Goal: Task Accomplishment & Management: Manage account settings

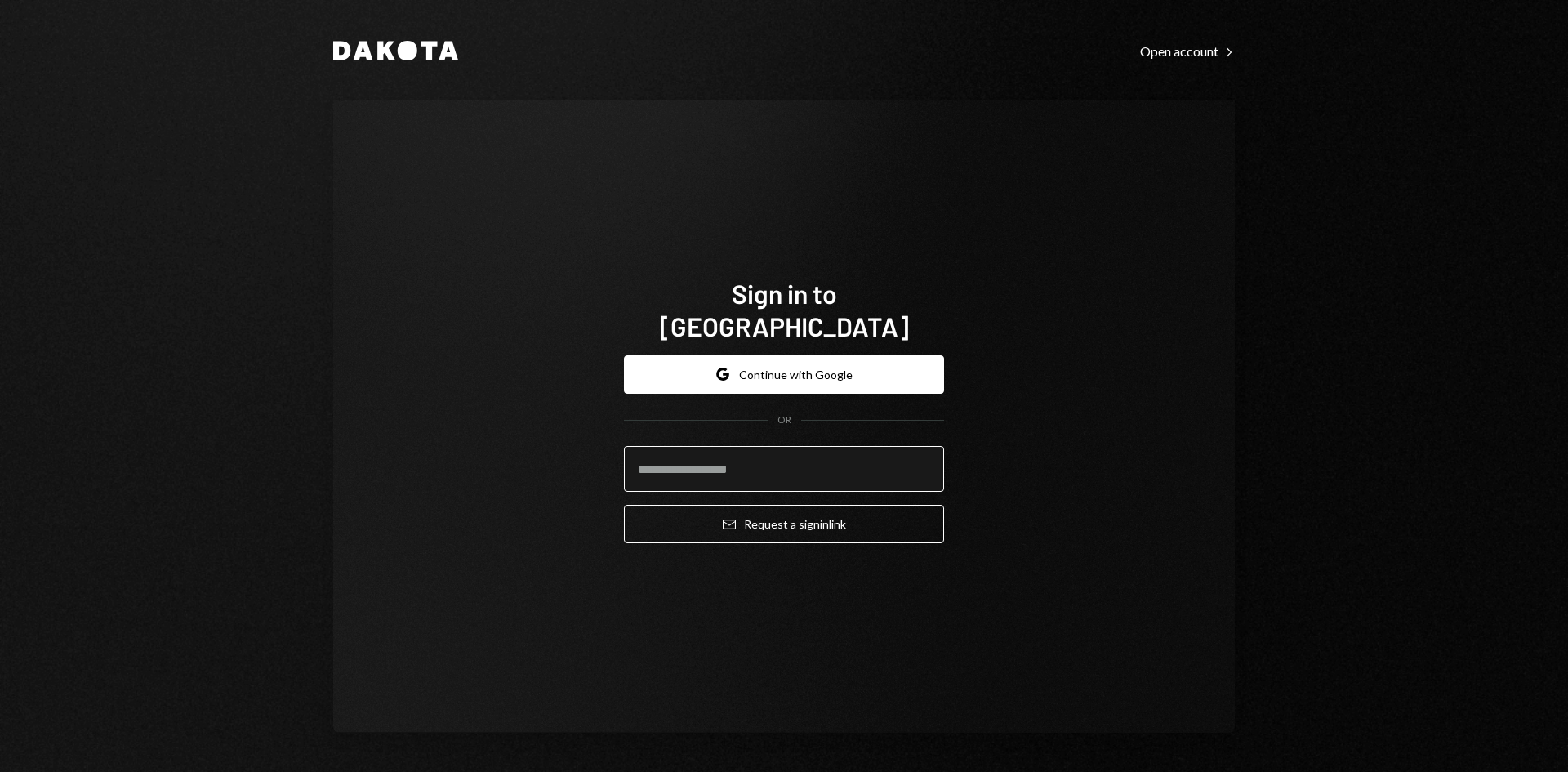
click at [755, 446] on input "email" at bounding box center [783, 469] width 320 height 46
type input "*"
click at [0, 771] on com-1password-button at bounding box center [0, 772] width 0 height 0
type input "**********"
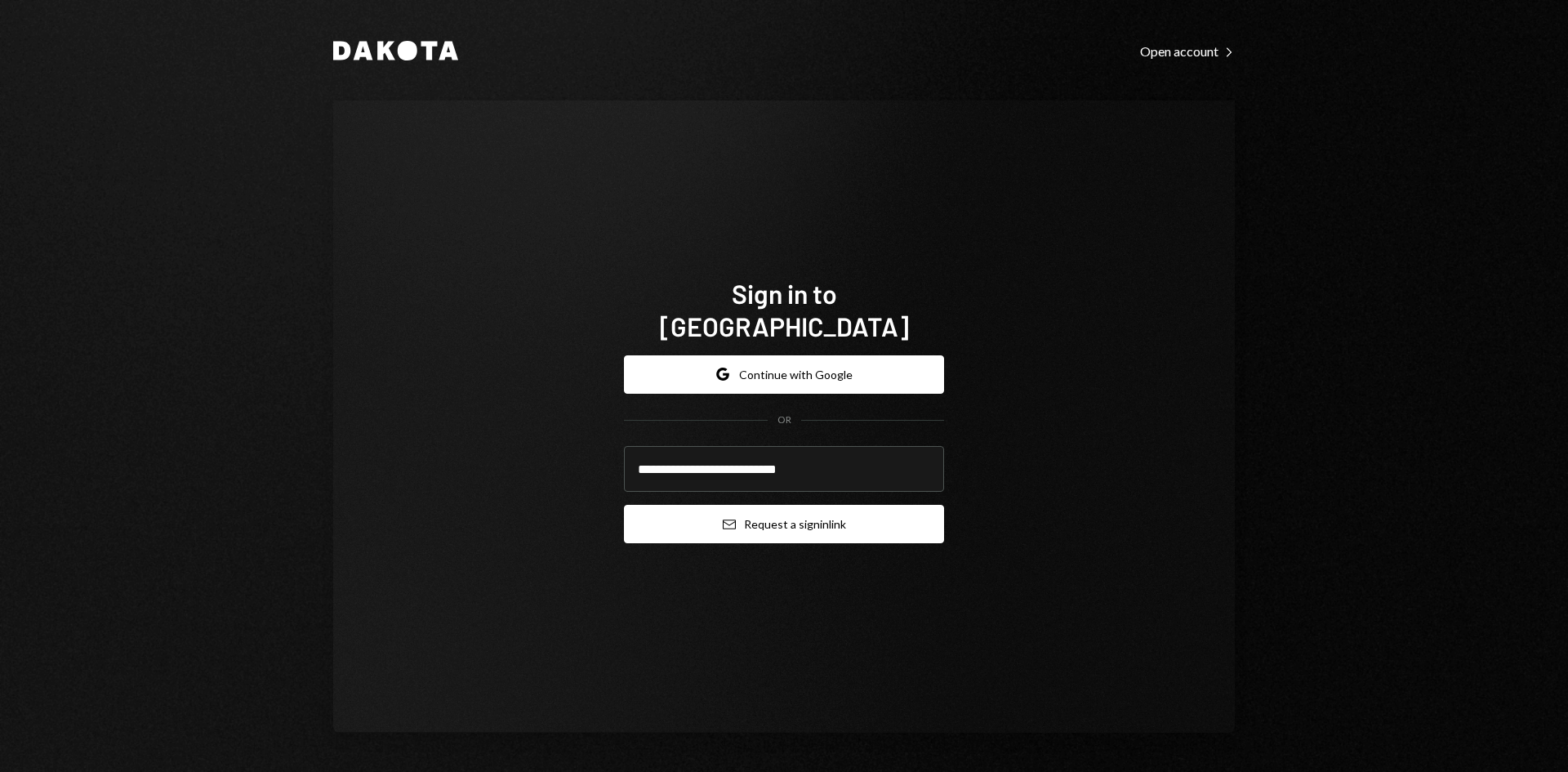
click at [775, 507] on button "Email Request a sign in link" at bounding box center [783, 524] width 320 height 38
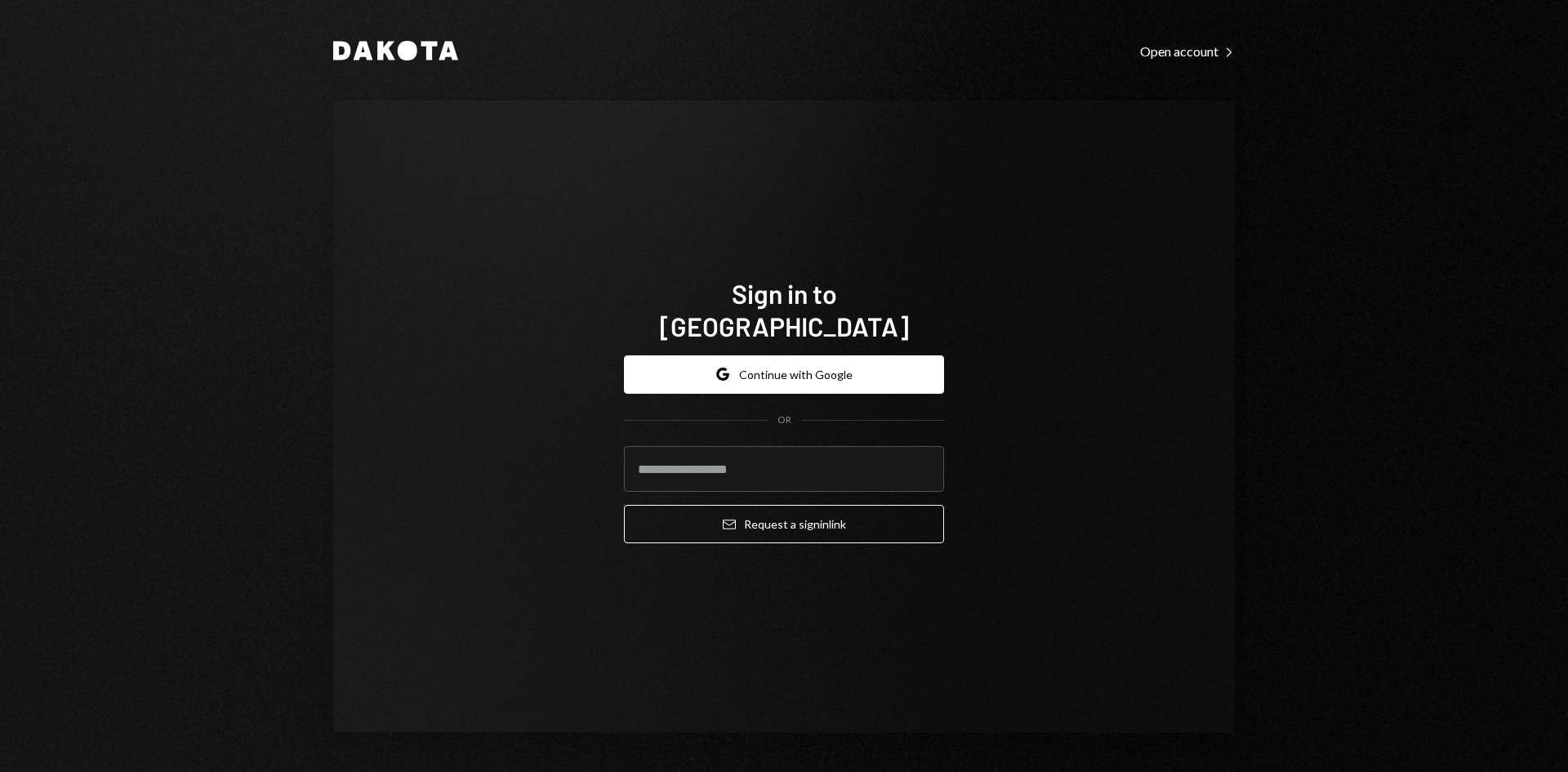
drag, startPoint x: 1417, startPoint y: 501, endPoint x: 1448, endPoint y: 587, distance: 91.4
click at [1417, 501] on div "Dakota Open account Right Caret Sign in to Dakota Google Continue with Google O…" at bounding box center [784, 386] width 1568 height 772
click at [1068, 366] on div "Sign in to Dakota Google Continue with Google OR Email Request a sign in link" at bounding box center [784, 417] width 902 height 632
click at [757, 451] on input "email" at bounding box center [783, 469] width 320 height 46
type input "**********"
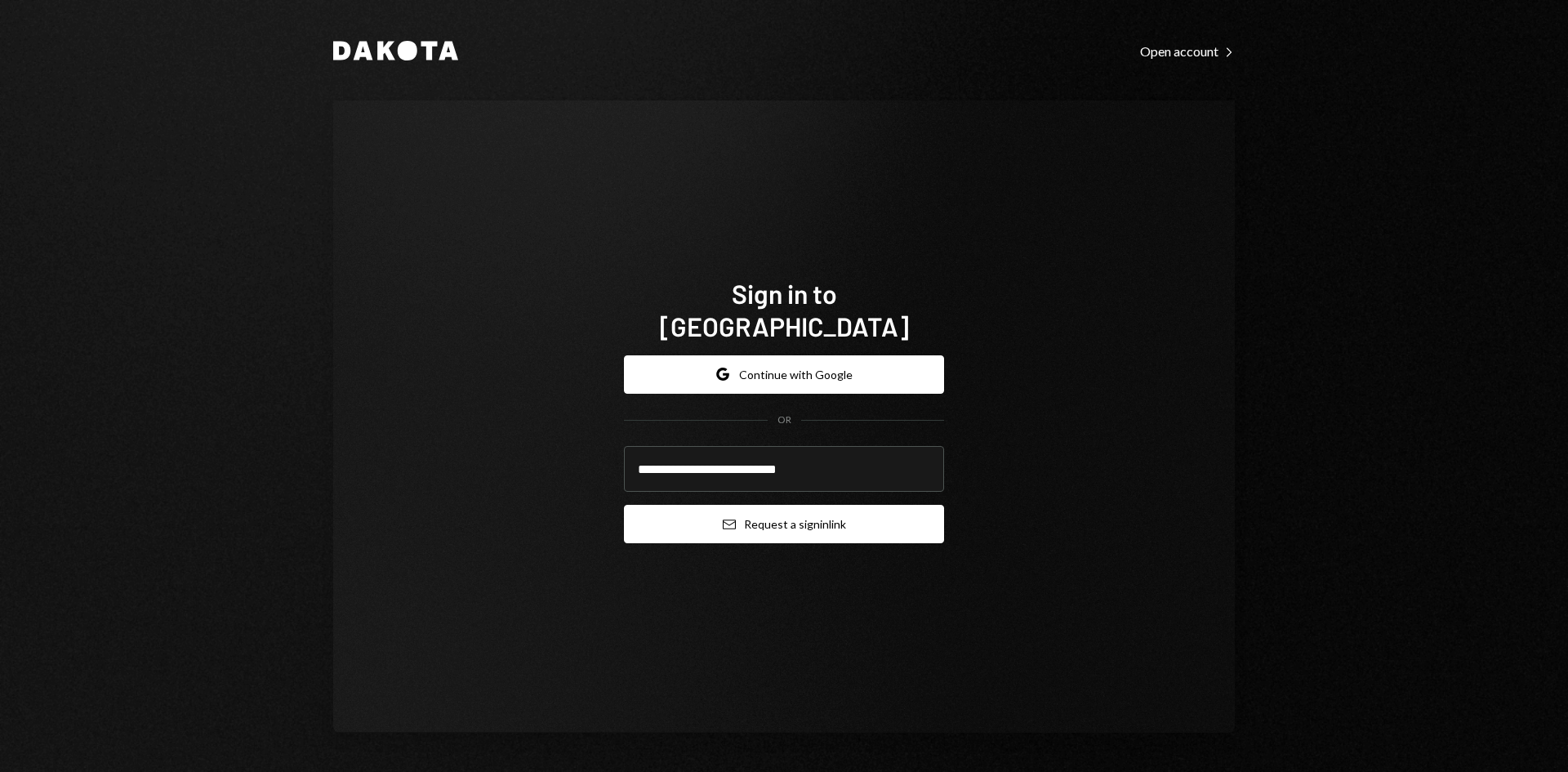
click at [751, 505] on button "Email Request a sign in link" at bounding box center [783, 524] width 320 height 38
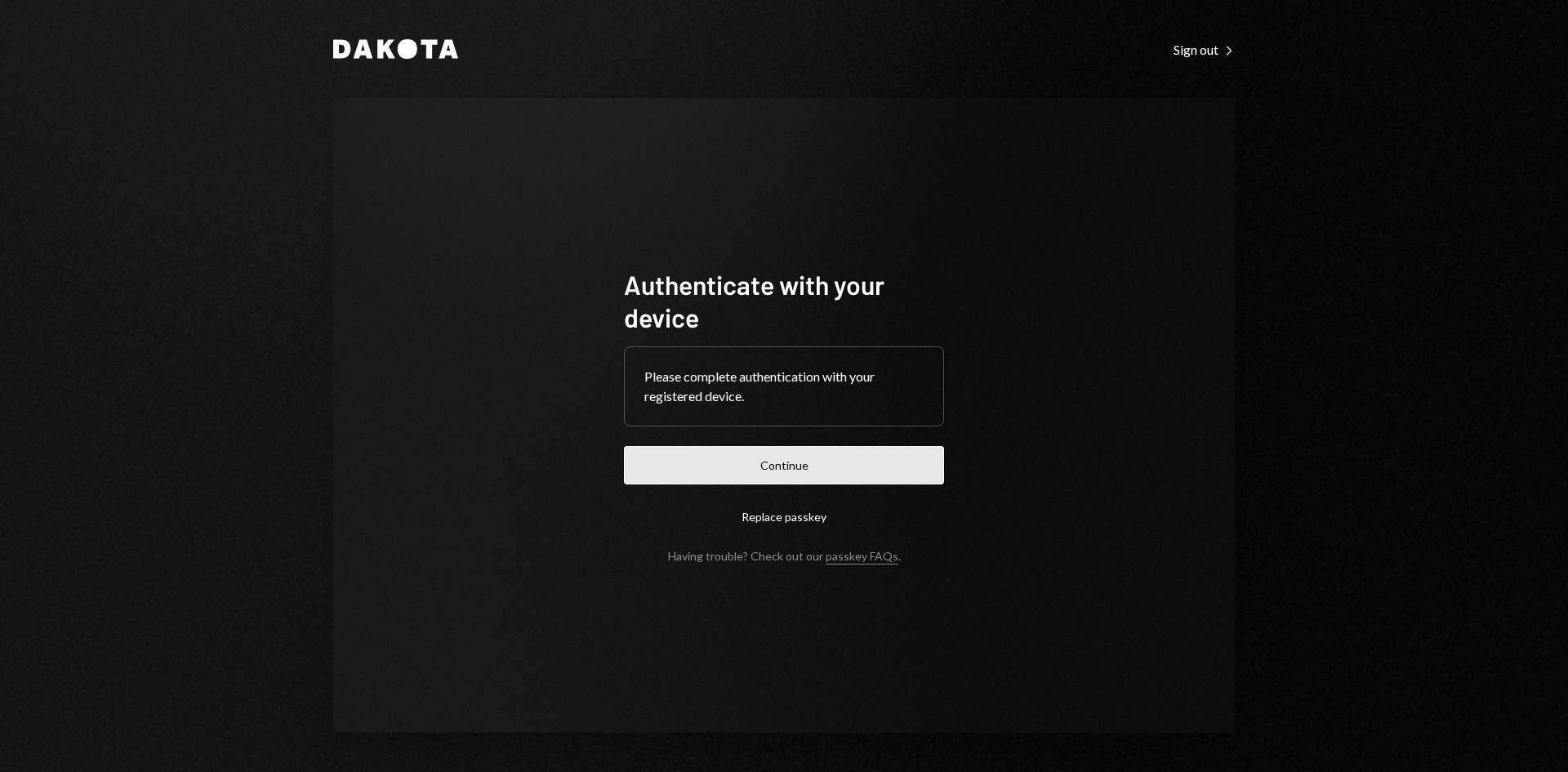
click at [814, 466] on button "Continue" at bounding box center [783, 465] width 320 height 38
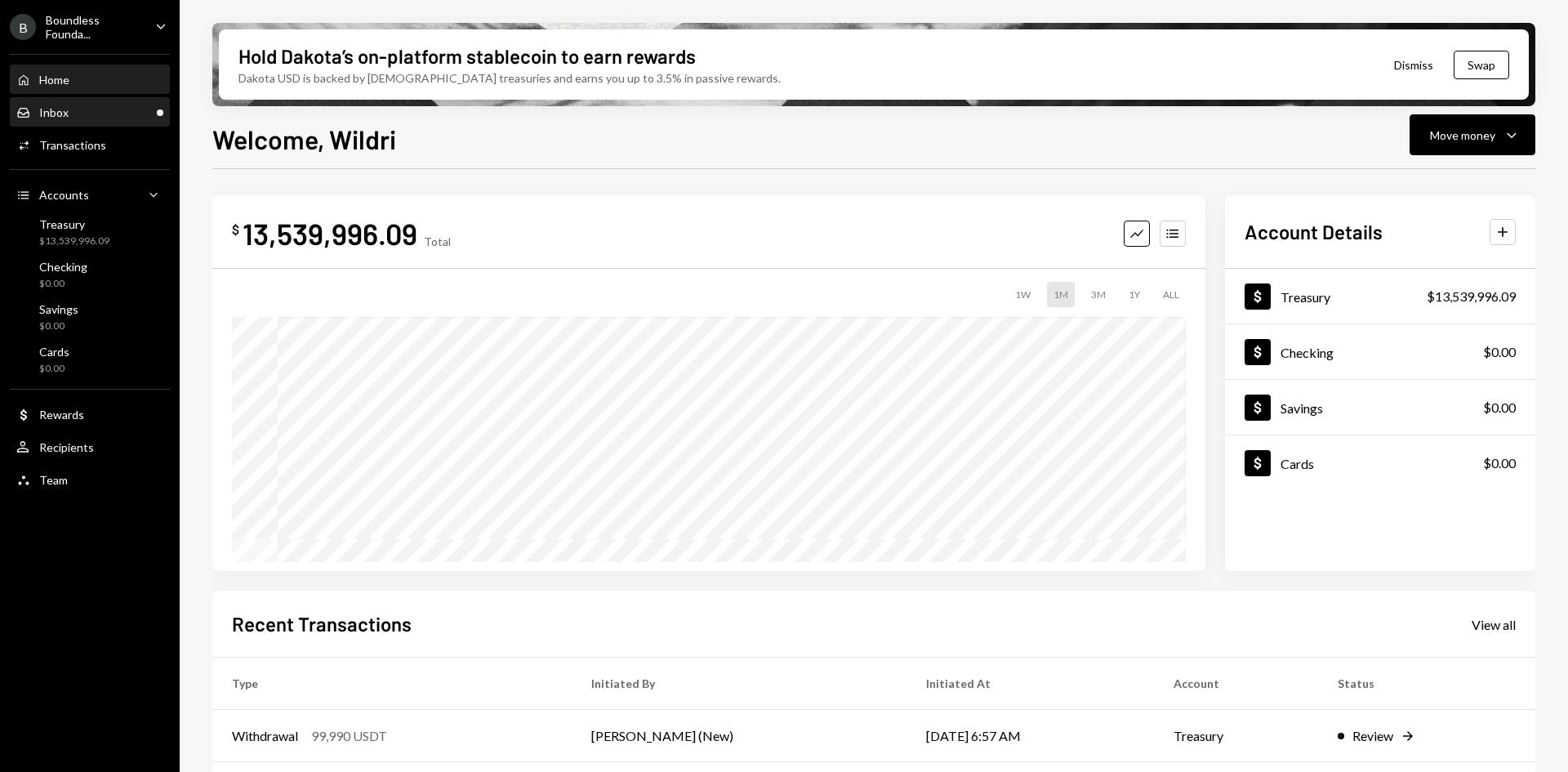
click at [89, 118] on div "Inbox Inbox" at bounding box center [89, 112] width 147 height 14
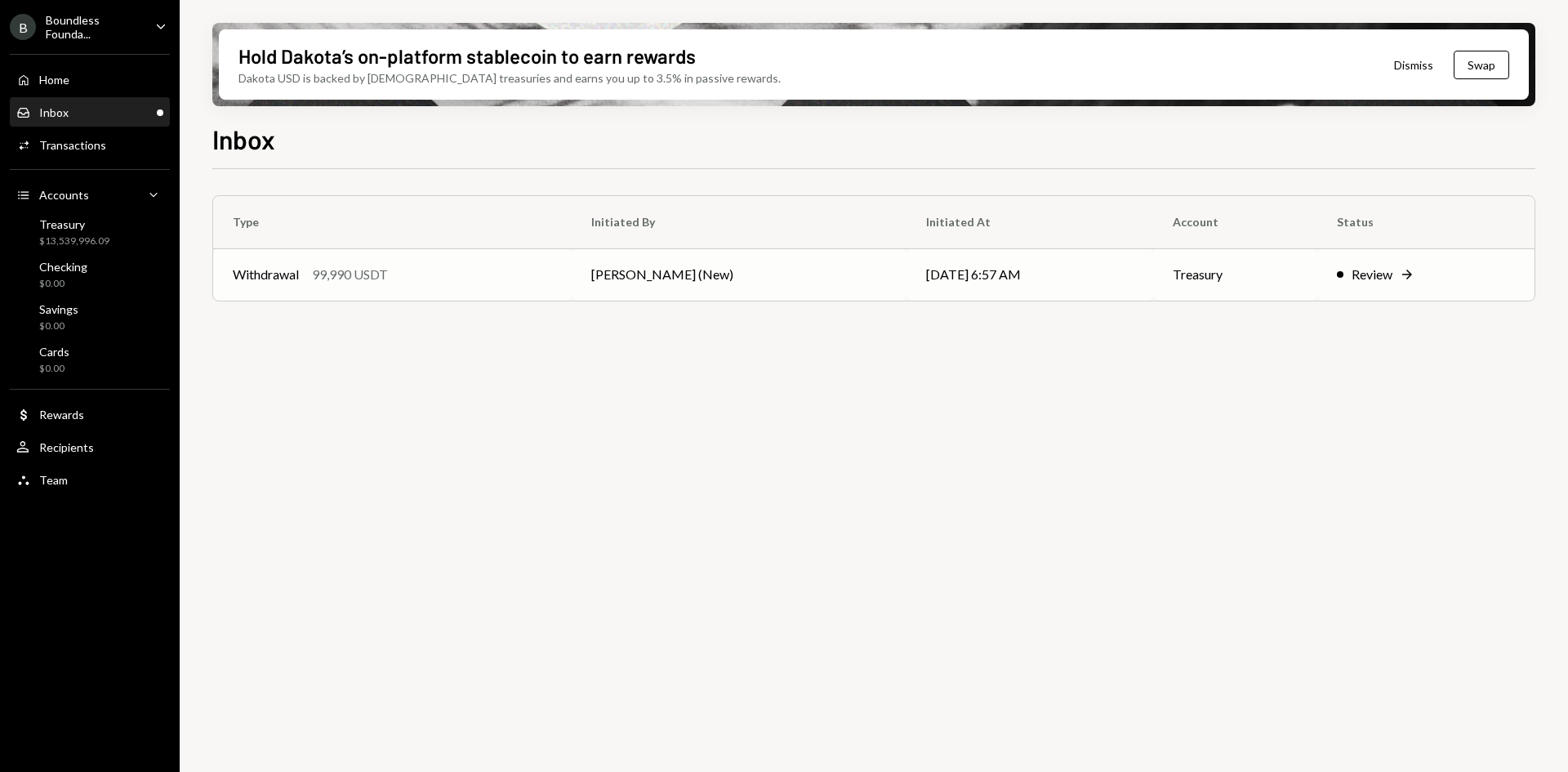
click at [678, 277] on td "[PERSON_NAME] (New)" at bounding box center [738, 273] width 335 height 52
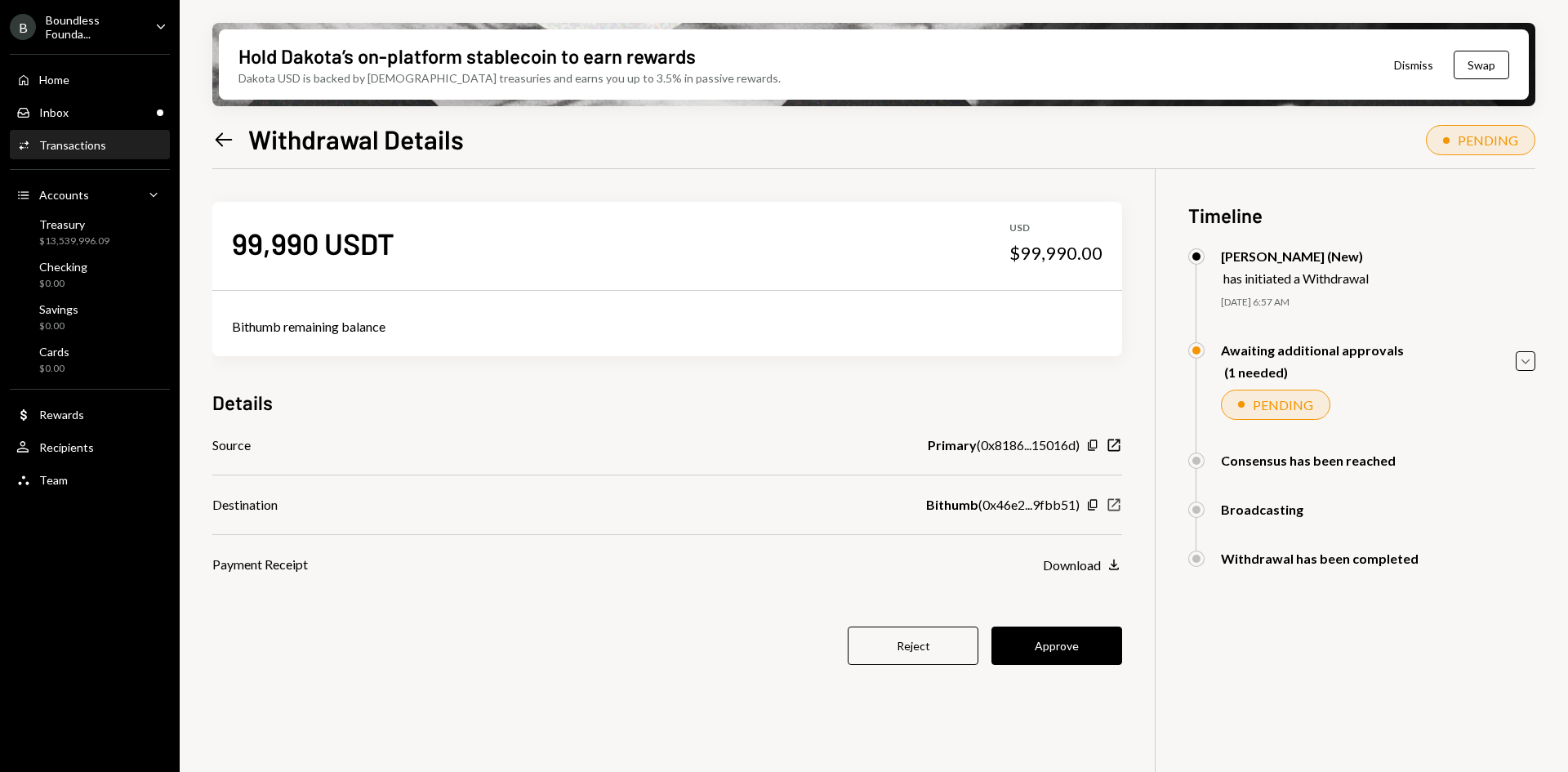
click at [1118, 505] on icon "New Window" at bounding box center [1113, 504] width 16 height 16
click at [103, 146] on div "Activities Transactions" at bounding box center [89, 144] width 147 height 14
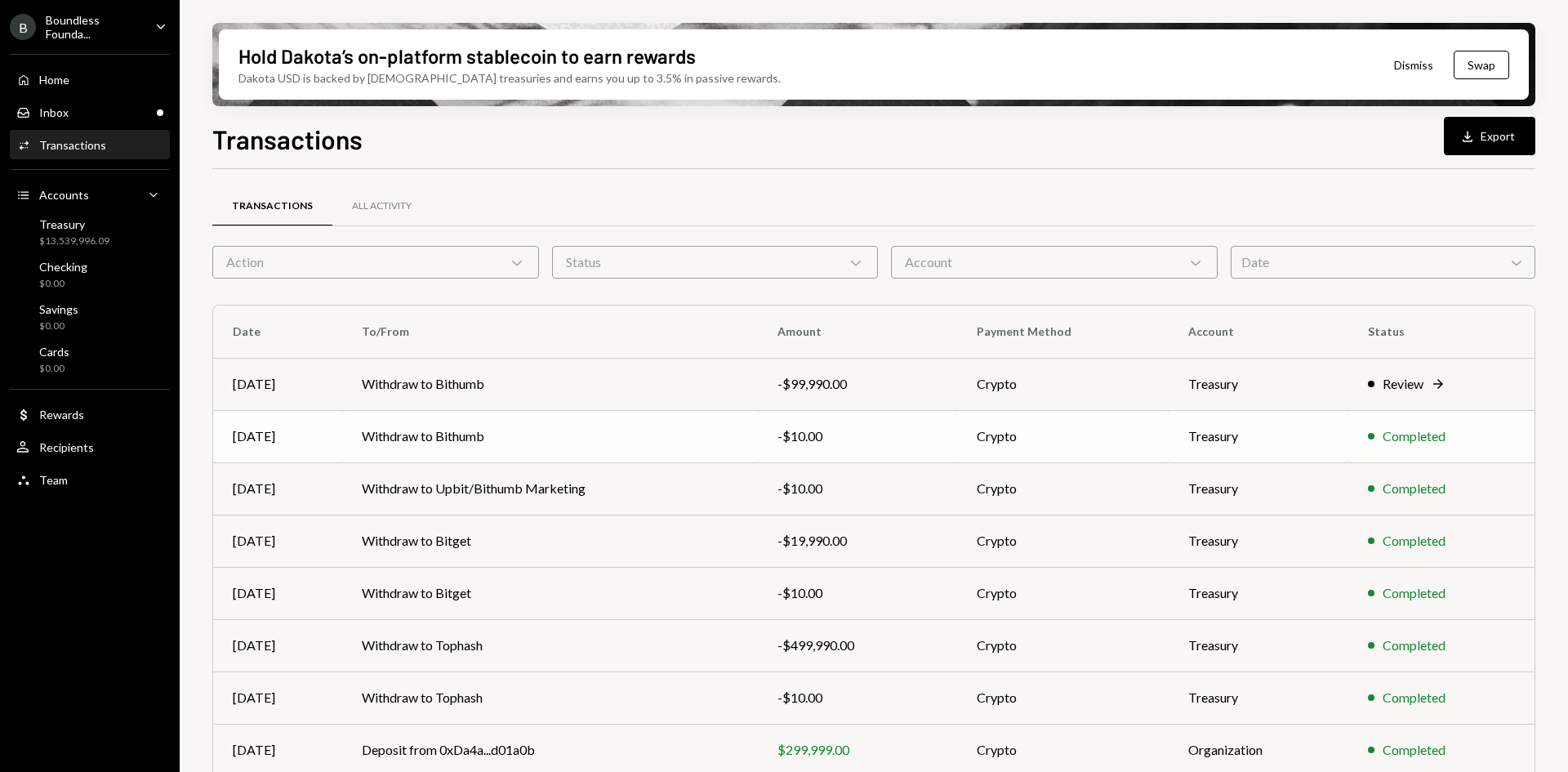
click at [533, 428] on td "Withdraw to Bithumb" at bounding box center [550, 436] width 416 height 52
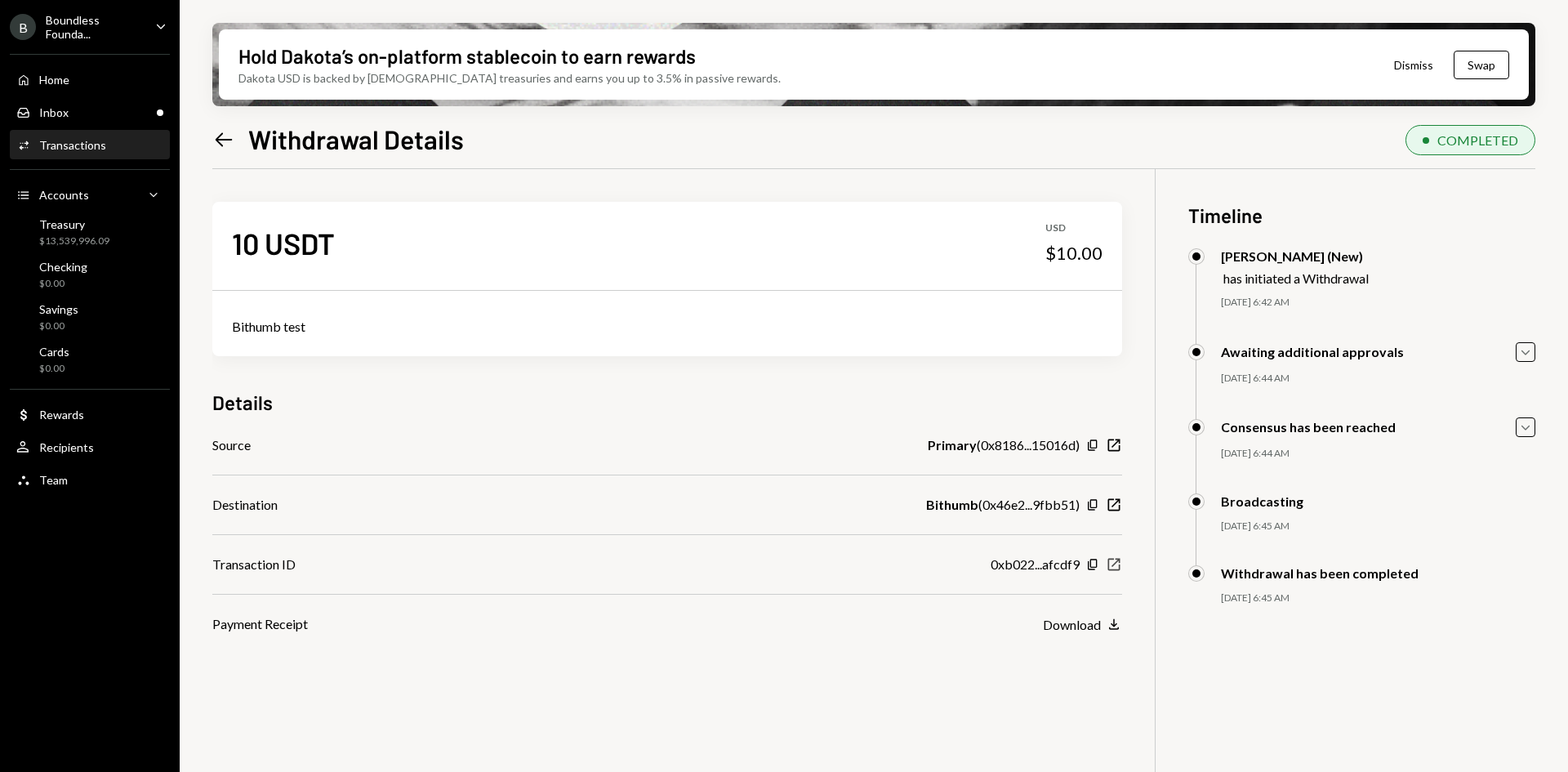
click at [1116, 565] on icon "New Window" at bounding box center [1113, 564] width 16 height 16
click at [88, 117] on div "Inbox Inbox" at bounding box center [89, 112] width 147 height 14
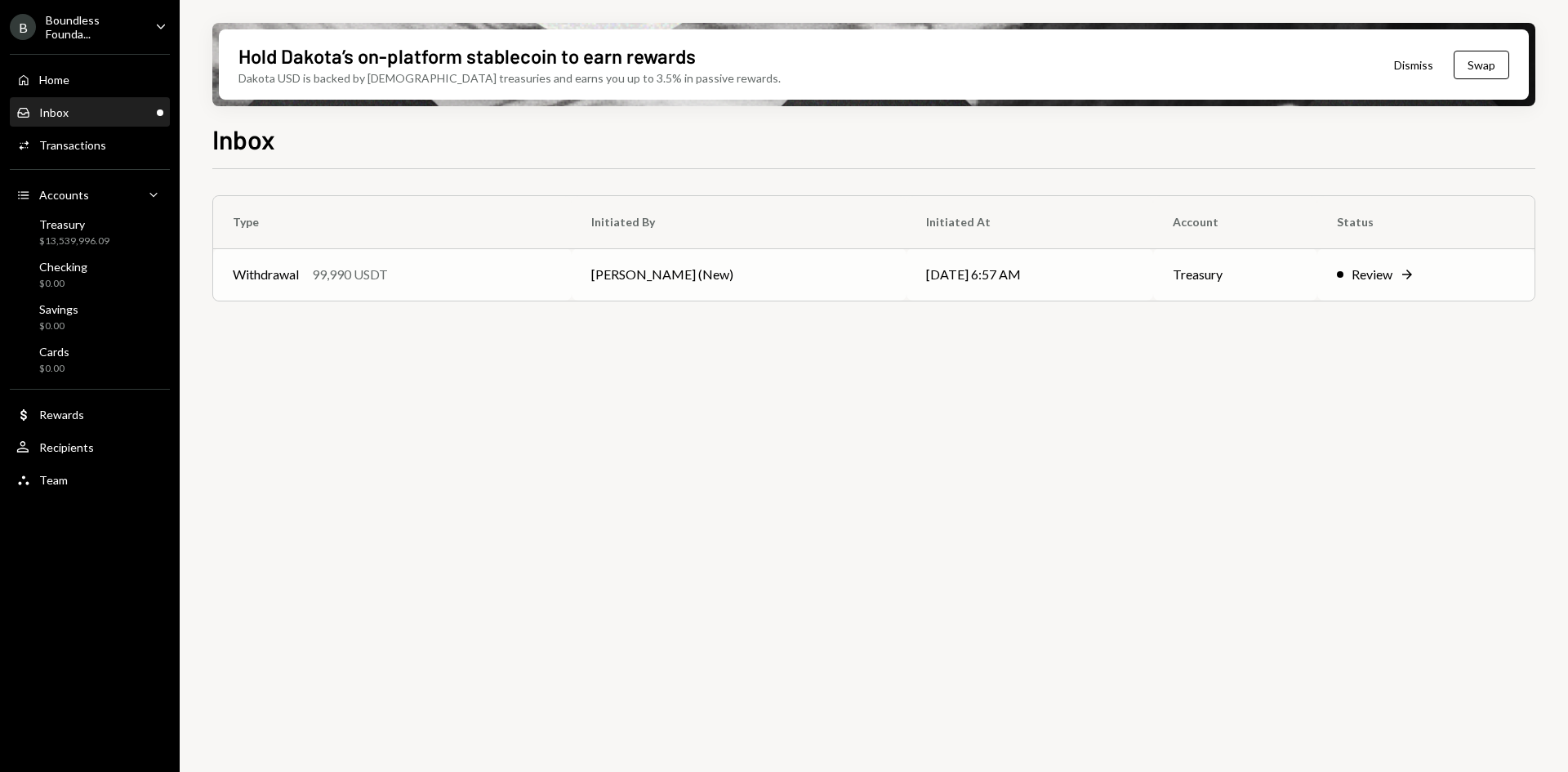
click at [559, 276] on td "Withdrawal 99,990 USDT" at bounding box center [393, 273] width 359 height 52
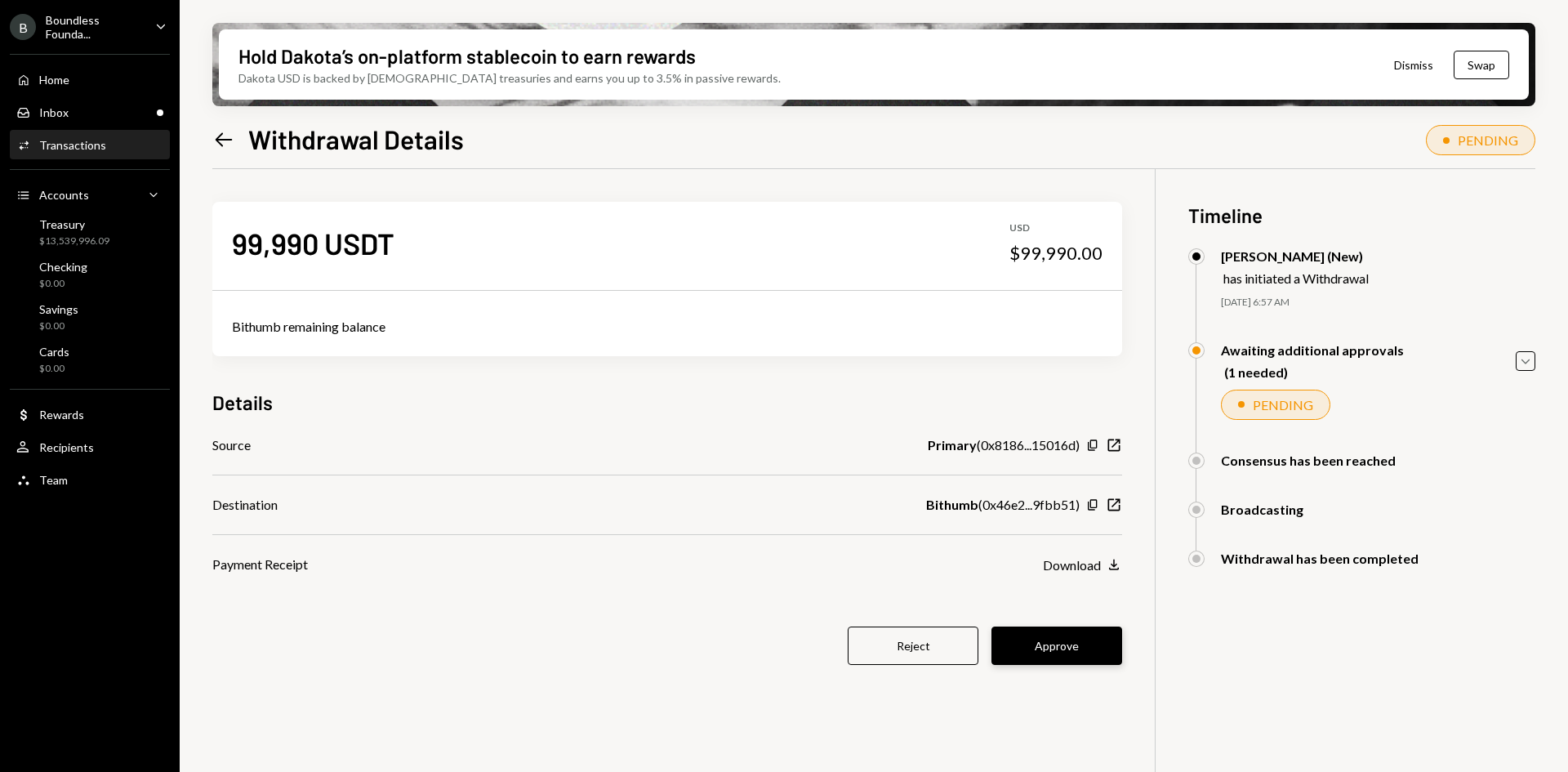
click at [1039, 634] on button "Approve" at bounding box center [1056, 646] width 131 height 38
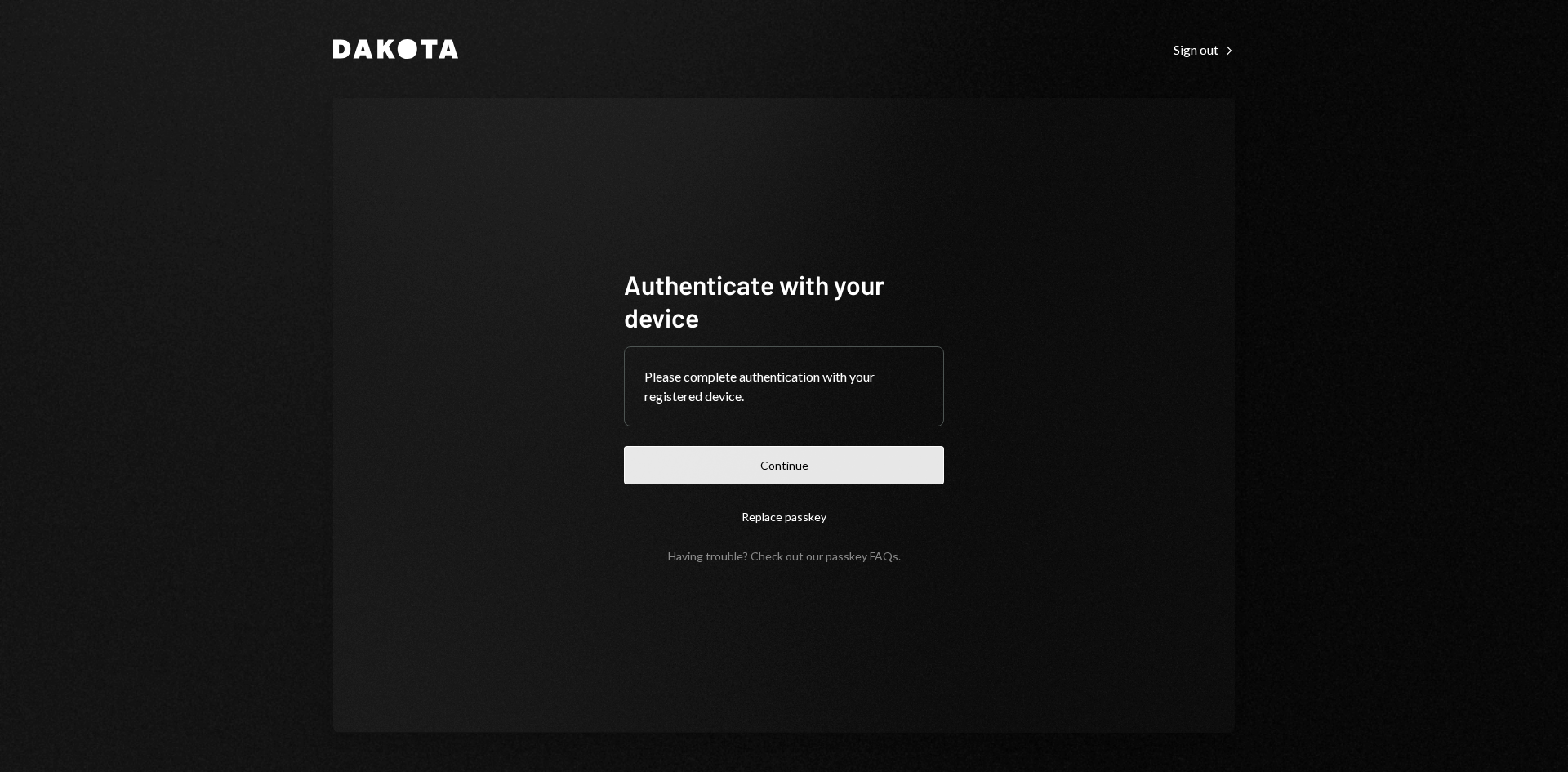
click at [714, 463] on button "Continue" at bounding box center [783, 465] width 320 height 38
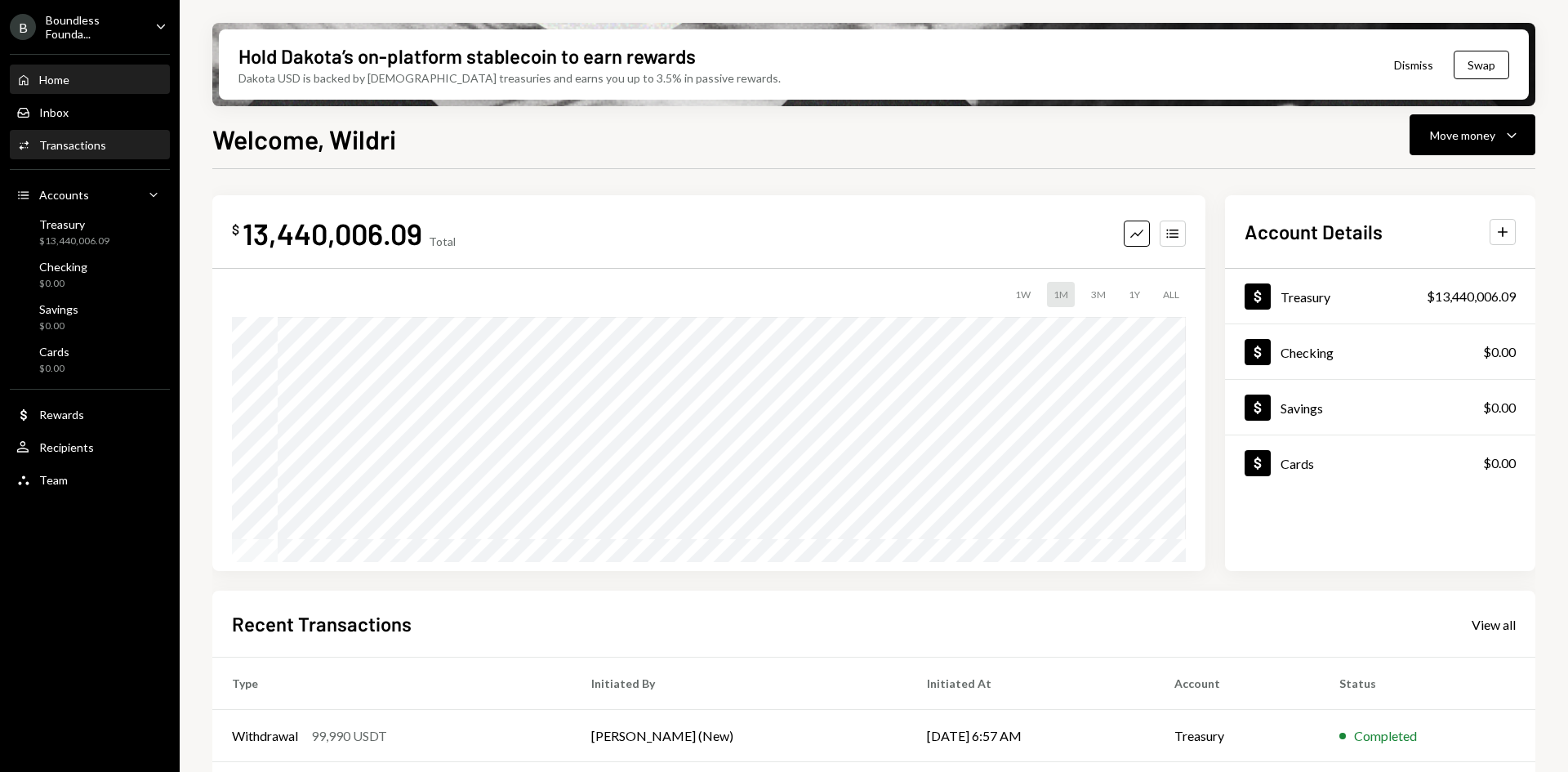
click at [95, 145] on div "Transactions" at bounding box center [72, 144] width 67 height 14
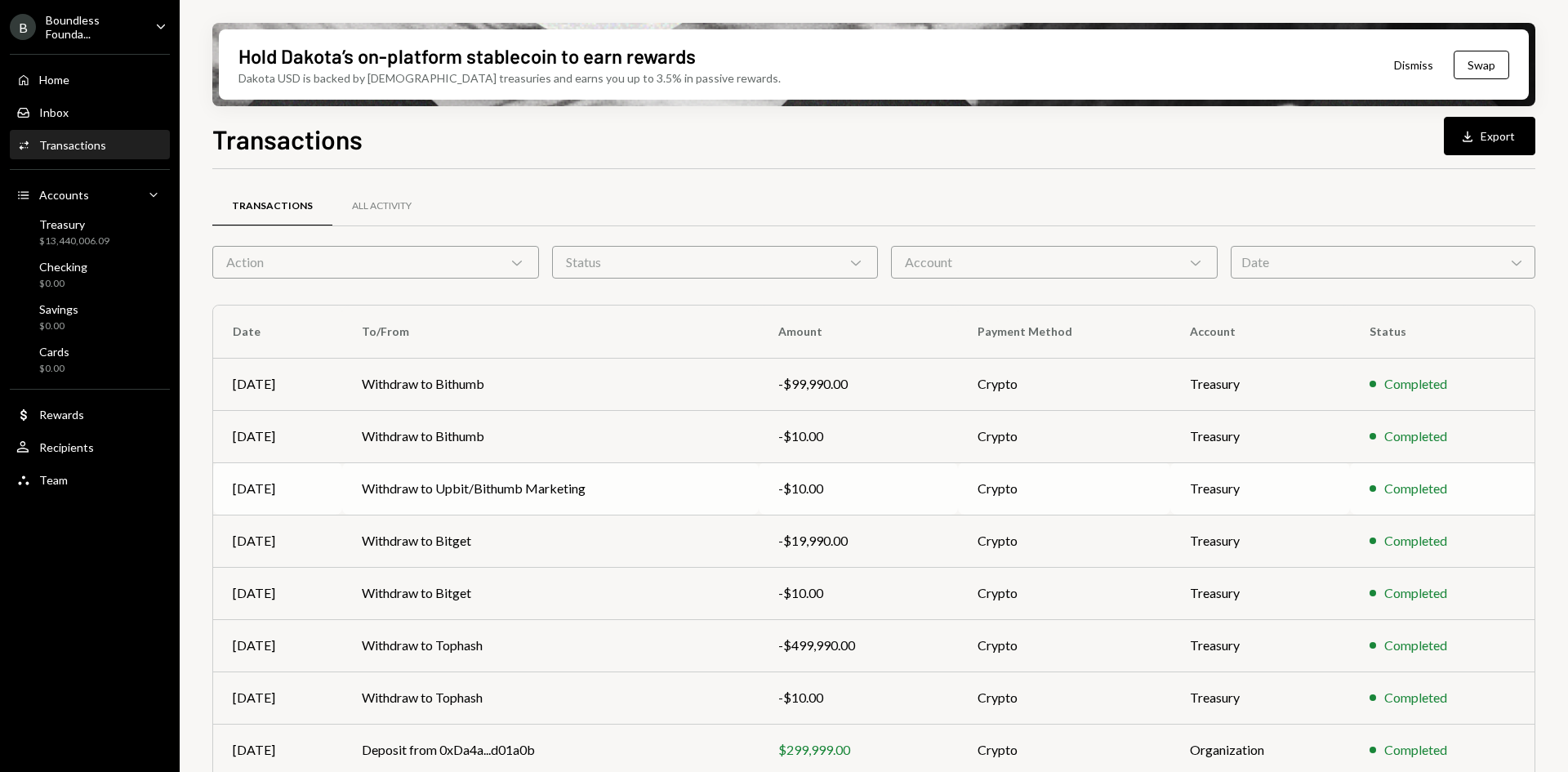
click at [544, 493] on td "Withdraw to Upbit/Bithumb Marketing" at bounding box center [550, 488] width 417 height 52
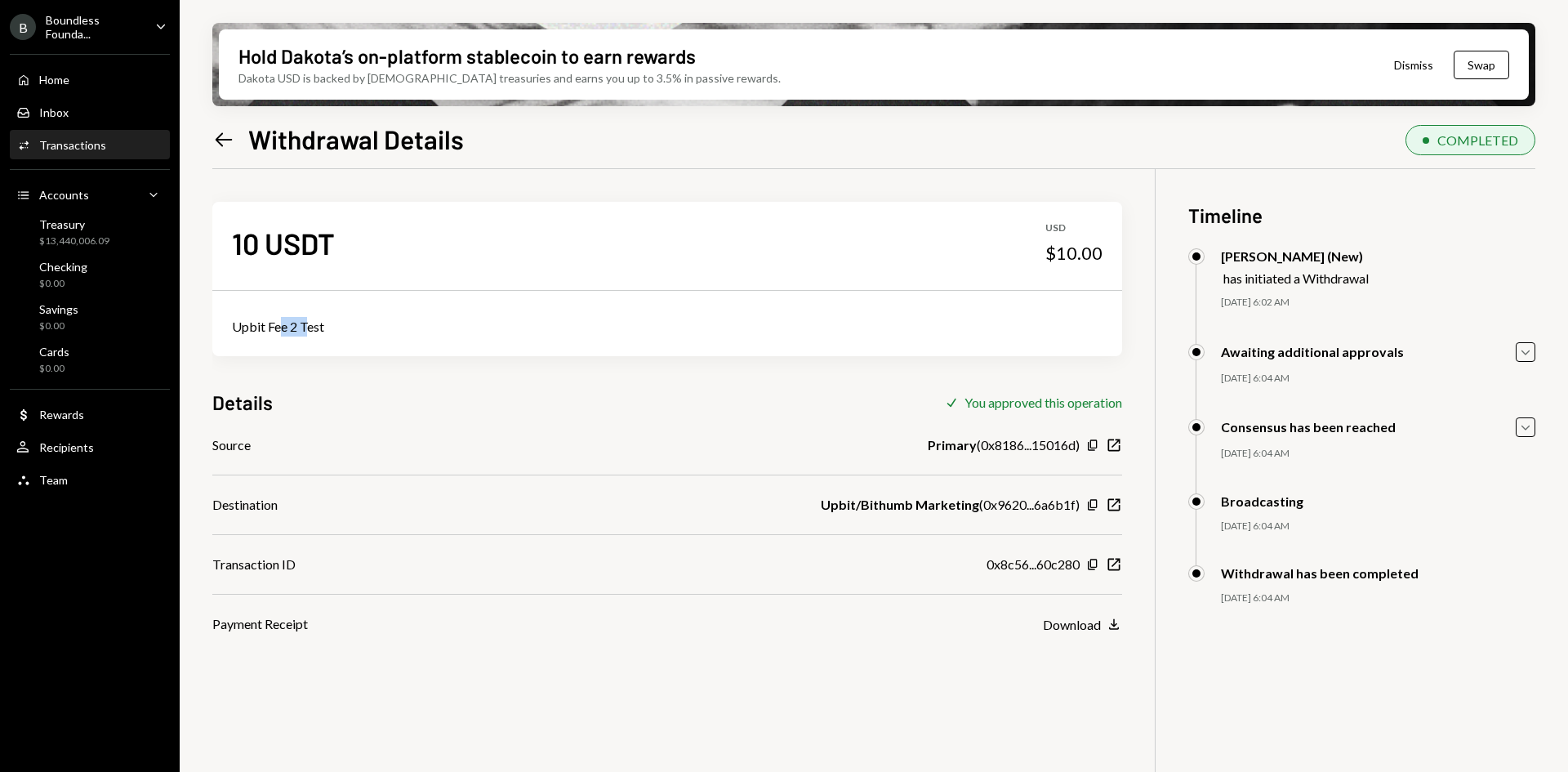
drag, startPoint x: 305, startPoint y: 329, endPoint x: 283, endPoint y: 329, distance: 22.0
click at [283, 329] on div "Upbit Fee 2 Test" at bounding box center [666, 327] width 870 height 20
click at [311, 324] on div "Upbit Fee 2 Test" at bounding box center [666, 327] width 870 height 20
click at [1112, 501] on icon "New Window" at bounding box center [1113, 504] width 16 height 16
click at [97, 144] on div "Transactions" at bounding box center [72, 144] width 67 height 14
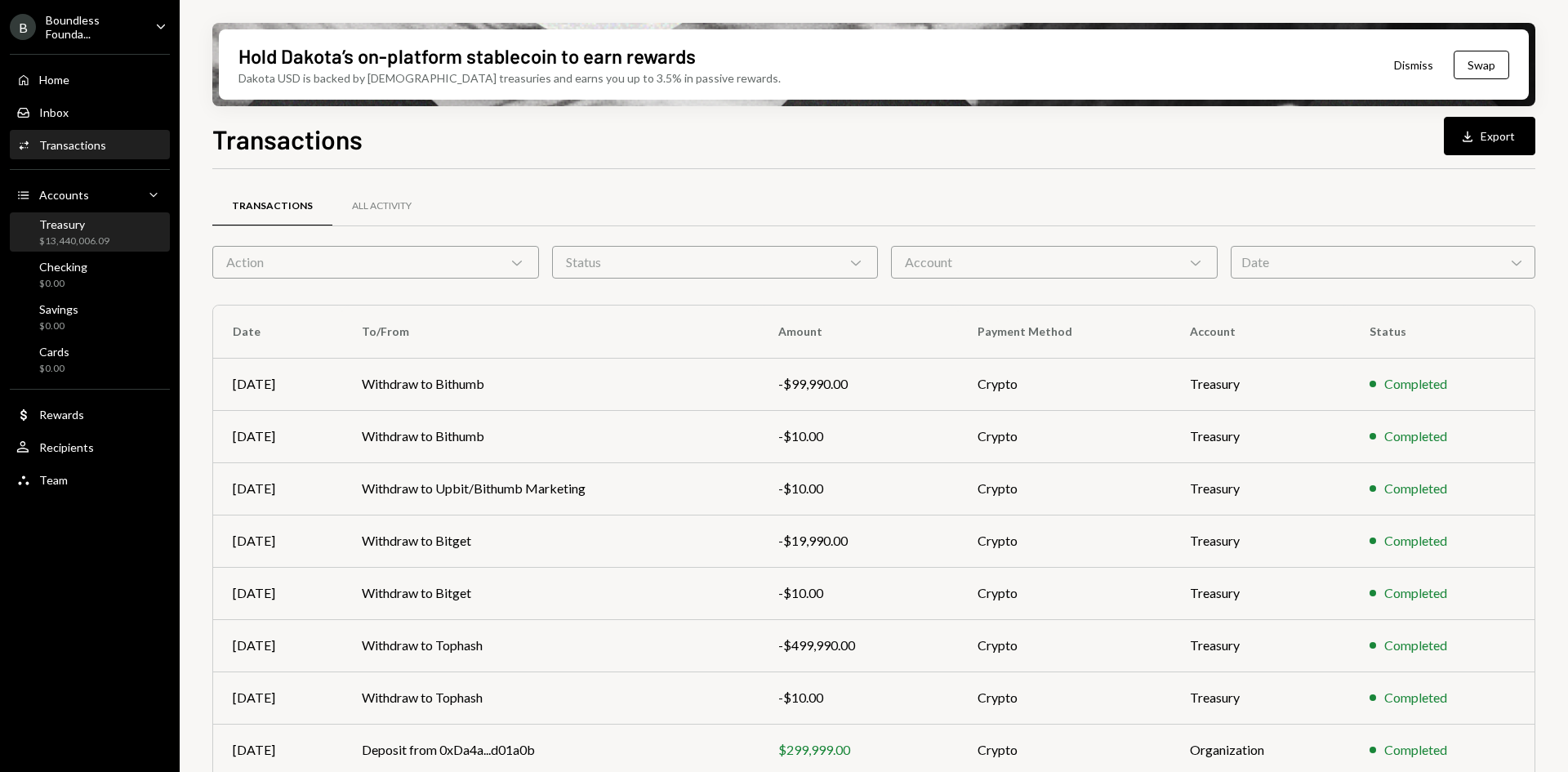
click at [108, 242] on div "$13,440,006.09" at bounding box center [74, 241] width 70 height 14
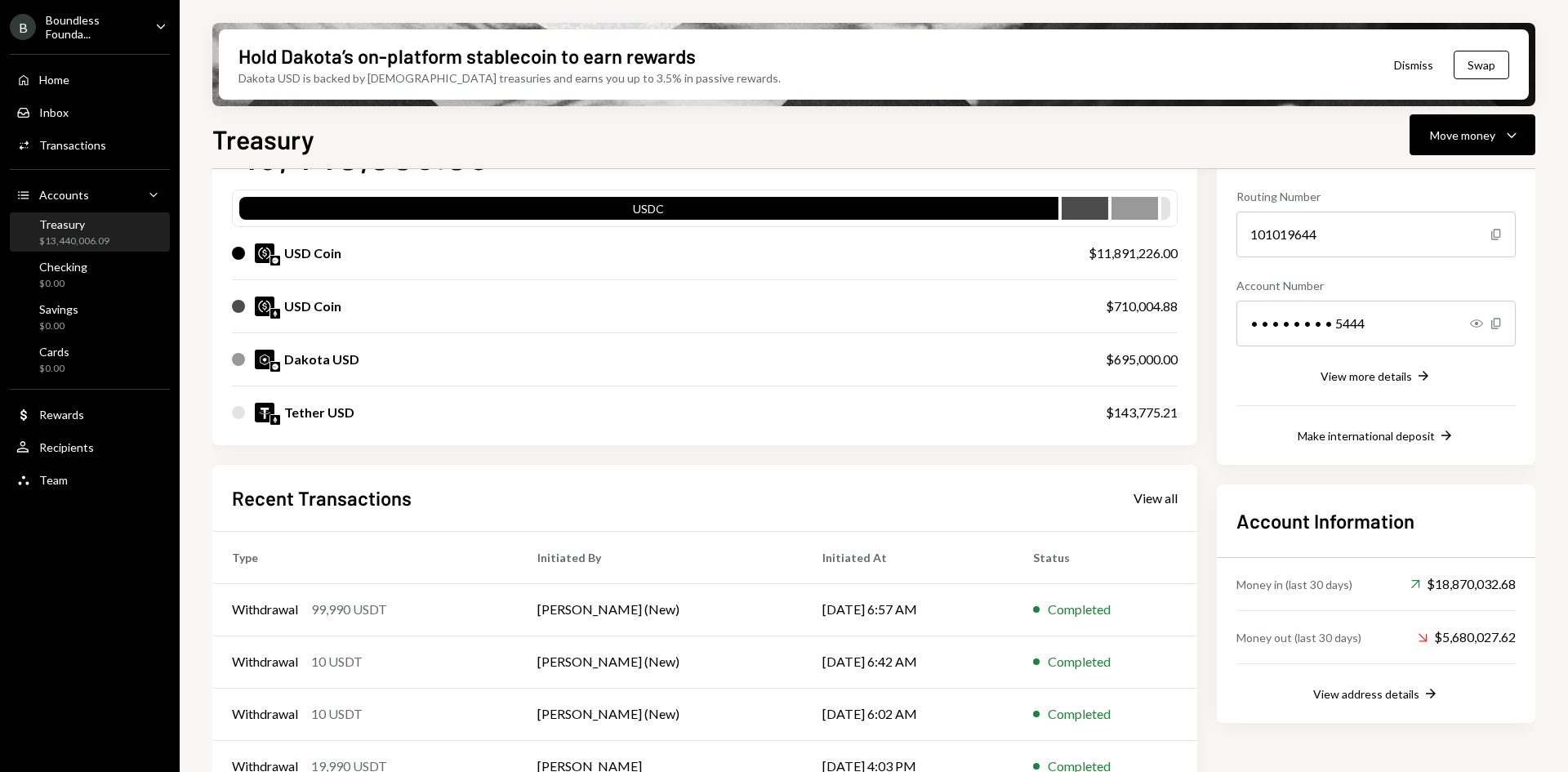
scroll to position [163, 0]
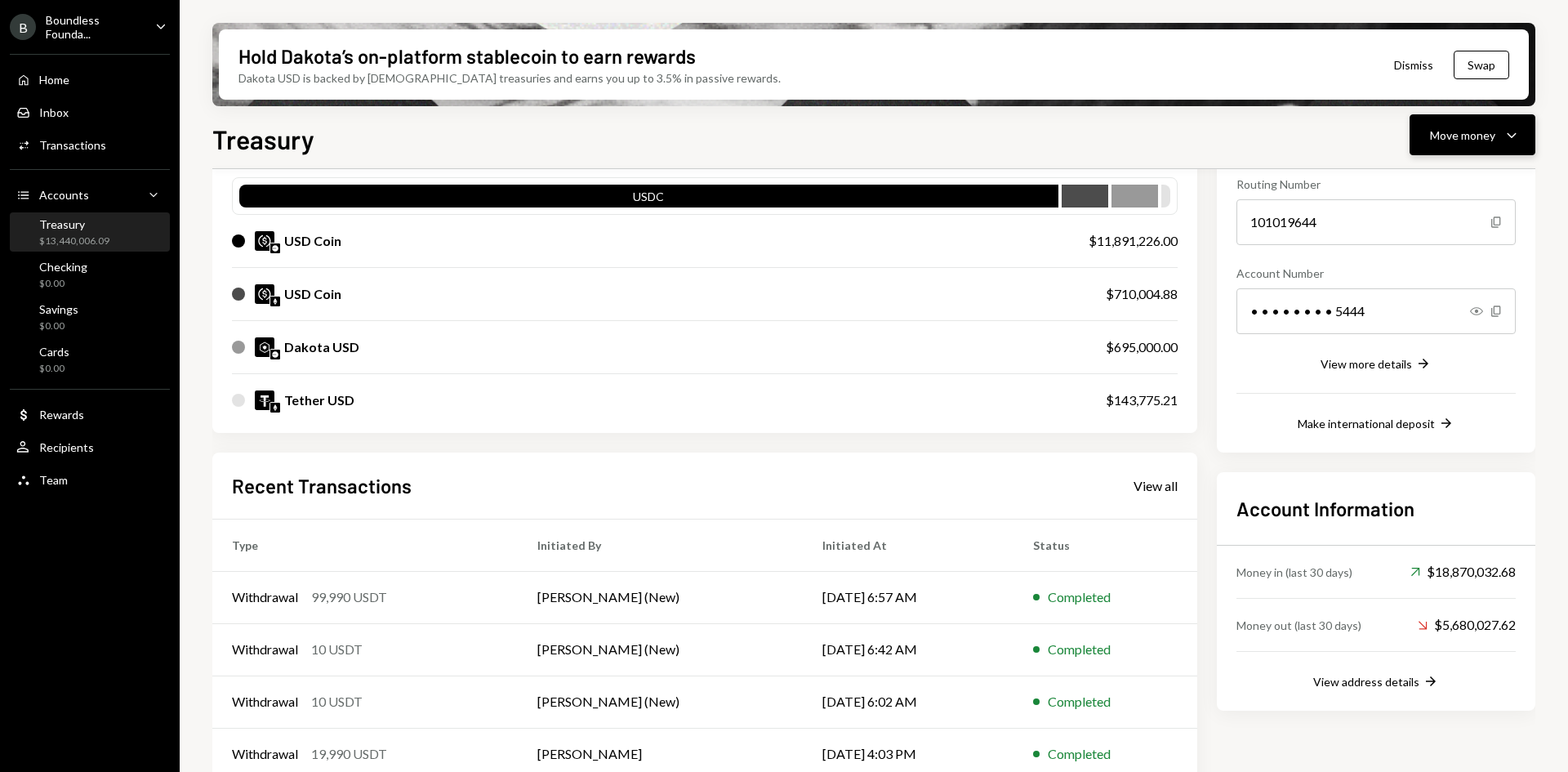
click at [1501, 131] on div "Move money Caret Down" at bounding box center [1471, 135] width 84 height 20
click at [1440, 305] on div "Swap stablecoins" at bounding box center [1459, 309] width 120 height 17
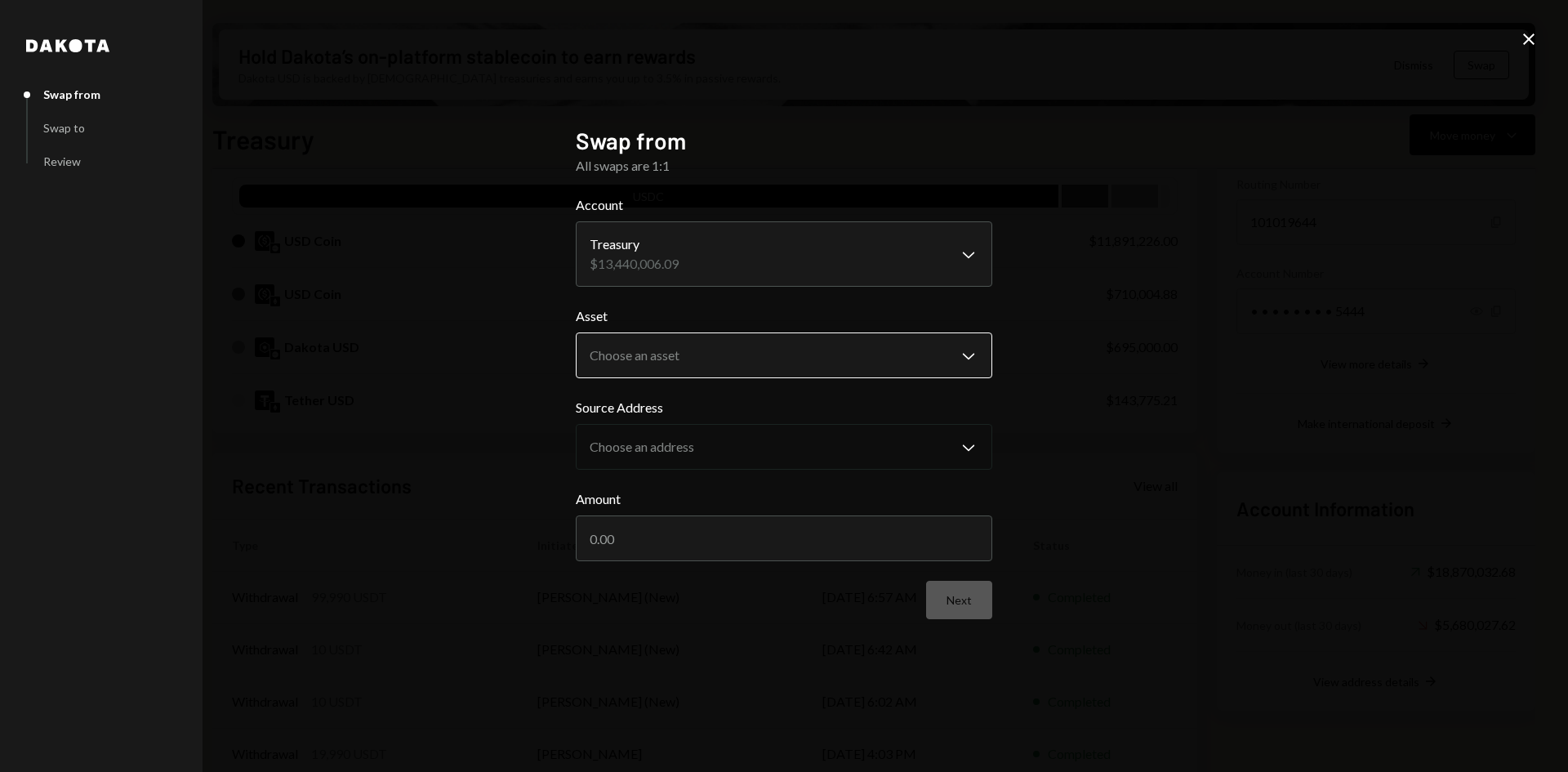
click at [717, 346] on body "B Boundless Founda... Caret Down Home Home Inbox Inbox Activities Transactions …" at bounding box center [784, 386] width 1568 height 772
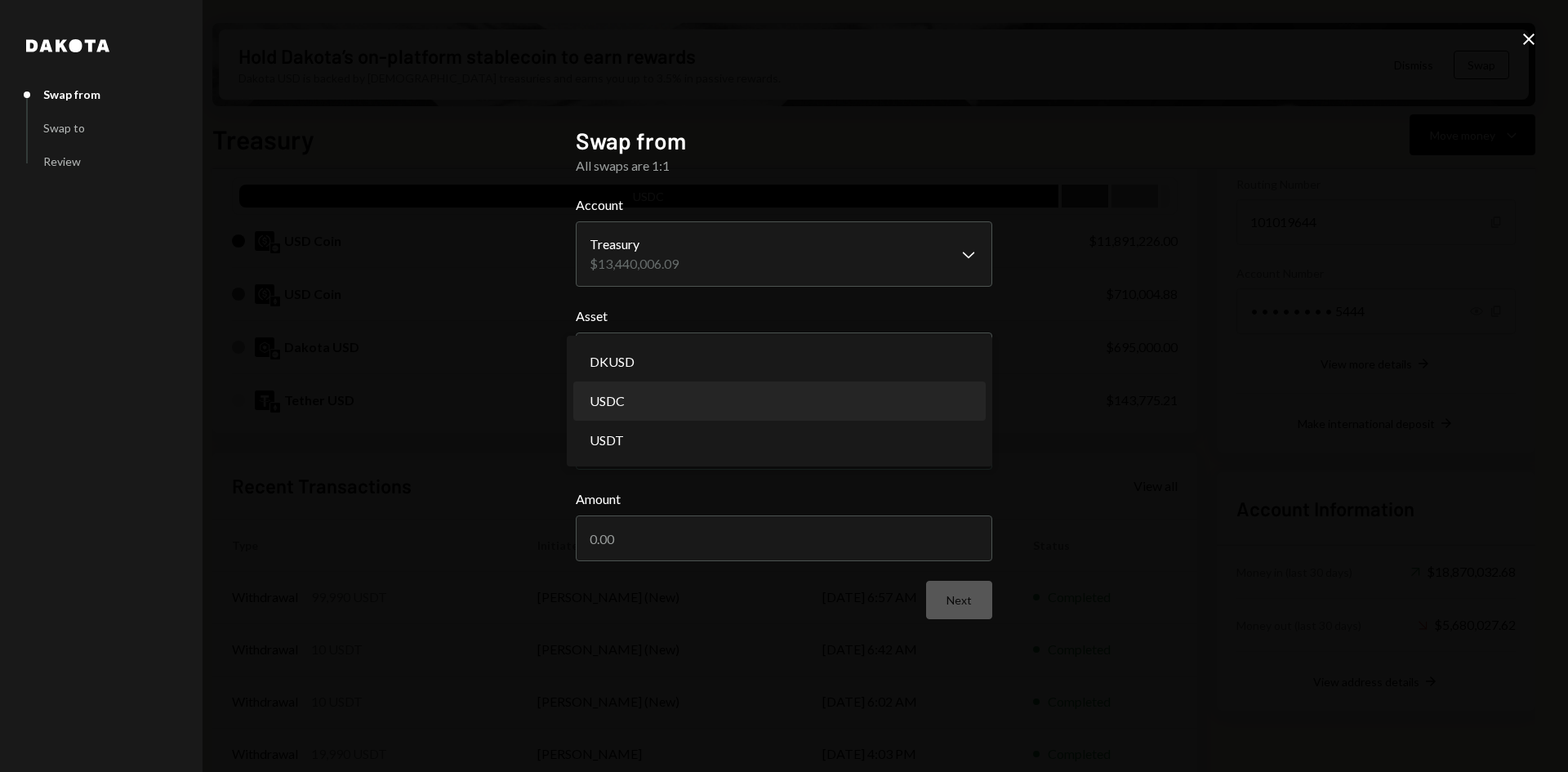
select select "****"
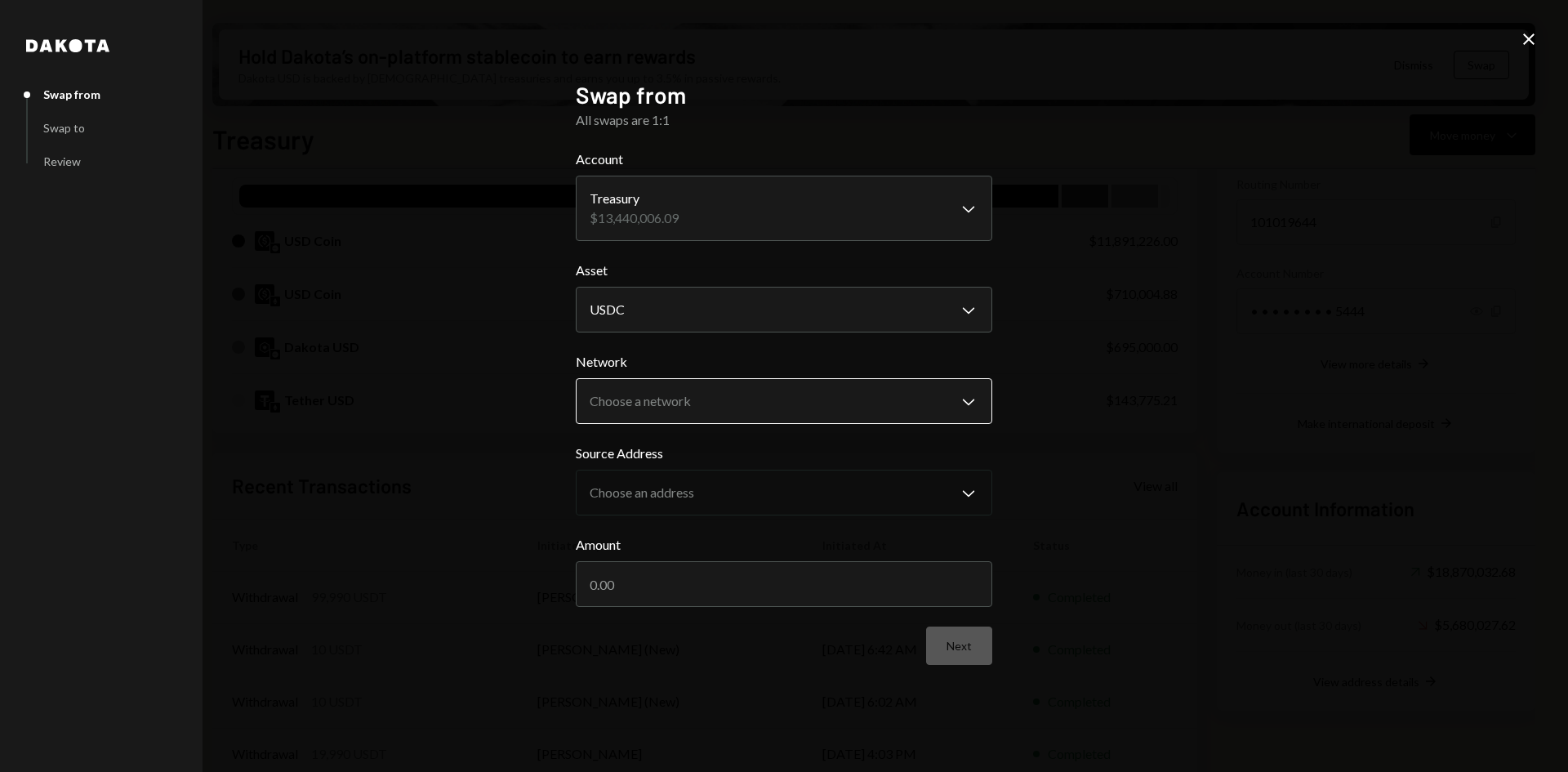
click at [719, 402] on body "B Boundless Founda... Caret Down Home Home Inbox Inbox Activities Transactions …" at bounding box center [784, 386] width 1568 height 772
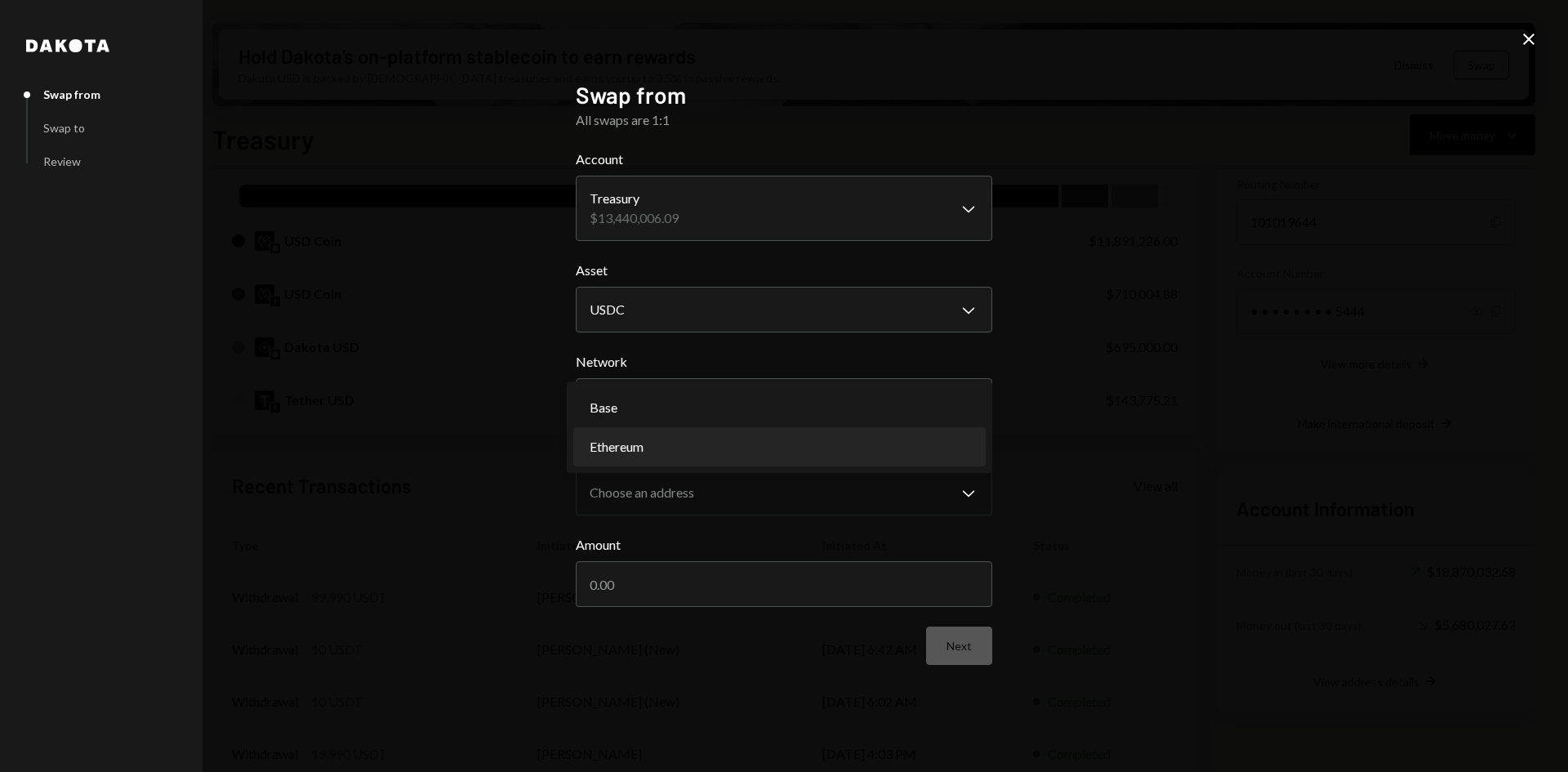
select select "**********"
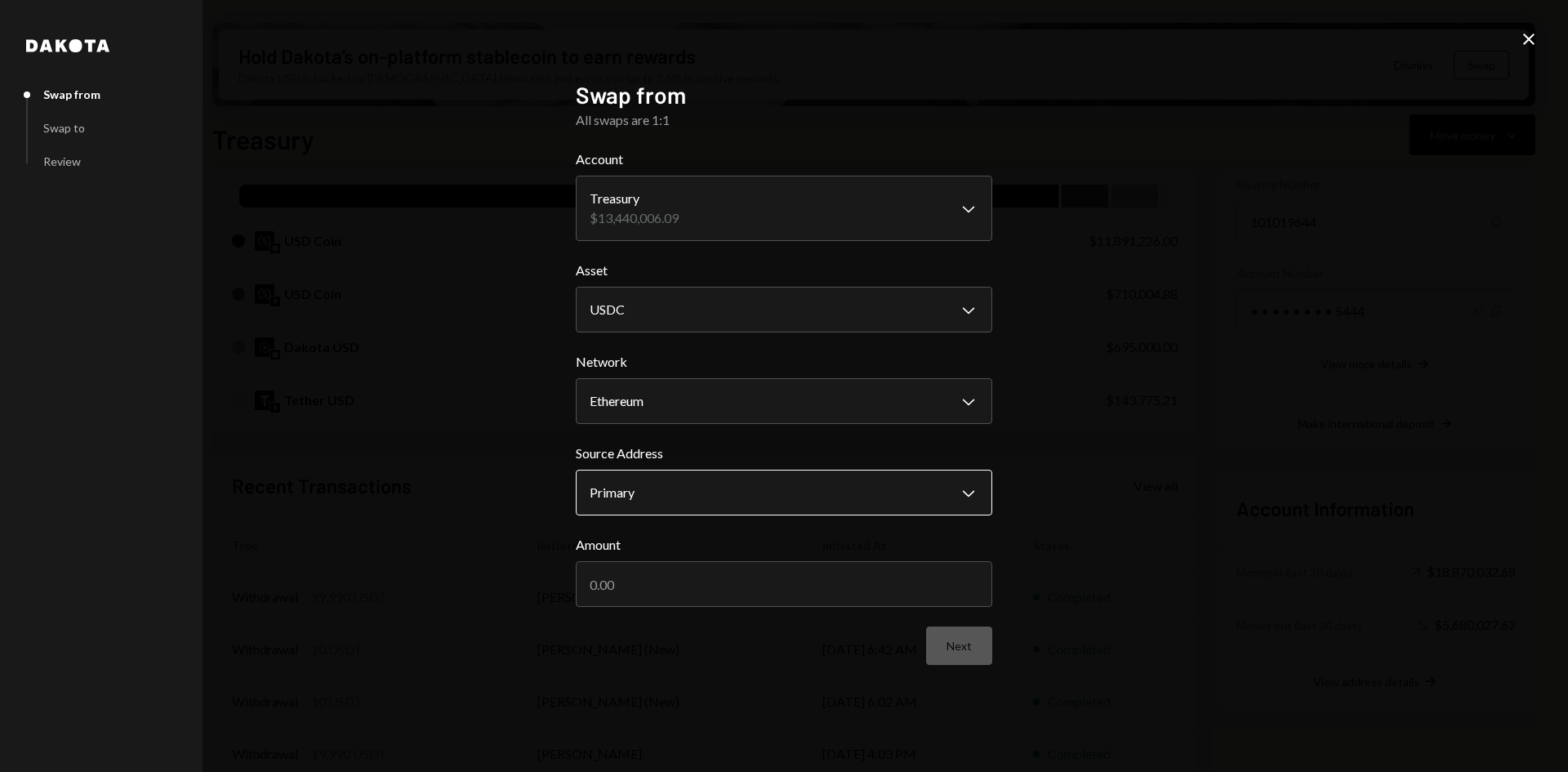
click at [692, 492] on body "B Boundless Founda... Caret Down Home Home Inbox Inbox Activities Transactions …" at bounding box center [784, 386] width 1568 height 772
click at [686, 581] on input "Amount" at bounding box center [783, 584] width 417 height 46
click at [618, 587] on input "500000" at bounding box center [783, 584] width 417 height 46
type input "500000"
click at [663, 621] on form "**********" at bounding box center [783, 406] width 417 height 516
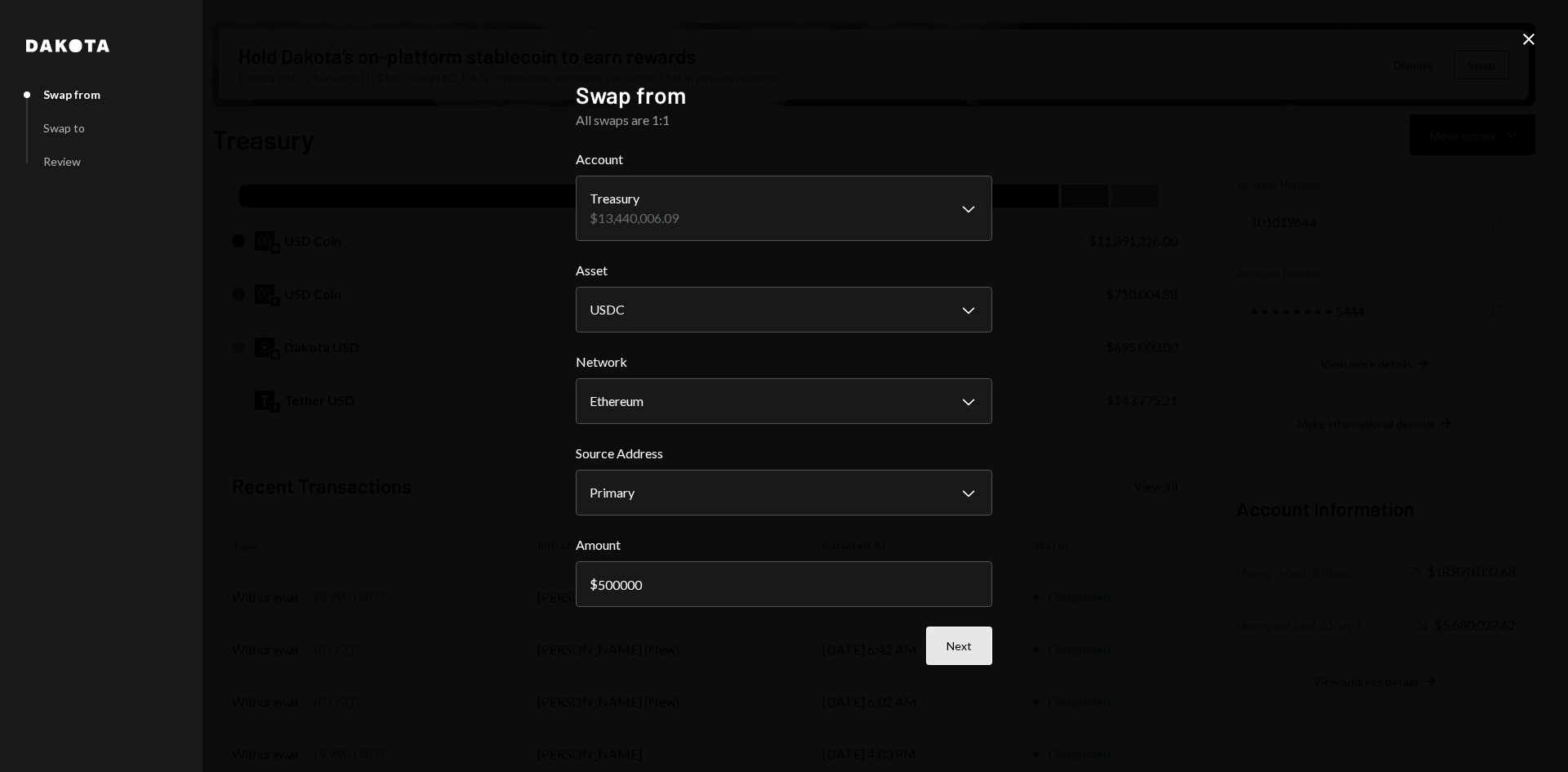
click at [957, 650] on button "Next" at bounding box center [959, 646] width 66 height 38
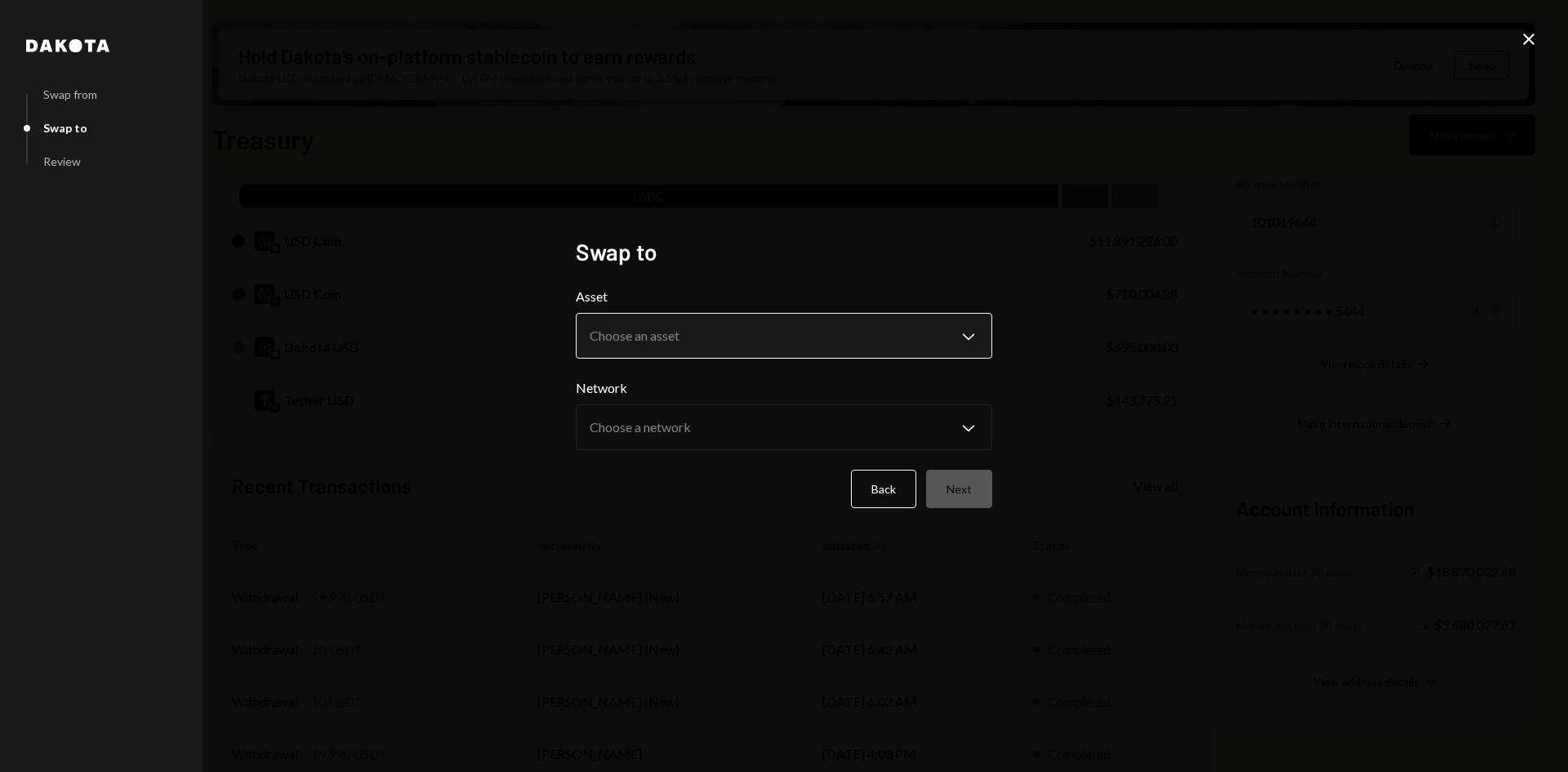
click at [779, 334] on body "B Boundless Founda... Caret Down Home Home Inbox Inbox Activities Transactions …" at bounding box center [784, 386] width 1568 height 772
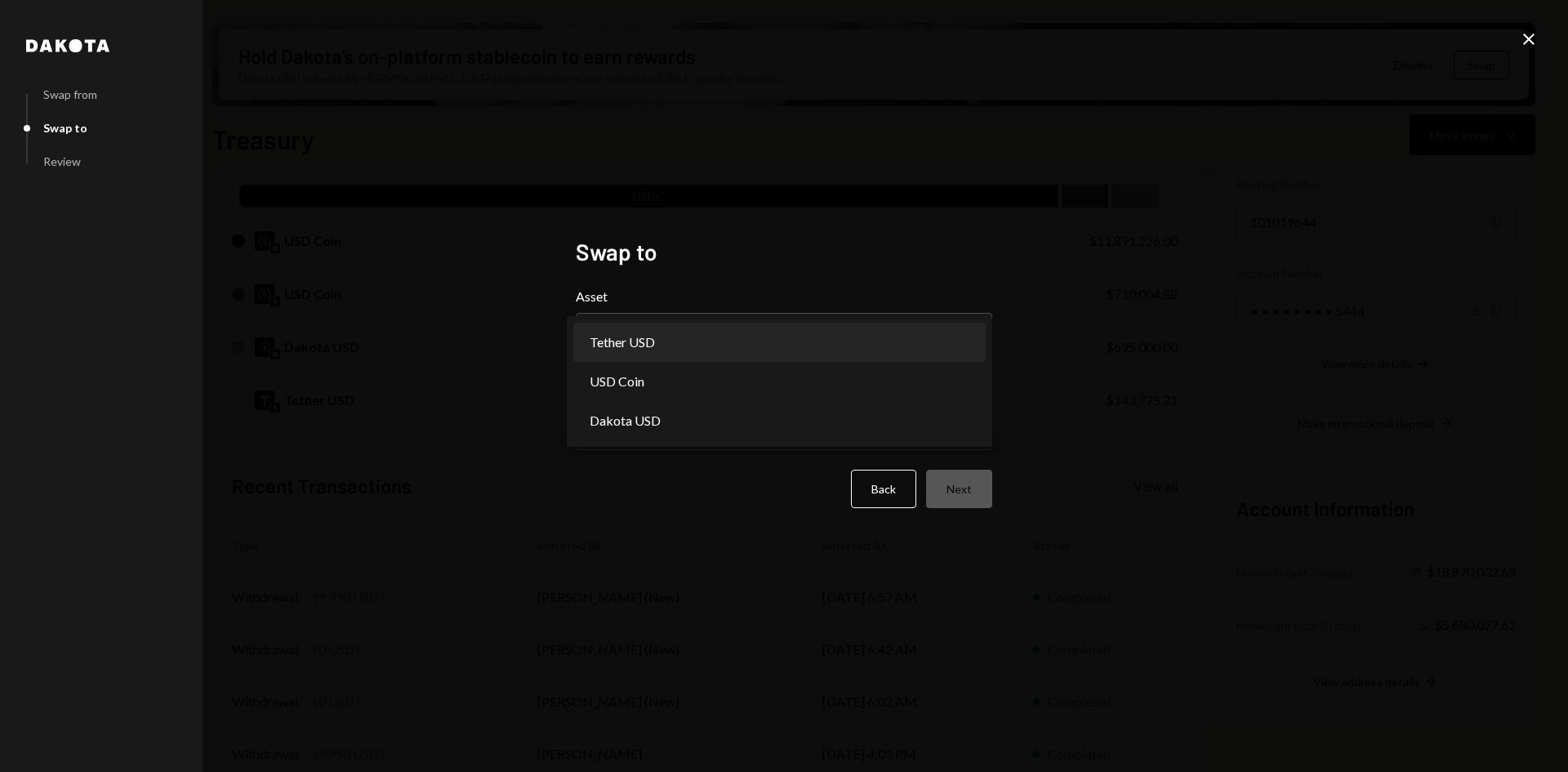
select select "****"
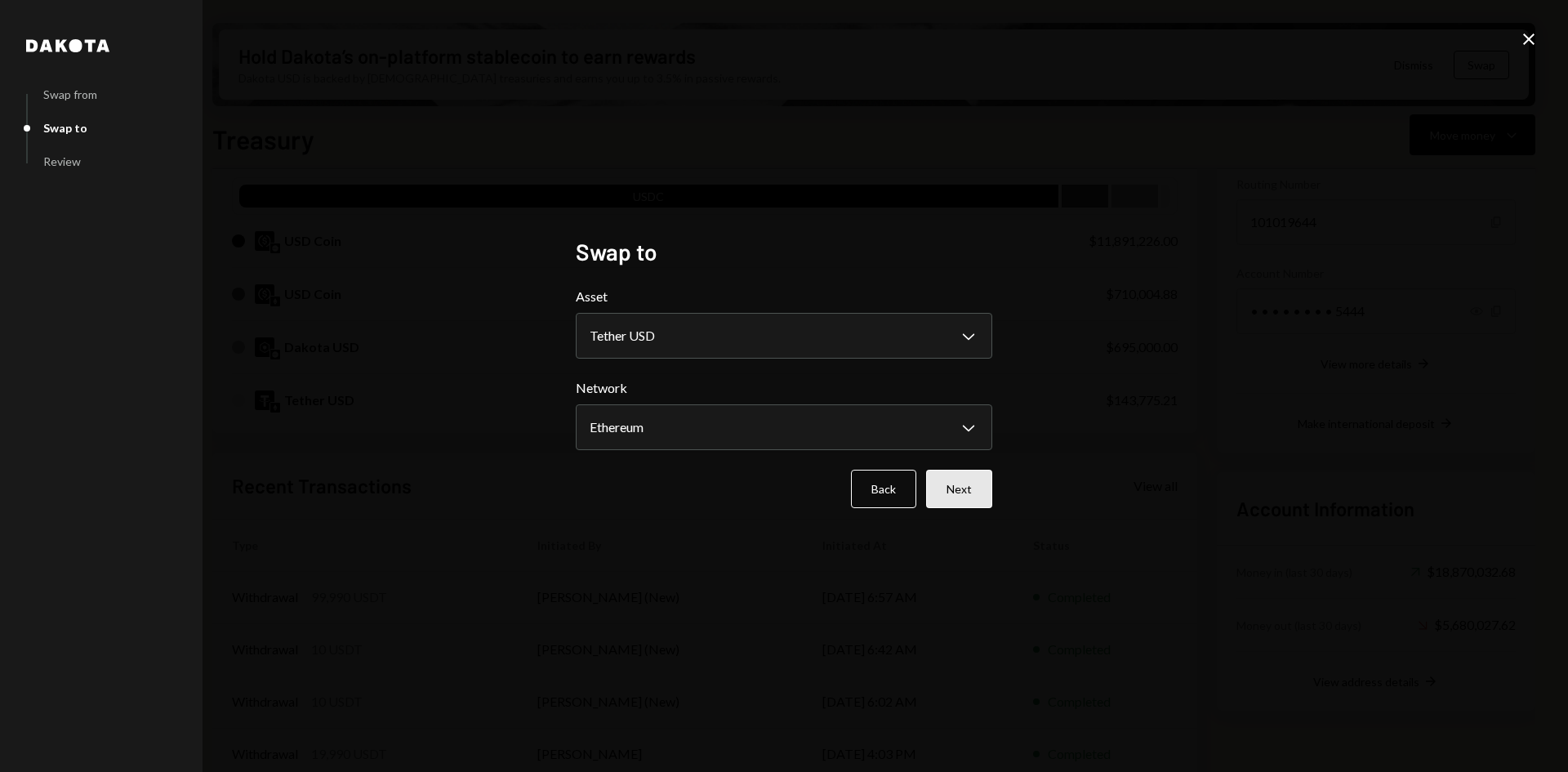
click at [977, 489] on button "Next" at bounding box center [959, 489] width 66 height 38
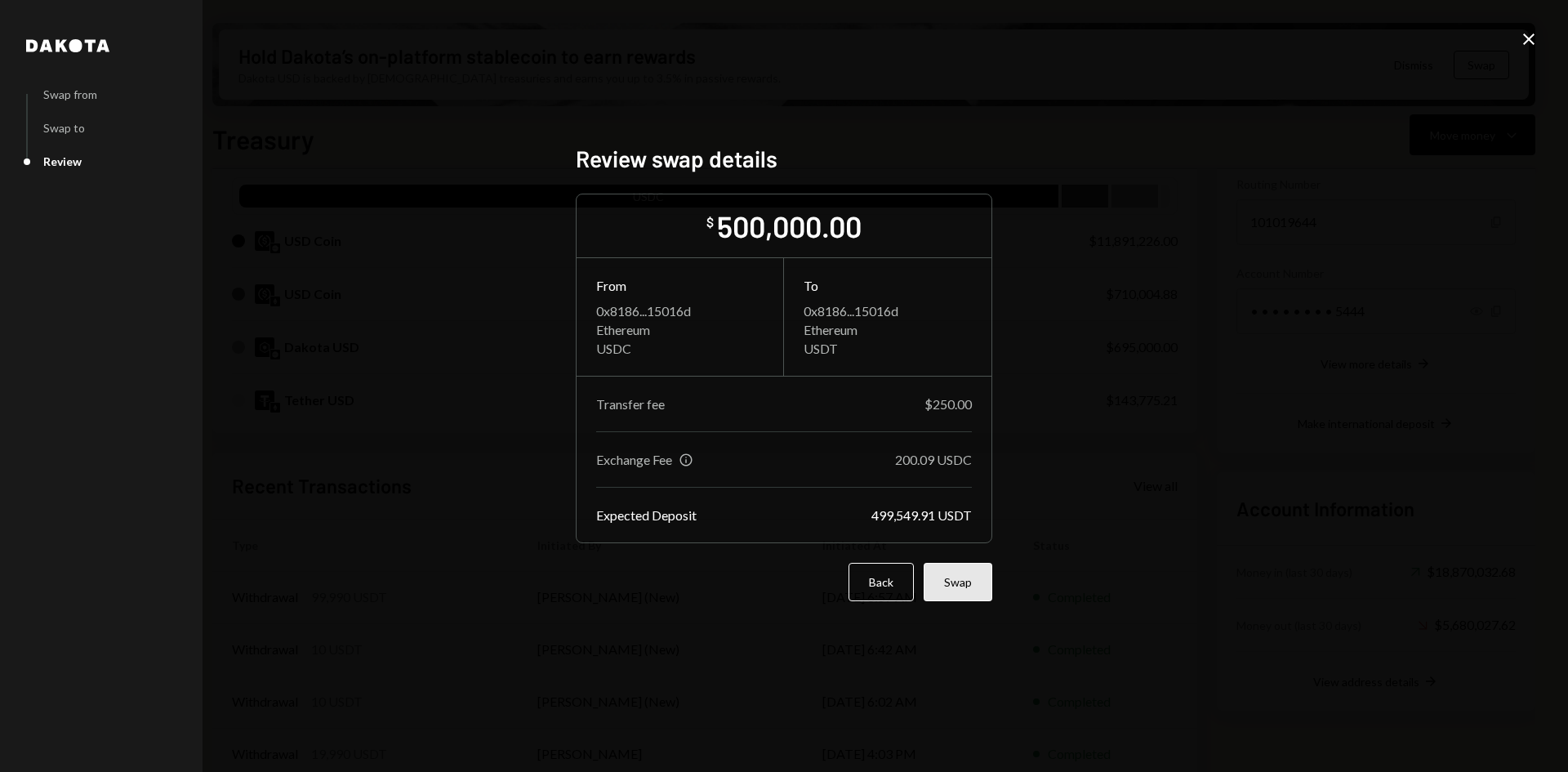
click at [960, 596] on button "Swap" at bounding box center [958, 582] width 68 height 38
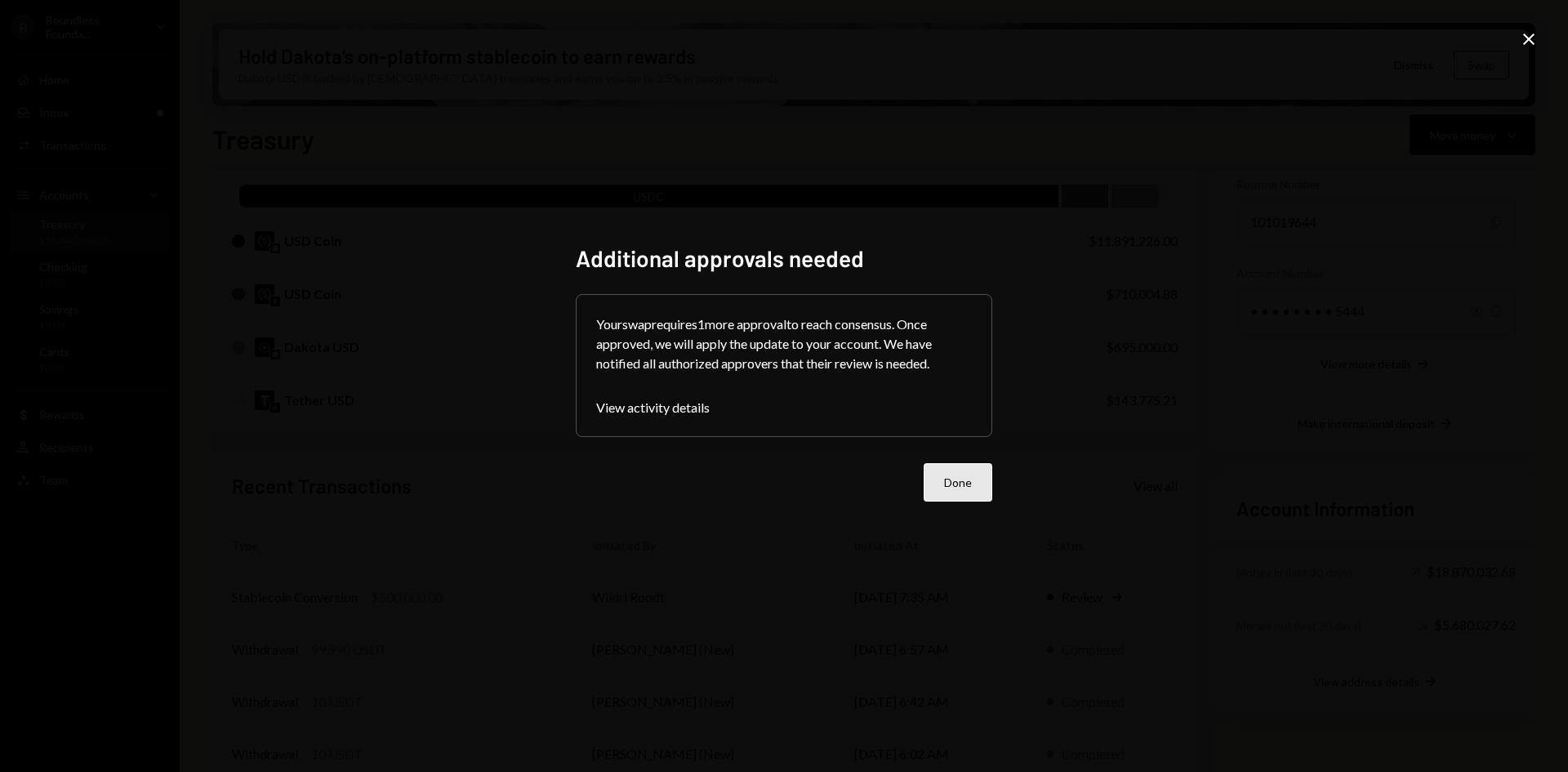
click at [970, 478] on button "Done" at bounding box center [958, 482] width 68 height 38
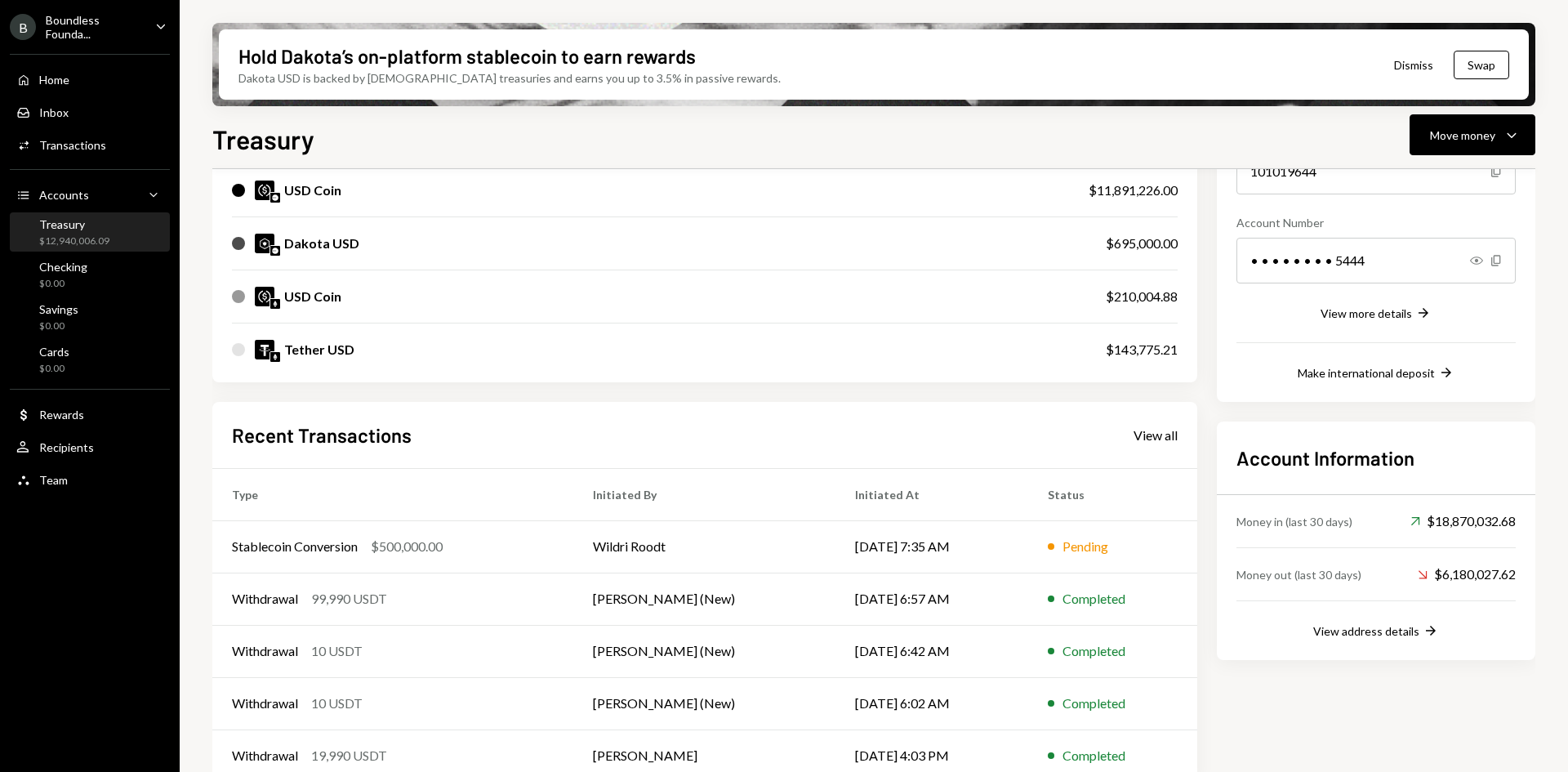
scroll to position [237, 0]
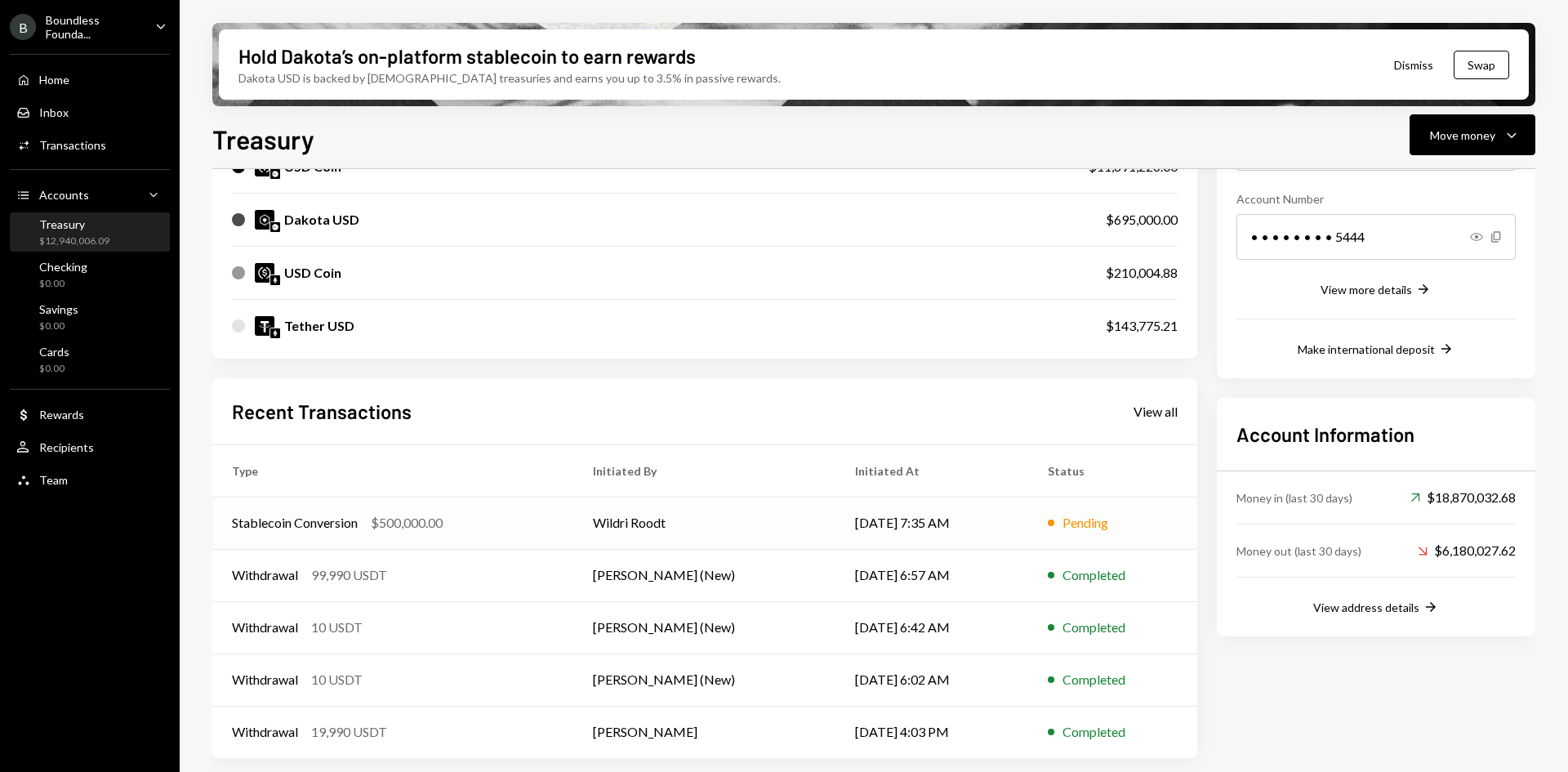
click at [668, 531] on td "Wildri Roodt" at bounding box center [704, 522] width 262 height 52
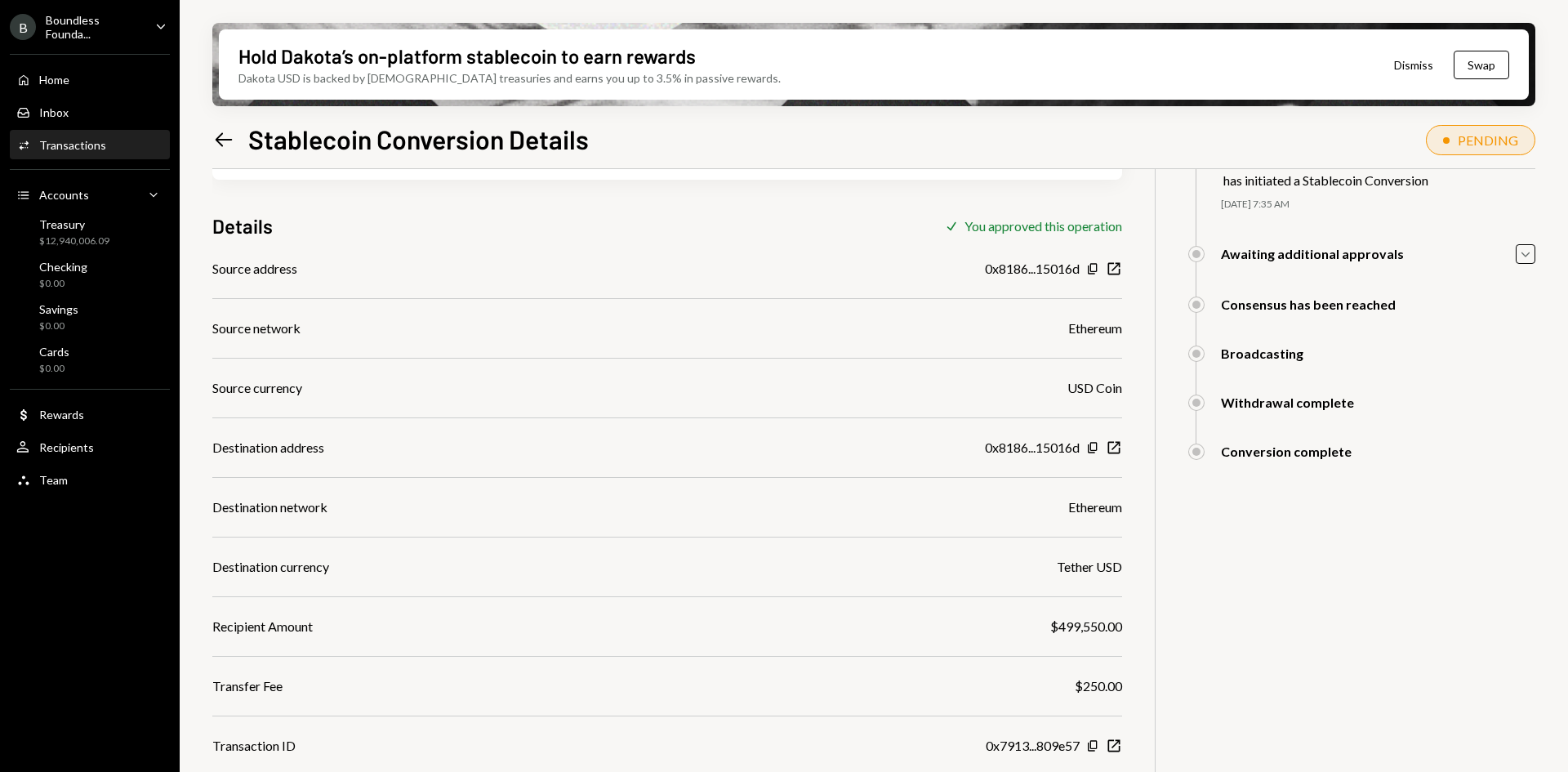
scroll to position [131, 0]
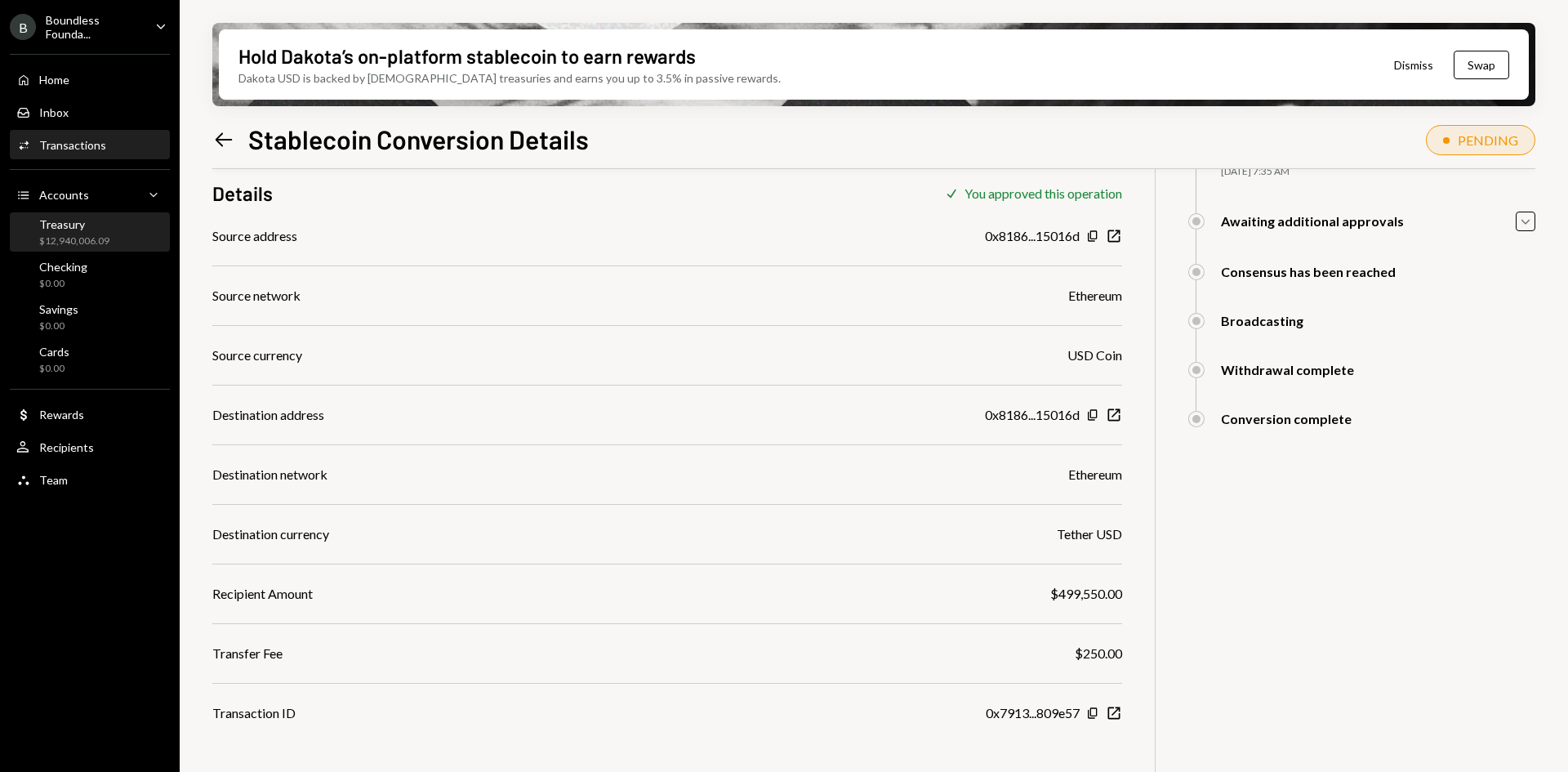
click at [85, 231] on div "Treasury $12,940,006.09" at bounding box center [74, 233] width 70 height 31
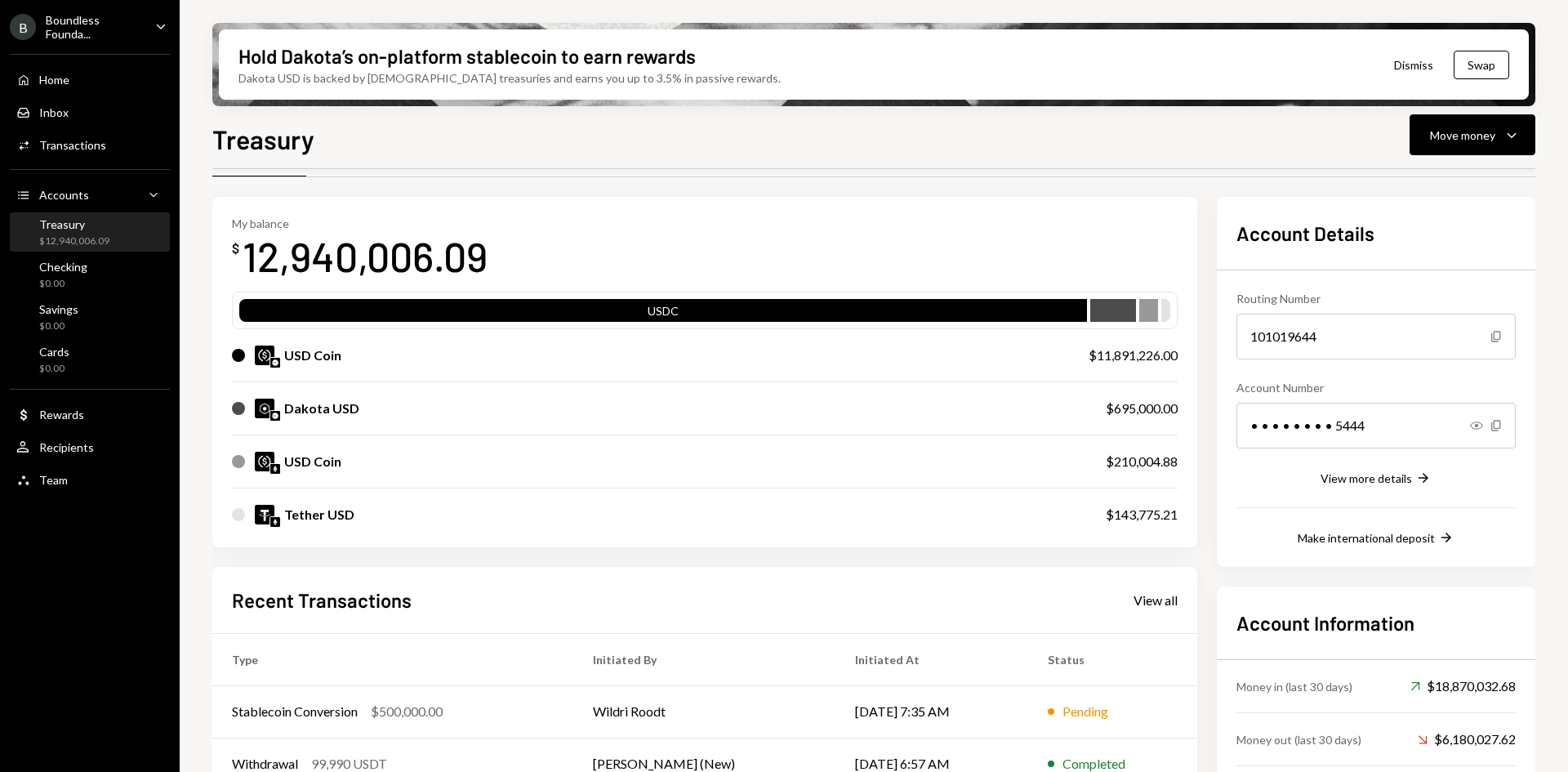
scroll to position [163, 0]
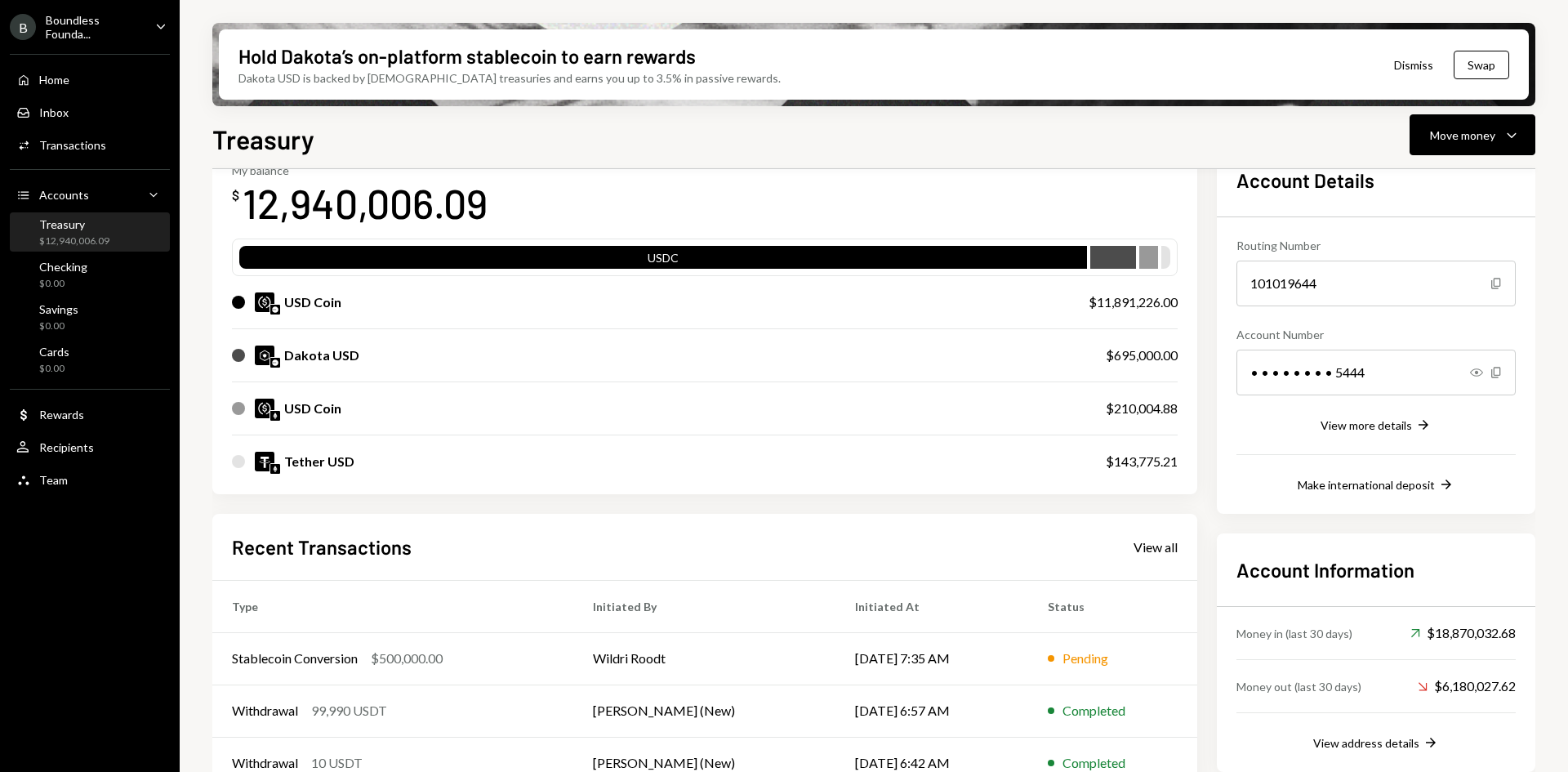
scroll to position [163, 0]
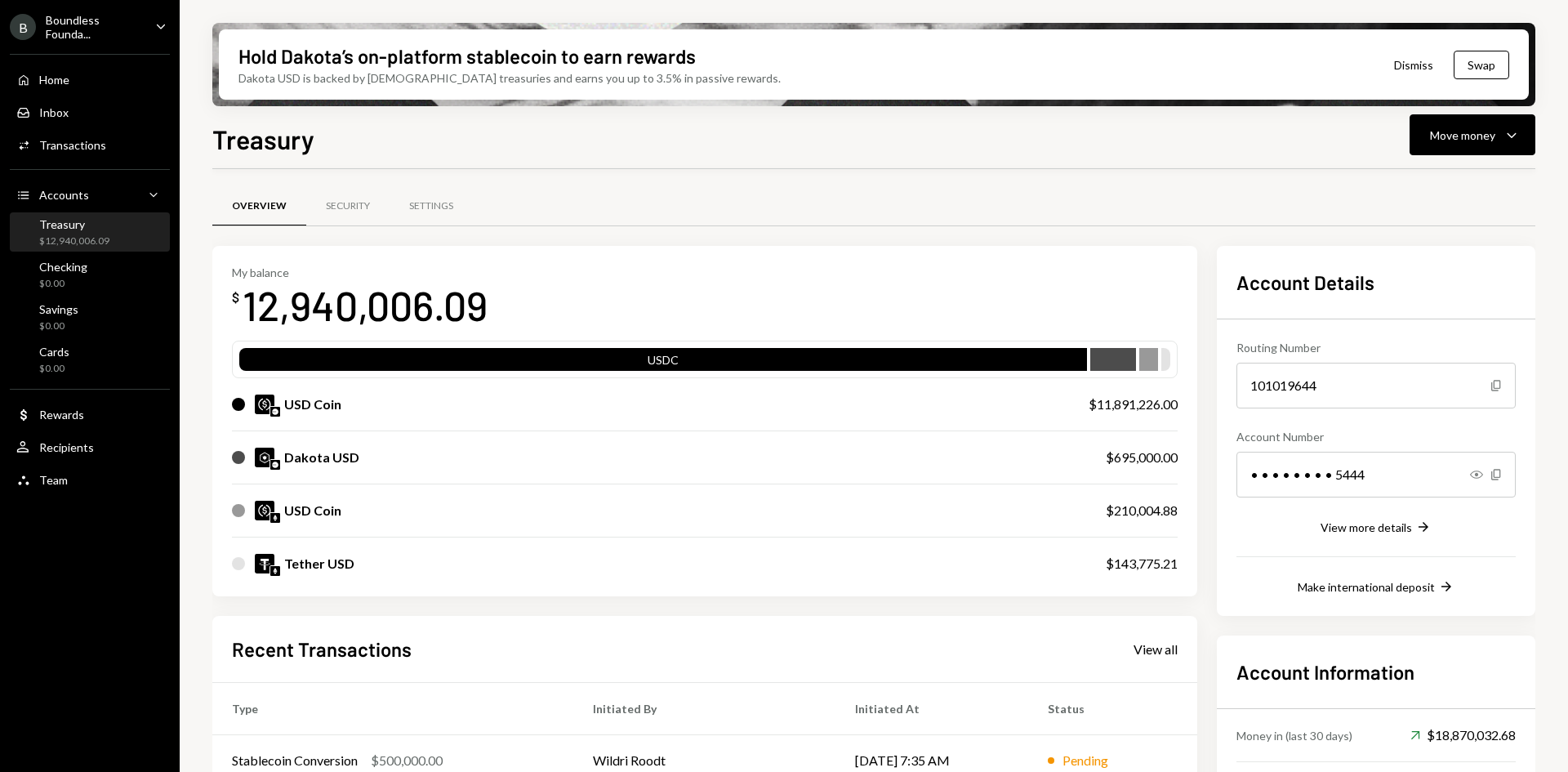
scroll to position [237, 0]
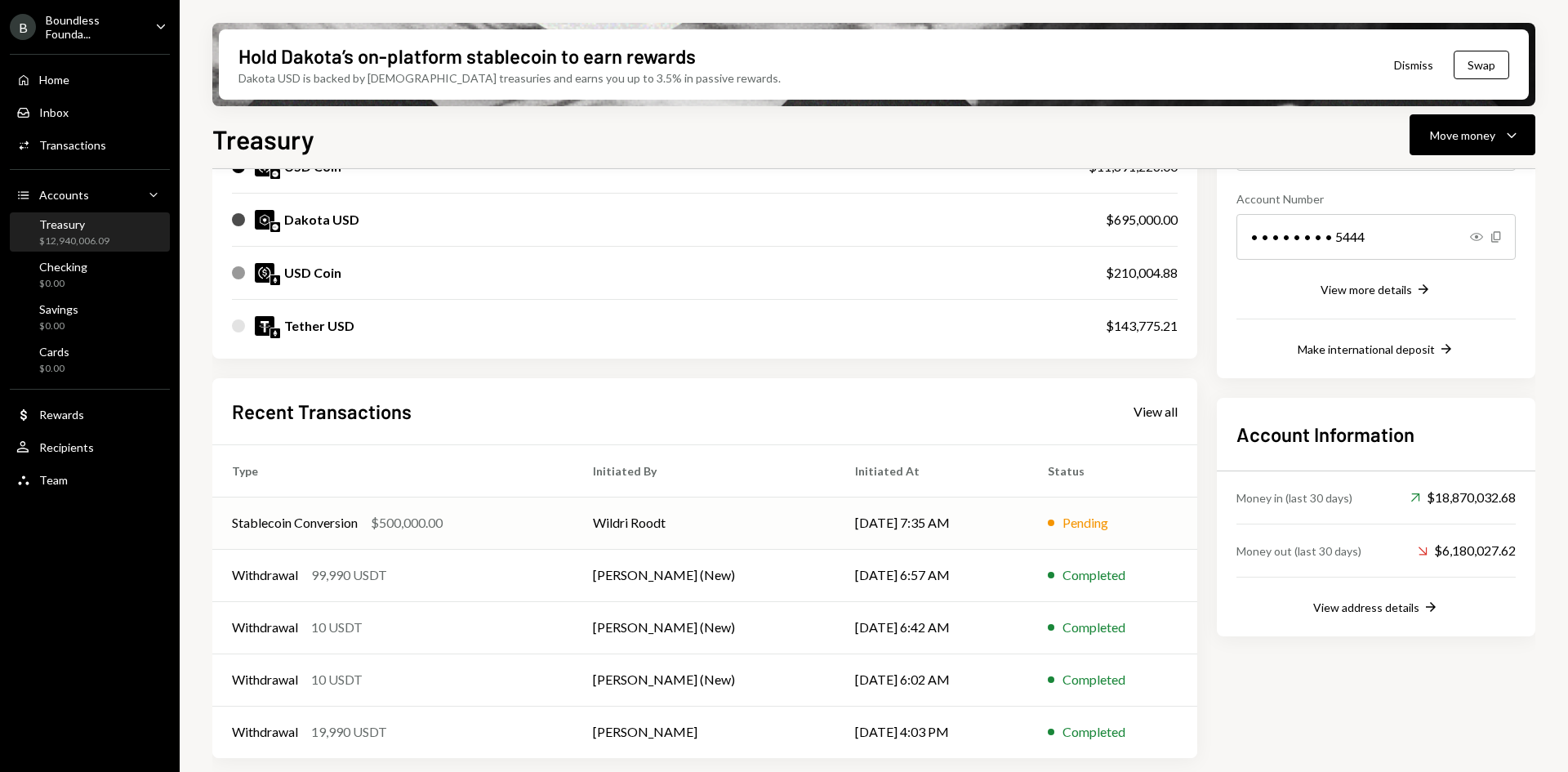
click at [640, 535] on td "Wildri Roodt" at bounding box center [704, 522] width 262 height 52
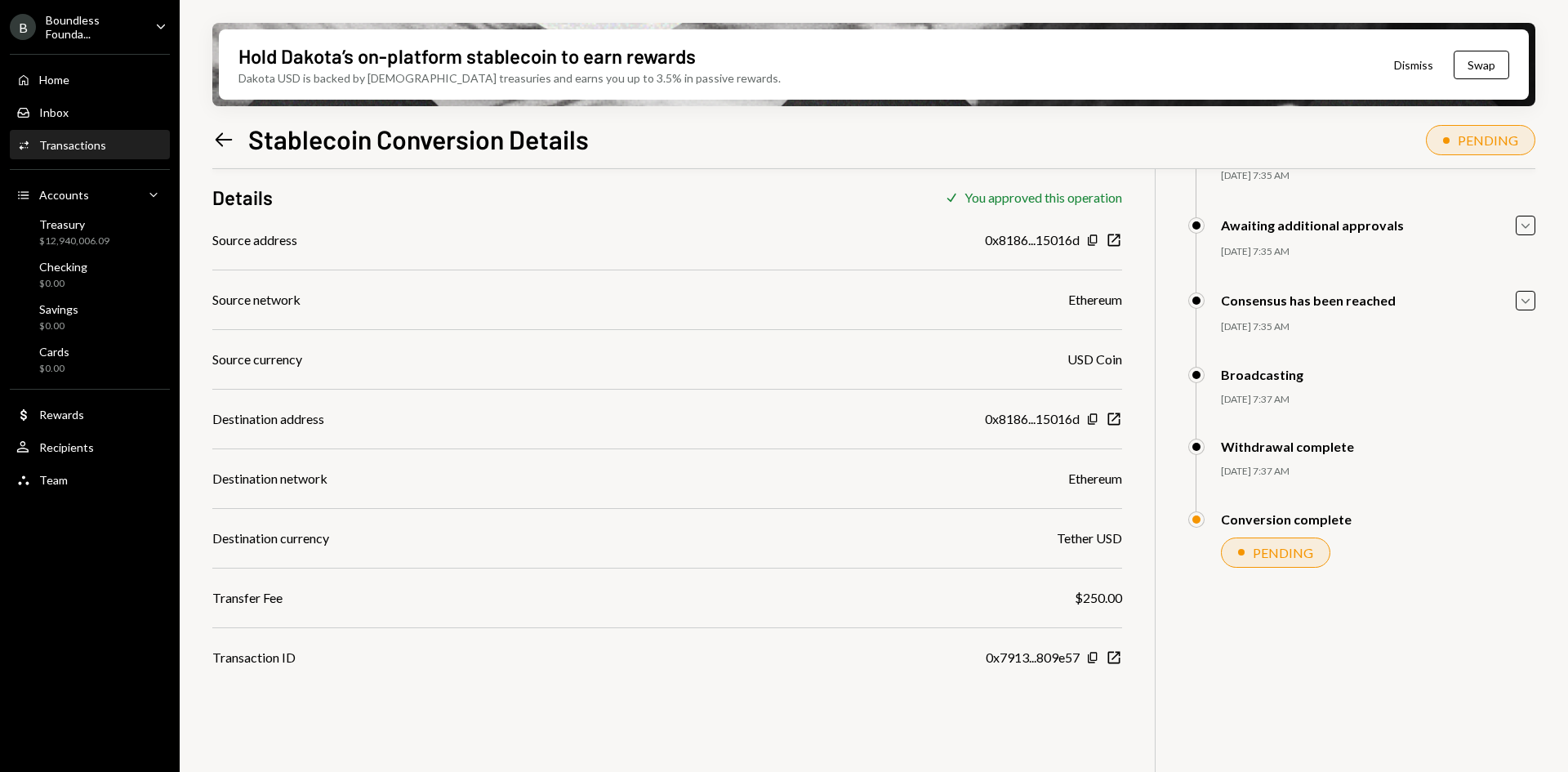
scroll to position [131, 0]
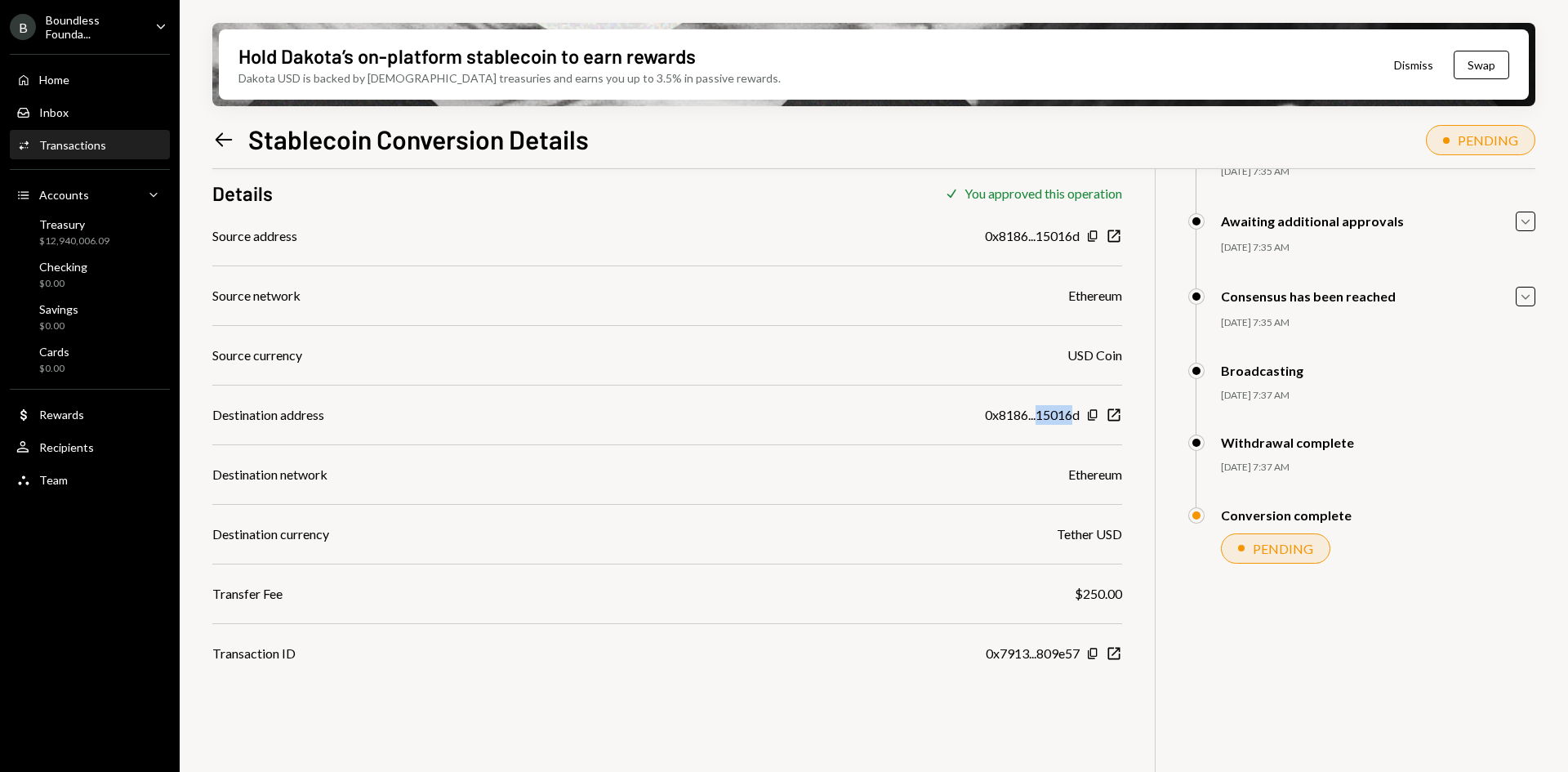
drag, startPoint x: 1073, startPoint y: 417, endPoint x: 1036, endPoint y: 417, distance: 37.0
click at [1036, 417] on div "0x8186...15016d" at bounding box center [1032, 415] width 95 height 20
drag, startPoint x: 1000, startPoint y: 415, endPoint x: 1043, endPoint y: 412, distance: 43.1
click at [1043, 412] on div "0x8186...15016d" at bounding box center [1032, 415] width 95 height 20
drag, startPoint x: 1065, startPoint y: 412, endPoint x: 1041, endPoint y: 416, distance: 24.3
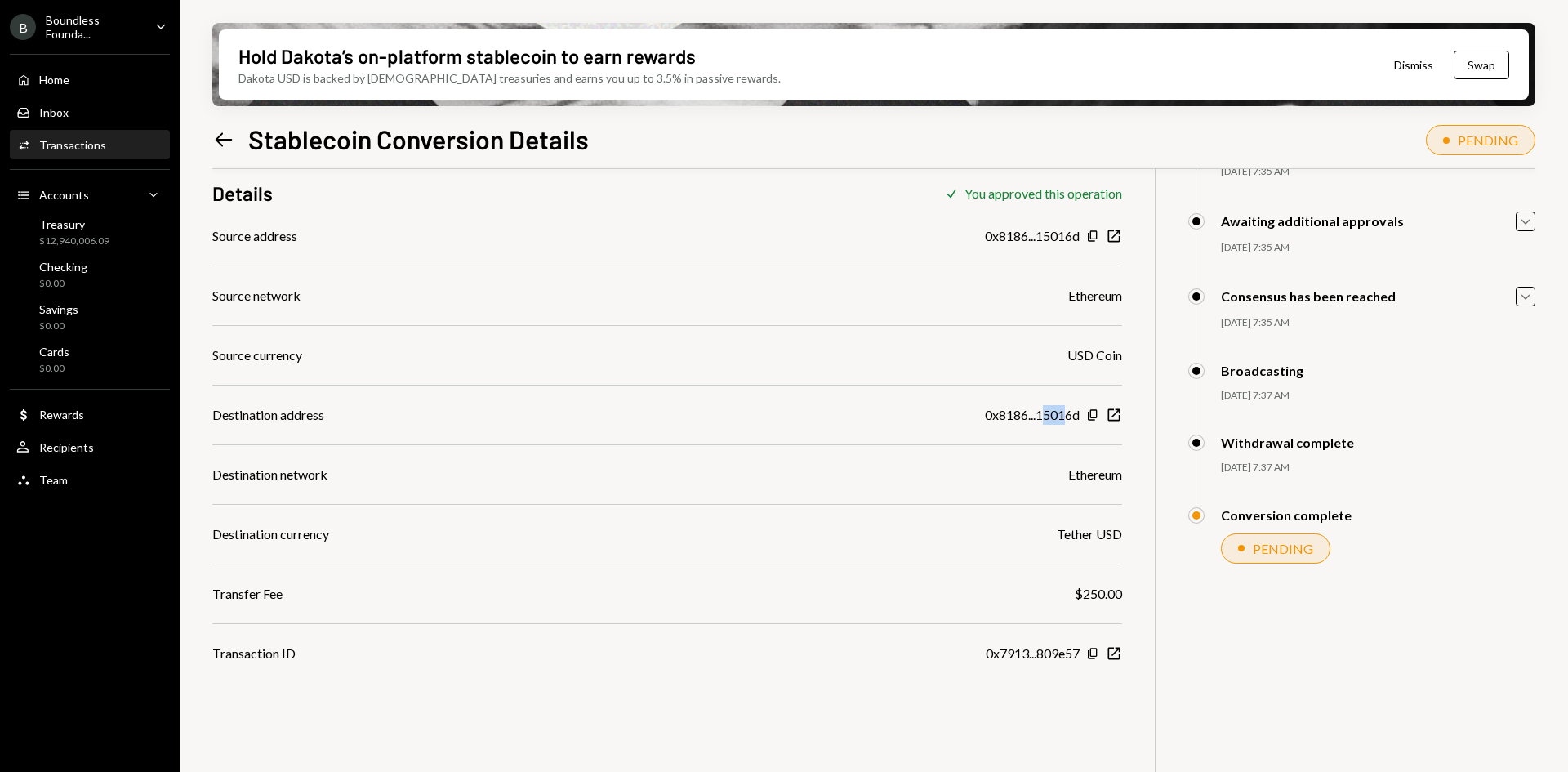
click at [1041, 416] on div "0x8186...15016d" at bounding box center [1032, 415] width 95 height 20
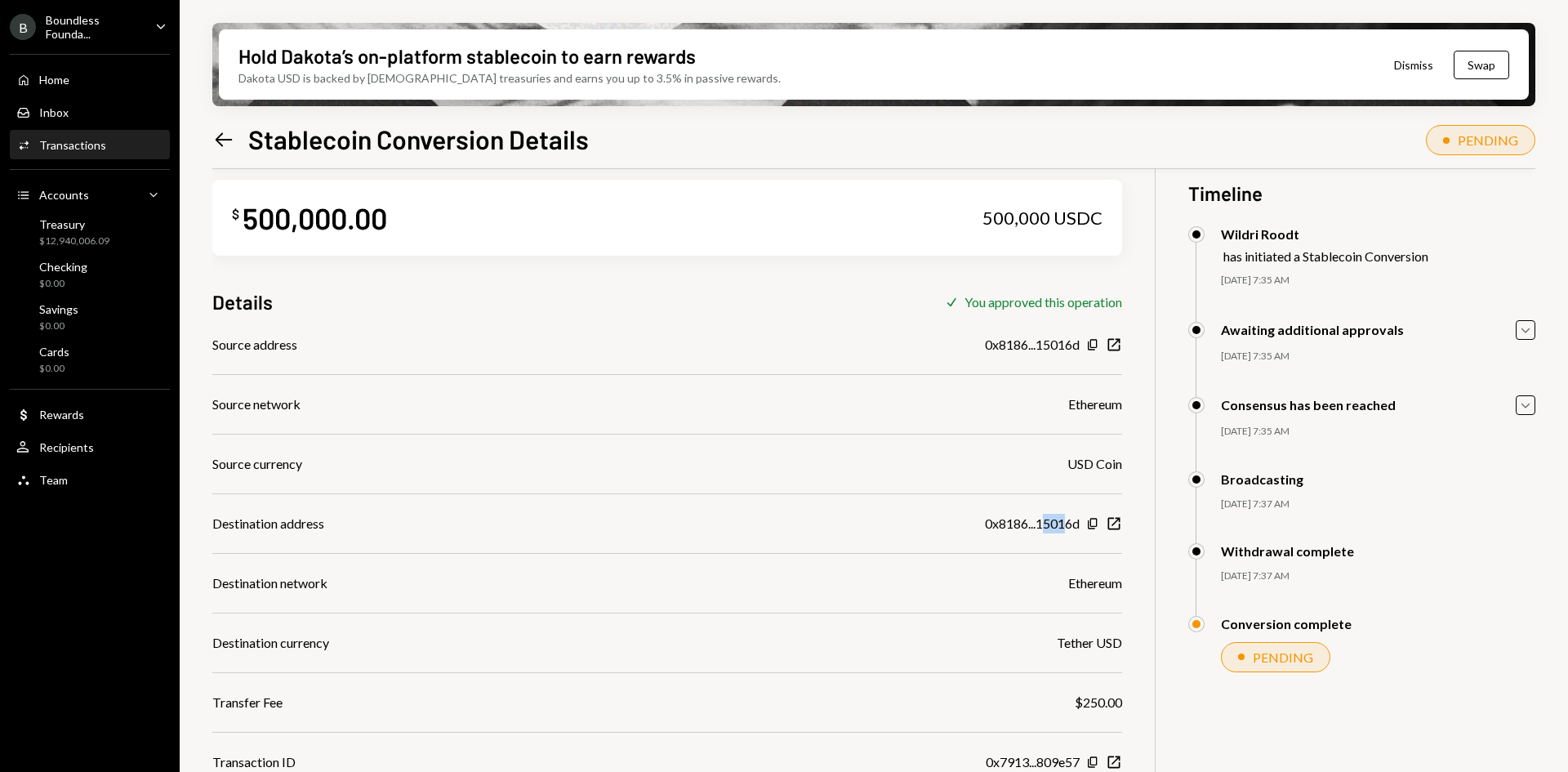
scroll to position [0, 0]
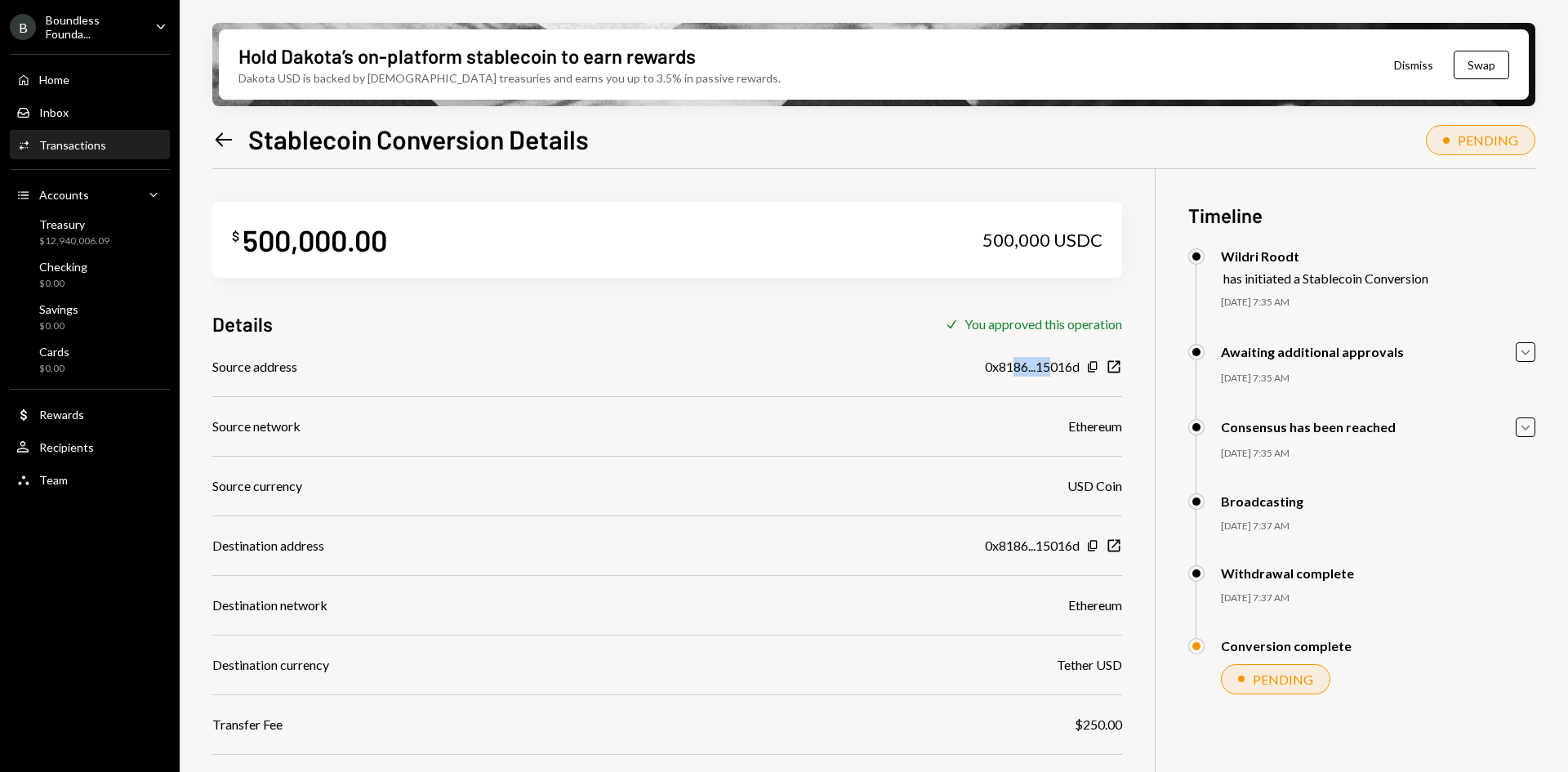
drag, startPoint x: 1046, startPoint y: 366, endPoint x: 1008, endPoint y: 367, distance: 38.0
click at [1008, 367] on div "0x8186...15016d" at bounding box center [1032, 367] width 95 height 20
drag, startPoint x: 999, startPoint y: 364, endPoint x: 1073, endPoint y: 359, distance: 74.2
click at [1072, 360] on div "0x8186...15016d" at bounding box center [1032, 367] width 95 height 20
click at [1070, 367] on div "0x8186...15016d" at bounding box center [1032, 367] width 95 height 20
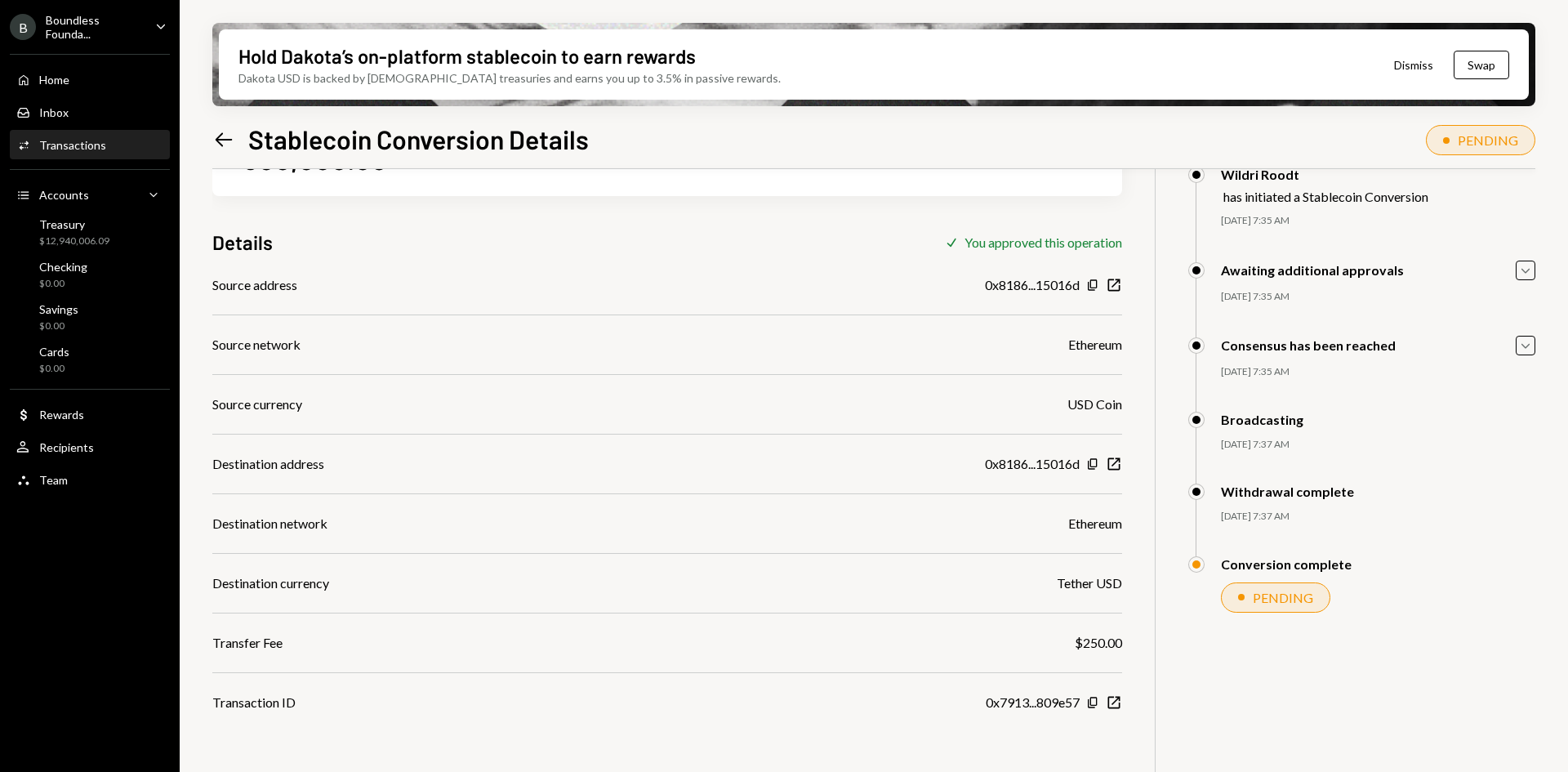
scroll to position [131, 0]
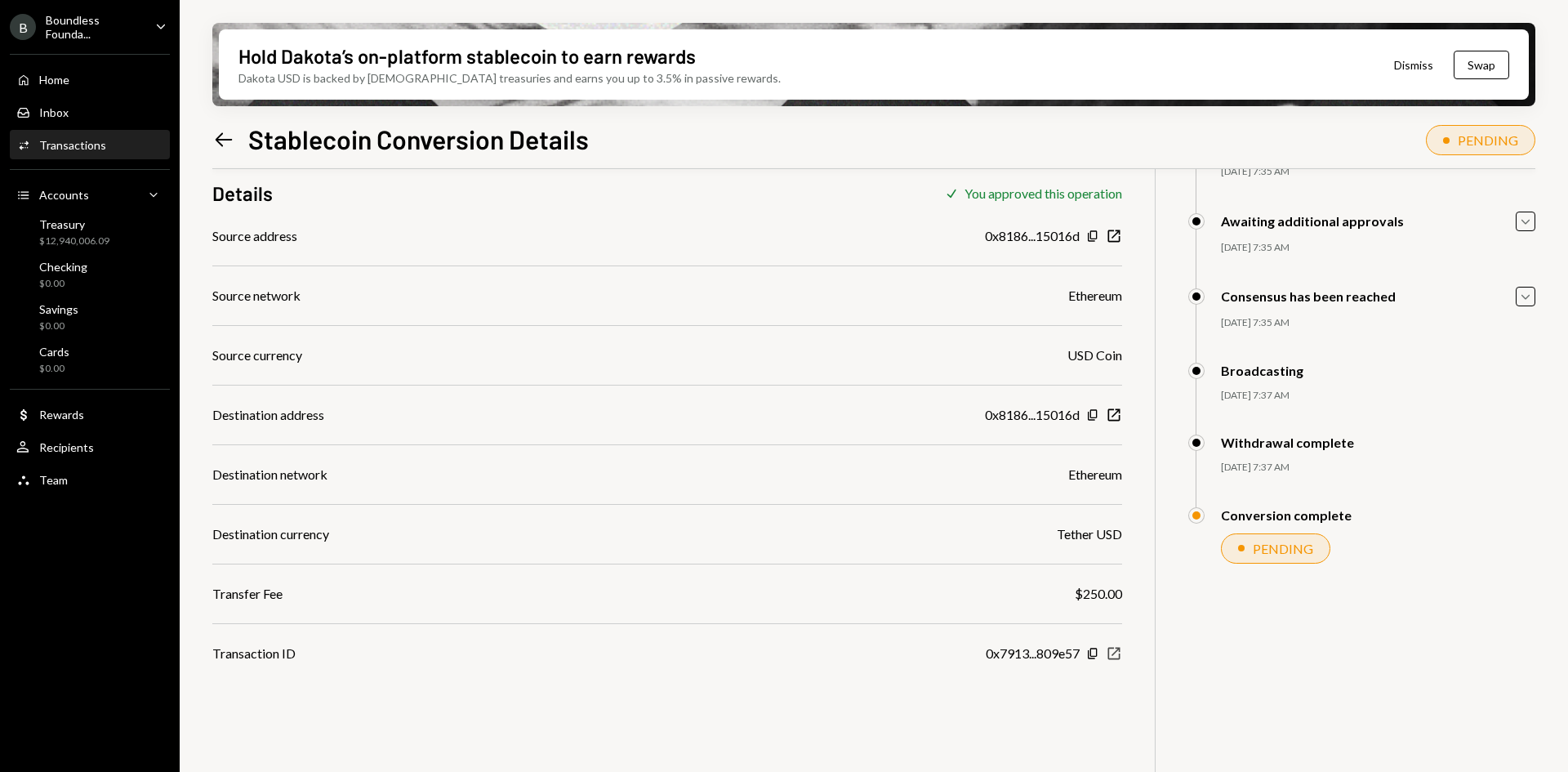
click at [1116, 655] on icon "New Window" at bounding box center [1113, 653] width 16 height 16
click at [78, 139] on div "Transactions" at bounding box center [72, 144] width 67 height 14
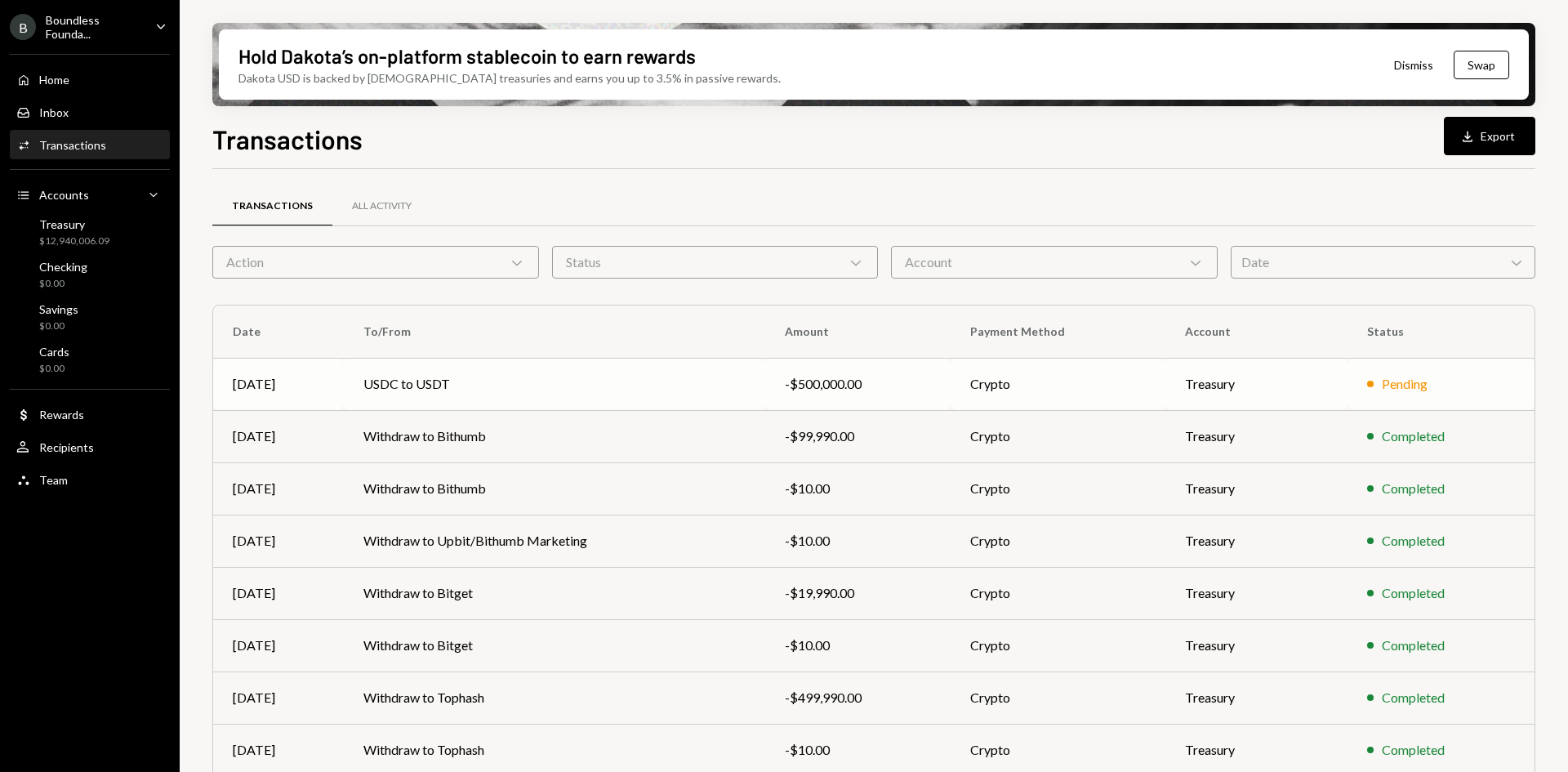
click at [610, 378] on td "USDC to USDT" at bounding box center [554, 384] width 421 height 52
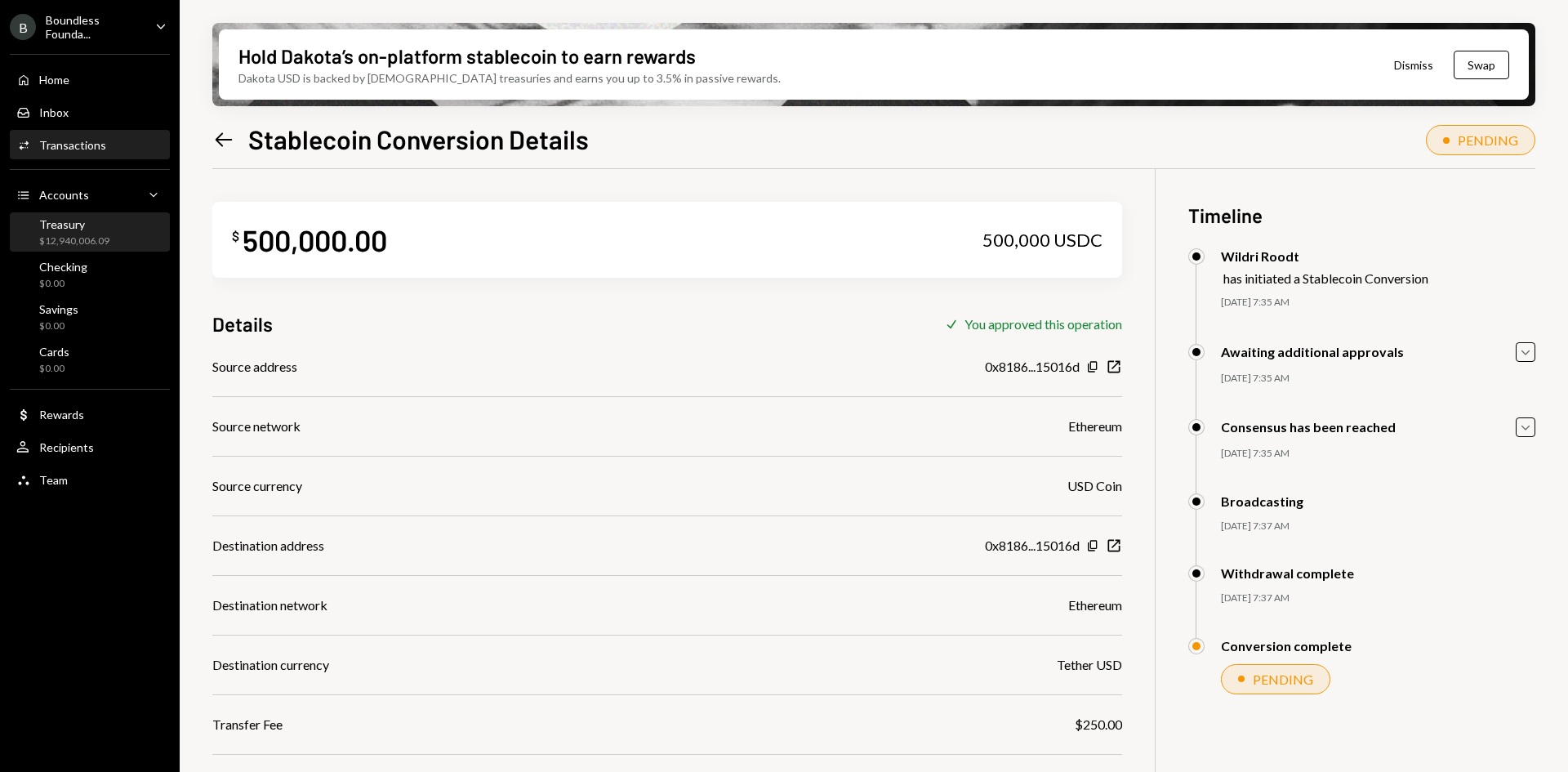
click at [83, 239] on div "$12,940,006.09" at bounding box center [74, 241] width 70 height 14
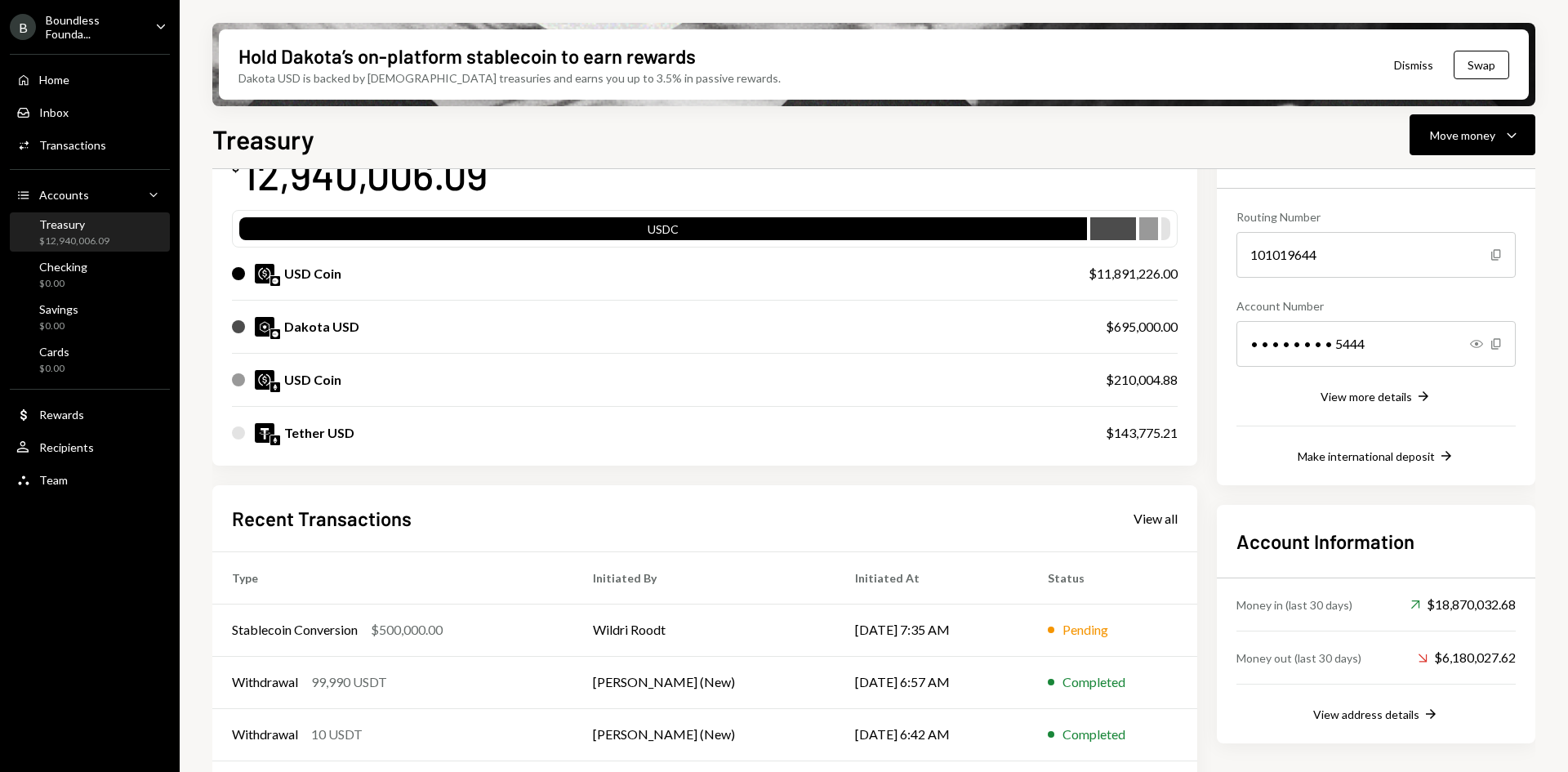
scroll to position [163, 0]
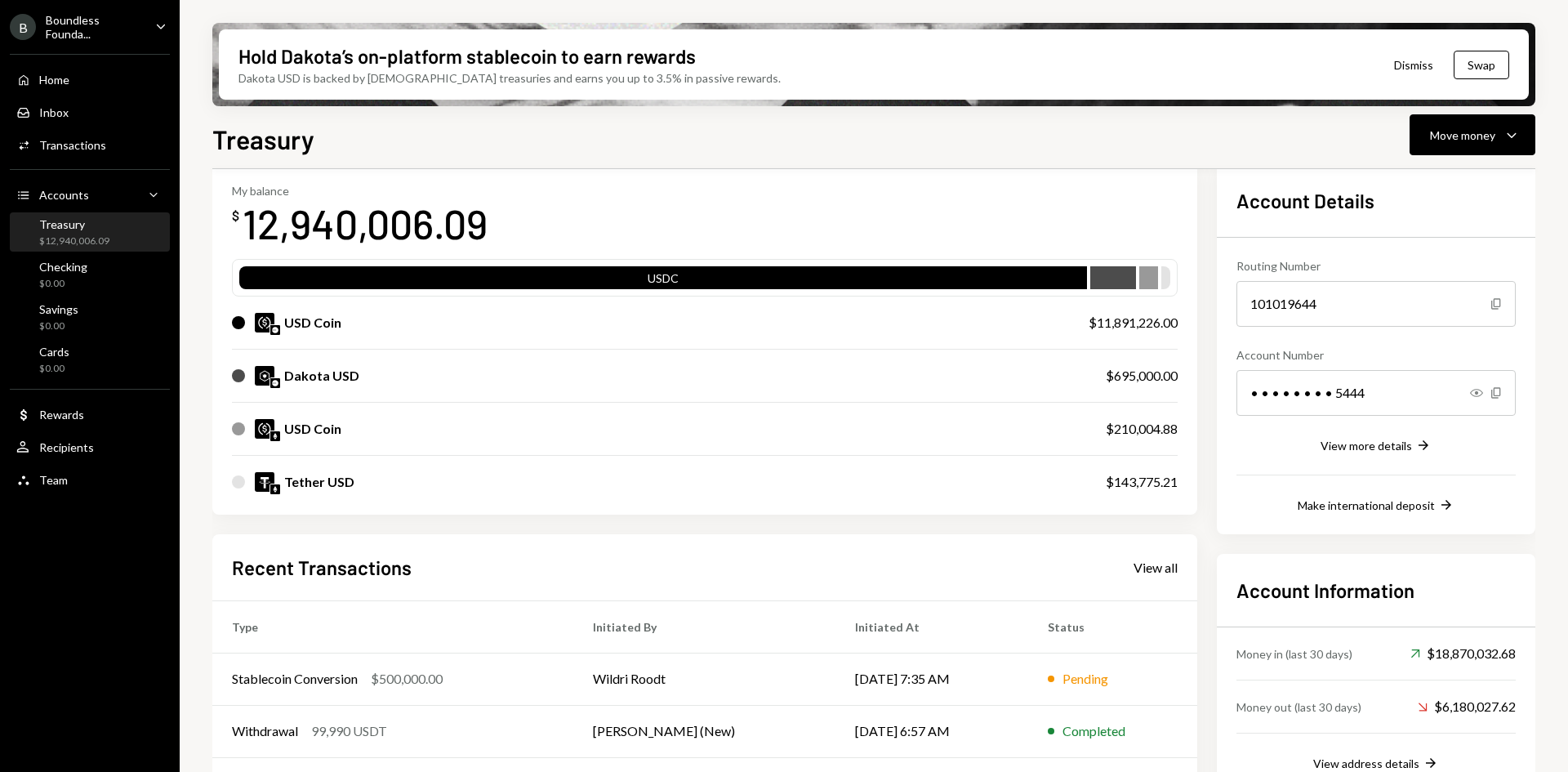
scroll to position [163, 0]
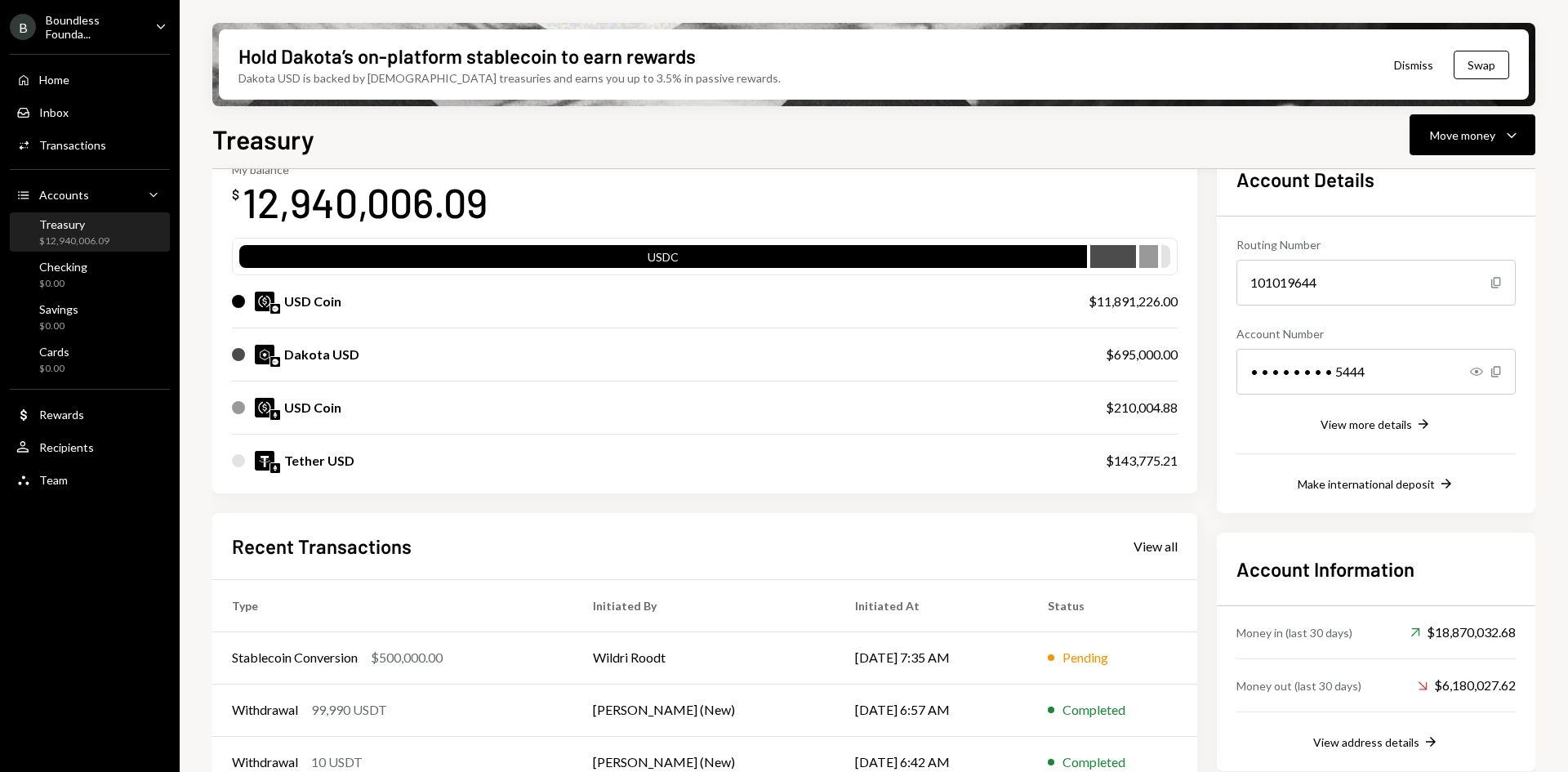
scroll to position [163, 0]
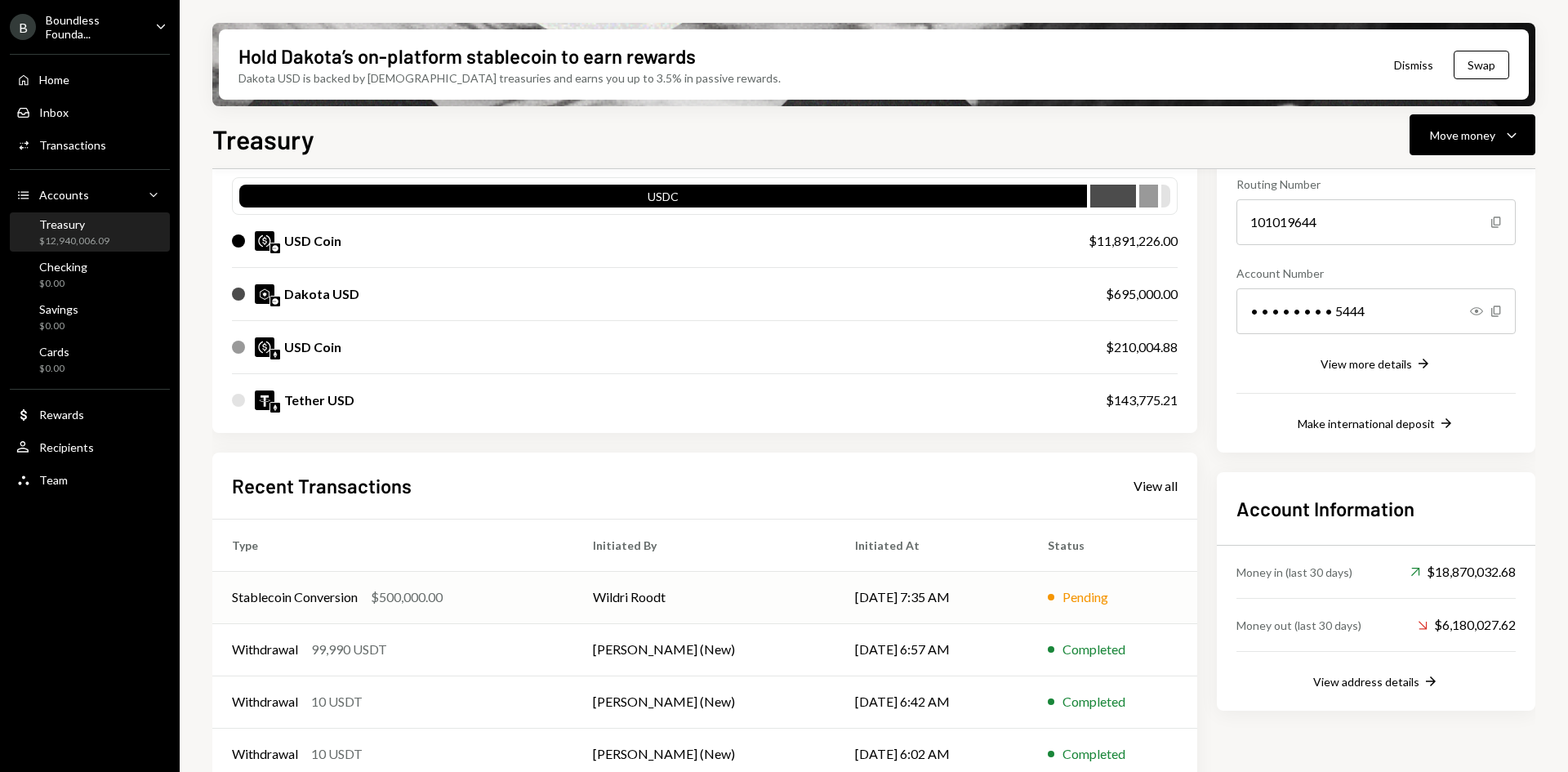
click at [738, 611] on td "Wildri Roodt" at bounding box center [704, 596] width 262 height 52
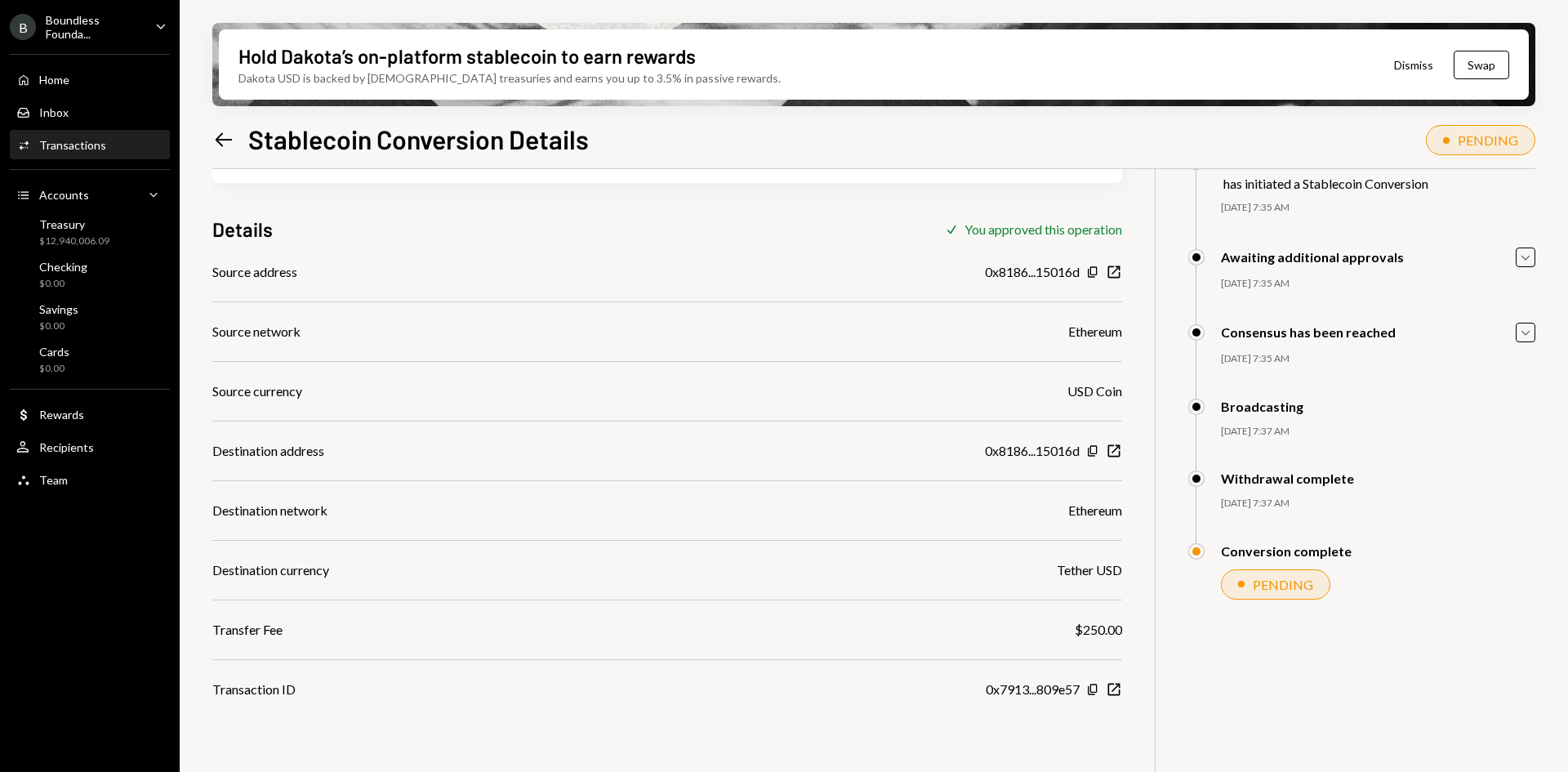
scroll to position [131, 0]
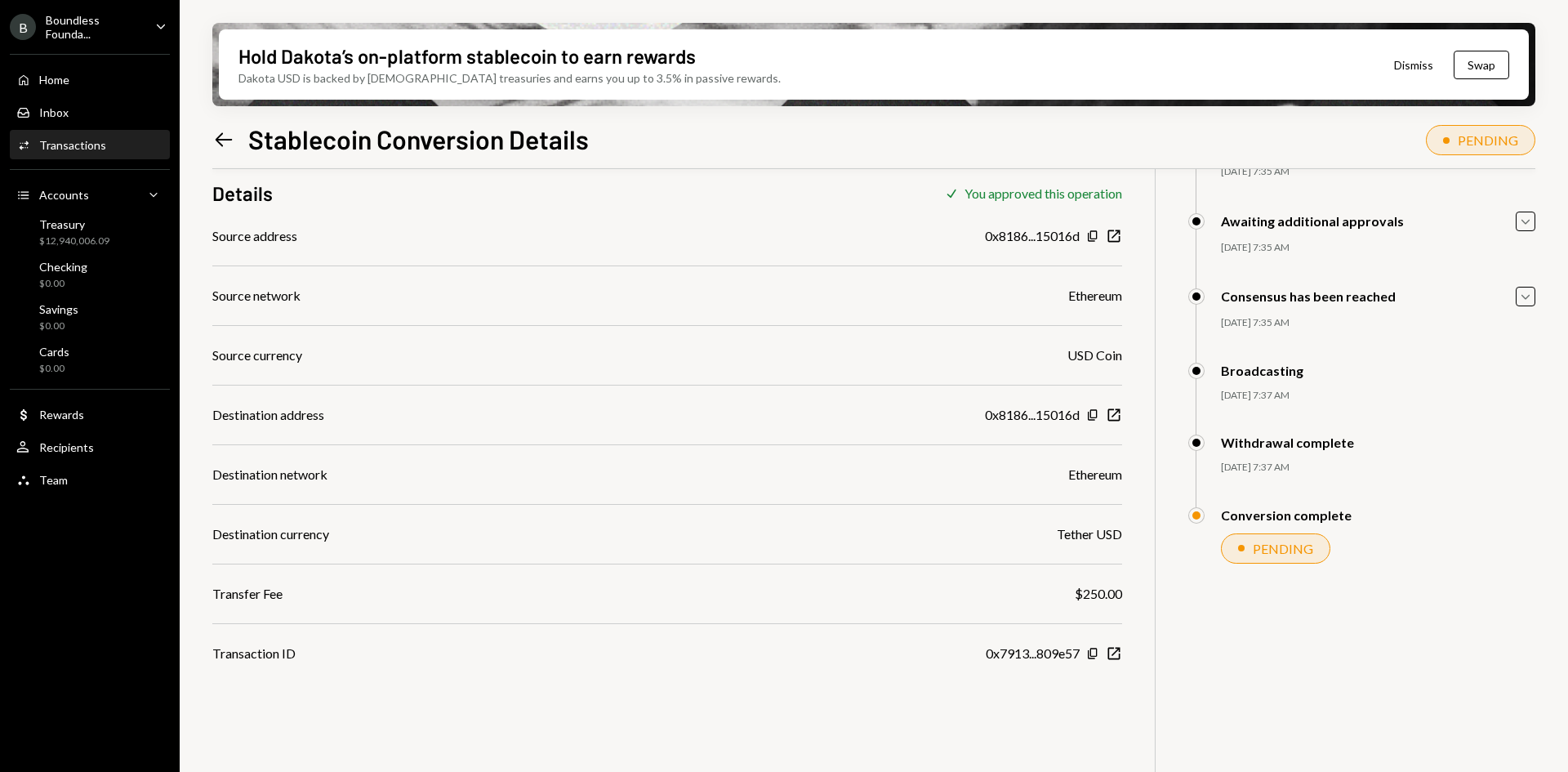
click at [1324, 566] on div "Conversion complete PENDING Joab Matthews (New) Approved Wildri Roodt Approved …" at bounding box center [1362, 552] width 347 height 89
click at [1301, 535] on div "PENDING" at bounding box center [1275, 549] width 109 height 30
drag, startPoint x: 1301, startPoint y: 523, endPoint x: 1253, endPoint y: 521, distance: 48.0
click at [1254, 521] on div "Conversion complete" at bounding box center [1270, 515] width 163 height 16
click at [1237, 523] on div "Conversion complete" at bounding box center [1270, 515] width 163 height 16
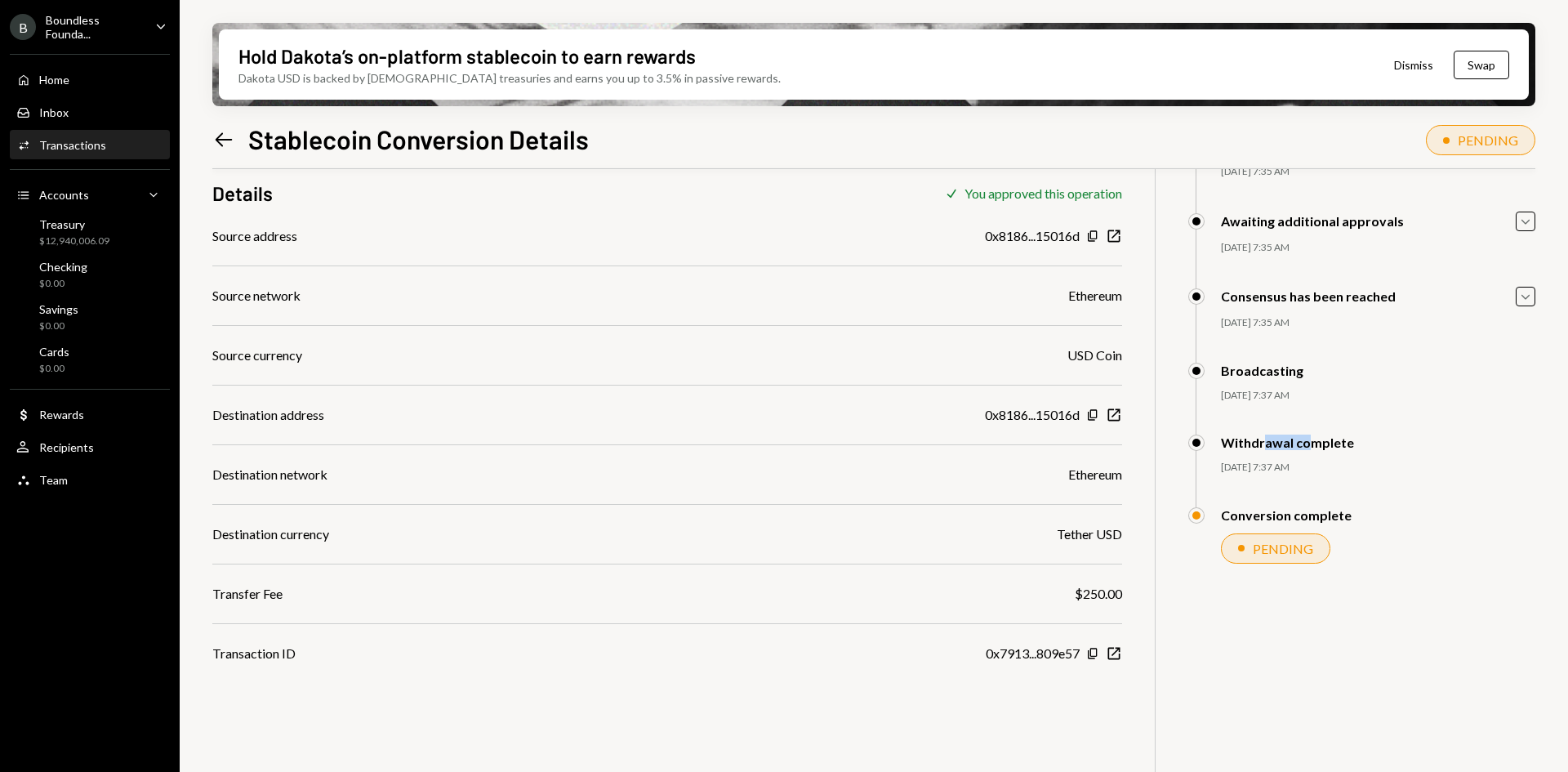
drag, startPoint x: 1265, startPoint y: 442, endPoint x: 1330, endPoint y: 433, distance: 65.6
click at [1310, 437] on div "Withdrawal complete" at bounding box center [1287, 442] width 133 height 15
click at [1521, 295] on icon "Caret Down" at bounding box center [1524, 296] width 18 height 18
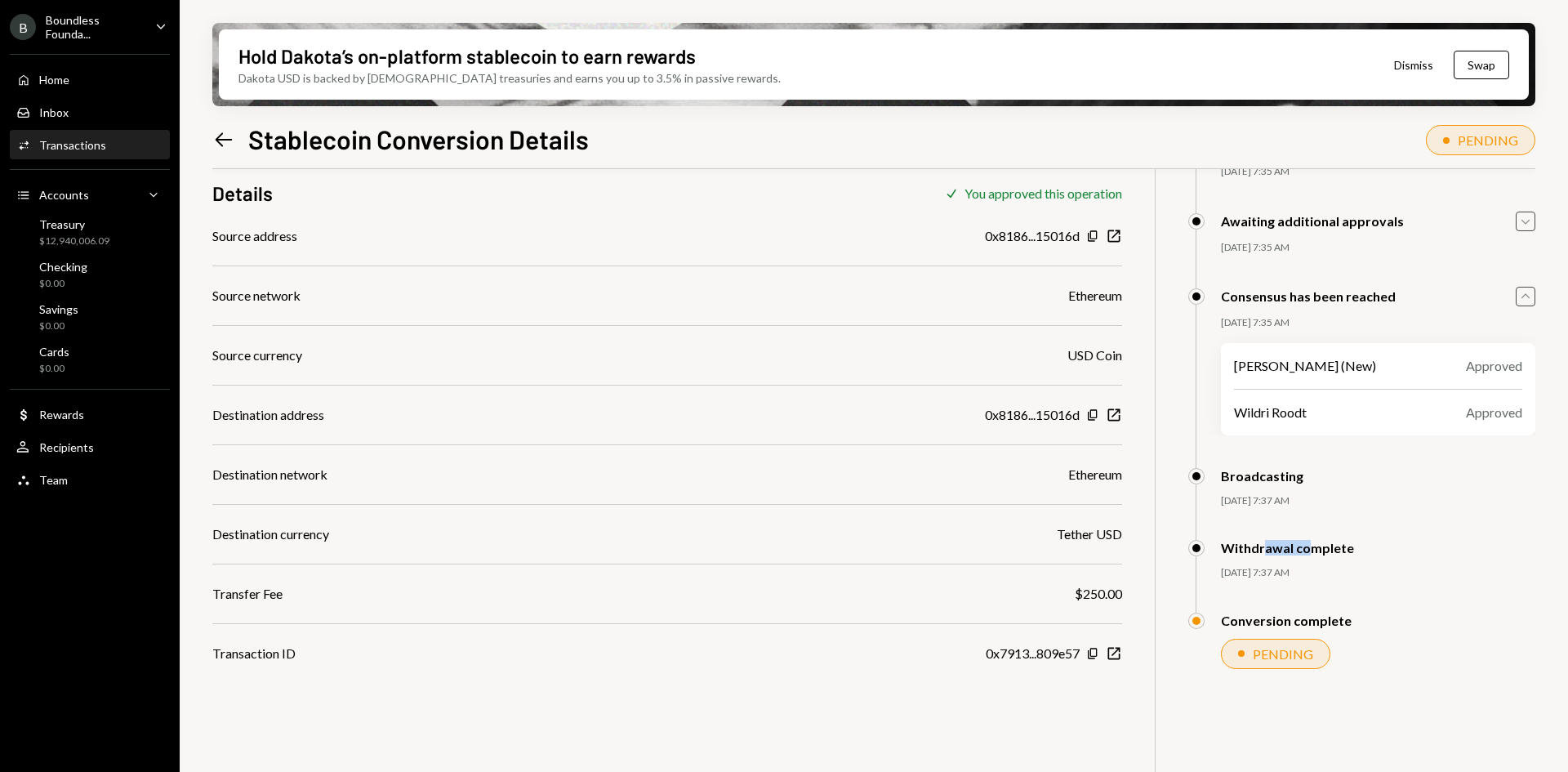
click at [1522, 224] on icon "Caret Down" at bounding box center [1524, 221] width 18 height 18
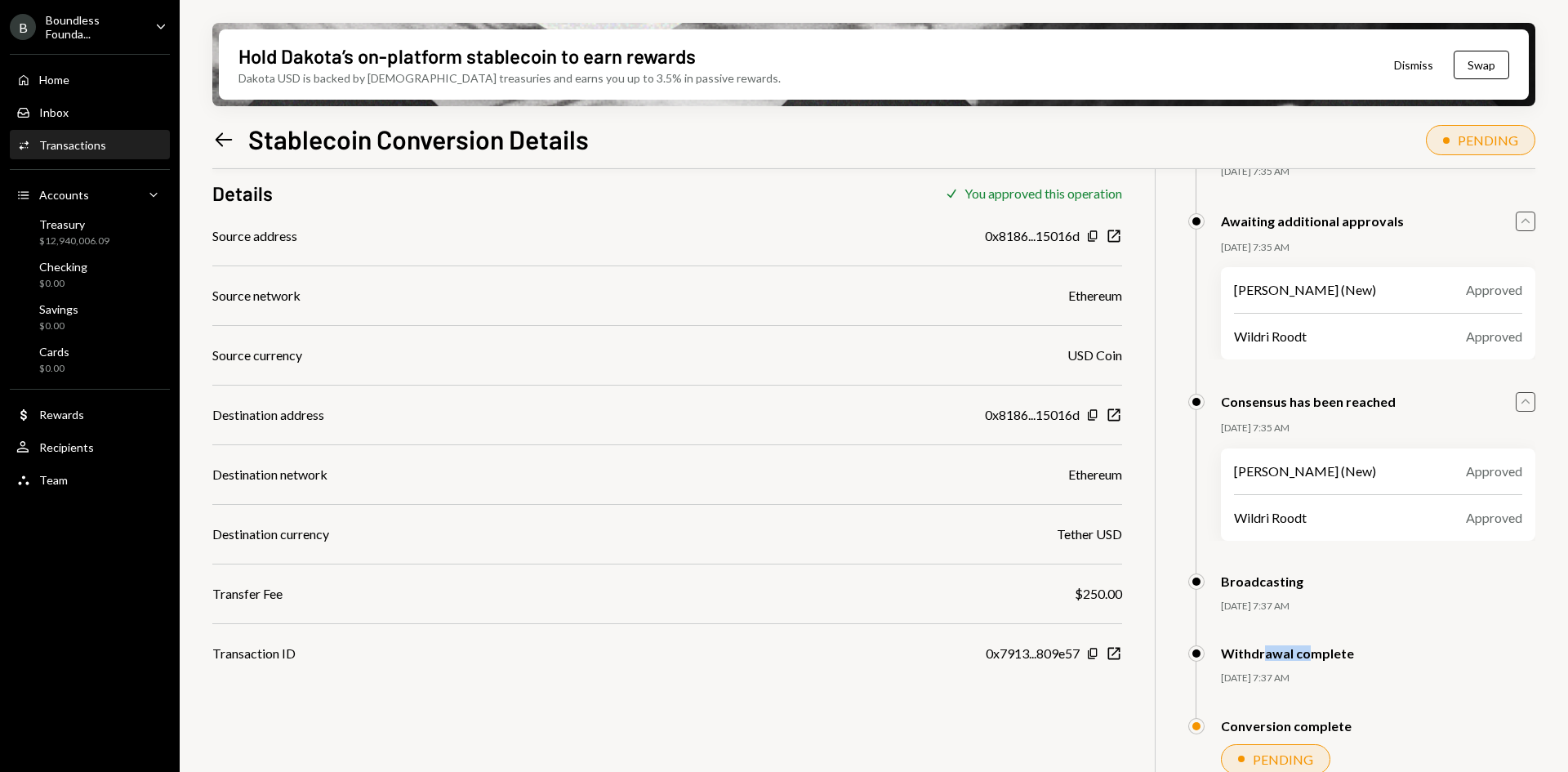
click at [1522, 224] on icon "Caret Up" at bounding box center [1524, 221] width 18 height 18
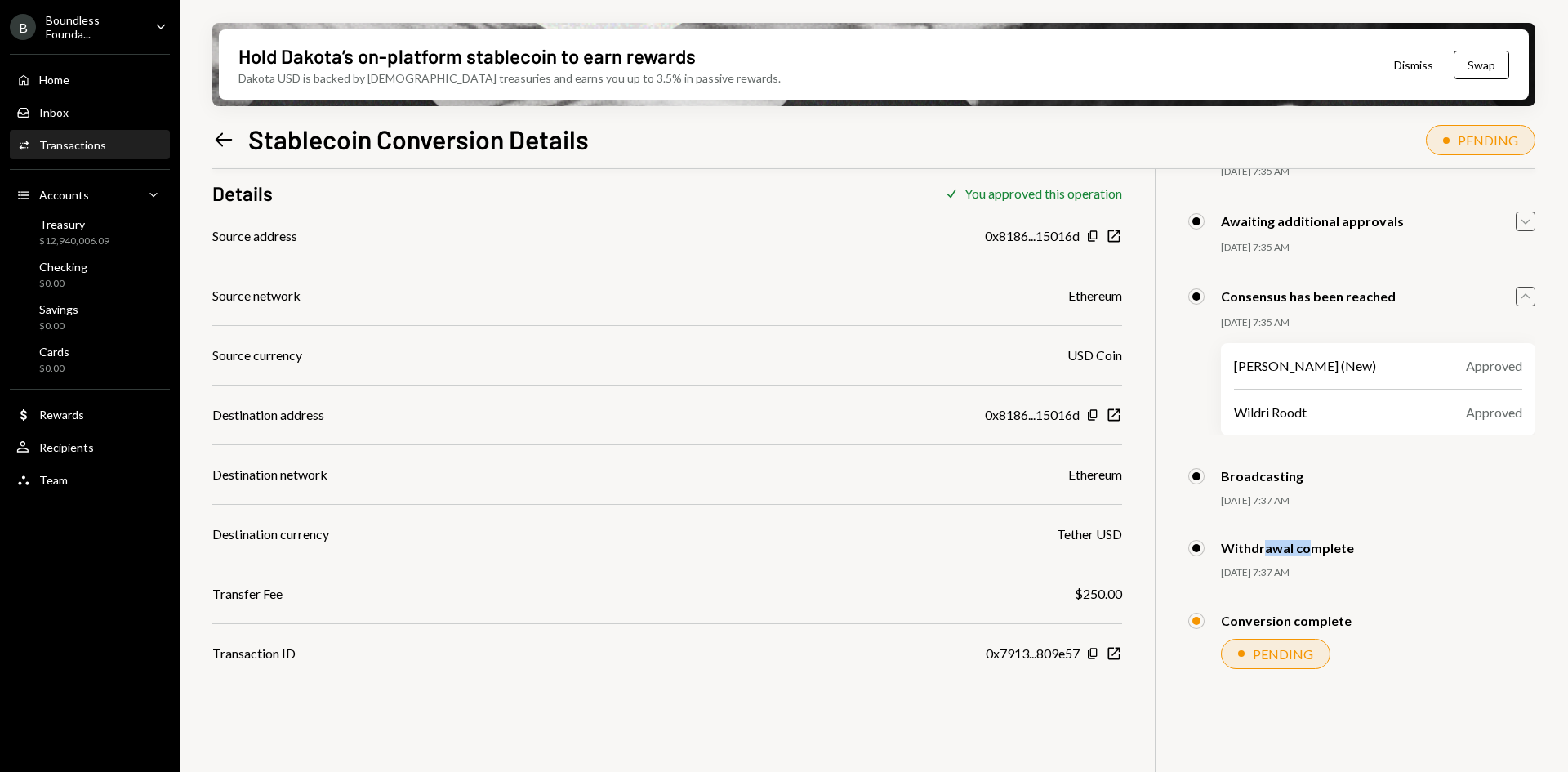
click at [1521, 294] on icon "Caret Up" at bounding box center [1524, 296] width 18 height 18
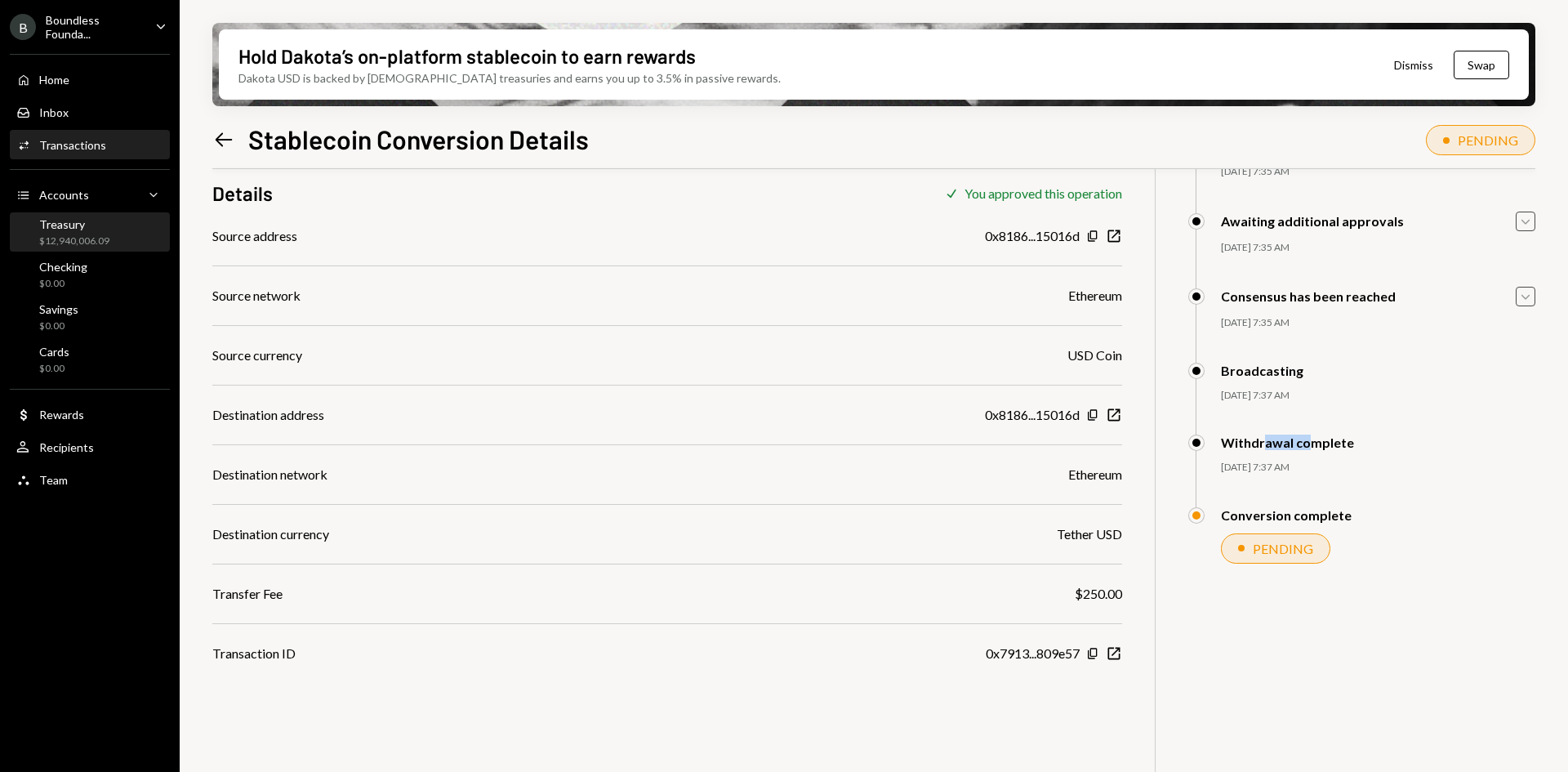
click at [45, 226] on div "Treasury" at bounding box center [74, 224] width 70 height 14
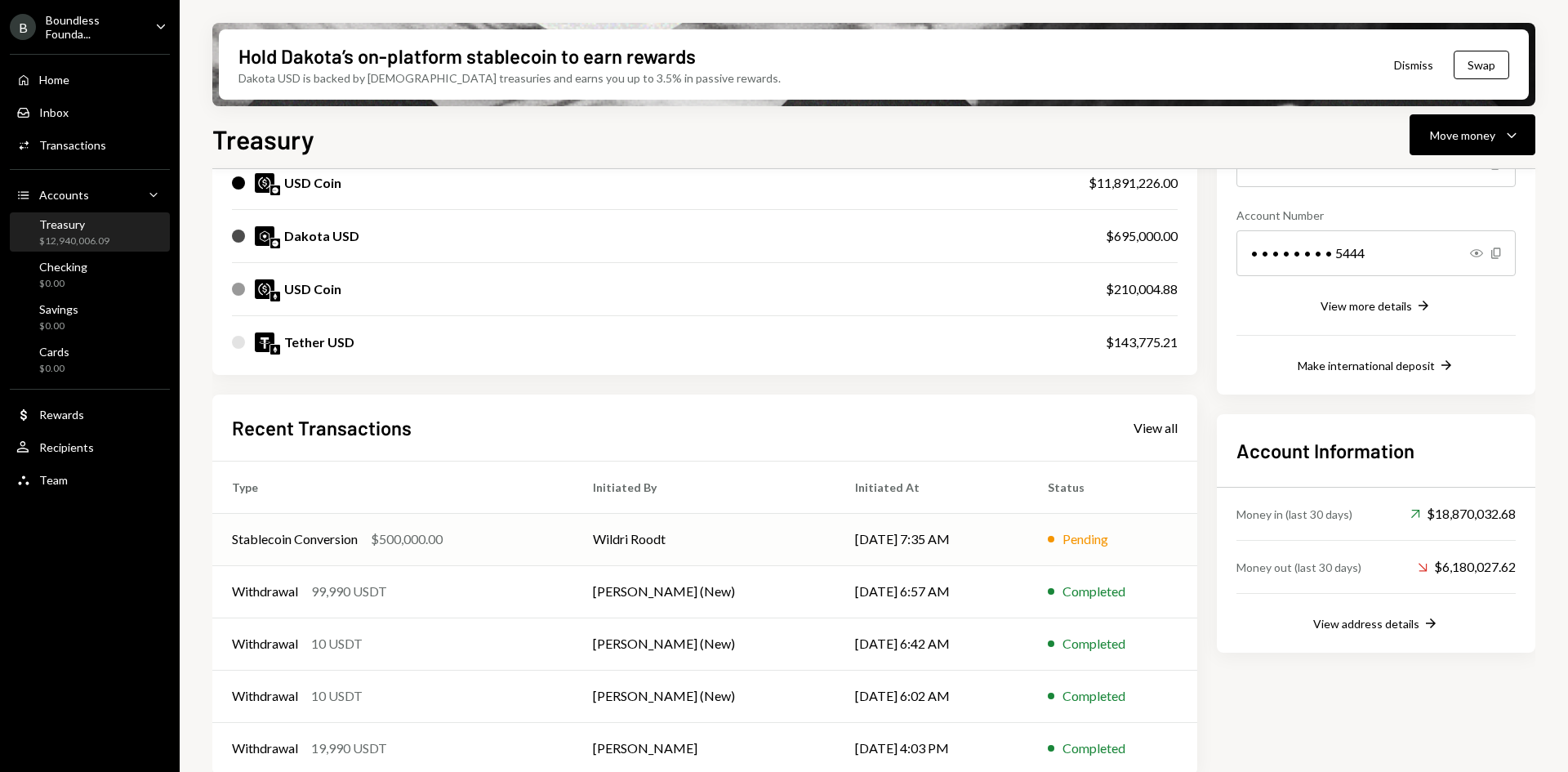
scroll to position [237, 0]
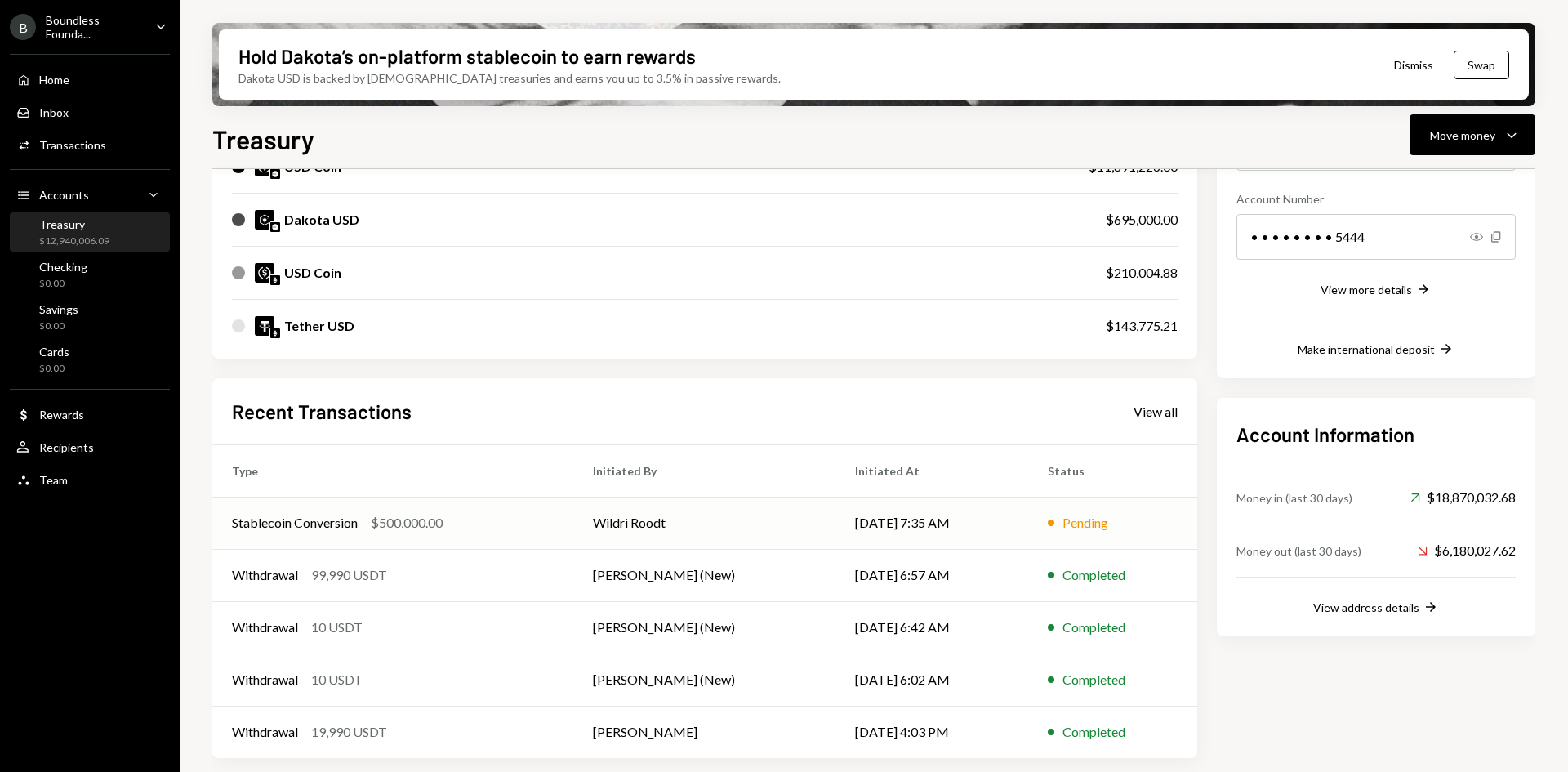
click at [849, 518] on td "[DATE] 7:35 AM" at bounding box center [932, 522] width 194 height 52
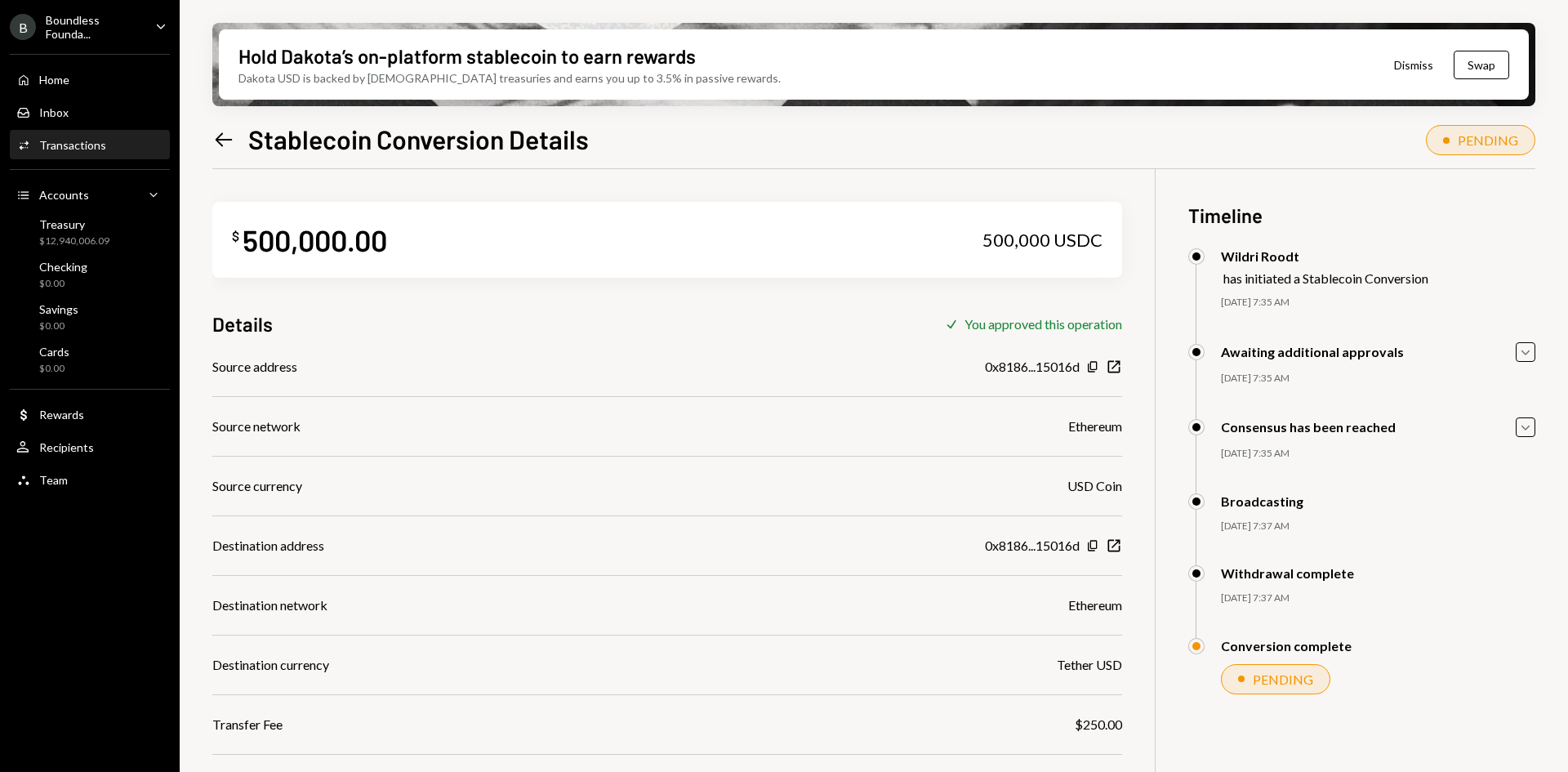
click at [219, 141] on icon at bounding box center [224, 139] width 17 height 14
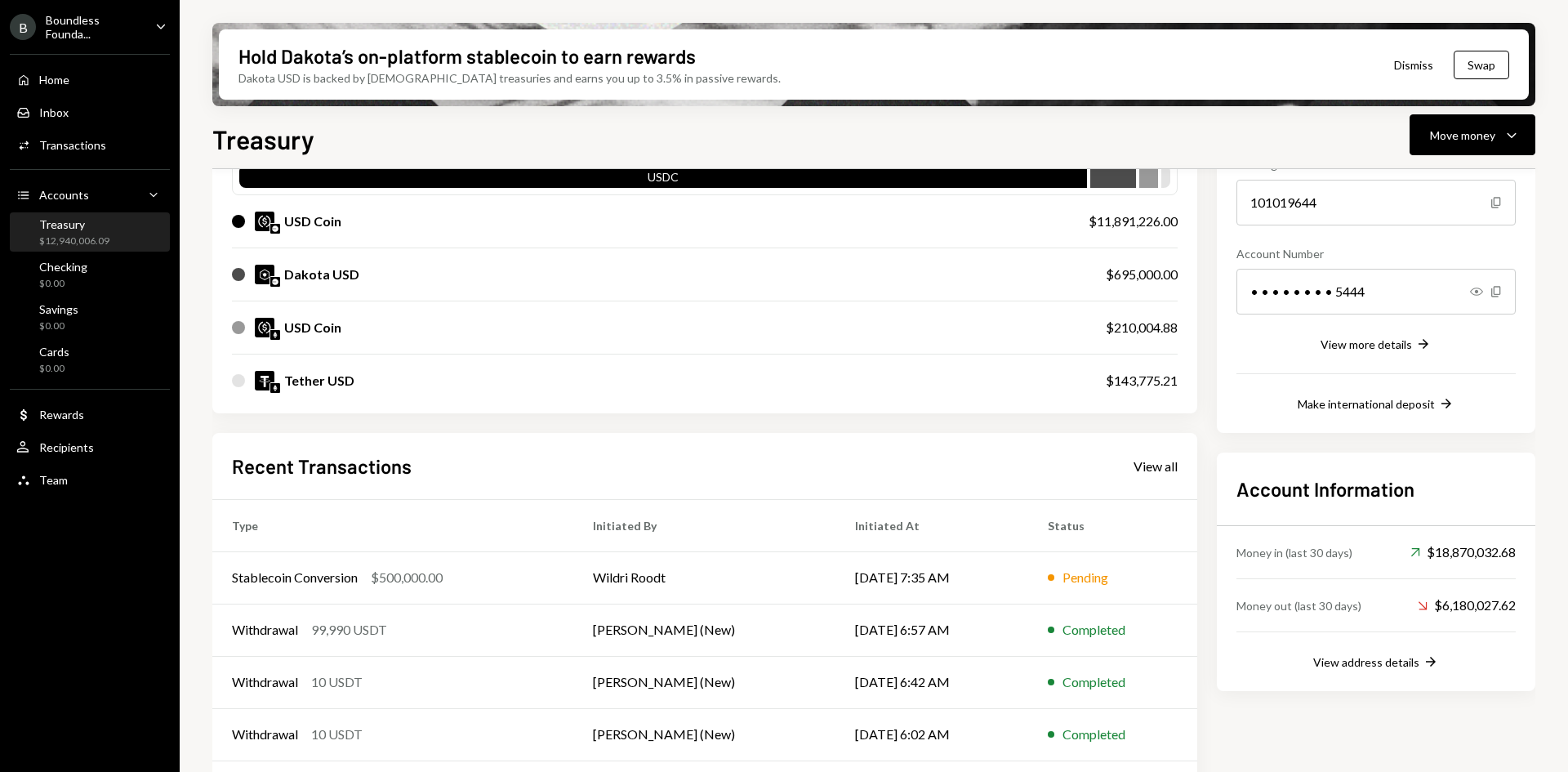
scroll to position [237, 0]
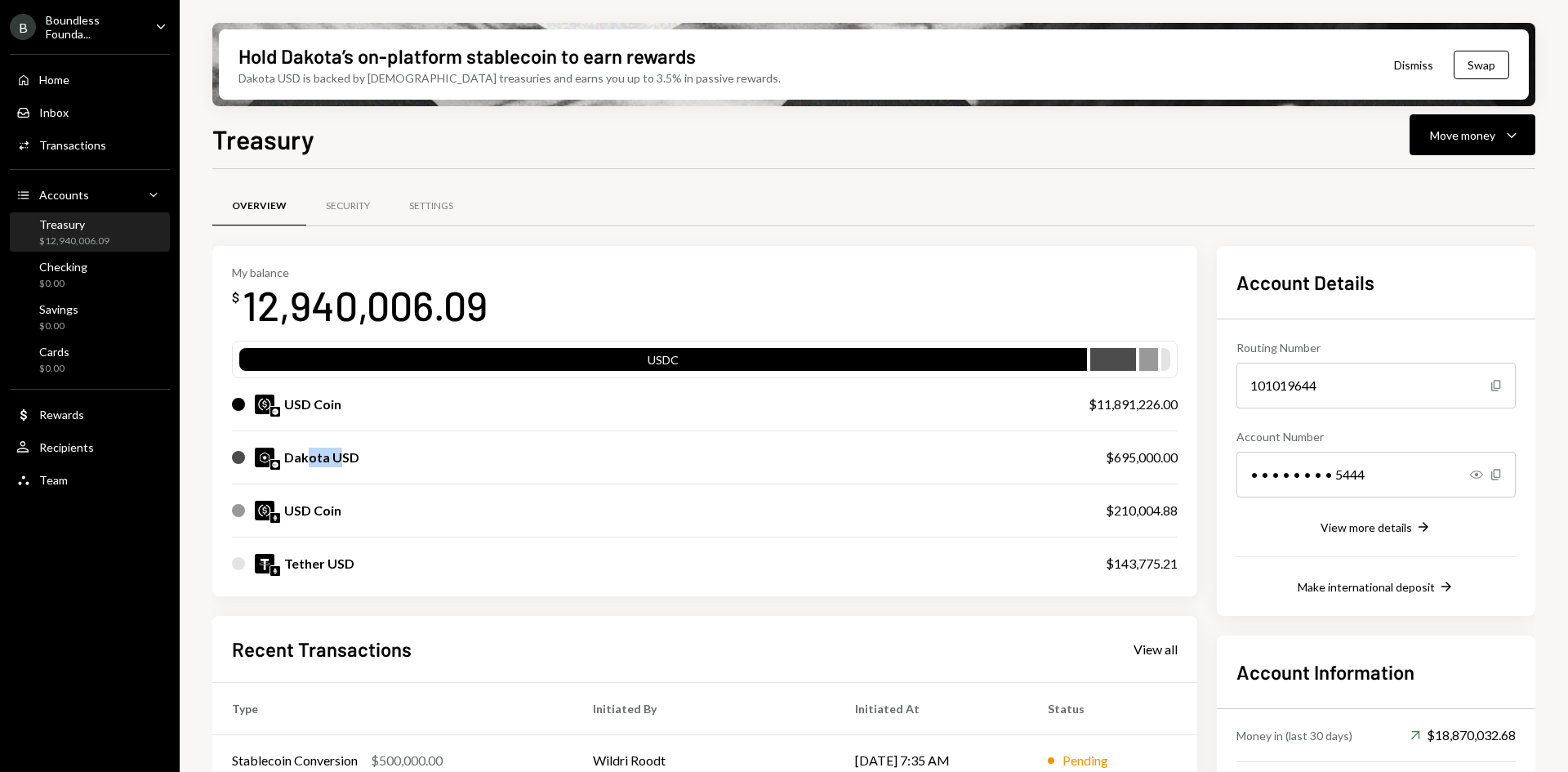
drag, startPoint x: 307, startPoint y: 458, endPoint x: 336, endPoint y: 459, distance: 29.0
click at [336, 459] on div "Dakota USD" at bounding box center [321, 457] width 75 height 20
drag, startPoint x: 349, startPoint y: 459, endPoint x: 316, endPoint y: 459, distance: 33.0
click at [316, 459] on div "Dakota USD" at bounding box center [321, 457] width 75 height 20
click at [1483, 133] on div "Move money" at bounding box center [1462, 135] width 65 height 17
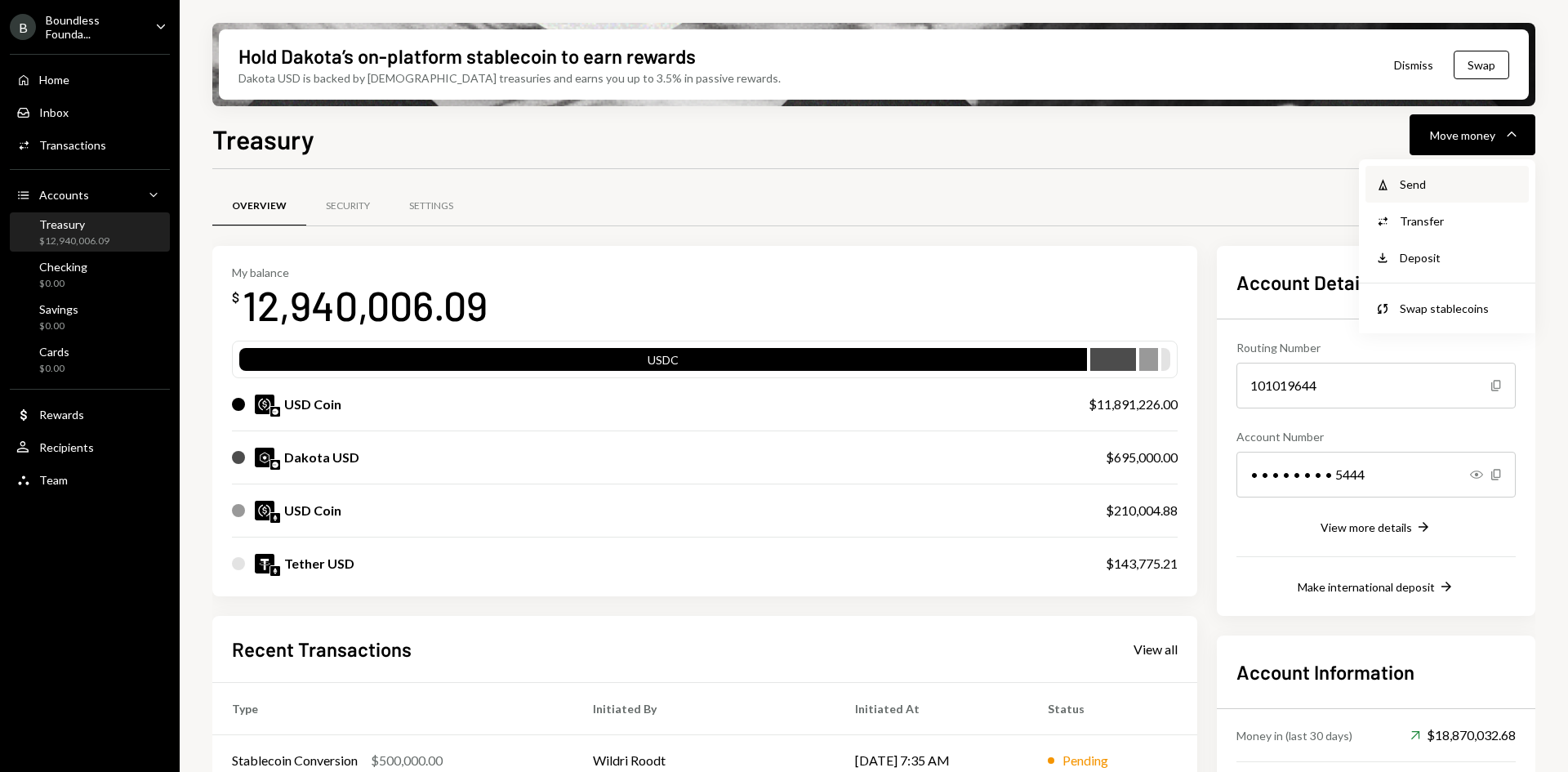
click at [1417, 193] on div "Withdraw Send" at bounding box center [1447, 184] width 163 height 37
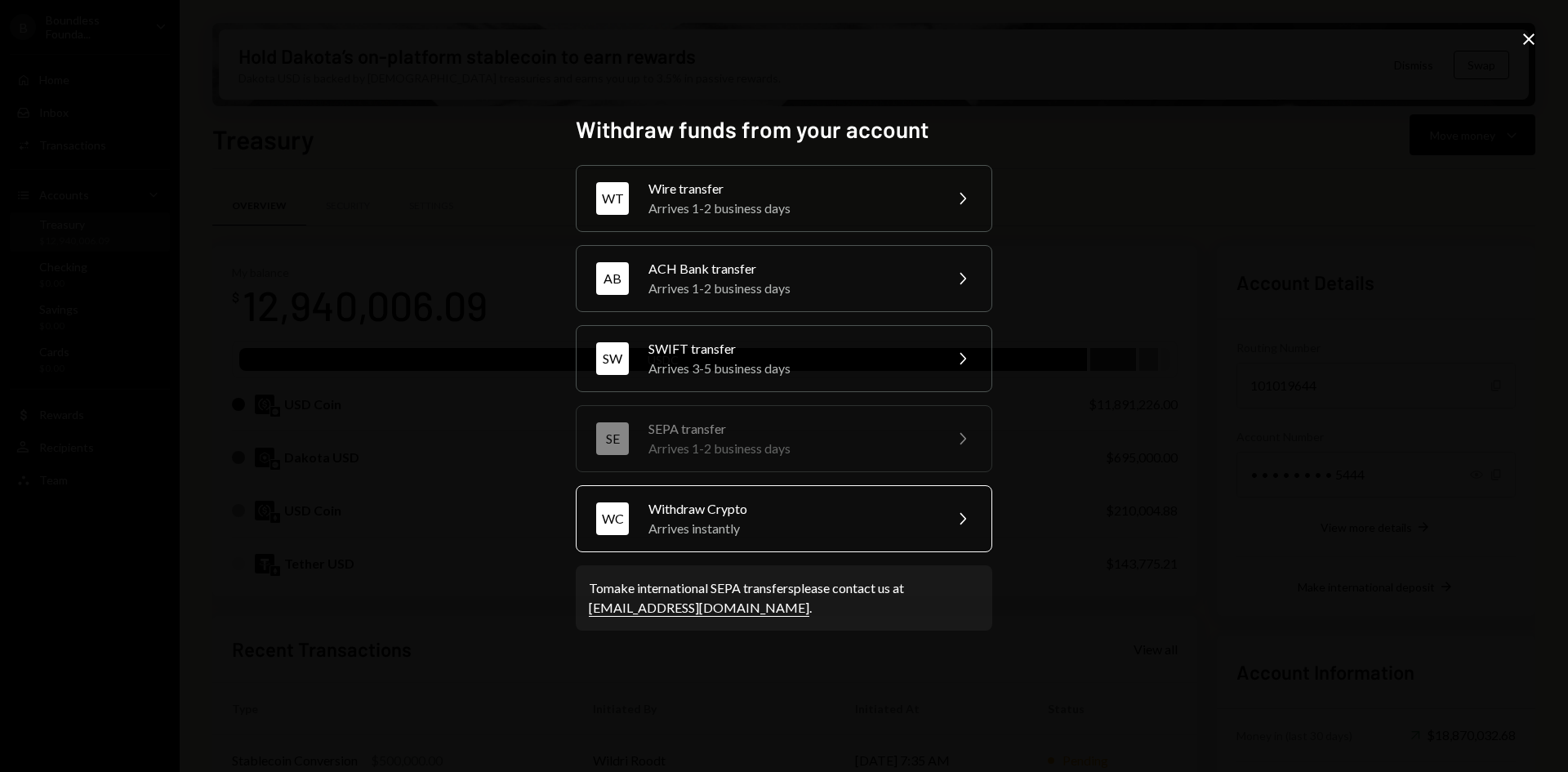
click at [789, 523] on div "Arrives instantly" at bounding box center [790, 528] width 284 height 20
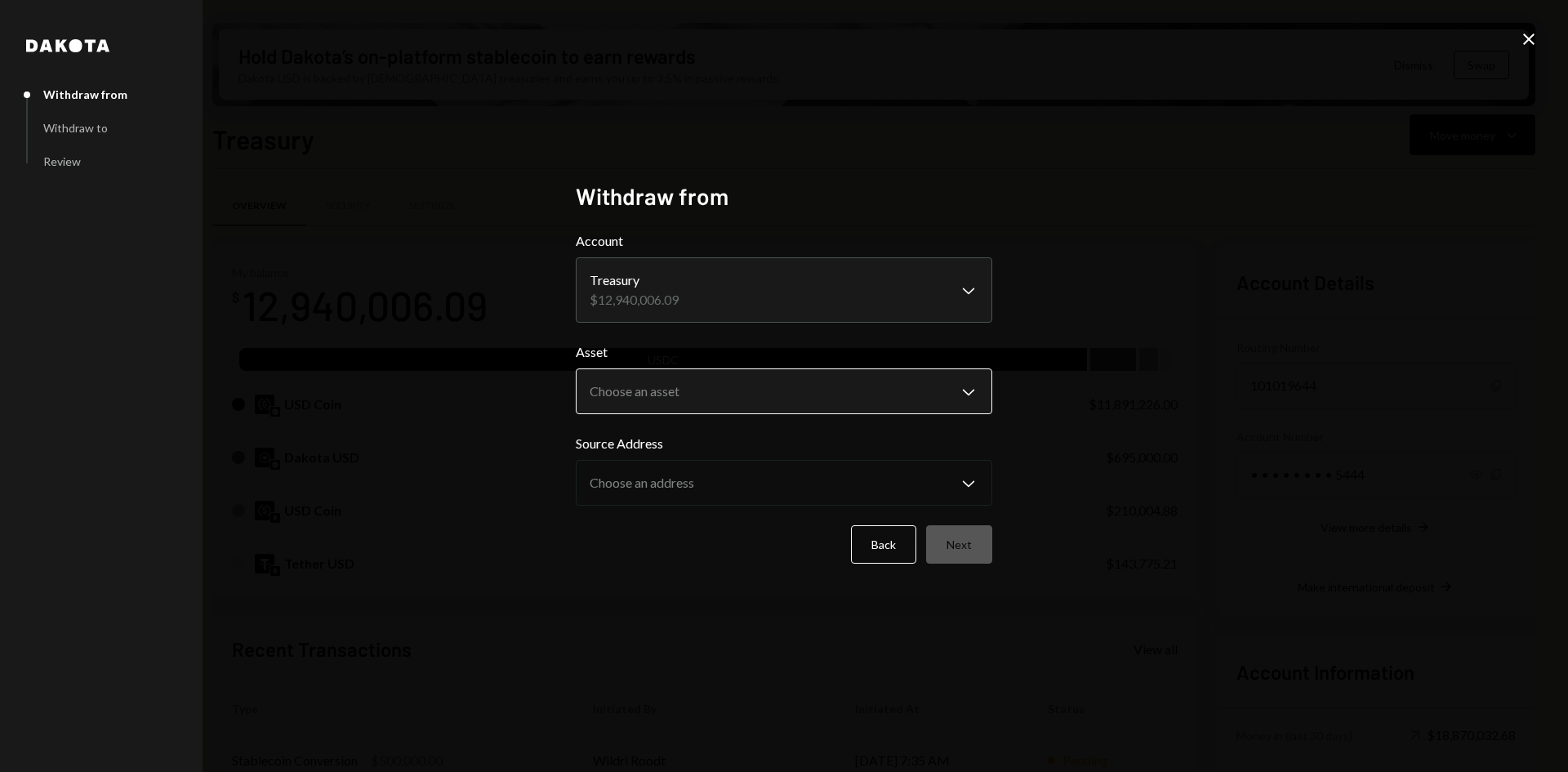
click at [692, 388] on body "B Boundless Founda... Caret Down Home Home Inbox Inbox Activities Transactions …" at bounding box center [784, 386] width 1568 height 772
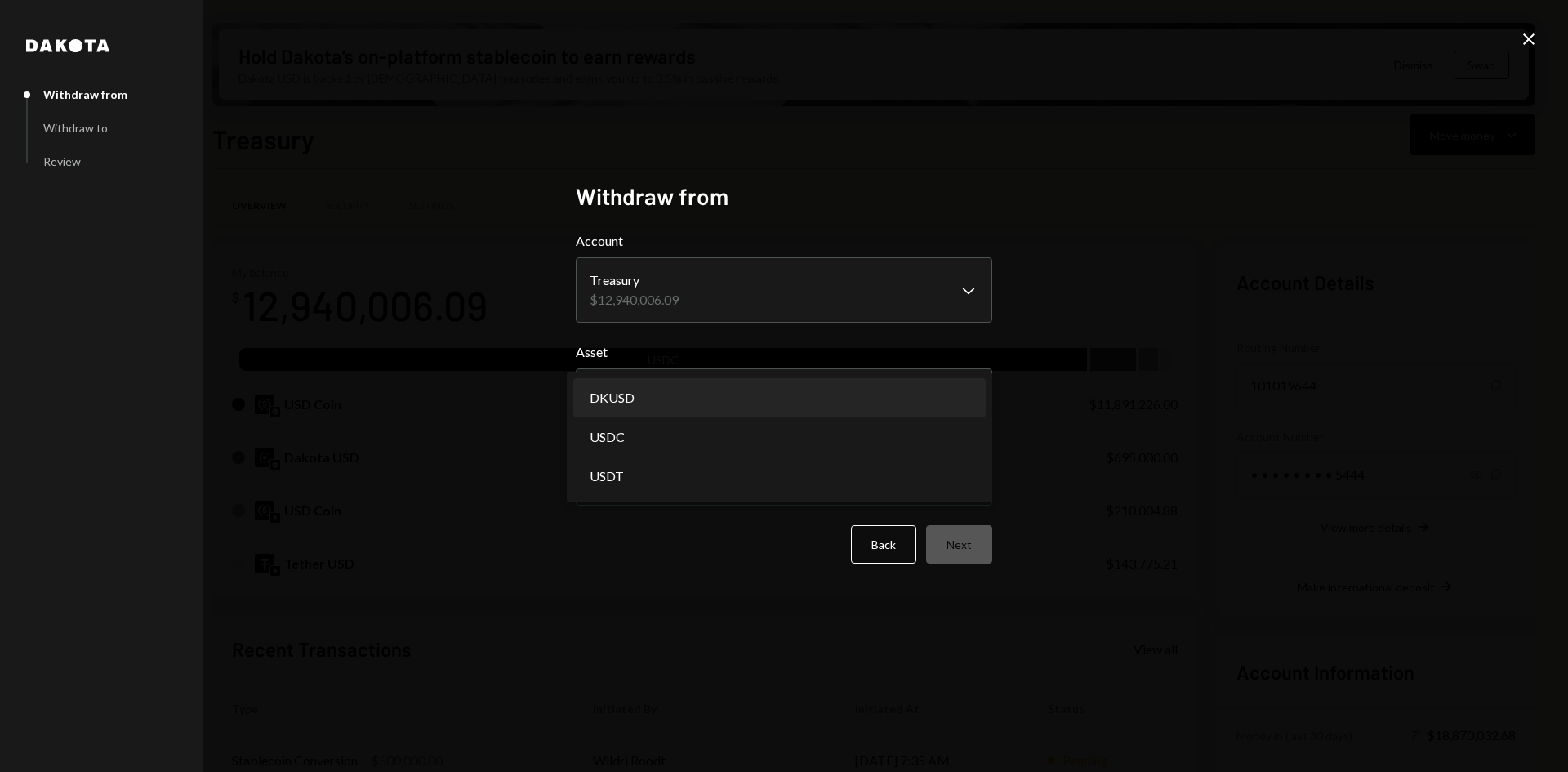
select select "*****"
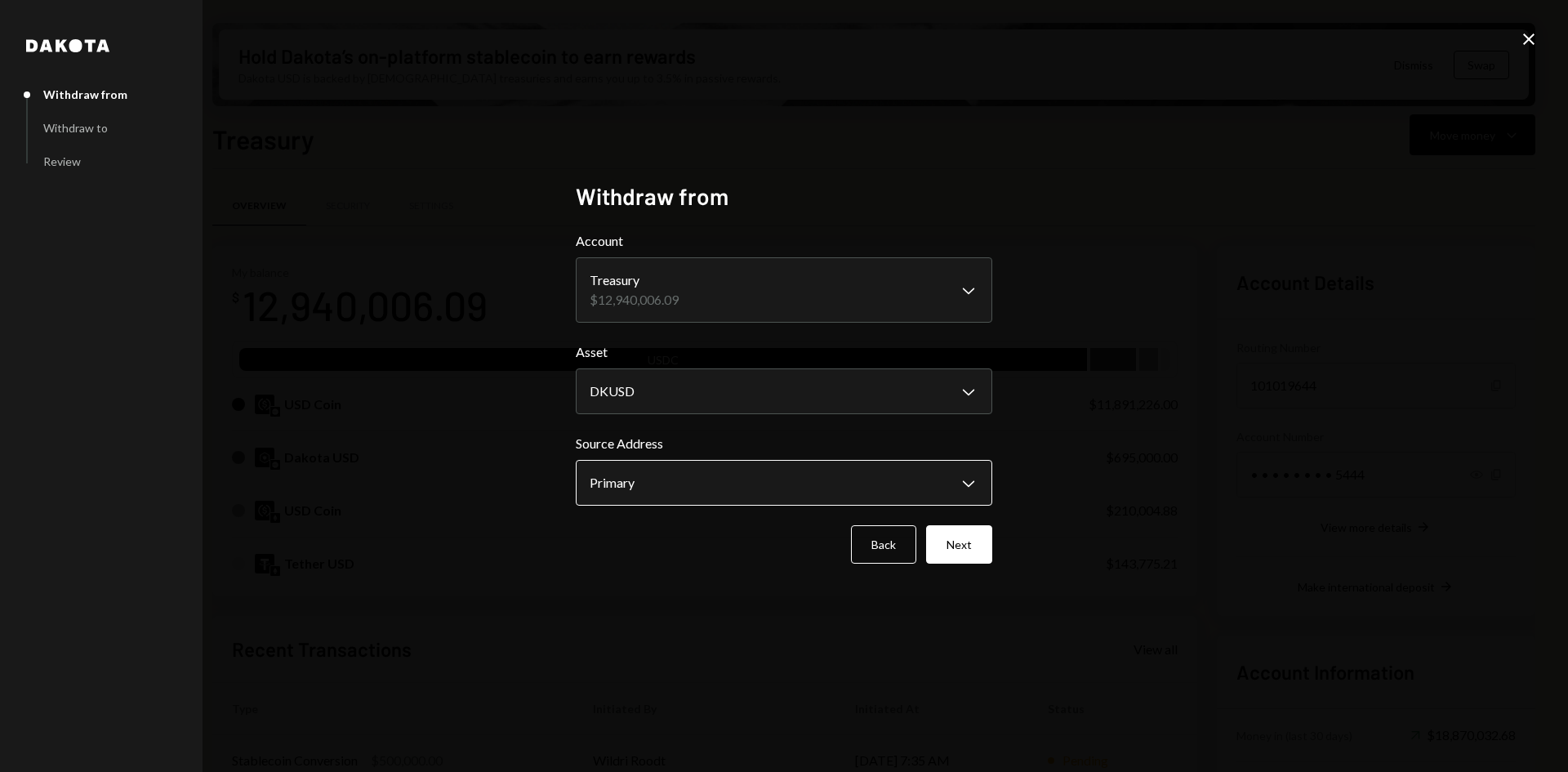
click at [698, 486] on body "B Boundless Founda... Caret Down Home Home Inbox Inbox Activities Transactions …" at bounding box center [784, 386] width 1568 height 772
click at [957, 549] on button "Next" at bounding box center [959, 544] width 66 height 38
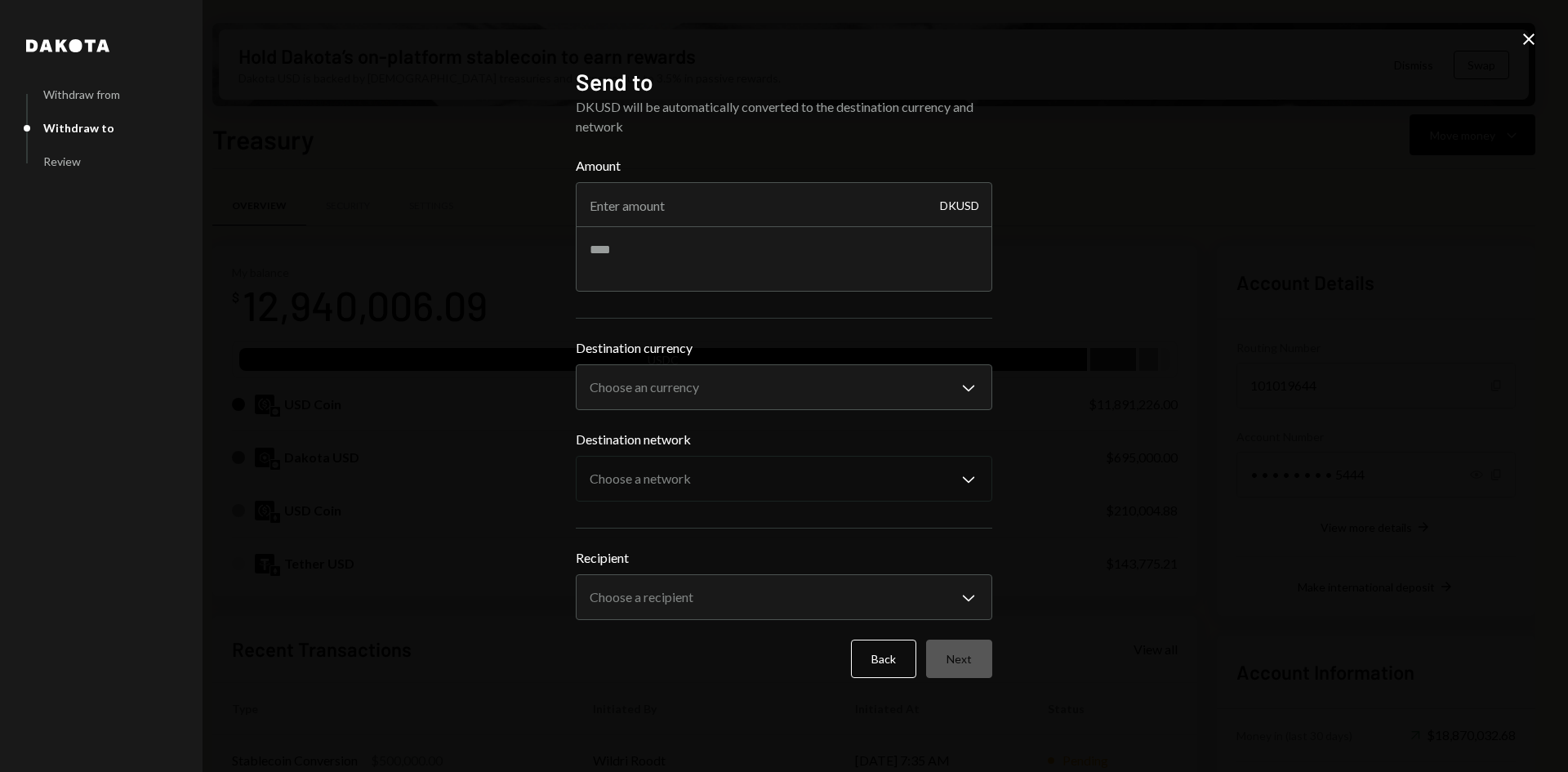
click at [732, 362] on div "**********" at bounding box center [783, 374] width 417 height 72
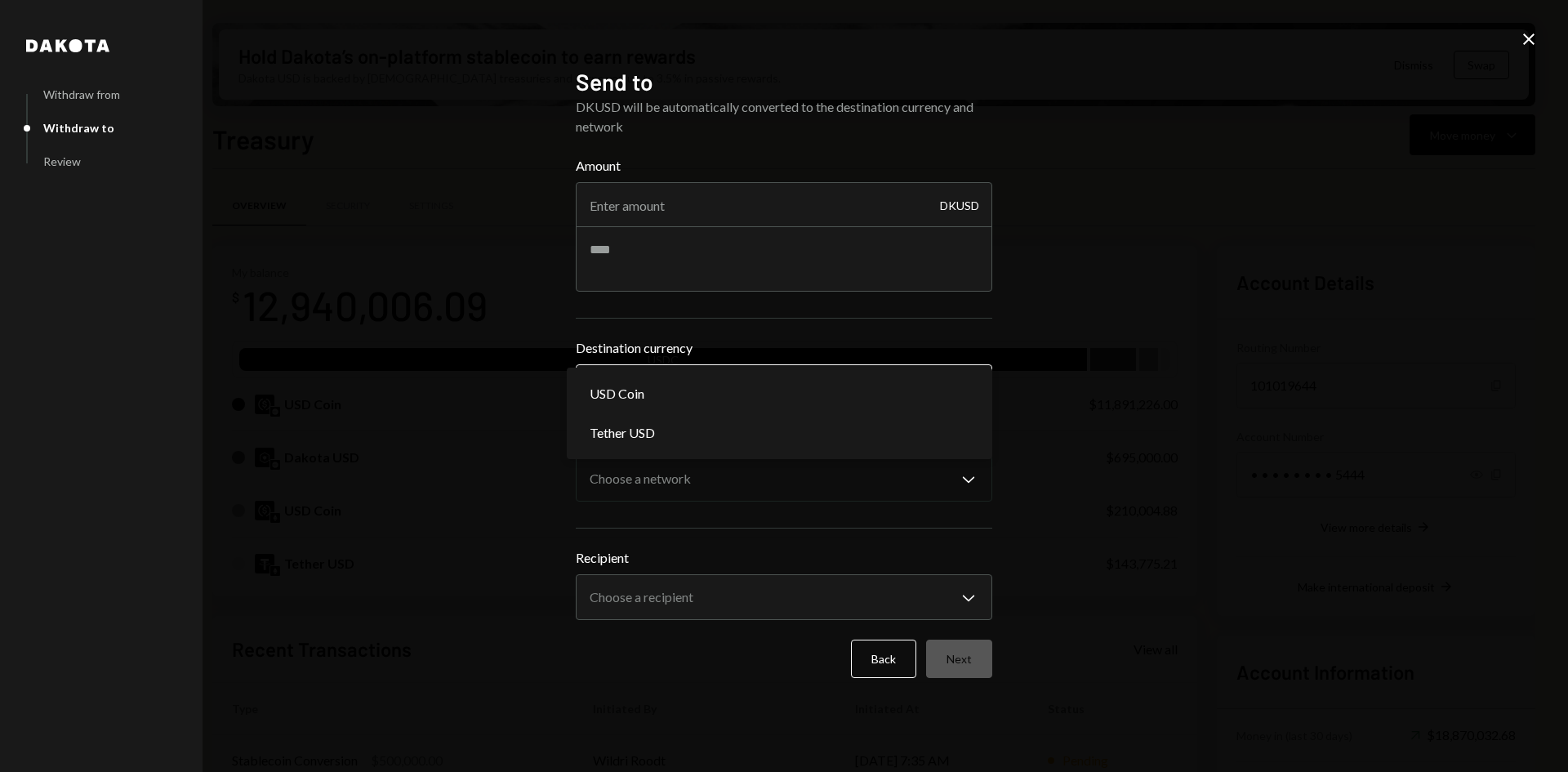
click at [734, 388] on body "B Boundless Founda... Caret Down Home Home Inbox Inbox Activities Transactions …" at bounding box center [784, 386] width 1568 height 772
click at [639, 199] on input "Amount" at bounding box center [783, 205] width 417 height 46
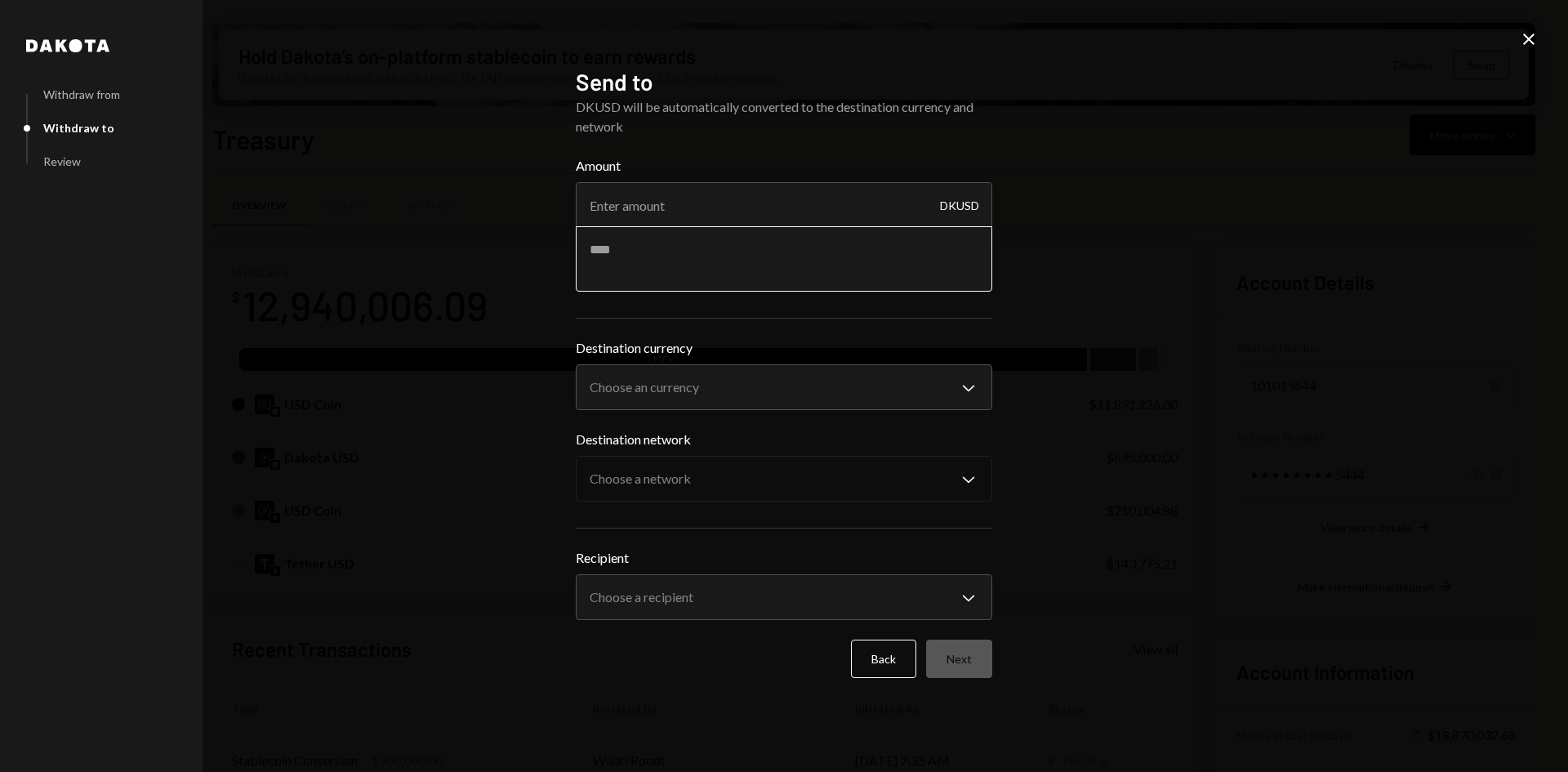
click at [637, 253] on textarea at bounding box center [783, 258] width 417 height 66
click at [633, 212] on input "Amount" at bounding box center [783, 205] width 417 height 46
click at [683, 380] on body "B Boundless Founda... Caret Down Home Home Inbox Inbox Activities Transactions …" at bounding box center [784, 386] width 1568 height 772
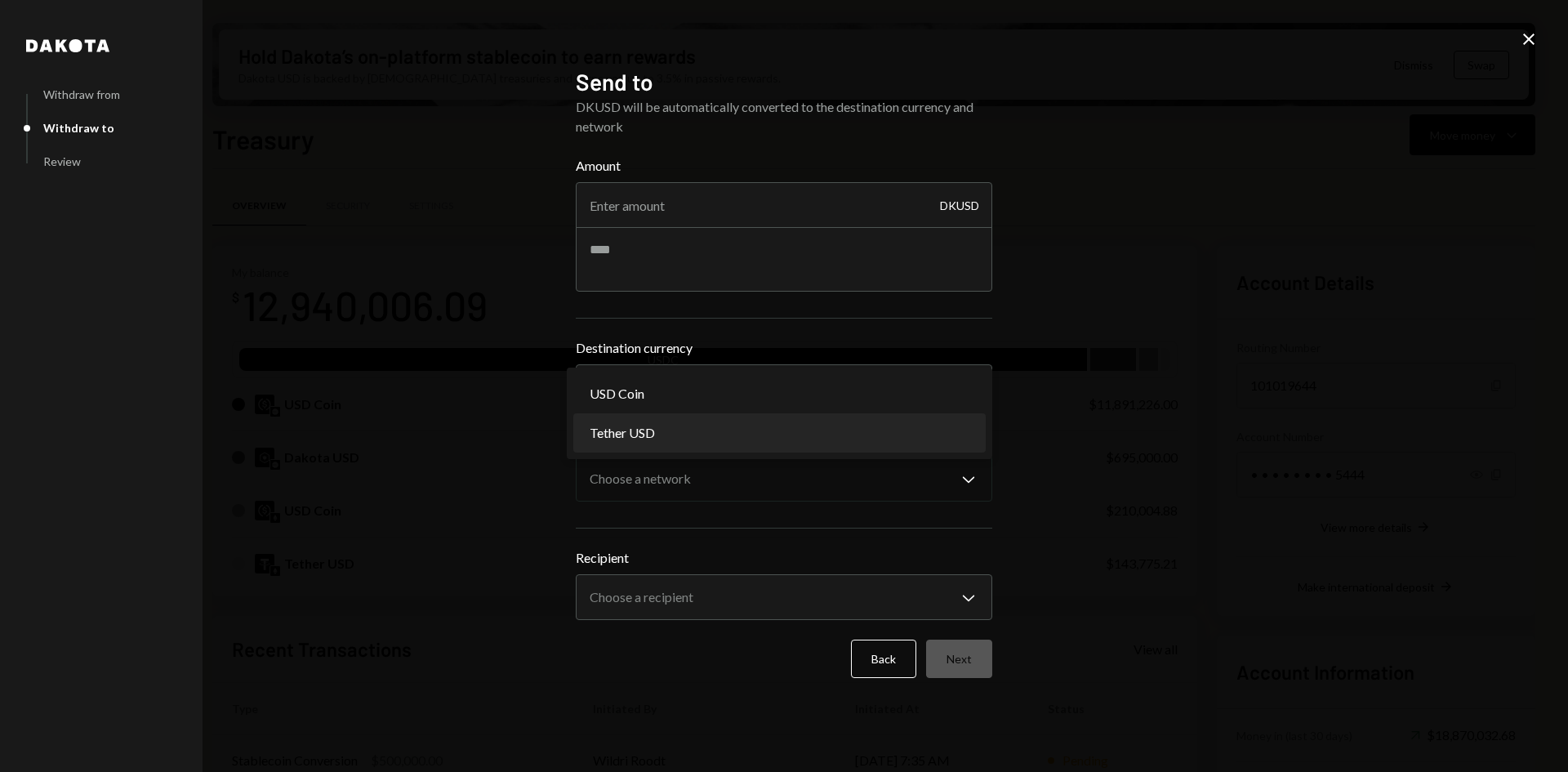
select select "****"
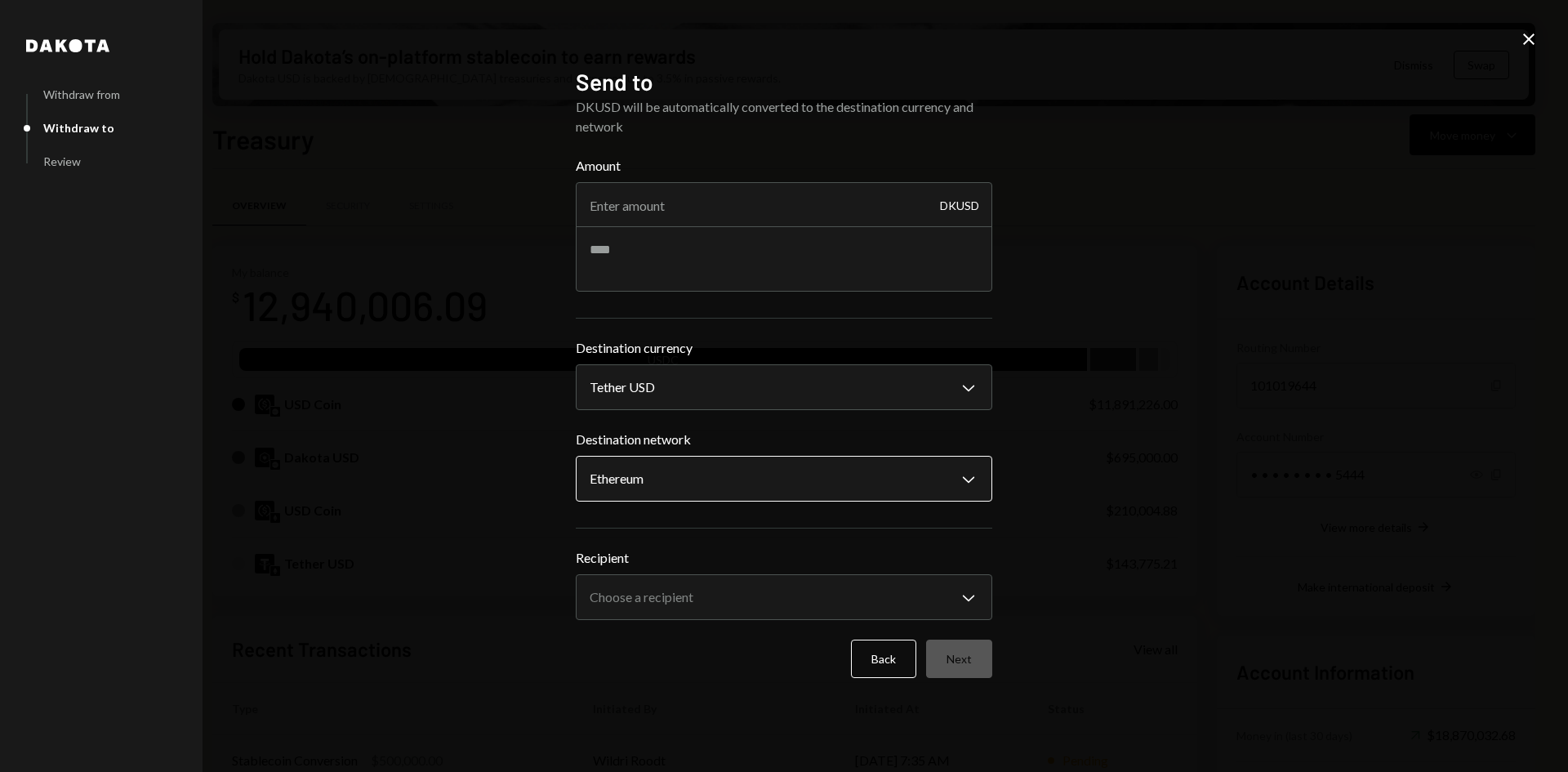
click at [669, 480] on body "B Boundless Founda... Caret Down Home Home Inbox Inbox Activities Transactions …" at bounding box center [784, 386] width 1568 height 772
click at [677, 264] on textarea at bounding box center [783, 258] width 417 height 66
click at [653, 203] on input "Amount" at bounding box center [783, 205] width 417 height 46
drag, startPoint x: 767, startPoint y: 200, endPoint x: 698, endPoint y: 200, distance: 69.0
click at [698, 200] on input "Amount" at bounding box center [783, 205] width 417 height 46
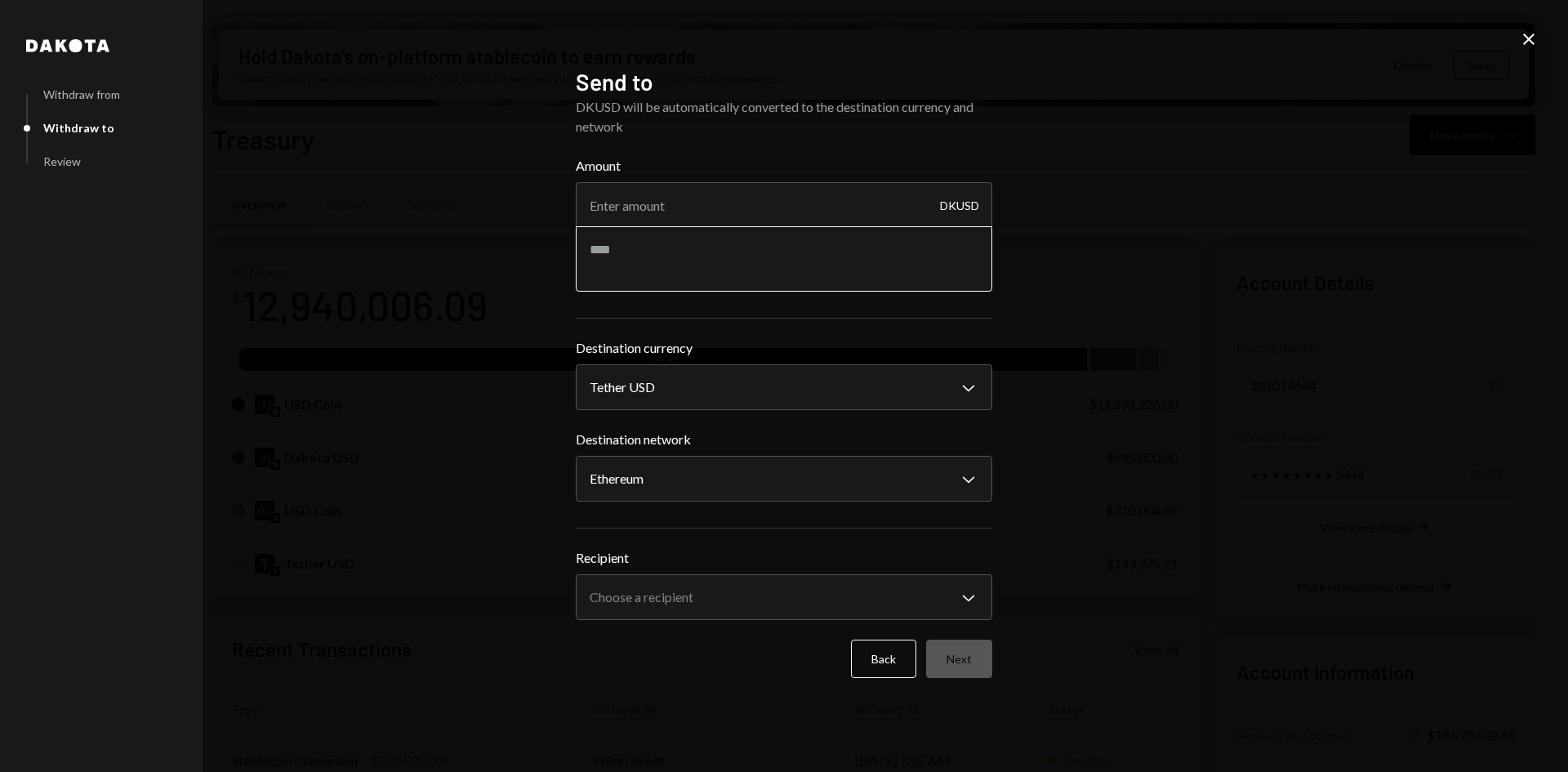
click at [646, 254] on textarea at bounding box center [783, 258] width 417 height 66
click at [649, 481] on body "B Boundless Founda... Caret Down Home Home Inbox Inbox Activities Transactions …" at bounding box center [784, 386] width 1568 height 772
click at [653, 593] on body "B Boundless Founda... Caret Down Home Home Inbox Inbox Activities Transactions …" at bounding box center [784, 386] width 1568 height 772
click at [654, 482] on body "B Boundless Founda... Caret Down Home Home Inbox Inbox Activities Transactions …" at bounding box center [784, 386] width 1568 height 772
drag, startPoint x: 1530, startPoint y: 38, endPoint x: 1368, endPoint y: 71, distance: 165.3
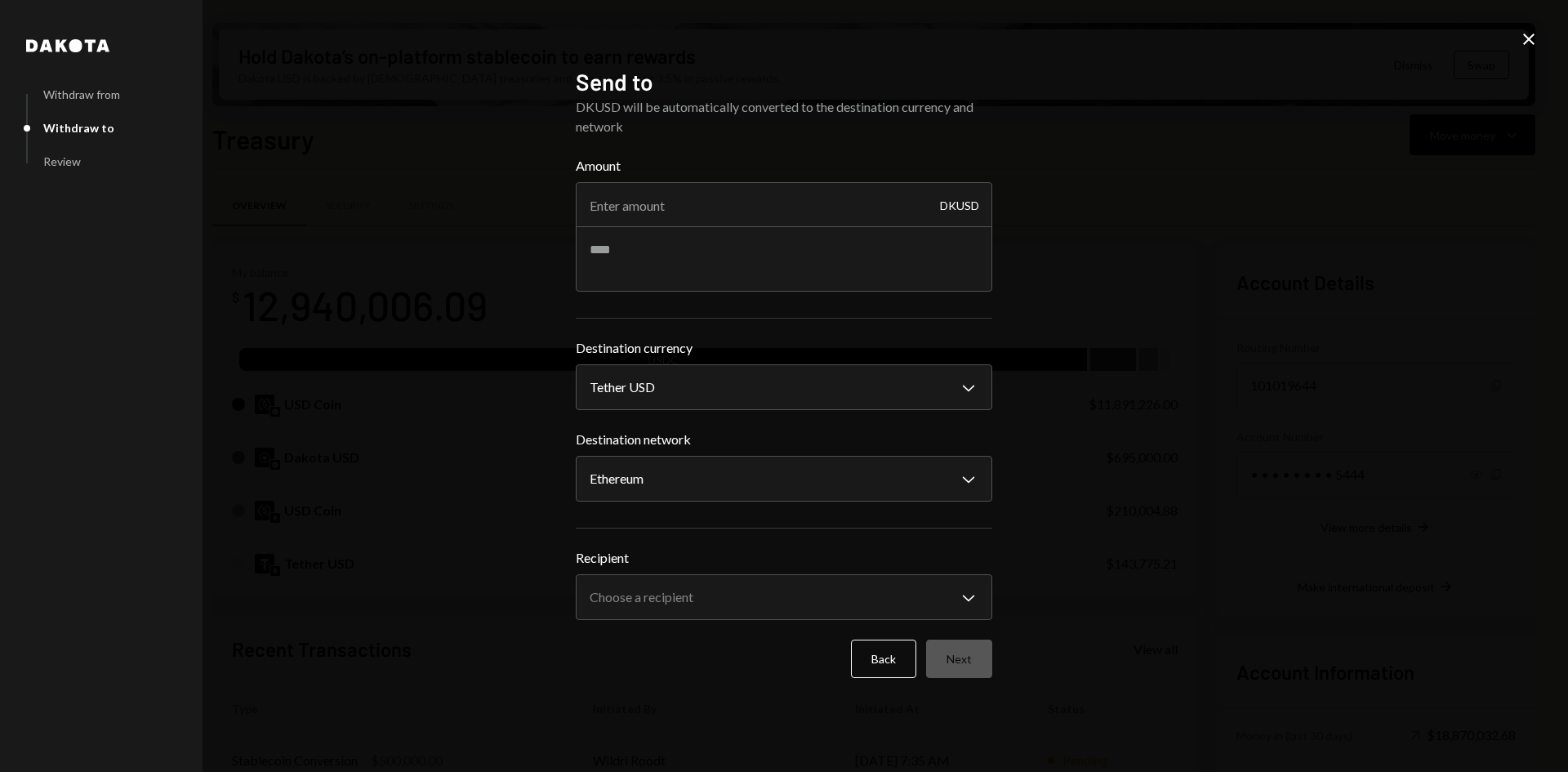
click at [1530, 38] on icon at bounding box center [1528, 39] width 11 height 11
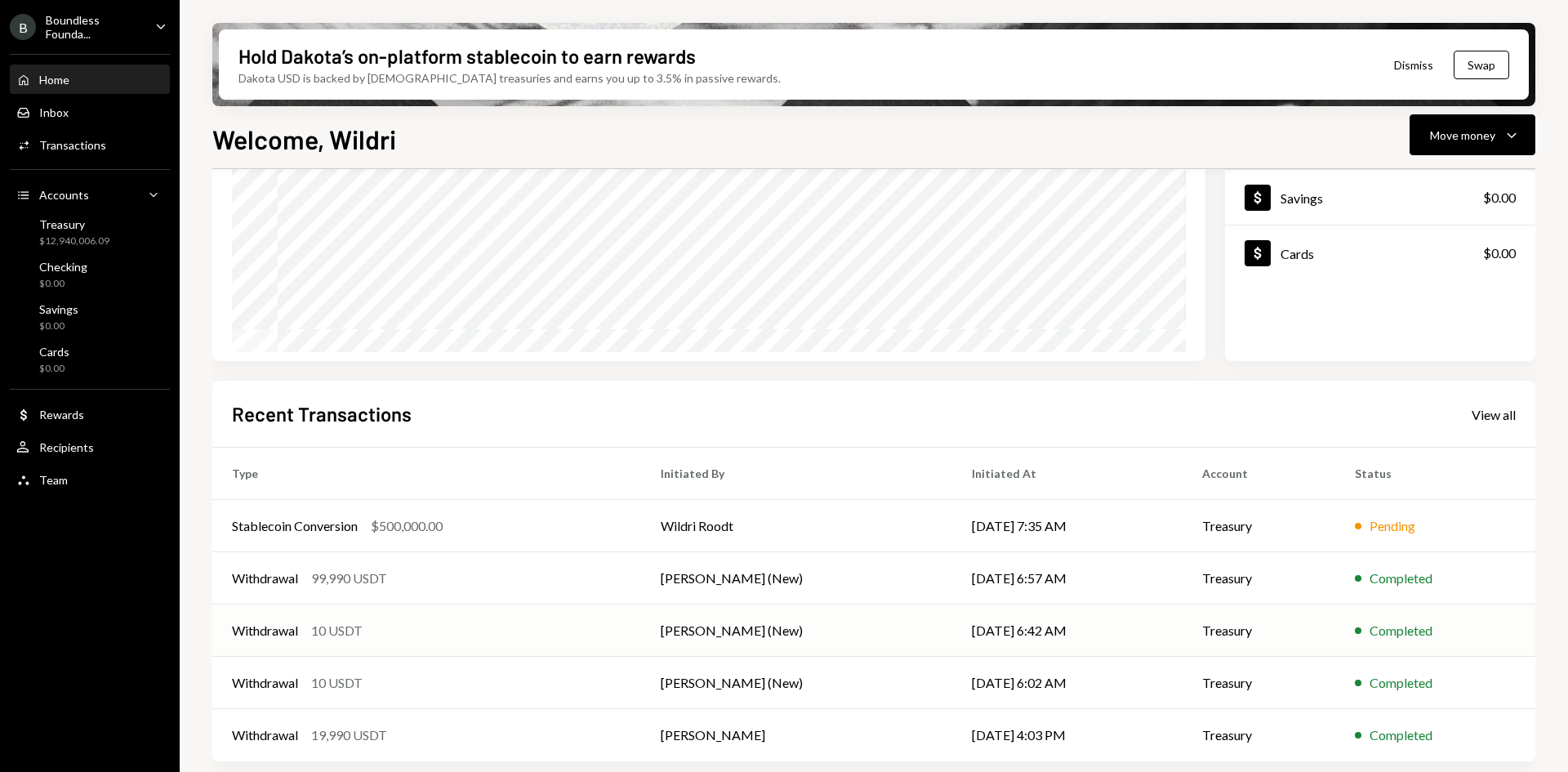
scroll to position [214, 0]
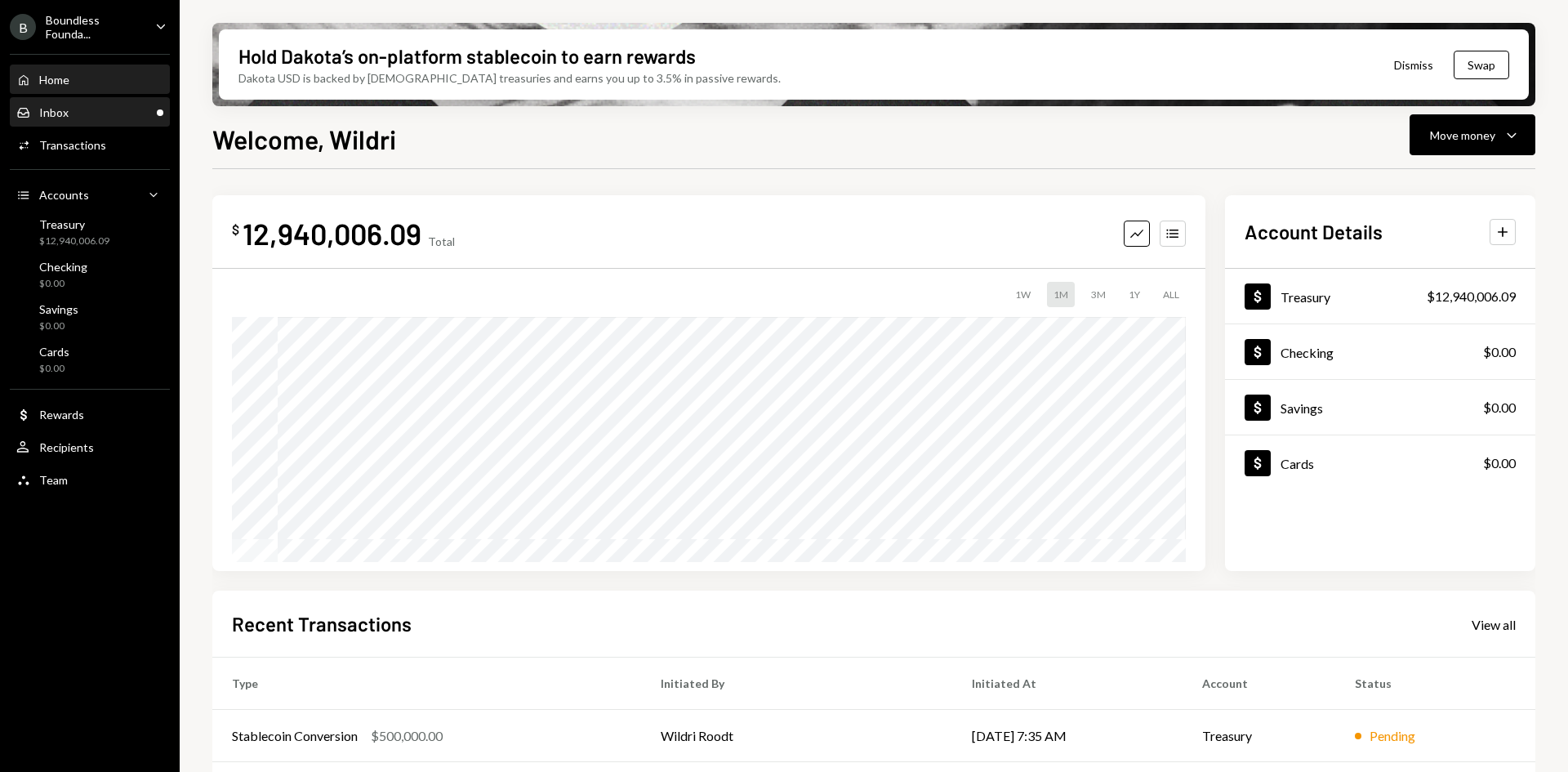
click at [97, 113] on div "Inbox Inbox" at bounding box center [89, 112] width 147 height 14
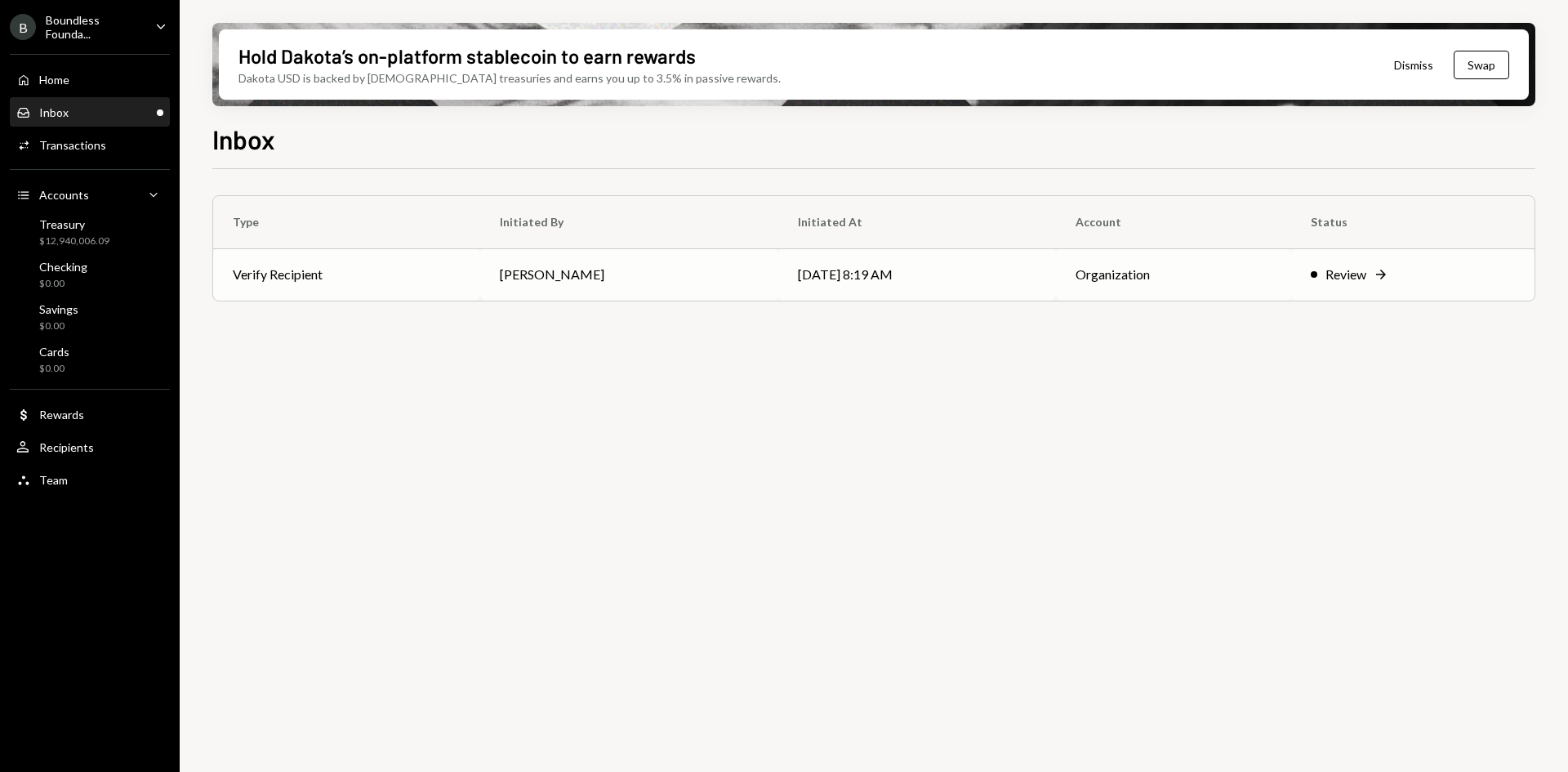
click at [552, 275] on td "[PERSON_NAME]" at bounding box center [629, 273] width 298 height 52
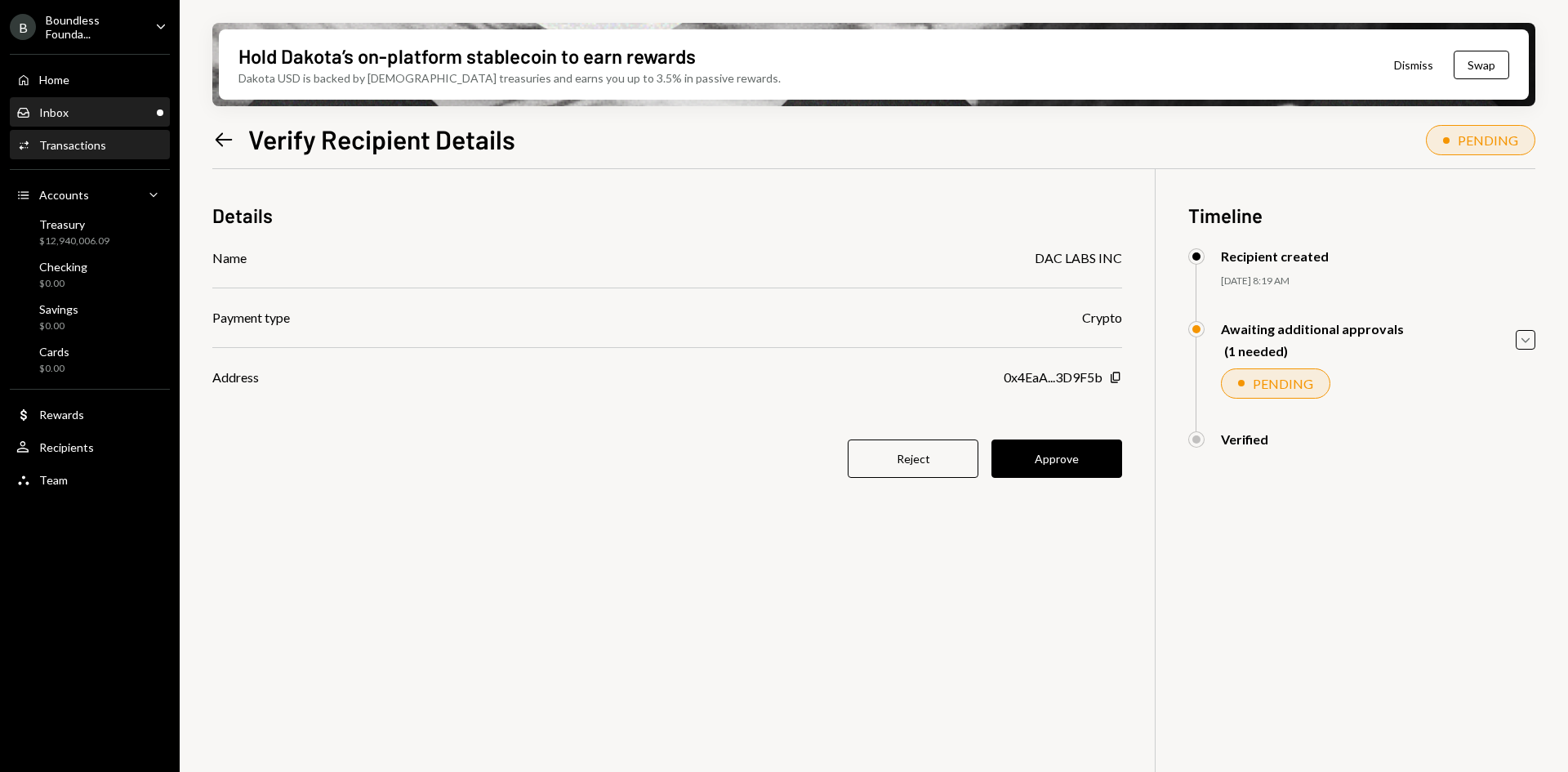
click at [101, 115] on div "Inbox Inbox" at bounding box center [89, 112] width 147 height 14
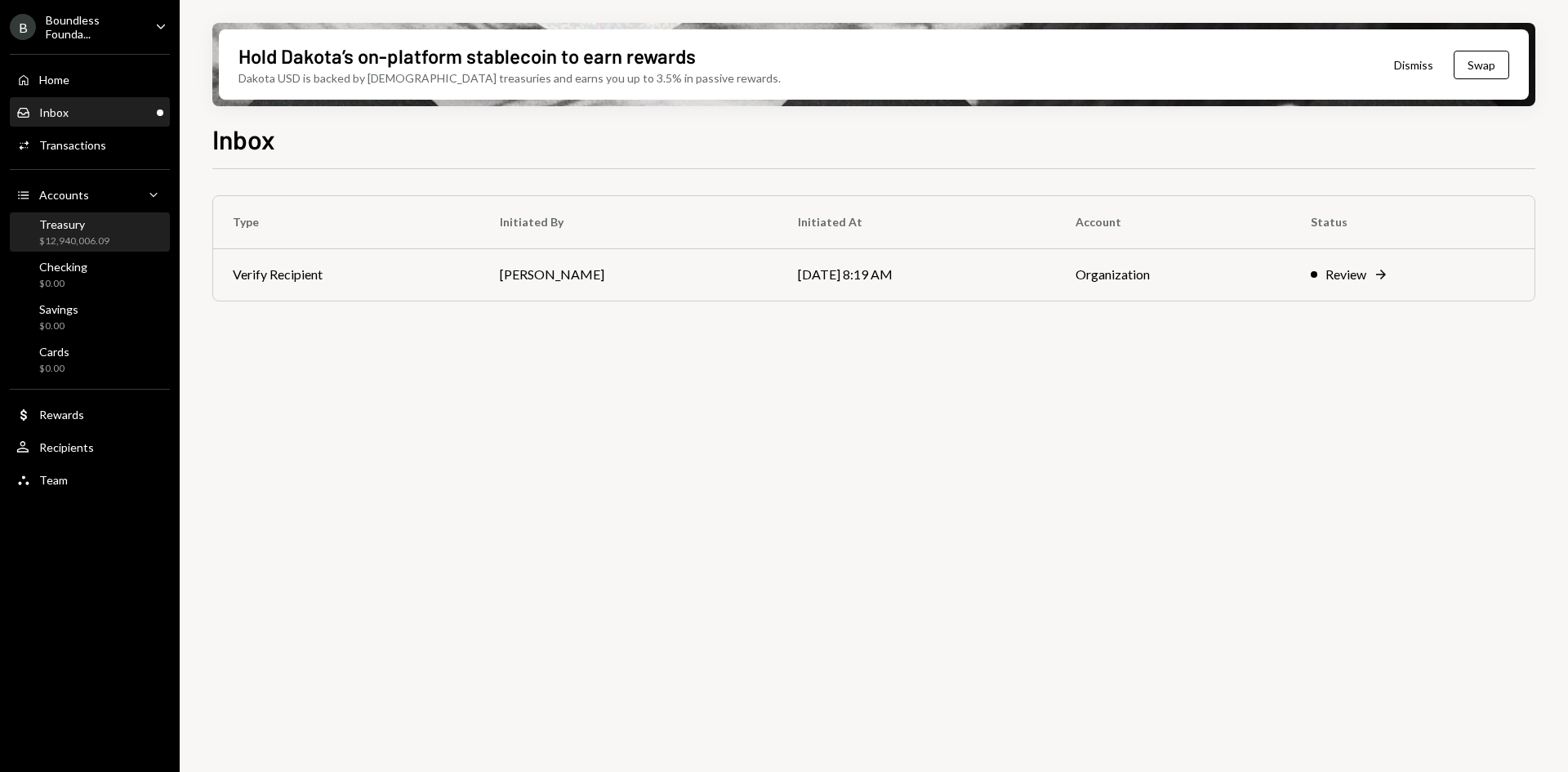
click at [85, 224] on div "Treasury" at bounding box center [74, 224] width 70 height 14
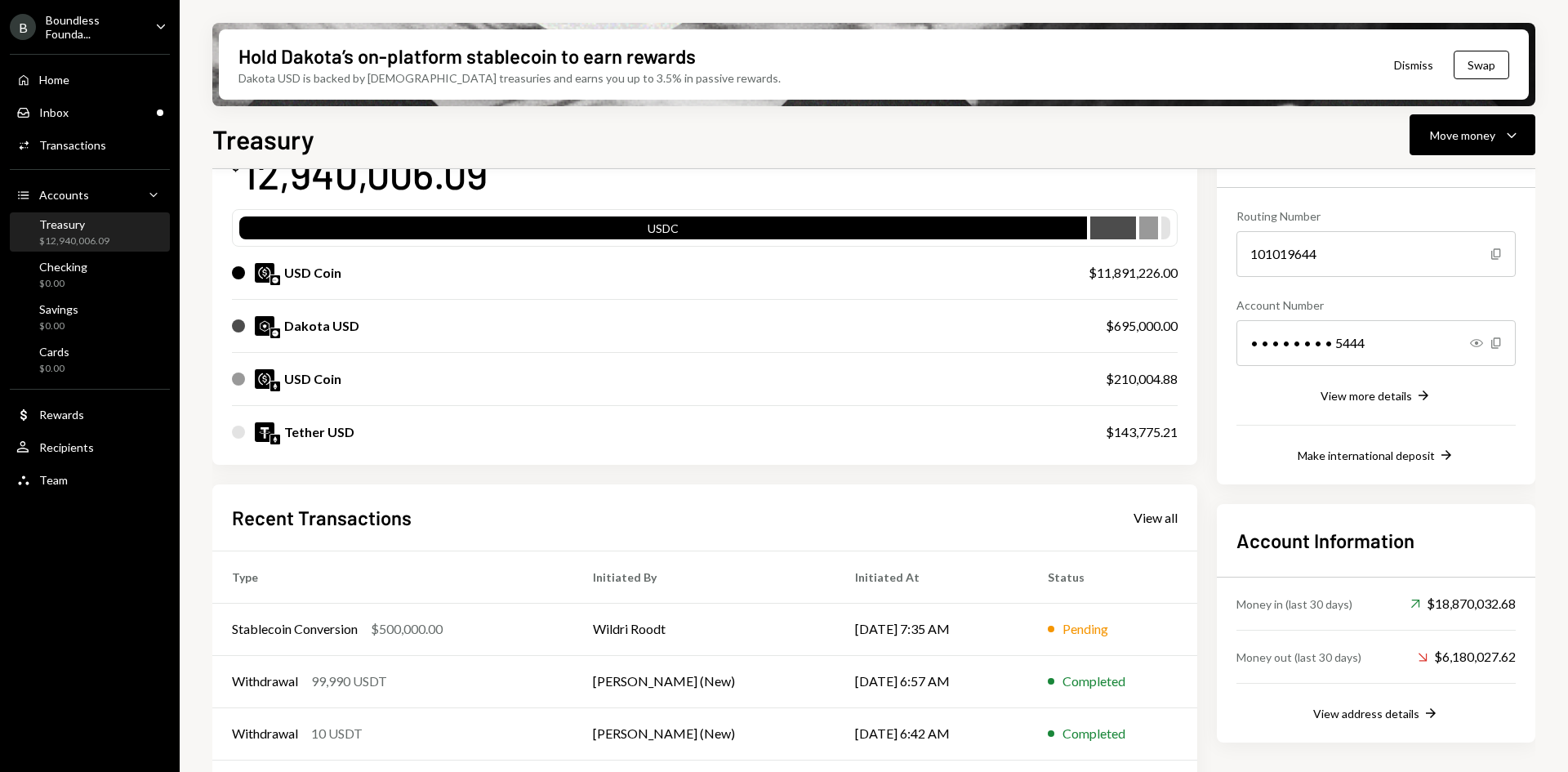
scroll to position [237, 0]
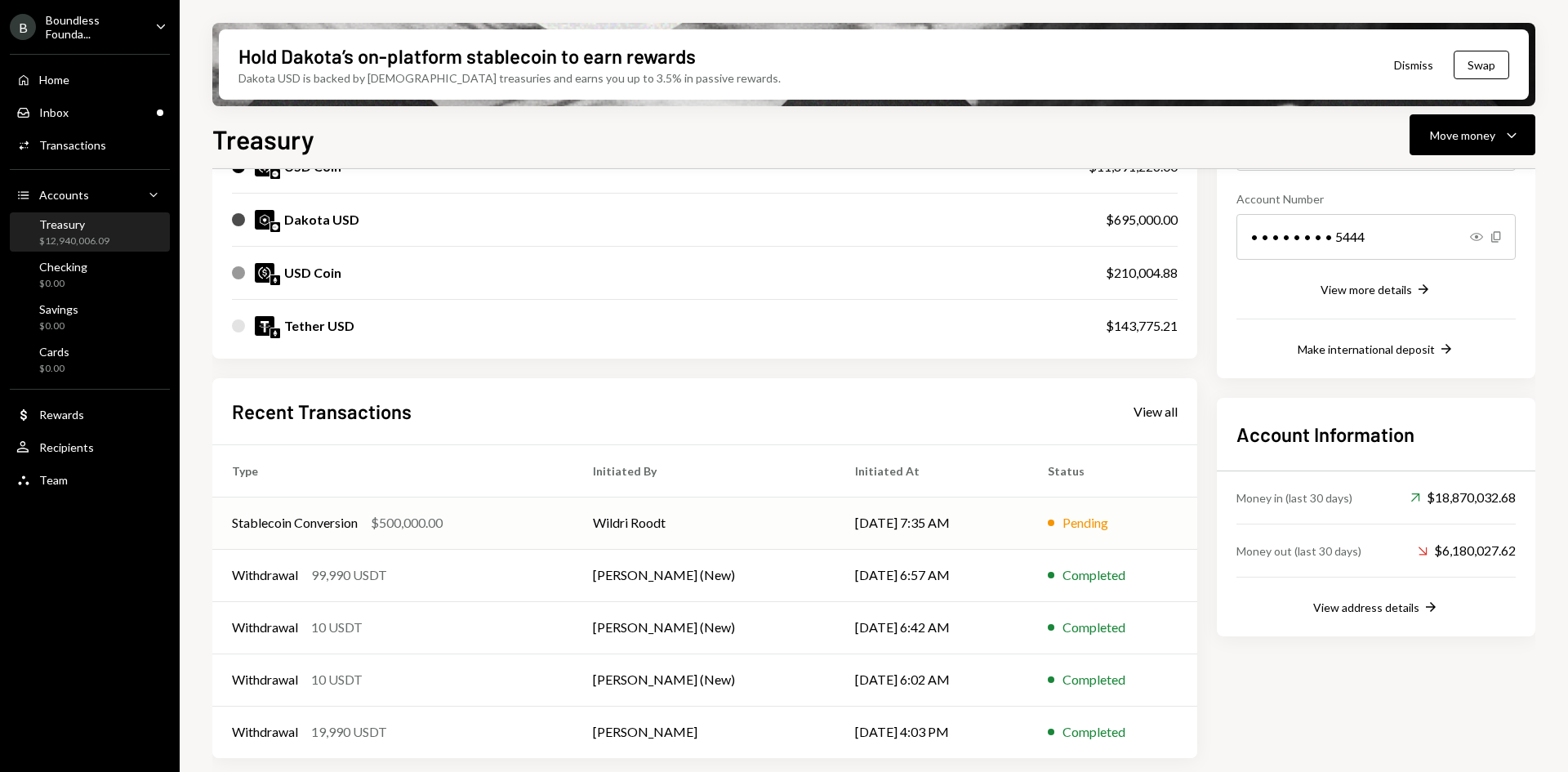
click at [700, 513] on td "Wildri Roodt" at bounding box center [704, 522] width 262 height 52
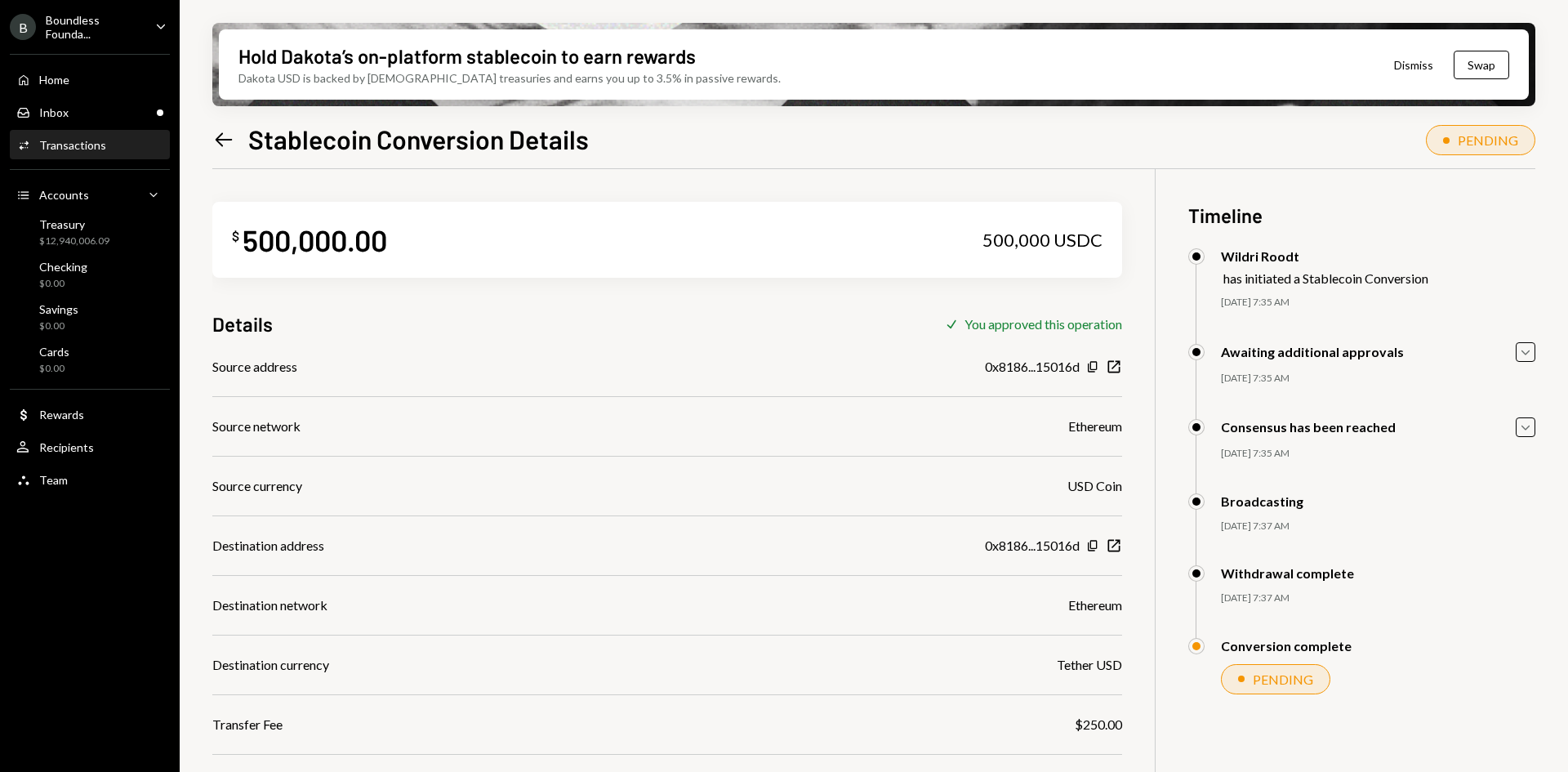
click at [98, 140] on div "Transactions" at bounding box center [72, 144] width 67 height 14
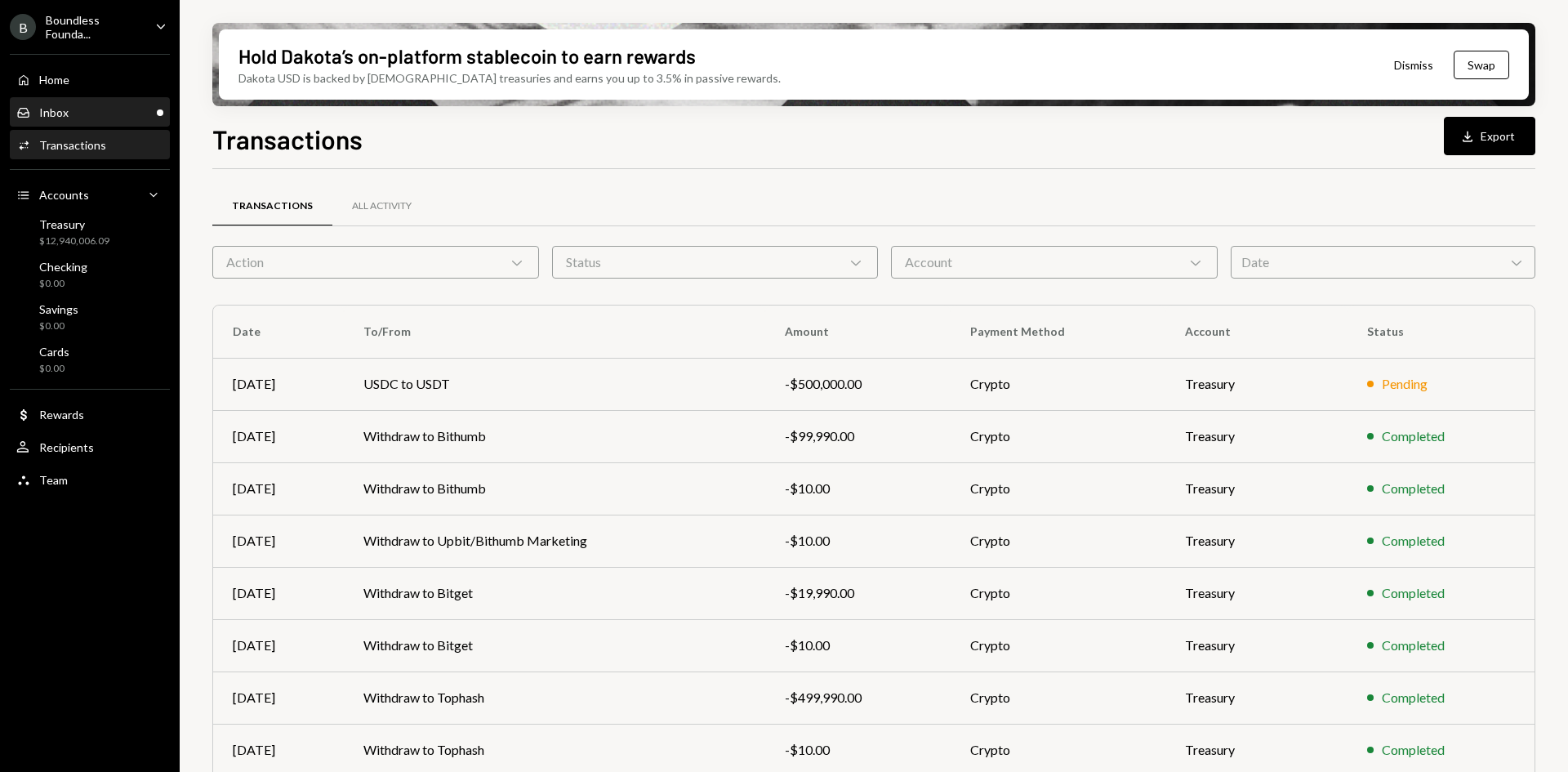
click at [134, 108] on div "Inbox Inbox" at bounding box center [89, 112] width 147 height 14
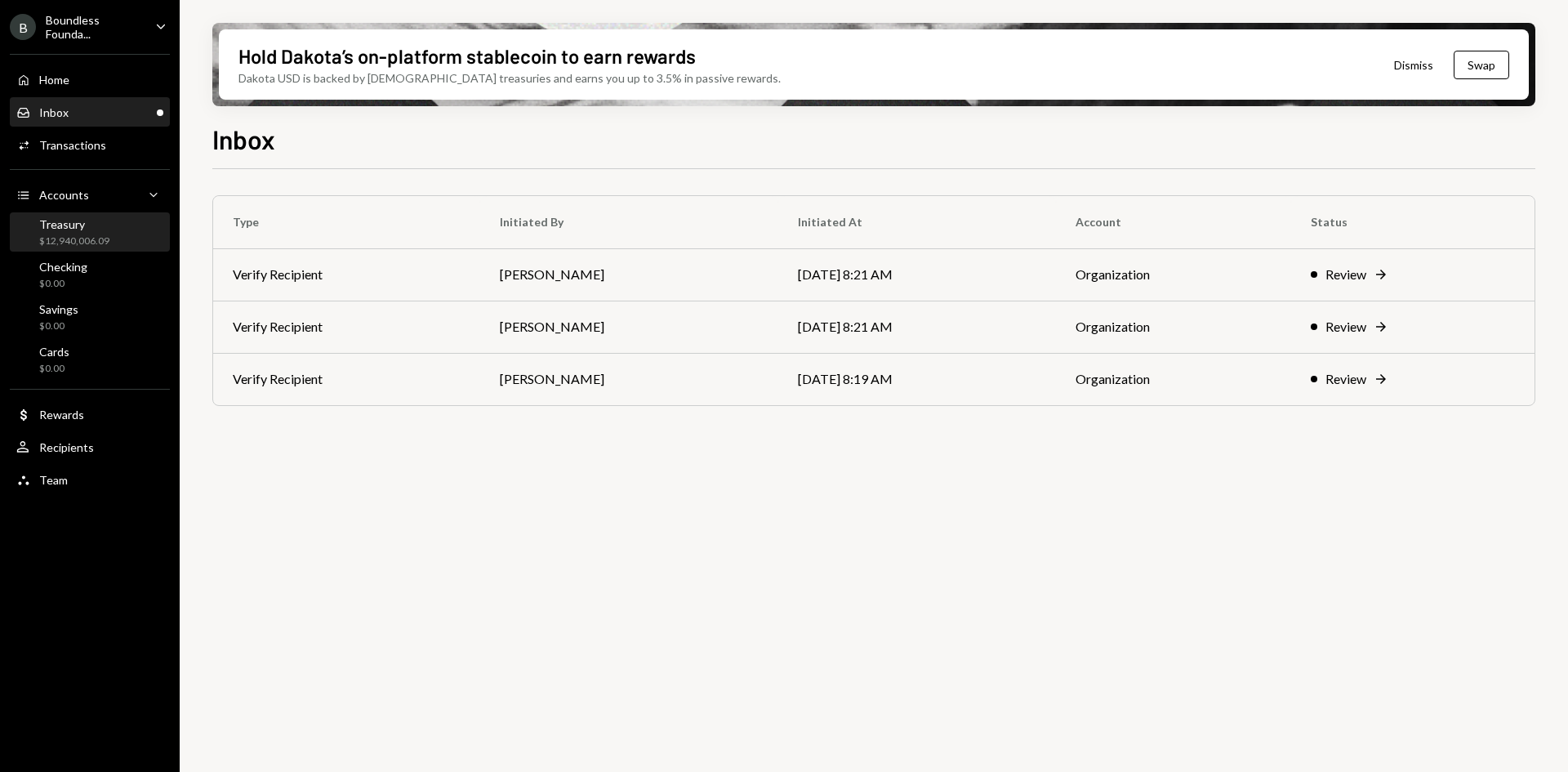
click at [101, 228] on div "Treasury" at bounding box center [74, 224] width 70 height 14
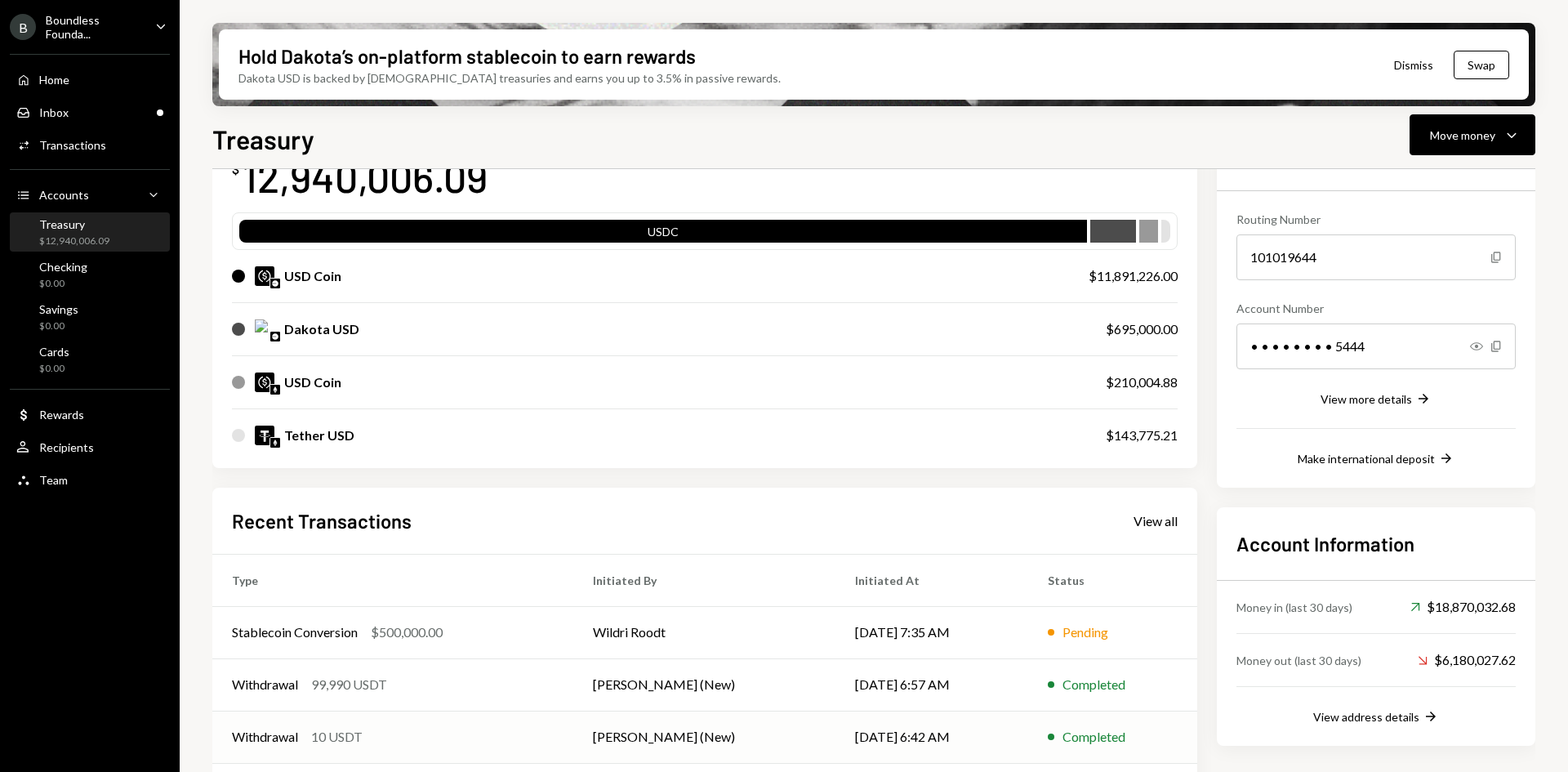
scroll to position [237, 0]
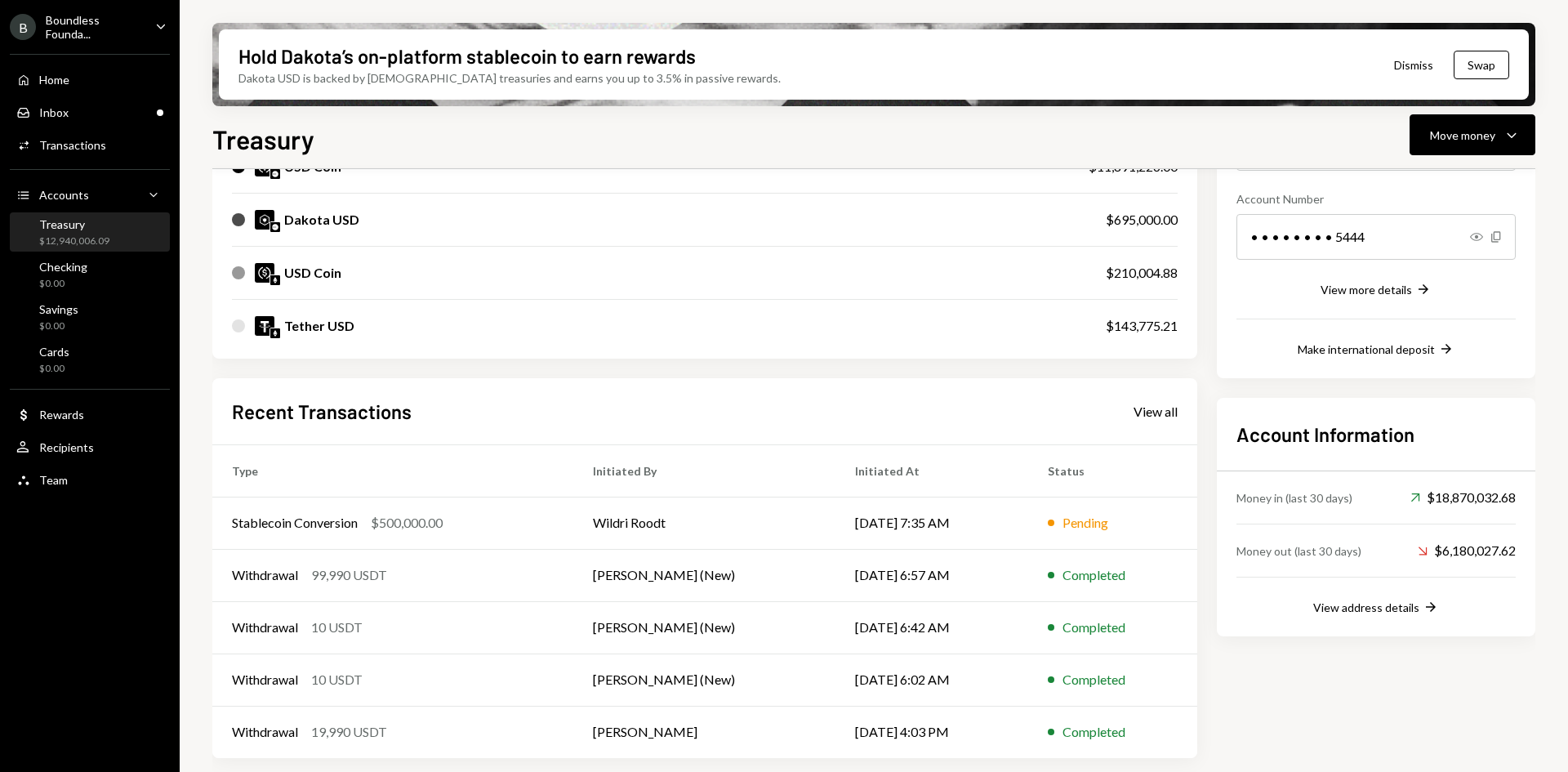
click at [98, 224] on div "Treasury" at bounding box center [74, 224] width 70 height 14
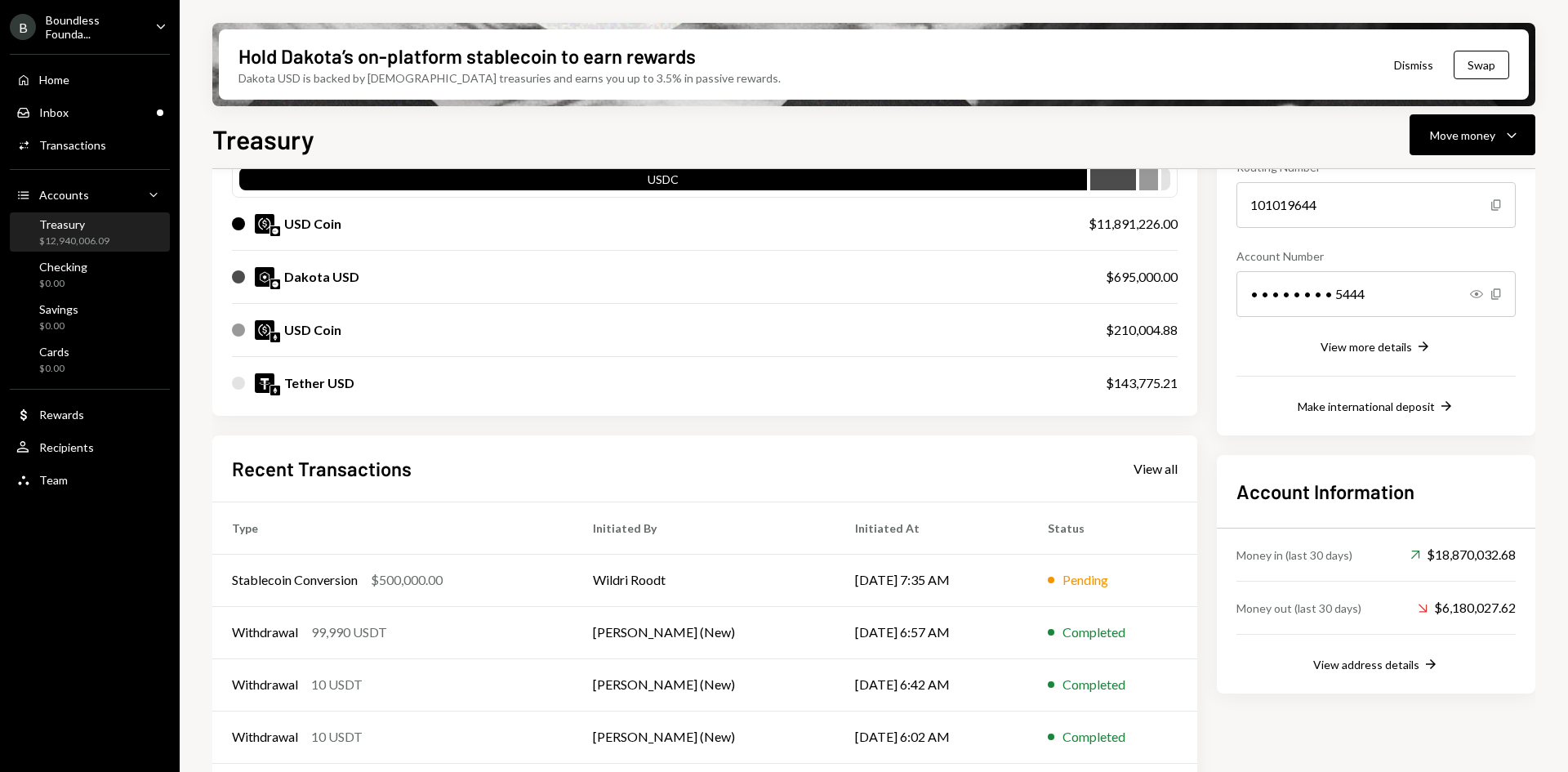
scroll to position [156, 0]
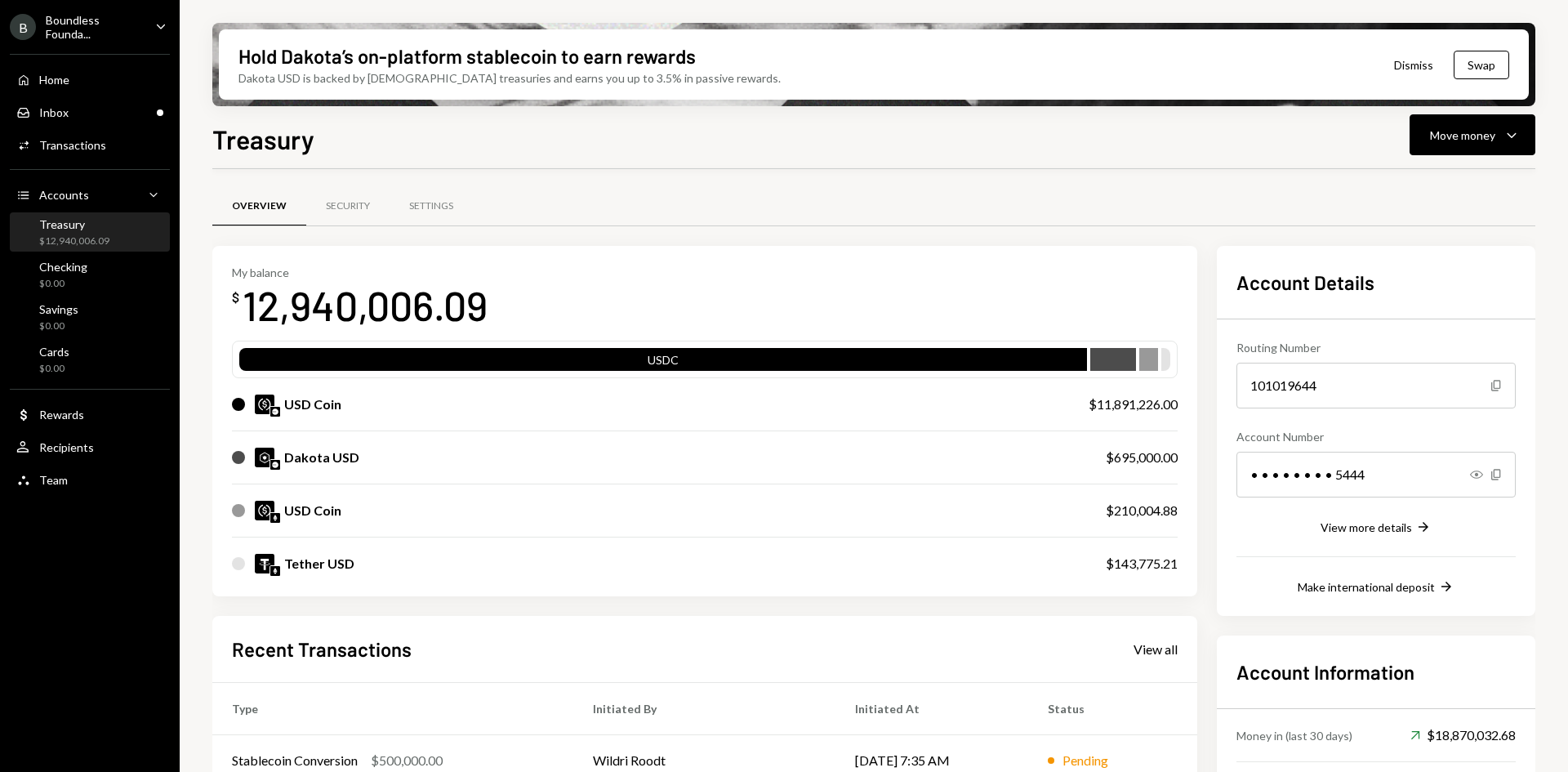
scroll to position [156, 0]
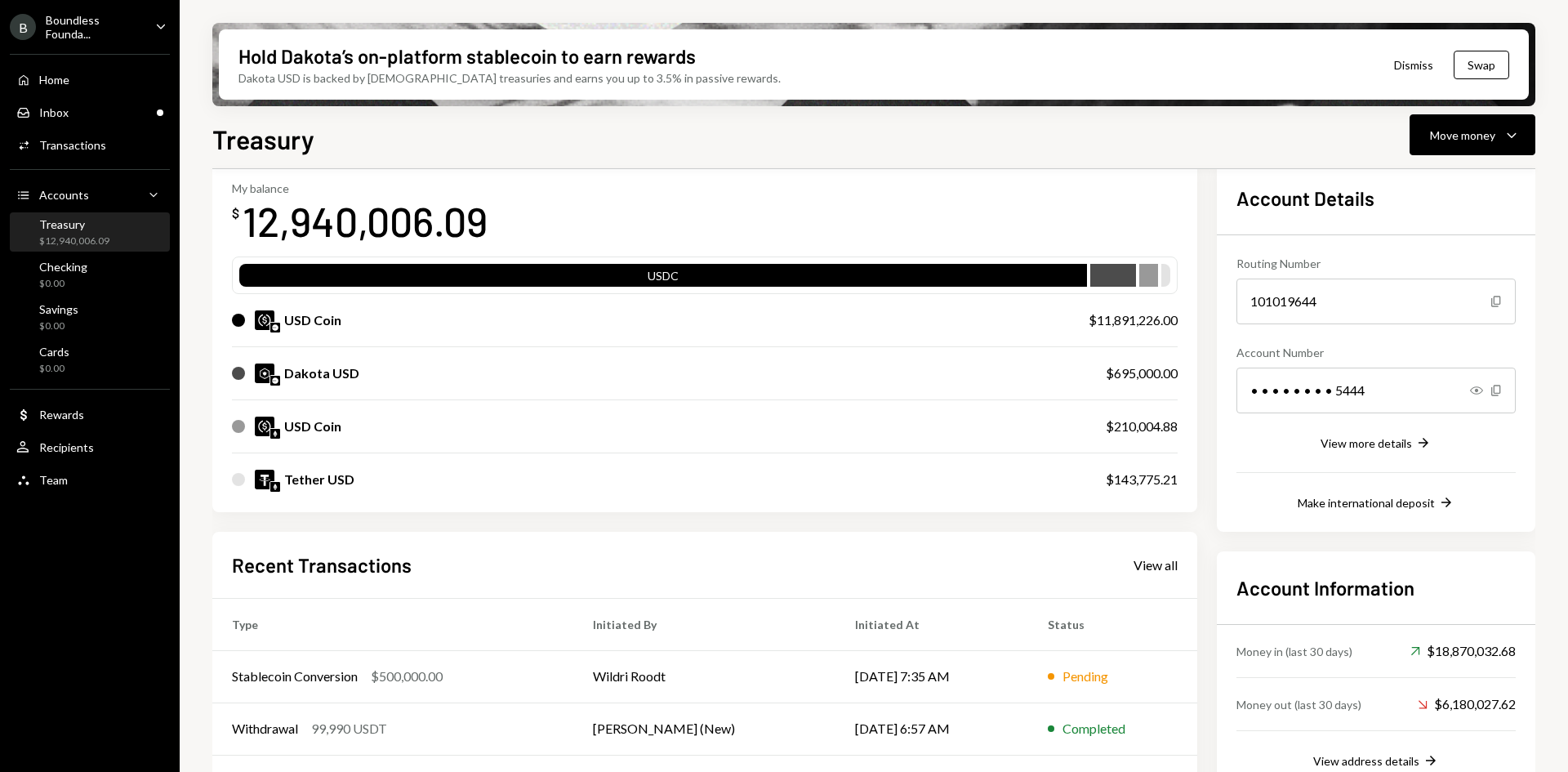
scroll to position [163, 0]
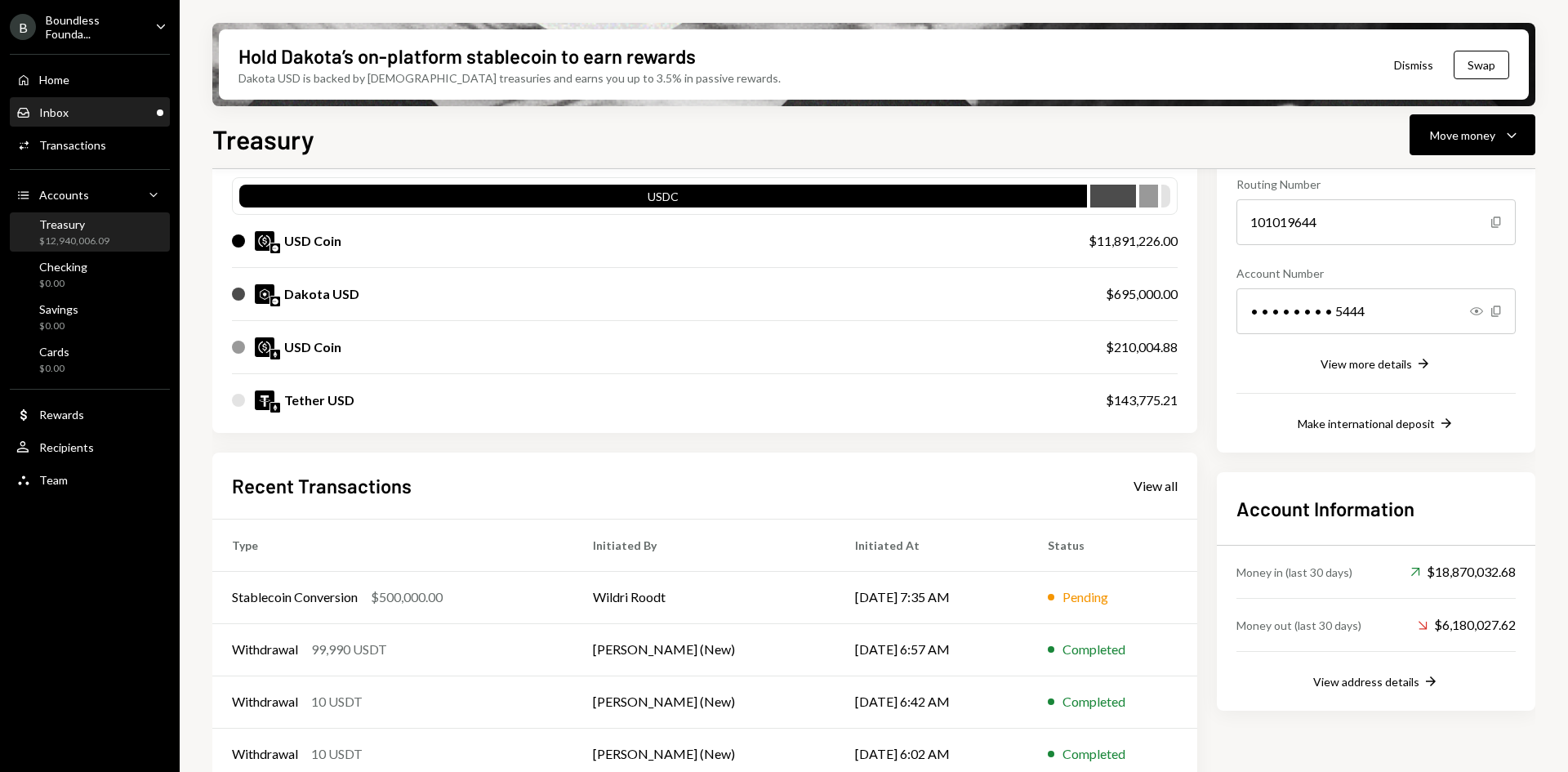
click at [91, 119] on div "Inbox Inbox" at bounding box center [89, 112] width 147 height 14
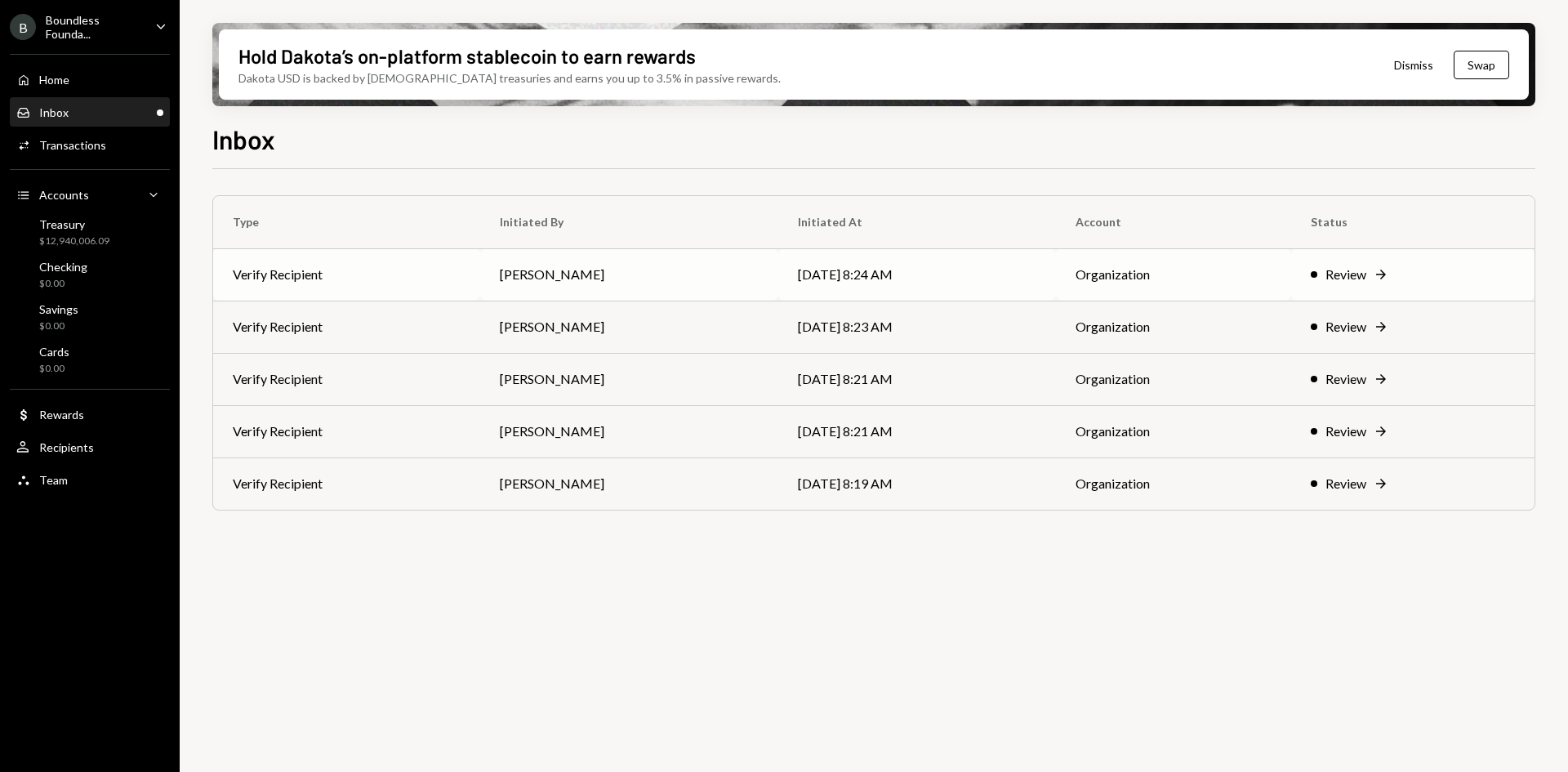
click at [706, 262] on td "[PERSON_NAME]" at bounding box center [629, 273] width 298 height 52
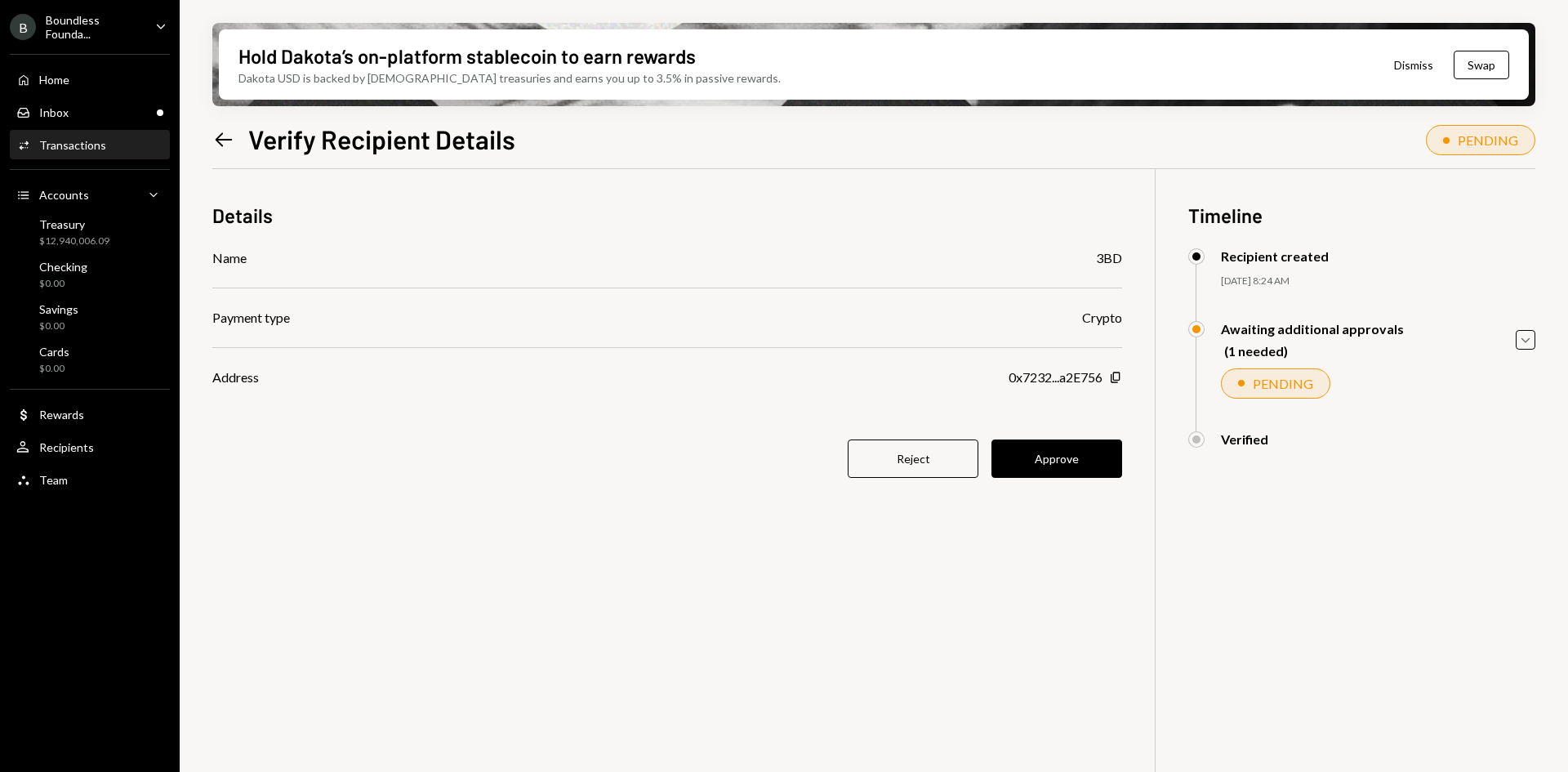
click at [233, 138] on icon "Left Arrow" at bounding box center [224, 140] width 23 height 23
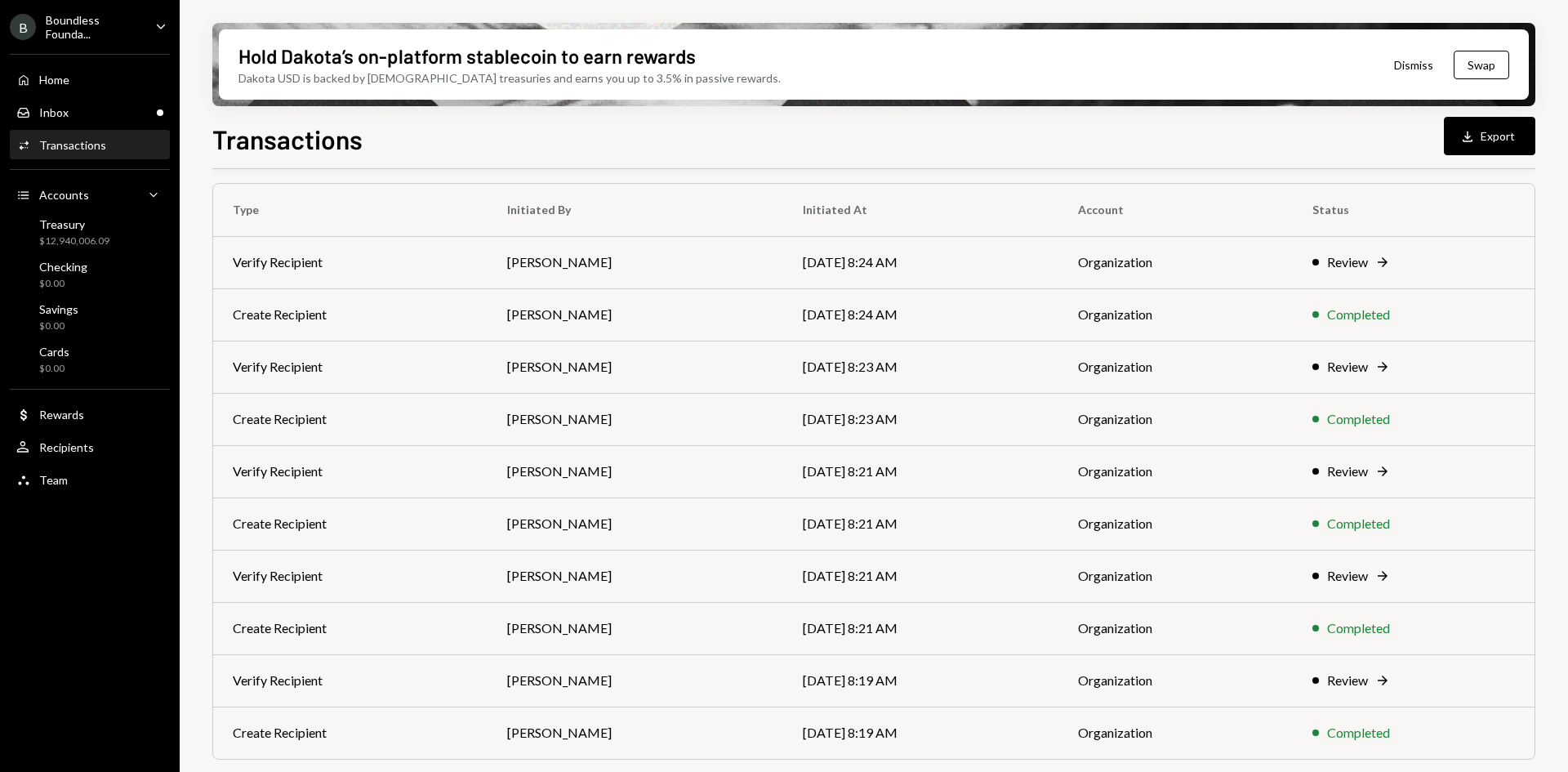
scroll to position [159, 0]
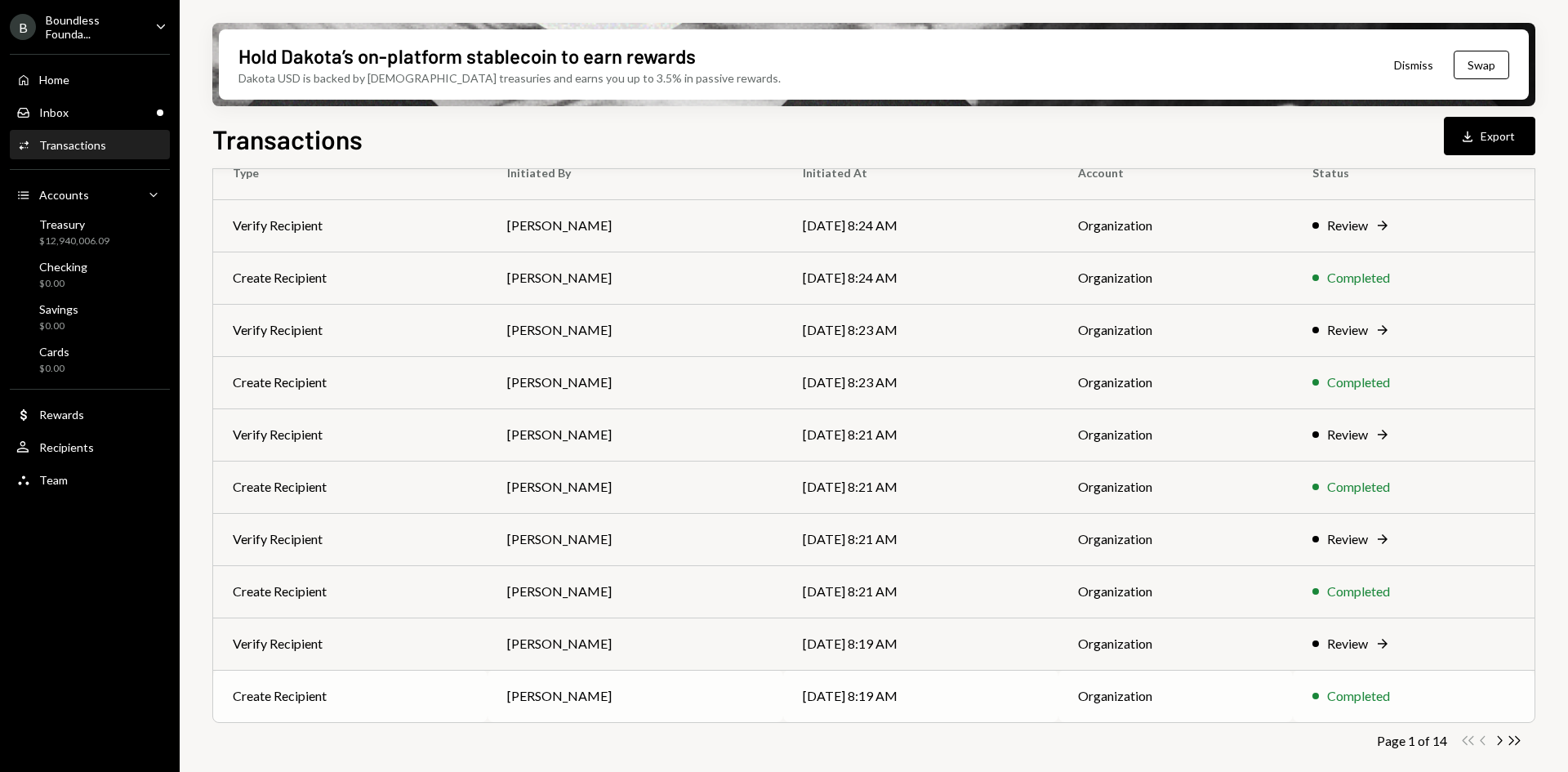
click at [646, 698] on td "[PERSON_NAME]" at bounding box center [635, 695] width 295 height 52
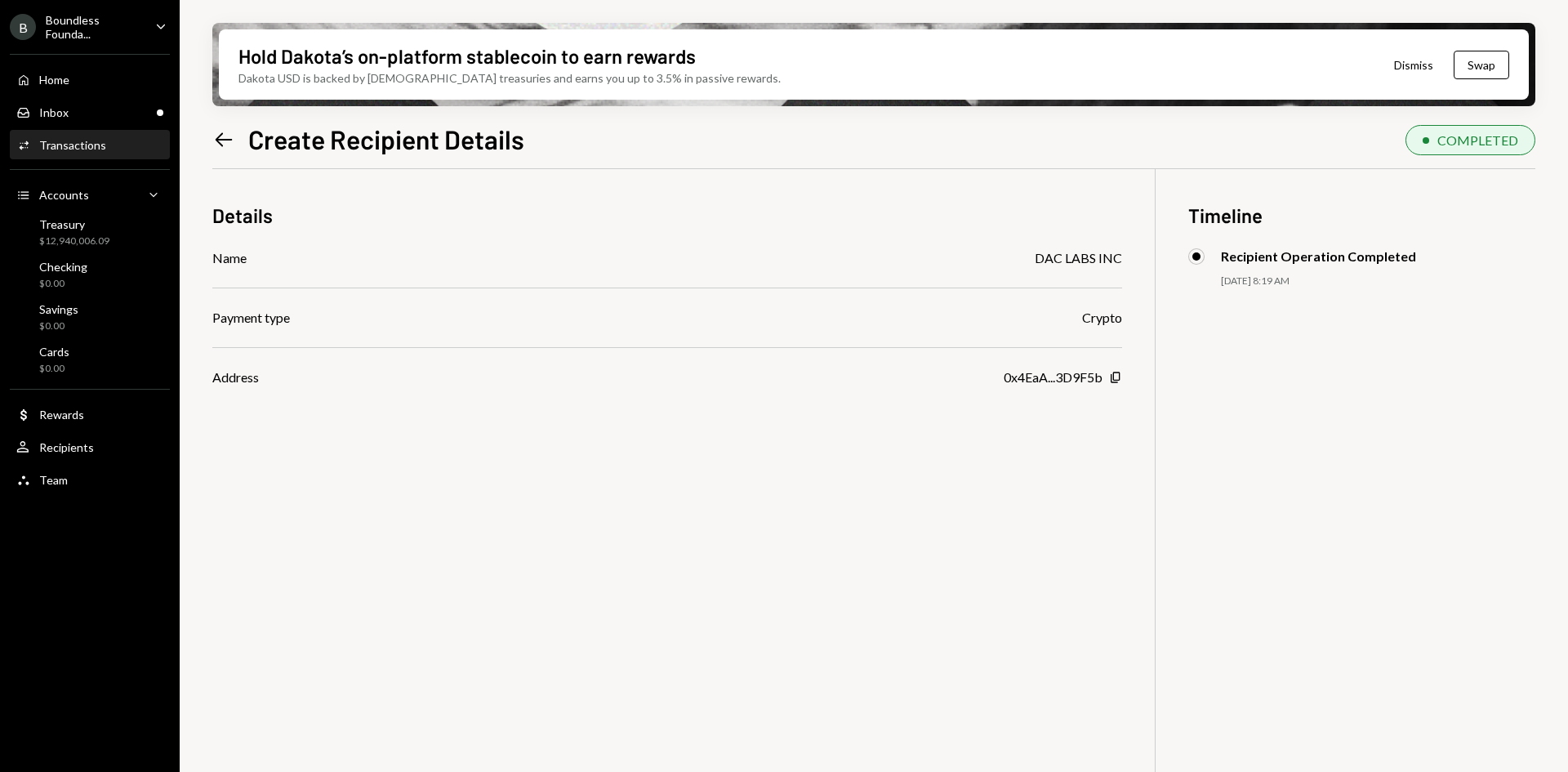
click at [231, 133] on icon "Left Arrow" at bounding box center [224, 140] width 23 height 23
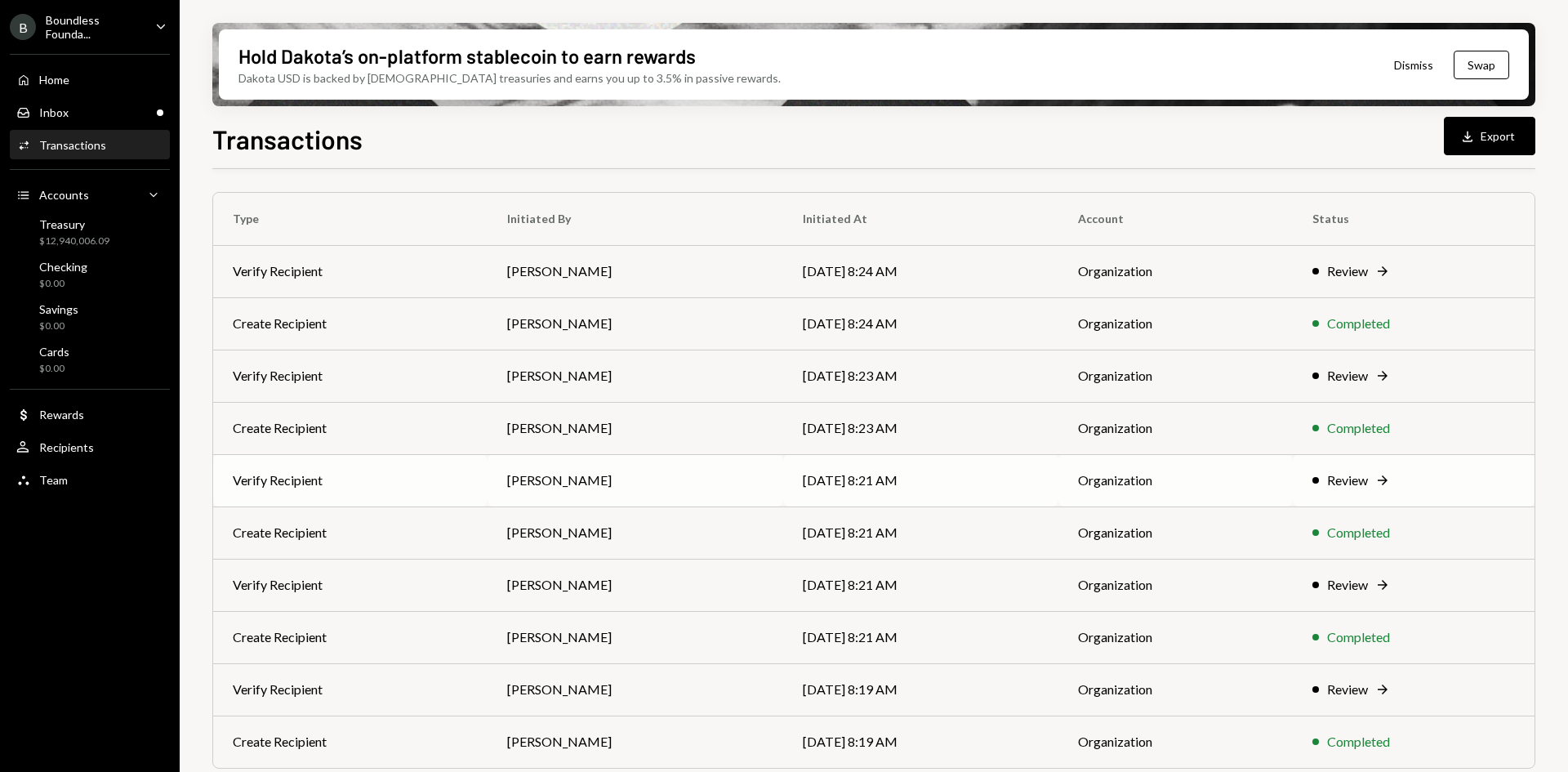
scroll to position [159, 0]
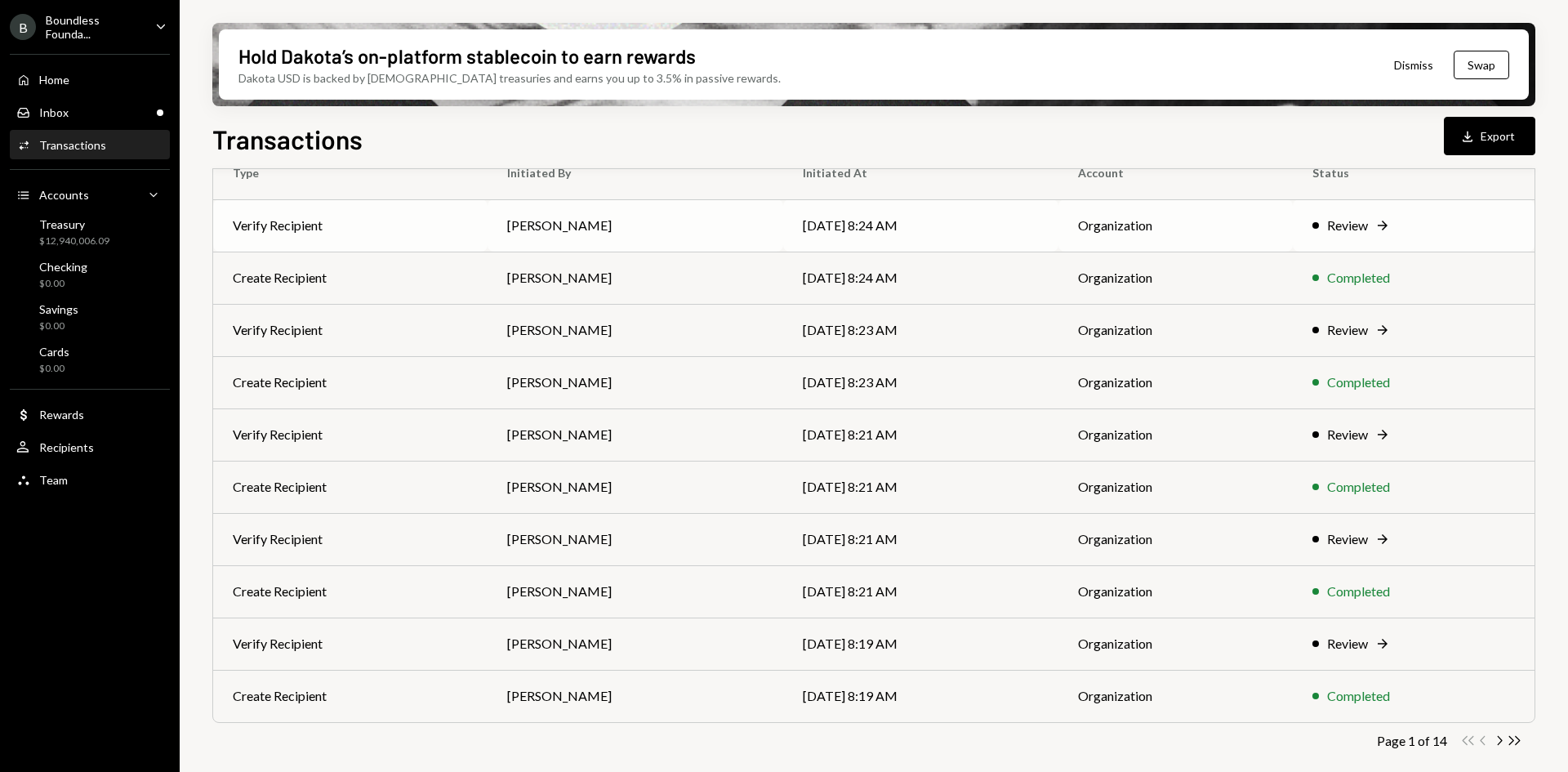
click at [369, 236] on td "Verify Recipient" at bounding box center [350, 225] width 274 height 52
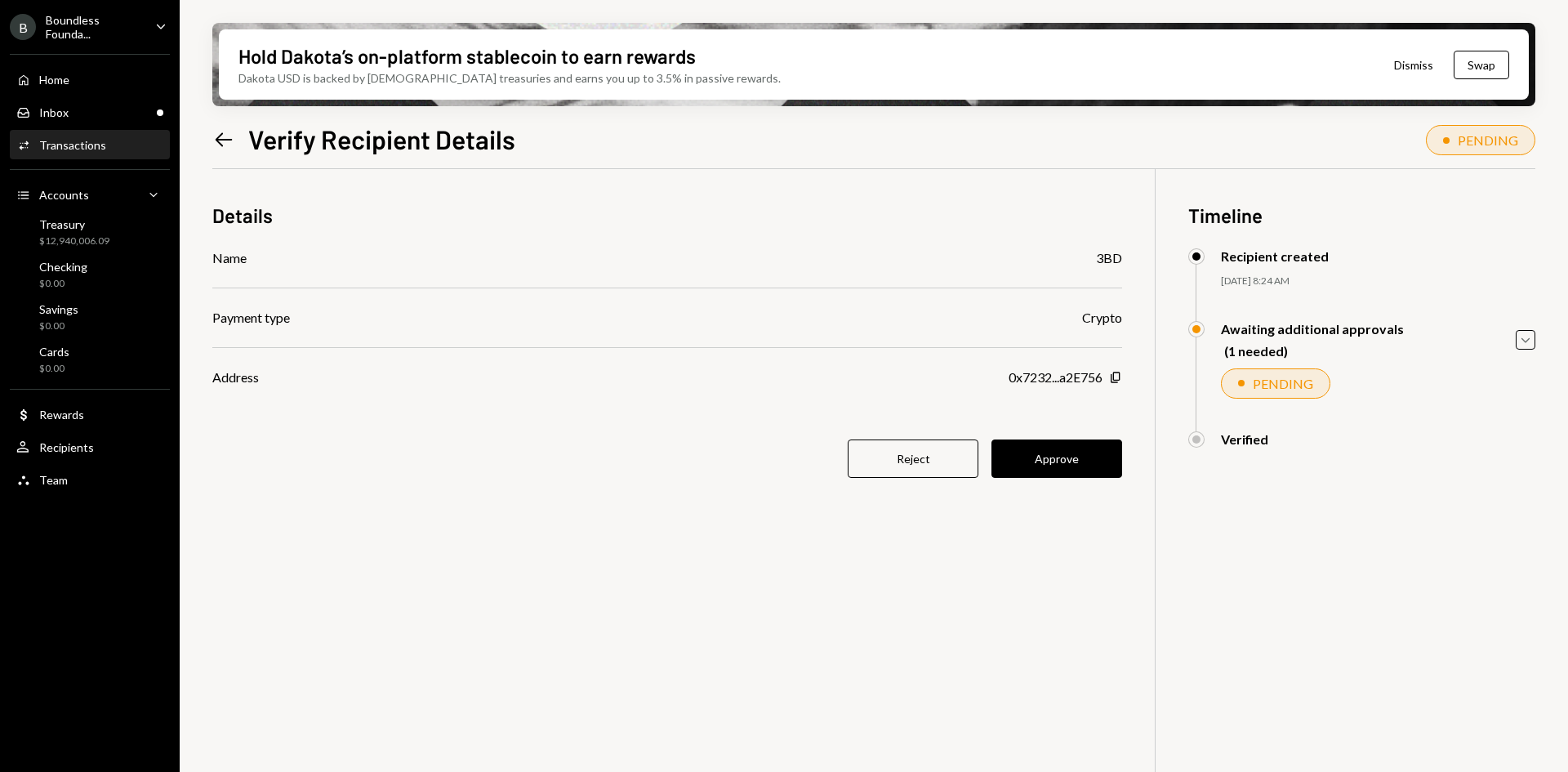
click at [222, 143] on icon "Left Arrow" at bounding box center [224, 140] width 23 height 23
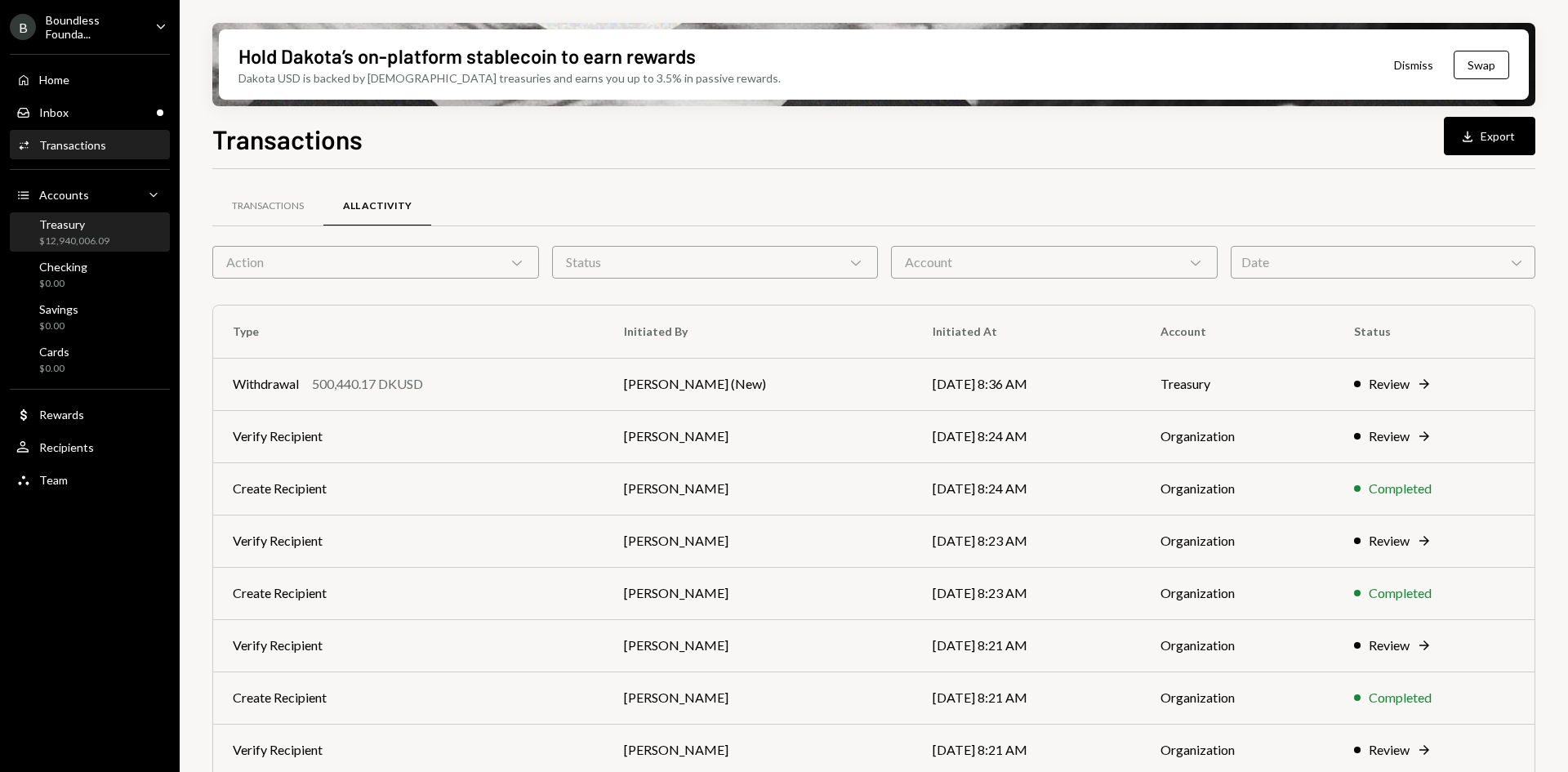
click at [81, 240] on div "$12,940,006.09" at bounding box center [74, 241] width 70 height 14
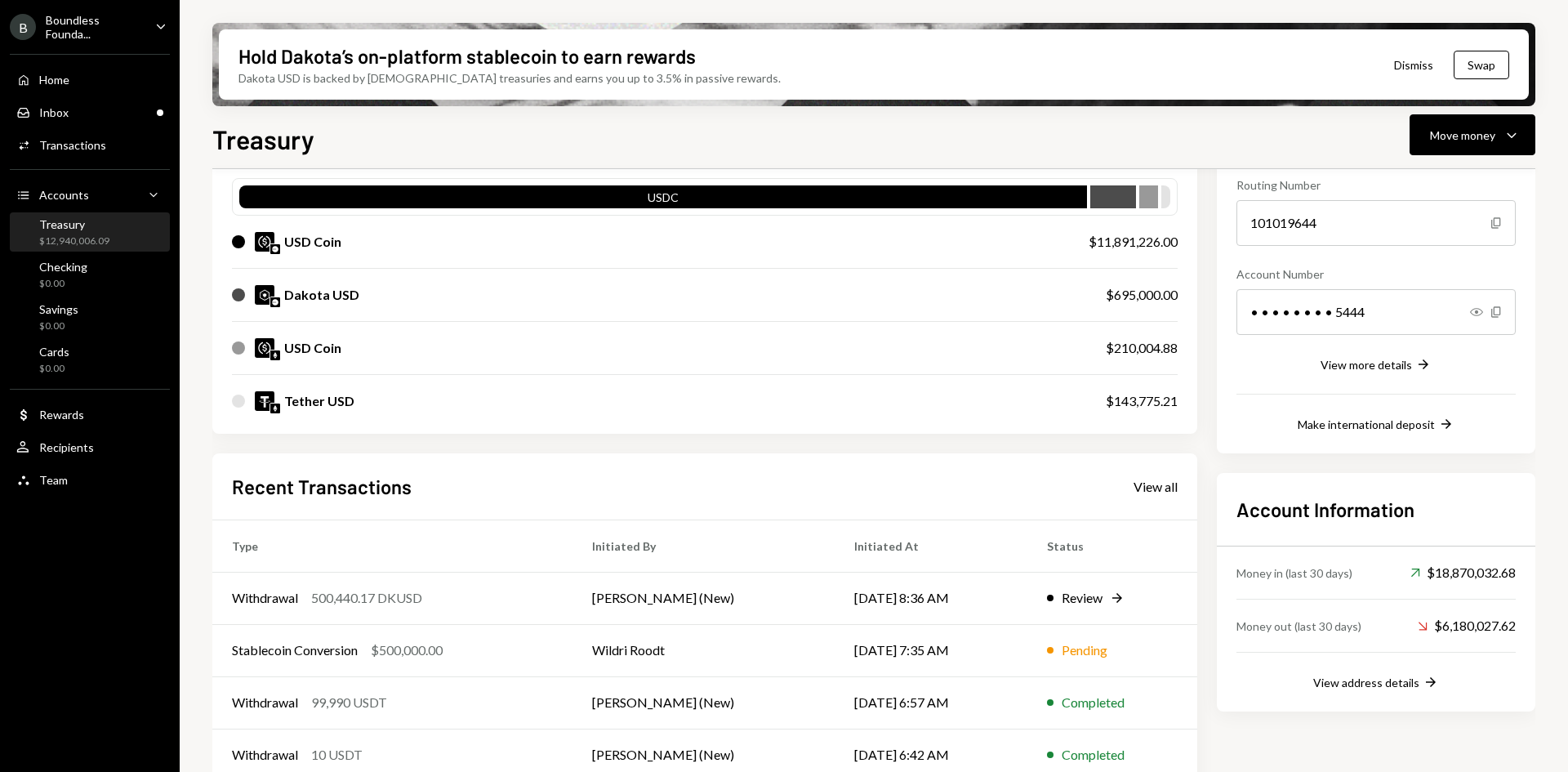
scroll to position [163, 0]
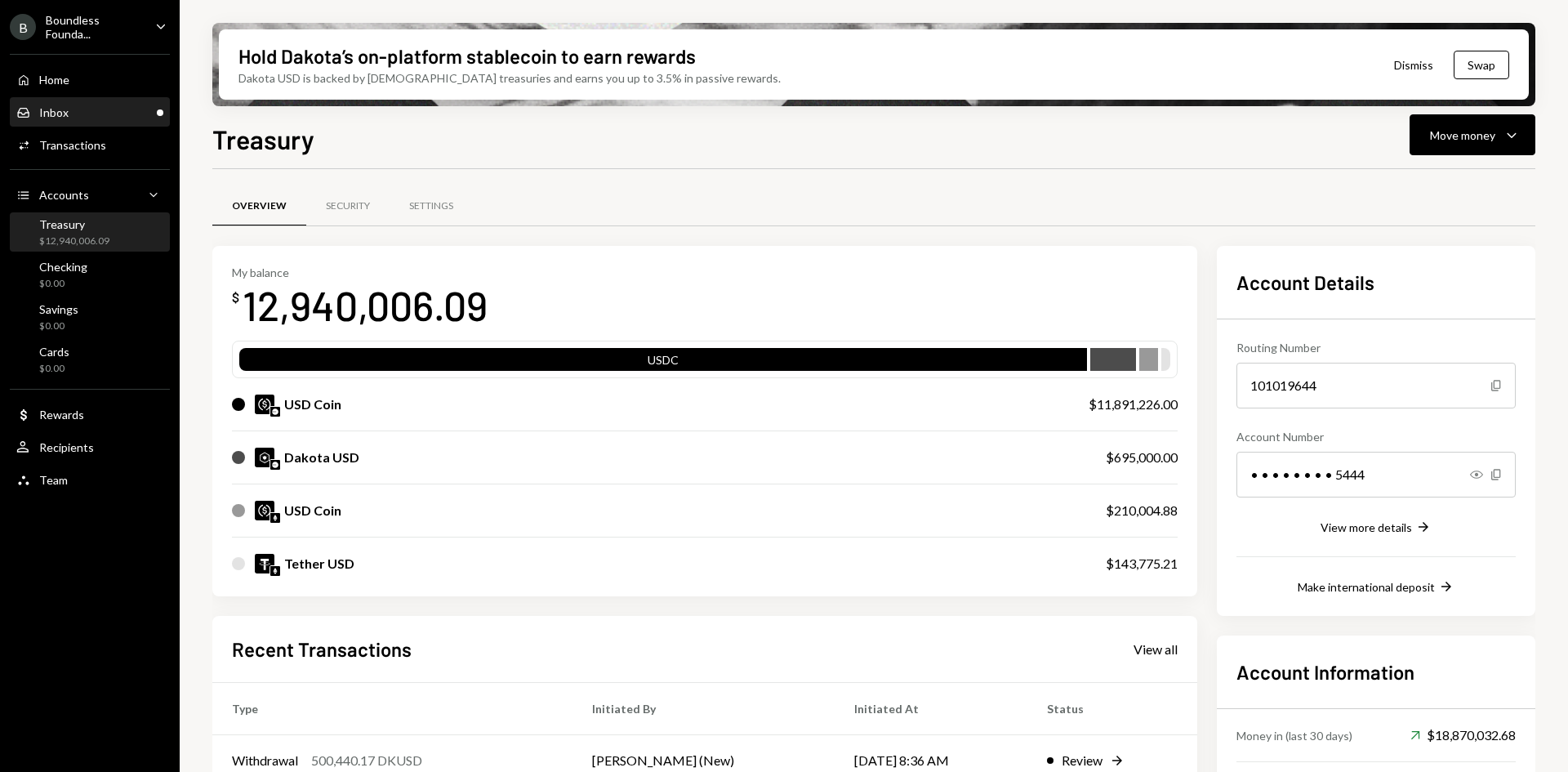
click at [73, 116] on div "Inbox Inbox" at bounding box center [89, 112] width 147 height 14
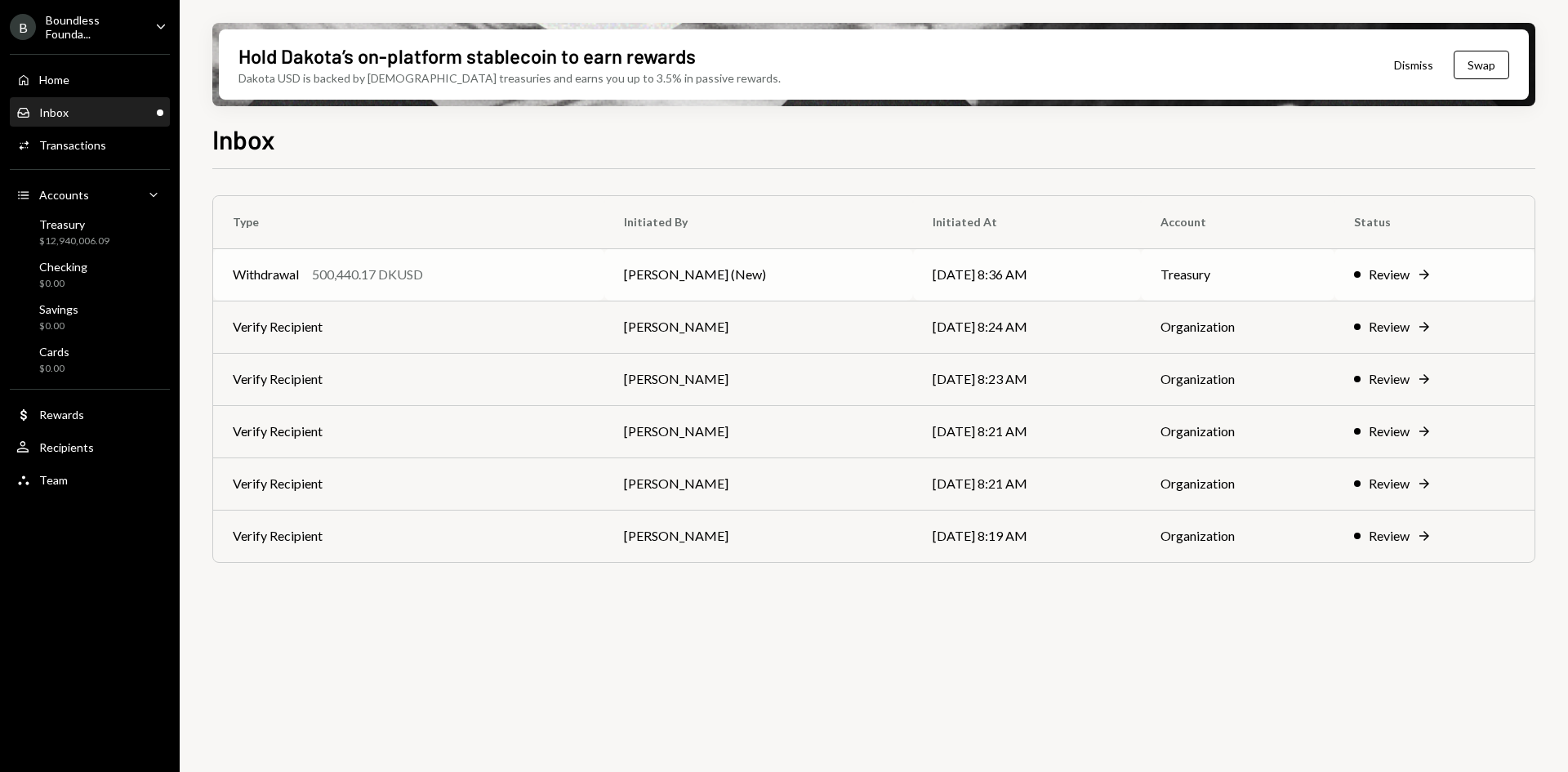
click at [667, 281] on td "[PERSON_NAME] (New)" at bounding box center [758, 273] width 308 height 52
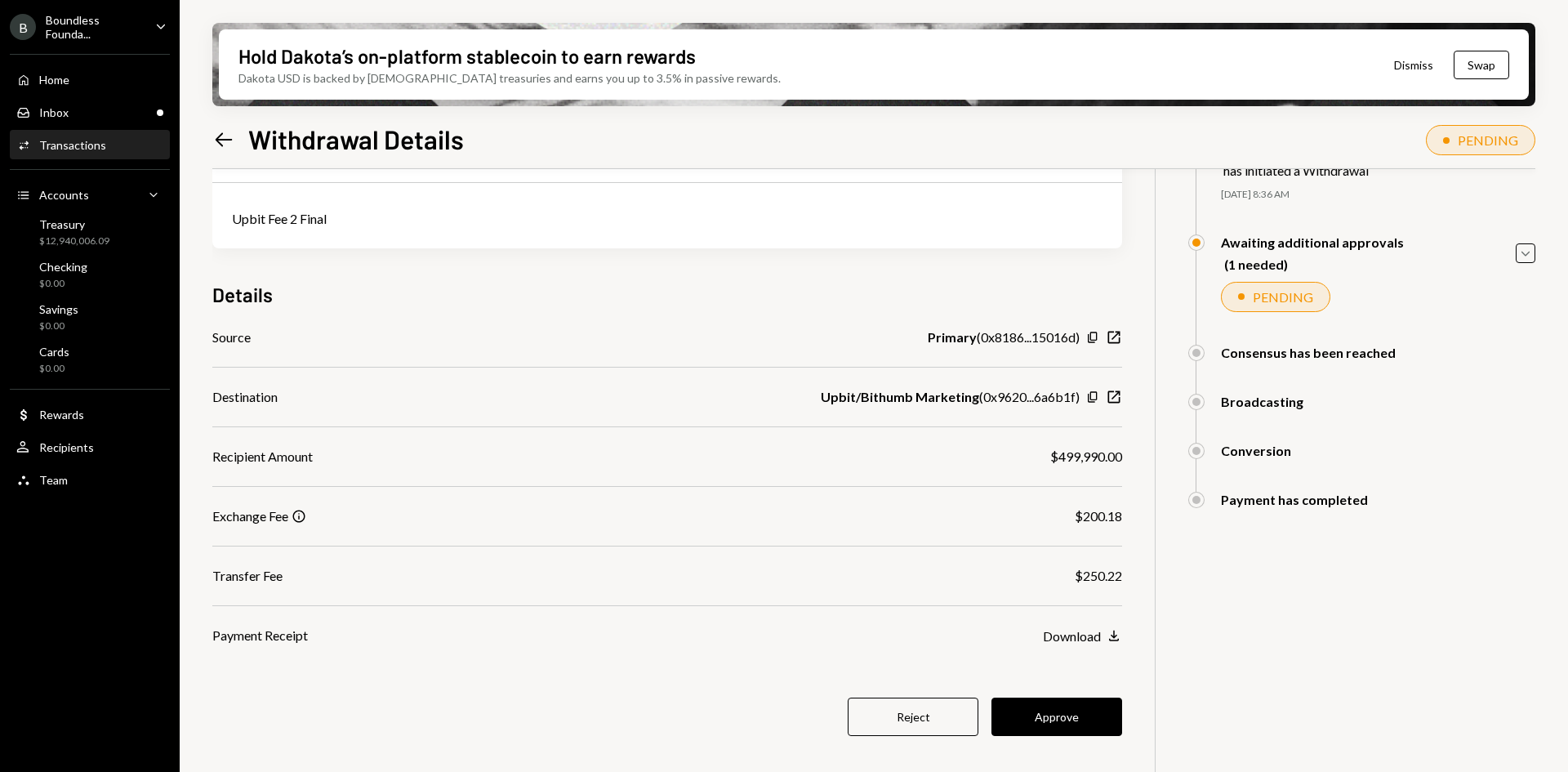
scroll to position [131, 0]
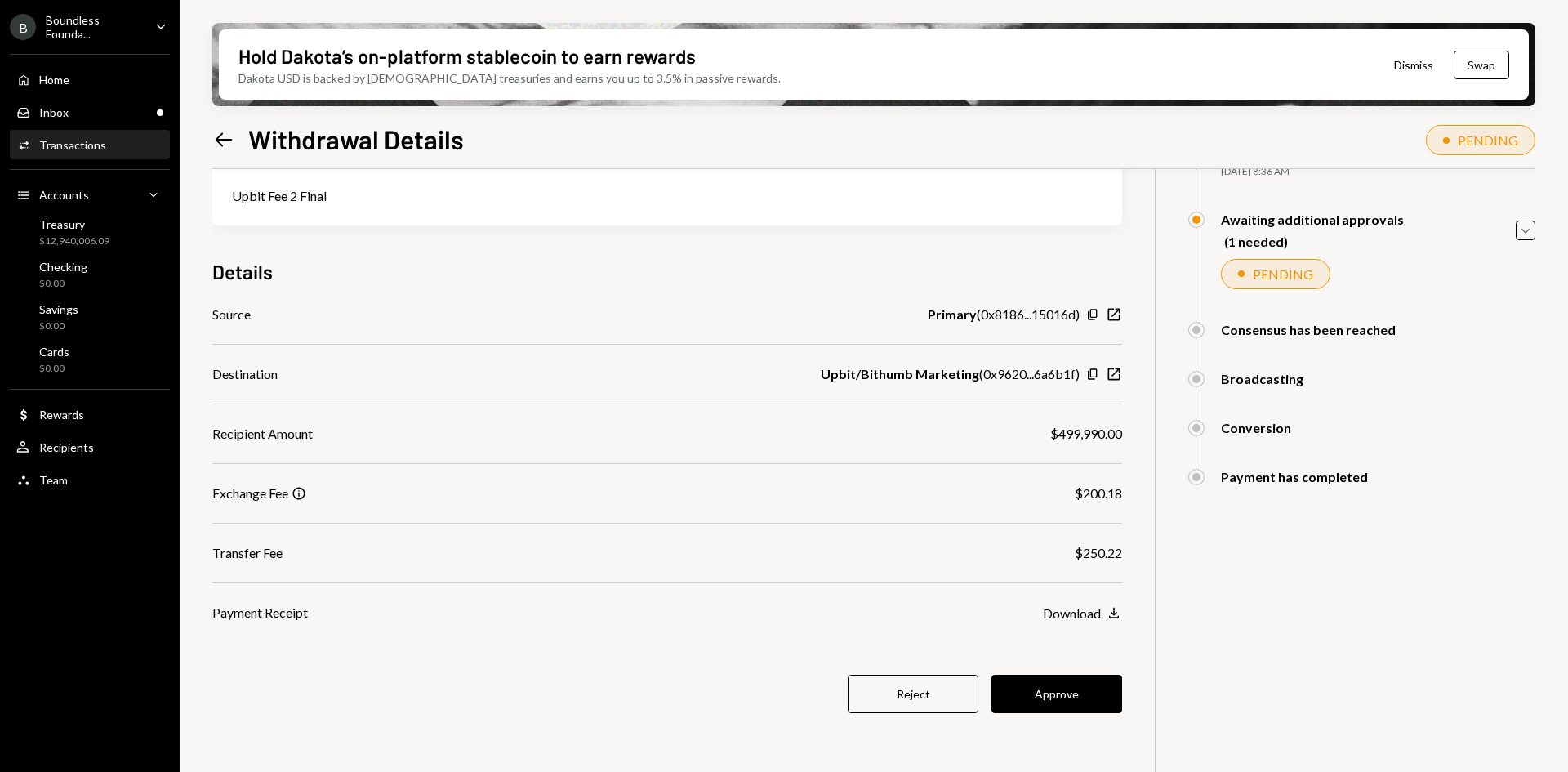
click at [1065, 706] on button "Approve" at bounding box center [1056, 694] width 131 height 38
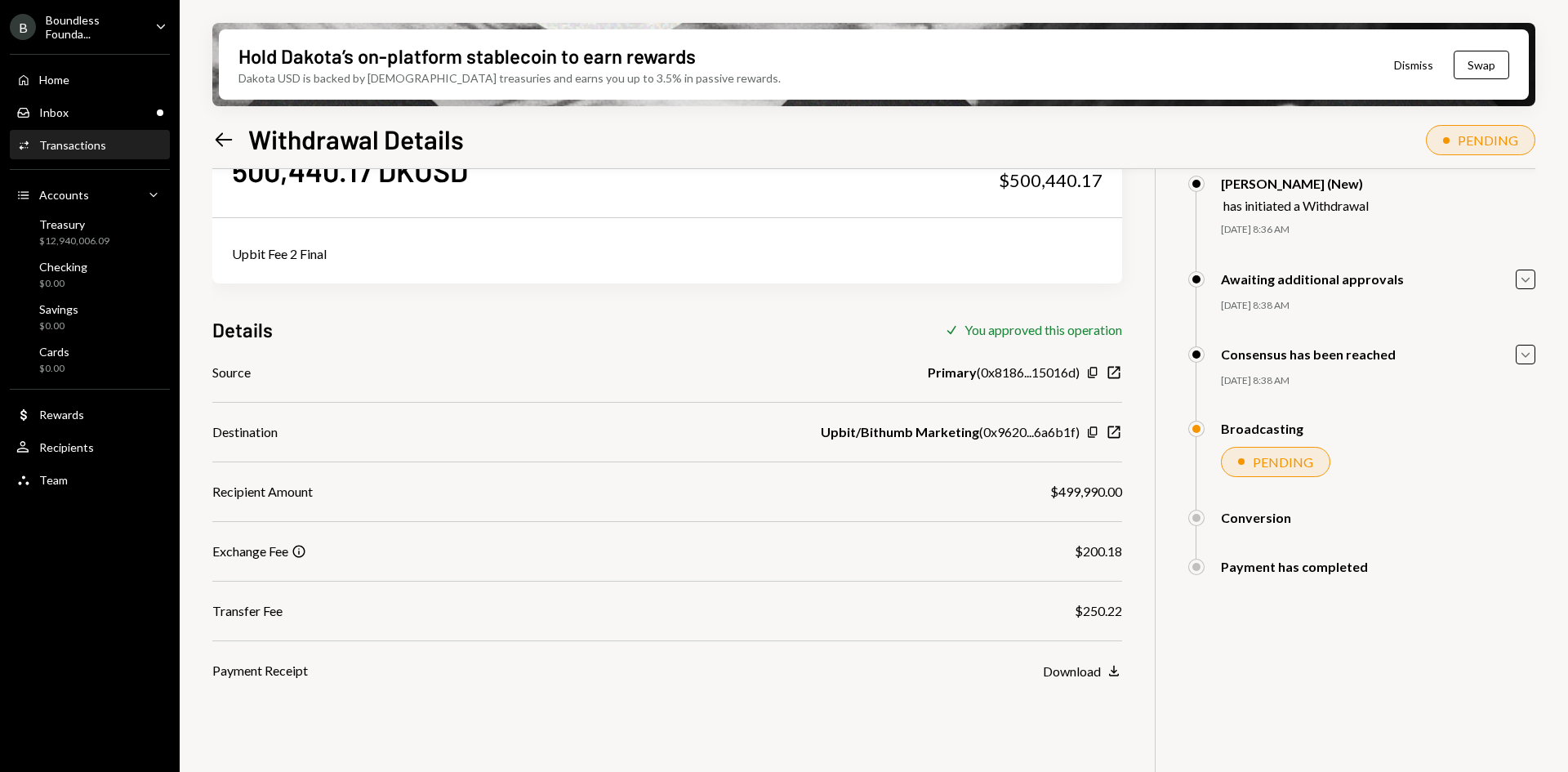
scroll to position [49, 0]
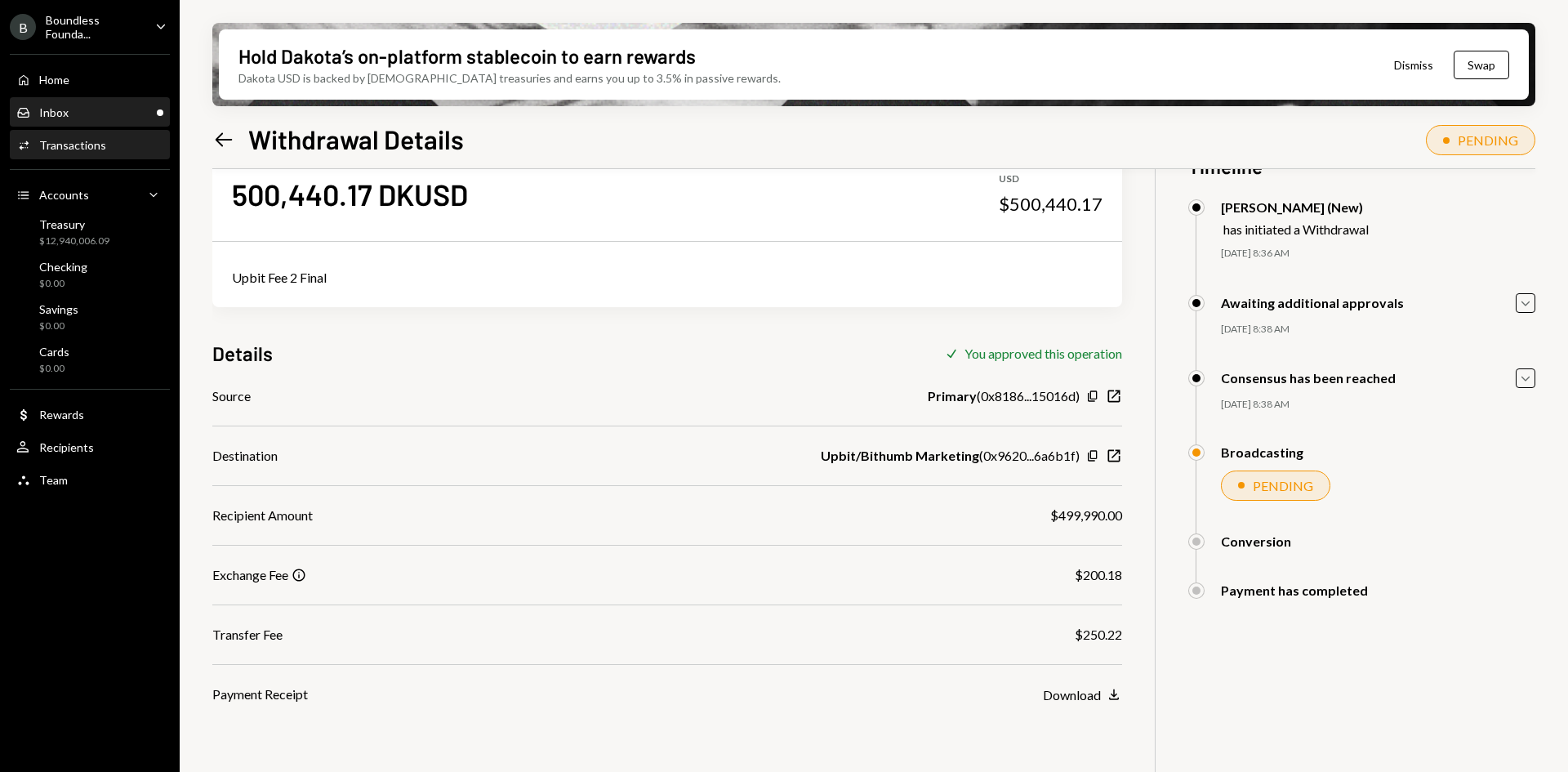
click at [98, 115] on div "Inbox Inbox" at bounding box center [89, 112] width 147 height 14
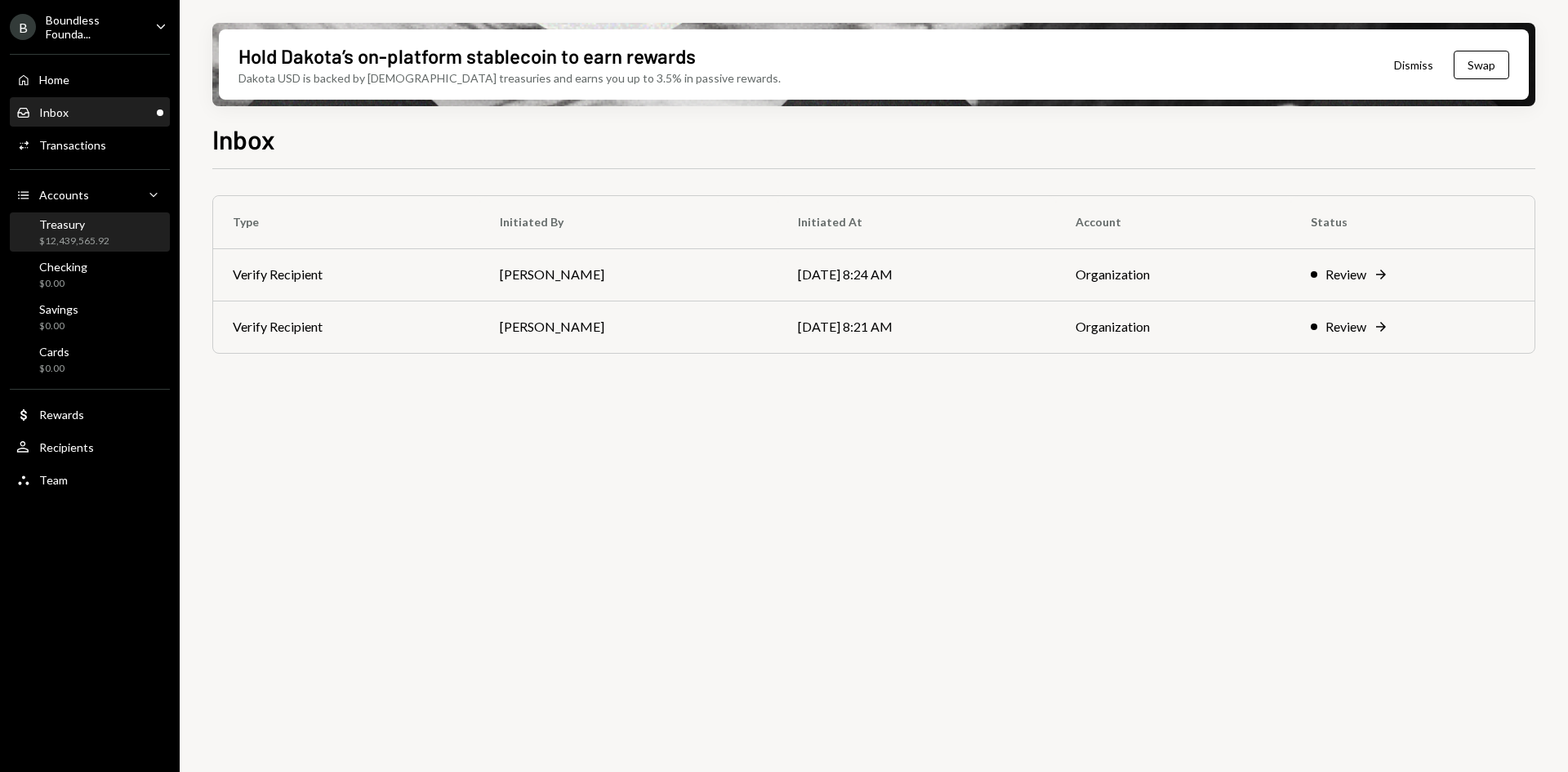
click at [91, 233] on div "Treasury $12,439,565.92" at bounding box center [74, 233] width 70 height 31
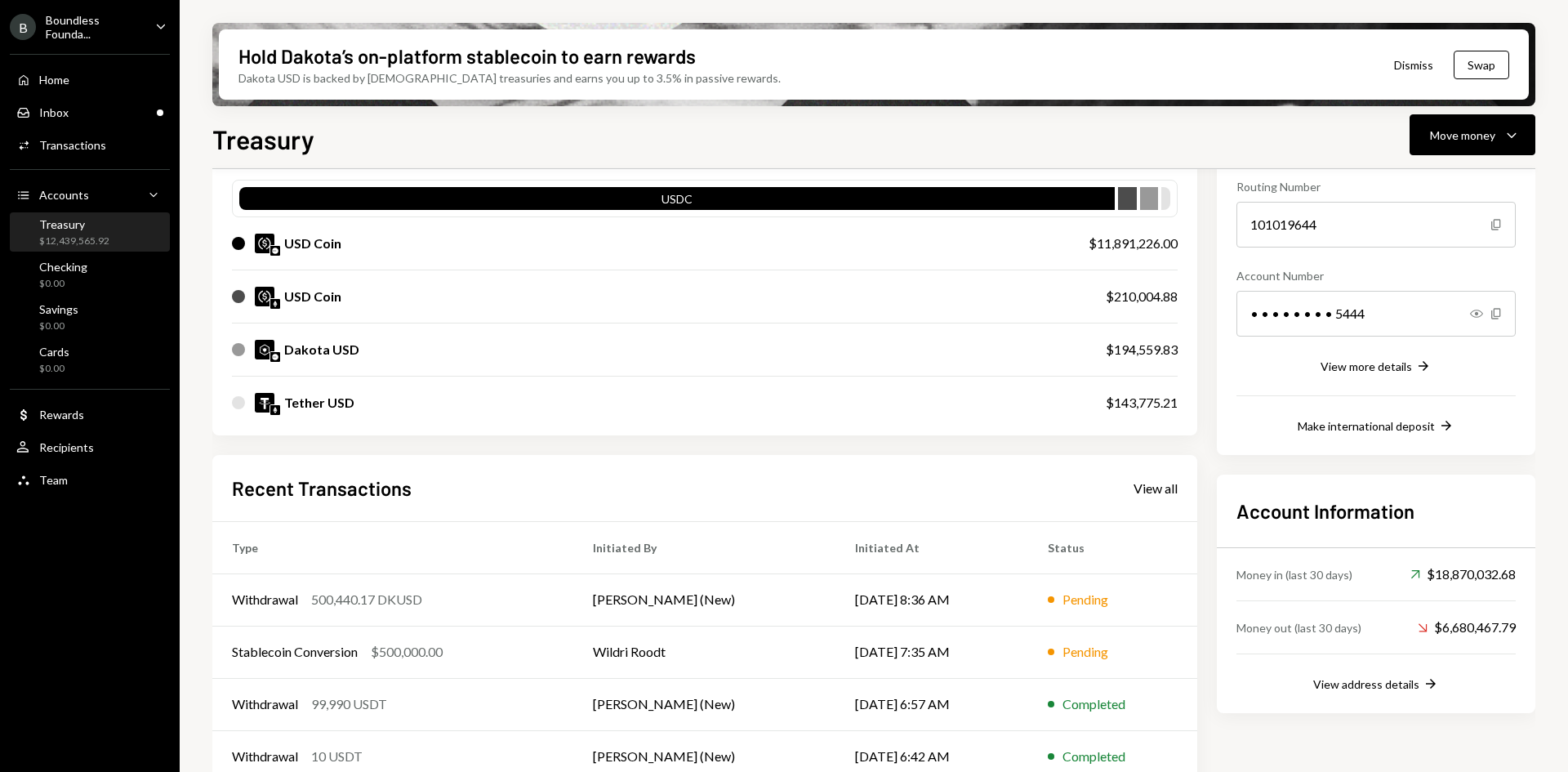
scroll to position [74, 0]
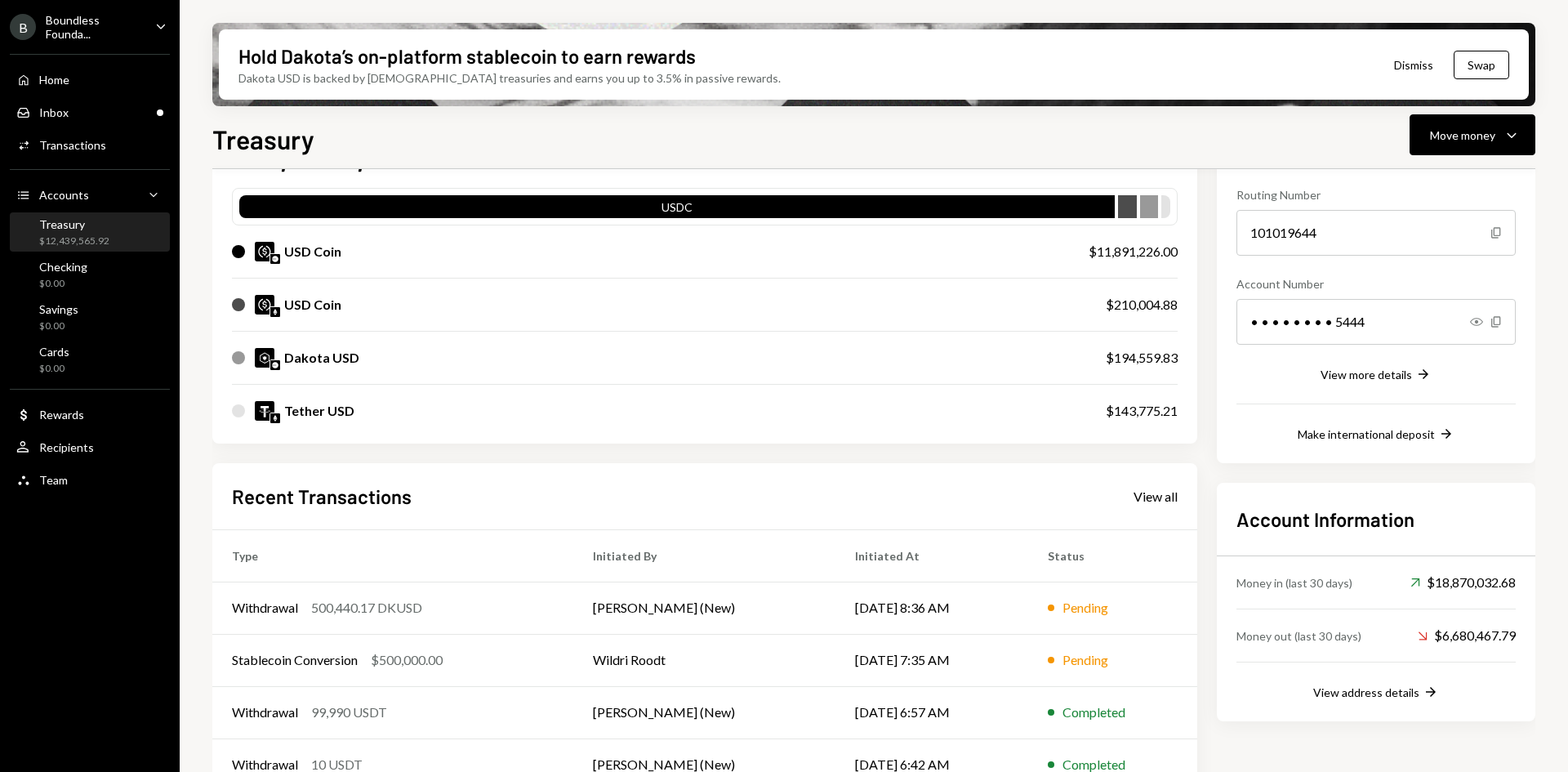
scroll to position [74, 0]
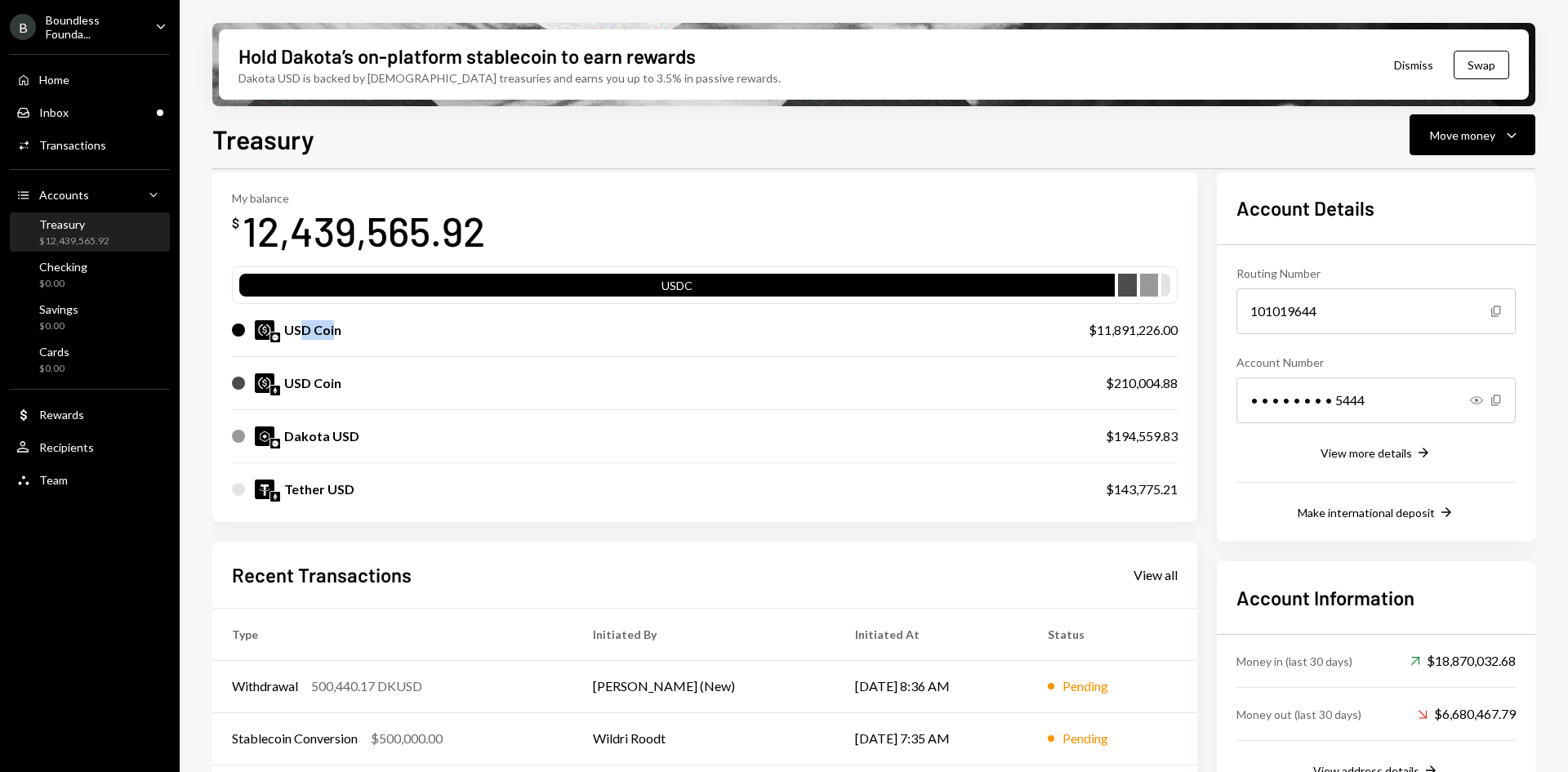
drag, startPoint x: 331, startPoint y: 330, endPoint x: 305, endPoint y: 330, distance: 26.0
click at [305, 330] on div "USD Coin" at bounding box center [312, 330] width 57 height 20
click at [329, 434] on div "Dakota USD" at bounding box center [321, 436] width 75 height 20
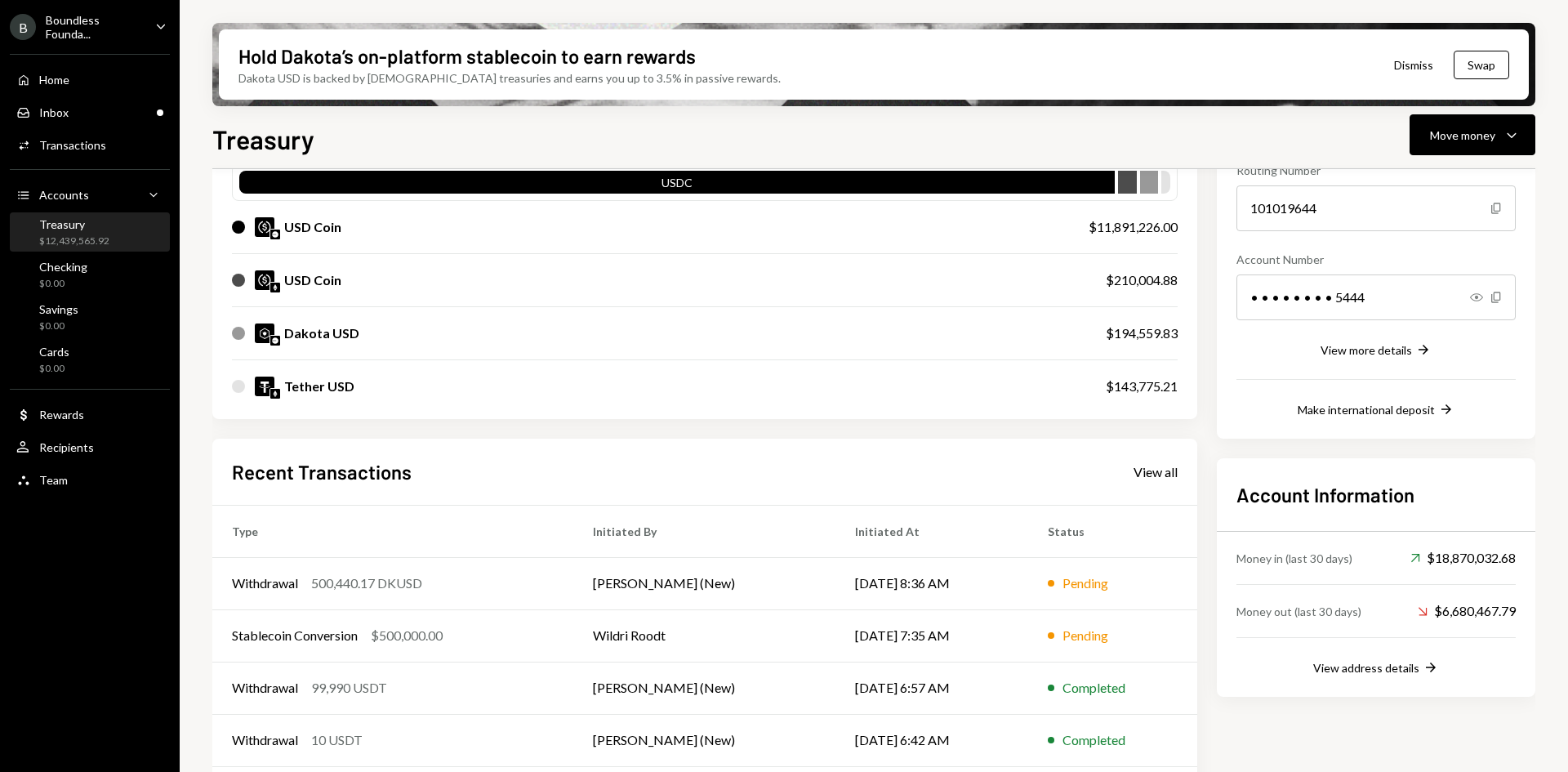
scroll to position [237, 0]
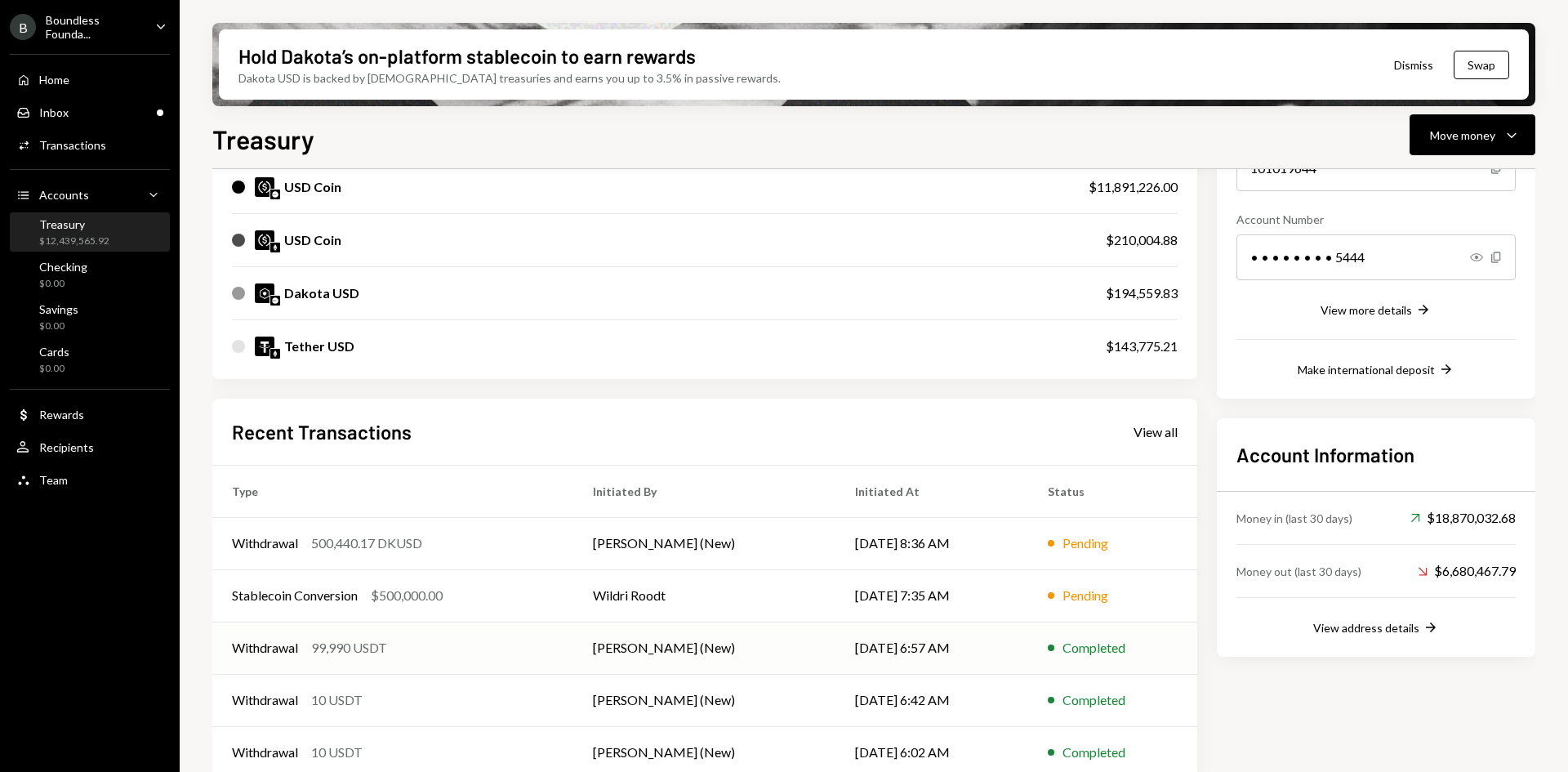
scroll to position [237, 0]
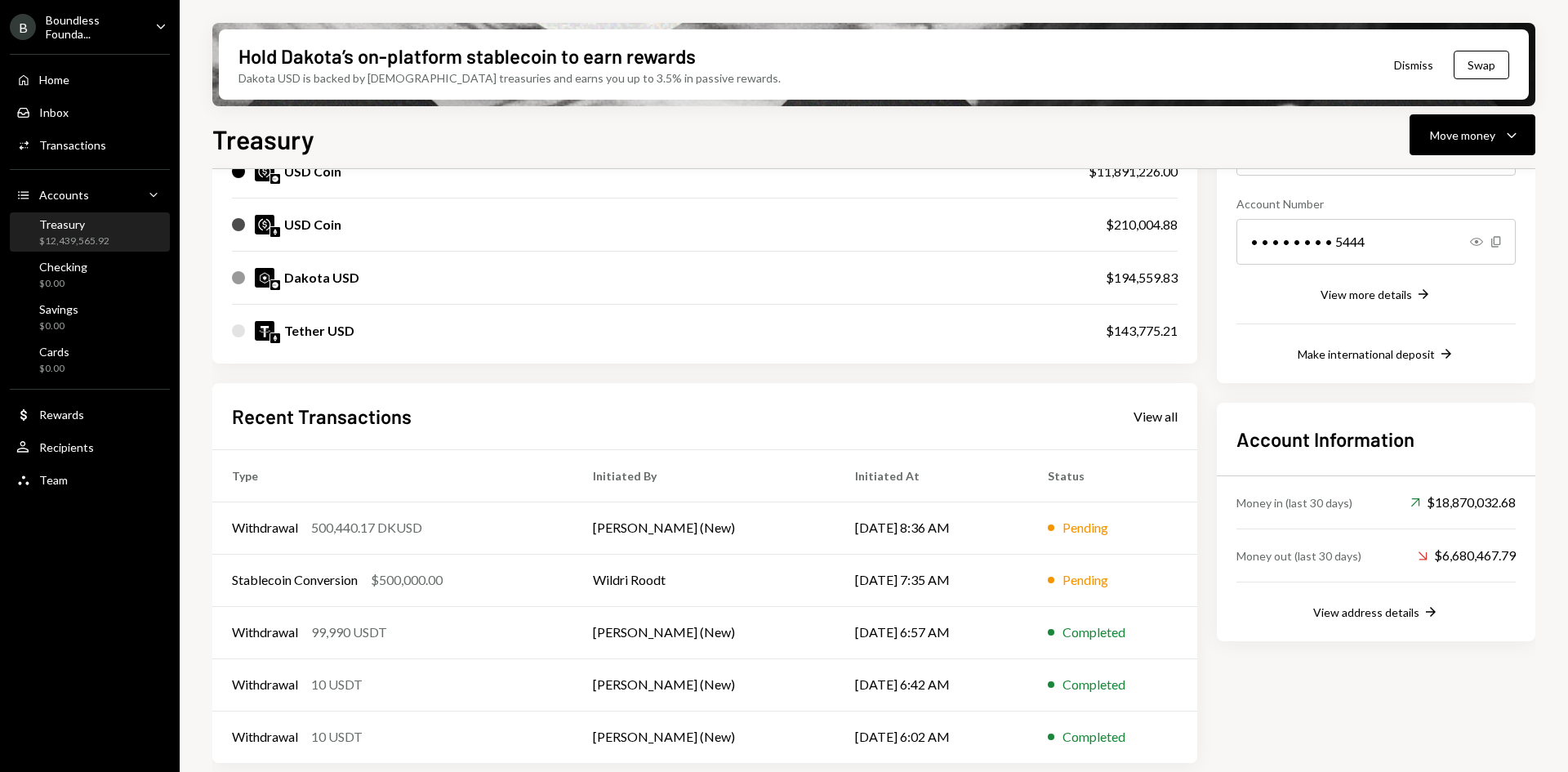
scroll to position [237, 0]
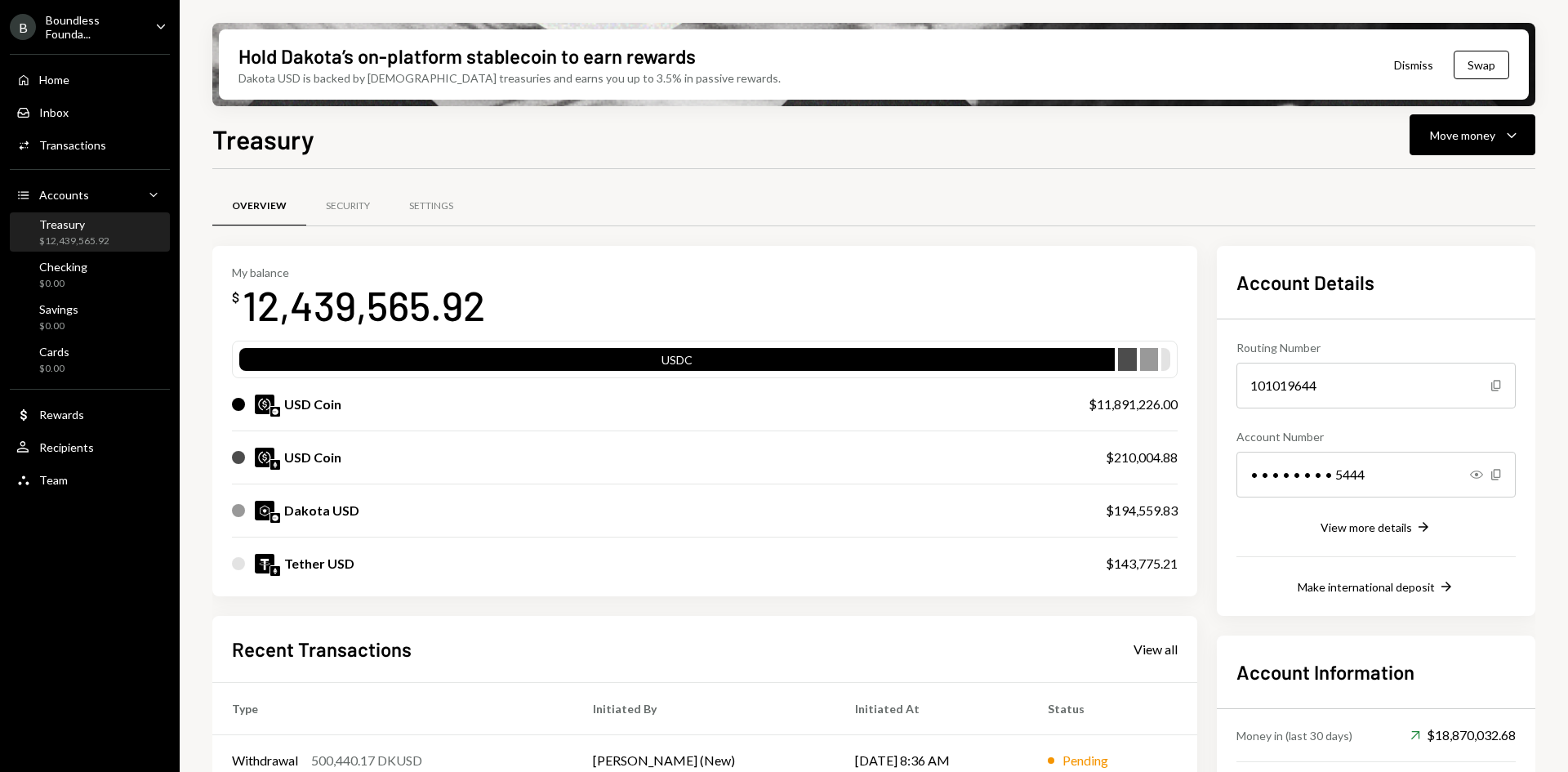
click at [425, 394] on div "USD Coin" at bounding box center [644, 404] width 824 height 20
click at [397, 405] on div "USD Coin" at bounding box center [644, 404] width 824 height 20
click at [1468, 138] on div "Move money" at bounding box center [1462, 135] width 65 height 17
click at [1429, 258] on div "Deposit" at bounding box center [1459, 257] width 120 height 17
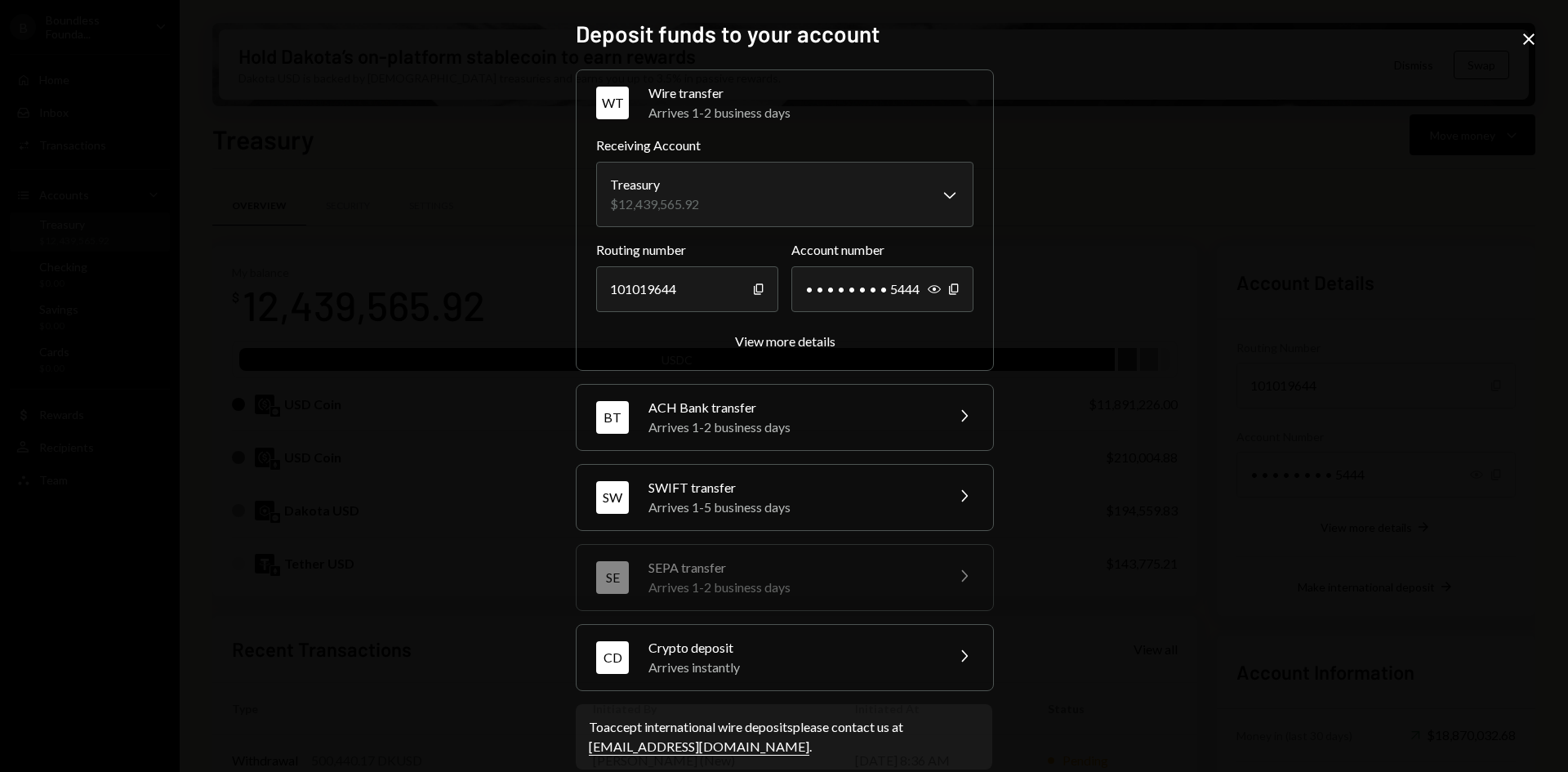
click at [726, 663] on div "Arrives instantly" at bounding box center [791, 667] width 286 height 20
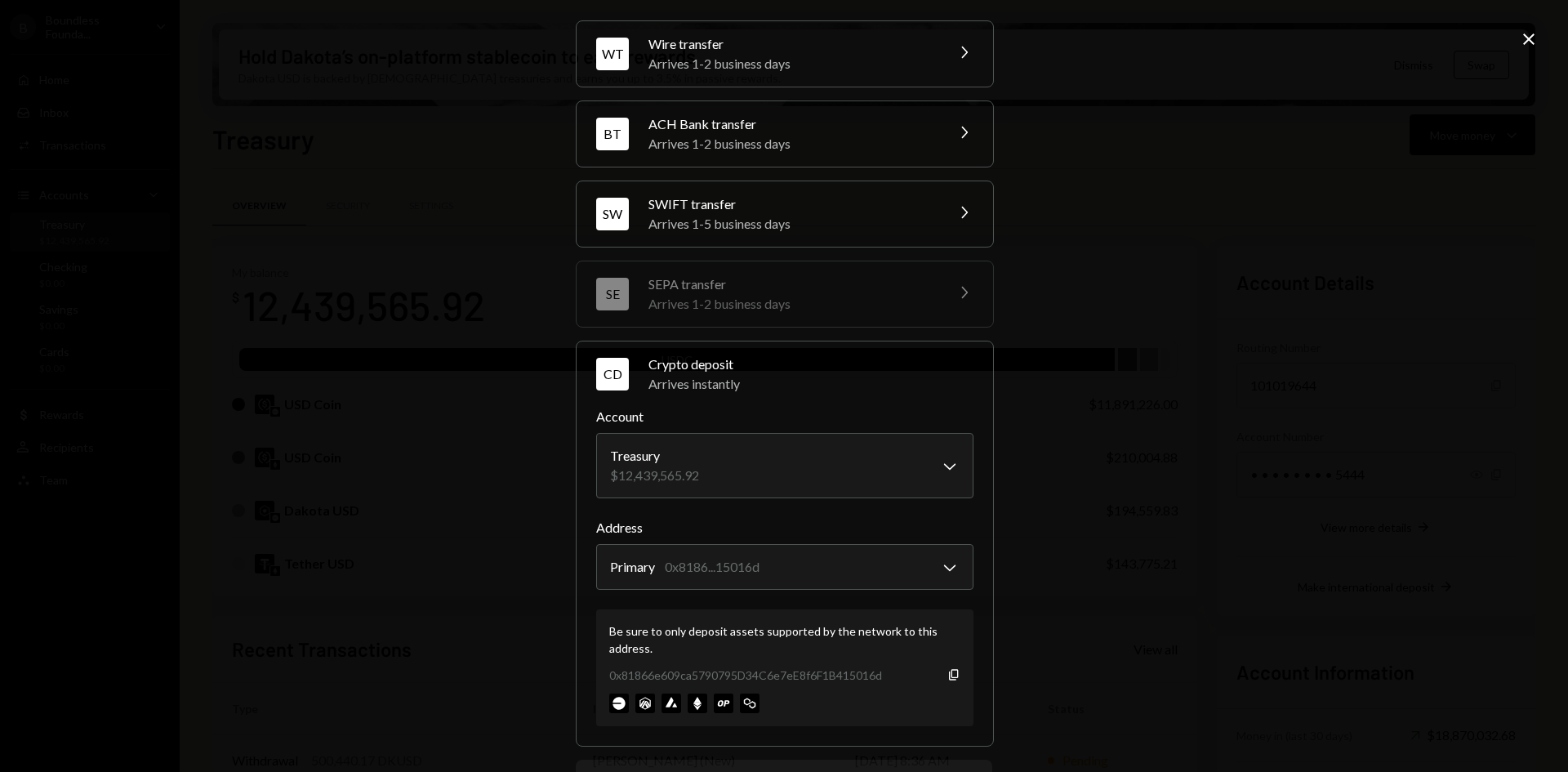
scroll to position [128, 0]
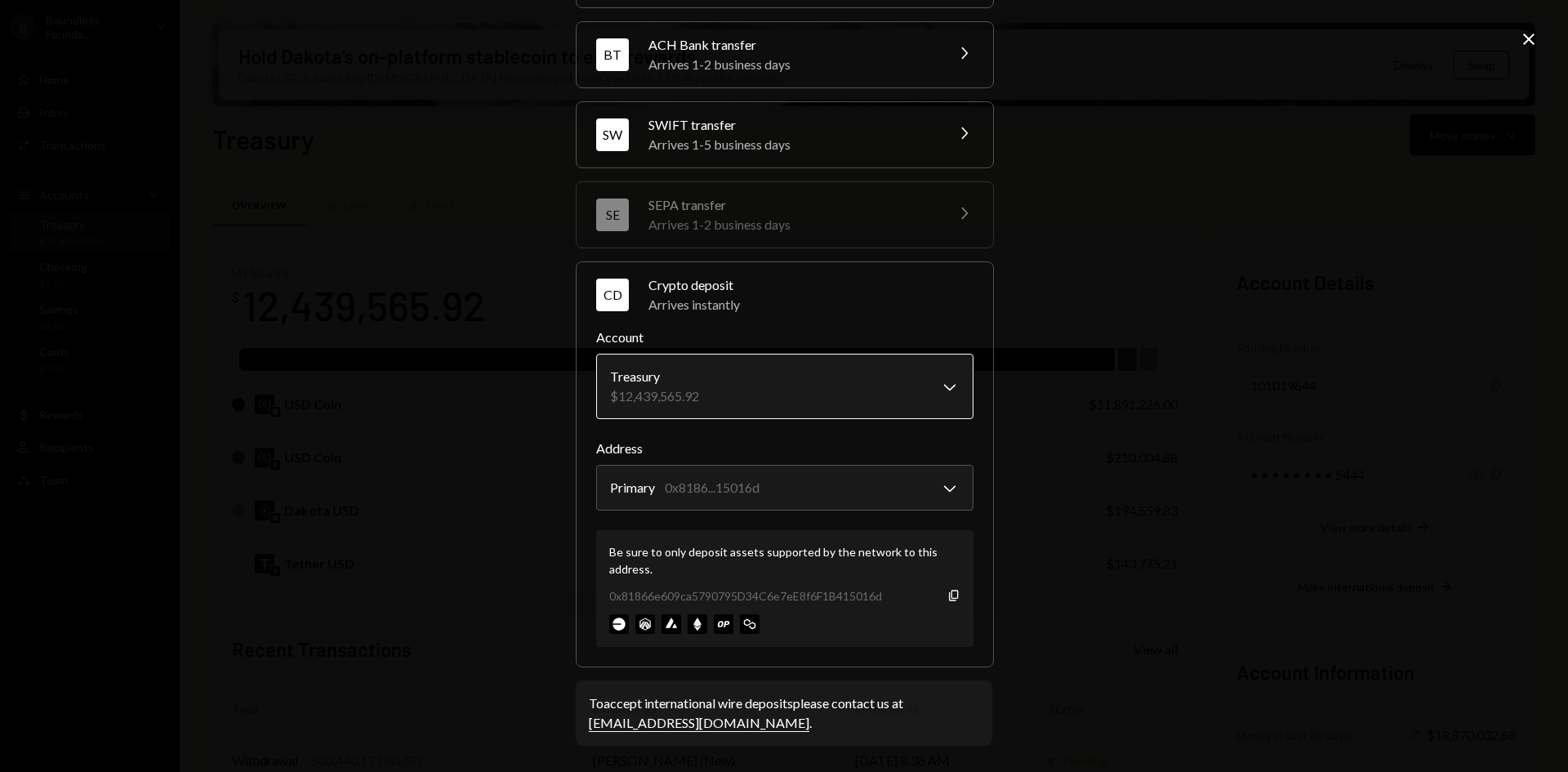
click at [935, 383] on body "B Boundless Founda... Caret Down Home Home Inbox Inbox Activities Transactions …" at bounding box center [784, 386] width 1568 height 772
click at [937, 485] on body "B Boundless Founda... Caret Down Home Home Inbox Inbox Activities Transactions …" at bounding box center [784, 386] width 1568 height 772
click at [949, 597] on icon "Copy" at bounding box center [954, 595] width 13 height 13
click at [1528, 31] on icon "Close" at bounding box center [1528, 39] width 20 height 20
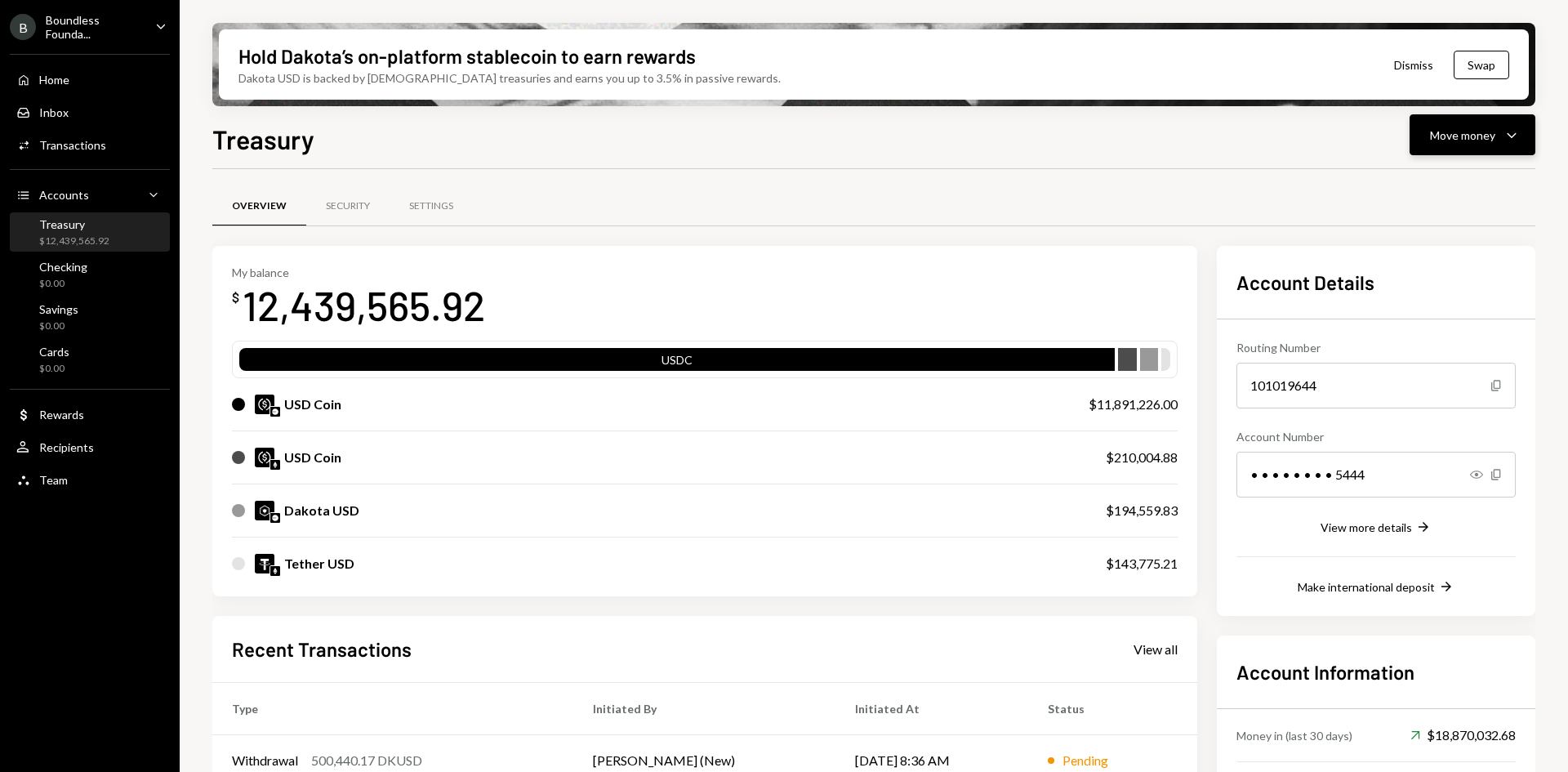
click at [1482, 131] on div "Move money" at bounding box center [1462, 135] width 65 height 17
click at [1424, 189] on div "Send" at bounding box center [1459, 184] width 120 height 17
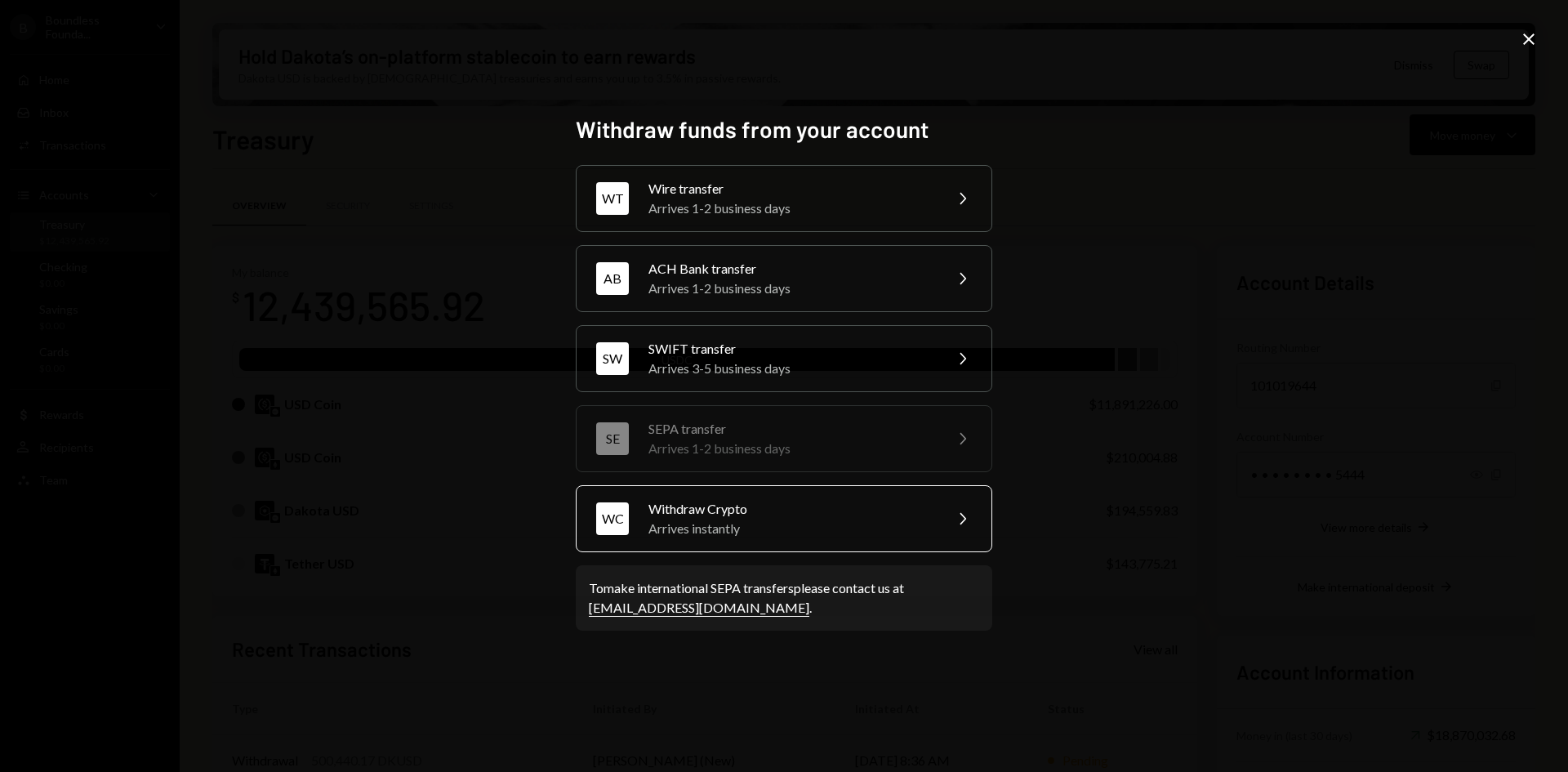
click at [728, 511] on div "Withdraw Crypto" at bounding box center [790, 509] width 284 height 20
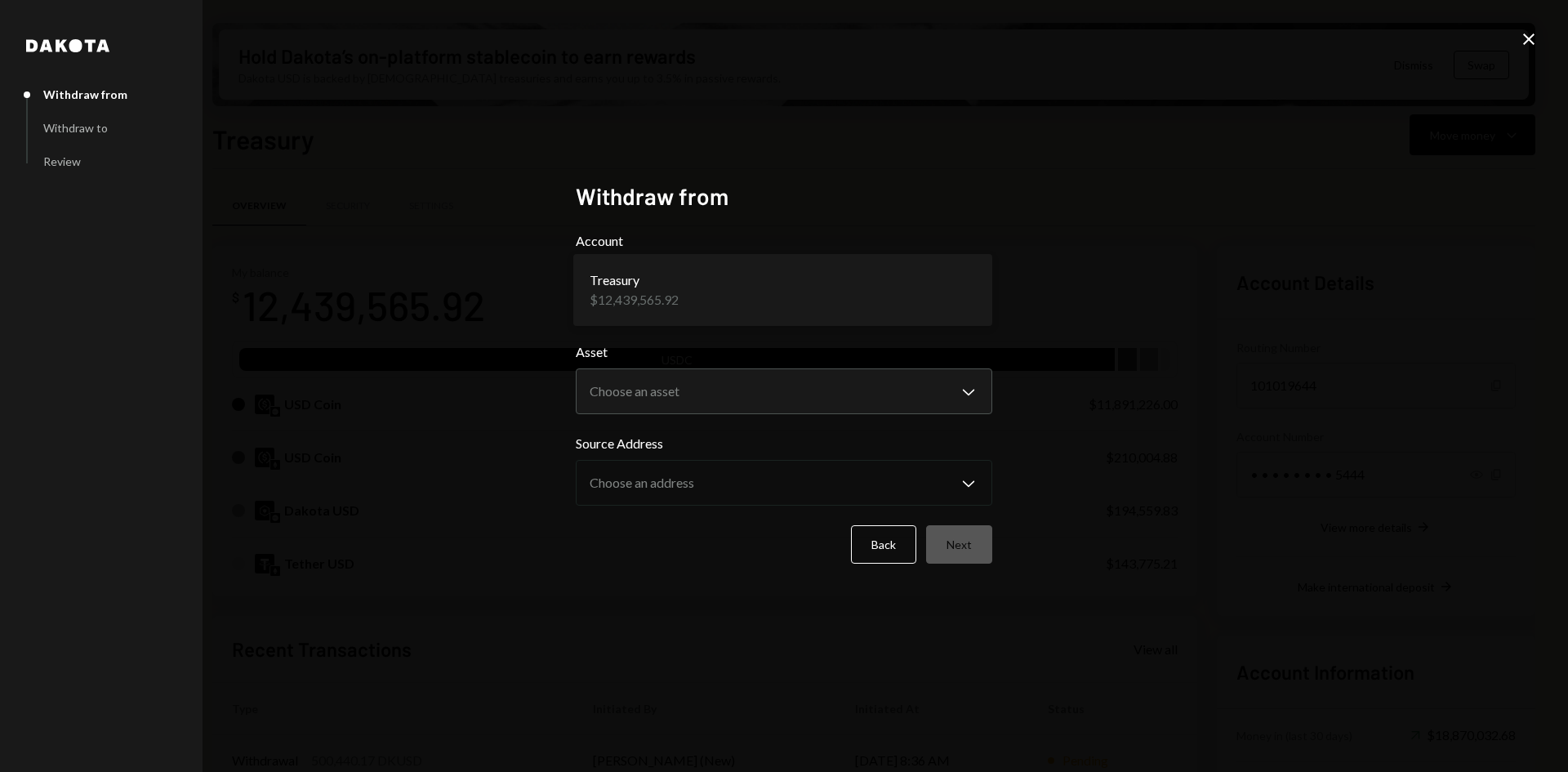
click at [726, 292] on body "B Boundless Founda... Caret Down Home Home Inbox Inbox Activities Transactions …" at bounding box center [784, 386] width 1568 height 772
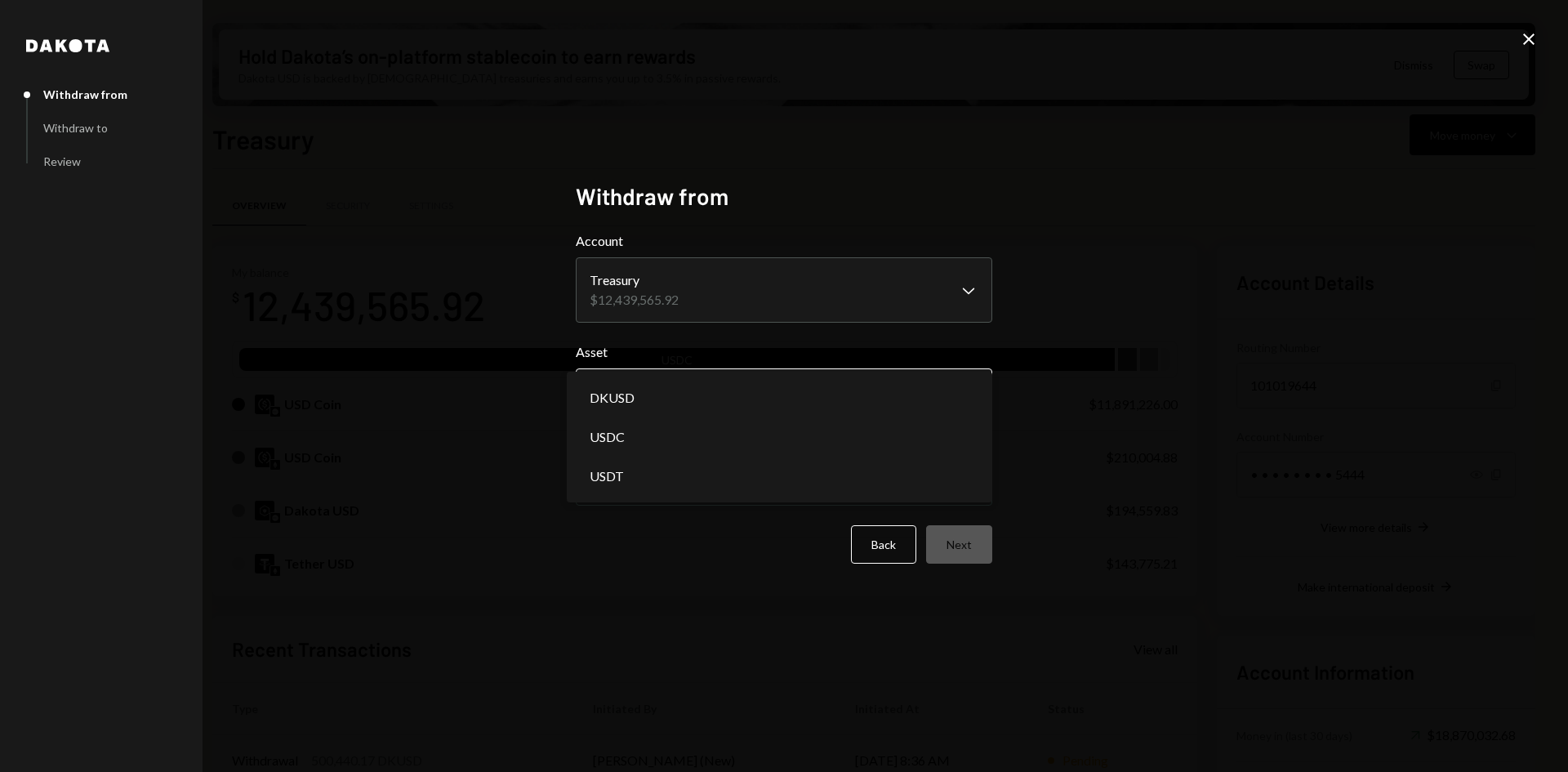
click at [909, 394] on body "B Boundless Founda... Caret Down Home Home Inbox Inbox Activities Transactions …" at bounding box center [784, 386] width 1568 height 772
select select "****"
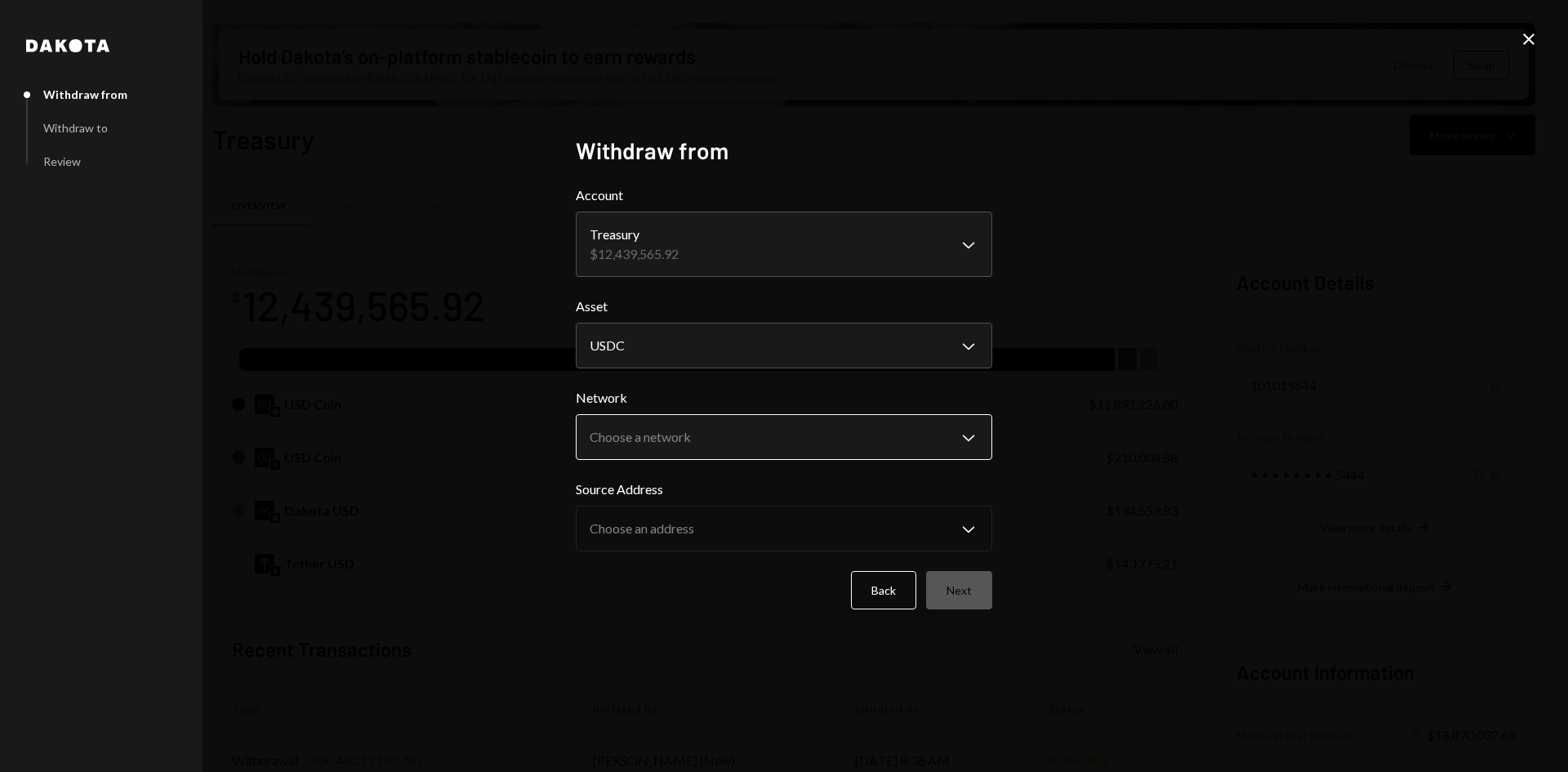
click at [762, 422] on body "B Boundless Founda... Caret Down Home Home Inbox Inbox Activities Transactions …" at bounding box center [784, 386] width 1568 height 772
select select "**********"
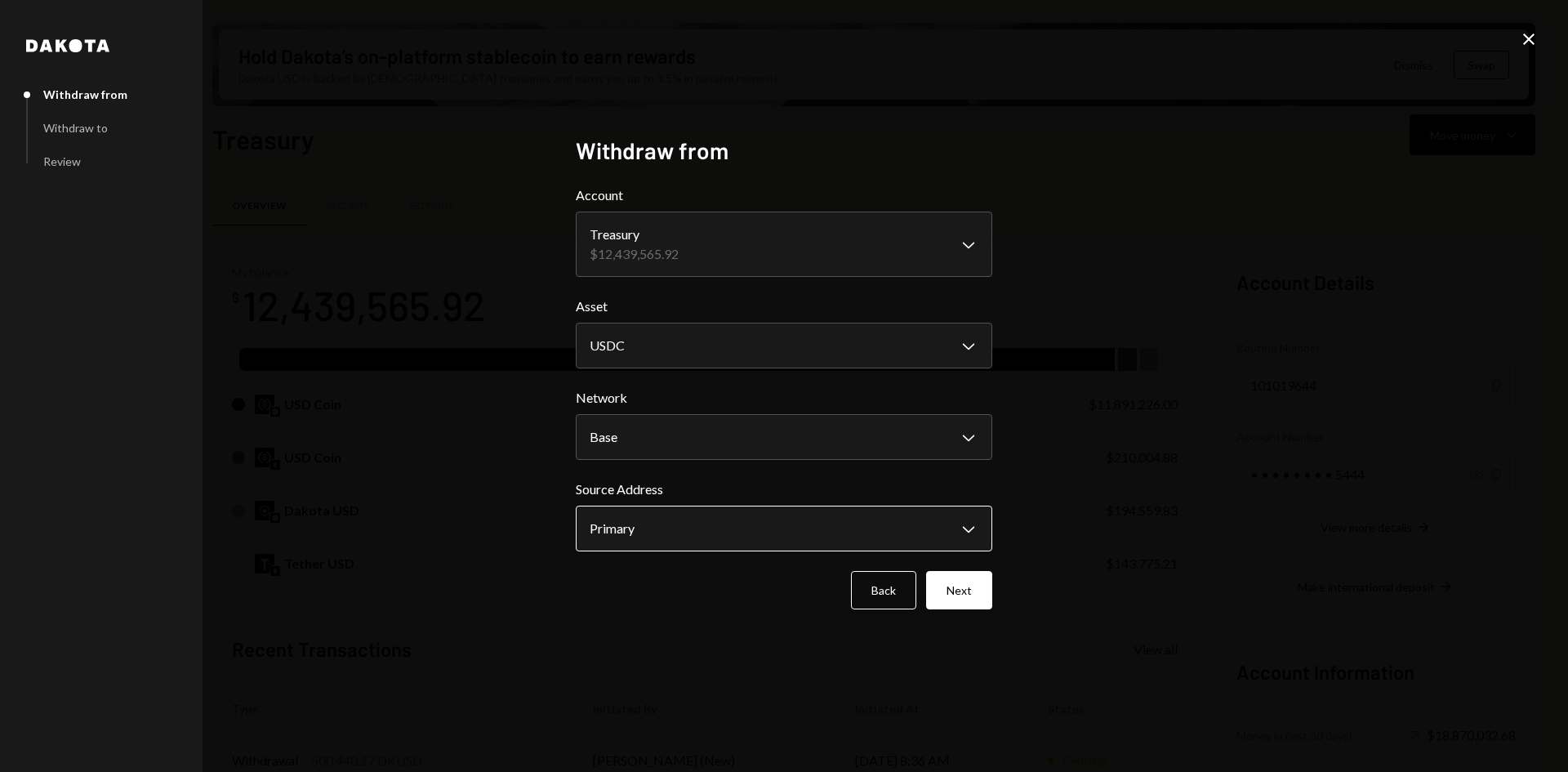
click at [703, 527] on body "B Boundless Founda... Caret Down Home Home Inbox Inbox Activities Transactions …" at bounding box center [784, 386] width 1568 height 772
click at [985, 578] on button "Next" at bounding box center [959, 590] width 66 height 38
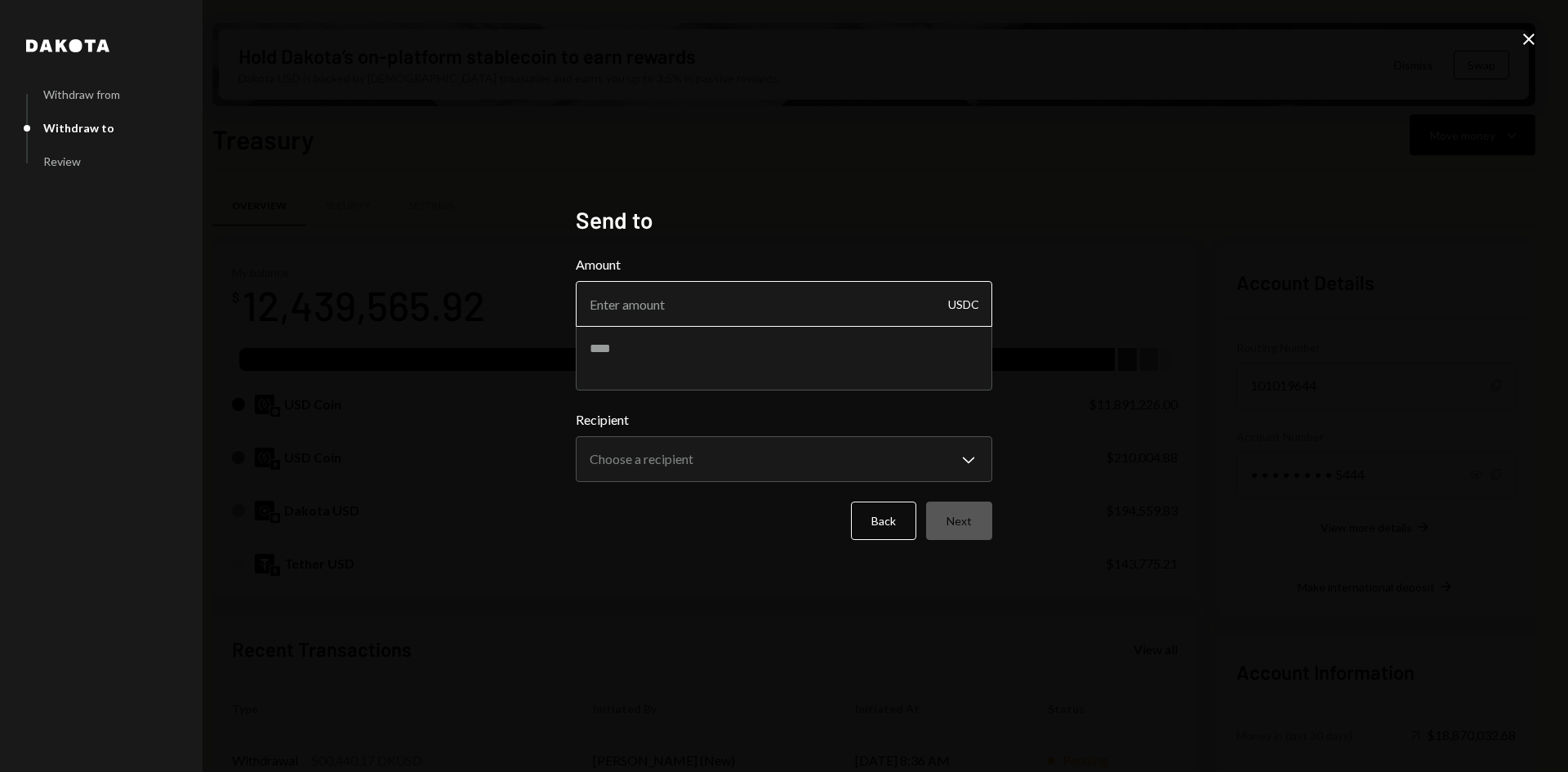
click at [793, 307] on input "Amount" at bounding box center [783, 304] width 417 height 46
type input "10"
click at [705, 353] on textarea at bounding box center [783, 357] width 417 height 66
type textarea "****"
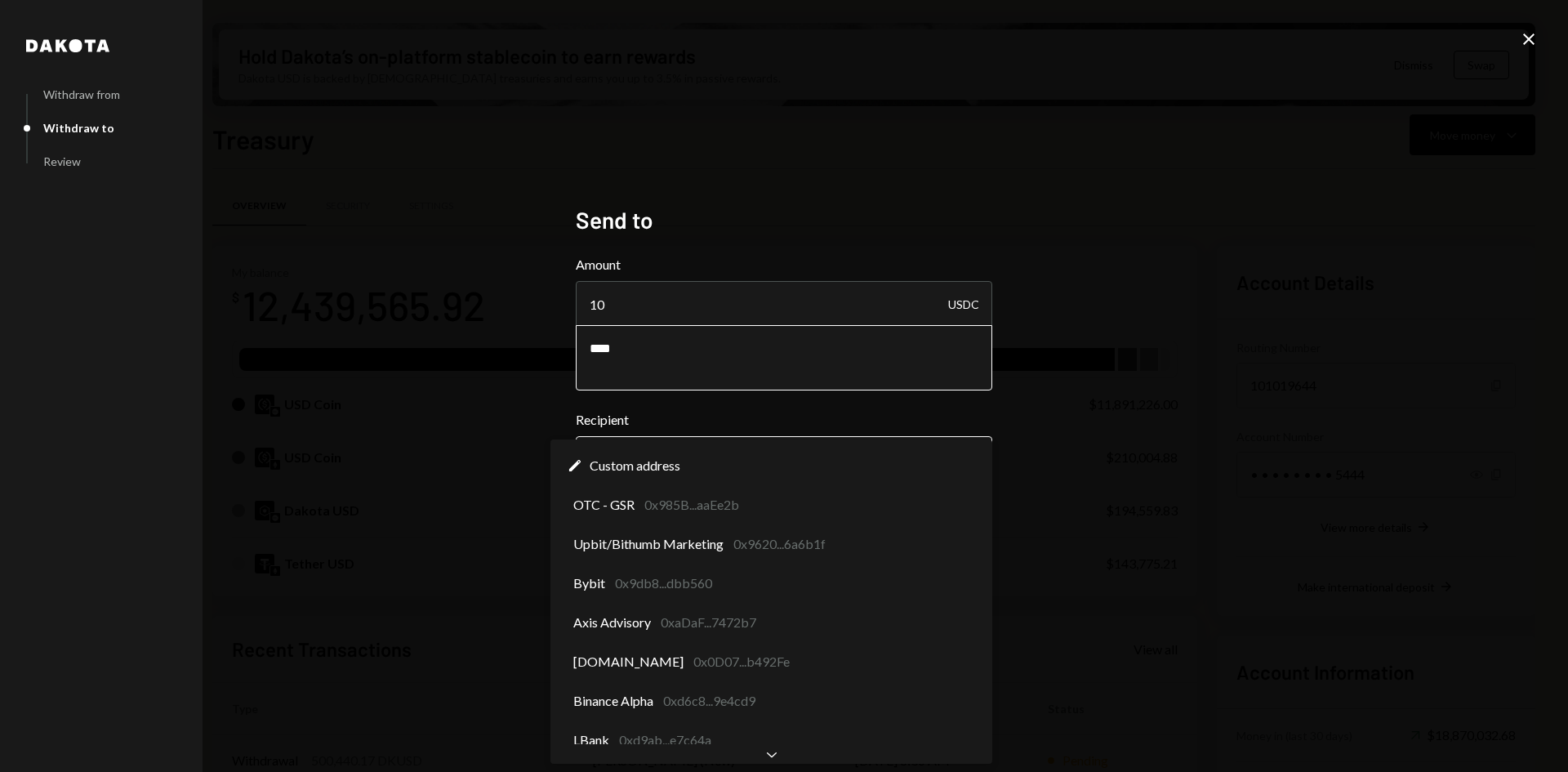
click at [755, 451] on body "B Boundless Founda... Caret Down Home Home Inbox Inbox Activities Transactions …" at bounding box center [784, 386] width 1568 height 772
select select "**********"
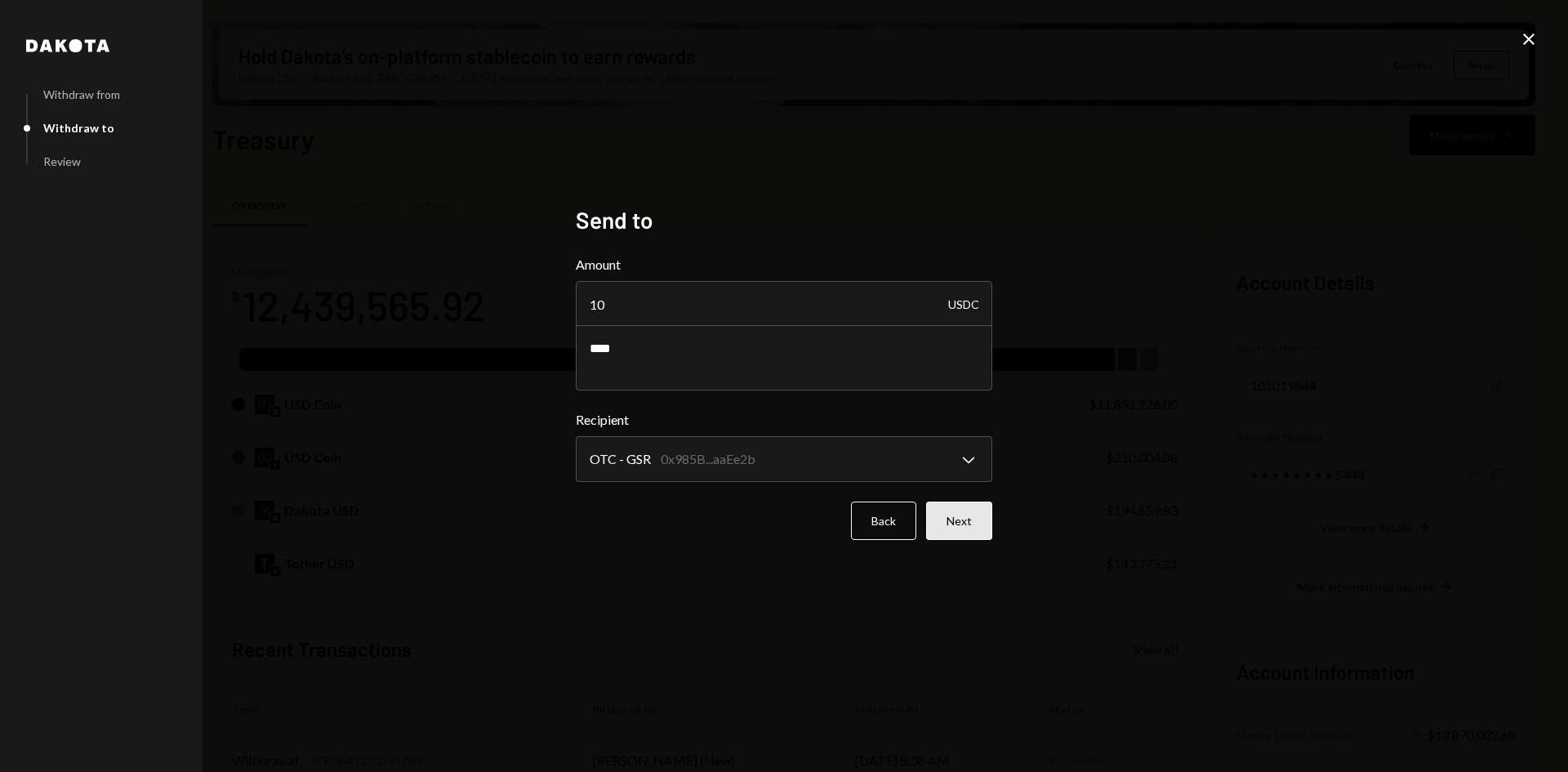
click at [976, 522] on button "Next" at bounding box center [959, 520] width 66 height 38
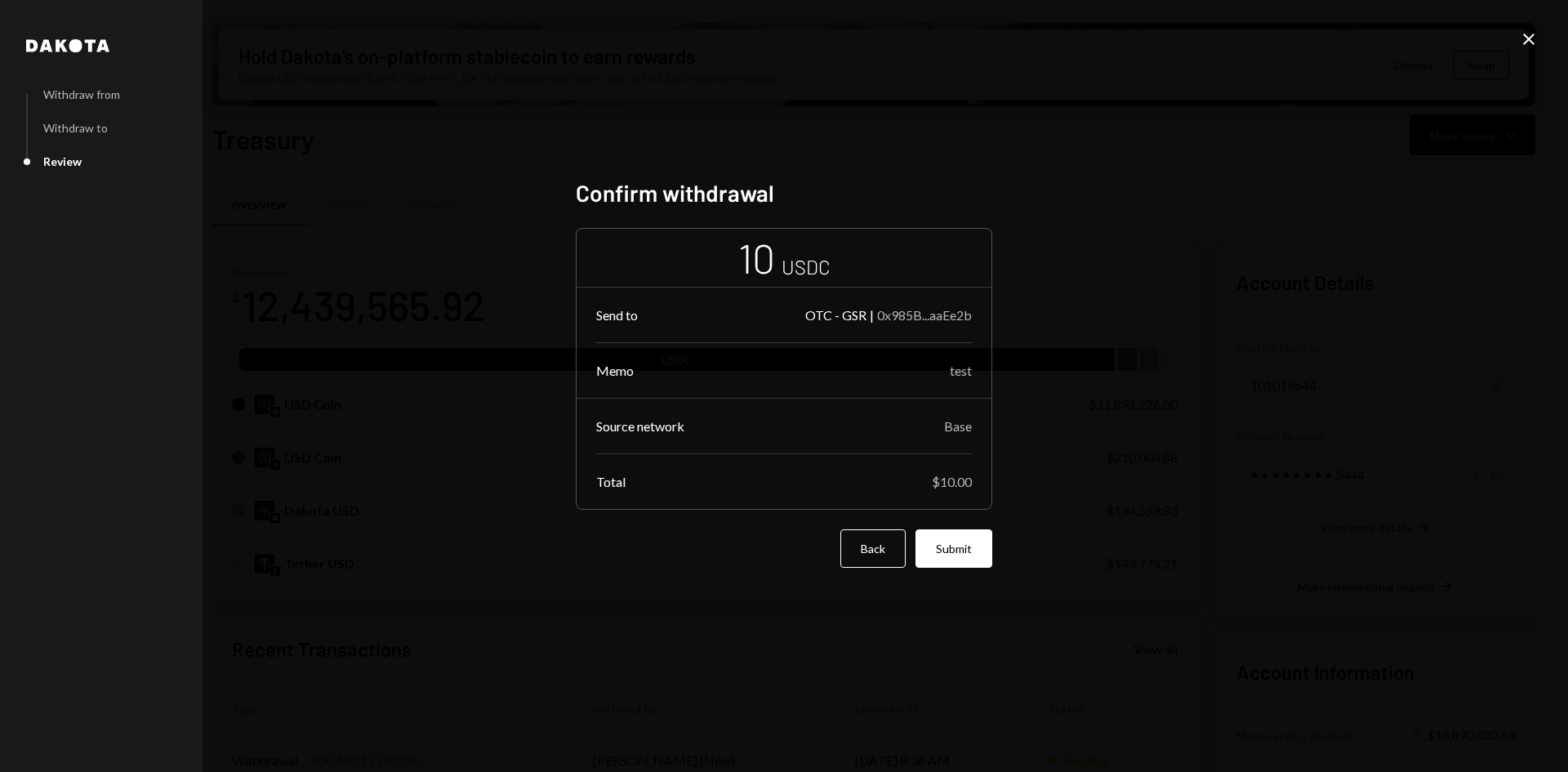
click at [1530, 42] on icon at bounding box center [1528, 39] width 11 height 11
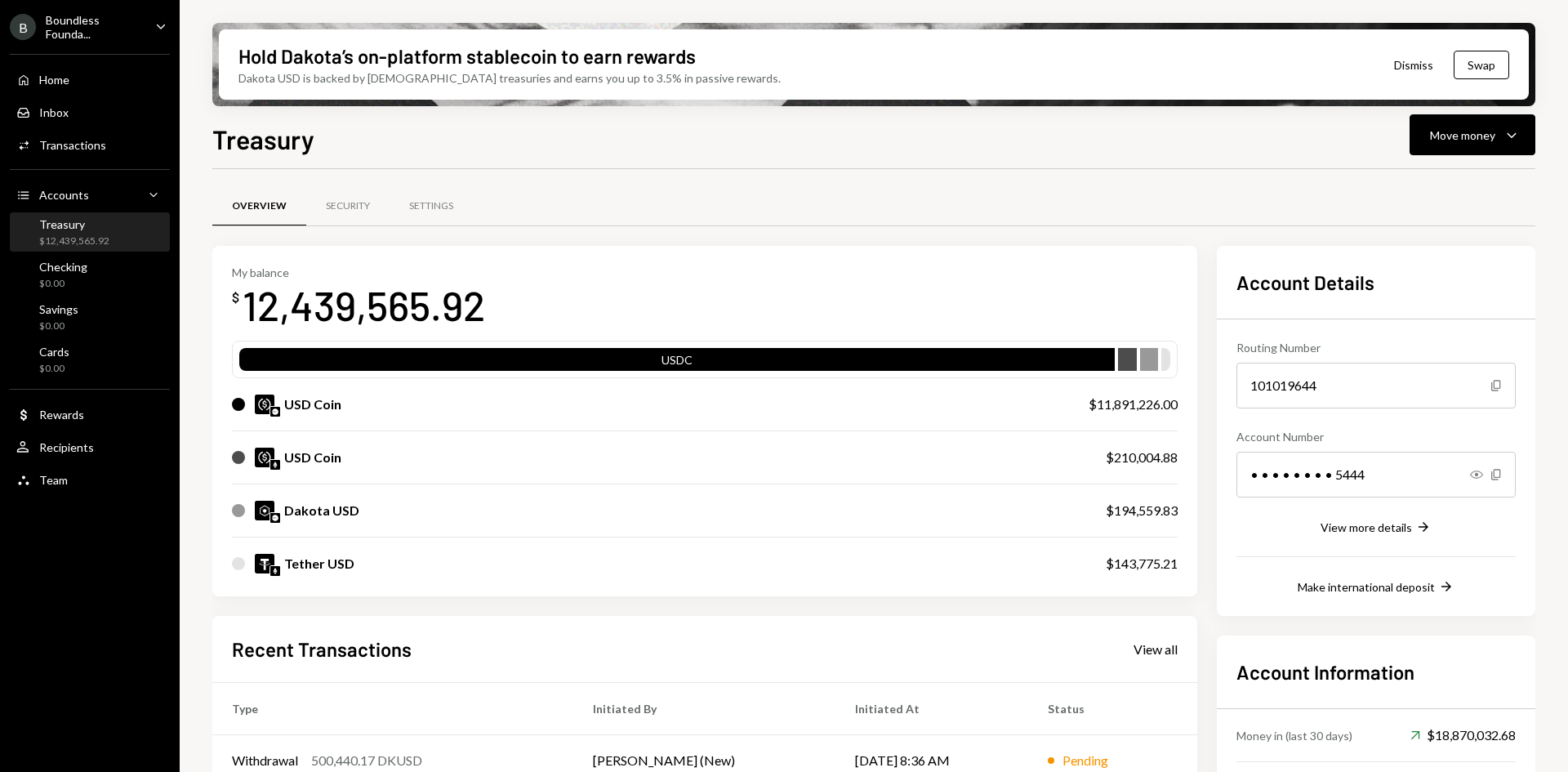
click at [371, 407] on div "USD Coin" at bounding box center [644, 404] width 824 height 20
click at [1503, 139] on icon "Caret Down" at bounding box center [1511, 135] width 20 height 20
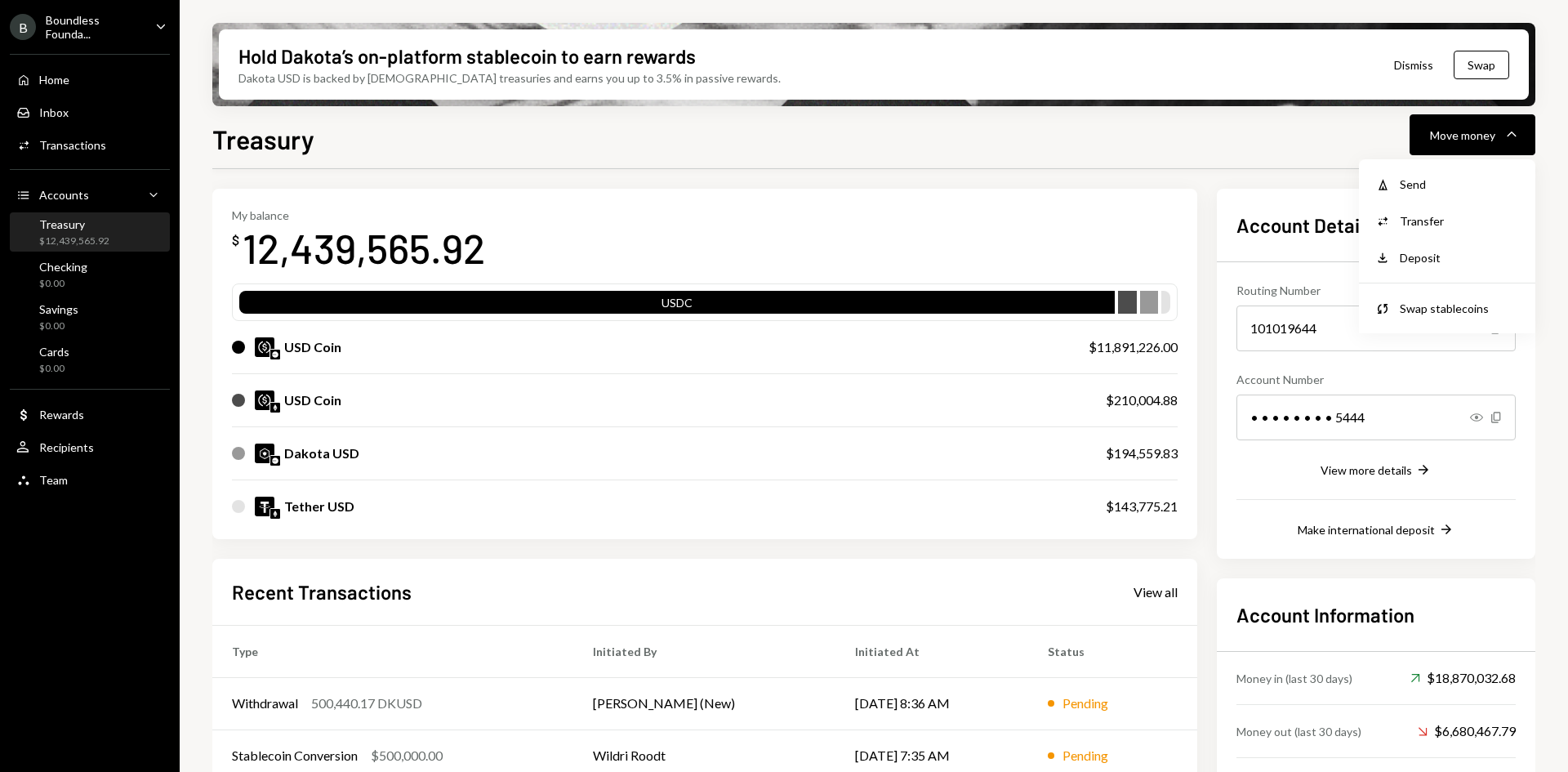
scroll to position [82, 0]
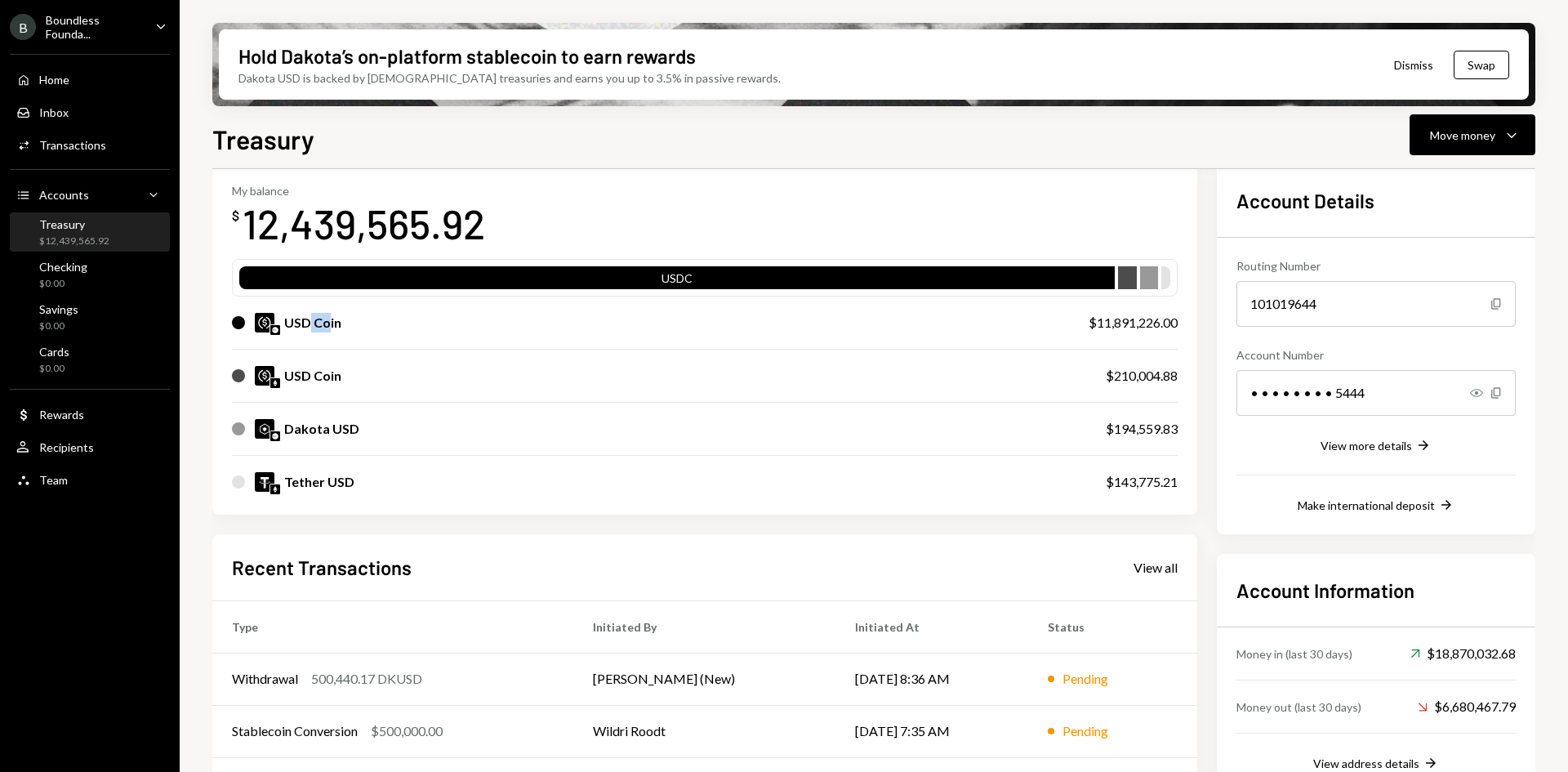
drag, startPoint x: 330, startPoint y: 322, endPoint x: 309, endPoint y: 321, distance: 21.0
click at [309, 321] on div "USD Coin" at bounding box center [312, 322] width 57 height 20
drag, startPoint x: 285, startPoint y: 322, endPoint x: 308, endPoint y: 324, distance: 23.1
click at [308, 324] on div "USD Coin" at bounding box center [312, 322] width 57 height 20
click at [322, 325] on div "USD Coin" at bounding box center [312, 322] width 57 height 20
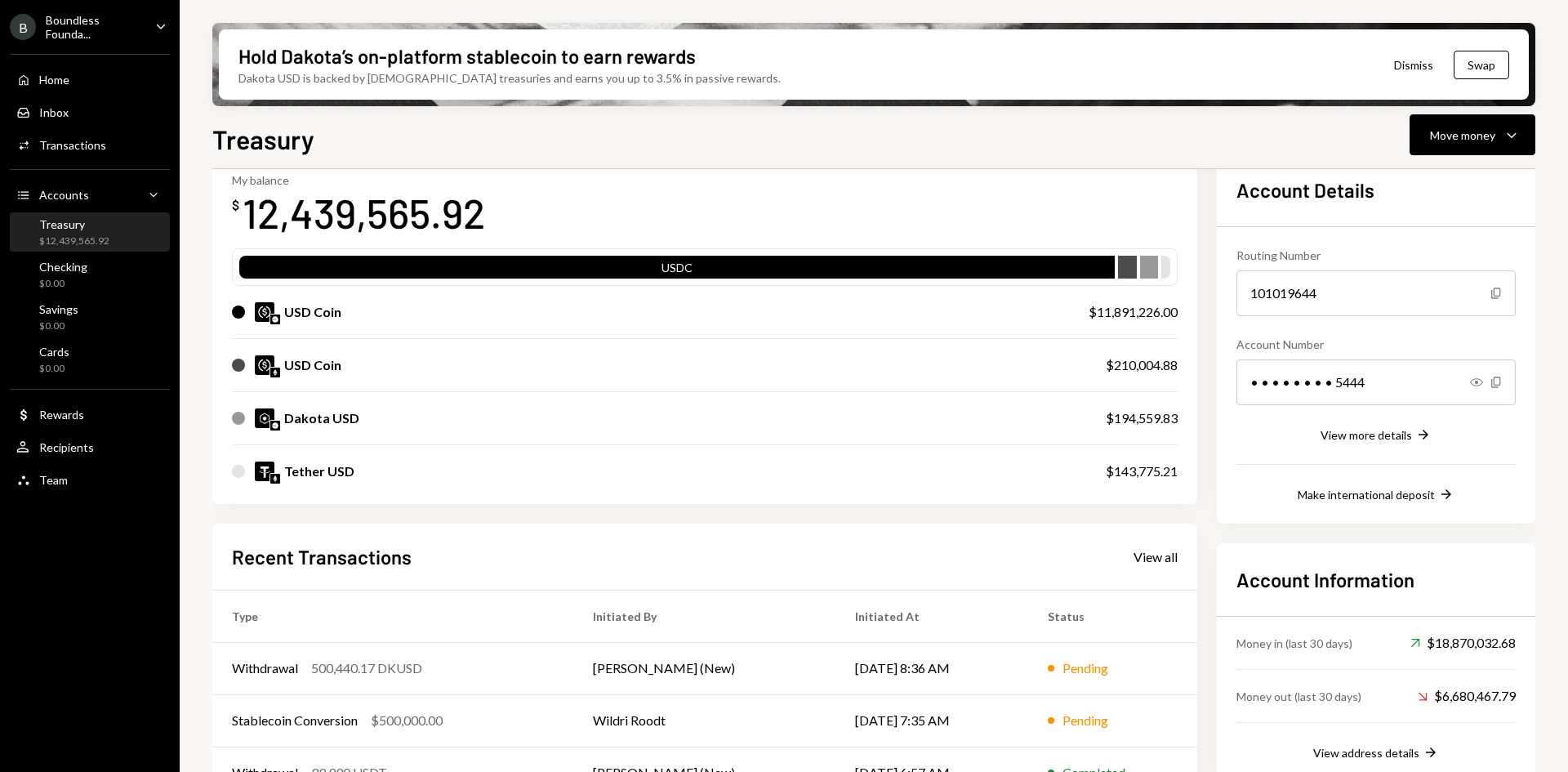
scroll to position [0, 0]
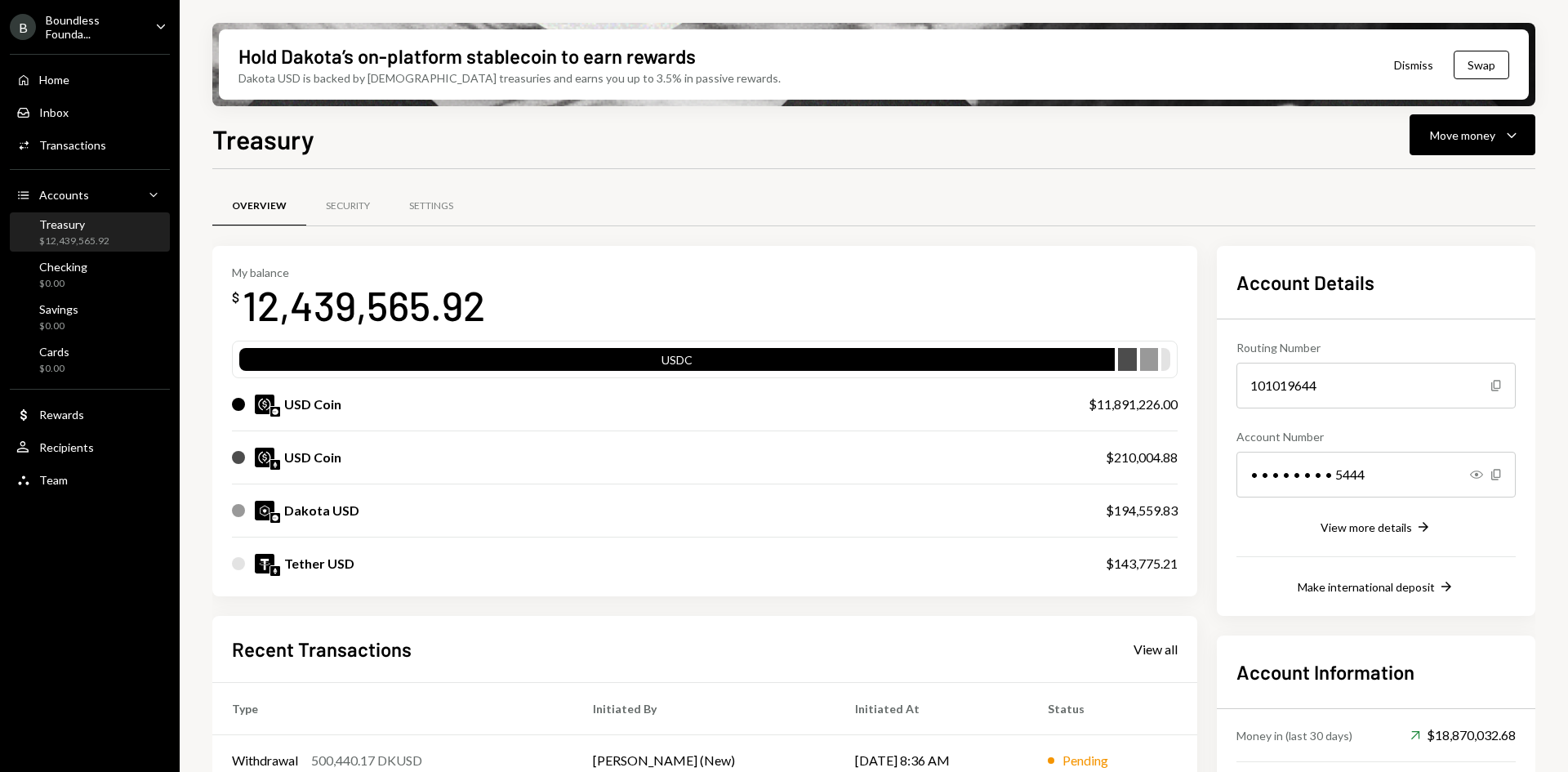
click at [698, 357] on div "USDC" at bounding box center [677, 363] width 875 height 23
click at [1506, 128] on icon "Caret Down" at bounding box center [1511, 135] width 20 height 20
drag, startPoint x: 301, startPoint y: 401, endPoint x: 331, endPoint y: 401, distance: 30.0
click at [331, 401] on div "USD Coin" at bounding box center [312, 404] width 57 height 20
click at [1129, 417] on div "USD Coin $11,891,226.00" at bounding box center [704, 404] width 945 height 52
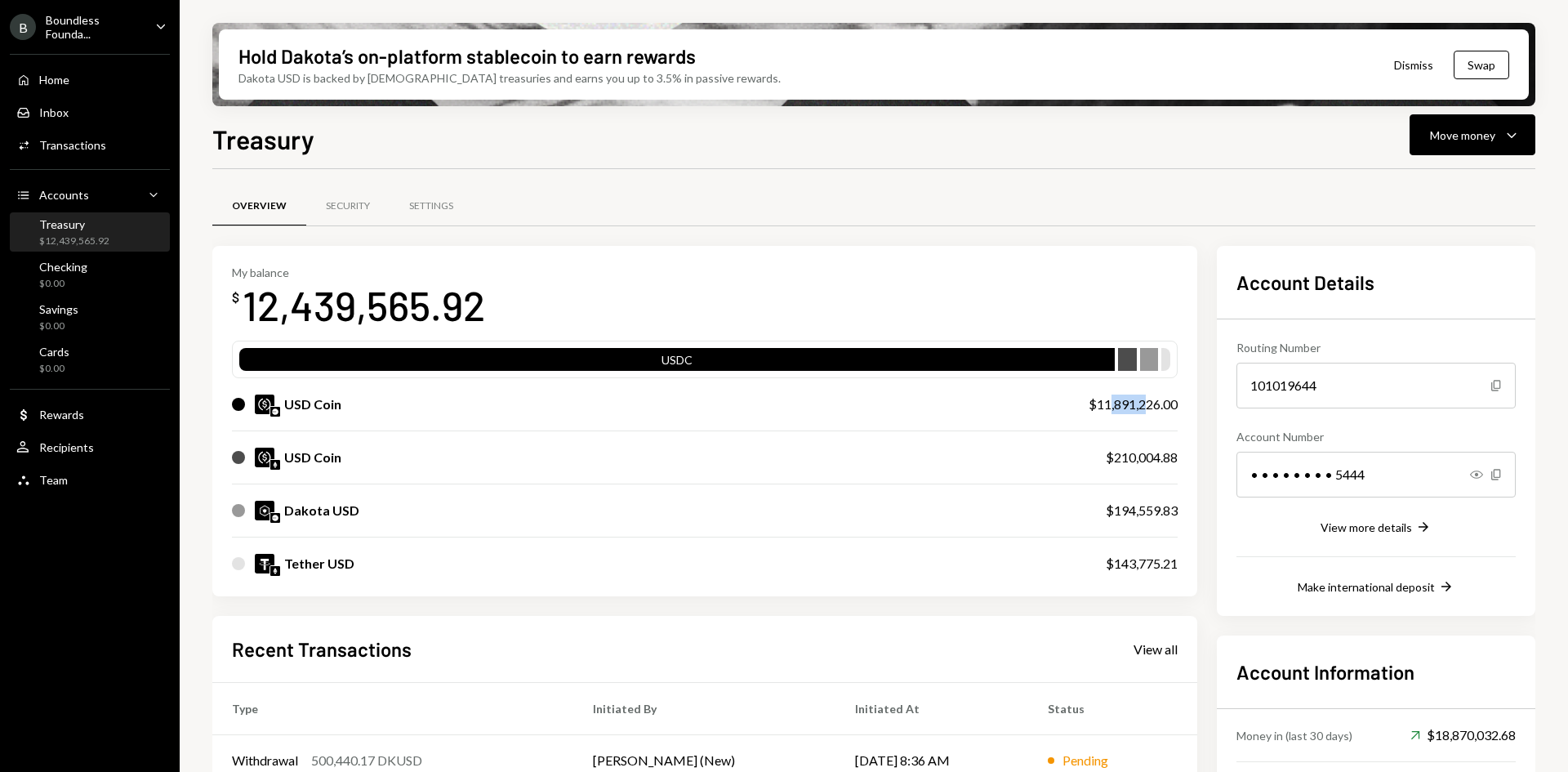
click at [1107, 408] on div "$11,891,226.00" at bounding box center [1133, 404] width 89 height 20
click at [1116, 409] on div "$11,891,226.00" at bounding box center [1133, 404] width 89 height 20
click at [1514, 141] on icon "Caret Down" at bounding box center [1511, 135] width 20 height 20
click at [1416, 183] on div "Send" at bounding box center [1459, 184] width 120 height 17
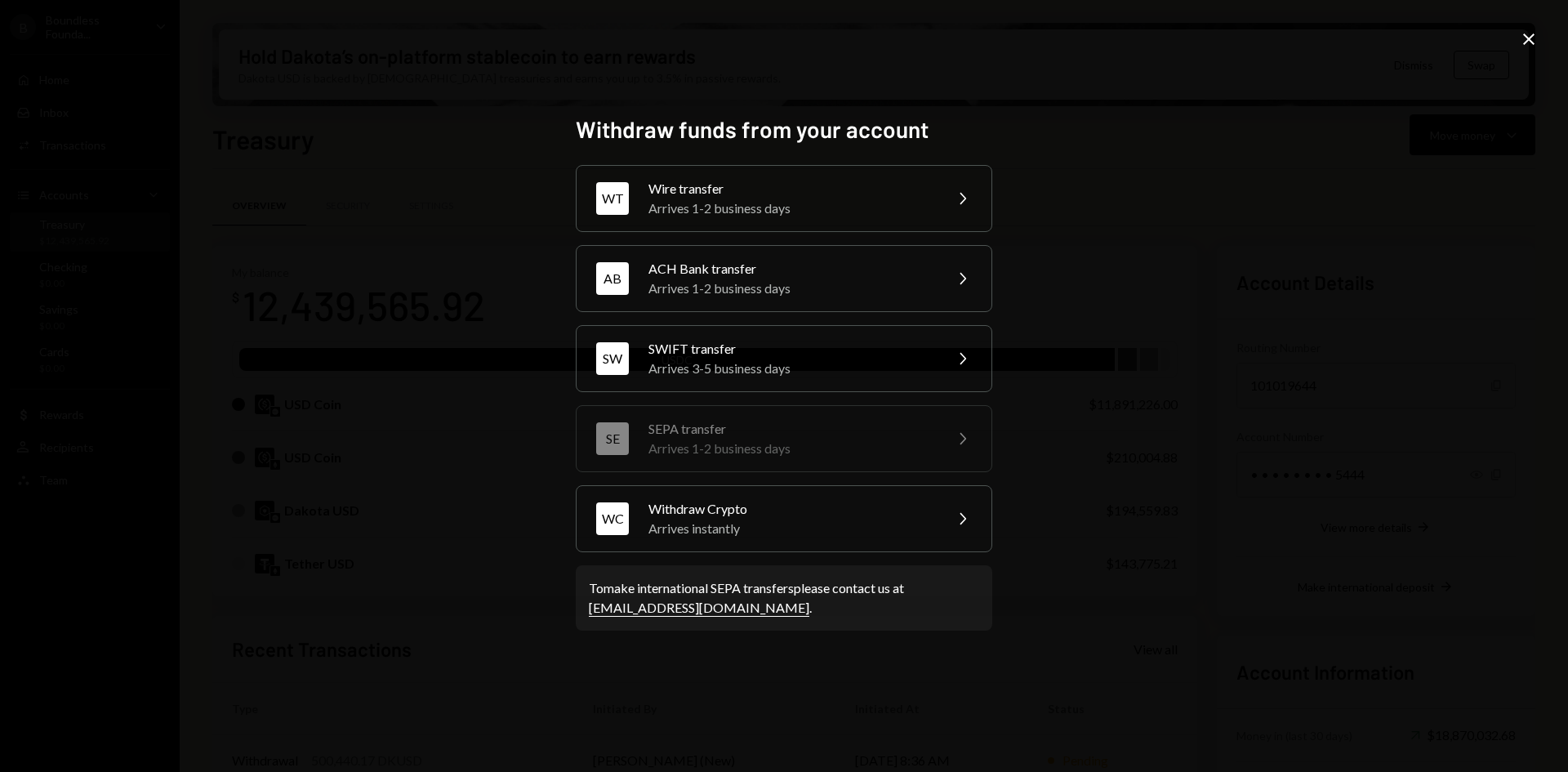
click at [1530, 36] on icon "Close" at bounding box center [1528, 39] width 20 height 20
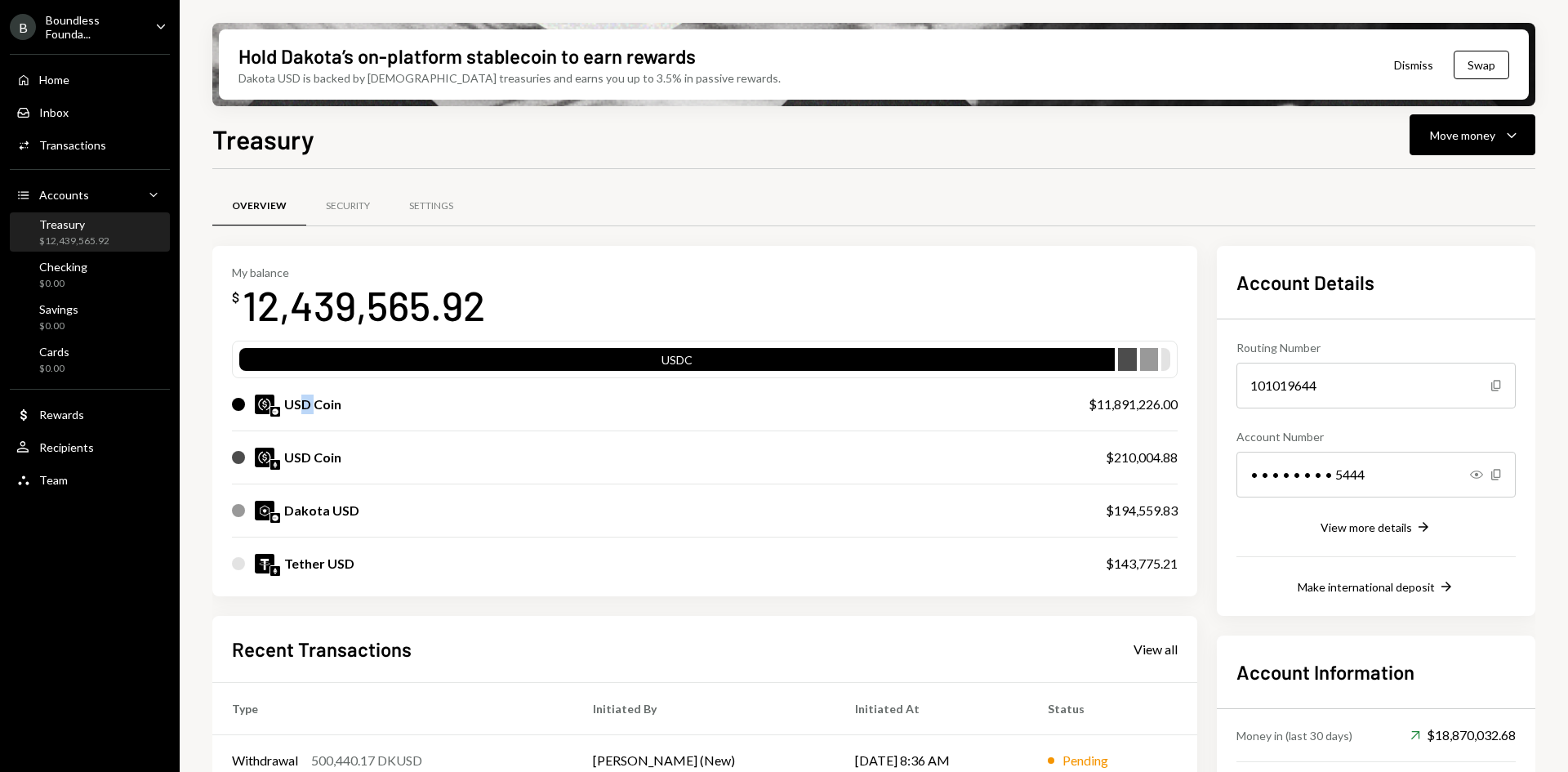
drag, startPoint x: 312, startPoint y: 407, endPoint x: 301, endPoint y: 407, distance: 11.0
click at [301, 407] on div "USD Coin" at bounding box center [312, 404] width 57 height 20
drag, startPoint x: 285, startPoint y: 406, endPoint x: 313, endPoint y: 405, distance: 28.0
click at [313, 405] on div "USD Coin" at bounding box center [312, 404] width 57 height 20
click at [325, 402] on div "USD Coin" at bounding box center [312, 404] width 57 height 20
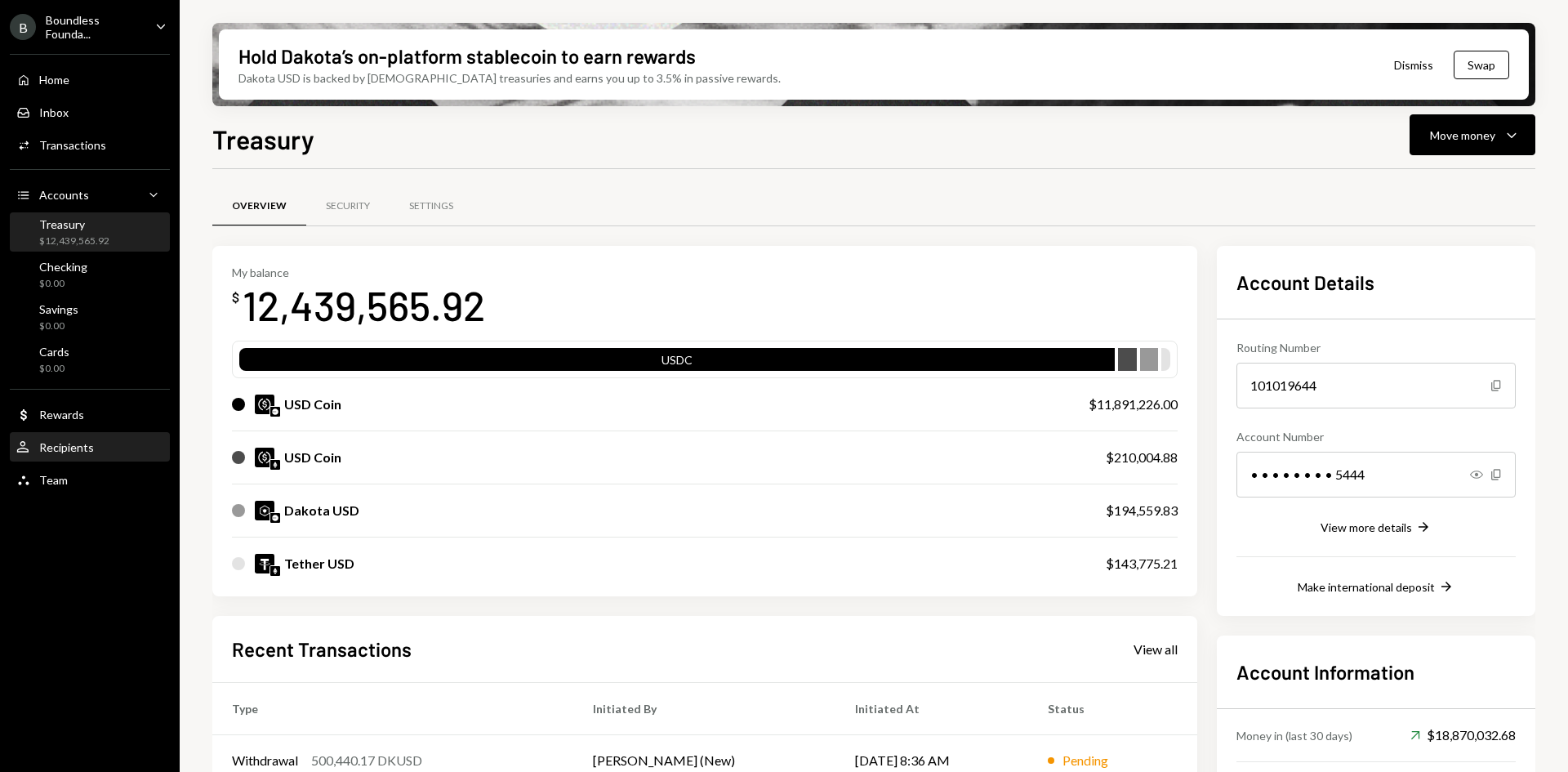
click at [91, 444] on div "Recipients" at bounding box center [66, 447] width 55 height 14
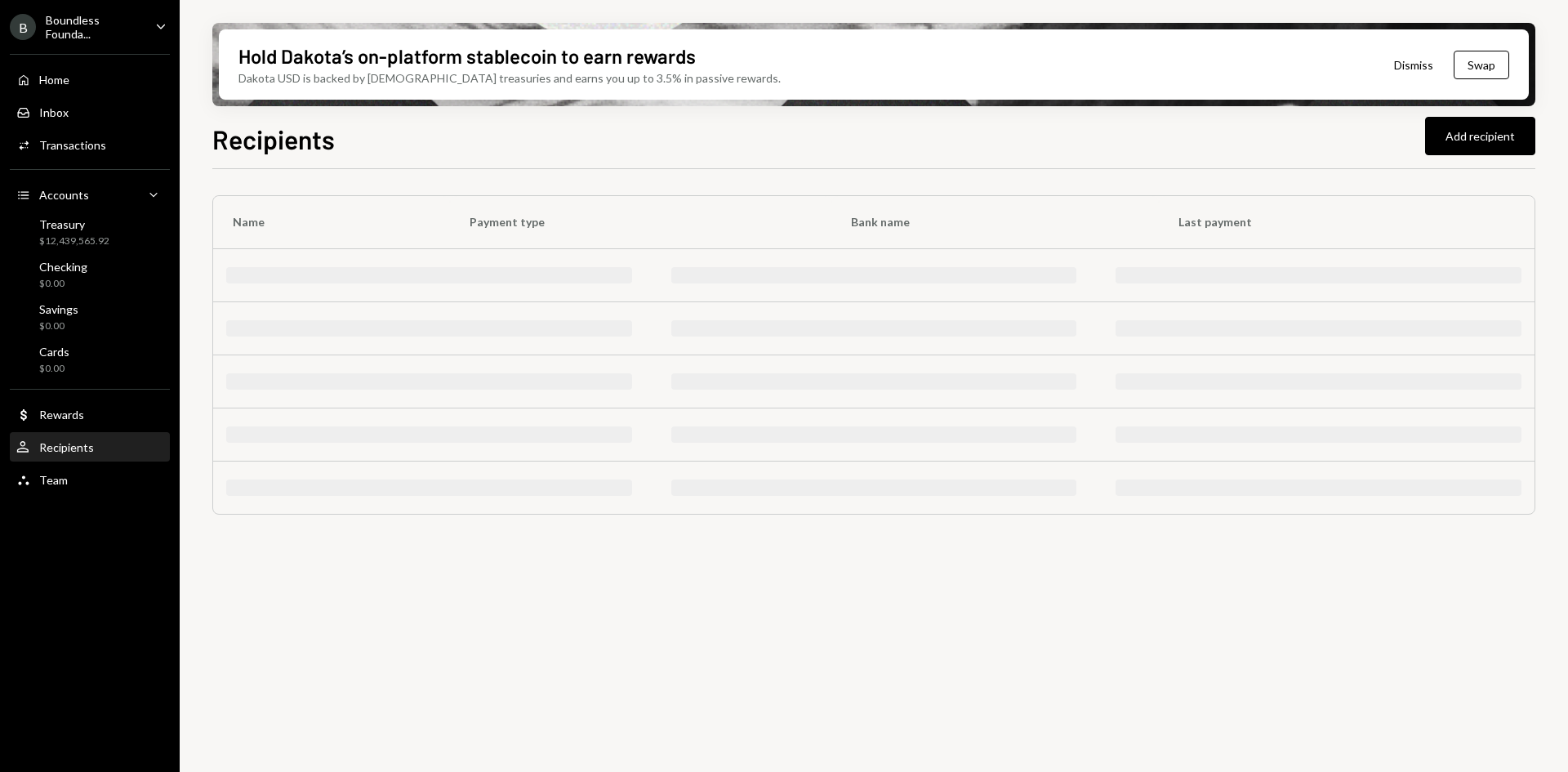
click at [412, 610] on div "Name Payment type Bank name Last payment" at bounding box center [874, 480] width 1323 height 622
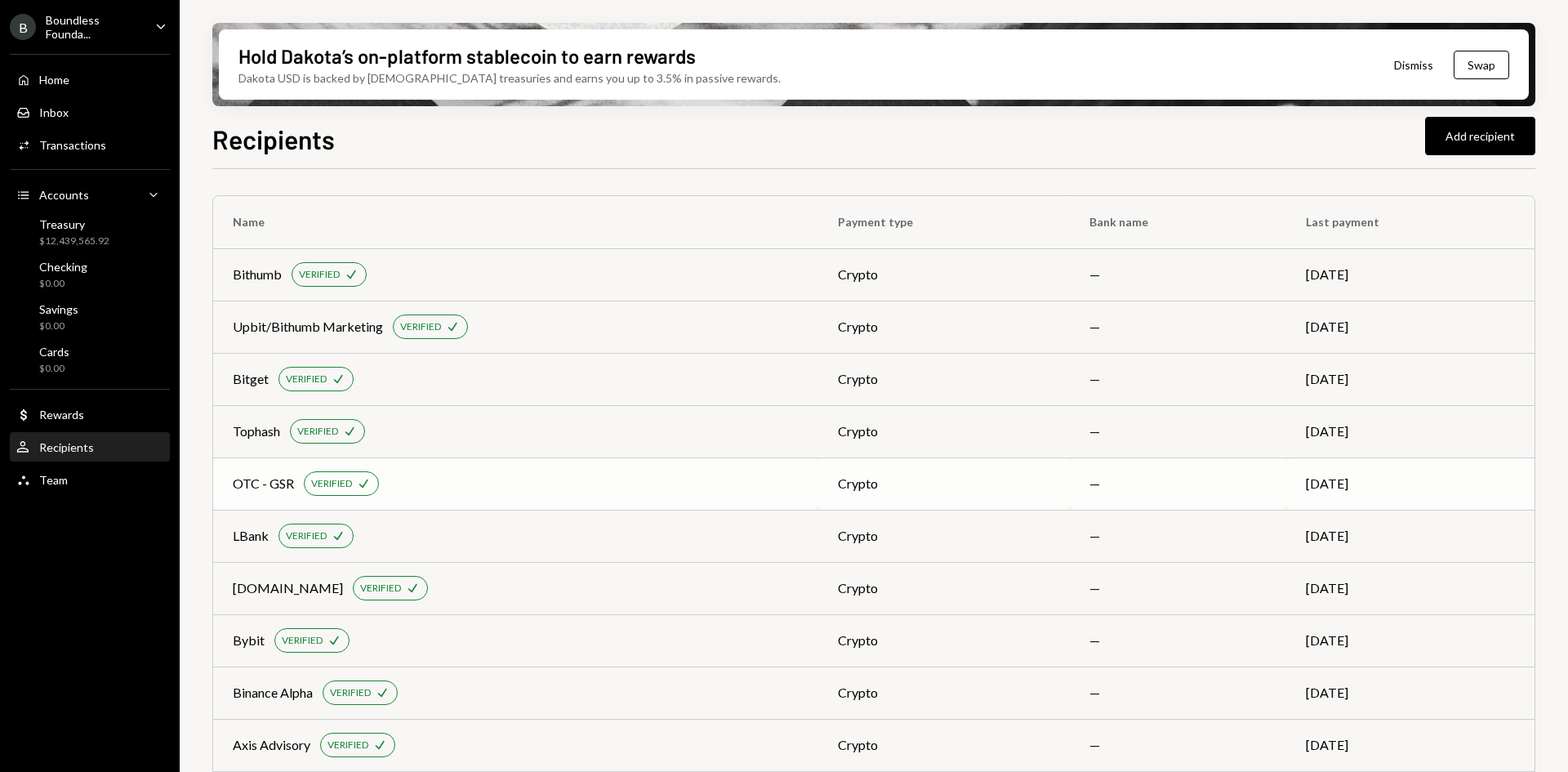
click at [710, 476] on div "OTC - GSR VERIFIED Check" at bounding box center [515, 483] width 566 height 25
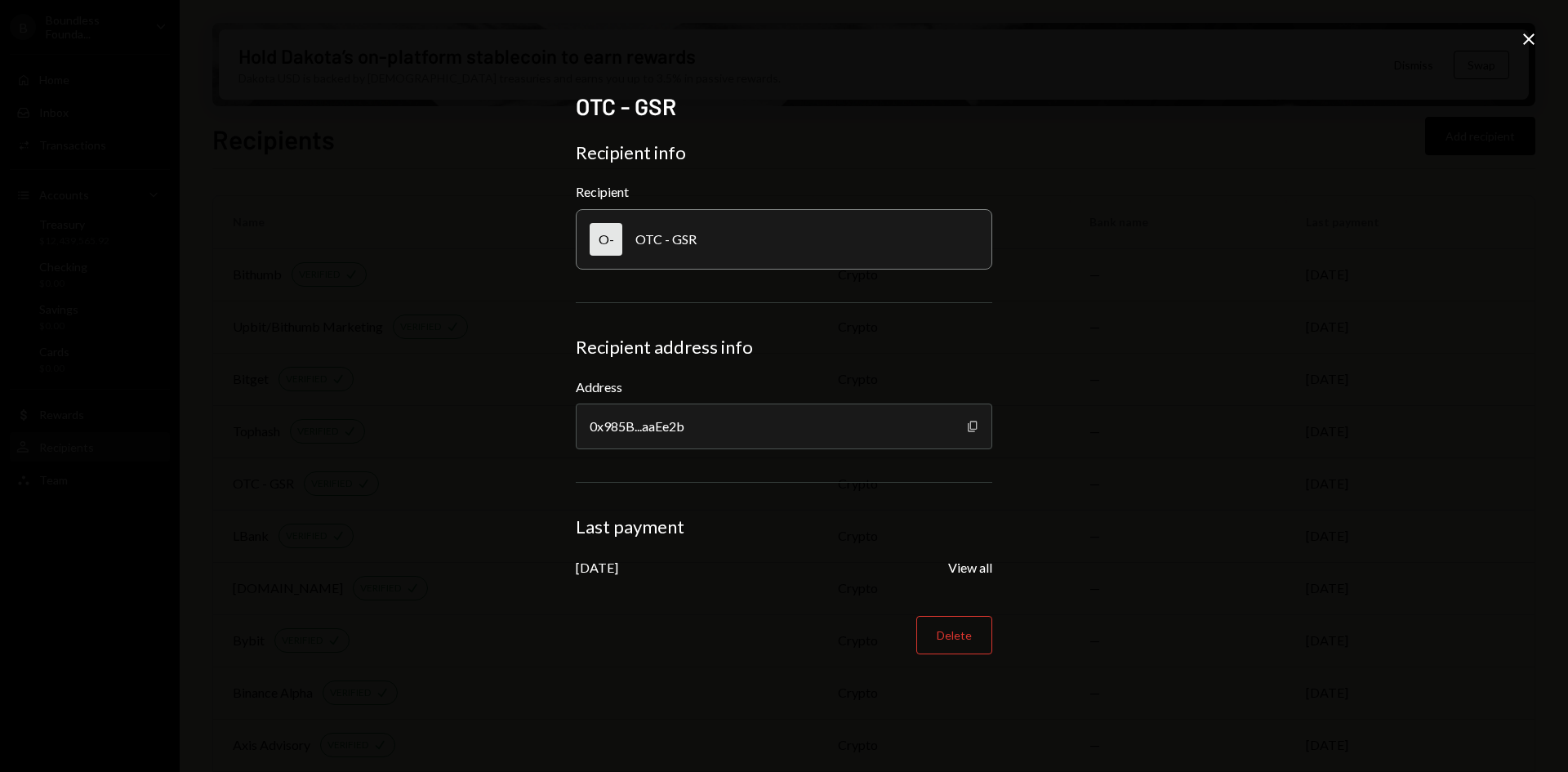
click at [972, 424] on icon "Copy" at bounding box center [973, 426] width 13 height 13
click at [1526, 35] on icon "Close" at bounding box center [1528, 39] width 20 height 20
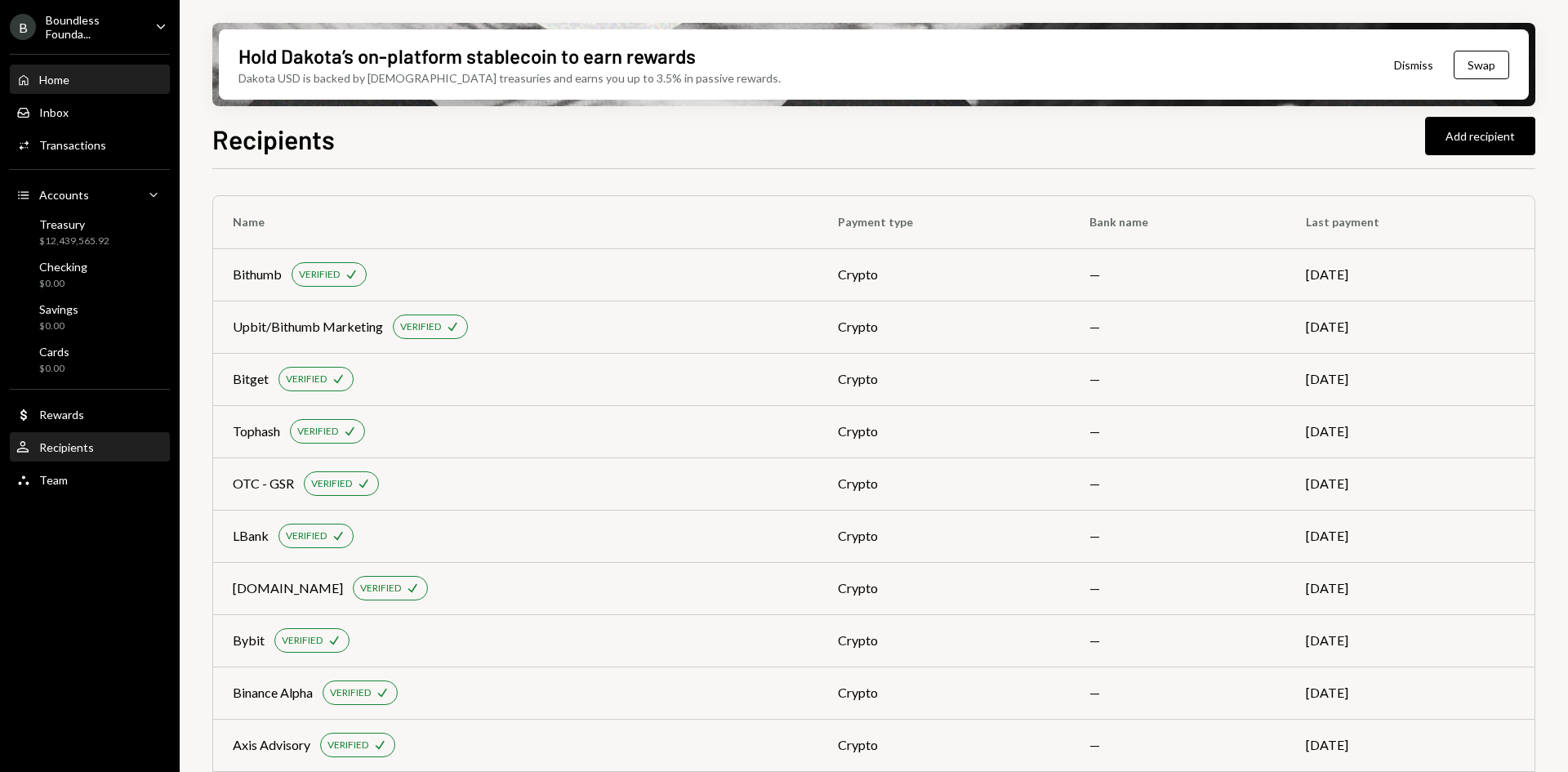
click at [88, 80] on div "Home Home" at bounding box center [89, 80] width 147 height 14
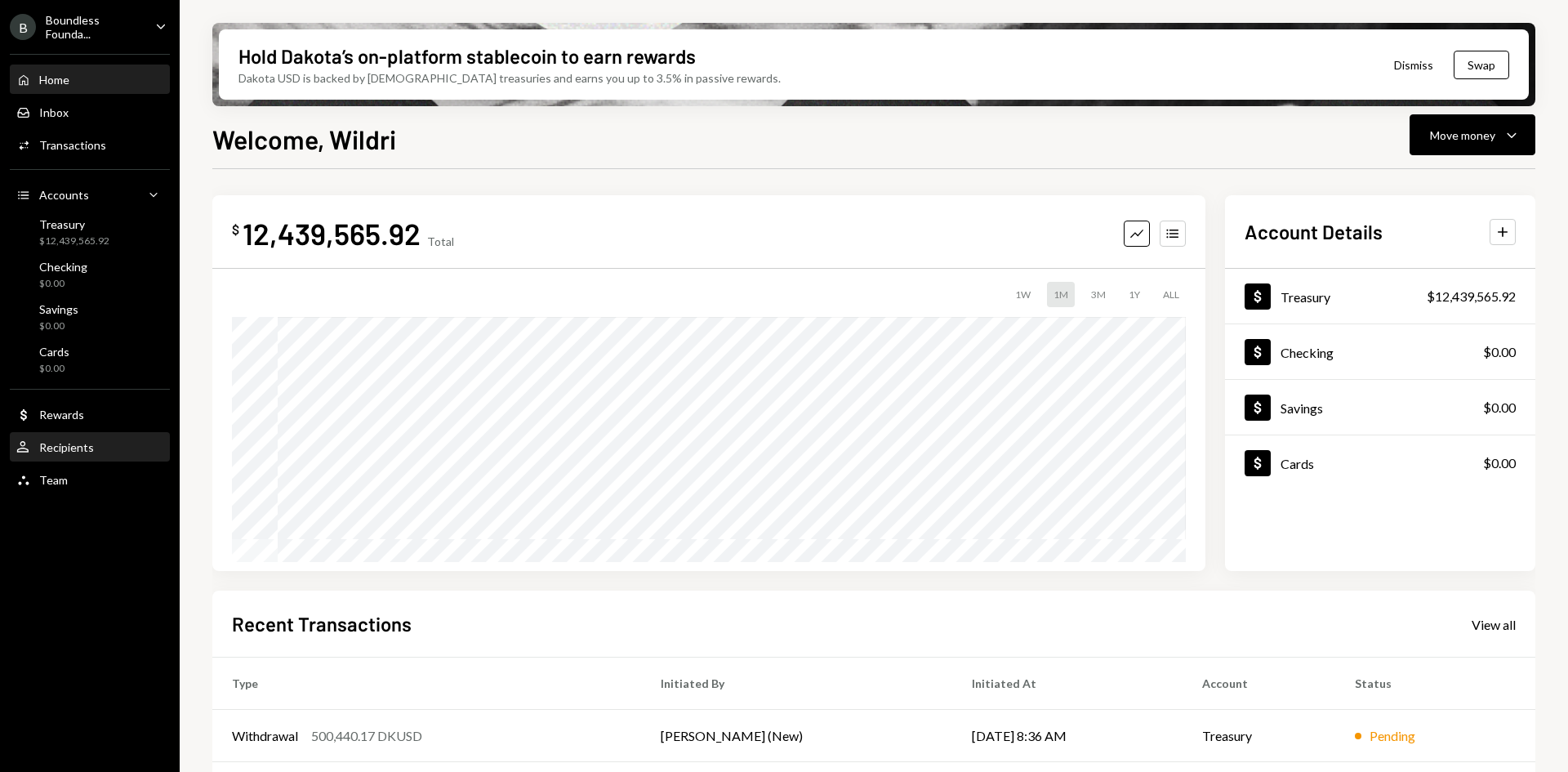
click at [71, 436] on div "User Recipients" at bounding box center [89, 447] width 147 height 28
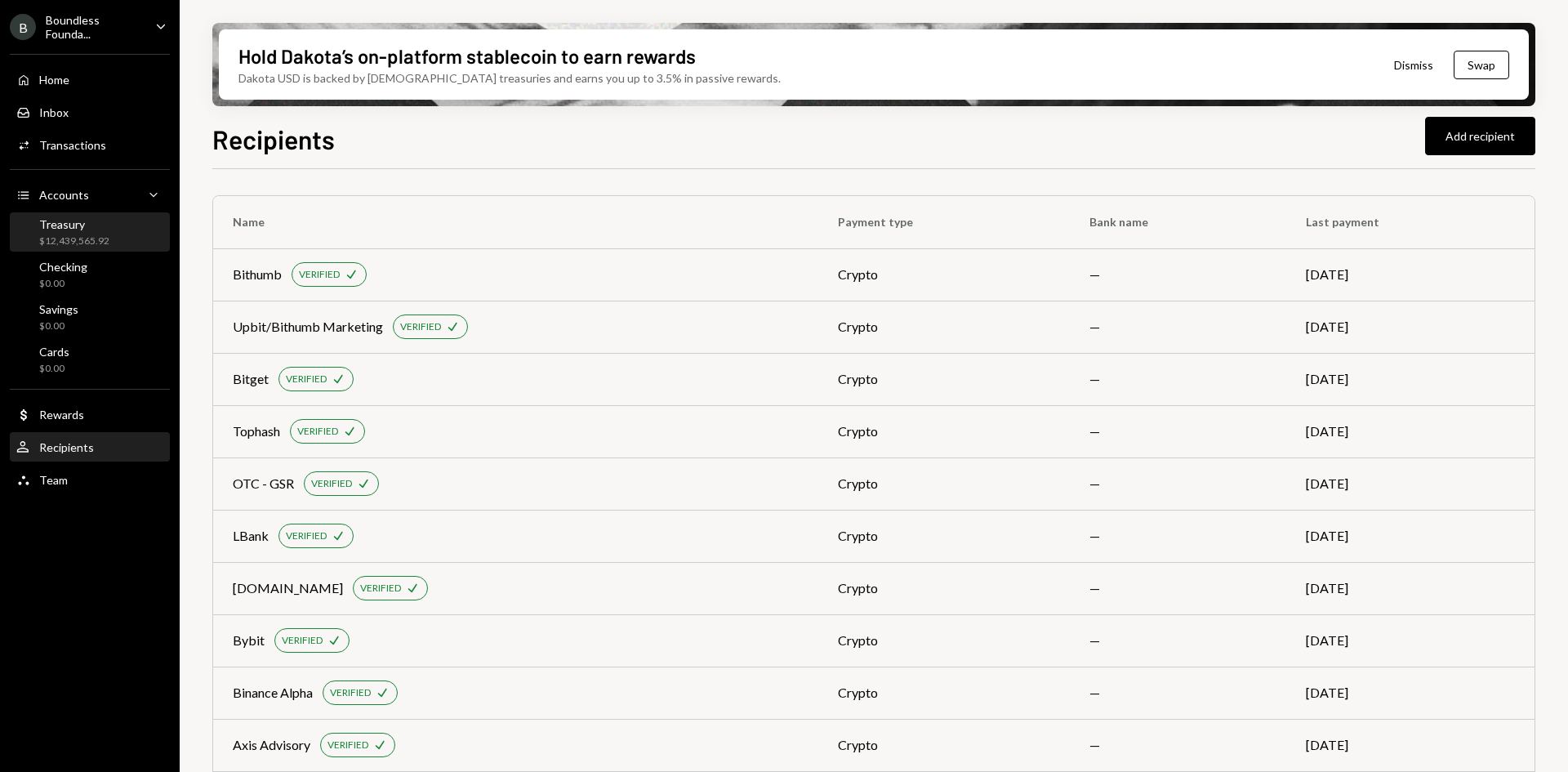
click at [81, 223] on div "Treasury" at bounding box center [74, 224] width 70 height 14
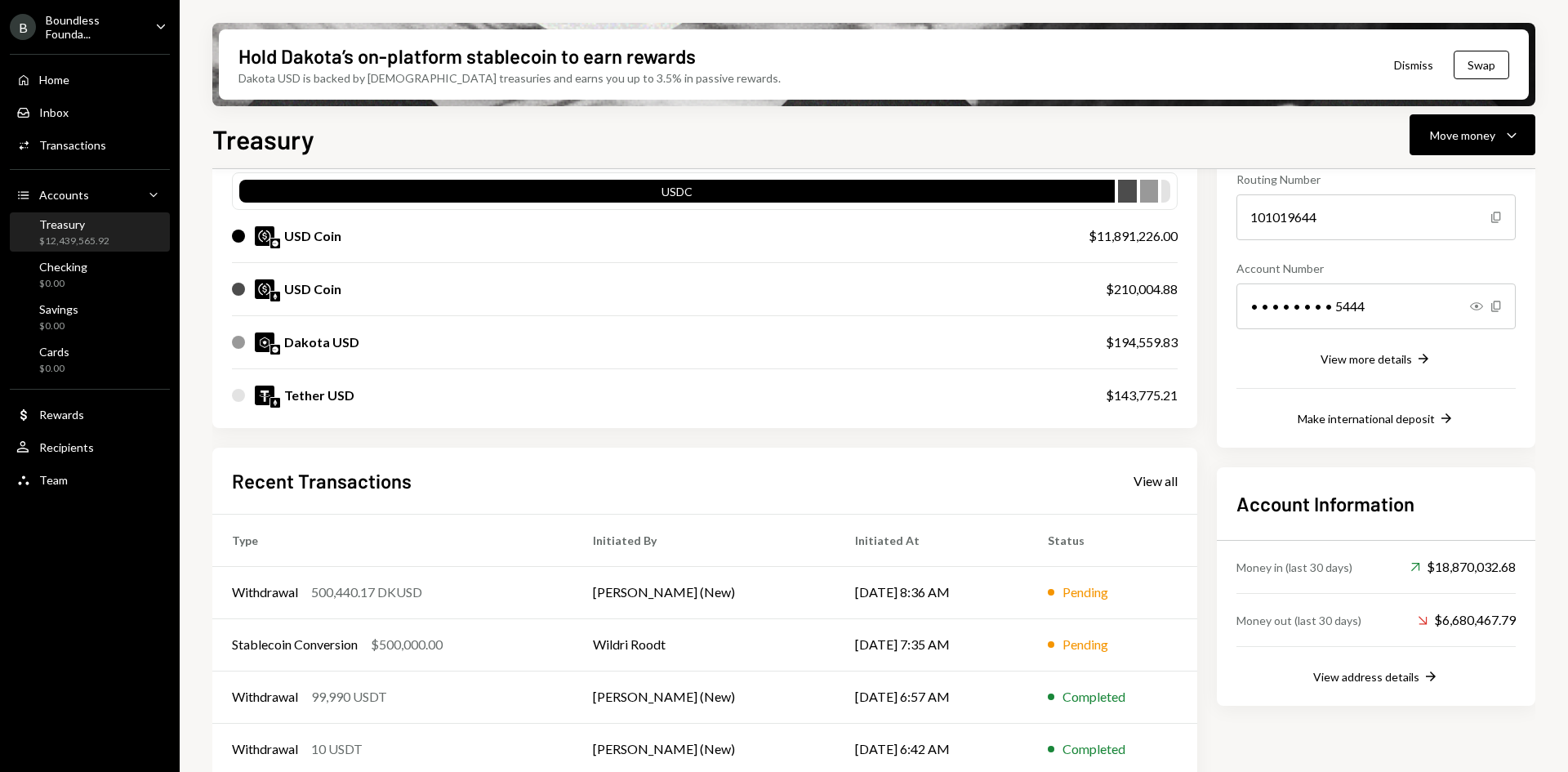
scroll to position [237, 0]
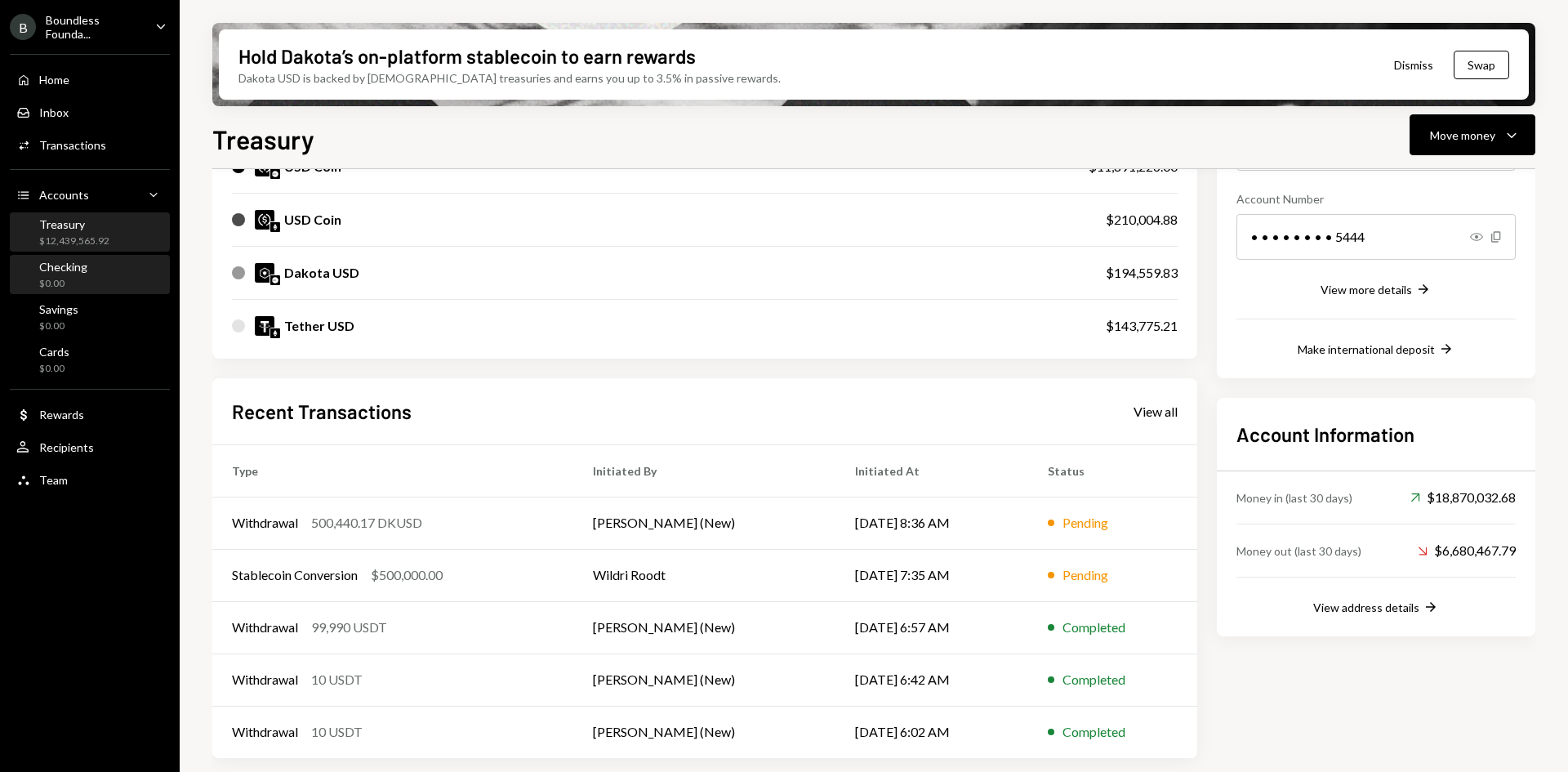
click at [108, 263] on div "Checking $0.00" at bounding box center [89, 275] width 147 height 31
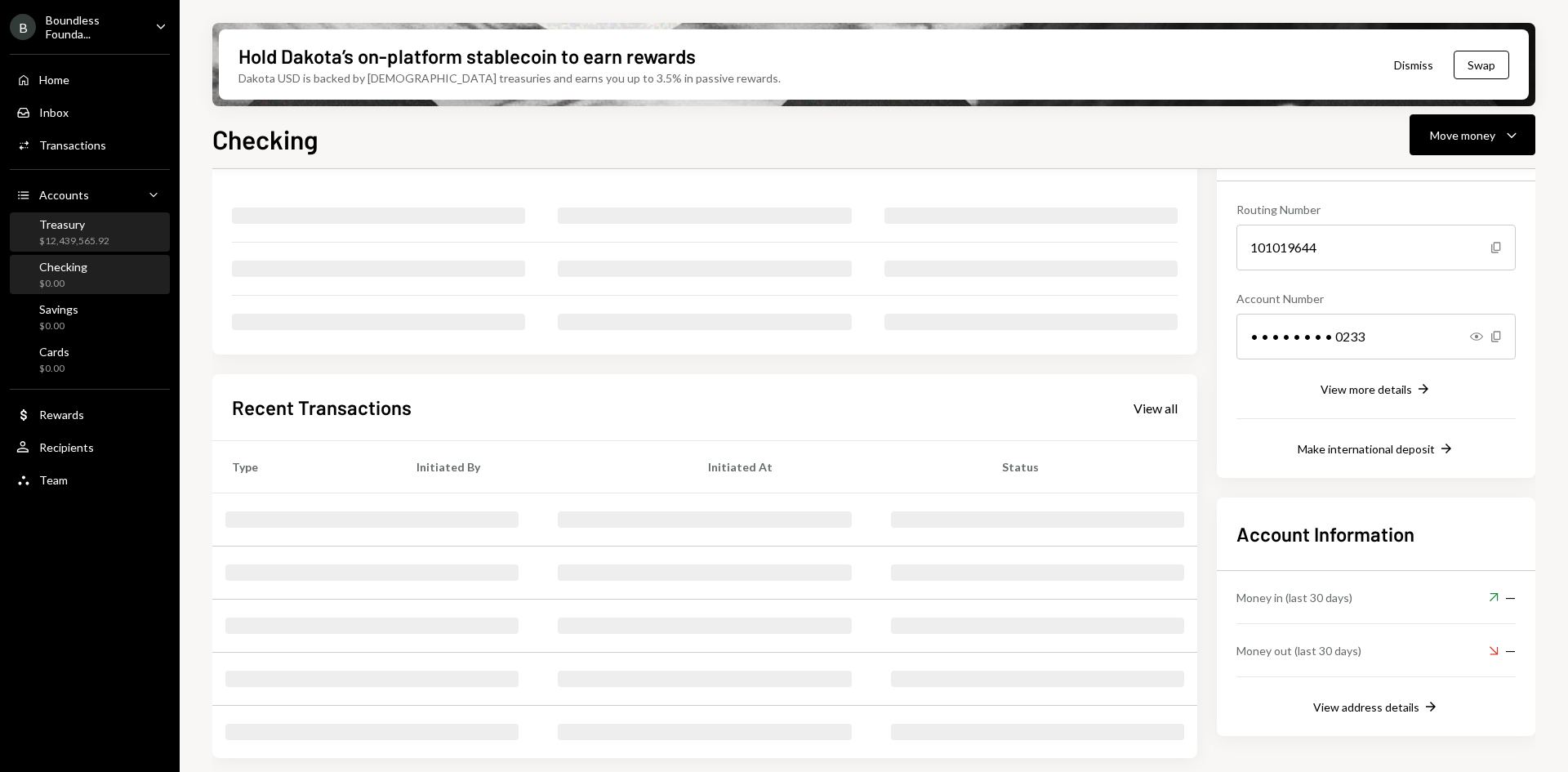
click at [104, 231] on div "Treasury $12,439,565.92" at bounding box center [74, 233] width 70 height 31
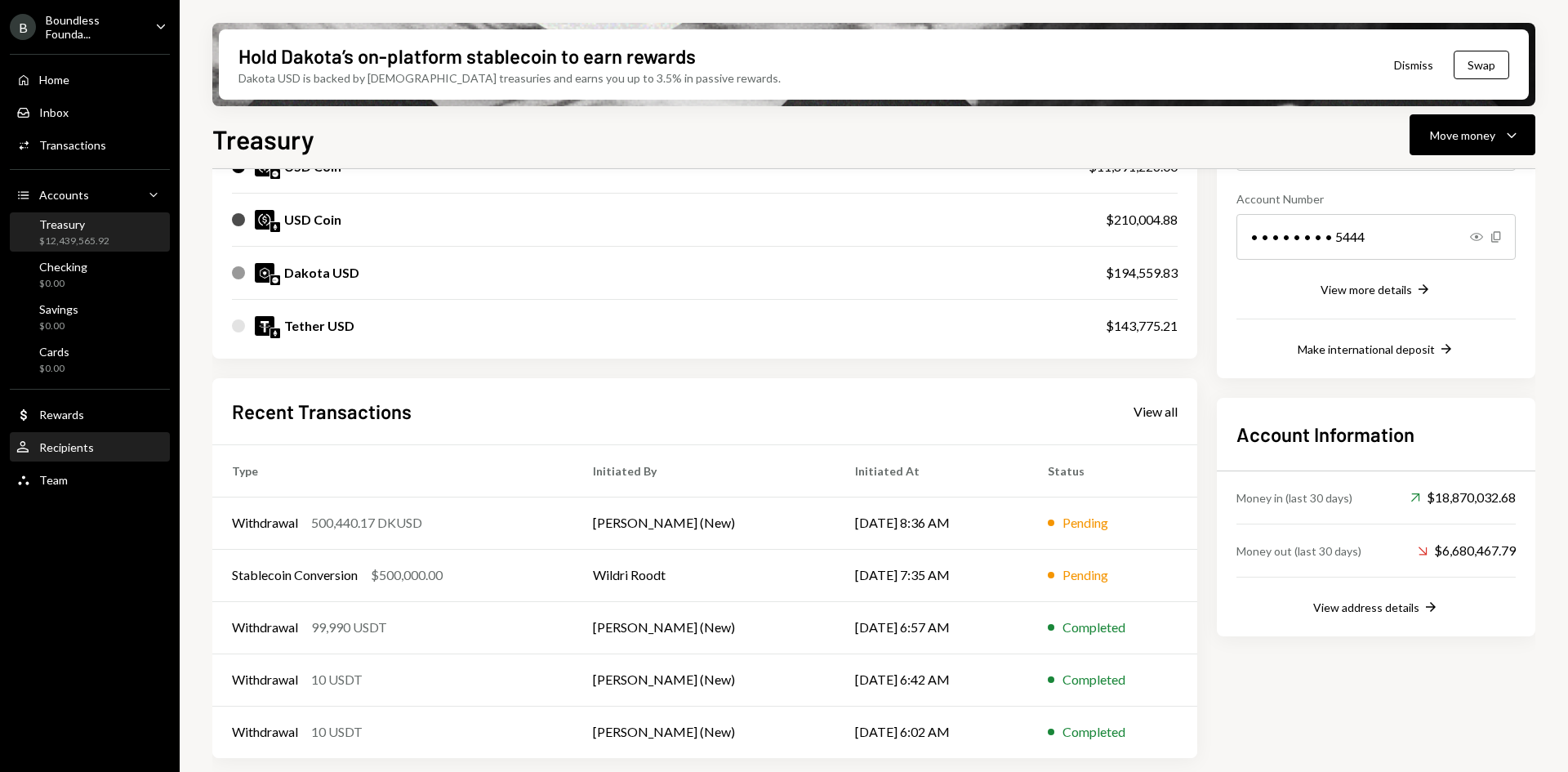
click at [74, 443] on div "Recipients" at bounding box center [66, 447] width 55 height 14
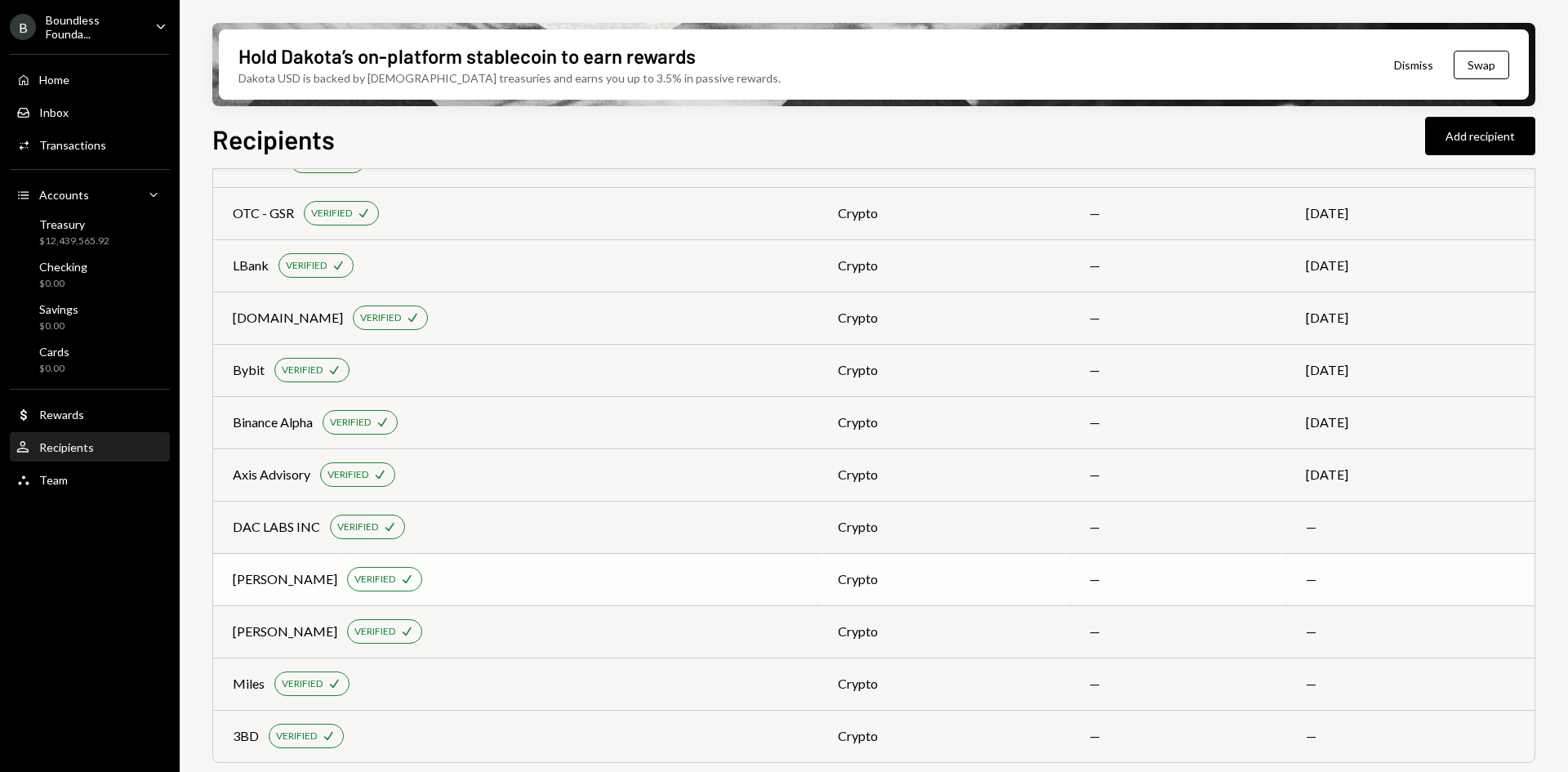
scroll to position [275, 0]
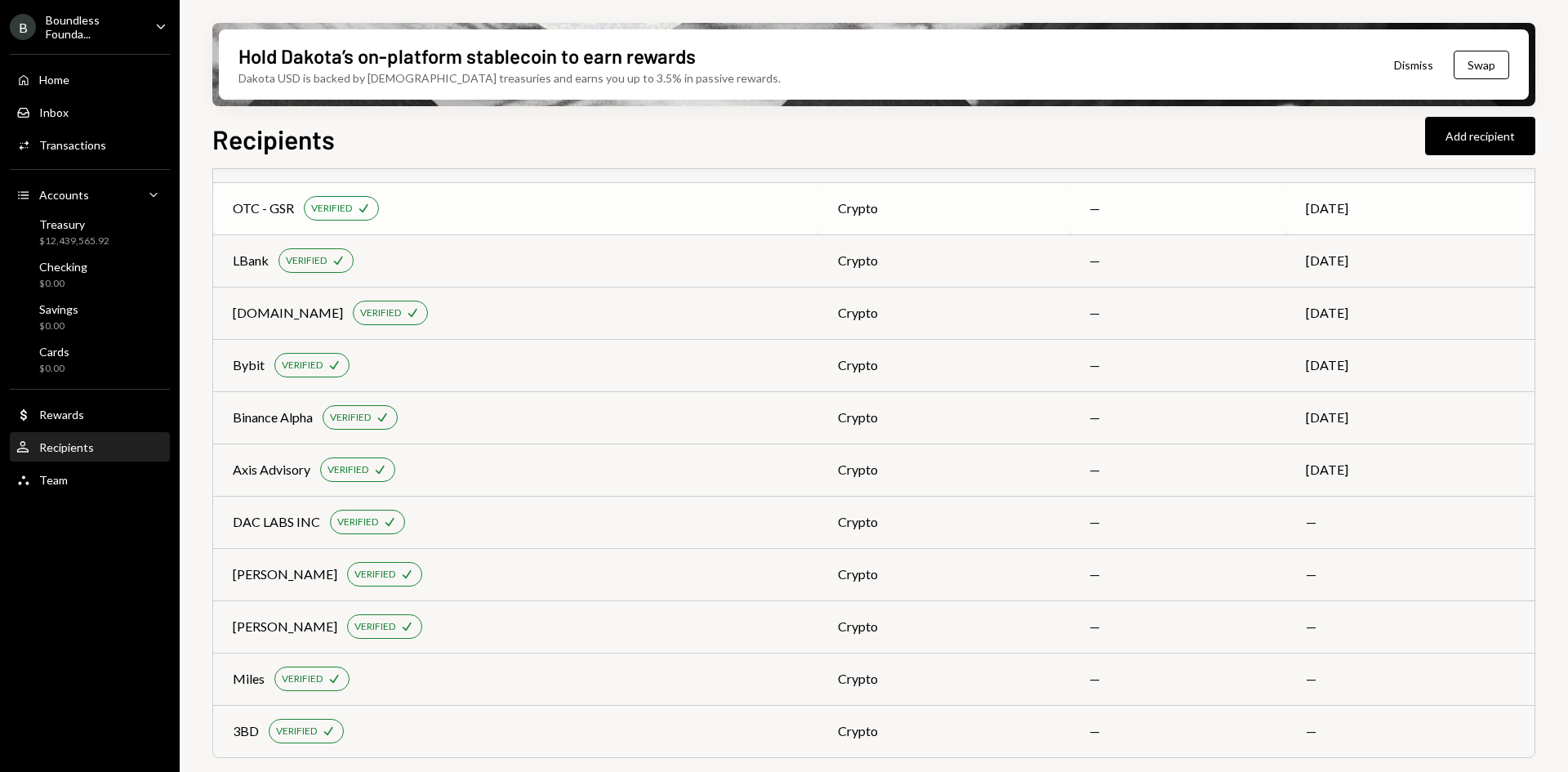
click at [420, 215] on div "OTC - GSR VERIFIED Check" at bounding box center [515, 208] width 566 height 25
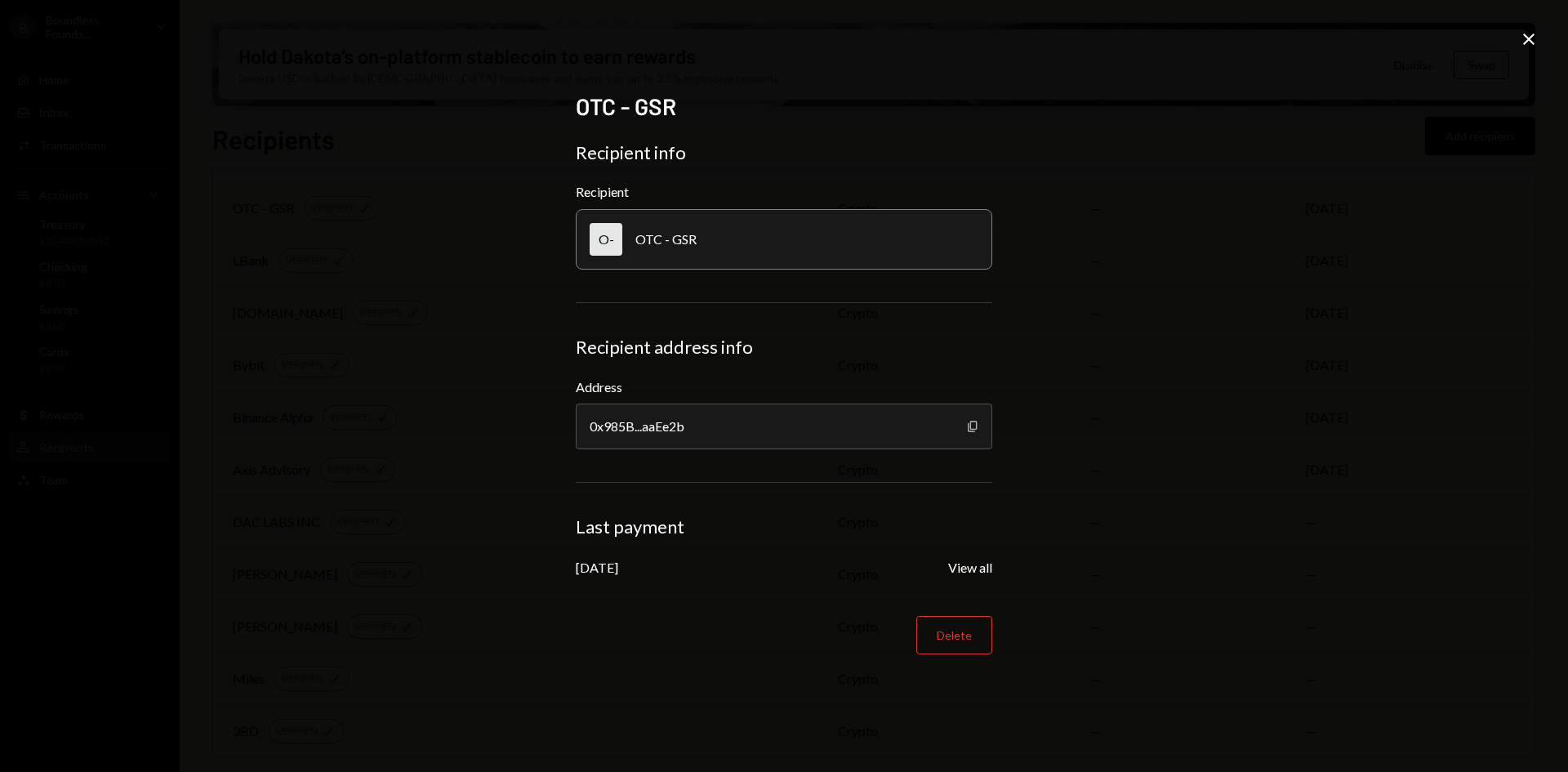
click at [973, 426] on icon "Copy" at bounding box center [973, 426] width 13 height 13
click at [1534, 40] on icon "Close" at bounding box center [1528, 39] width 20 height 20
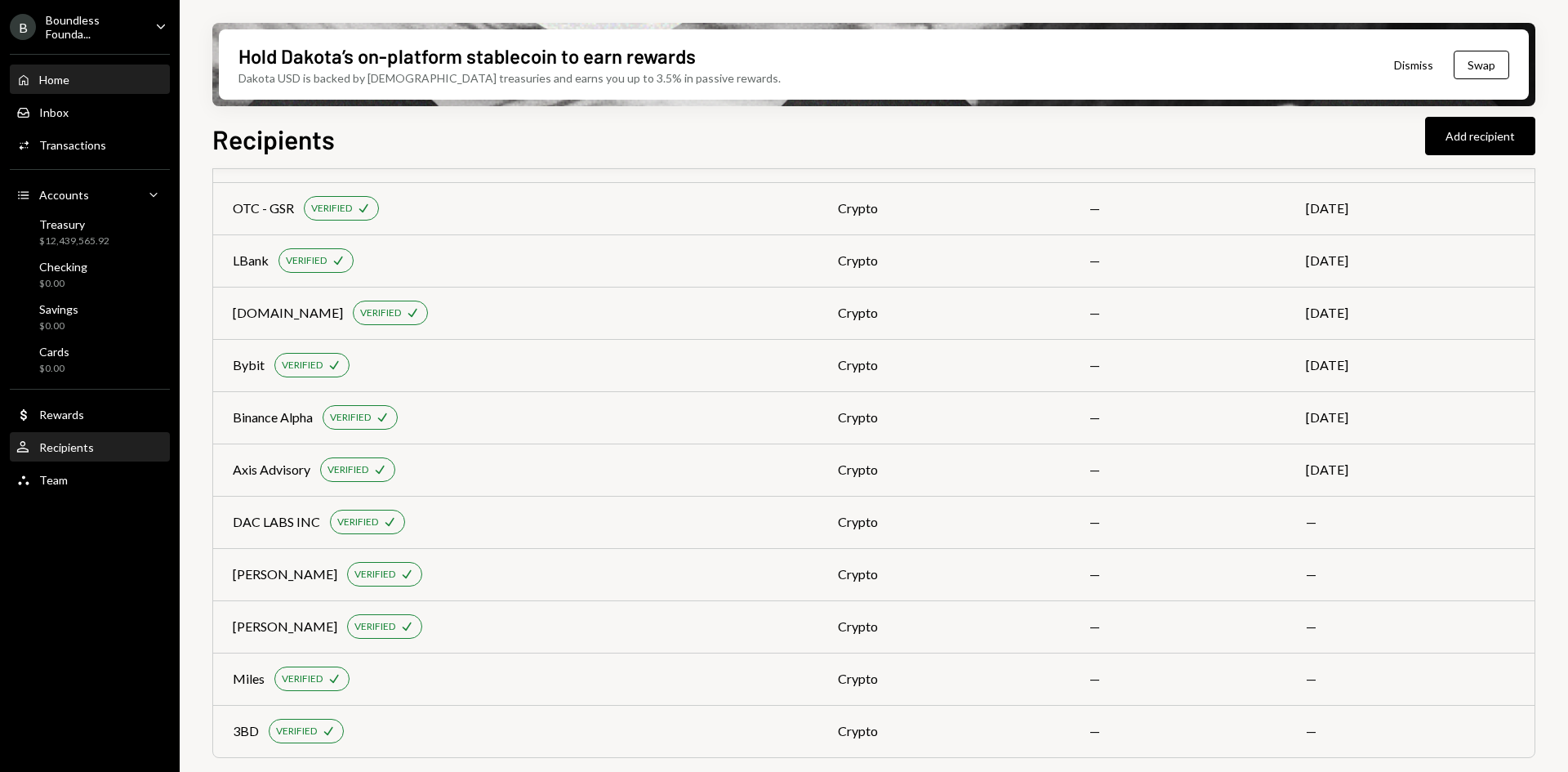
click at [90, 75] on div "Home Home" at bounding box center [89, 80] width 147 height 14
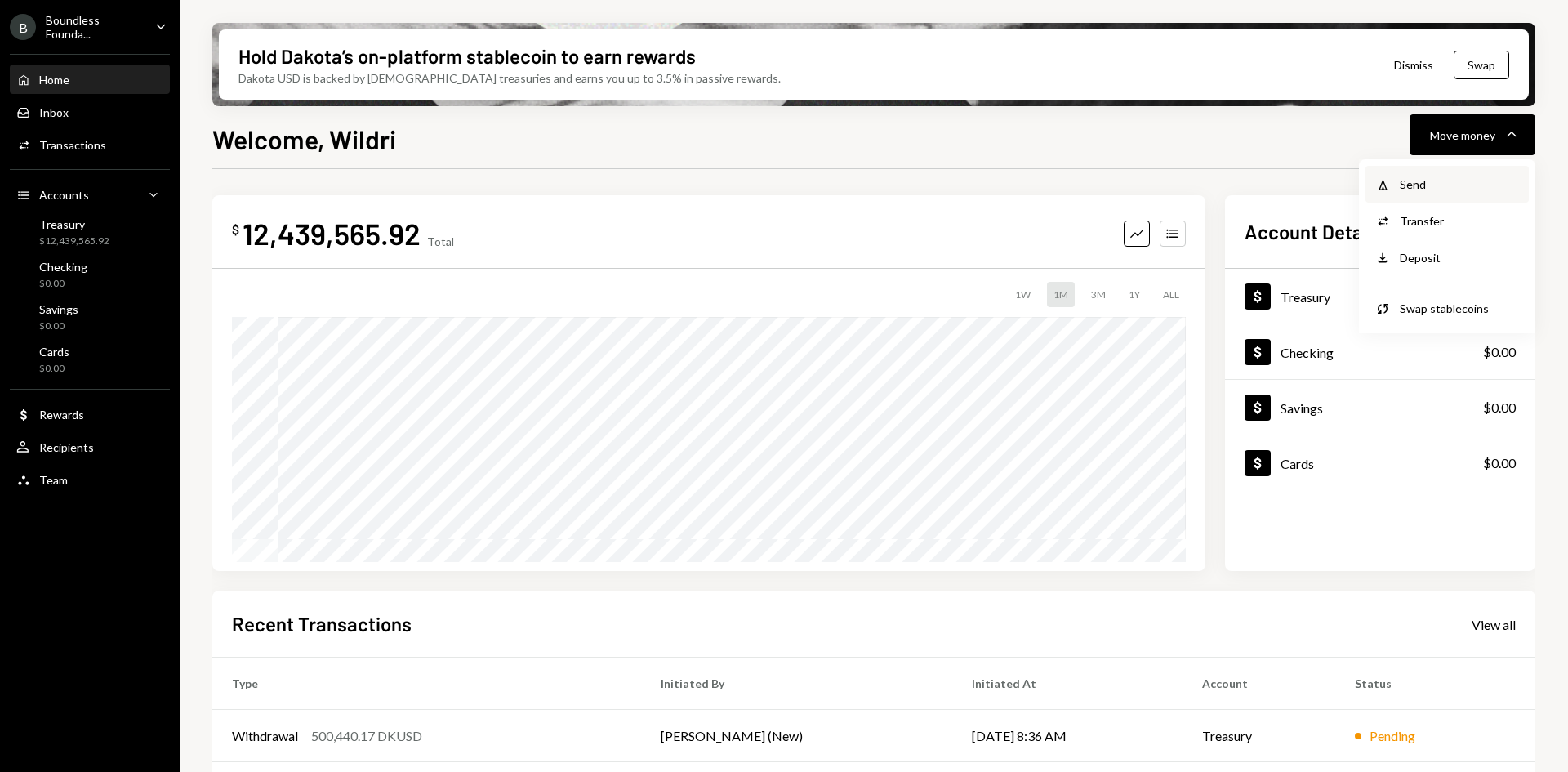
click at [1424, 182] on div "Send" at bounding box center [1459, 184] width 120 height 17
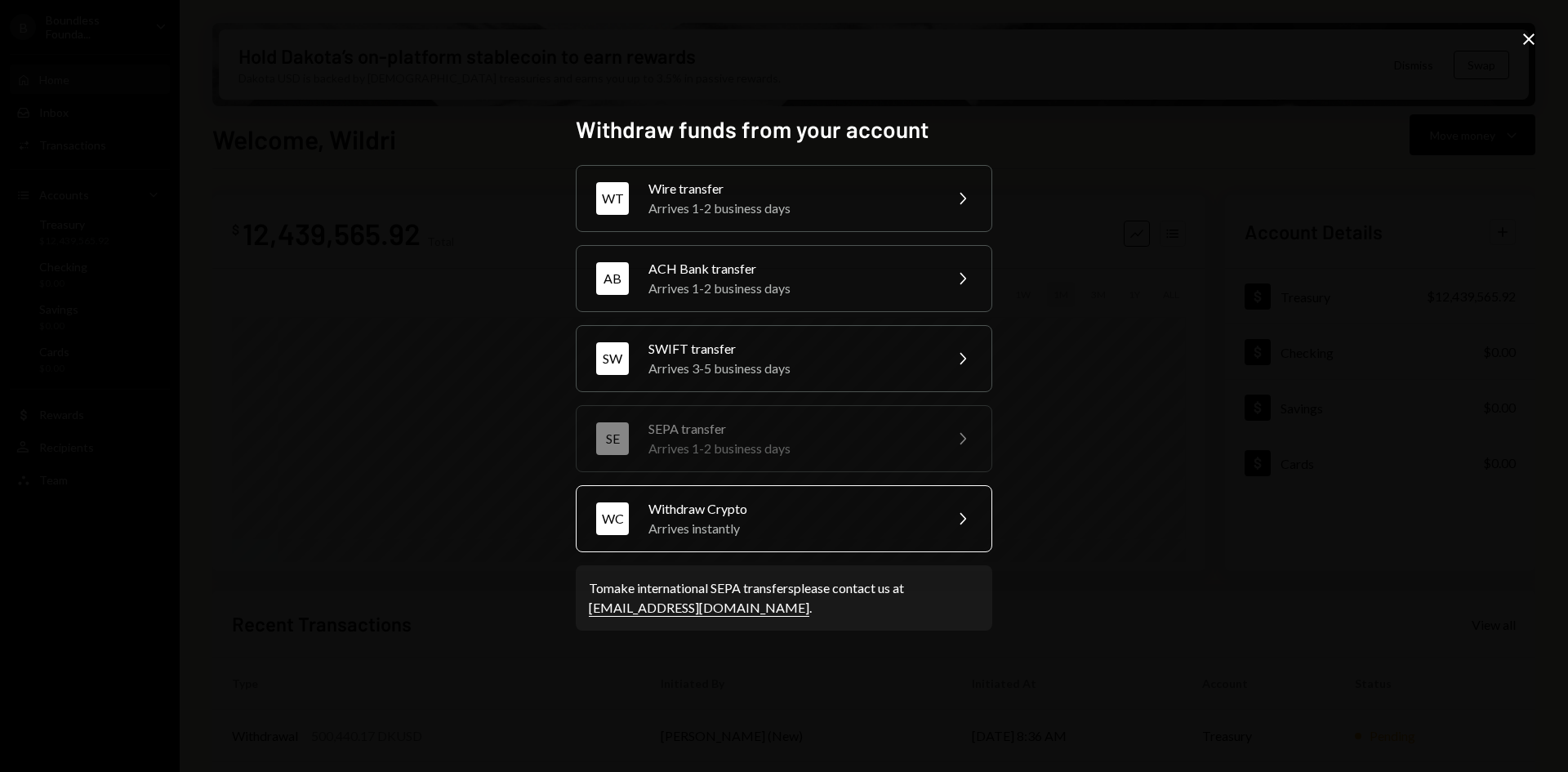
click at [725, 521] on div "Arrives instantly" at bounding box center [790, 528] width 284 height 20
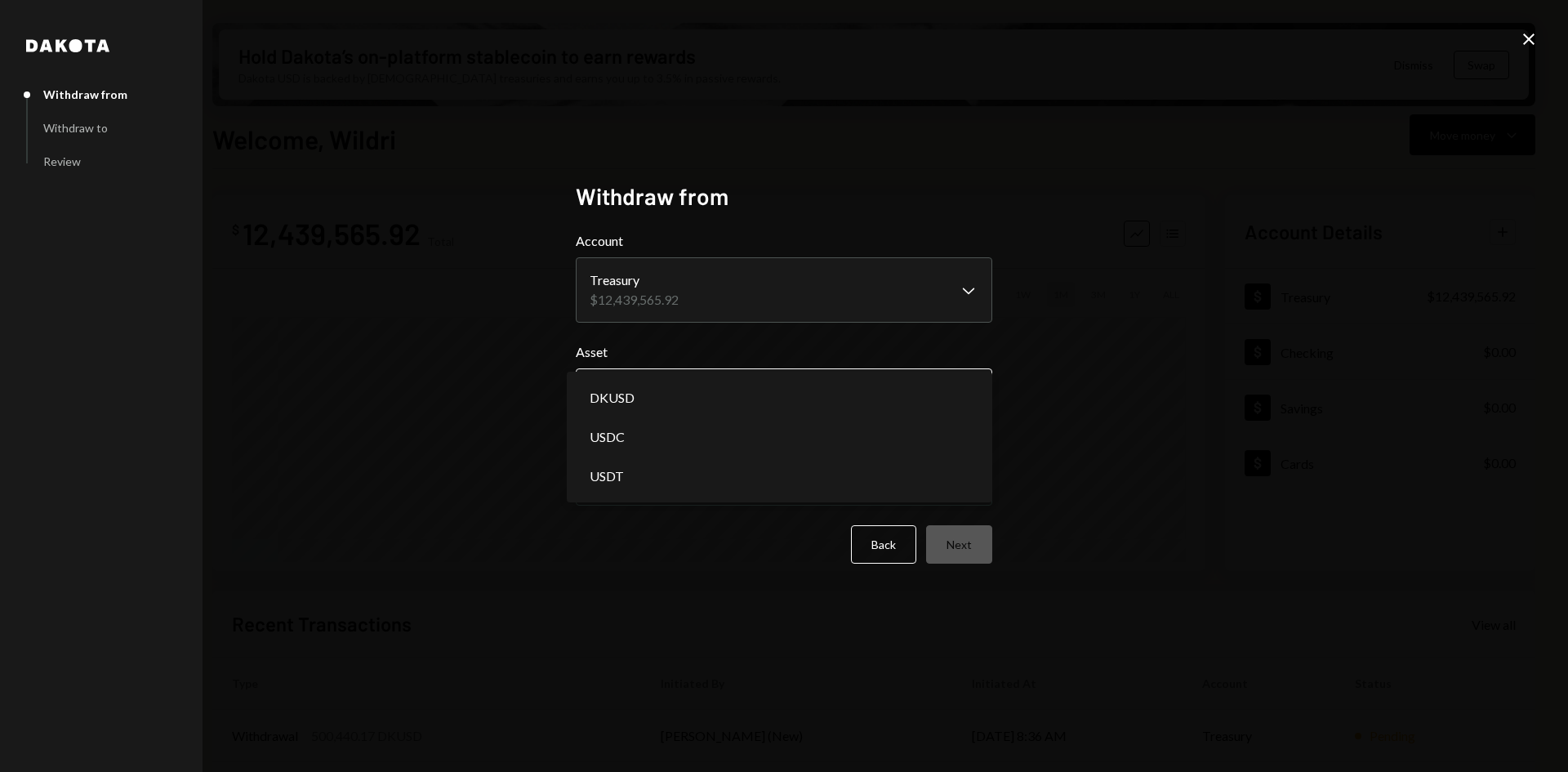
click at [705, 393] on body "B Boundless Founda... Caret Down Home Home Inbox Inbox Activities Transactions …" at bounding box center [784, 386] width 1568 height 772
select select "****"
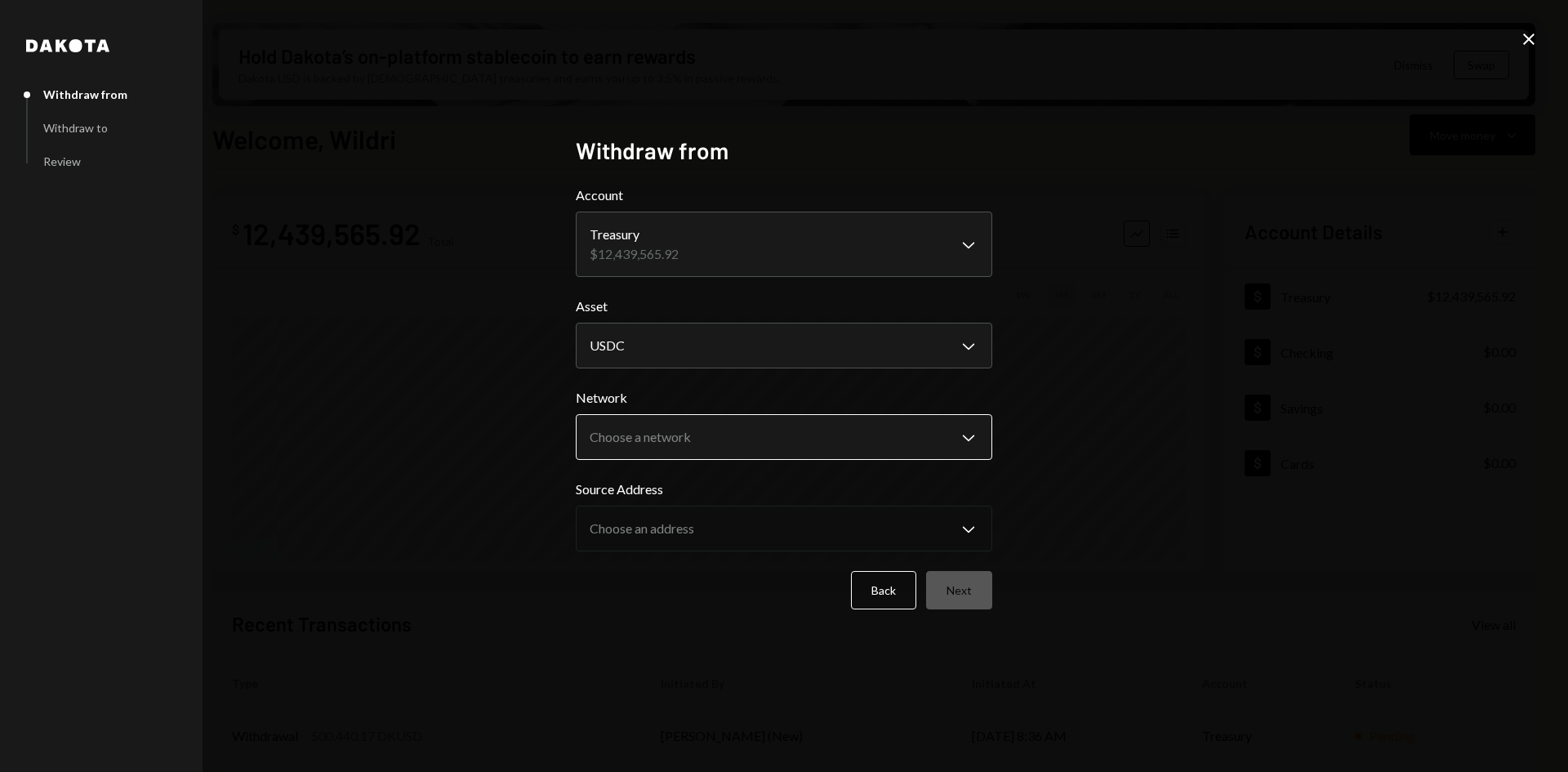
click at [681, 427] on body "B Boundless Founda... Caret Down Home Home Inbox Inbox Activities Transactions …" at bounding box center [784, 386] width 1568 height 772
select select "**********"
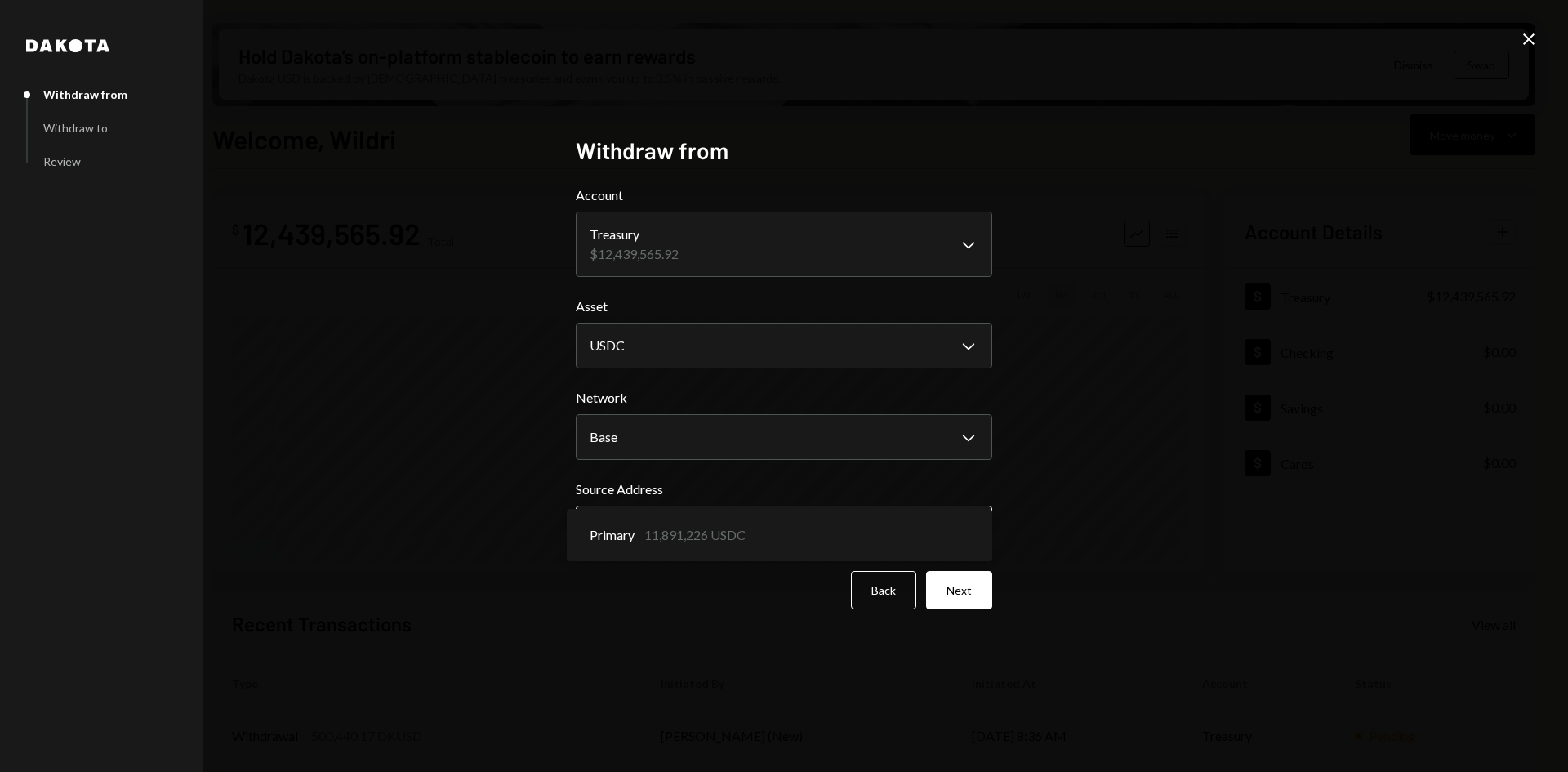
click at [719, 543] on body "B Boundless Founda... Caret Down Home Home Inbox Inbox Activities Transactions …" at bounding box center [784, 386] width 1568 height 772
click at [961, 602] on button "Next" at bounding box center [959, 590] width 66 height 38
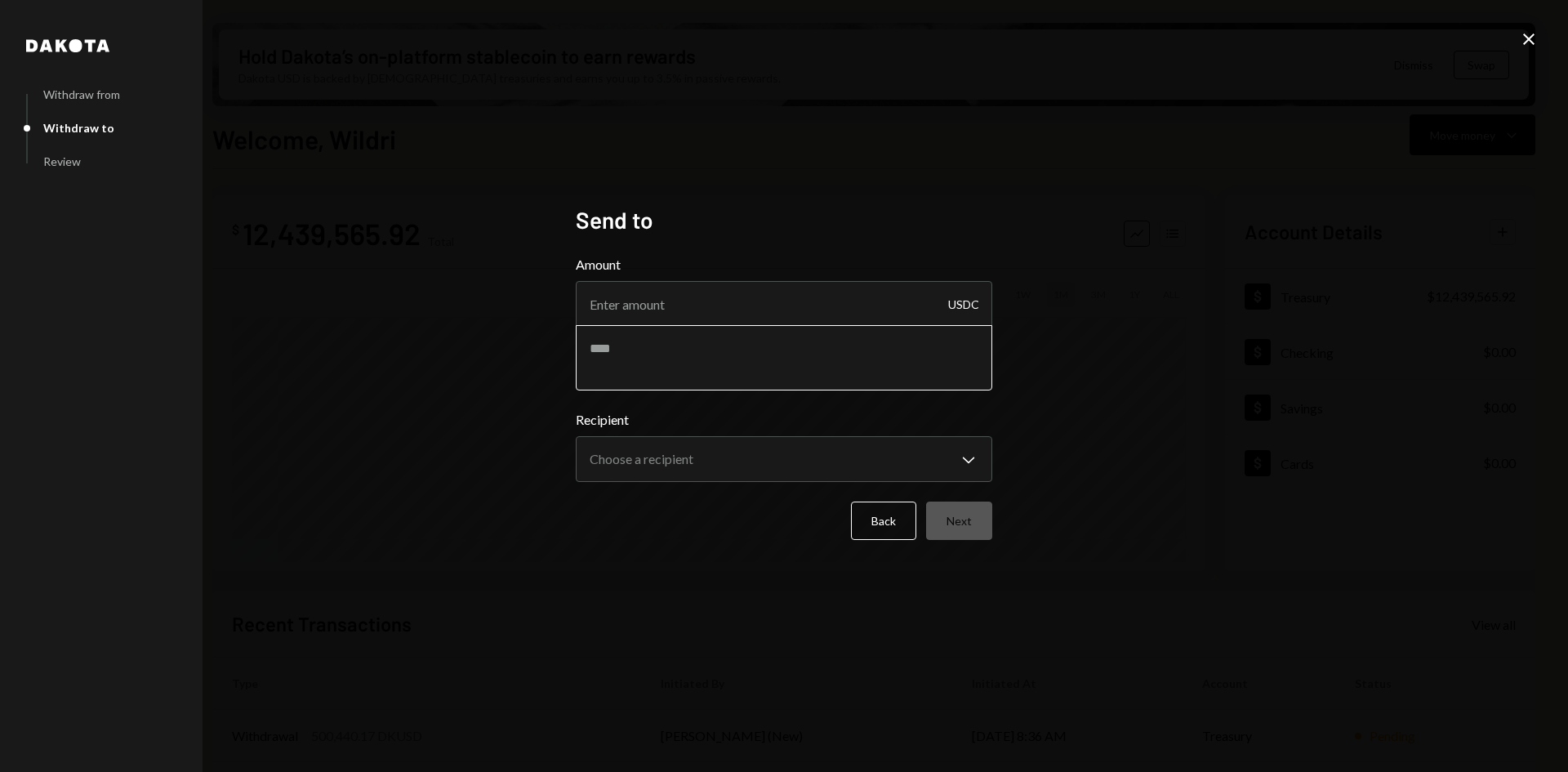
click at [663, 352] on textarea at bounding box center [783, 357] width 417 height 66
type textarea "**********"
click at [732, 468] on body "B Boundless Founda... Caret Down Home Home Inbox Inbox Activities Transactions …" at bounding box center [784, 386] width 1568 height 772
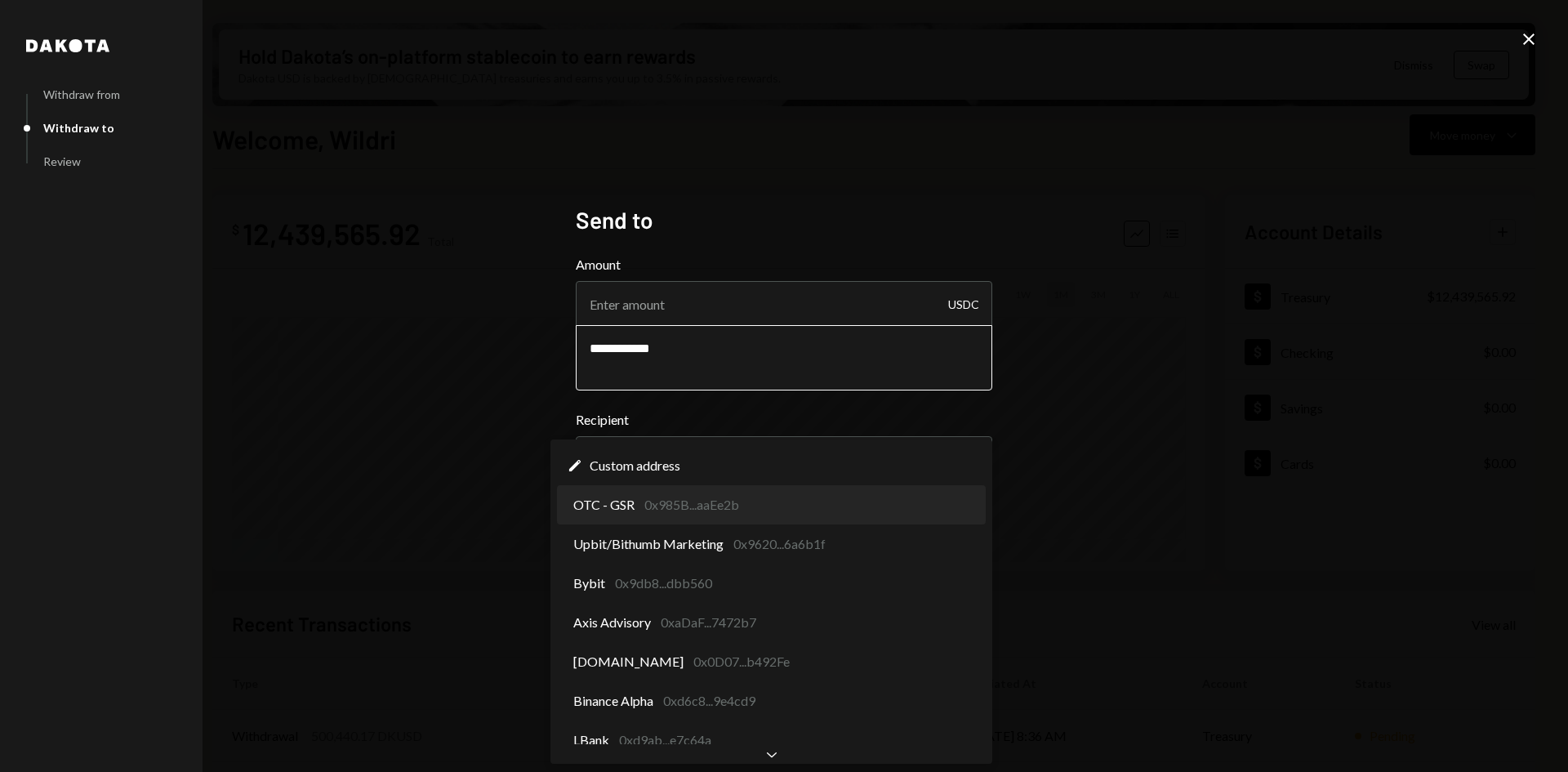
select select "**********"
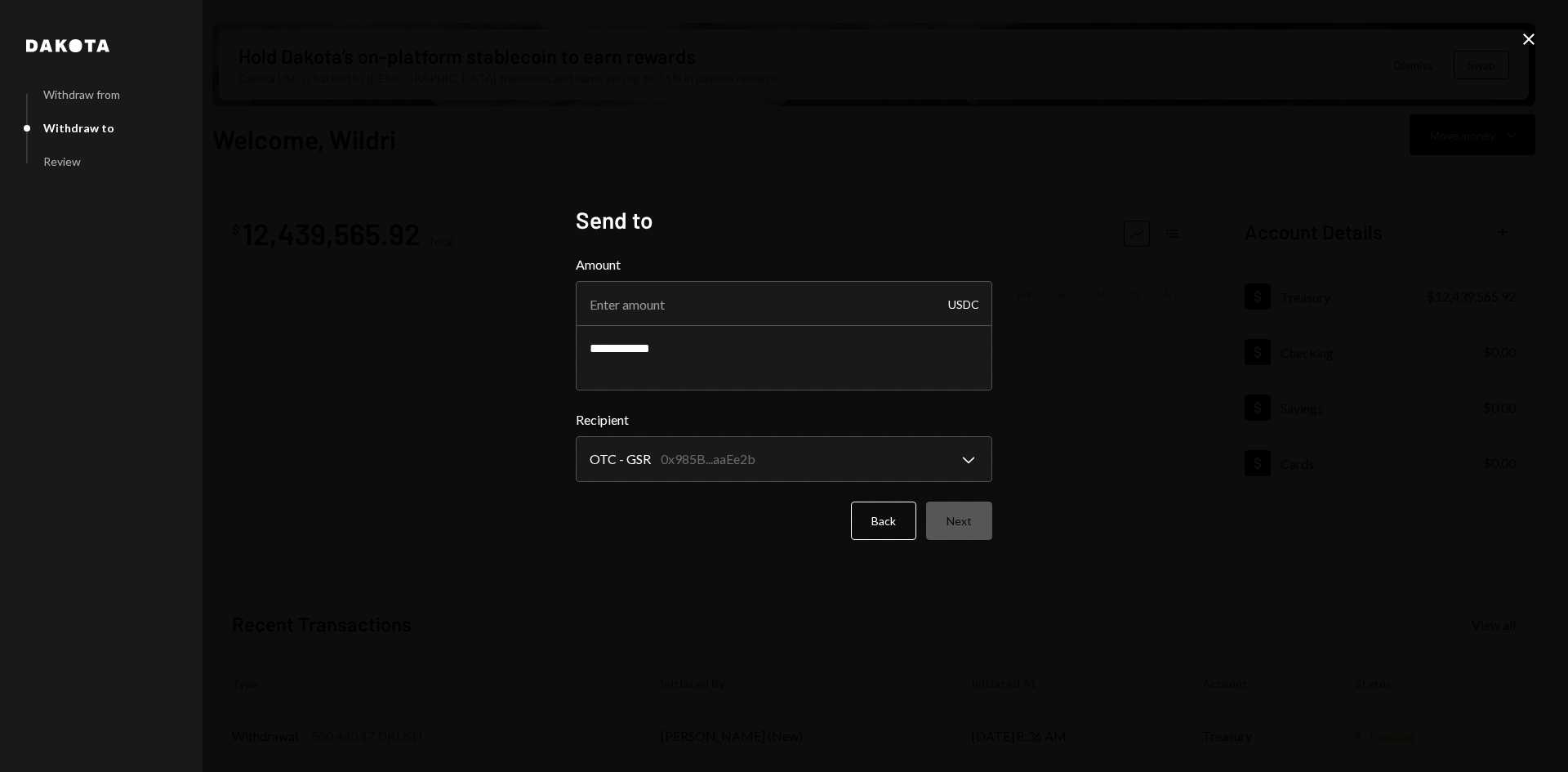
click at [952, 523] on div "Back Next" at bounding box center [783, 520] width 417 height 38
click at [740, 311] on input "Amount" at bounding box center [783, 304] width 417 height 46
type input "10"
click at [978, 532] on button "Next" at bounding box center [959, 520] width 66 height 38
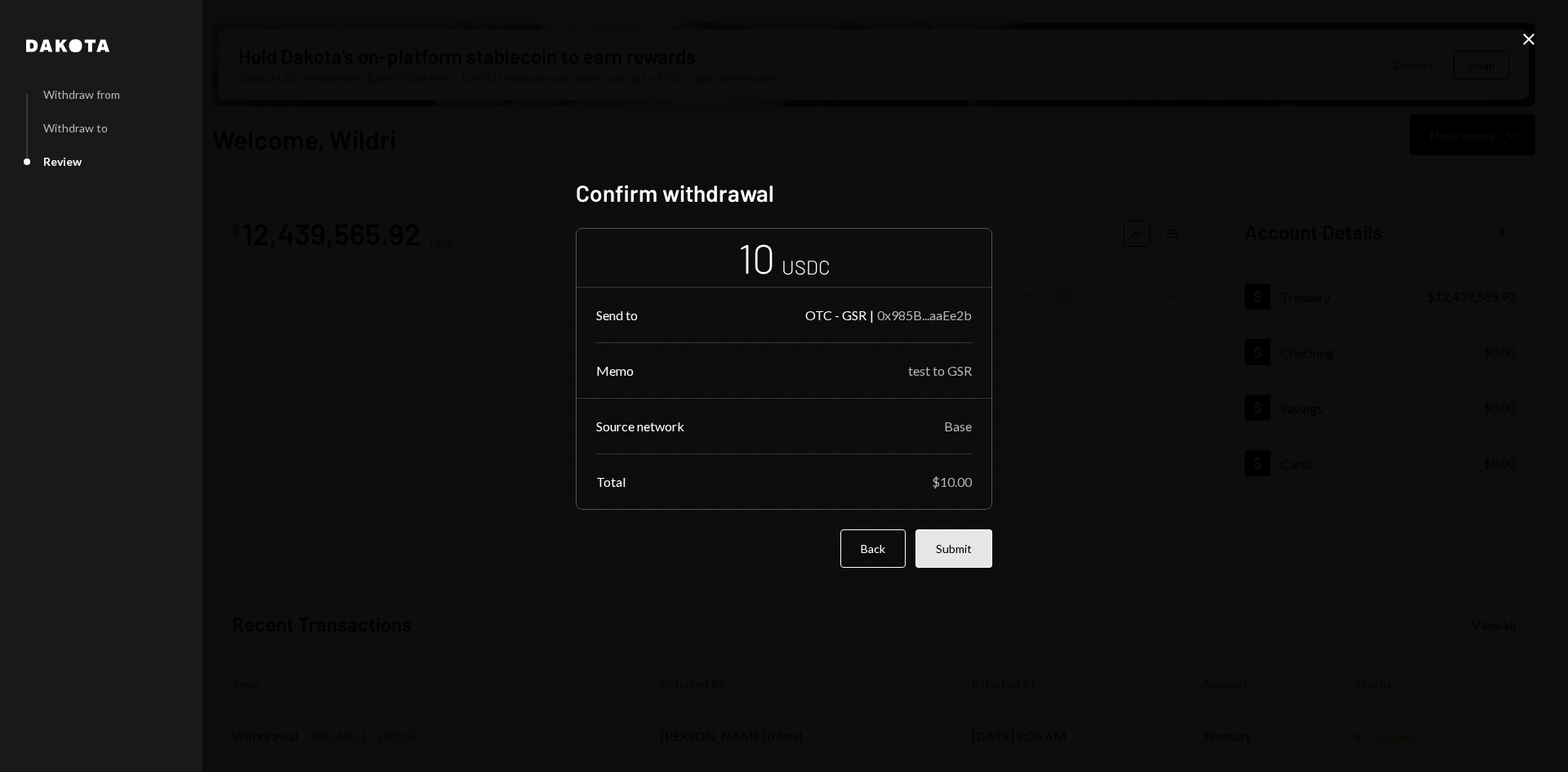
click at [966, 548] on button "Submit" at bounding box center [953, 548] width 77 height 38
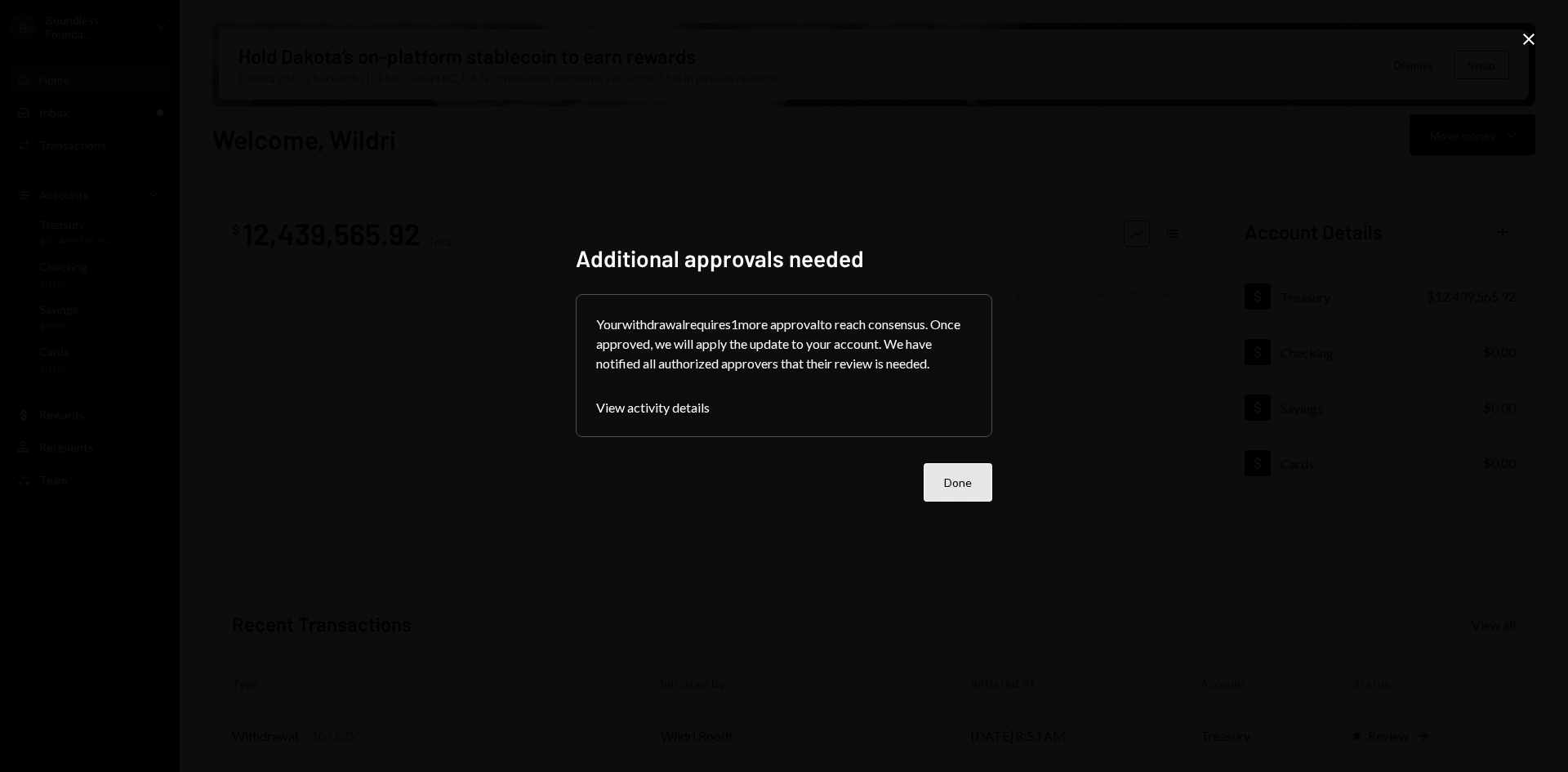
click at [958, 493] on button "Done" at bounding box center [958, 482] width 68 height 38
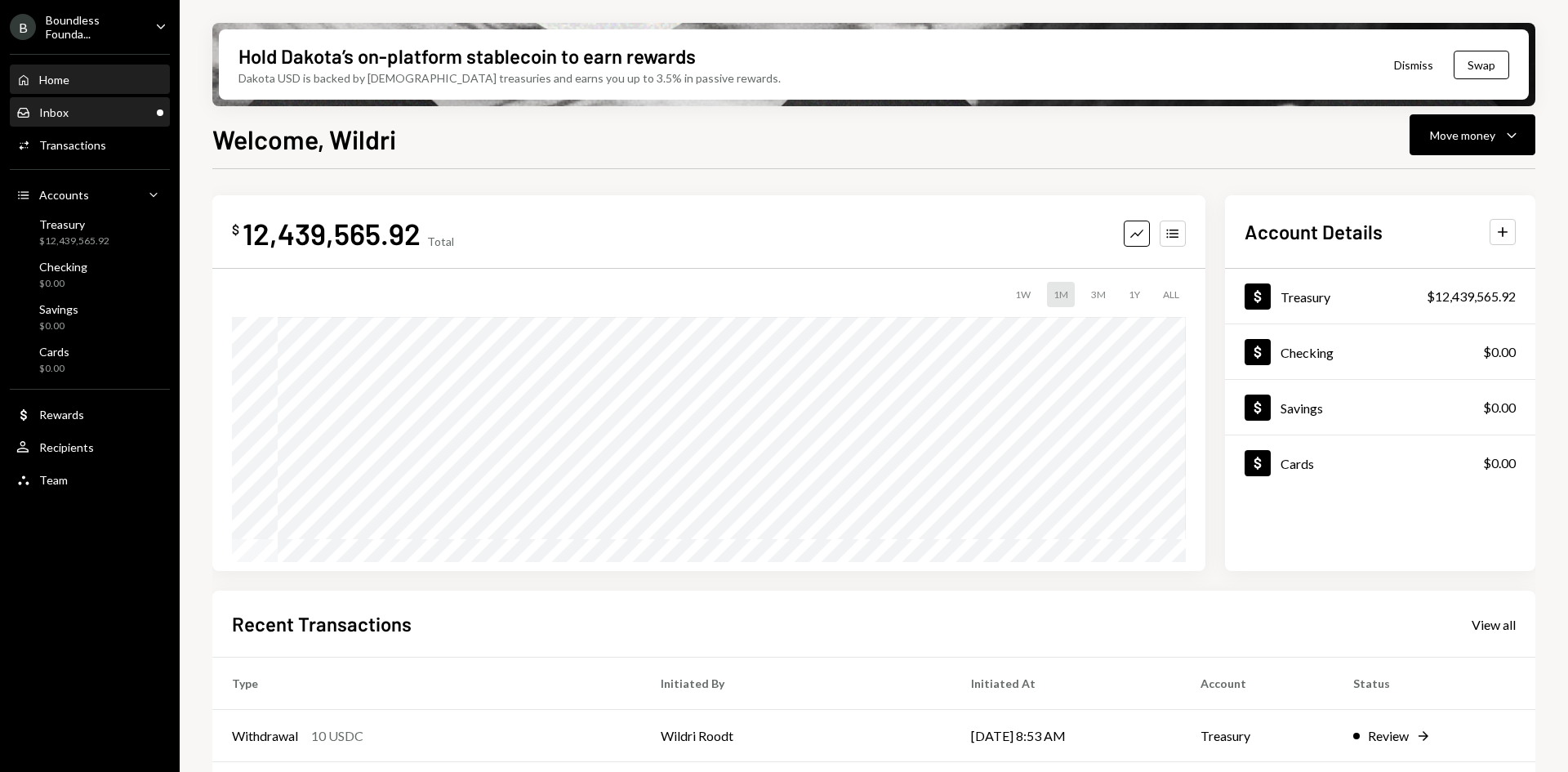
click at [131, 107] on div "Inbox Inbox" at bounding box center [89, 112] width 147 height 14
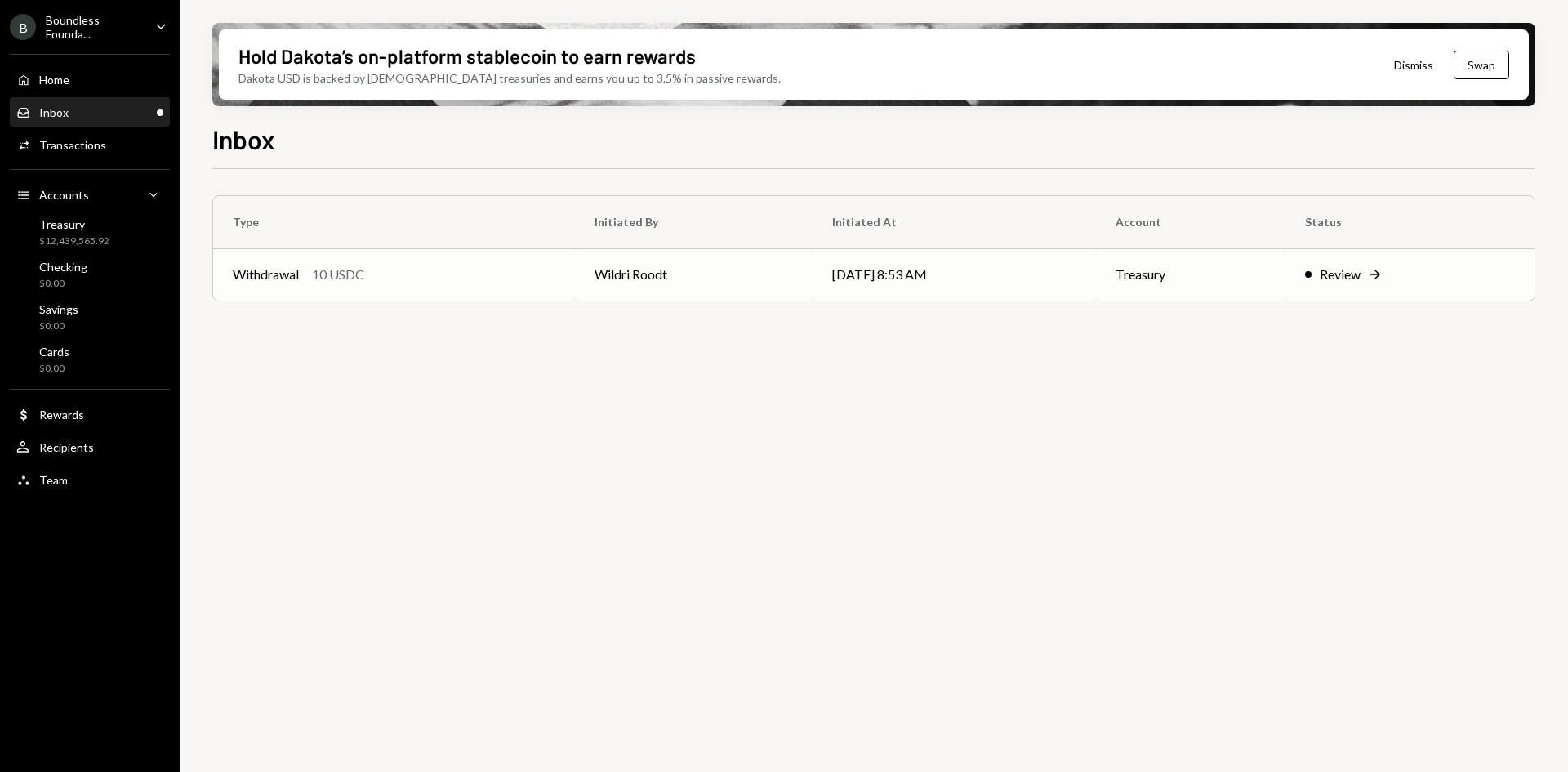
click at [553, 283] on td "Withdrawal 10 USDC" at bounding box center [394, 273] width 362 height 52
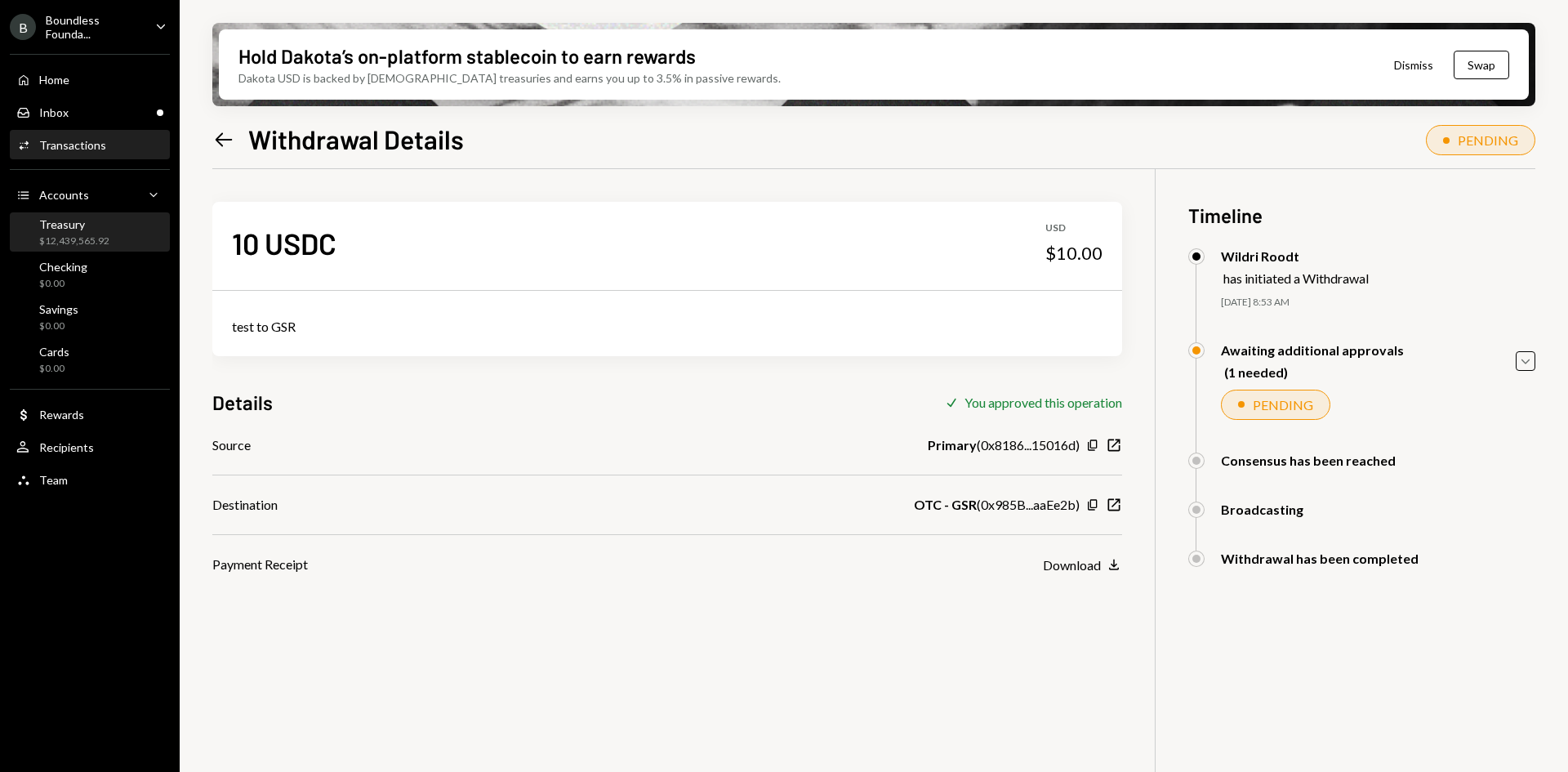
click at [88, 231] on div "Treasury $12,439,565.92" at bounding box center [74, 233] width 70 height 31
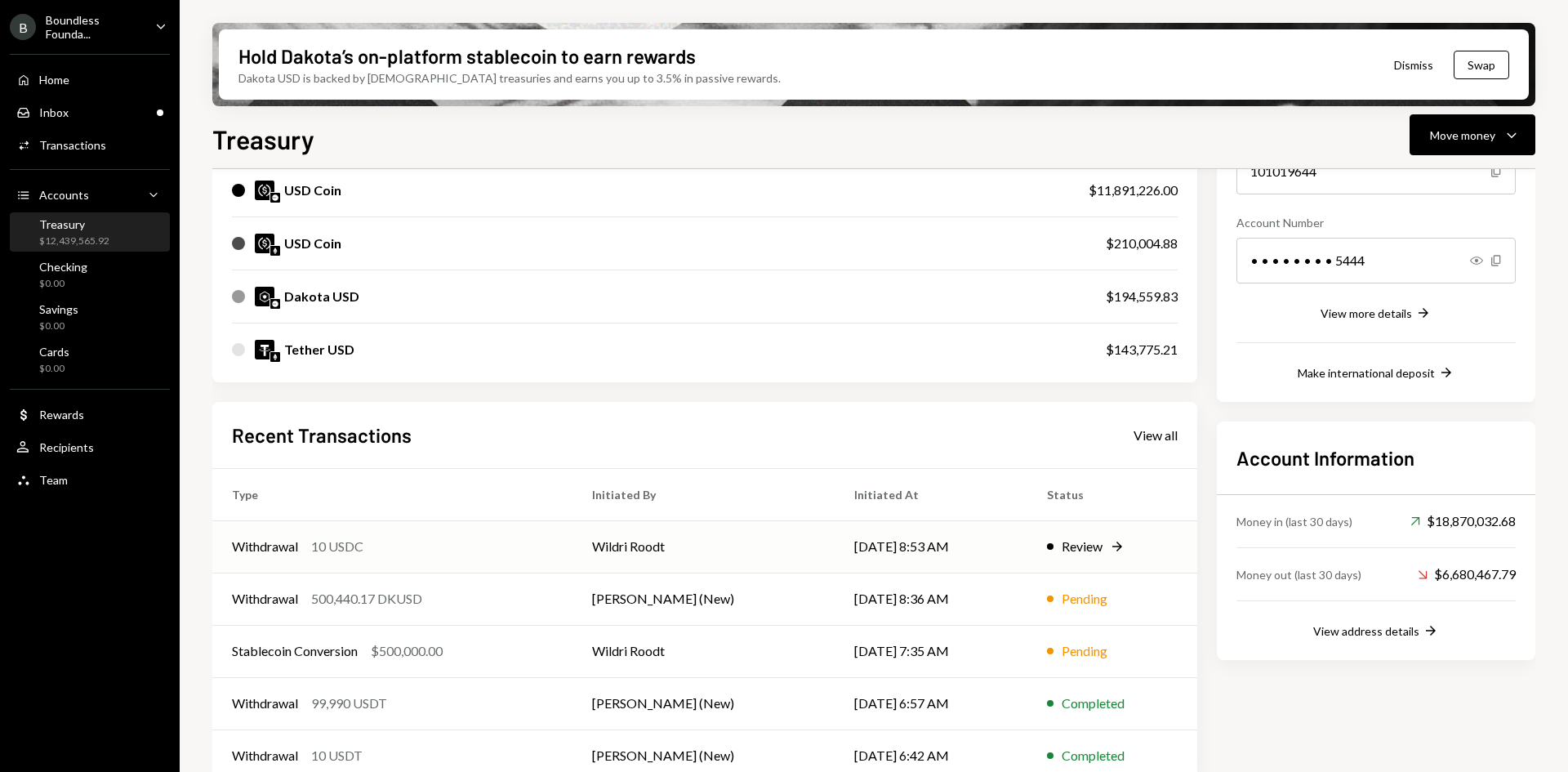
scroll to position [237, 0]
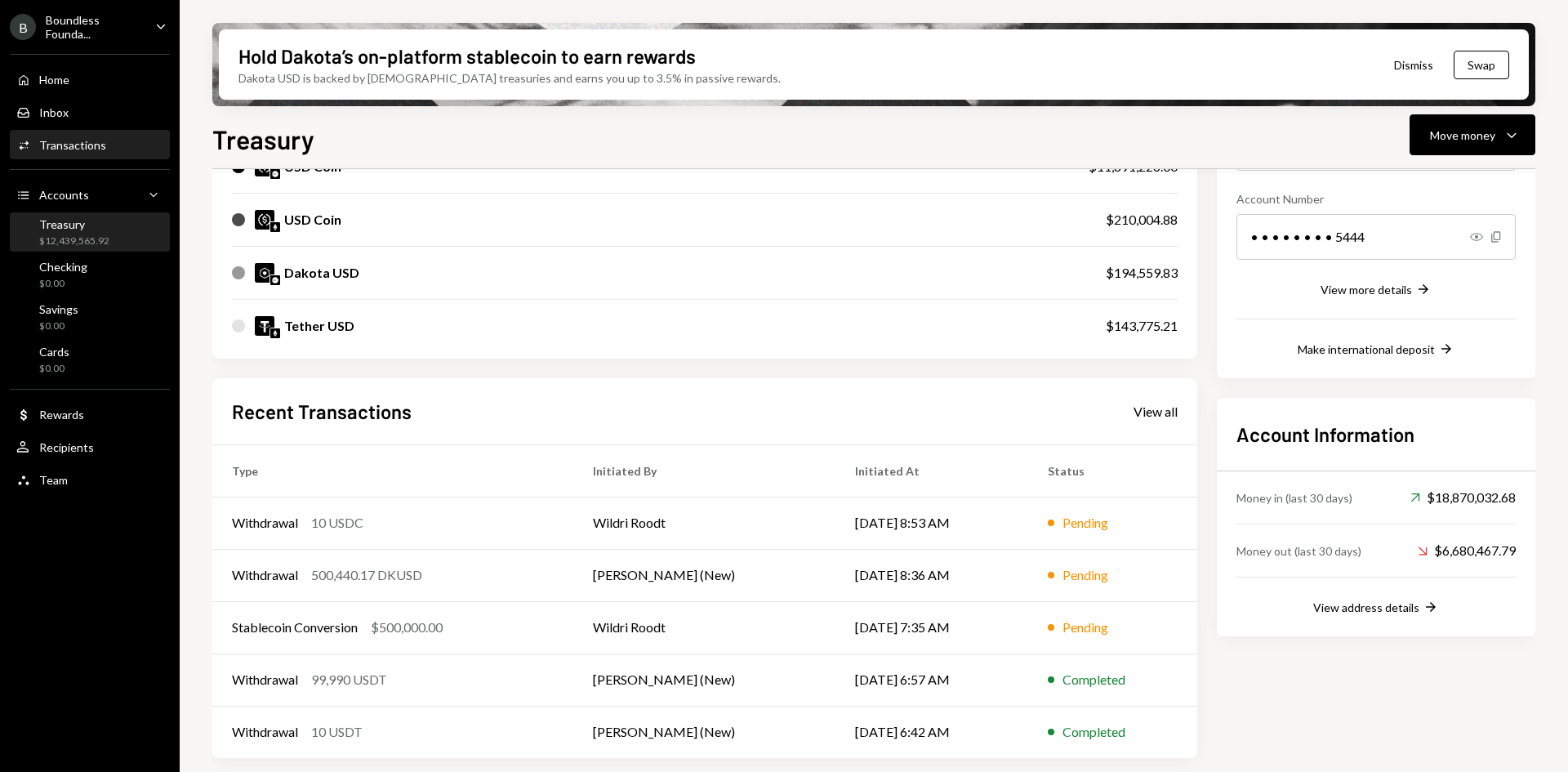
click at [102, 155] on div "Activities Transactions" at bounding box center [89, 144] width 147 height 28
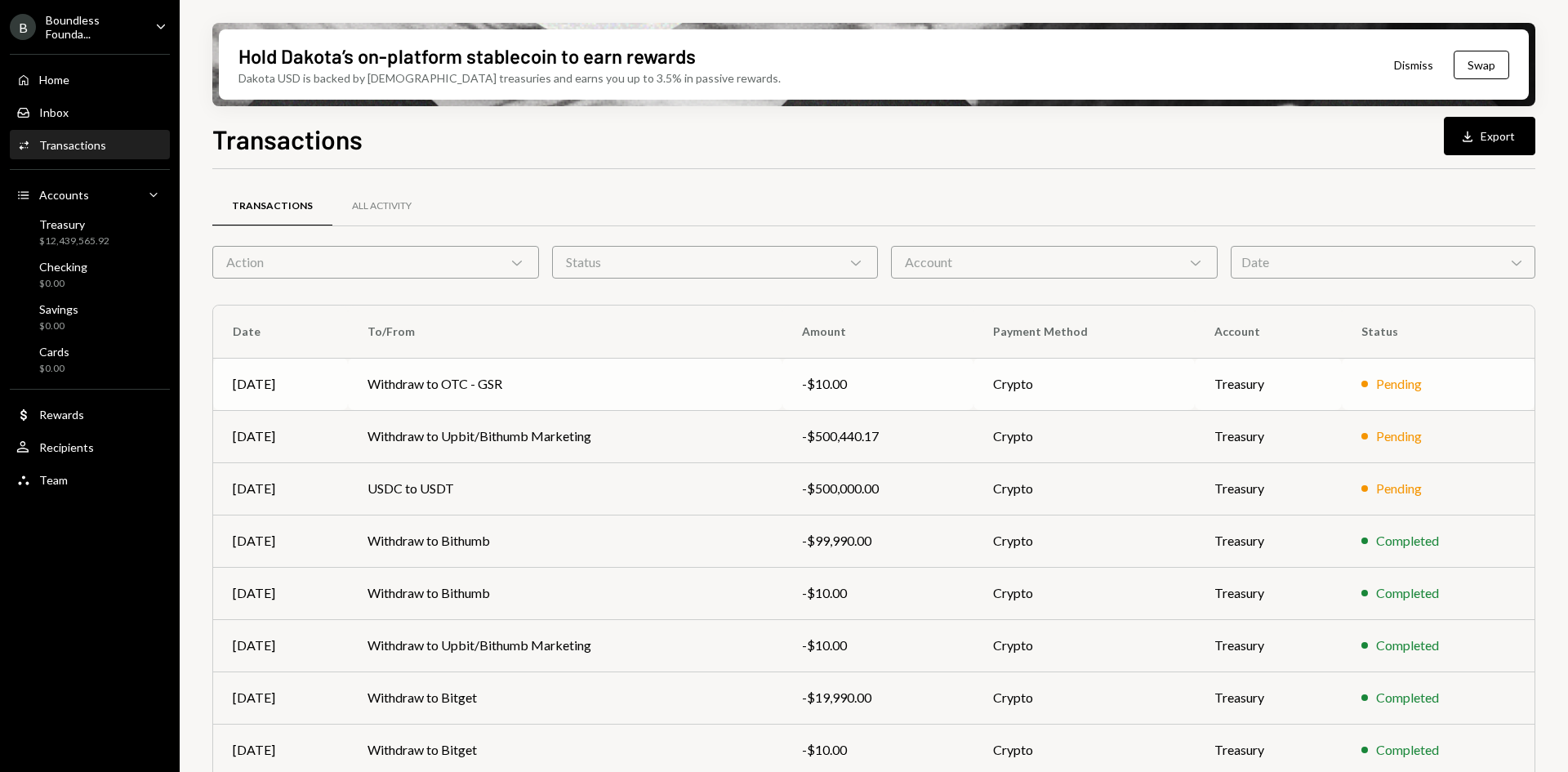
click at [700, 375] on td "Withdraw to OTC - GSR" at bounding box center [565, 384] width 435 height 52
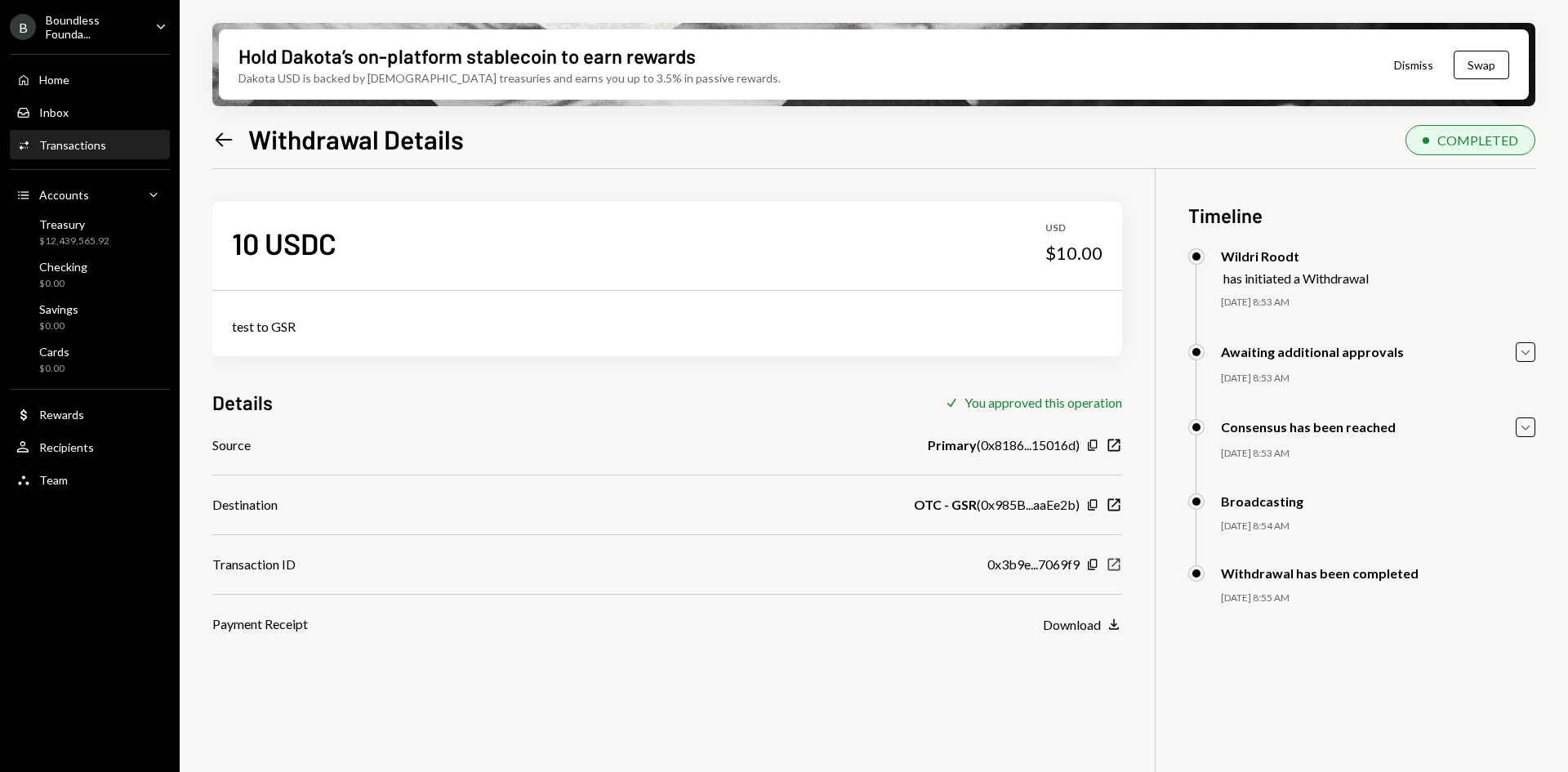
click at [1112, 566] on icon "button" at bounding box center [1113, 564] width 12 height 12
click at [88, 138] on div "Transactions" at bounding box center [72, 144] width 67 height 14
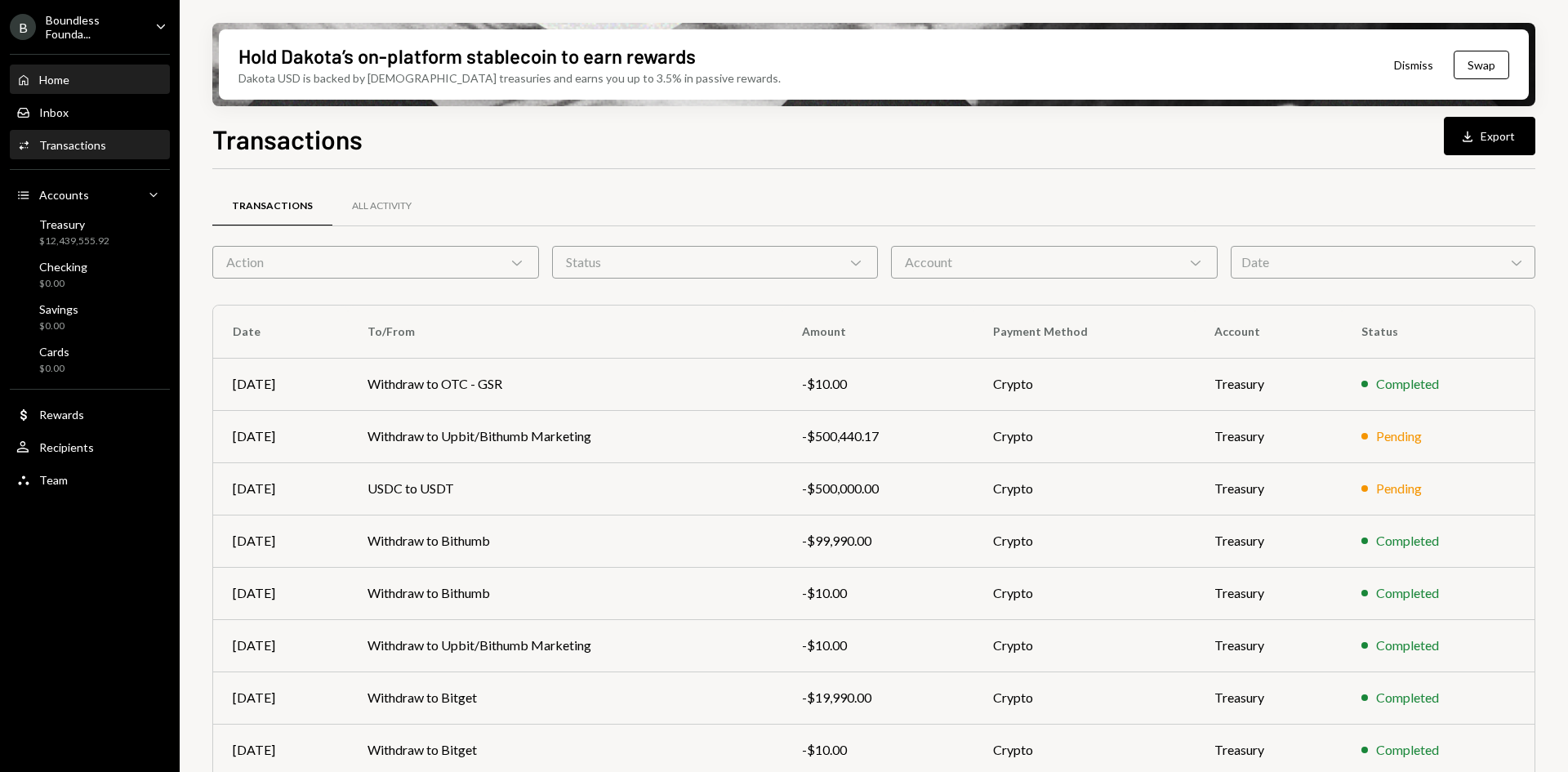
click at [95, 77] on div "Home Home" at bounding box center [89, 80] width 147 height 14
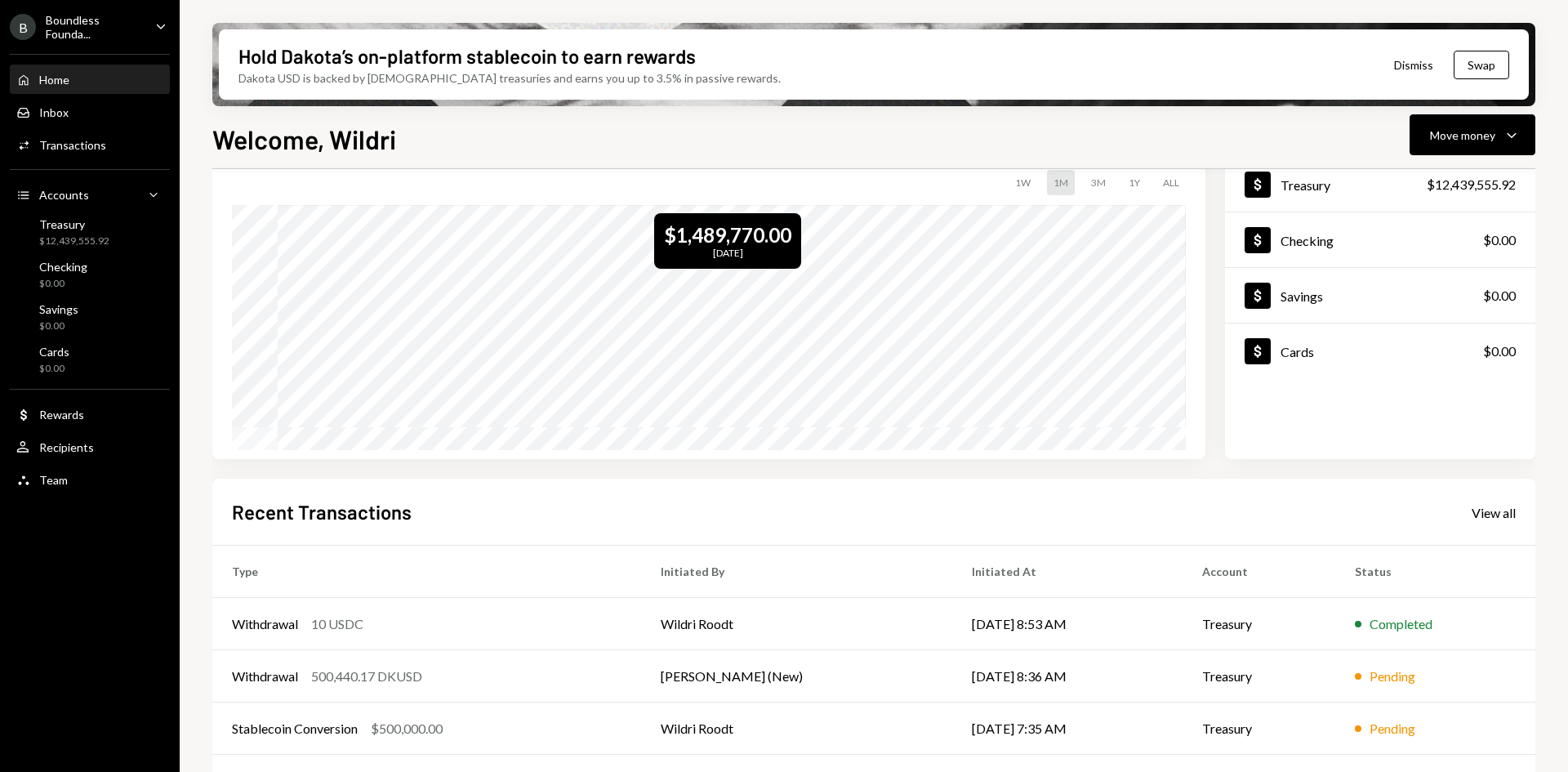
scroll to position [214, 0]
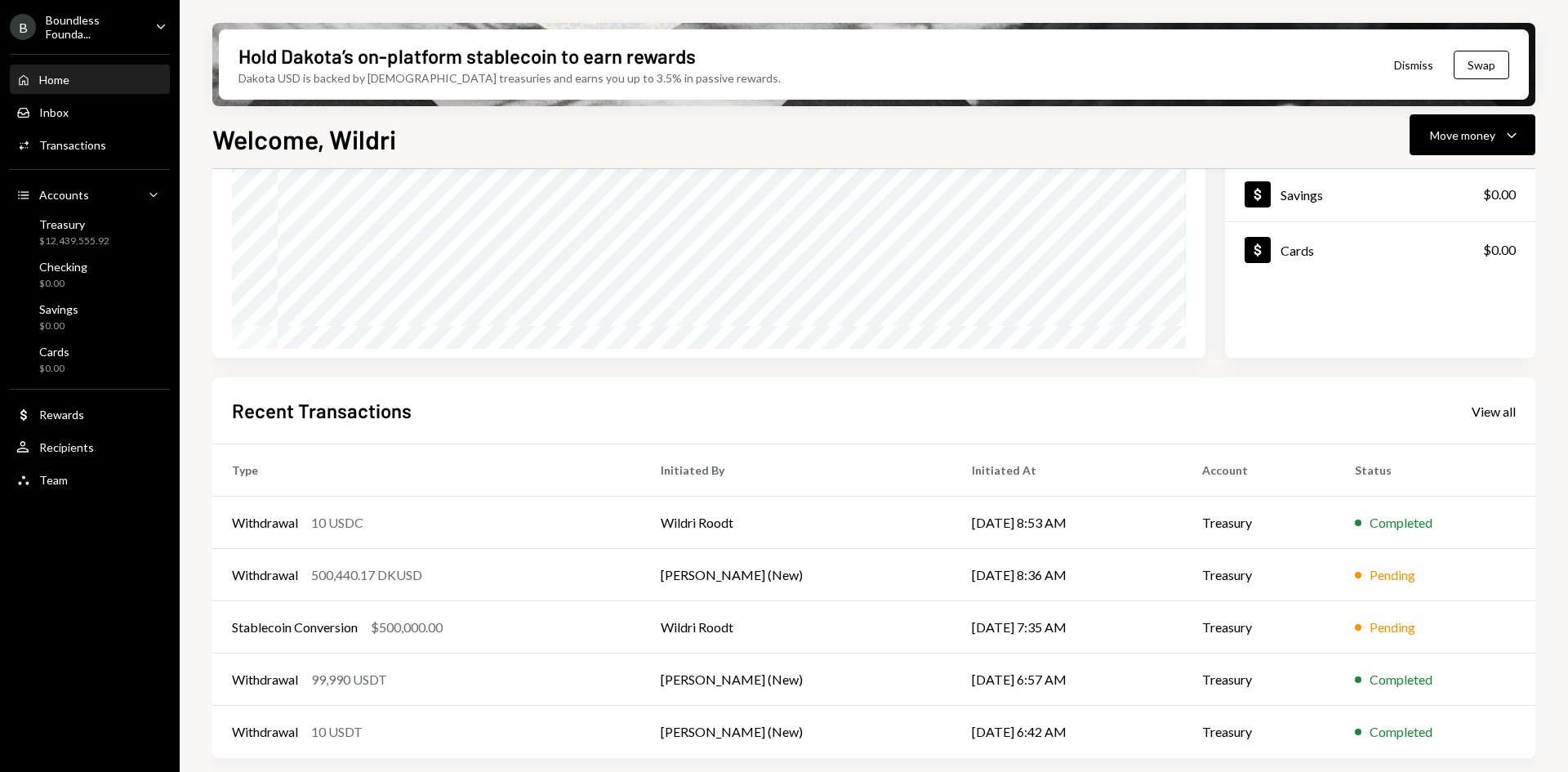
click at [1382, 18] on div "Hold Dakota’s on-platform stablecoin to earn rewards Dakota USD is backed by U.…" at bounding box center [873, 386] width 1388 height 772
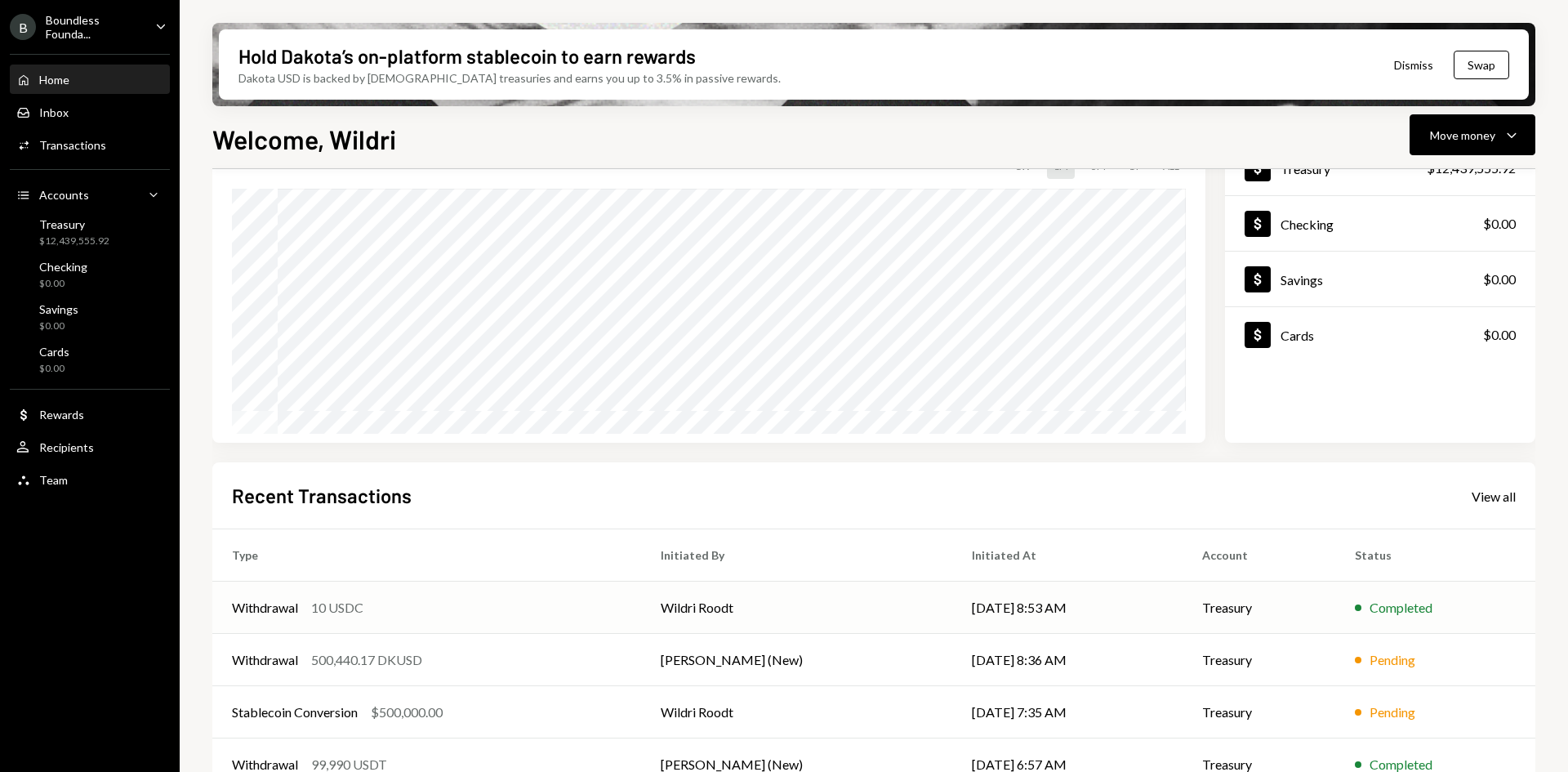
scroll to position [0, 0]
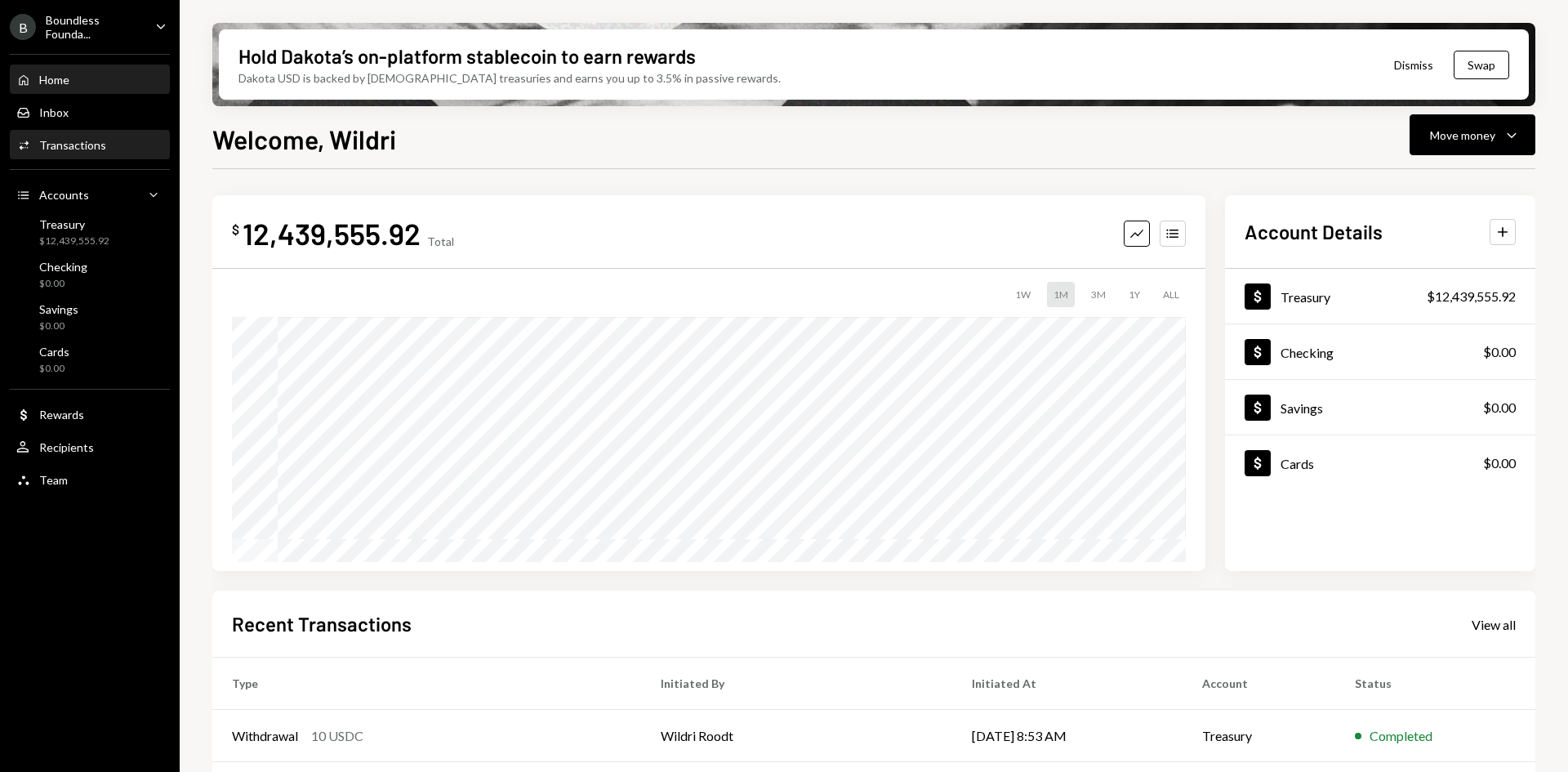
click at [82, 138] on div "Activities Transactions" at bounding box center [61, 144] width 90 height 14
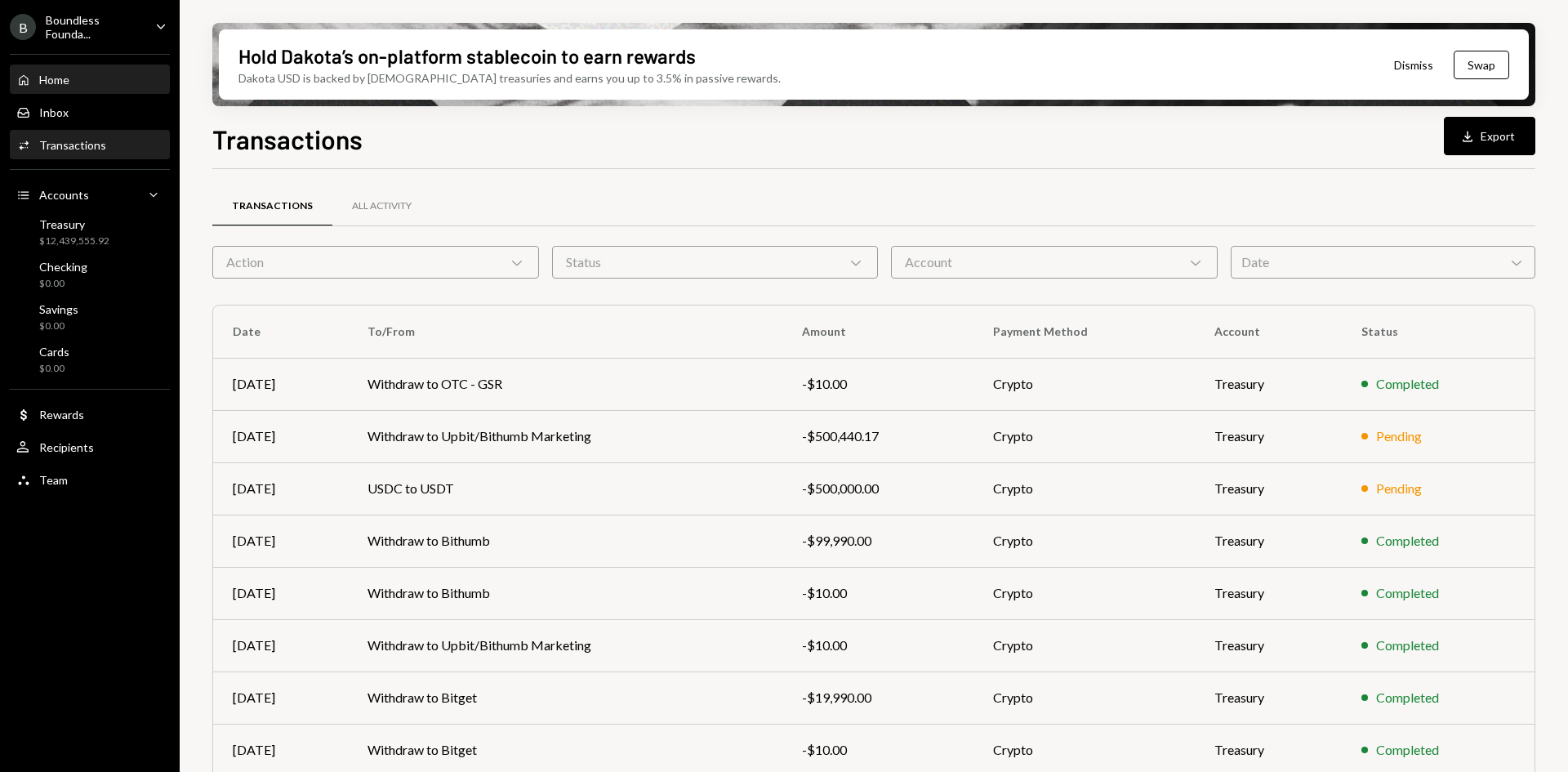
click at [103, 79] on div "Home Home" at bounding box center [89, 80] width 147 height 14
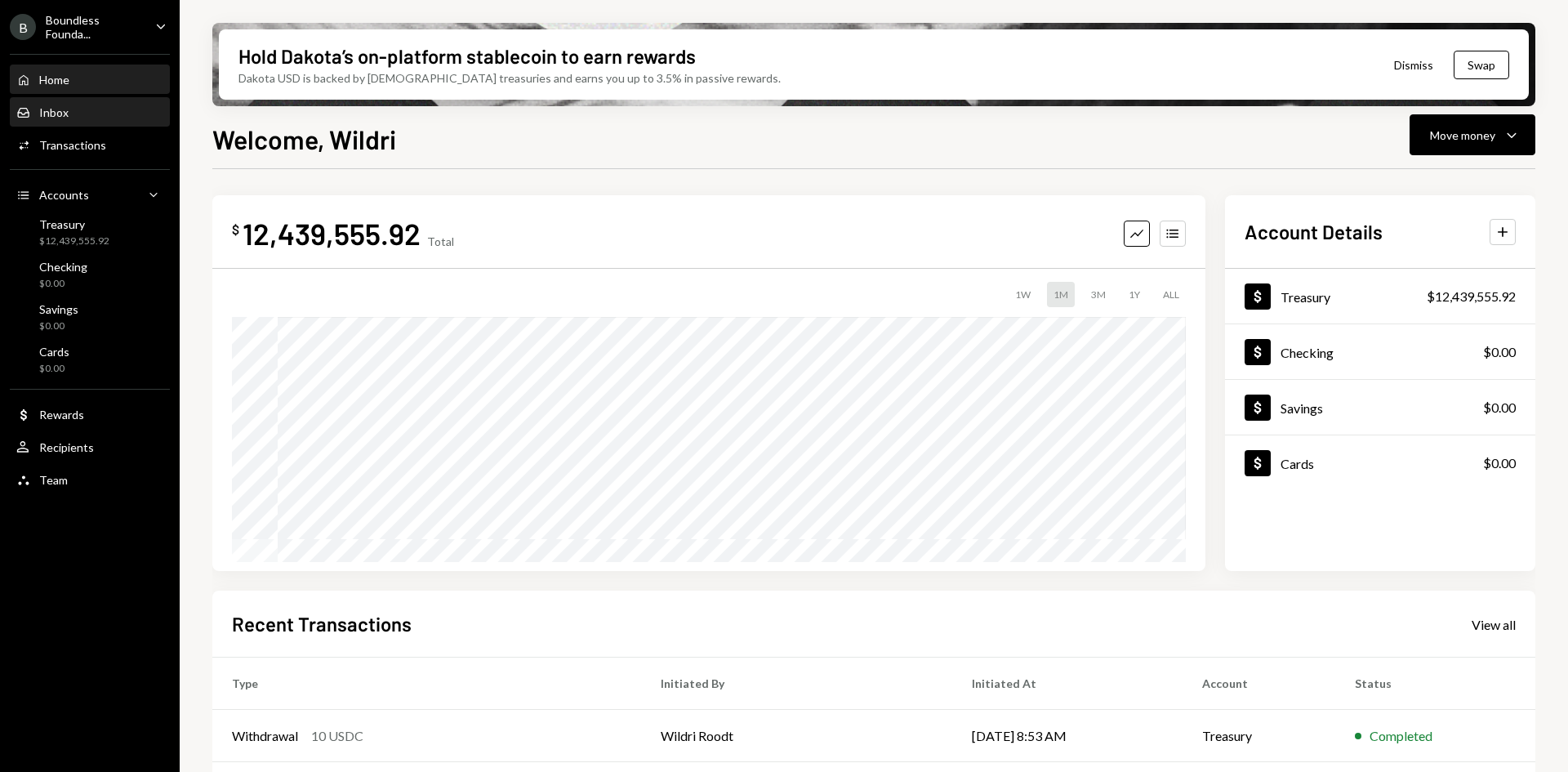
click at [99, 108] on div "Inbox Inbox" at bounding box center [89, 112] width 147 height 14
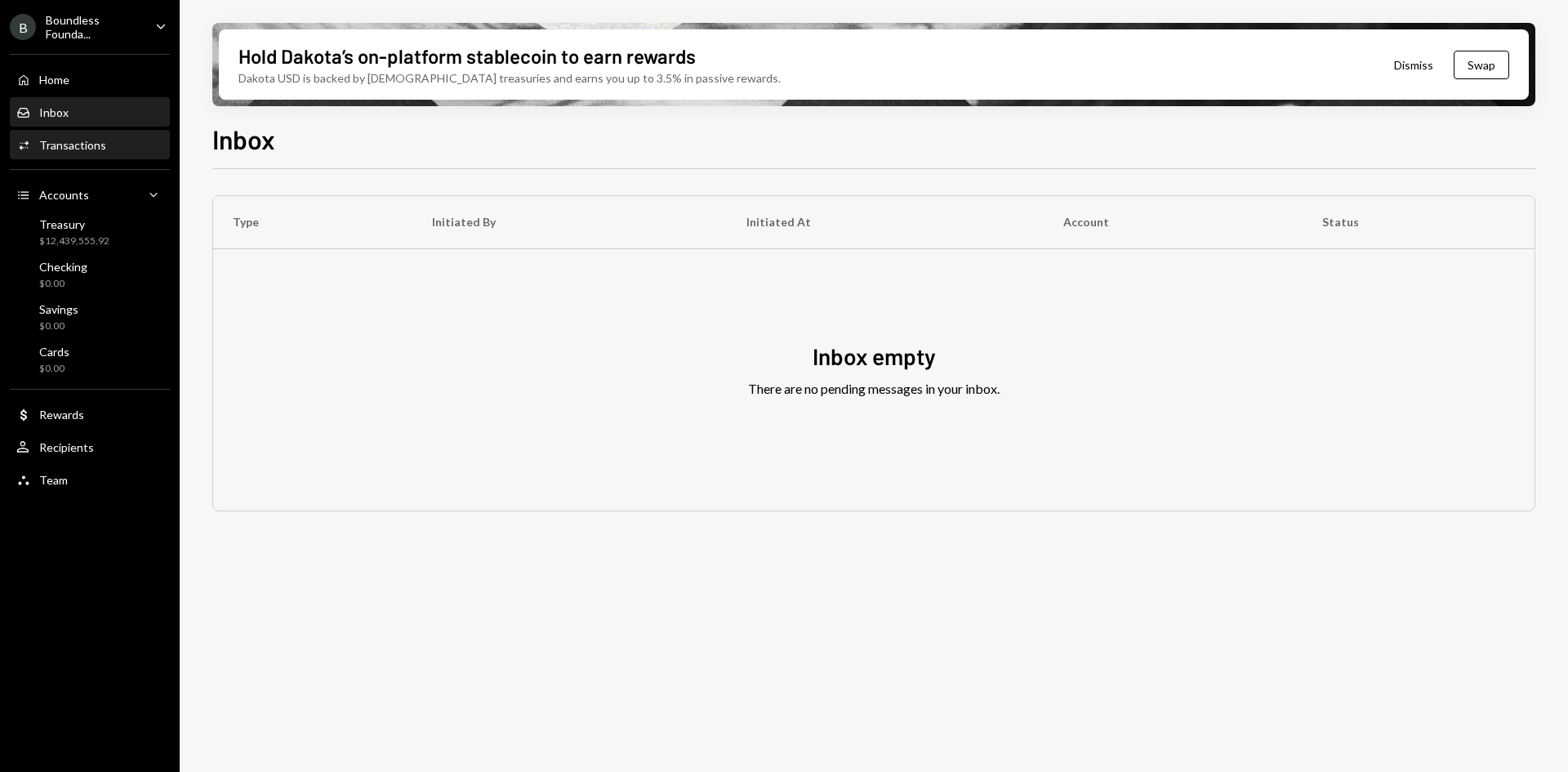
click at [97, 136] on div "Activities Transactions" at bounding box center [89, 144] width 147 height 28
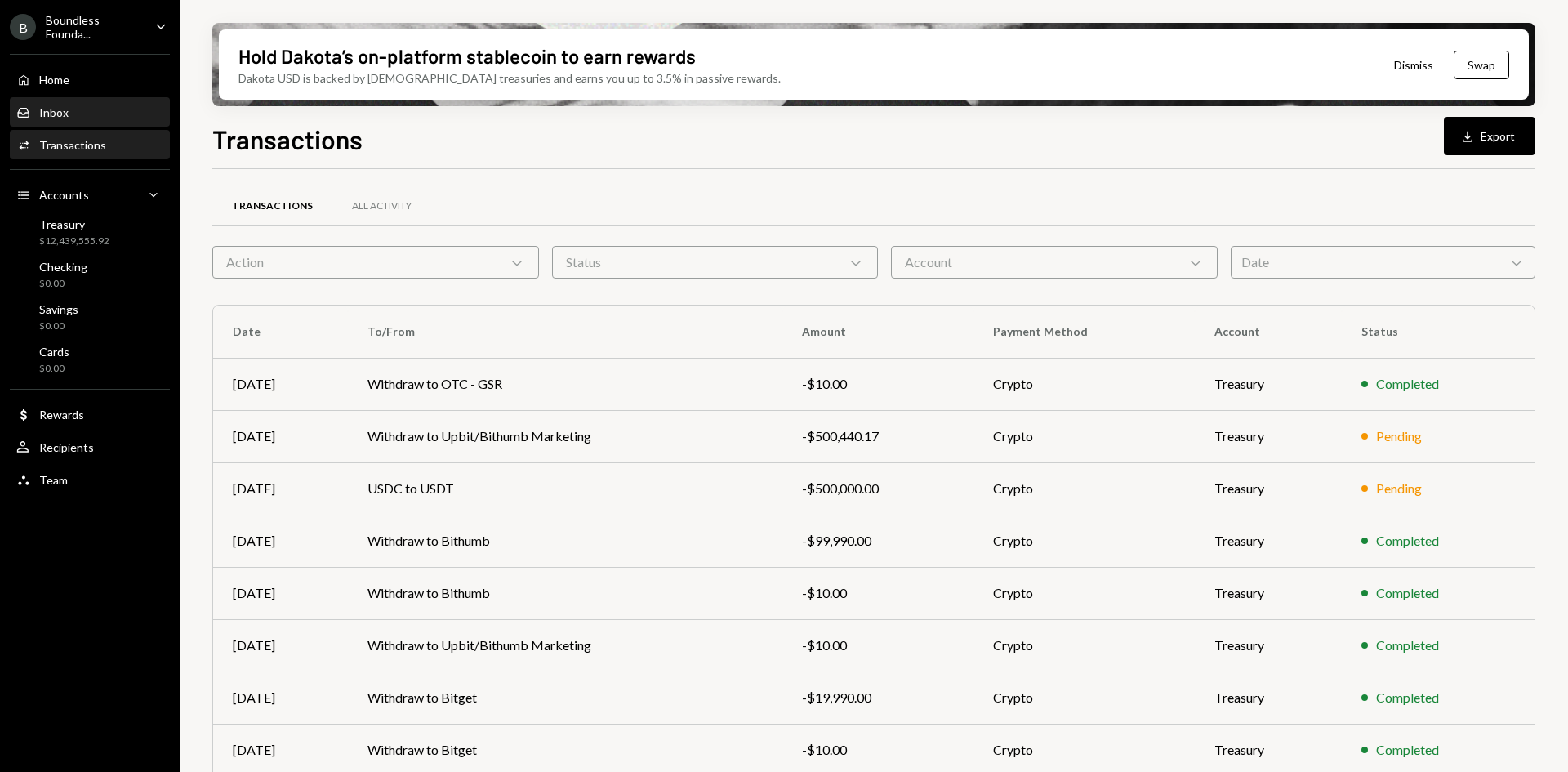
click at [101, 117] on div "Inbox Inbox" at bounding box center [89, 112] width 147 height 14
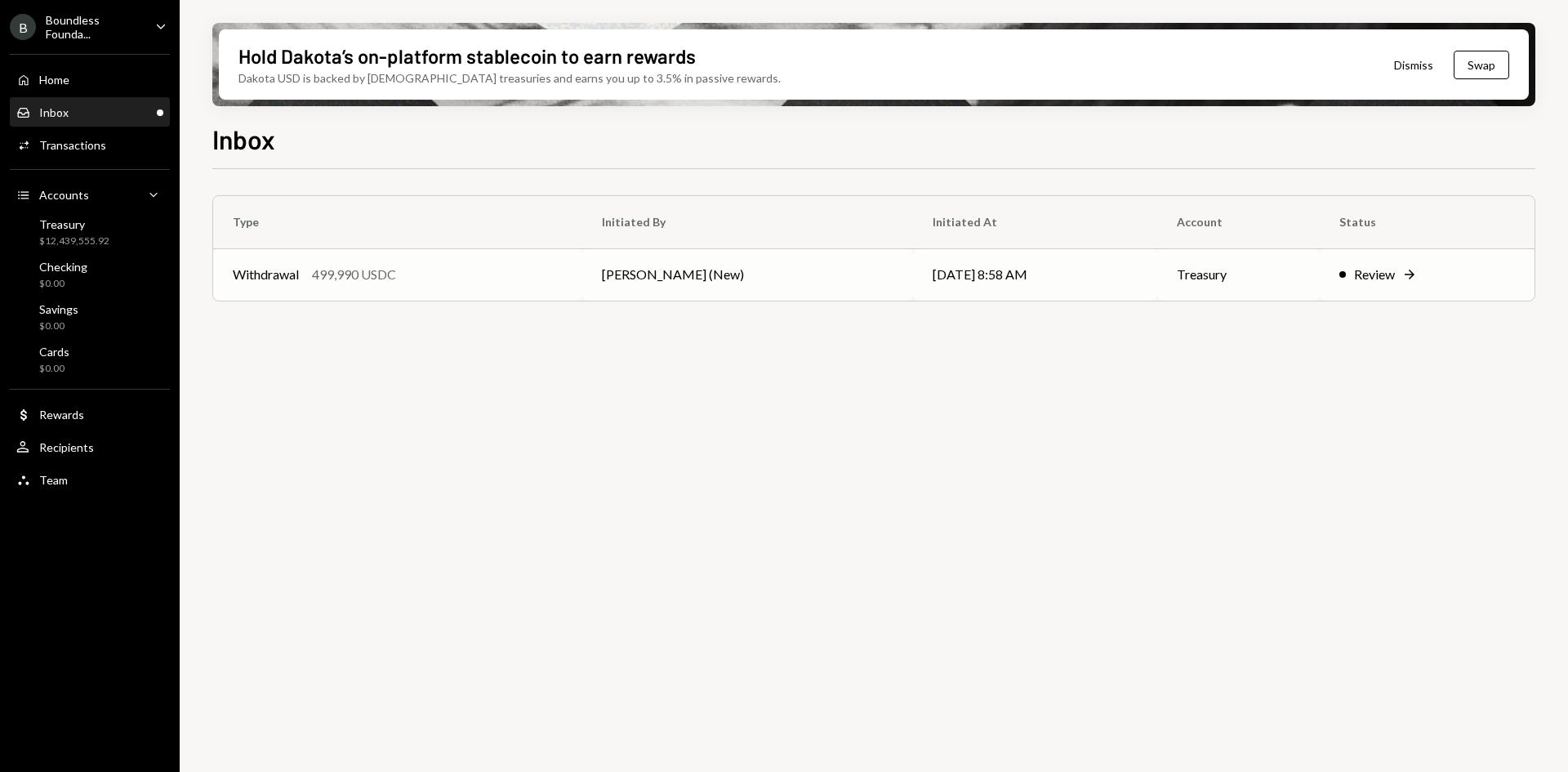
click at [600, 273] on td "[PERSON_NAME] (New)" at bounding box center [747, 273] width 330 height 52
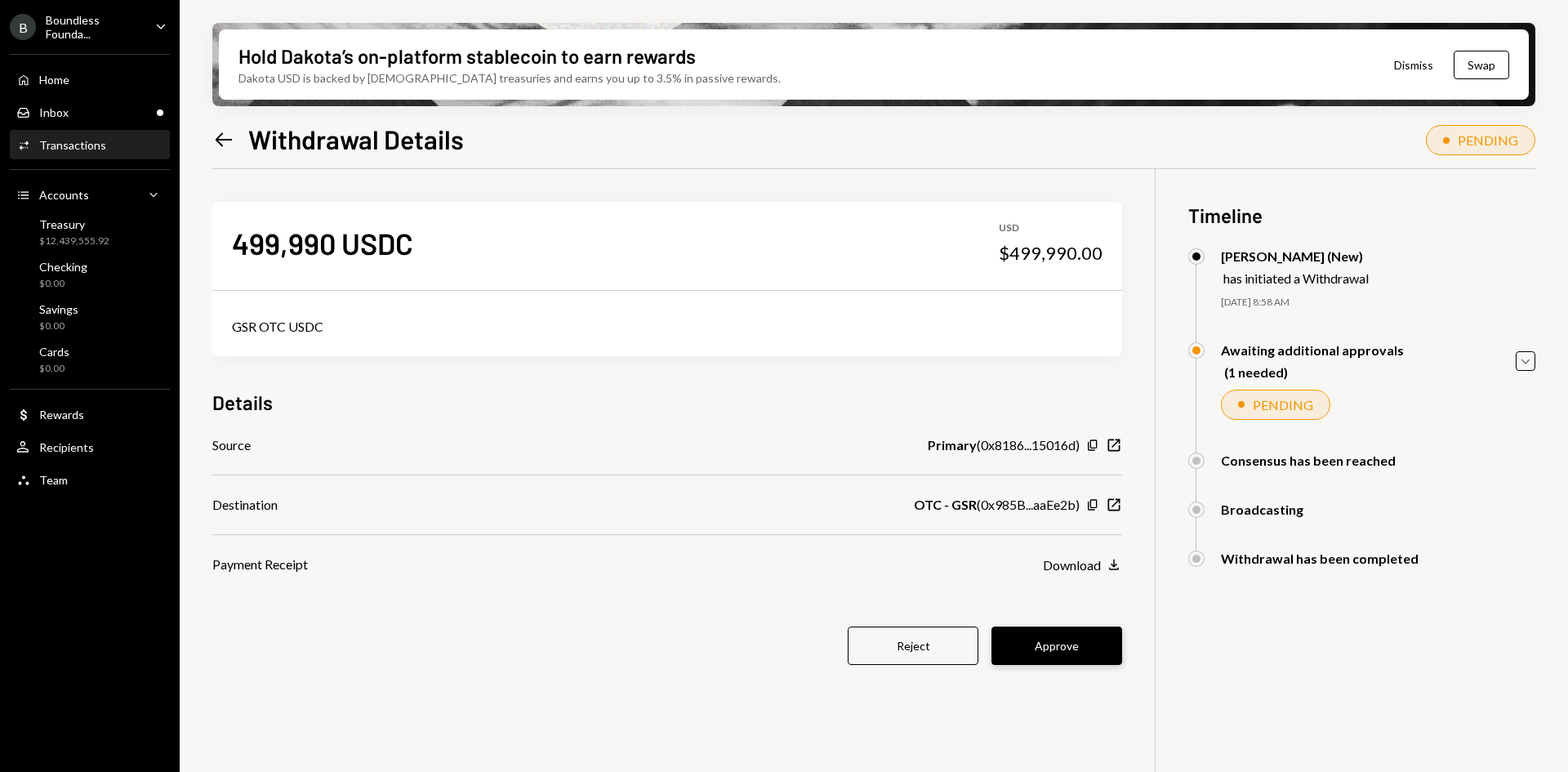
click at [1087, 646] on button "Approve" at bounding box center [1056, 646] width 131 height 38
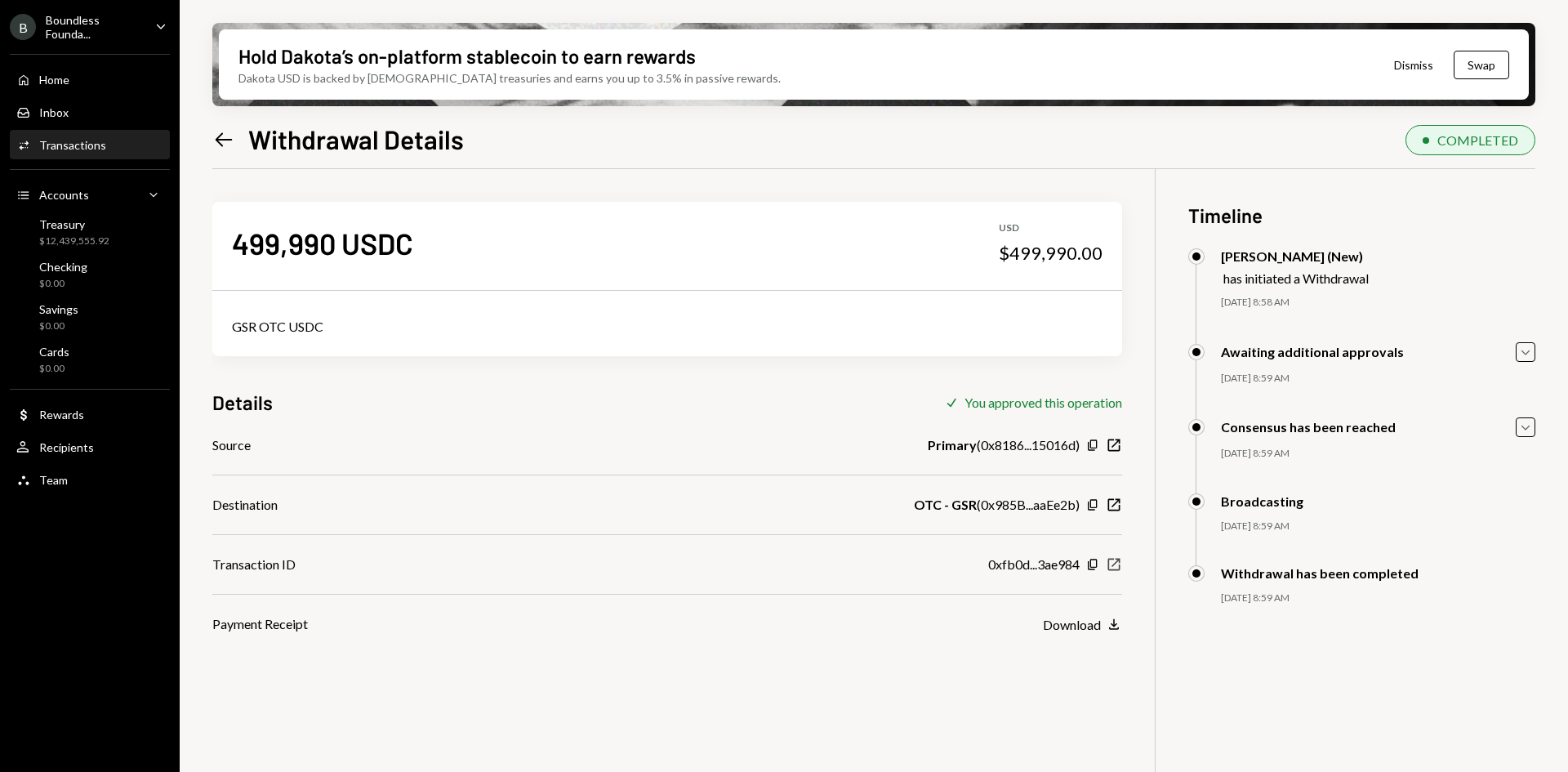
click at [1116, 564] on icon "New Window" at bounding box center [1113, 564] width 16 height 16
click at [63, 73] on div "Home" at bounding box center [54, 80] width 30 height 14
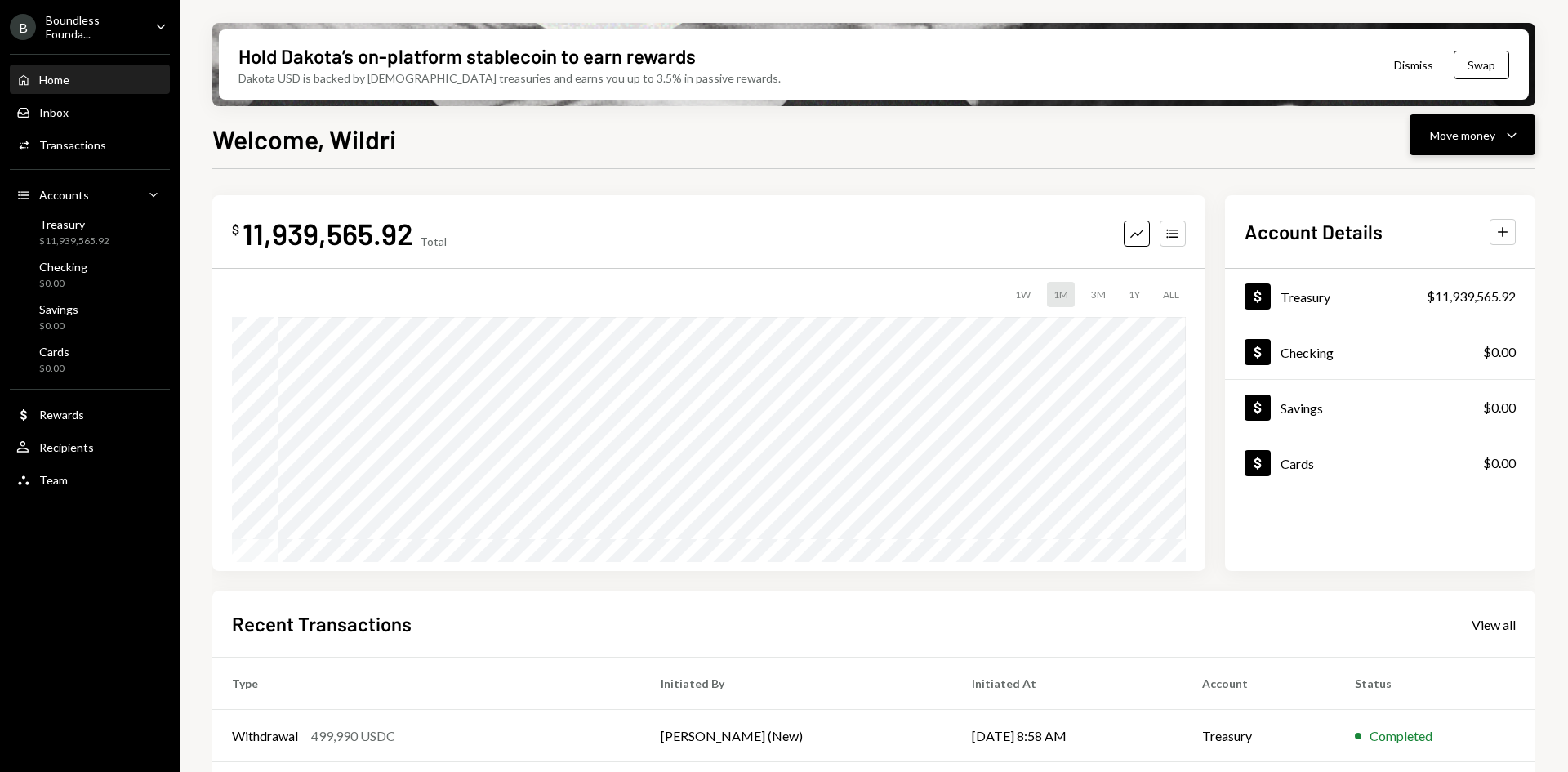
click at [1492, 125] on div "Move money Caret Down" at bounding box center [1471, 135] width 84 height 20
click at [1404, 261] on div "Deposit" at bounding box center [1459, 257] width 120 height 17
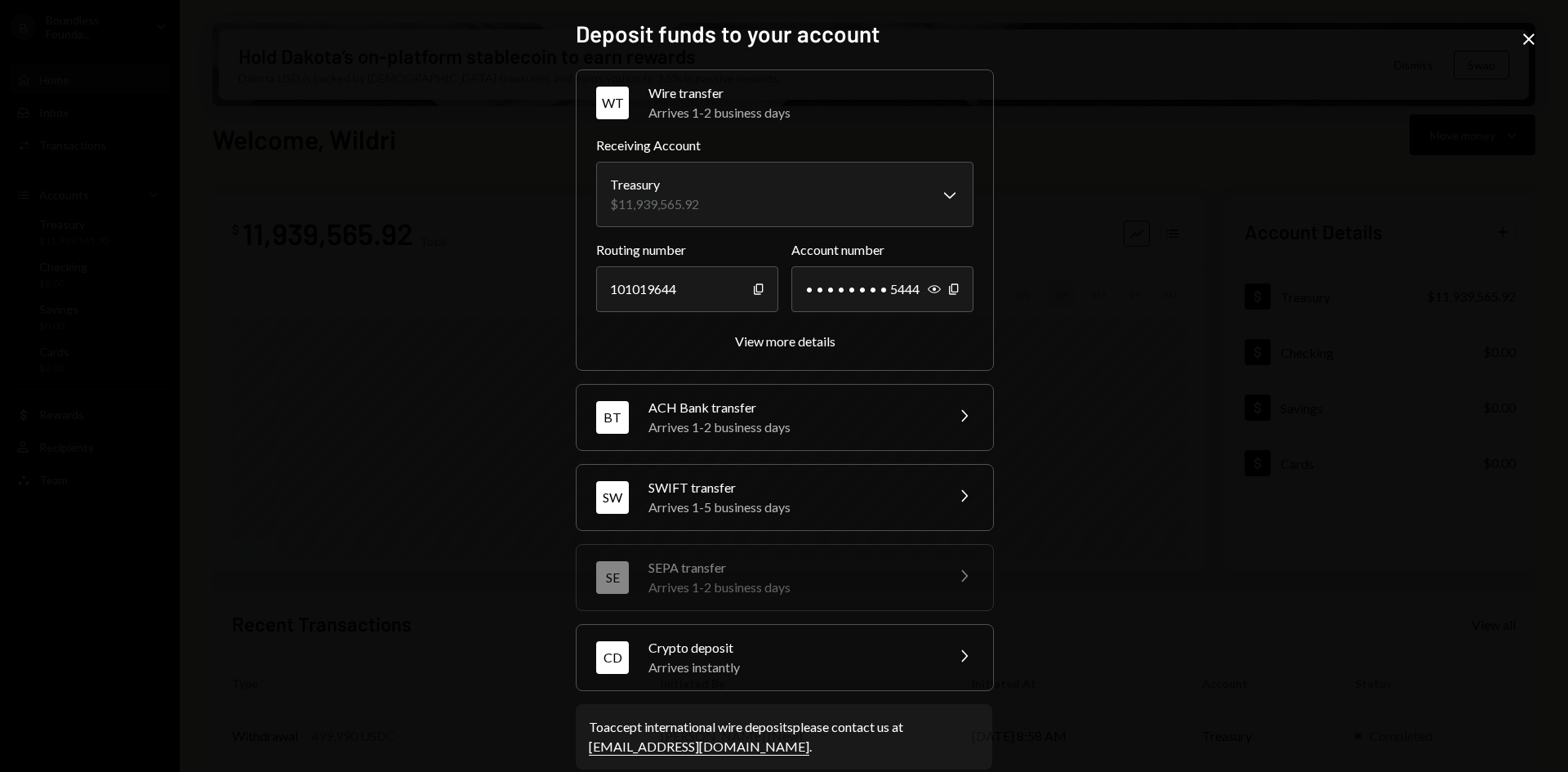
click at [751, 675] on div "Arrives instantly" at bounding box center [791, 667] width 286 height 20
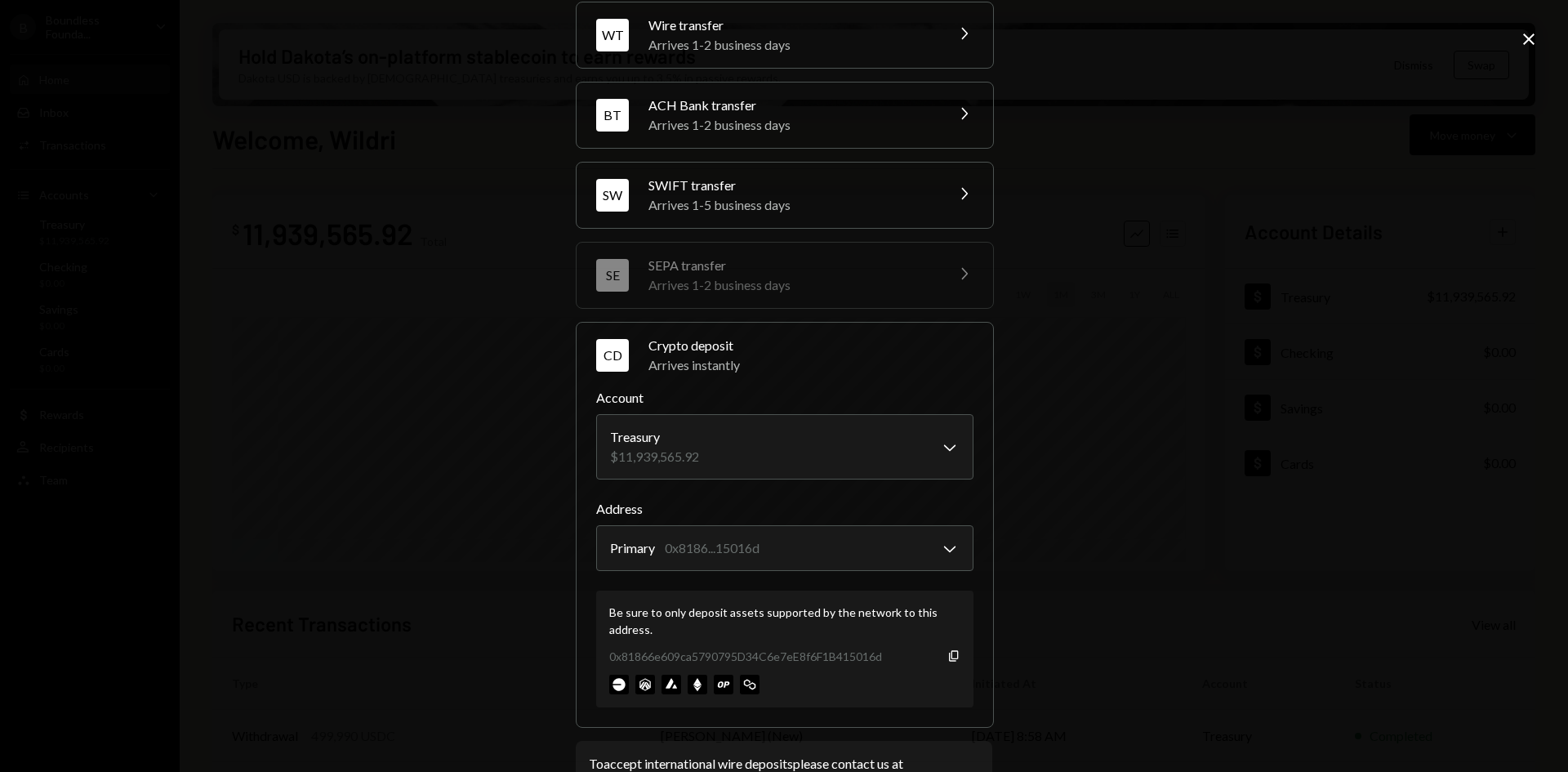
scroll to position [128, 0]
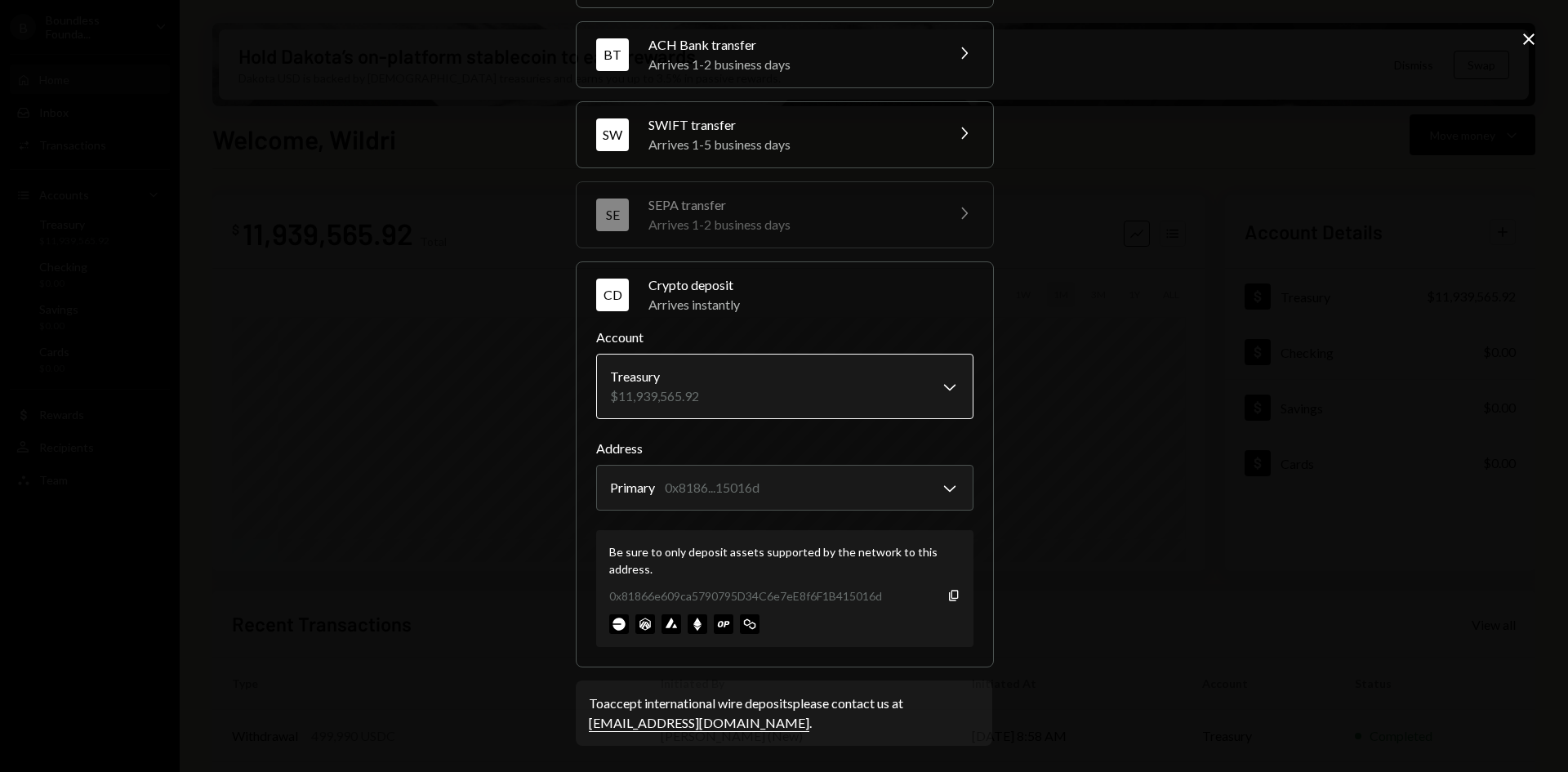
click at [721, 394] on body "B Boundless Founda... Caret Down Home Home Inbox Inbox Activities Transactions …" at bounding box center [784, 386] width 1568 height 772
click at [776, 485] on body "B Boundless Founda... Caret Down Home Home Inbox Inbox Activities Transactions …" at bounding box center [784, 386] width 1568 height 772
click at [947, 599] on icon "Copy" at bounding box center [954, 595] width 13 height 13
click at [1536, 33] on icon "Close" at bounding box center [1528, 39] width 20 height 20
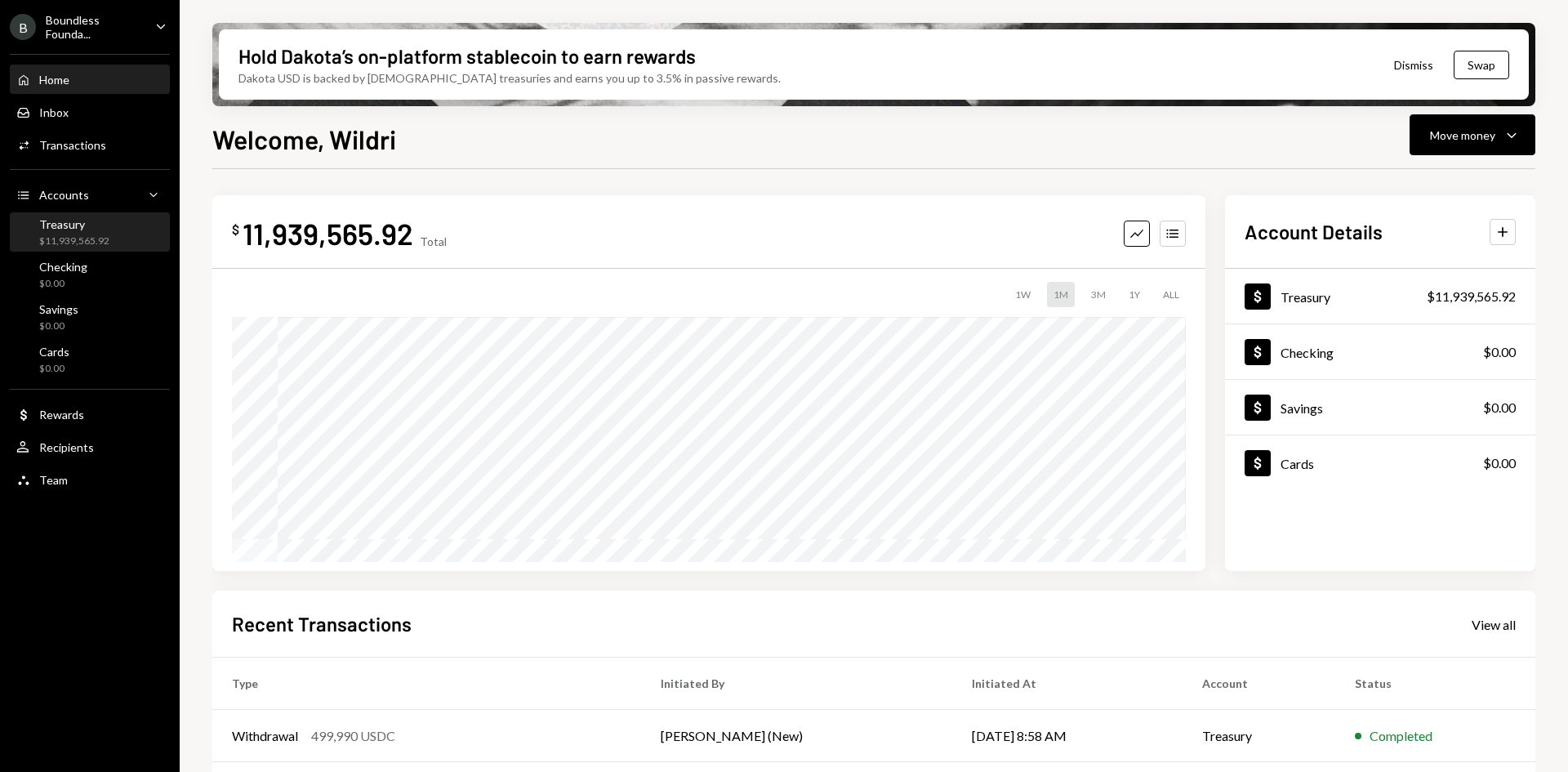
click at [103, 235] on div "$11,939,565.92" at bounding box center [74, 241] width 70 height 14
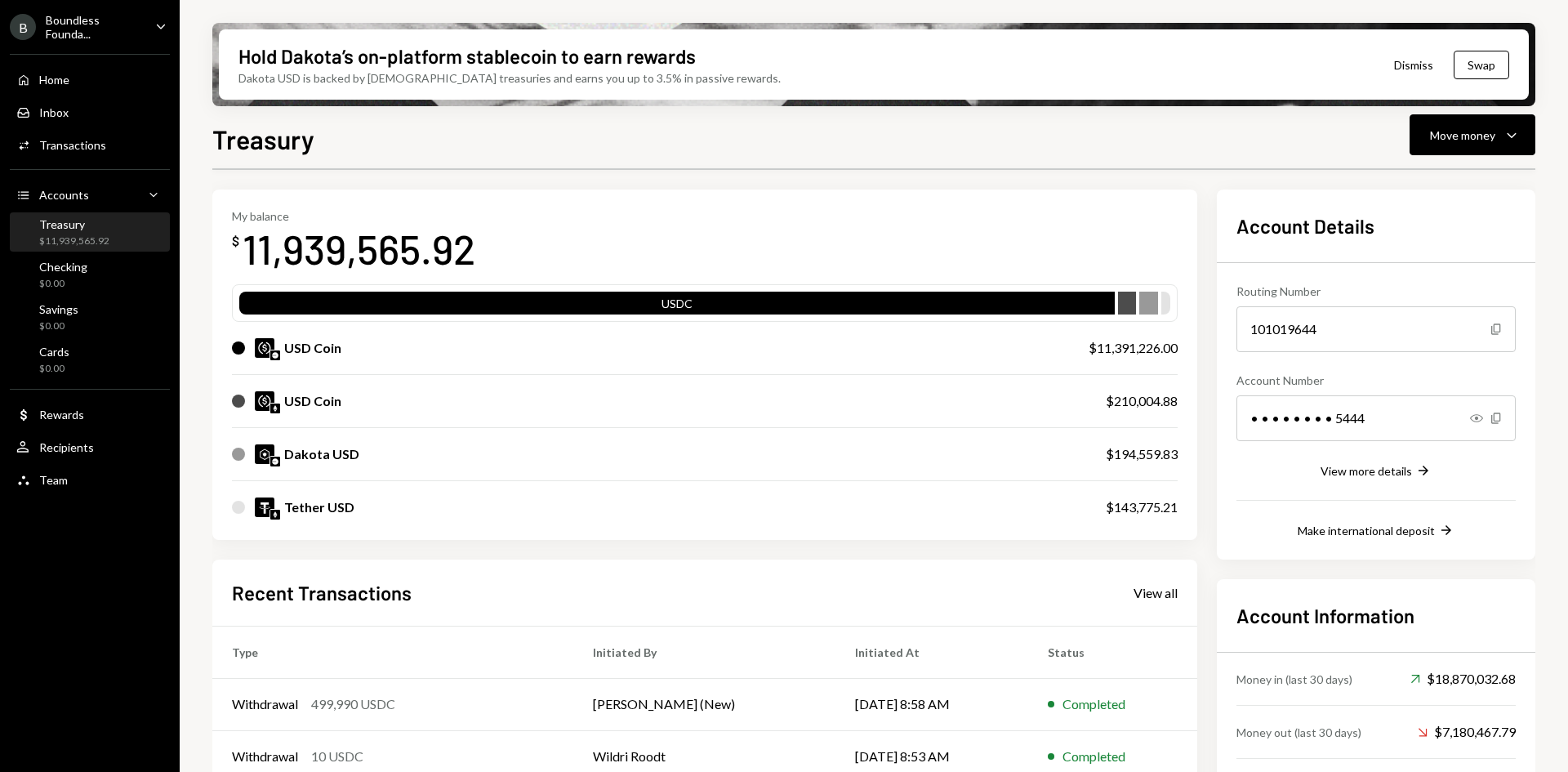
scroll to position [82, 0]
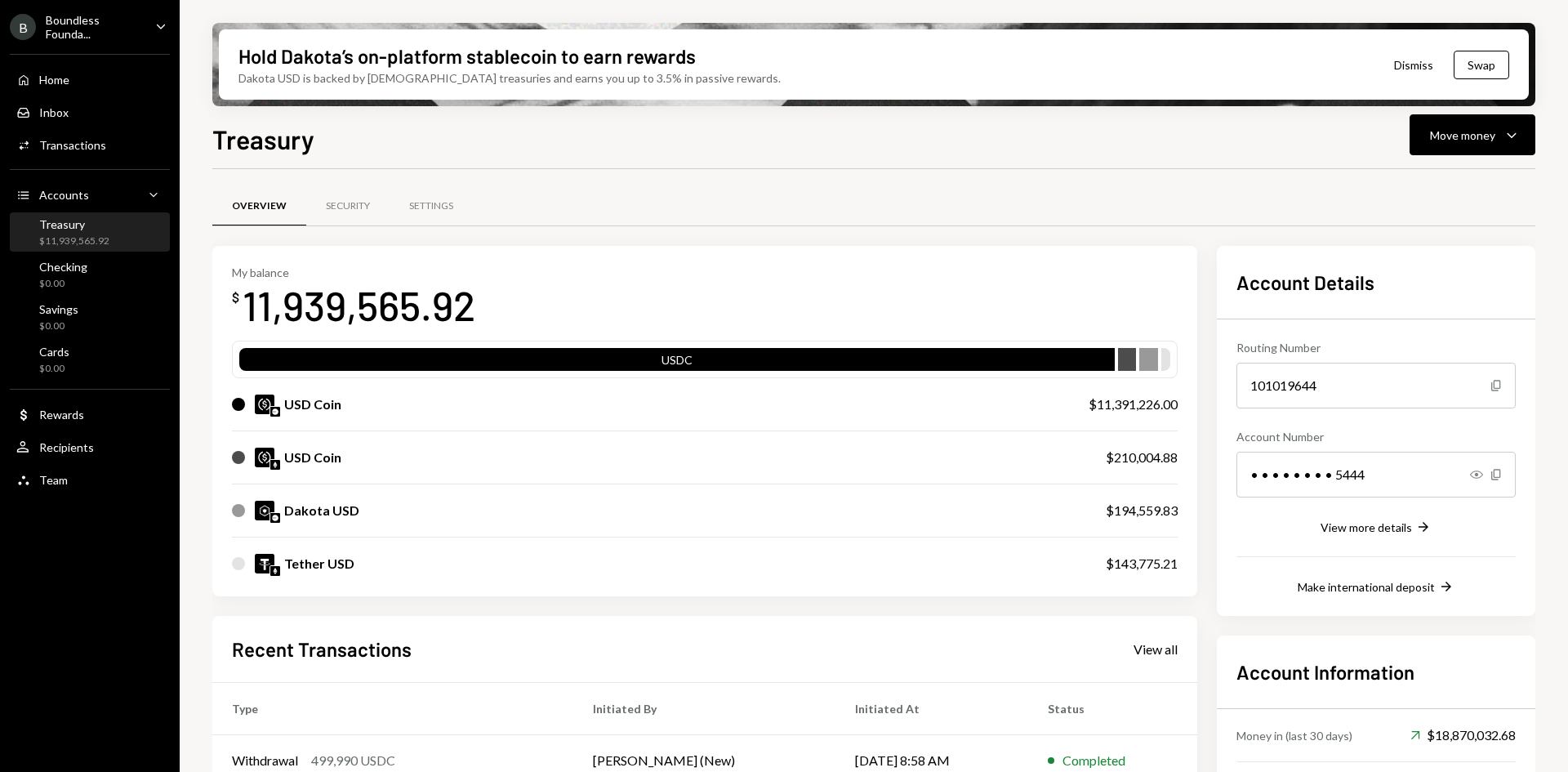
scroll to position [237, 0]
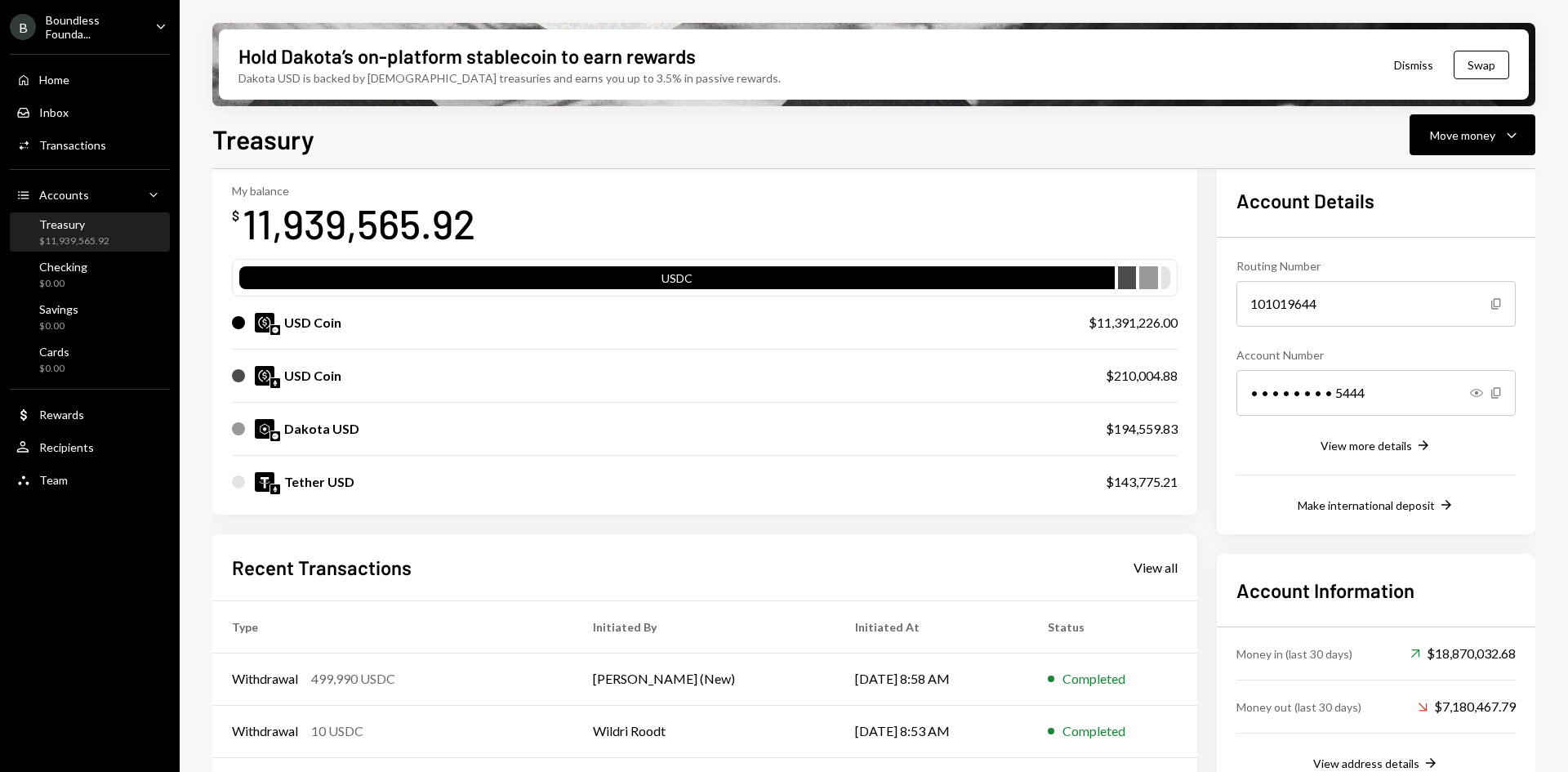
click at [330, 483] on div "Tether USD" at bounding box center [319, 481] width 70 height 20
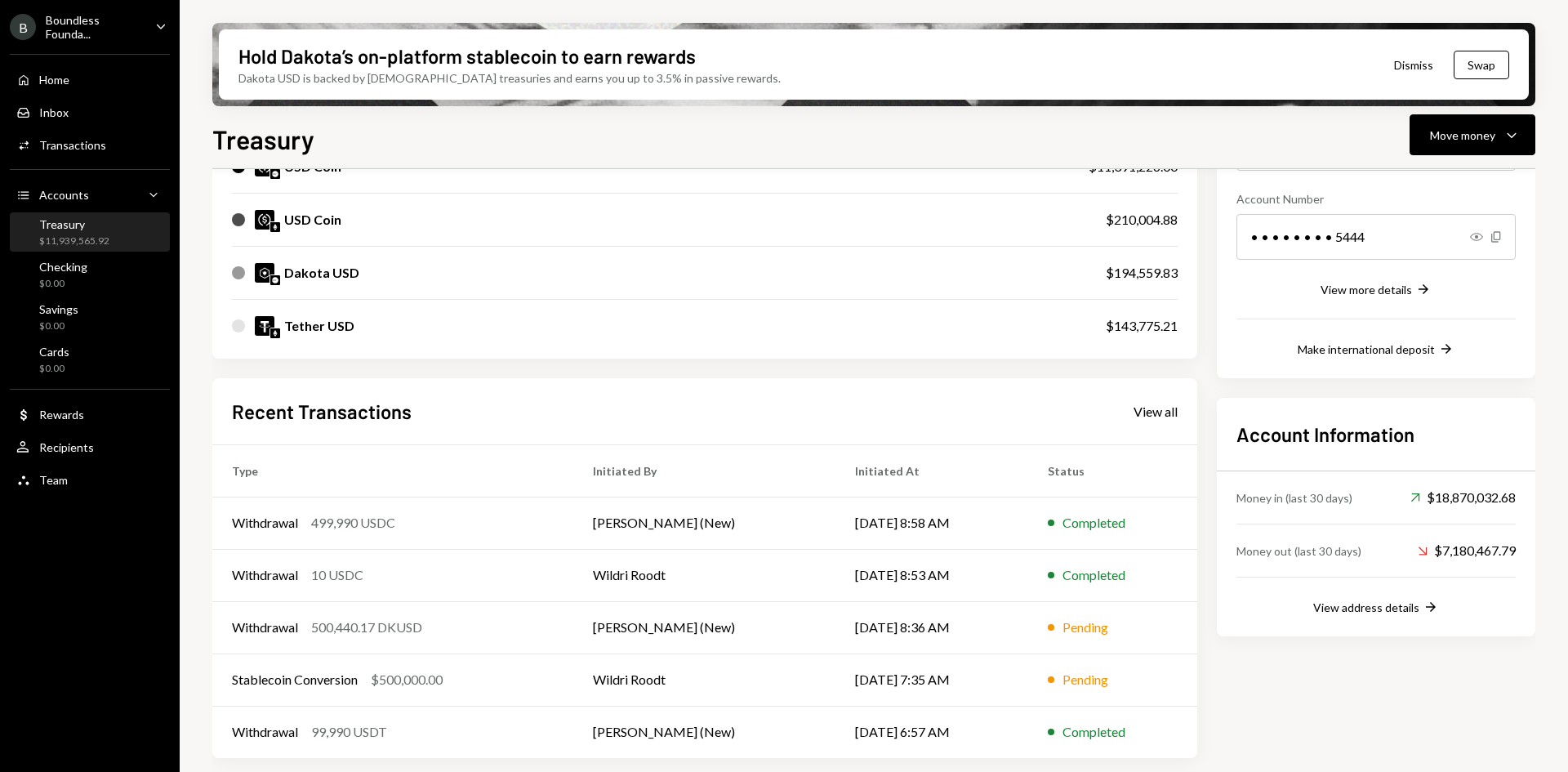
click at [81, 160] on div "Home Home Inbox Inbox Activities Transactions Accounts Accounts Caret Down Trea…" at bounding box center [89, 270] width 179 height 453
click at [79, 138] on div "Activities Transactions" at bounding box center [61, 144] width 90 height 14
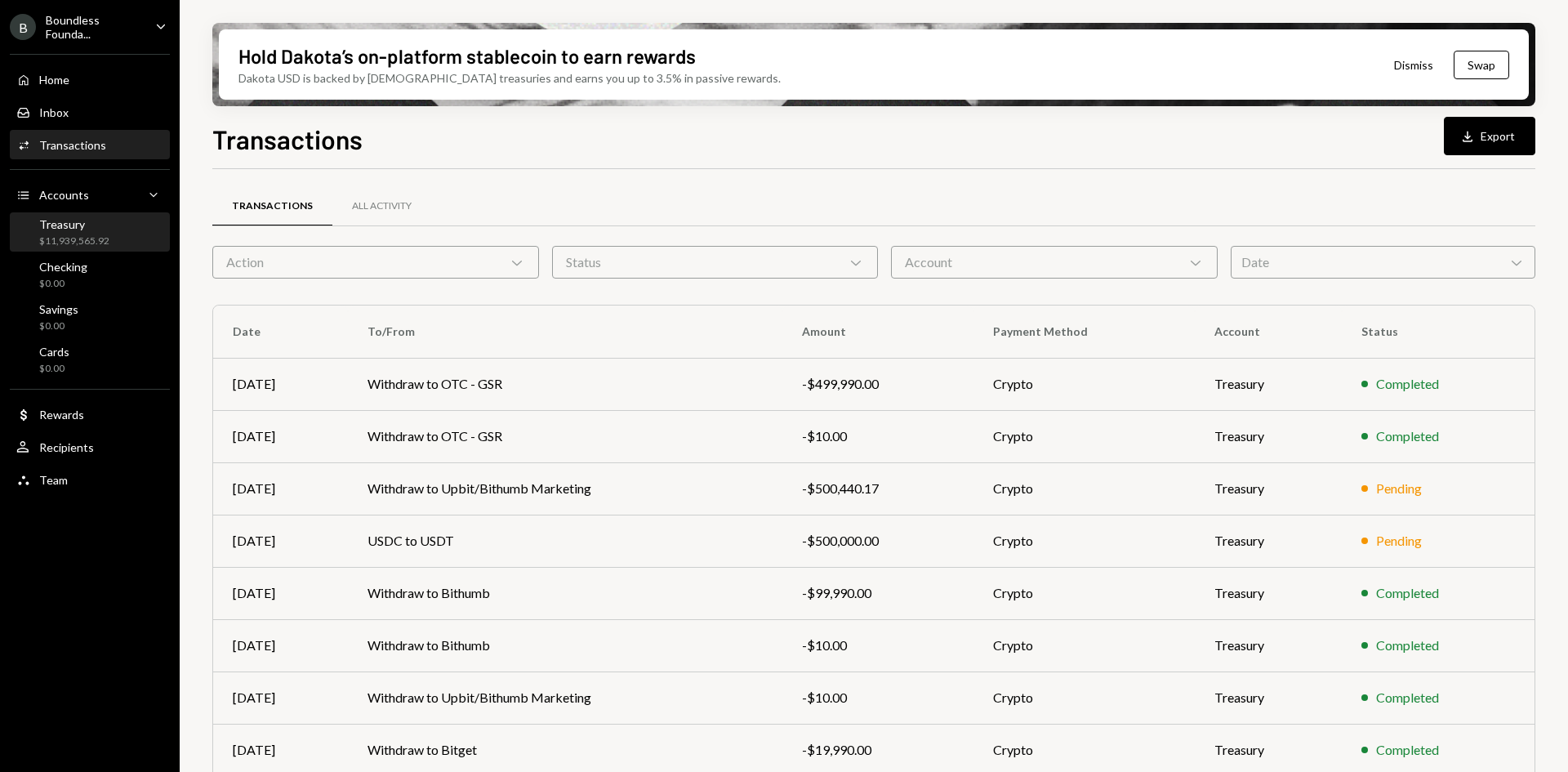
click at [87, 235] on div "$11,939,565.92" at bounding box center [74, 241] width 70 height 14
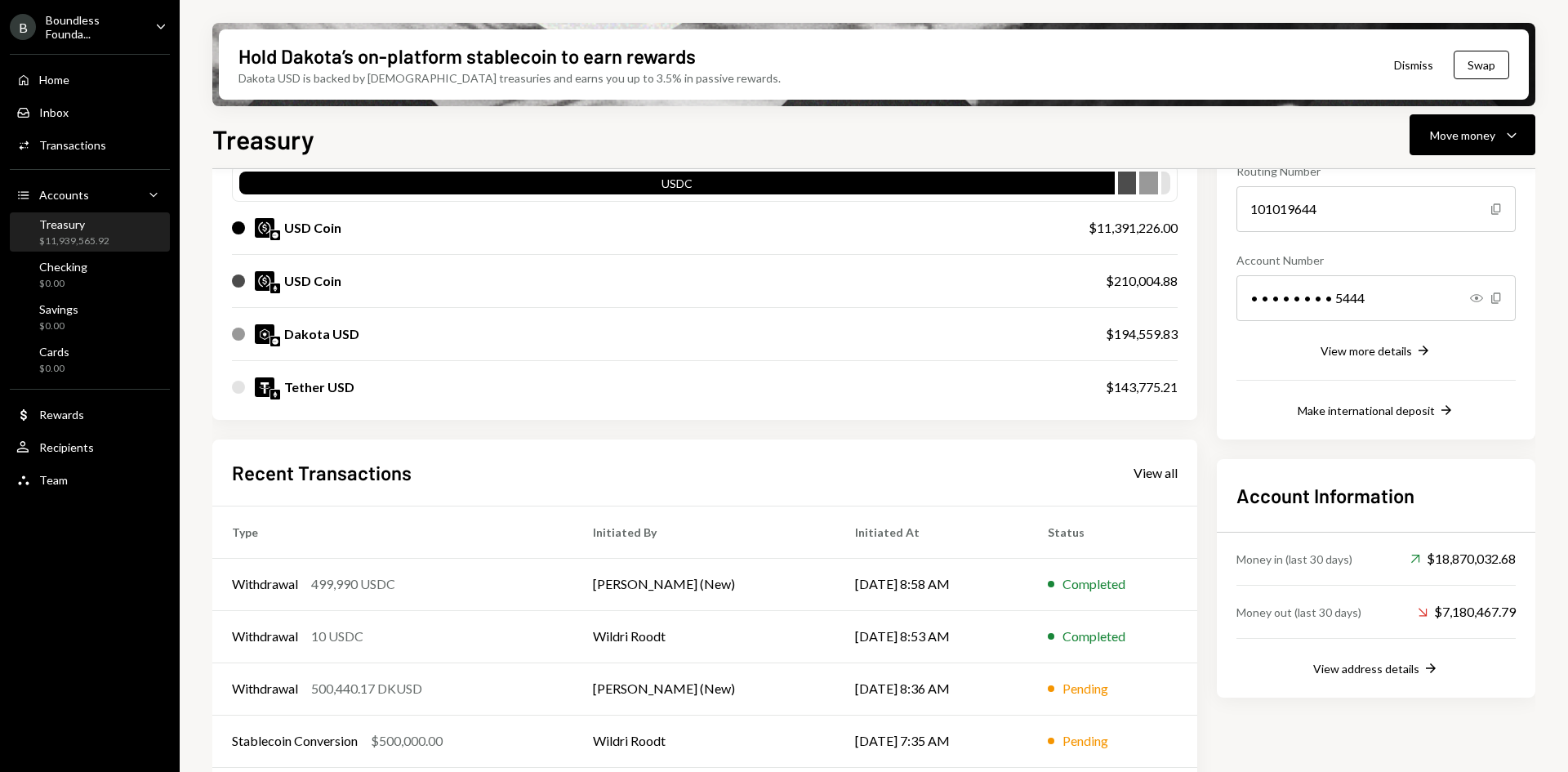
scroll to position [237, 0]
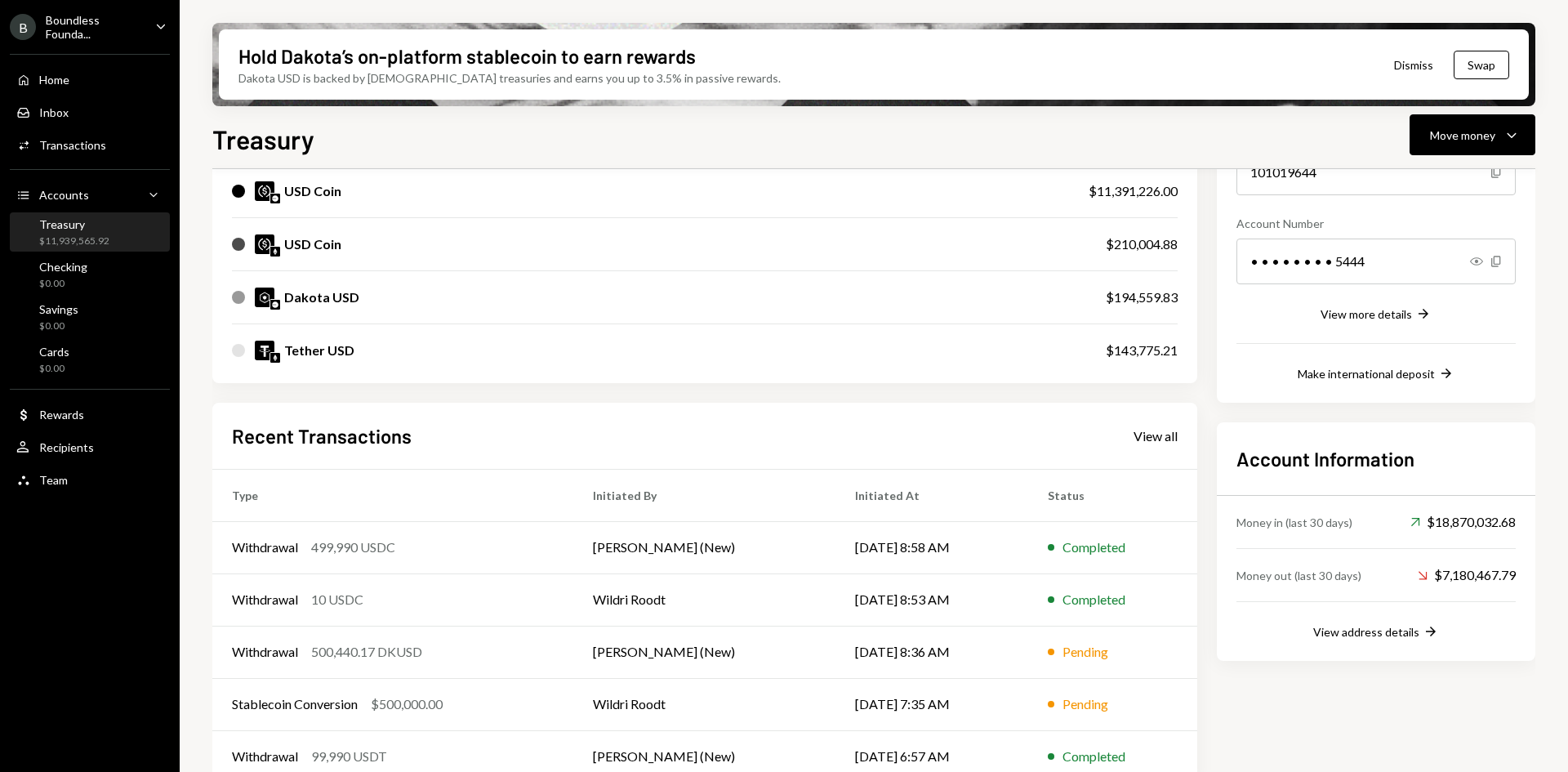
scroll to position [237, 0]
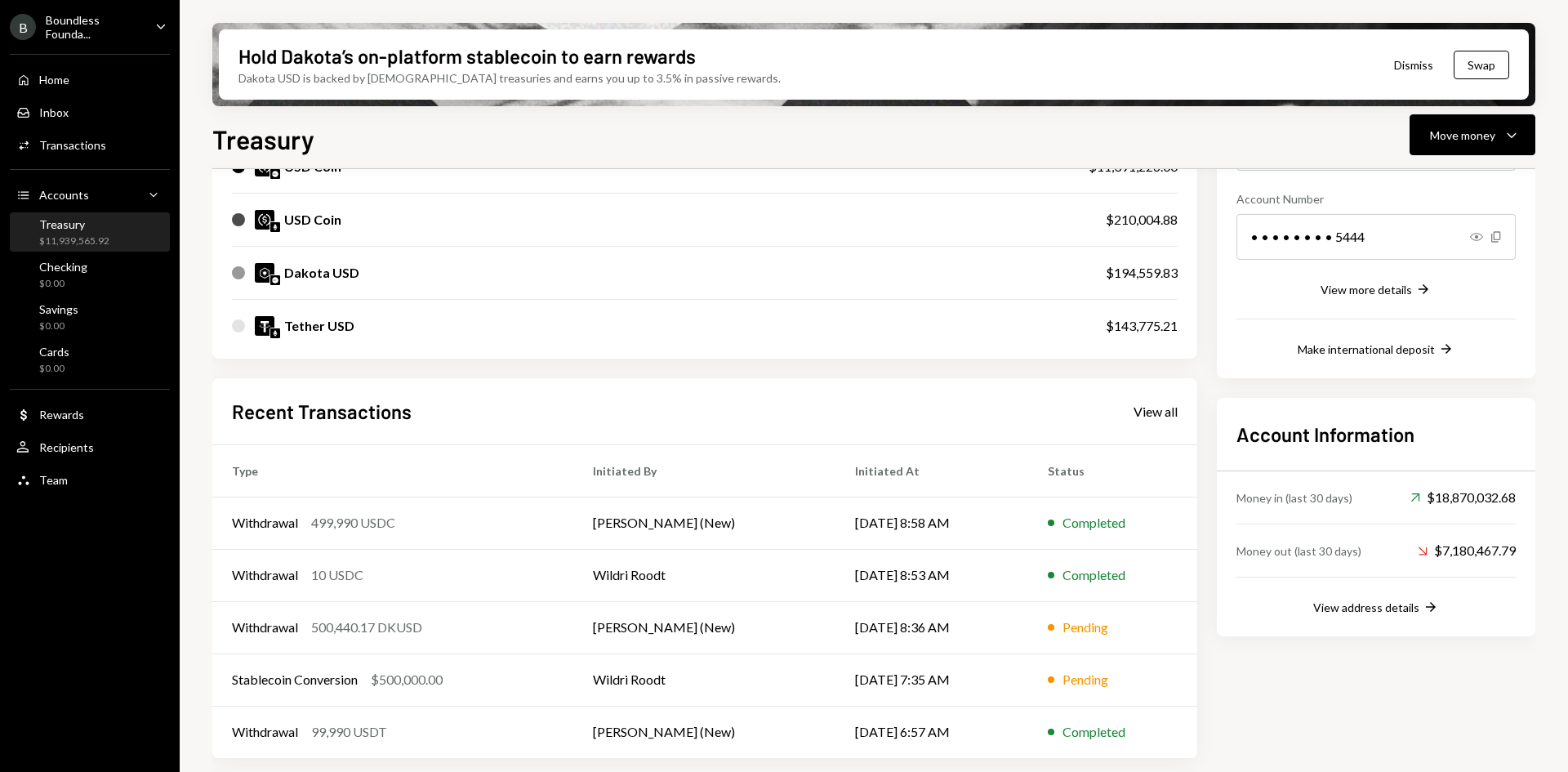
click at [653, 338] on div "Tether USD $143,775.21" at bounding box center [704, 326] width 945 height 52
click at [327, 322] on div "Tether USD" at bounding box center [319, 326] width 70 height 20
click at [278, 332] on div "Tether USD" at bounding box center [652, 326] width 841 height 20
drag, startPoint x: 326, startPoint y: 327, endPoint x: 338, endPoint y: 330, distance: 12.4
click at [338, 330] on div "Tether USD" at bounding box center [319, 326] width 70 height 20
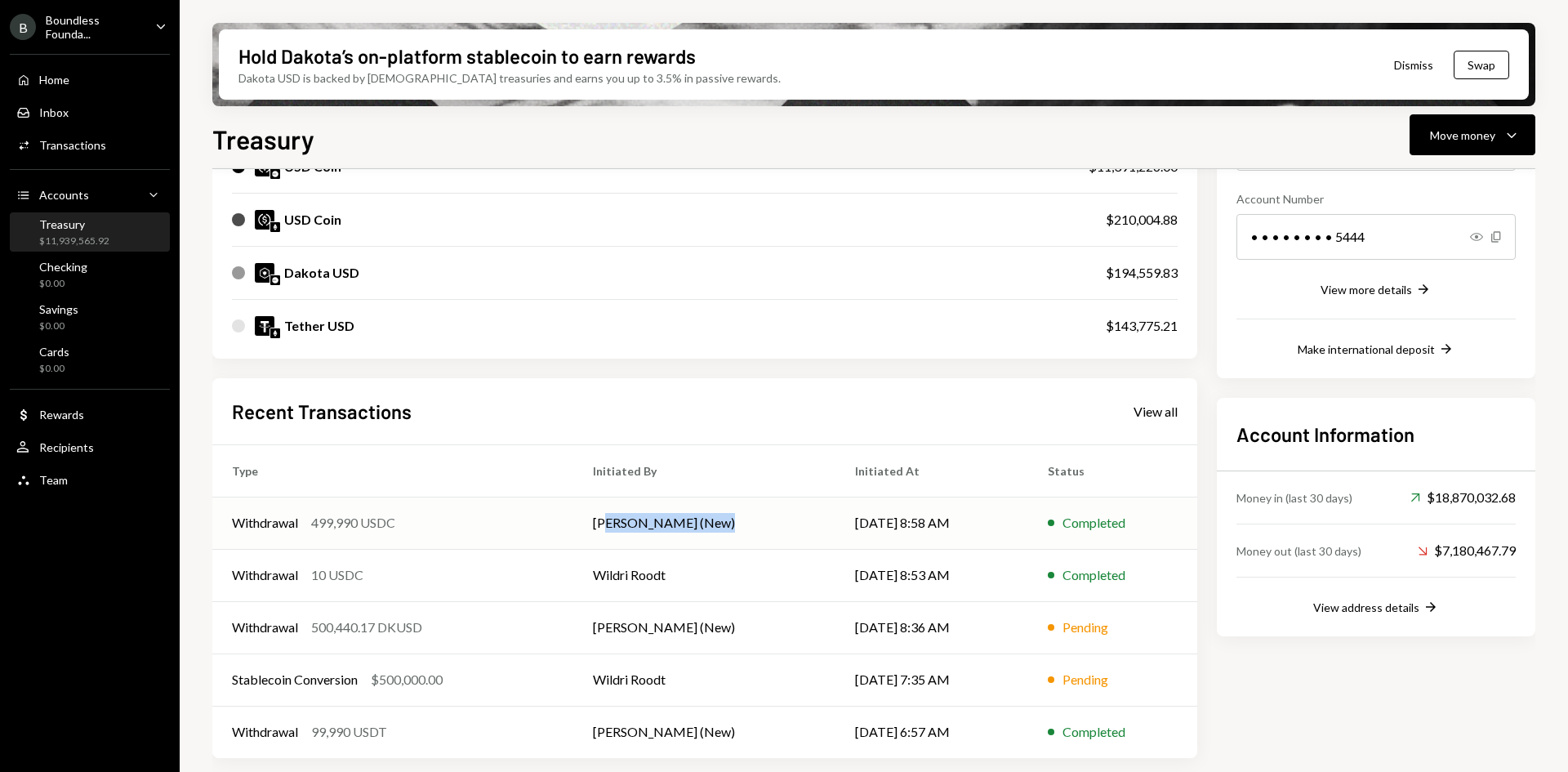
drag, startPoint x: 711, startPoint y: 518, endPoint x: 727, endPoint y: 518, distance: 16.0
click at [727, 518] on td "[PERSON_NAME] (New)" at bounding box center [704, 522] width 262 height 52
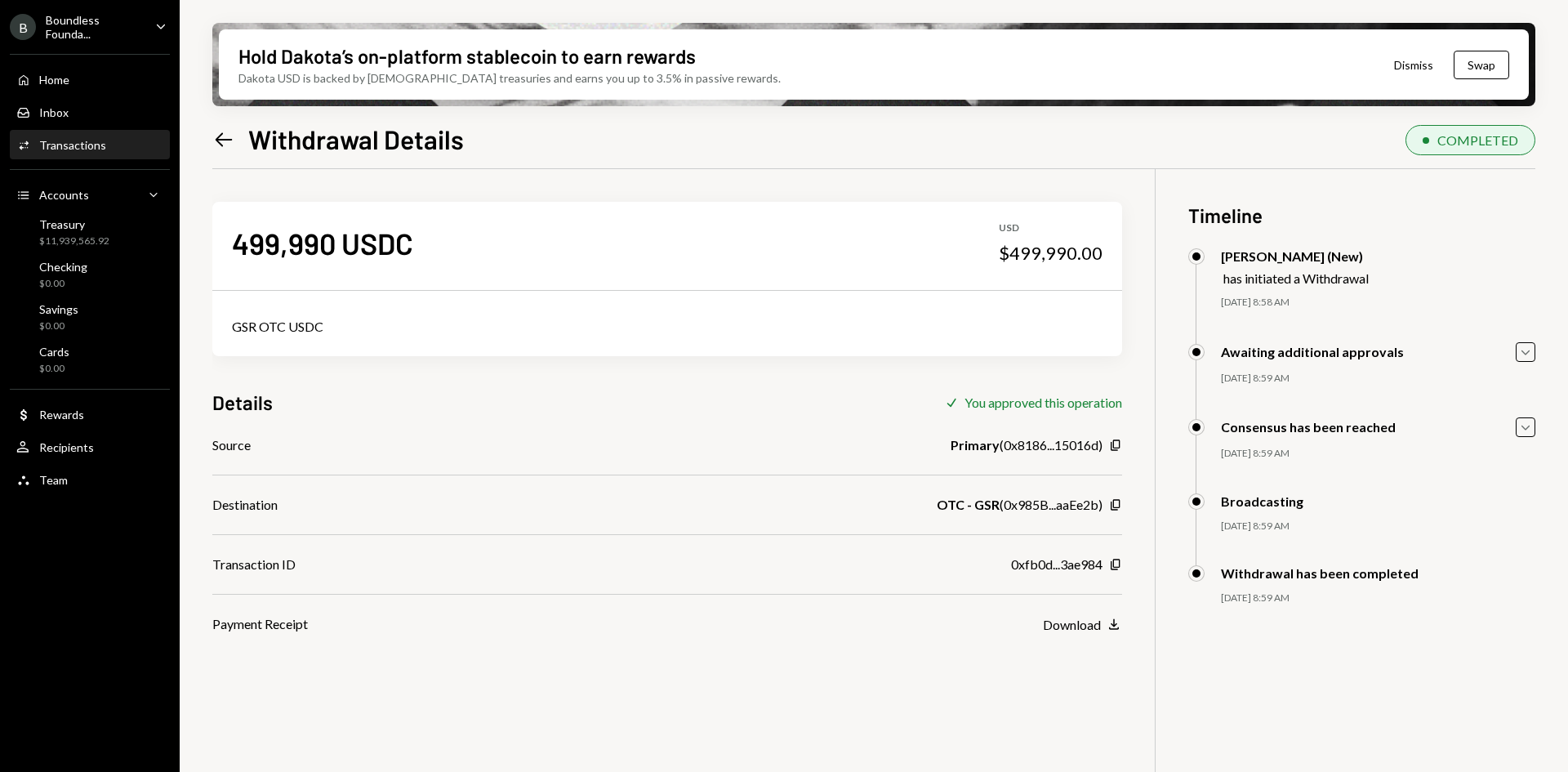
click at [849, 535] on div "B Boundless Founda... Caret Down Home Home Inbox Inbox Activities Transactions …" at bounding box center [784, 386] width 1568 height 772
click at [525, 380] on div "499,990 USDC USD $499,990.00 GSR OTC USDC Details Check You approved this opera…" at bounding box center [667, 401] width 909 height 464
click at [227, 142] on icon "Left Arrow" at bounding box center [224, 140] width 23 height 23
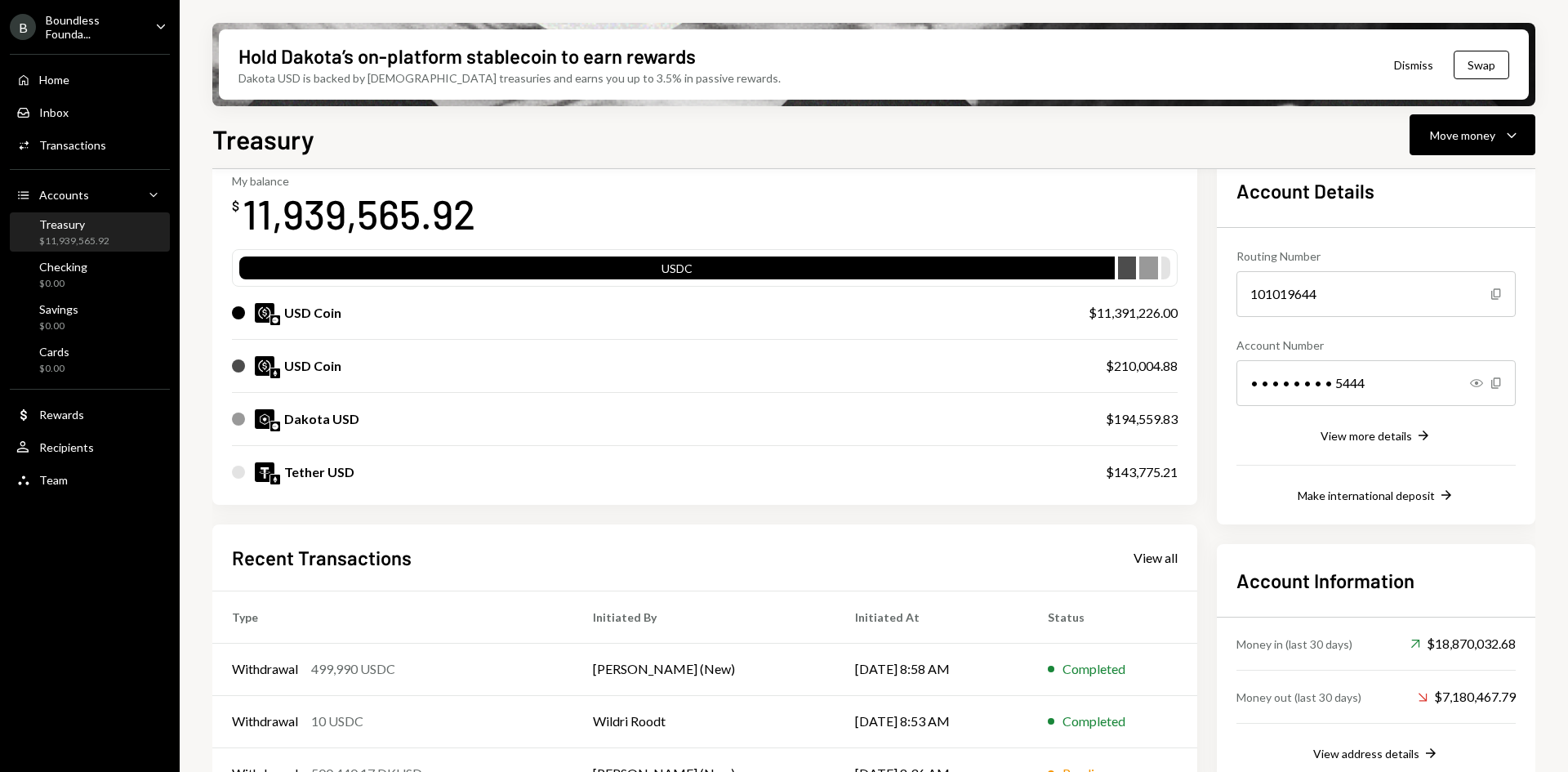
scroll to position [163, 0]
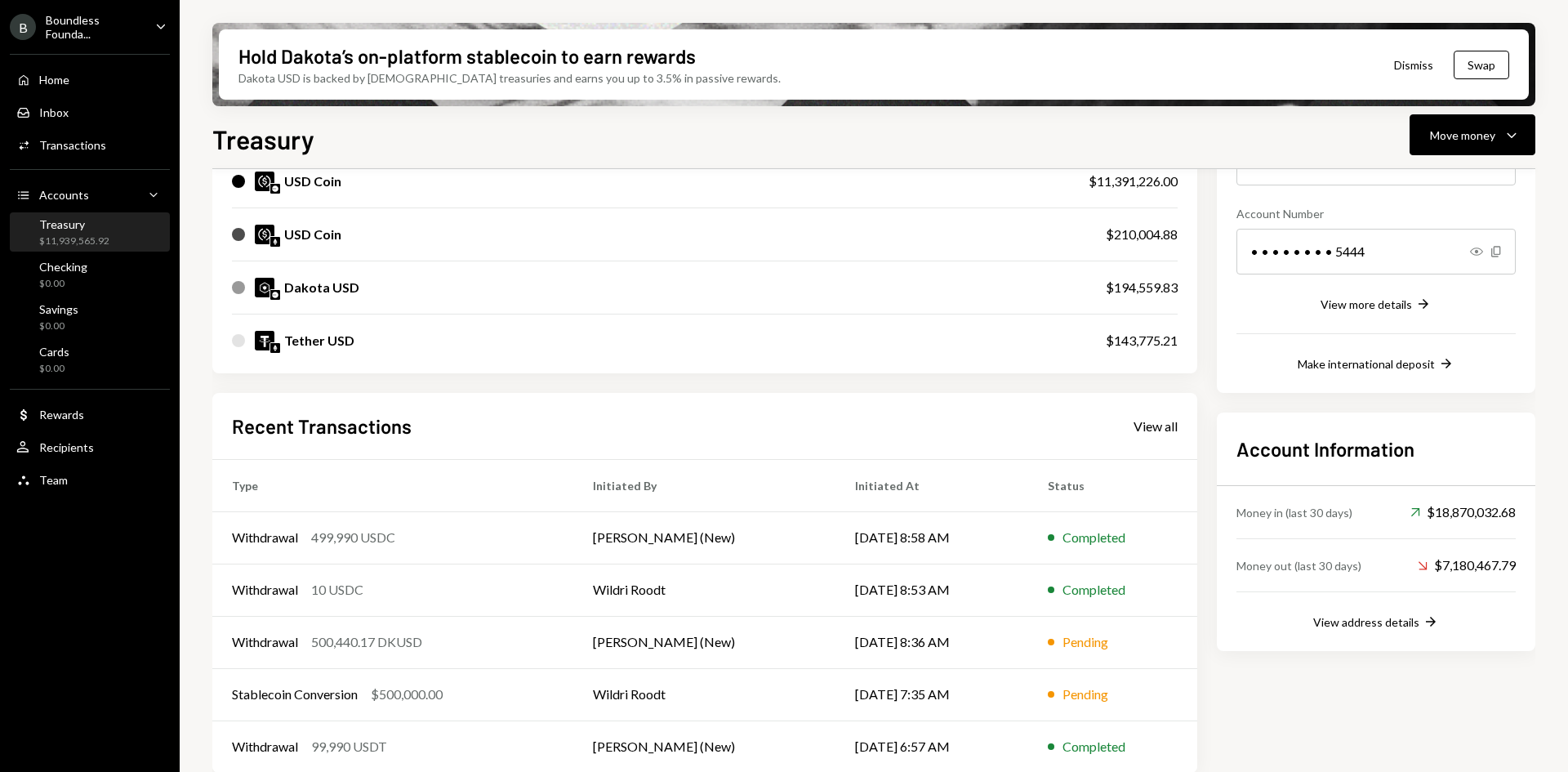
scroll to position [237, 0]
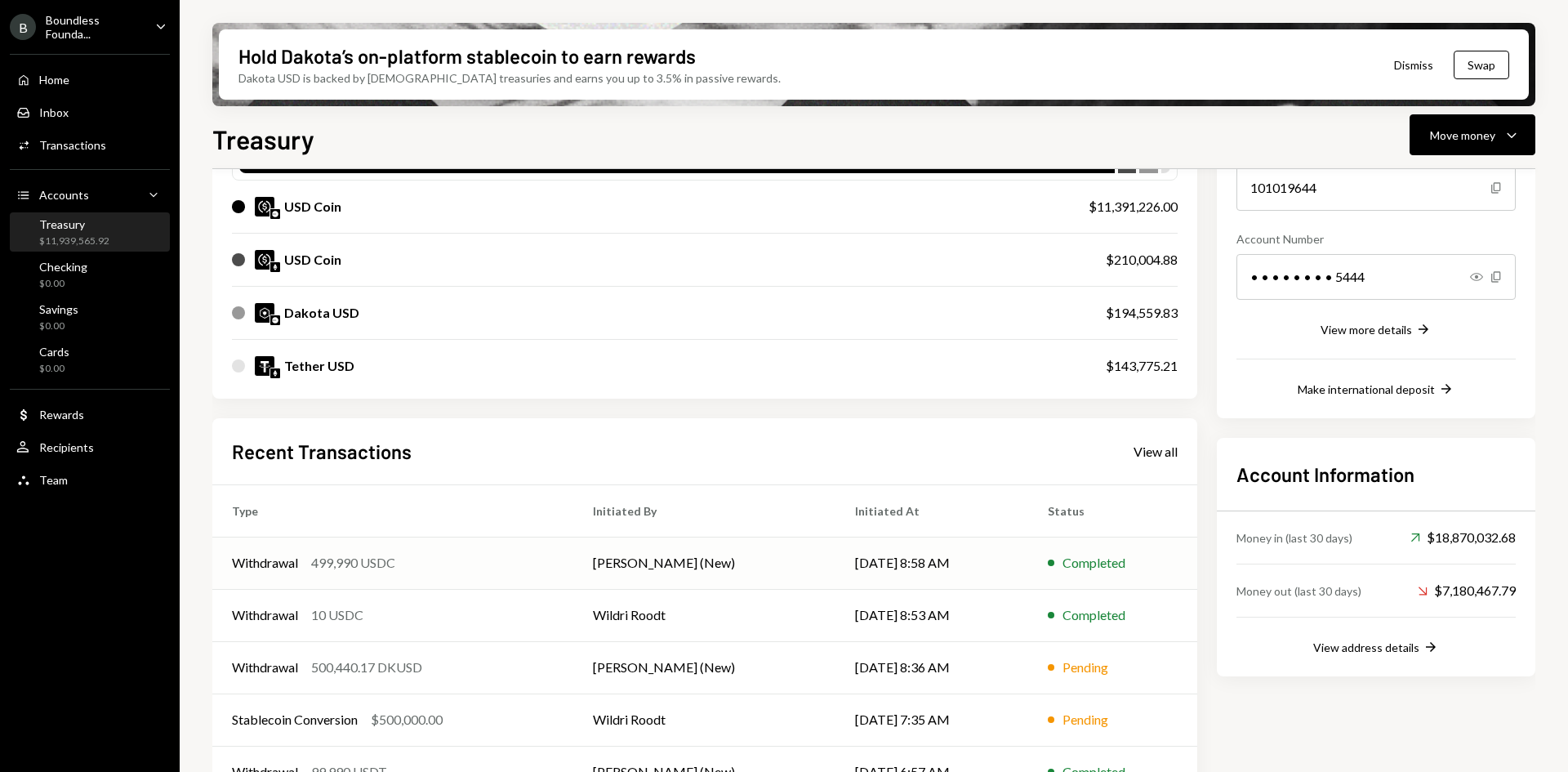
scroll to position [237, 0]
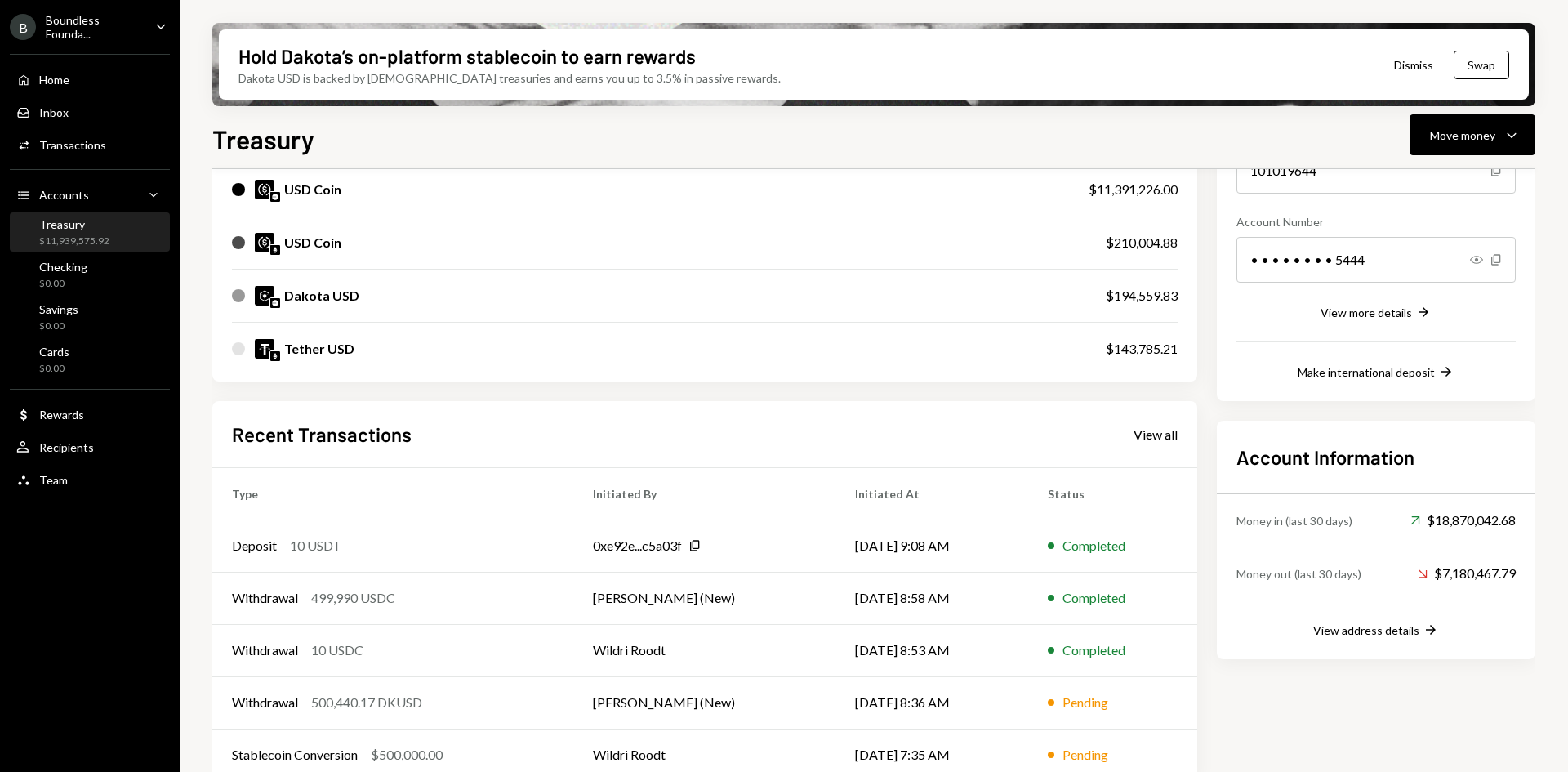
scroll to position [237, 0]
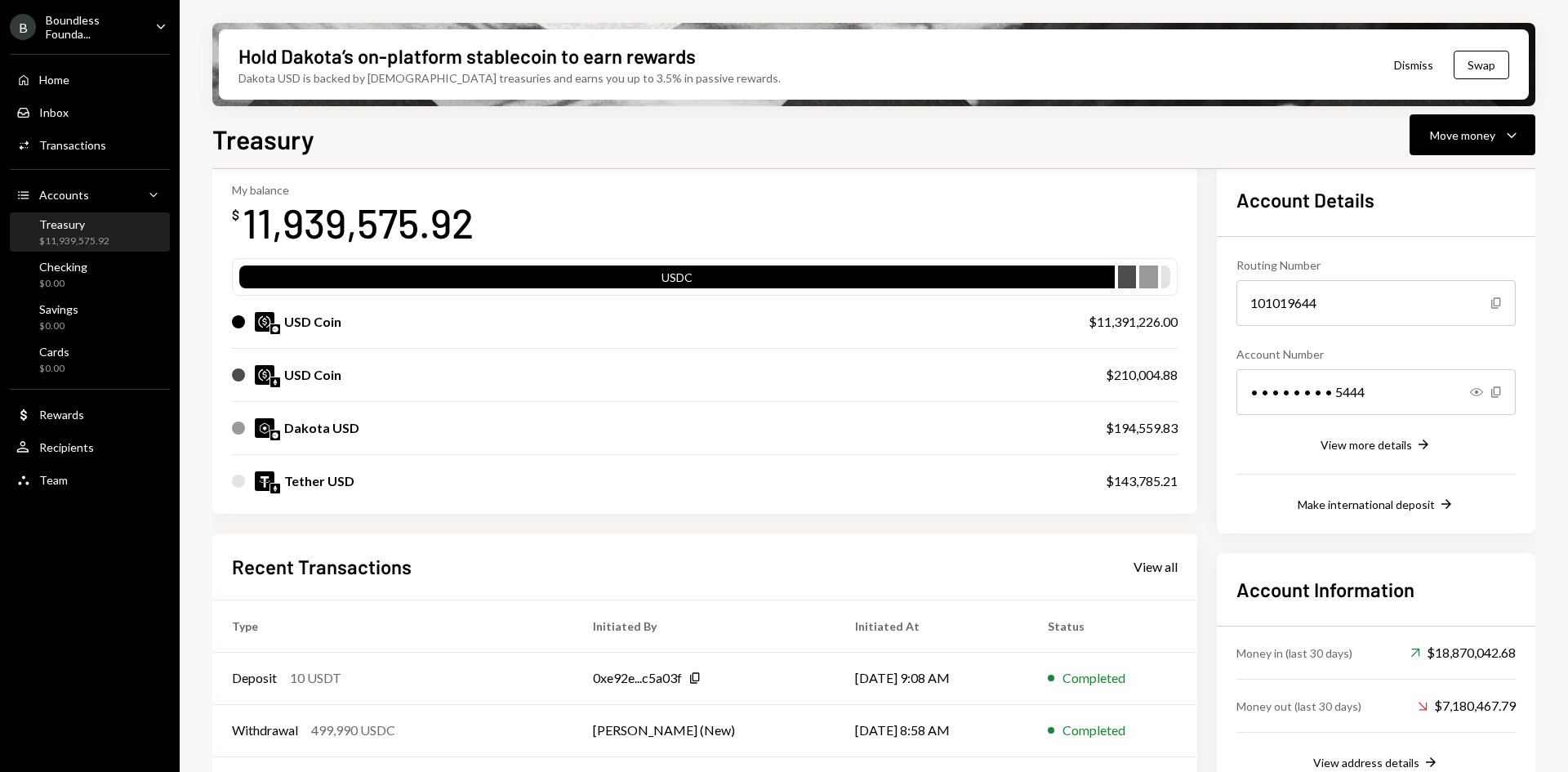
scroll to position [163, 0]
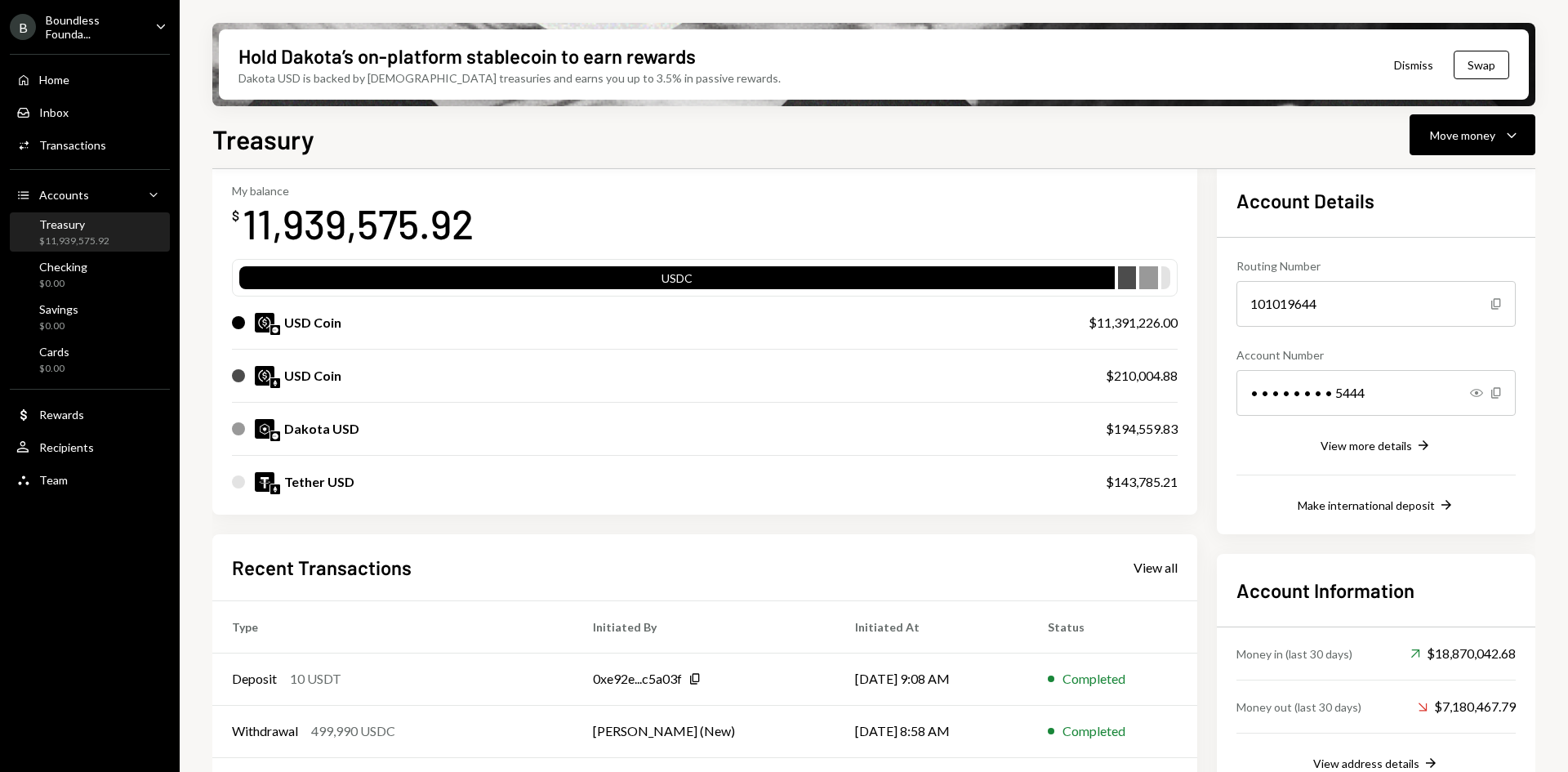
scroll to position [163, 0]
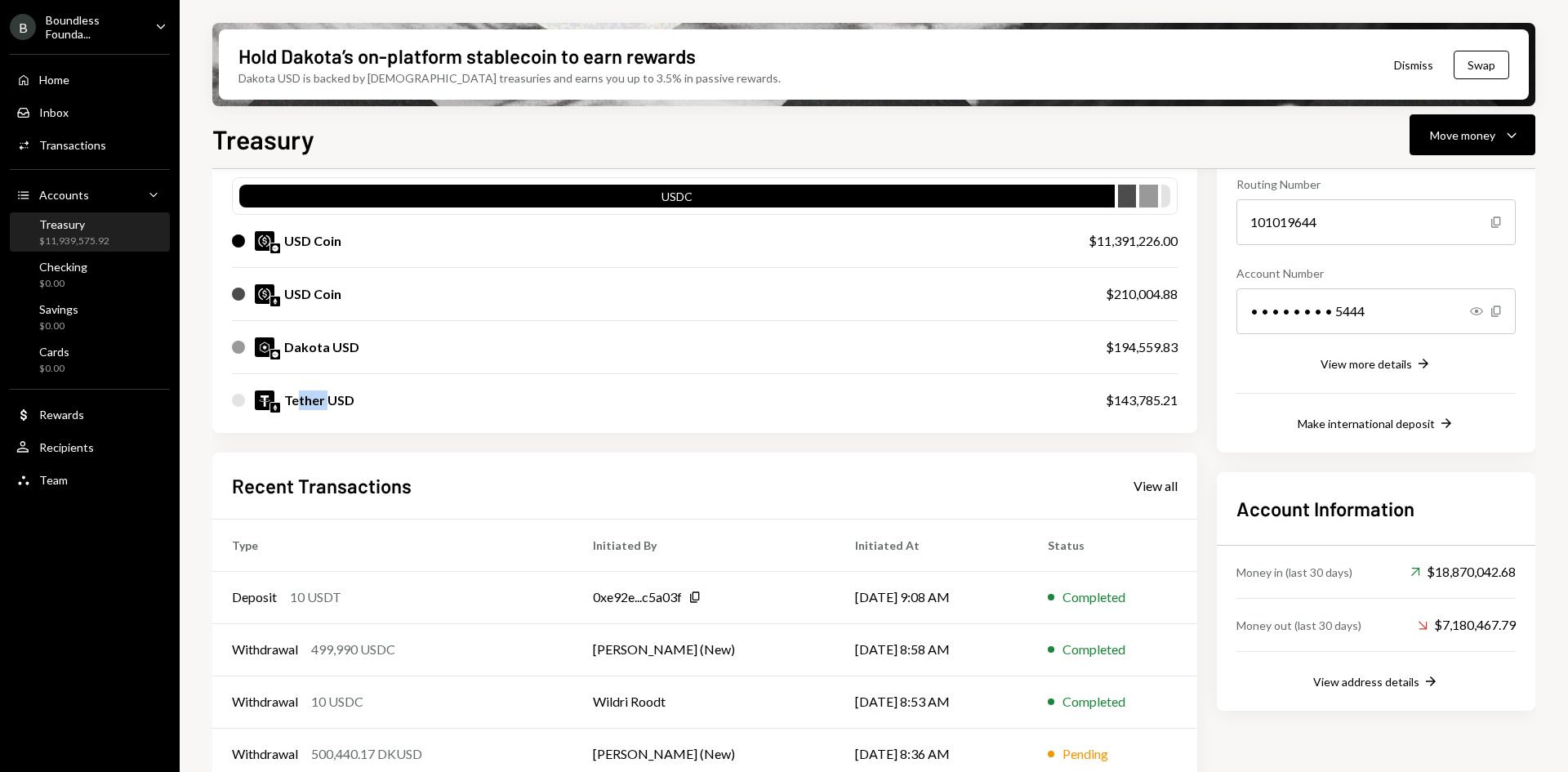
drag, startPoint x: 327, startPoint y: 400, endPoint x: 299, endPoint y: 398, distance: 28.1
click at [299, 398] on div "Tether USD" at bounding box center [319, 400] width 70 height 20
drag, startPoint x: 333, startPoint y: 391, endPoint x: 319, endPoint y: 394, distance: 14.3
click at [319, 394] on div "Tether USD" at bounding box center [319, 400] width 70 height 20
drag, startPoint x: 309, startPoint y: 394, endPoint x: 330, endPoint y: 395, distance: 21.0
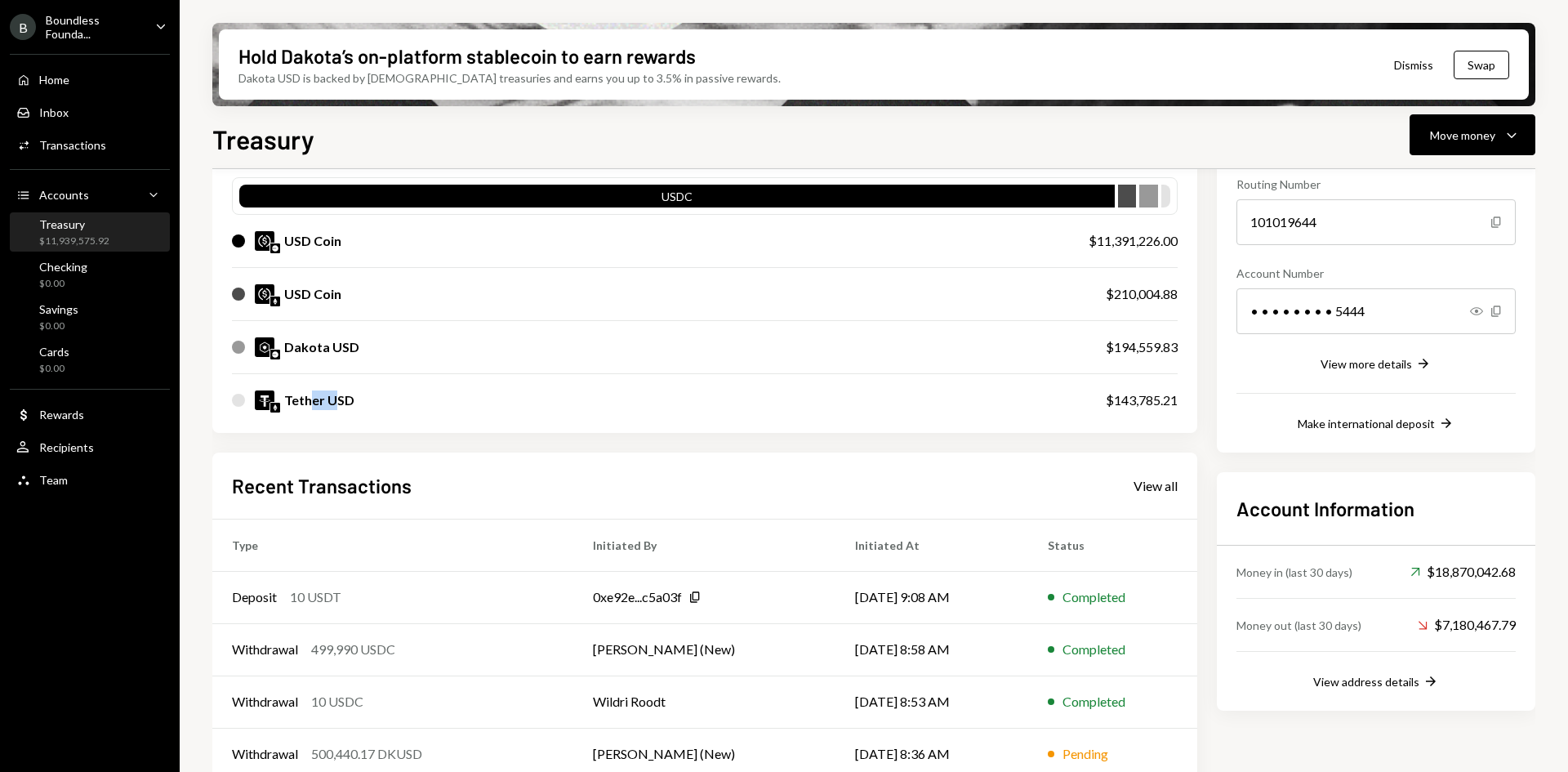
click at [330, 395] on div "Tether USD" at bounding box center [319, 400] width 70 height 20
drag, startPoint x: 344, startPoint y: 398, endPoint x: 315, endPoint y: 405, distance: 29.8
click at [316, 405] on div "Tether USD" at bounding box center [319, 400] width 70 height 20
drag, startPoint x: 296, startPoint y: 349, endPoint x: 342, endPoint y: 350, distance: 46.0
click at [342, 350] on div "Dakota USD" at bounding box center [321, 347] width 75 height 20
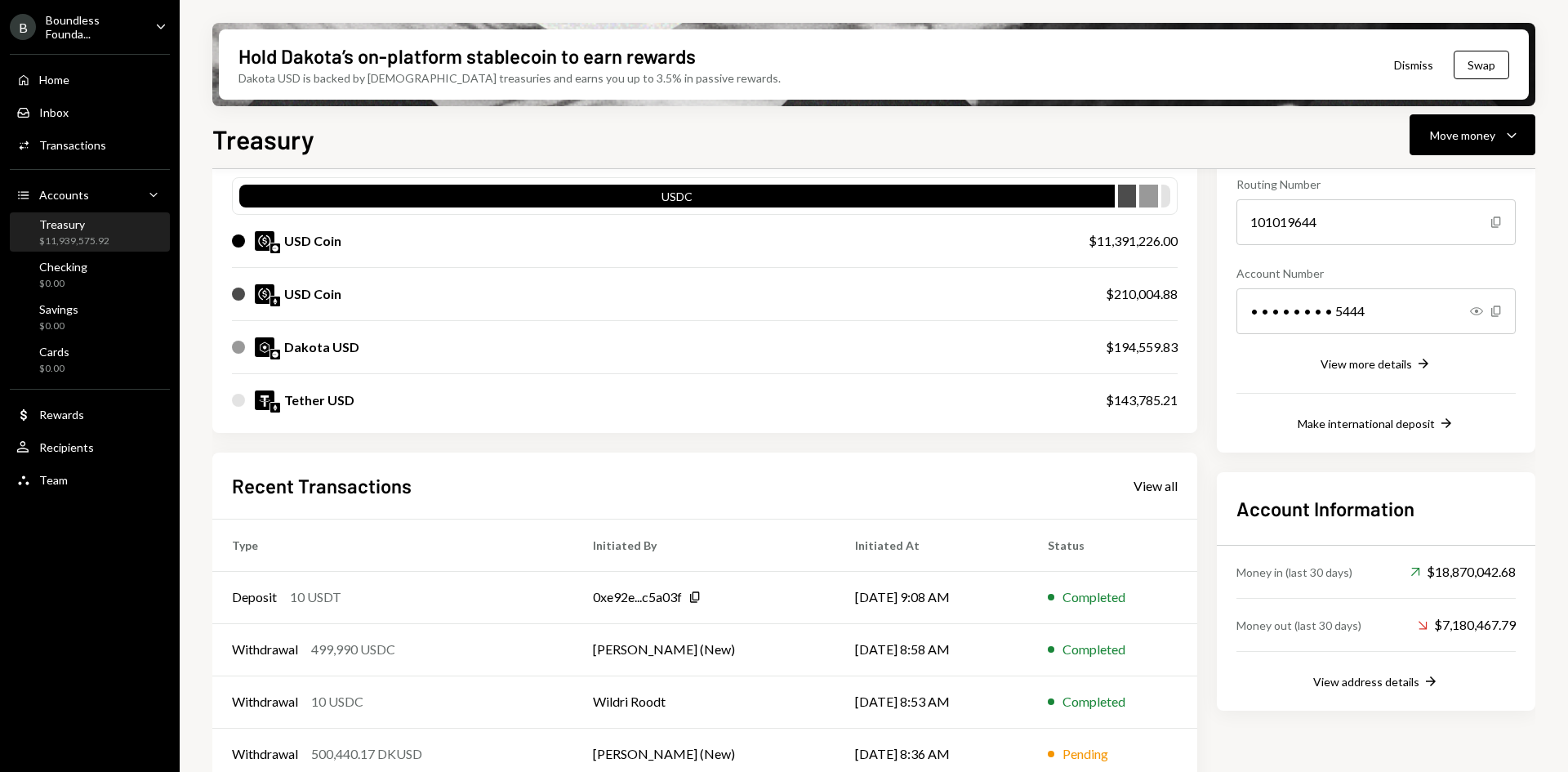
click at [352, 348] on div "Dakota USD" at bounding box center [321, 347] width 75 height 20
drag, startPoint x: 329, startPoint y: 295, endPoint x: 298, endPoint y: 294, distance: 31.0
click at [298, 294] on div "USD Coin" at bounding box center [312, 293] width 57 height 20
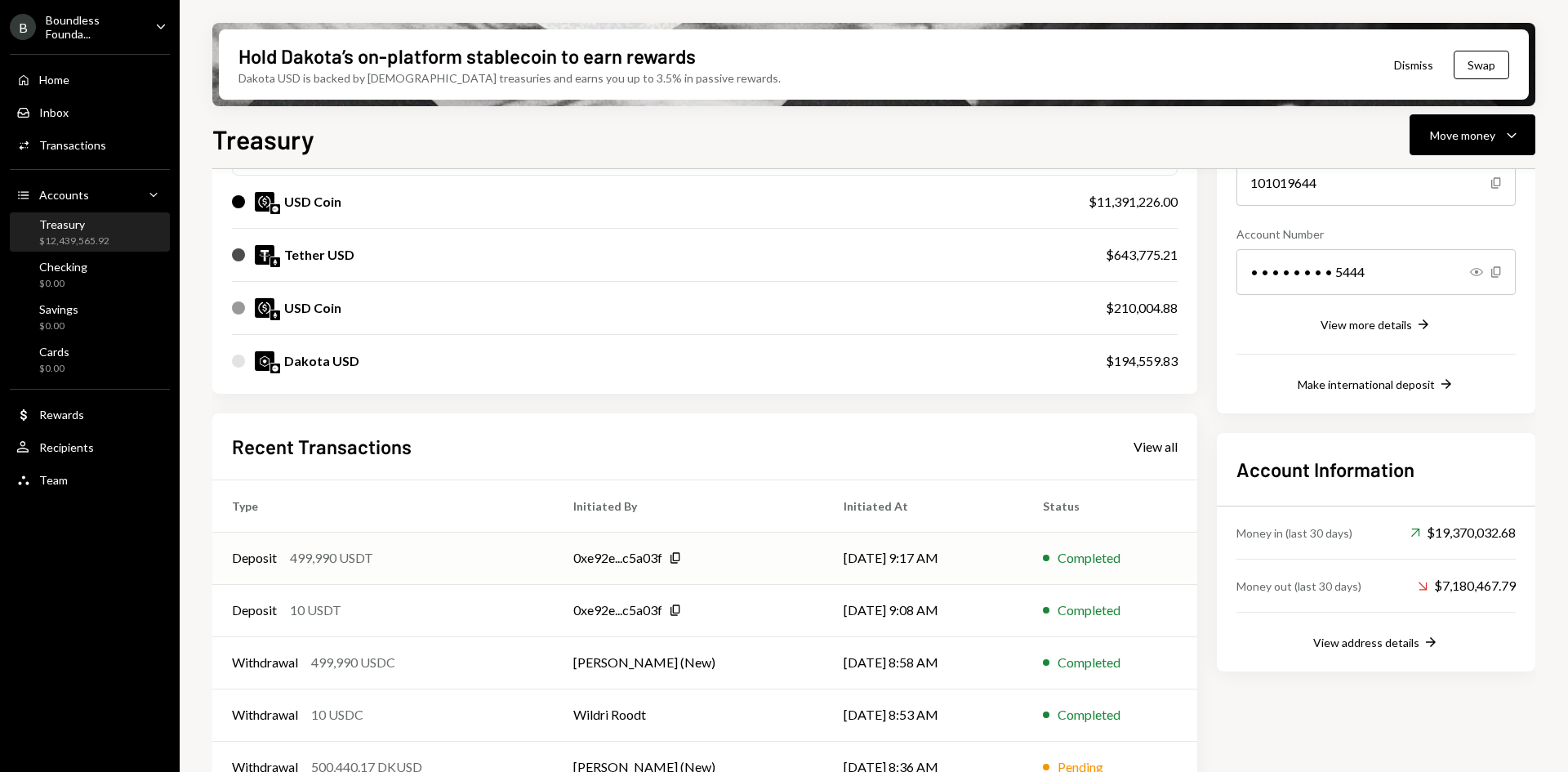
scroll to position [237, 0]
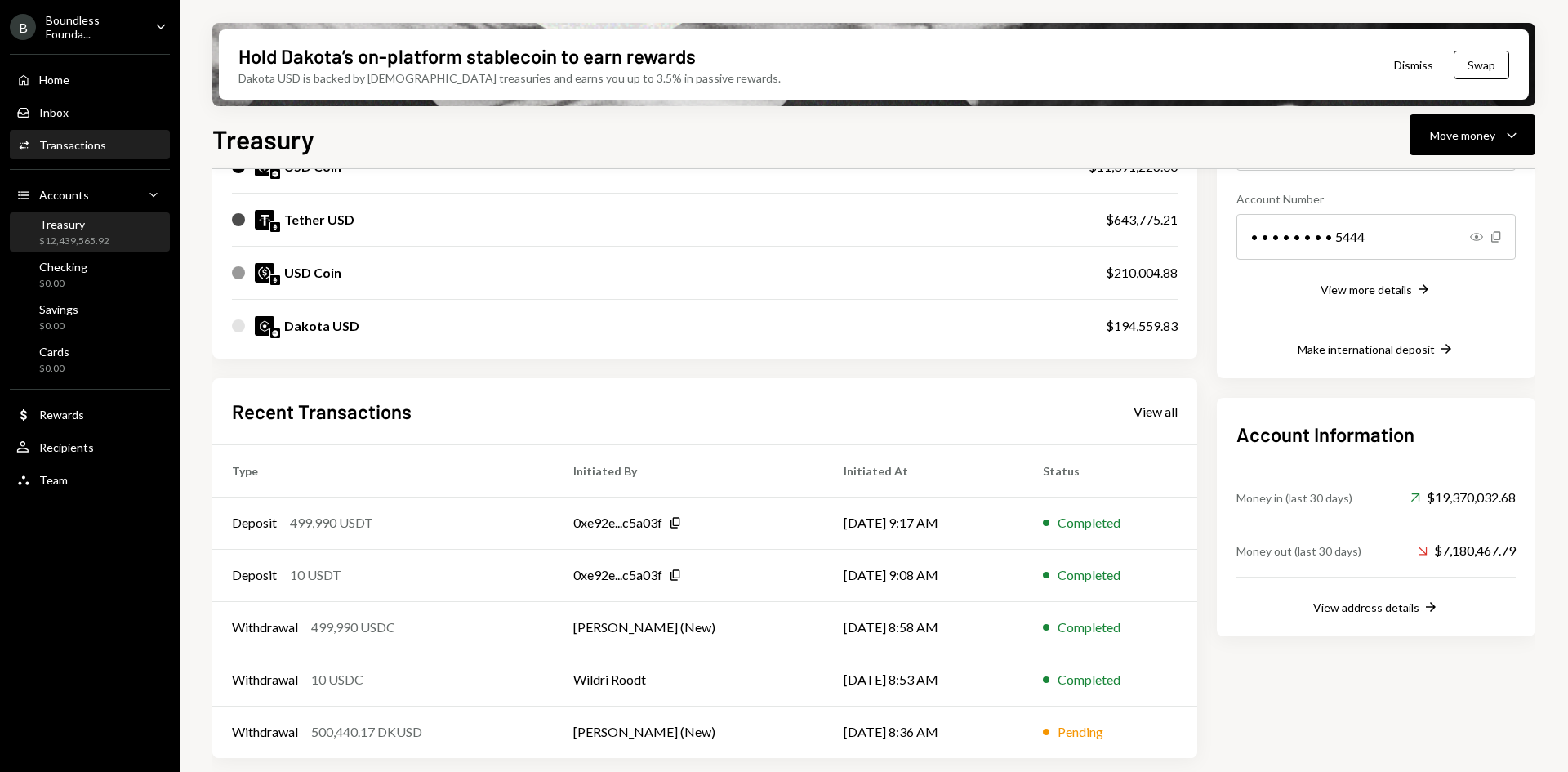
click at [96, 149] on div "Transactions" at bounding box center [72, 144] width 67 height 14
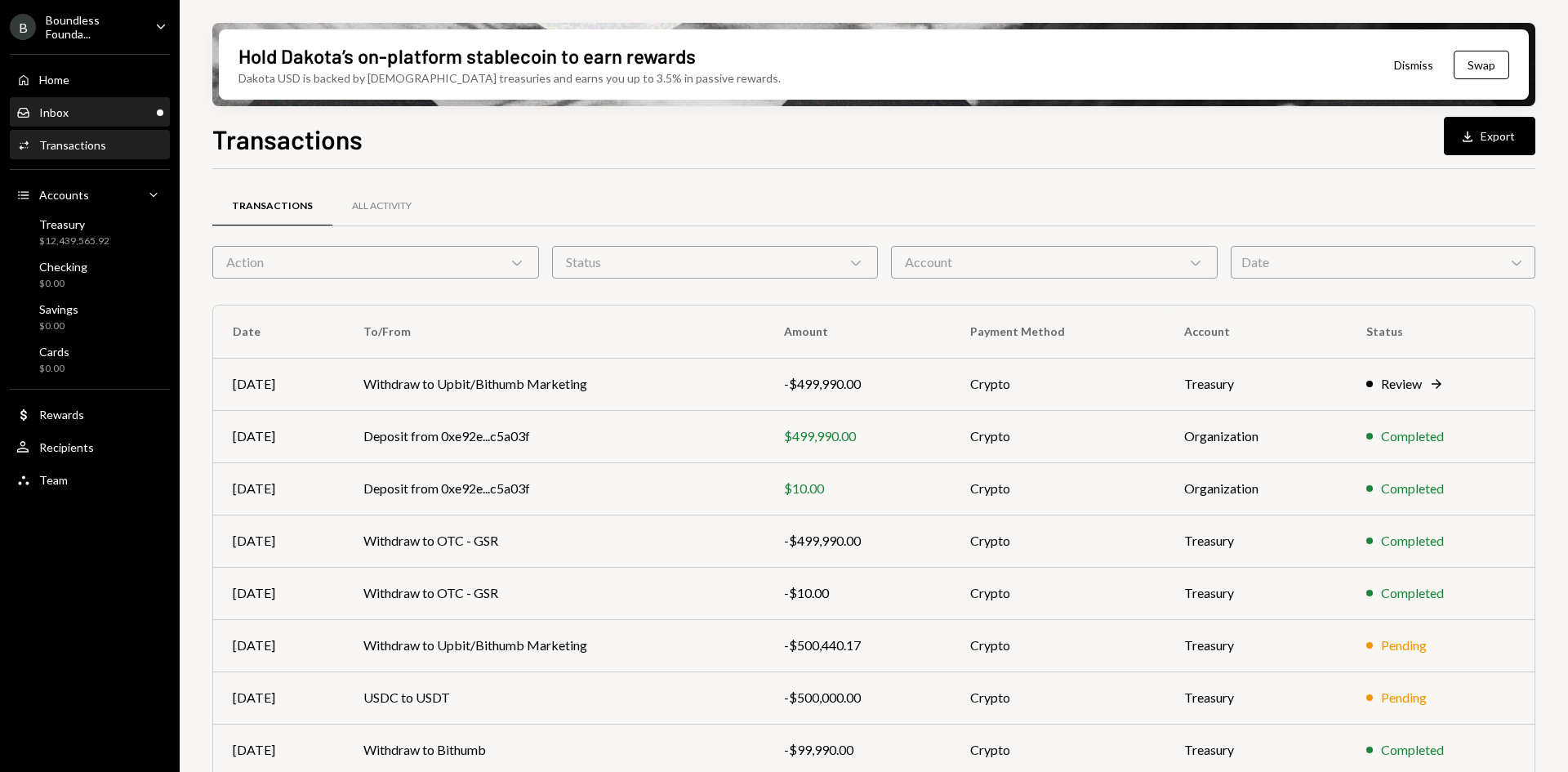
click at [115, 118] on div "Inbox Inbox" at bounding box center [89, 112] width 147 height 14
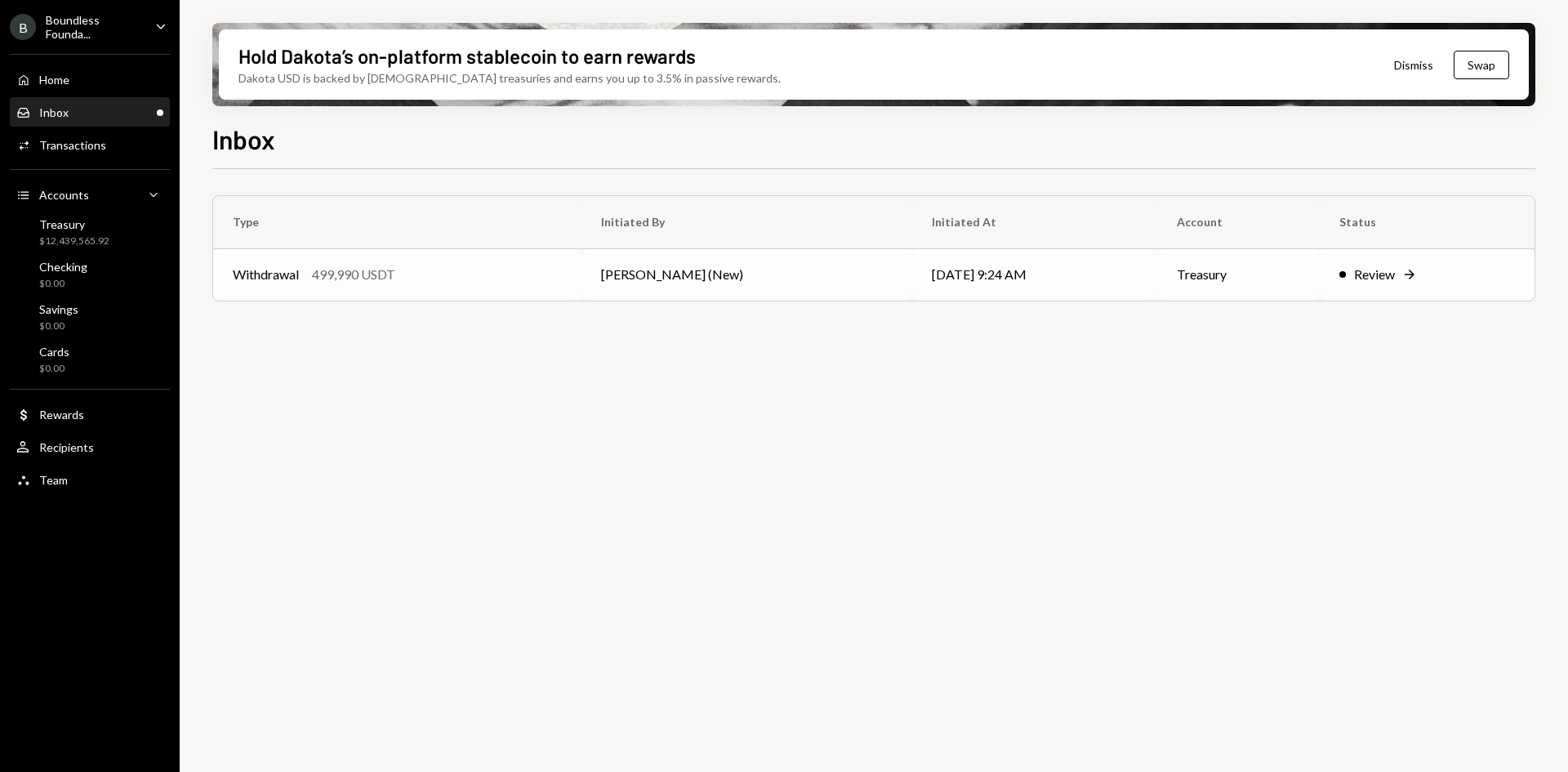
click at [636, 282] on td "[PERSON_NAME] (New)" at bounding box center [746, 273] width 330 height 52
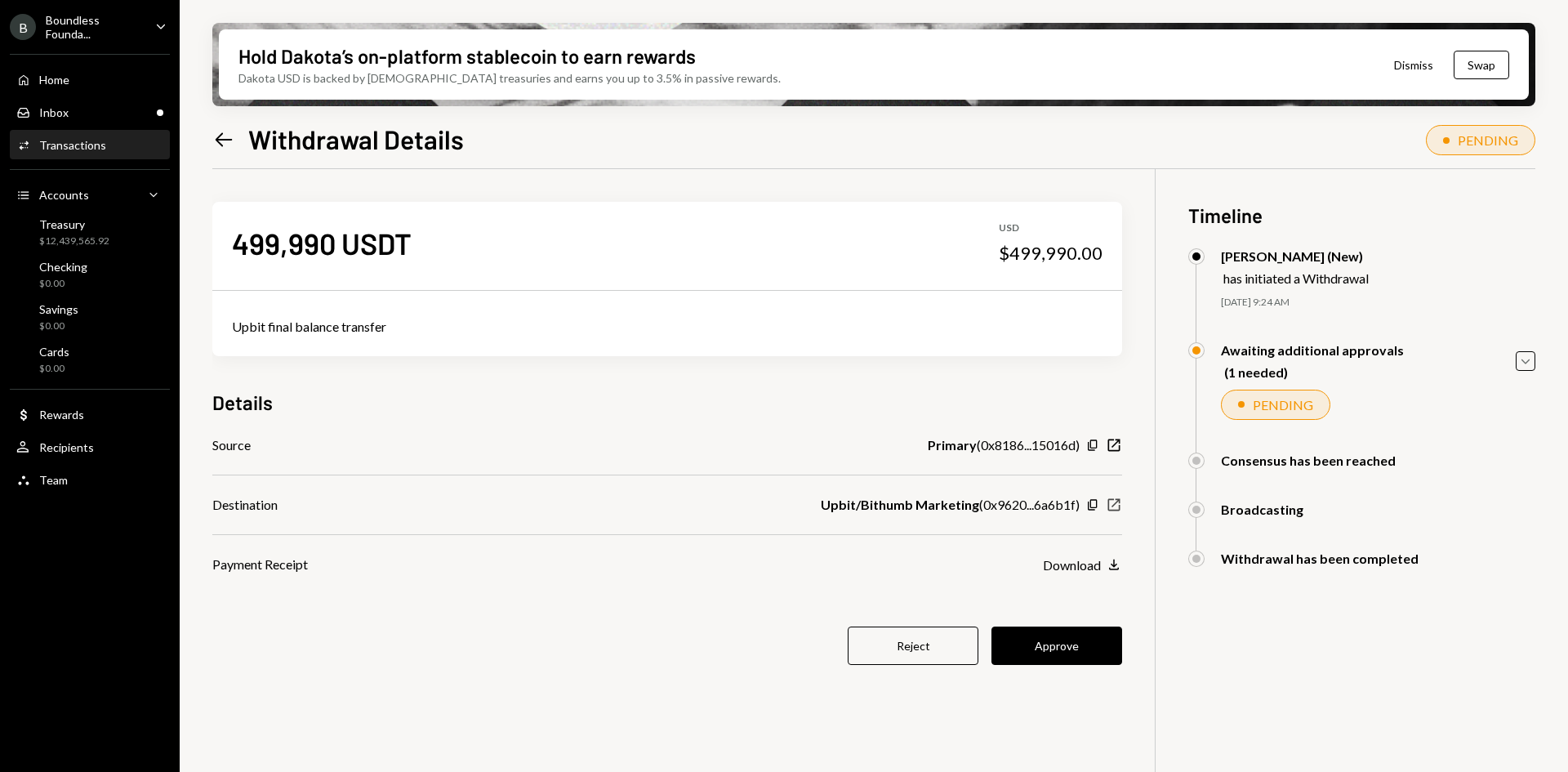
click at [1118, 505] on icon "New Window" at bounding box center [1113, 504] width 16 height 16
click at [1072, 649] on button "Approve" at bounding box center [1056, 646] width 131 height 38
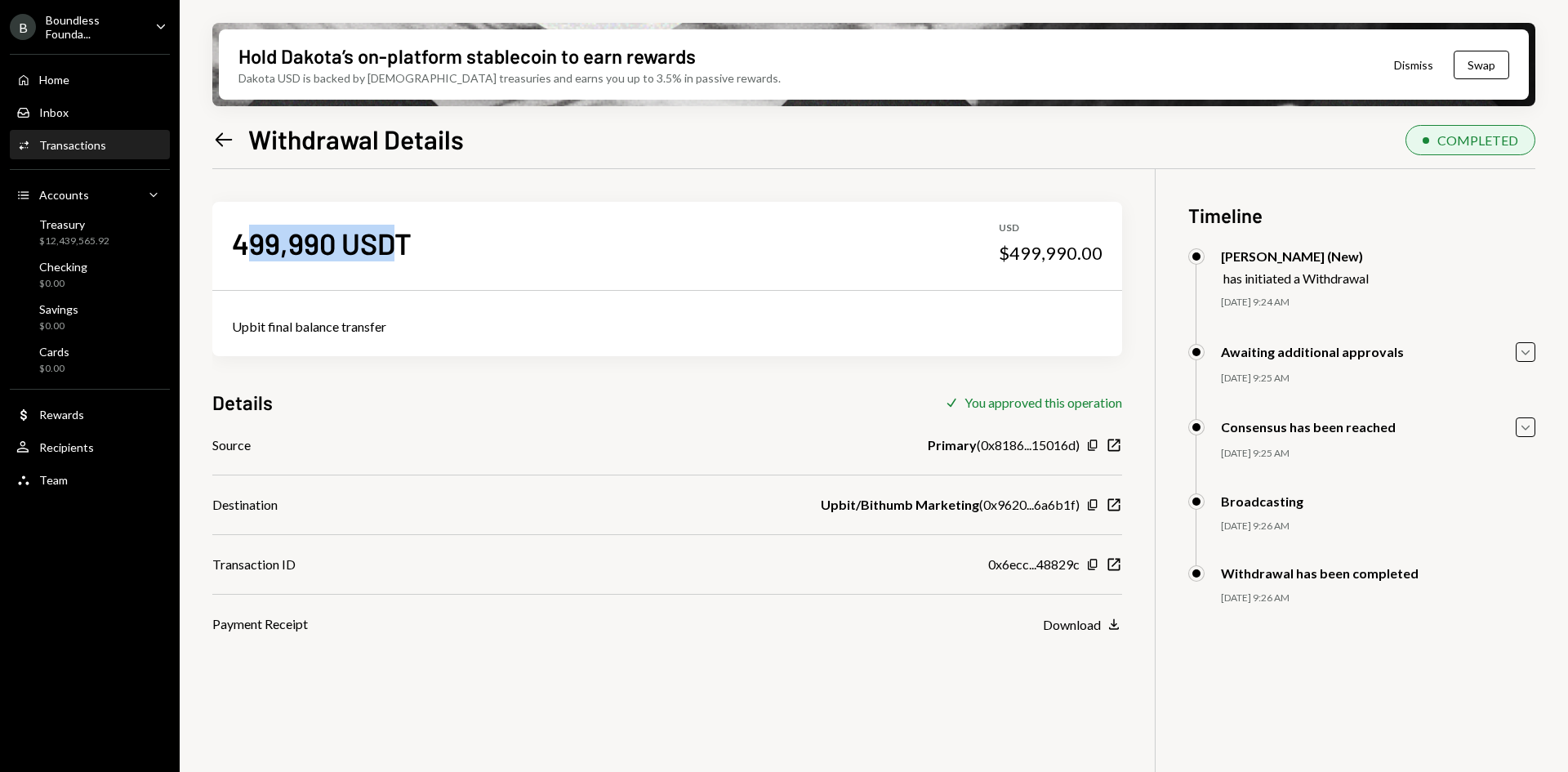
drag, startPoint x: 396, startPoint y: 235, endPoint x: 253, endPoint y: 226, distance: 143.3
click at [253, 226] on div "499,990 USDT" at bounding box center [321, 243] width 179 height 37
click at [262, 235] on div "499,990 USDT" at bounding box center [321, 243] width 179 height 37
drag, startPoint x: 293, startPoint y: 238, endPoint x: 347, endPoint y: 232, distance: 54.3
click at [347, 232] on div "499,990 USDT" at bounding box center [321, 243] width 179 height 37
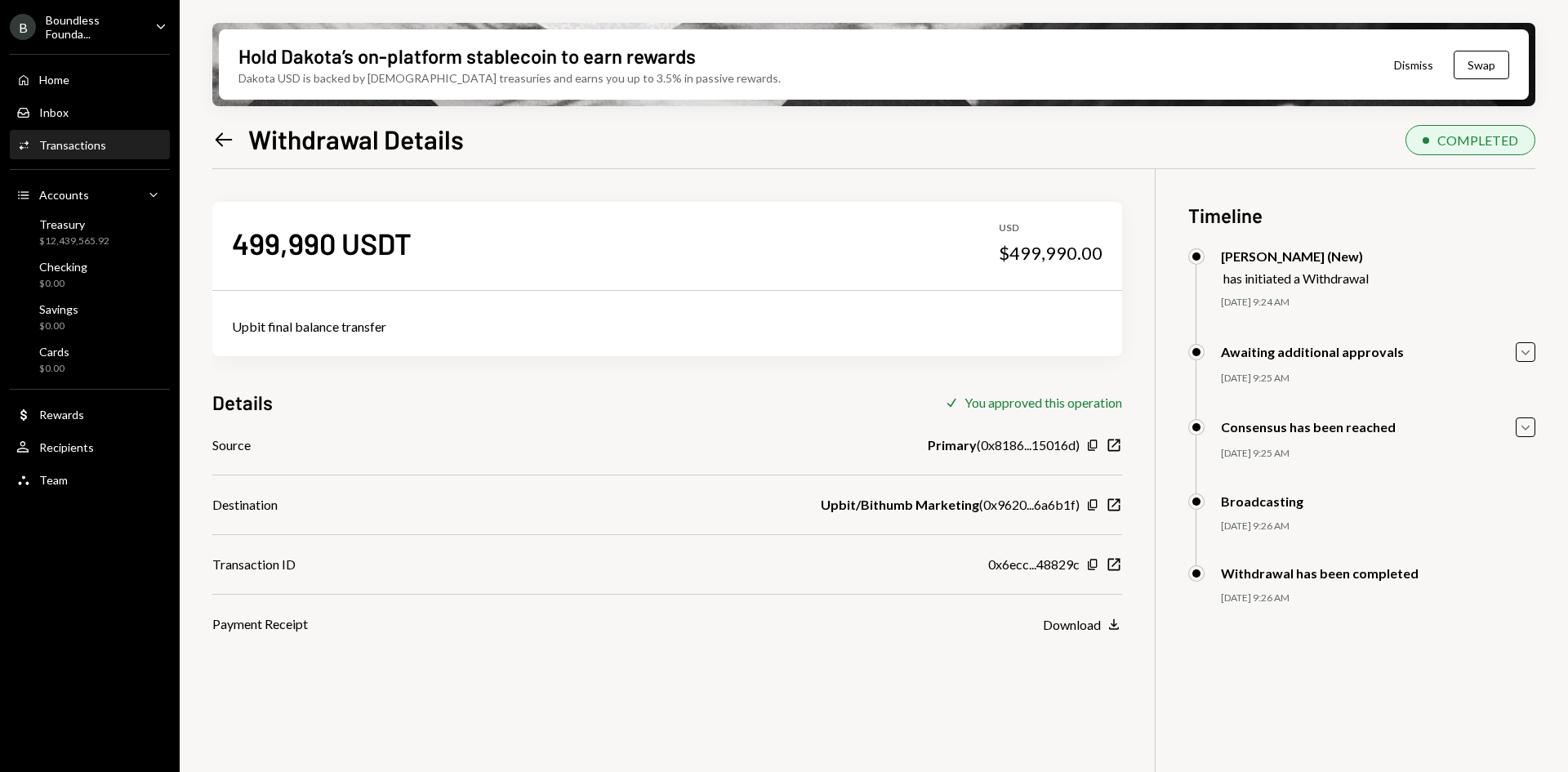
click at [407, 234] on div "499,990 USDT" at bounding box center [321, 243] width 179 height 37
click at [386, 244] on div "499,990 USDT" at bounding box center [321, 243] width 179 height 37
click at [84, 149] on div "Transactions" at bounding box center [72, 144] width 67 height 14
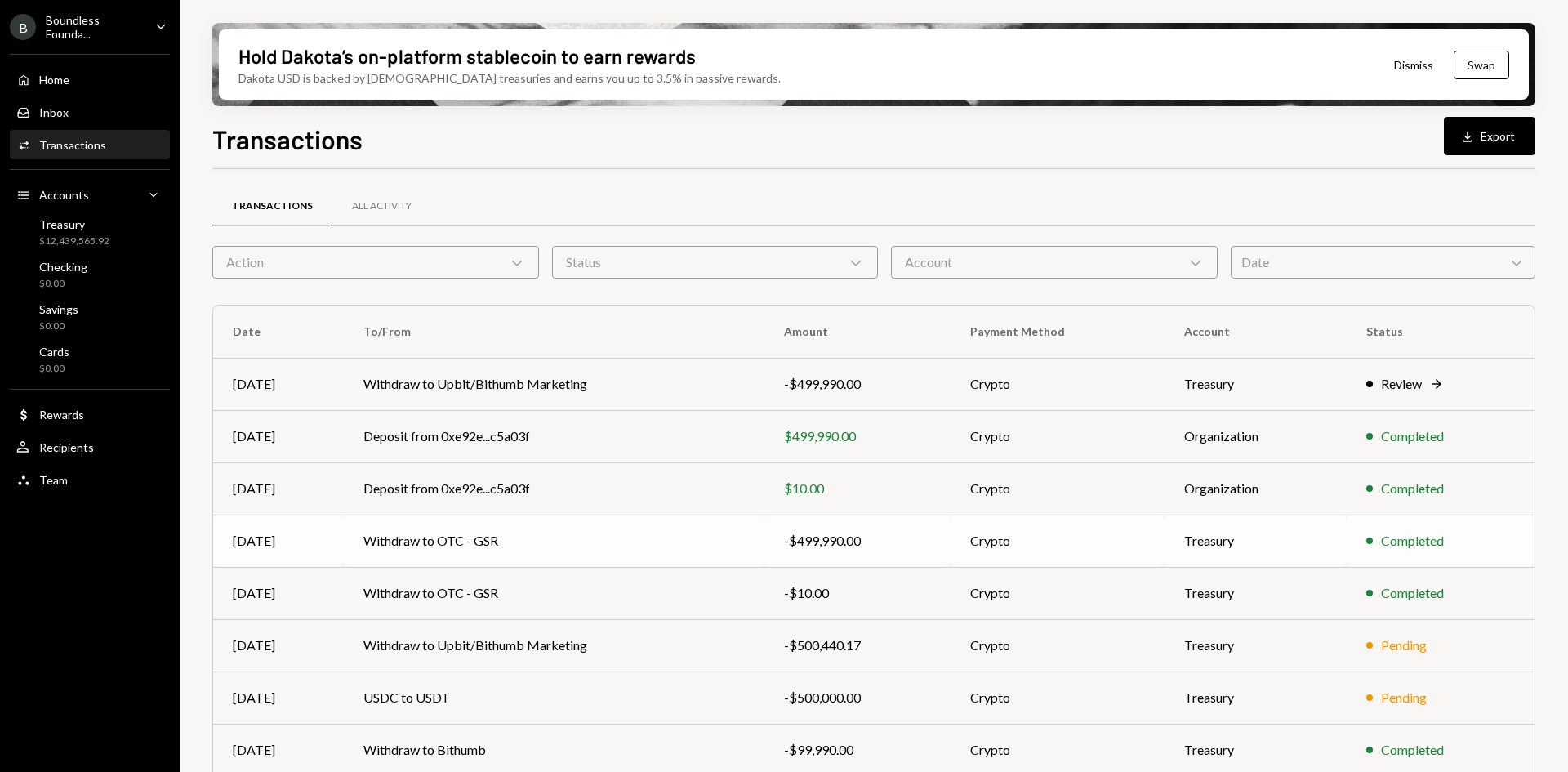
scroll to position [159, 0]
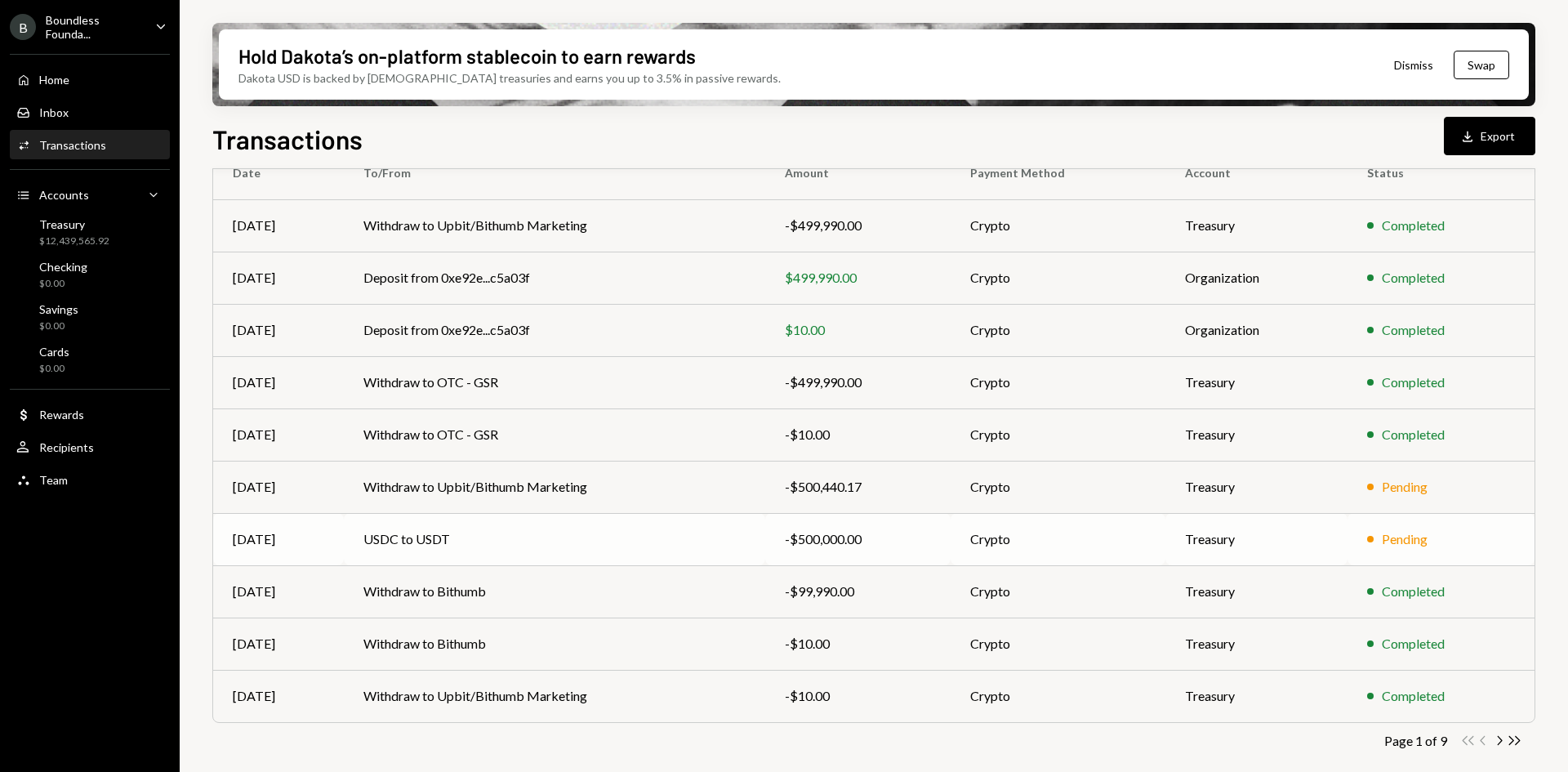
click at [813, 540] on div "-$500,000.00" at bounding box center [858, 538] width 146 height 20
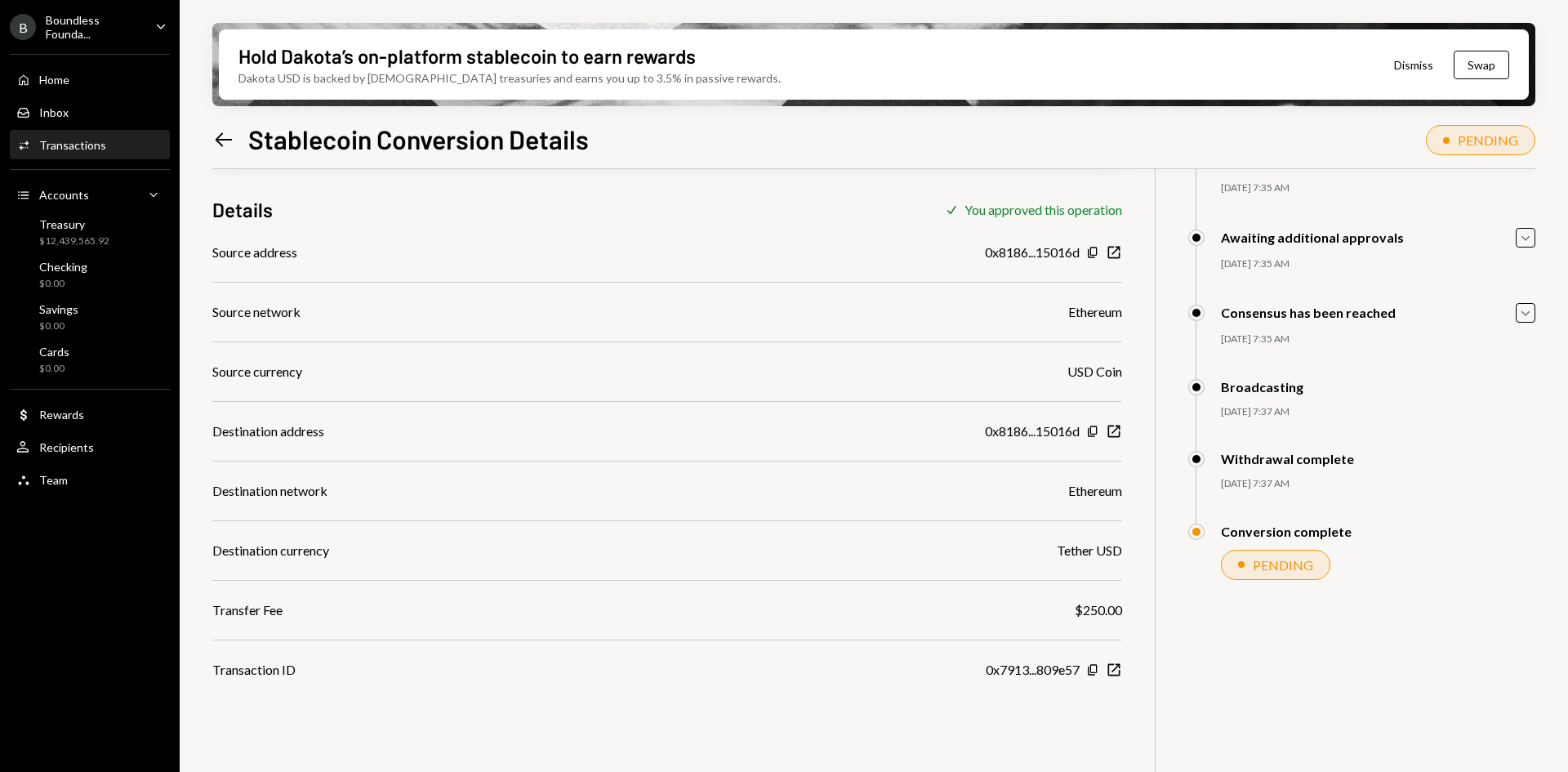
scroll to position [131, 0]
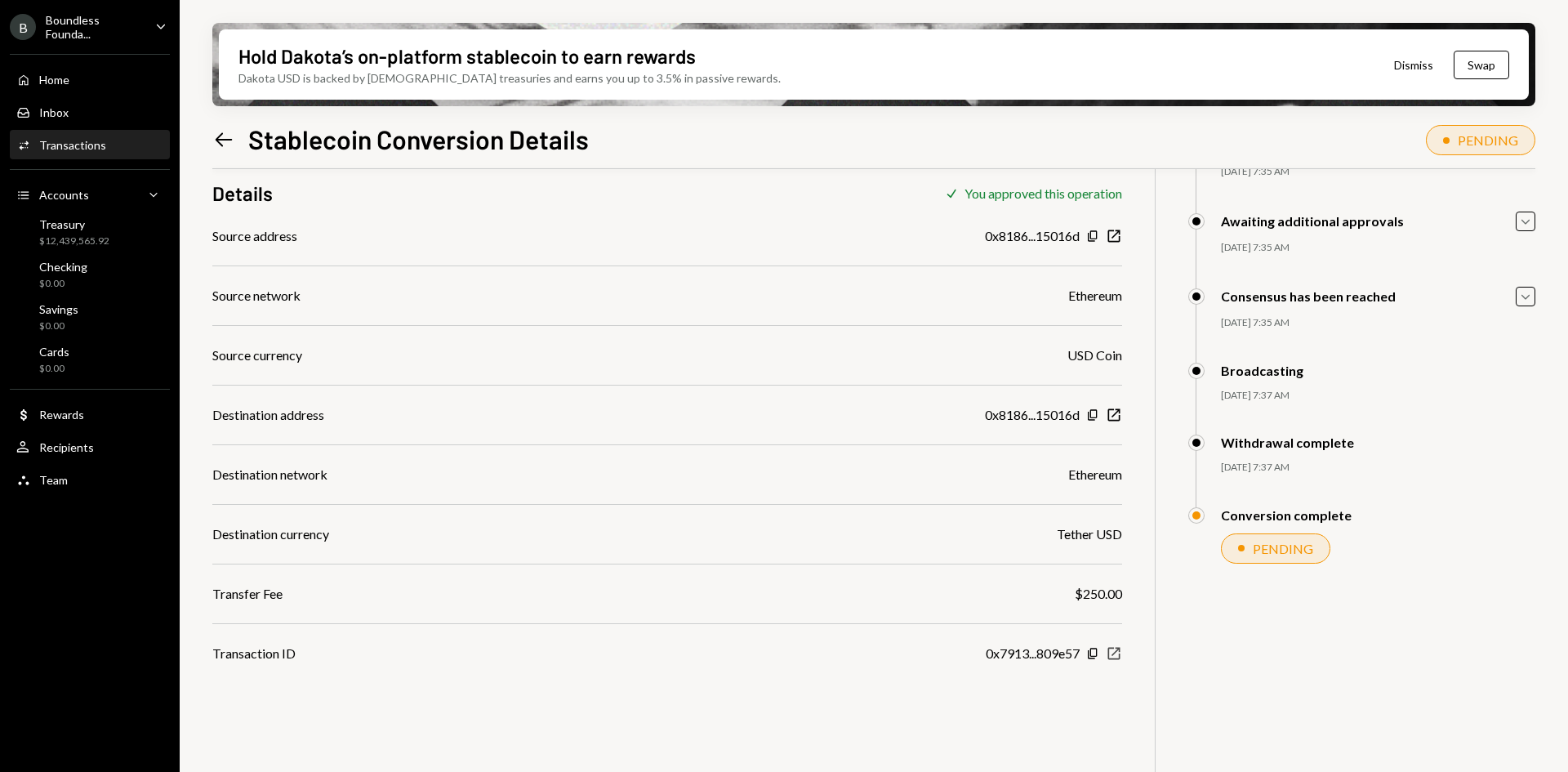
click at [1110, 653] on icon "New Window" at bounding box center [1113, 653] width 16 height 16
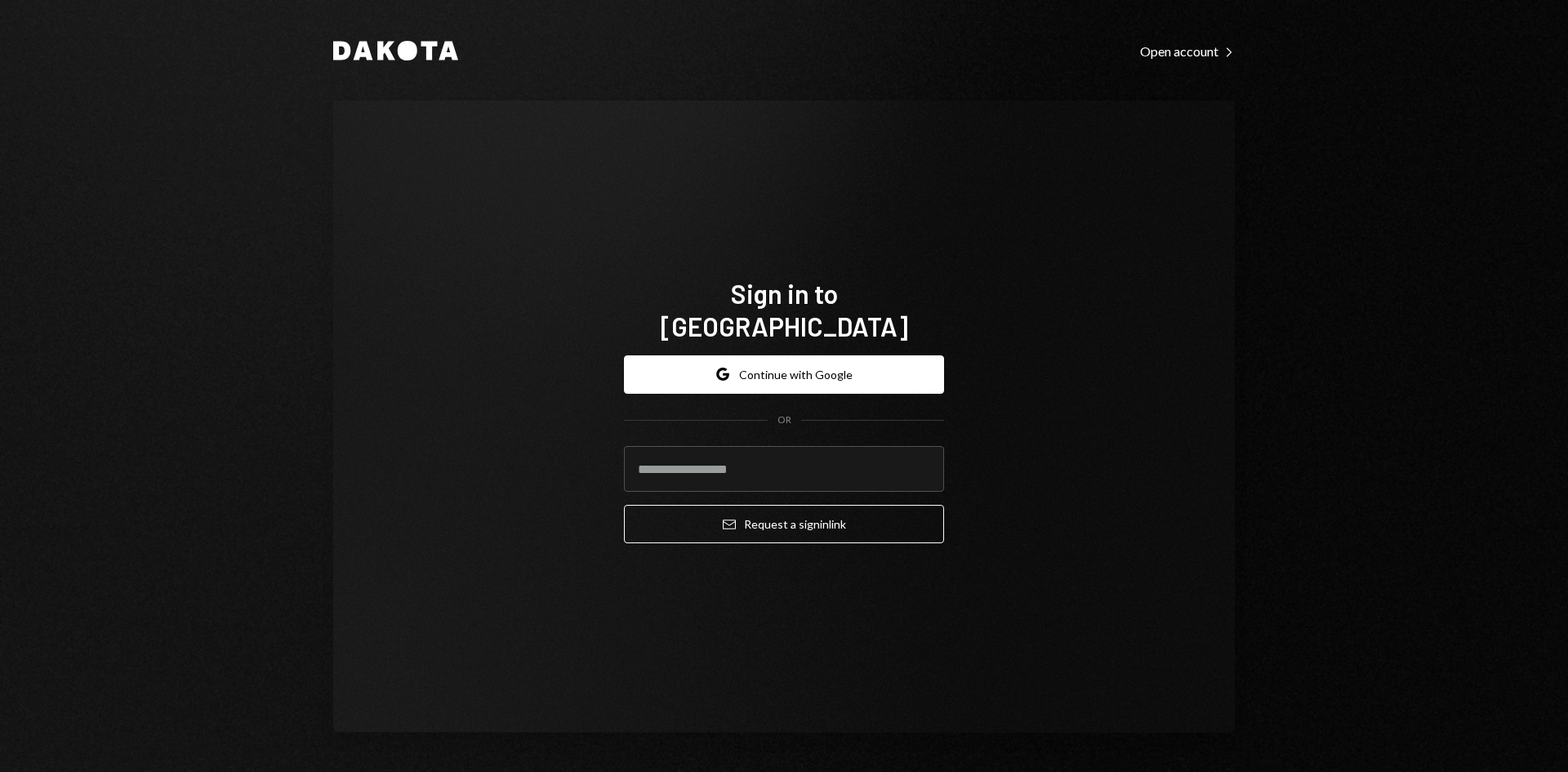
type input "**********"
drag, startPoint x: 867, startPoint y: 448, endPoint x: 483, endPoint y: 449, distance: 384.0
click at [483, 449] on div "**********" at bounding box center [784, 417] width 902 height 632
type input "**********"
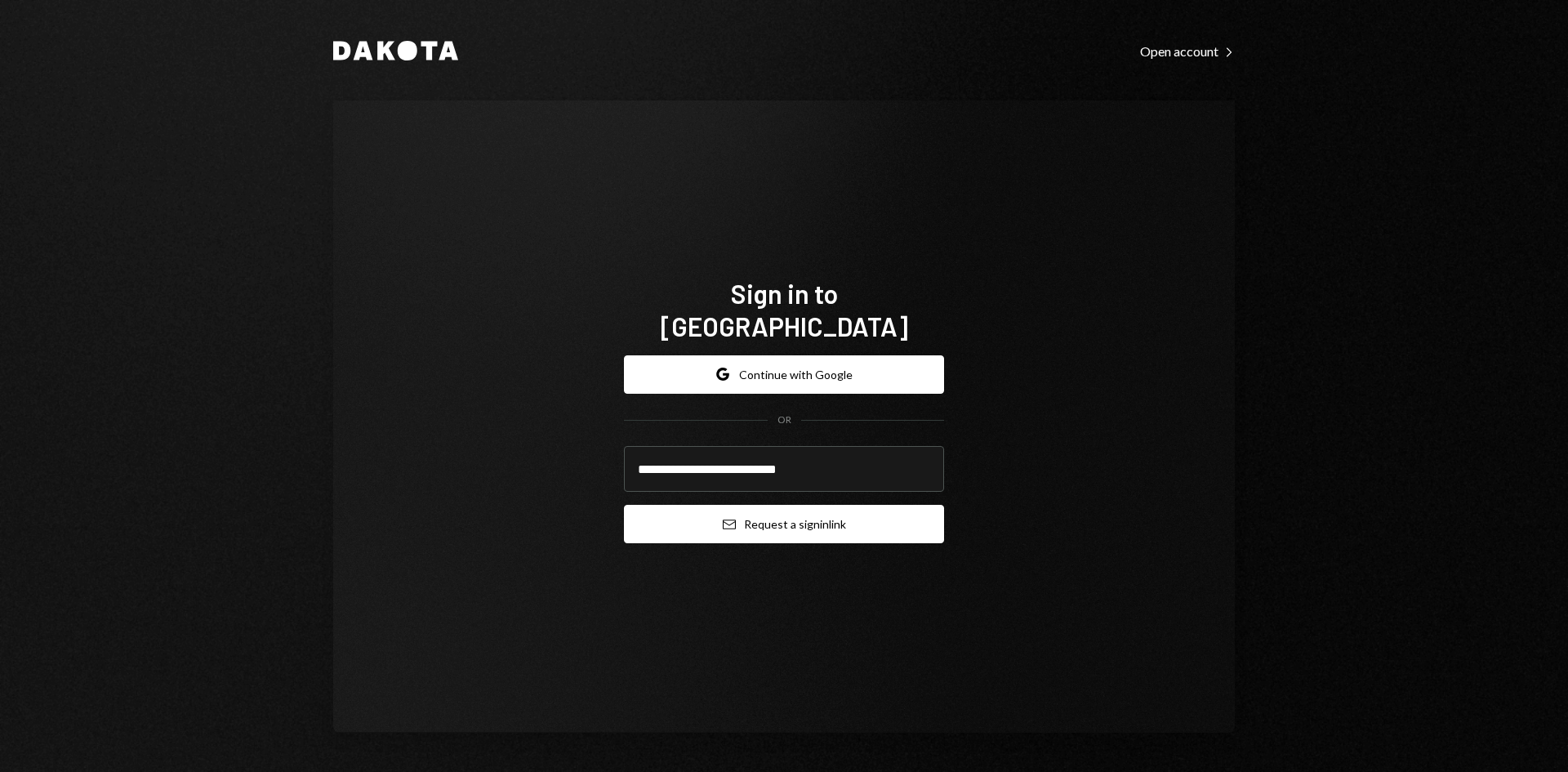
click at [760, 511] on button "Email Request a sign in link" at bounding box center [783, 524] width 320 height 38
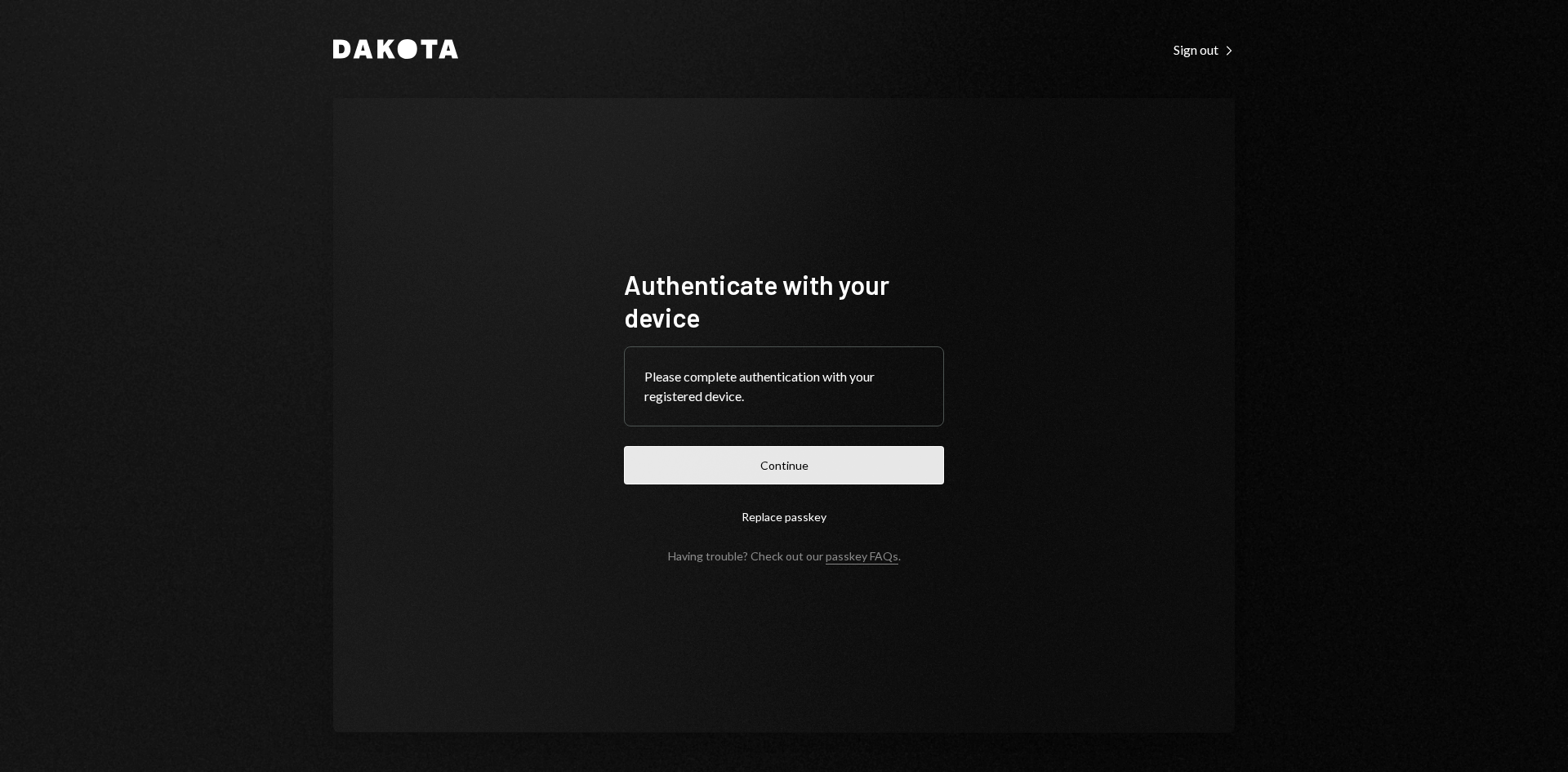
click at [767, 469] on button "Continue" at bounding box center [783, 465] width 320 height 38
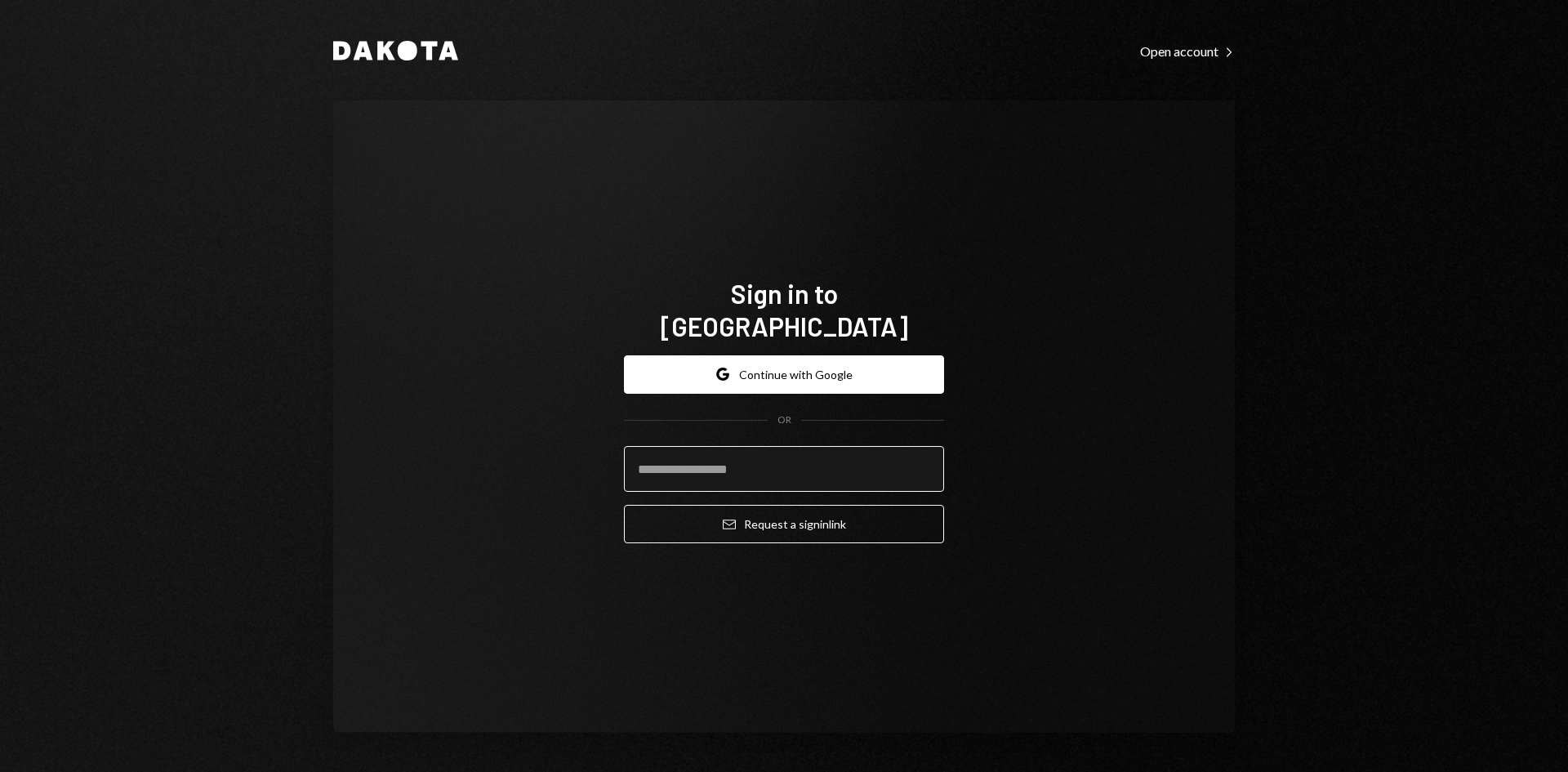
click at [753, 451] on input "email" at bounding box center [783, 469] width 320 height 46
type input "**********"
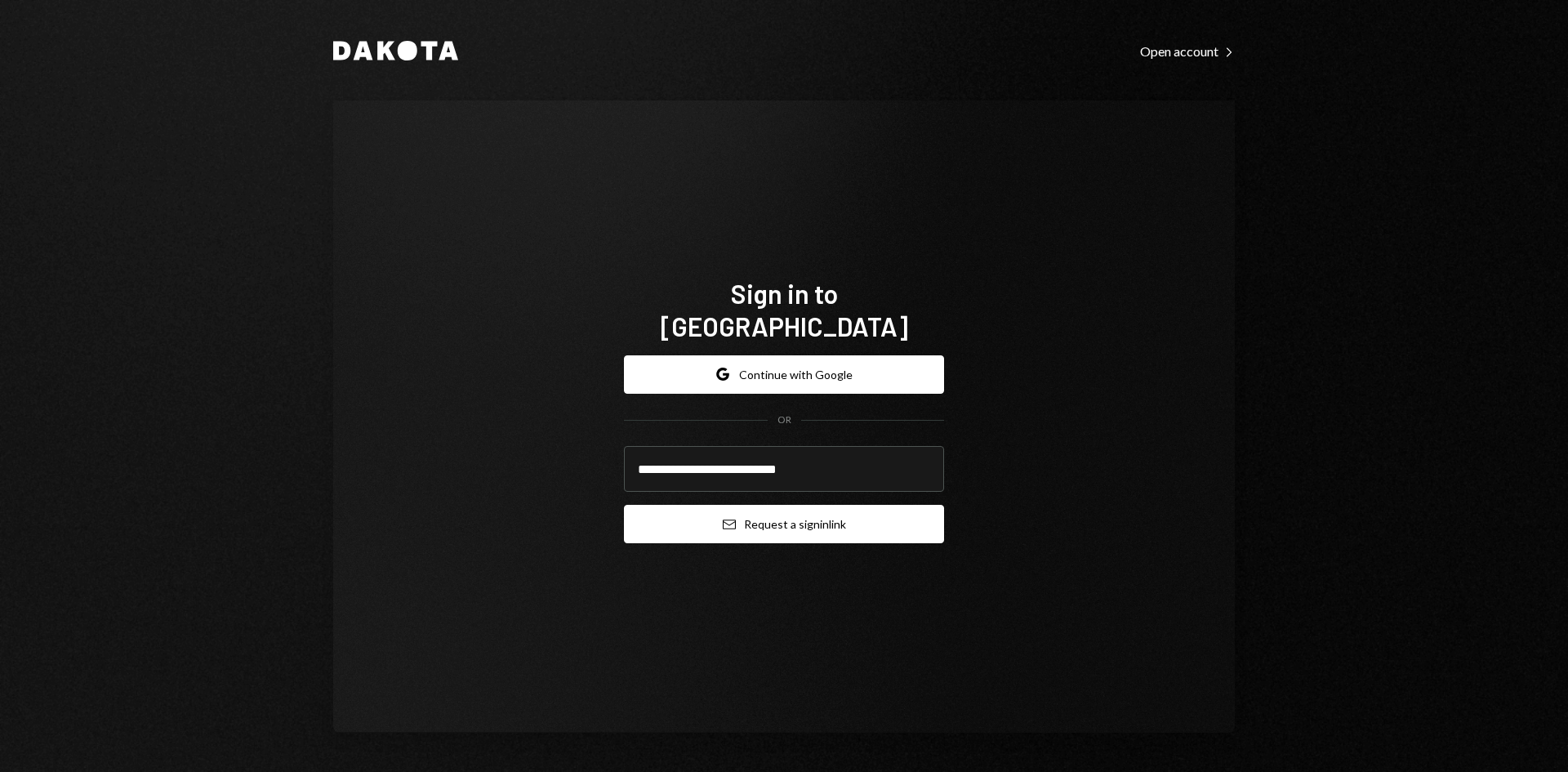
click at [778, 506] on button "Email Request a sign in link" at bounding box center [783, 524] width 320 height 38
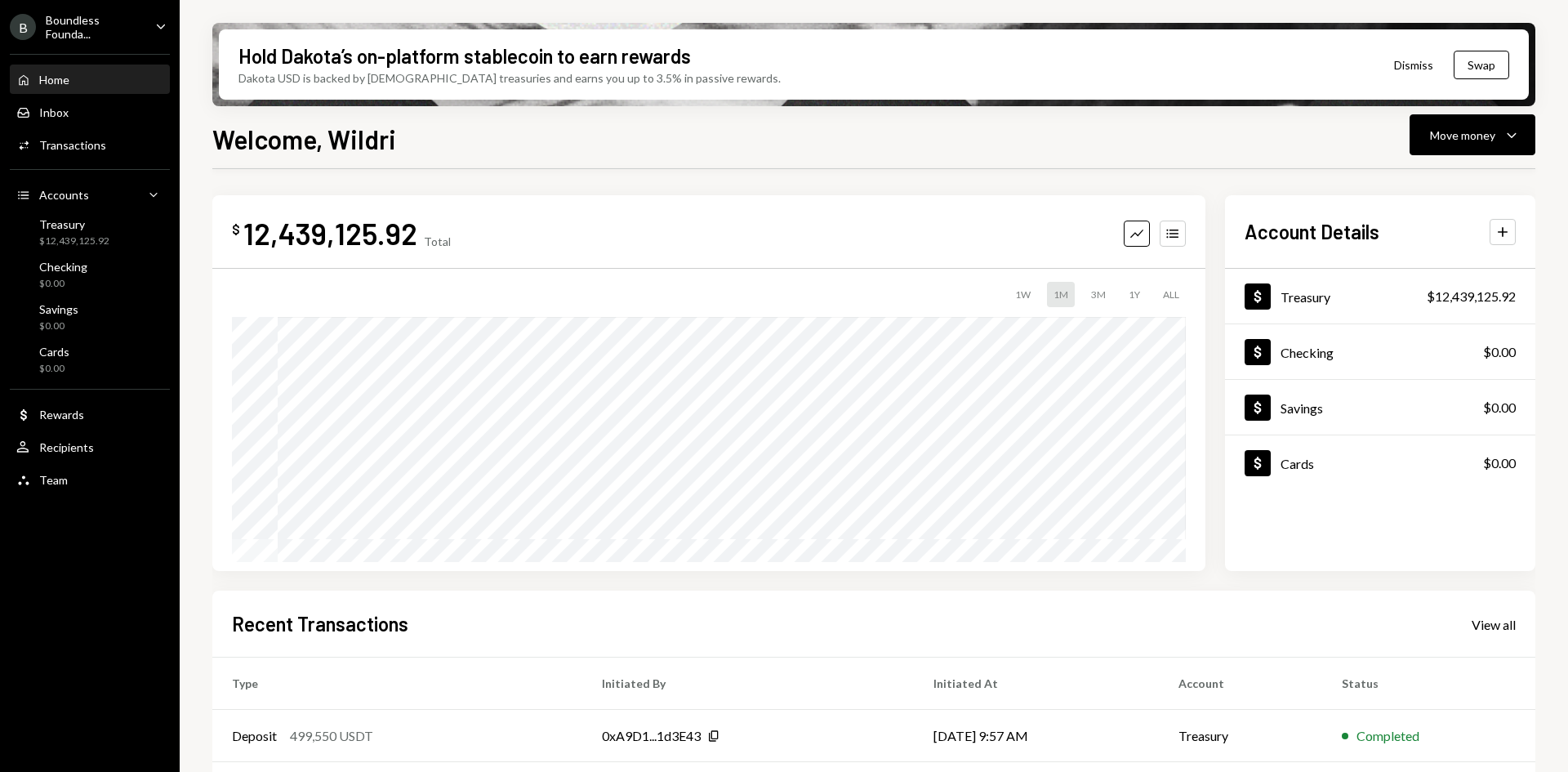
scroll to position [214, 0]
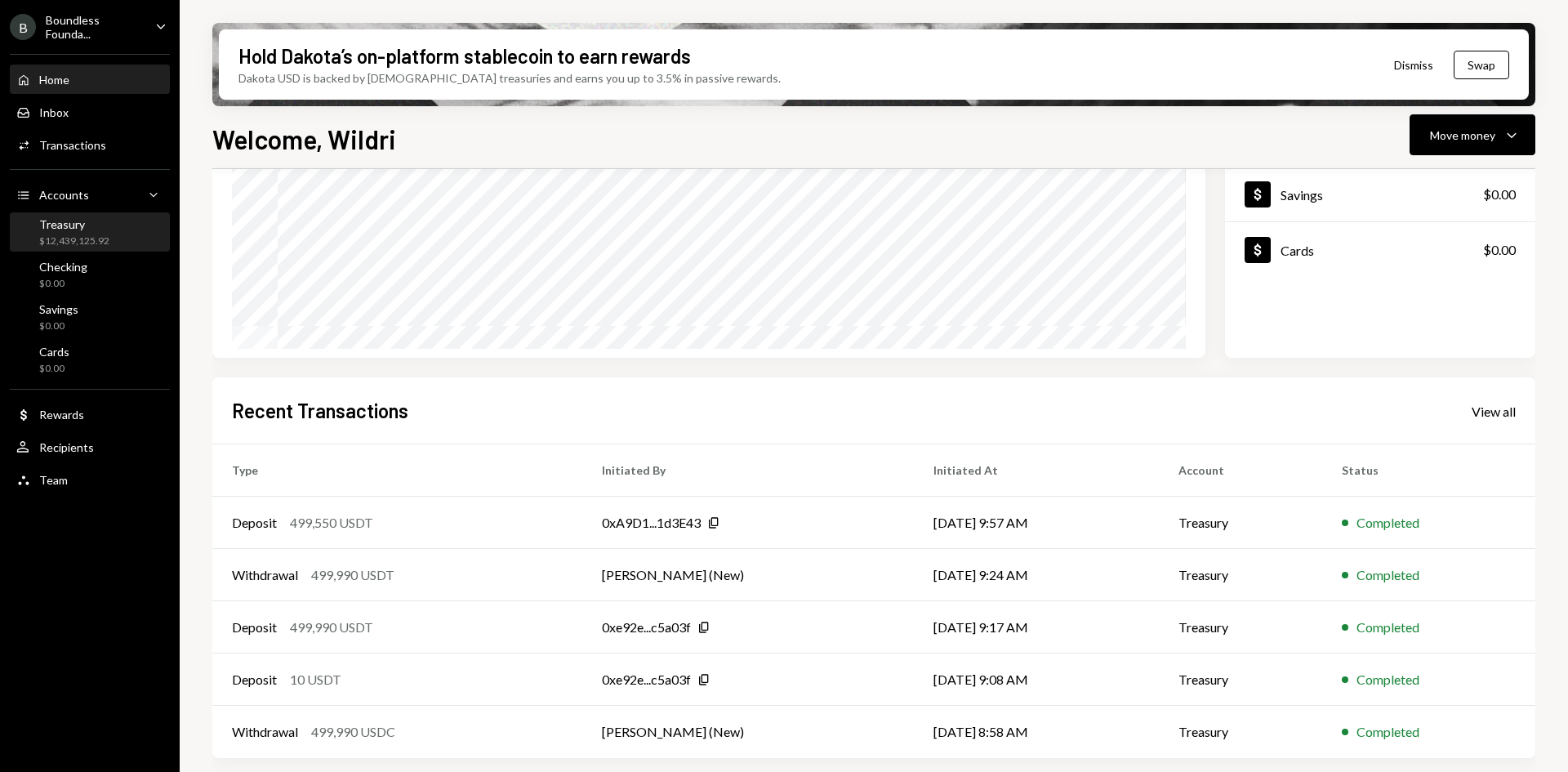
click at [103, 229] on div "Treasury" at bounding box center [74, 224] width 70 height 14
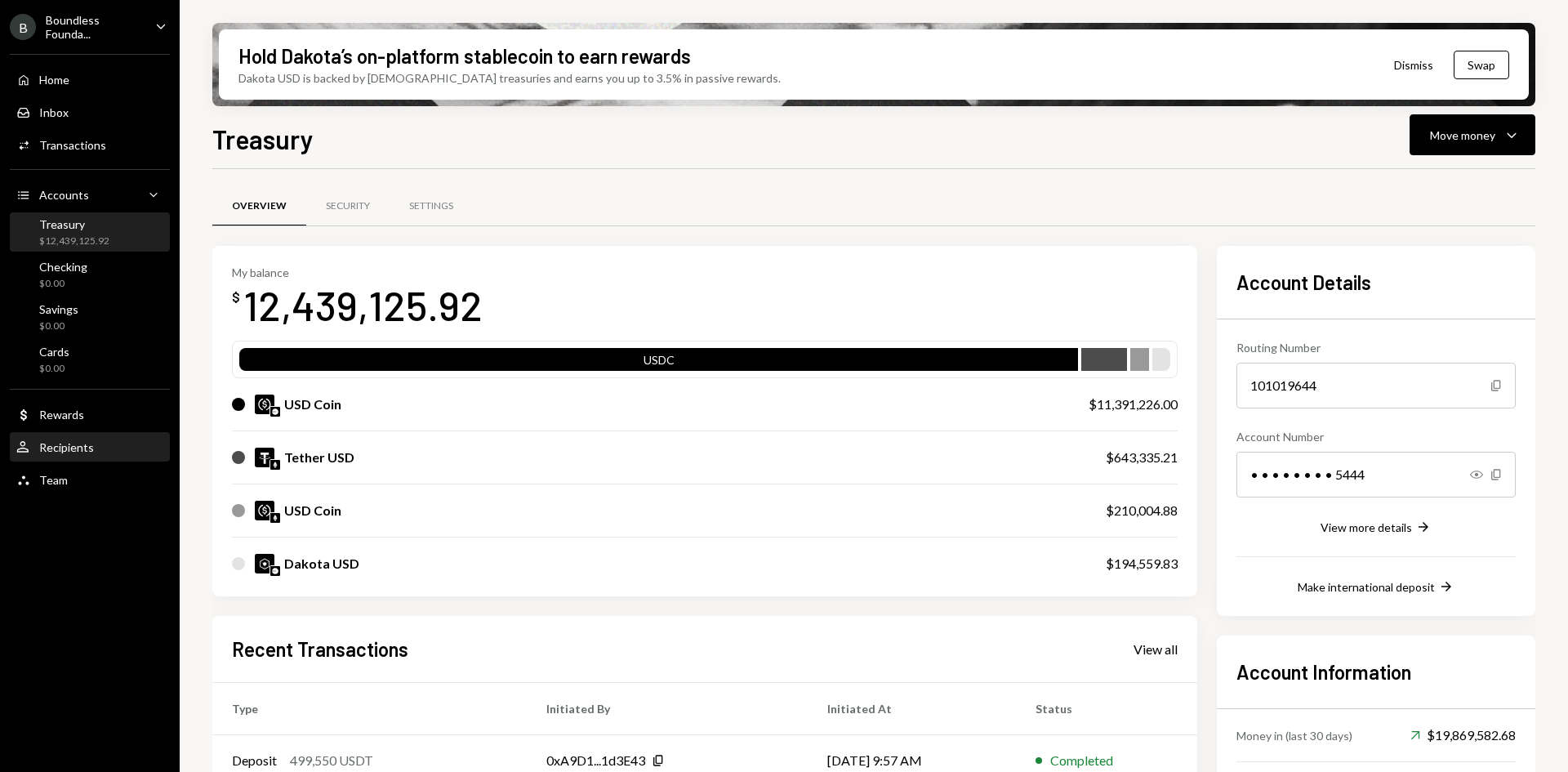
click at [65, 445] on div "Recipients" at bounding box center [66, 447] width 55 height 14
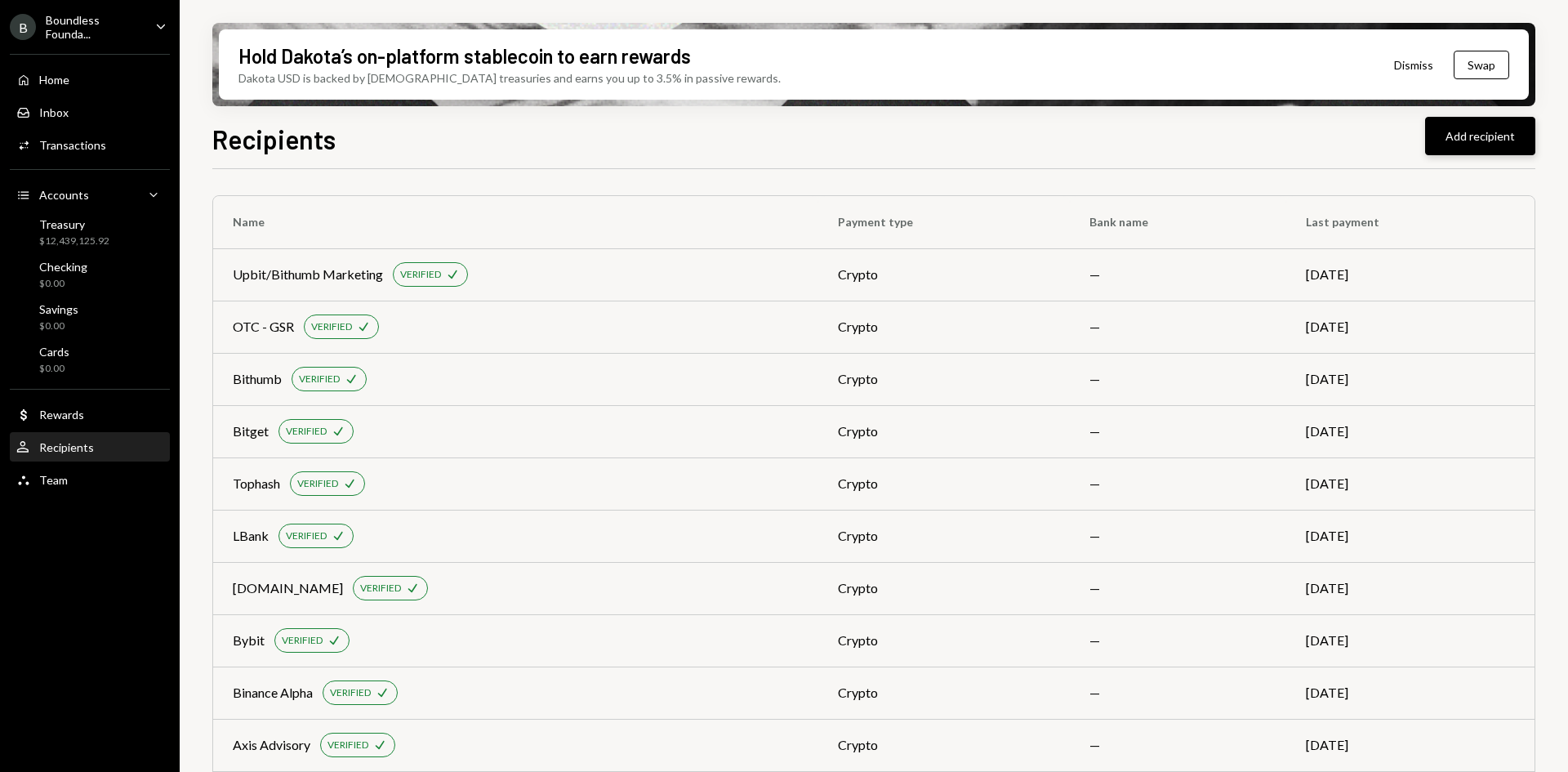
click at [1489, 137] on button "Add recipient" at bounding box center [1480, 136] width 110 height 38
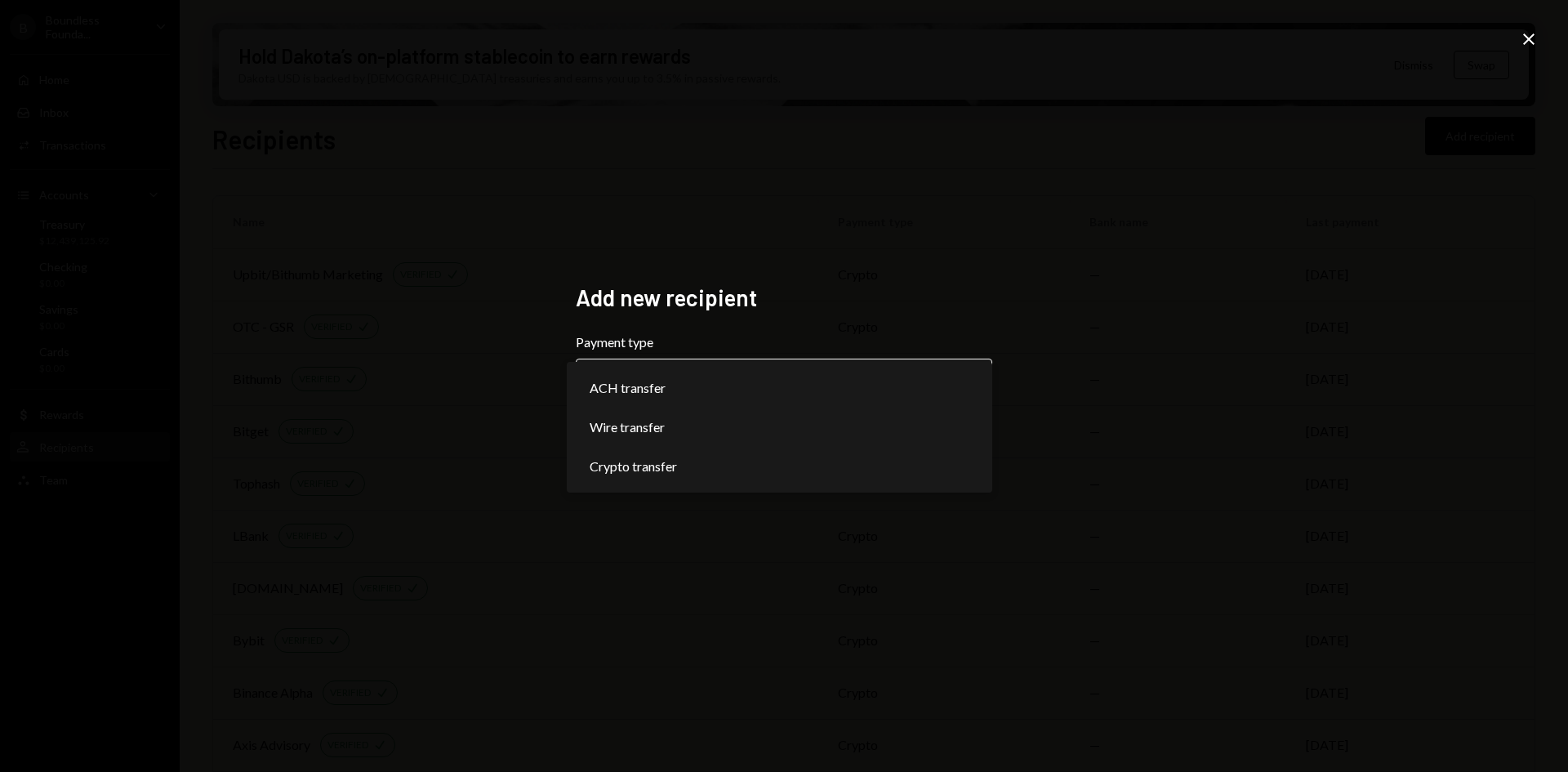
click at [667, 398] on body "B Boundless Founda... Caret Down Home Home Inbox Inbox Activities Transactions …" at bounding box center [784, 386] width 1568 height 772
select select "******"
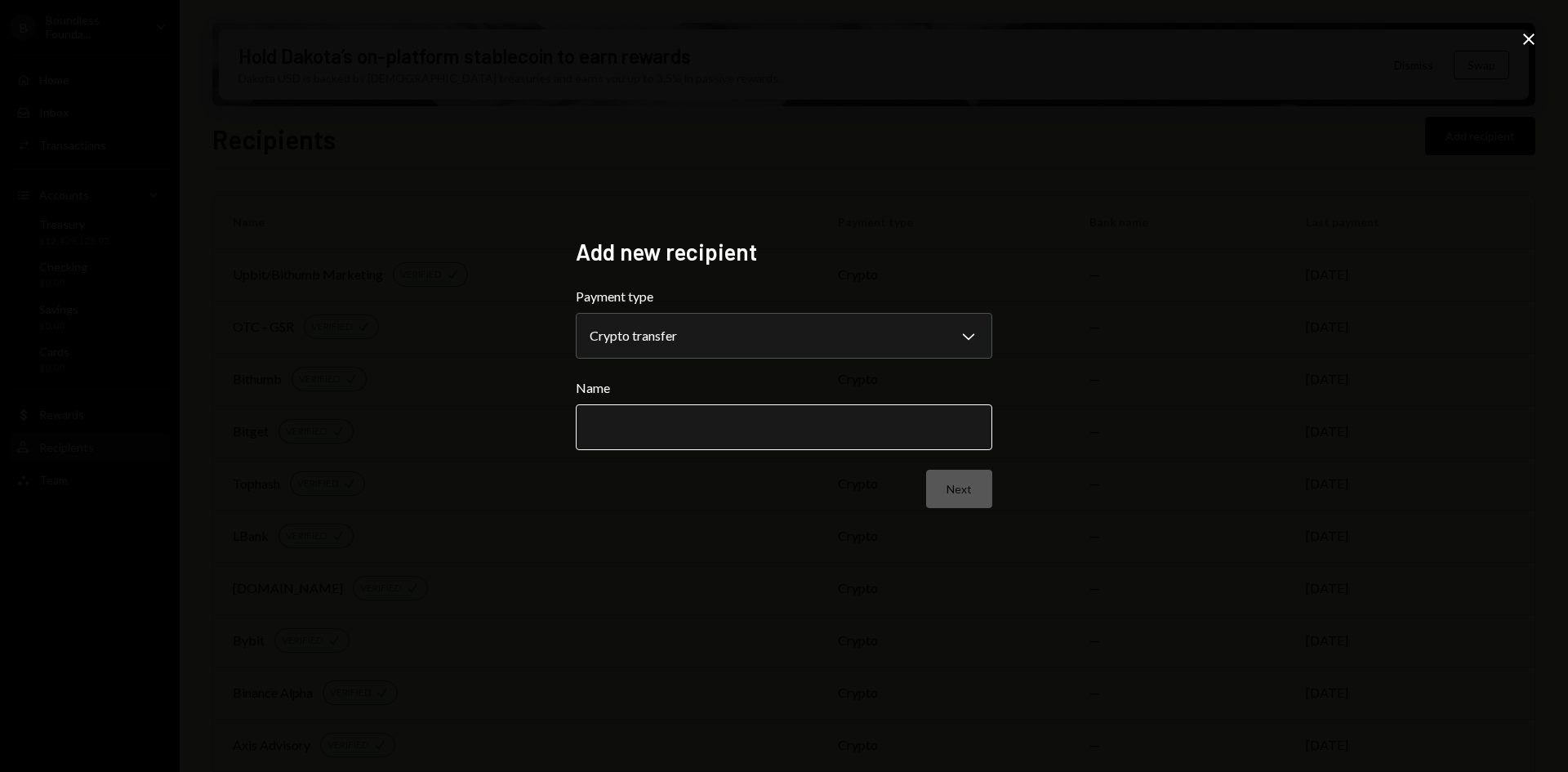
click at [674, 427] on input "Name" at bounding box center [783, 427] width 417 height 46
type input "**********"
click at [955, 491] on button "Next" at bounding box center [959, 489] width 66 height 38
click at [708, 351] on body "B Boundless Founda... Caret Down Home Home Inbox Inbox Activities Transactions …" at bounding box center [784, 386] width 1568 height 772
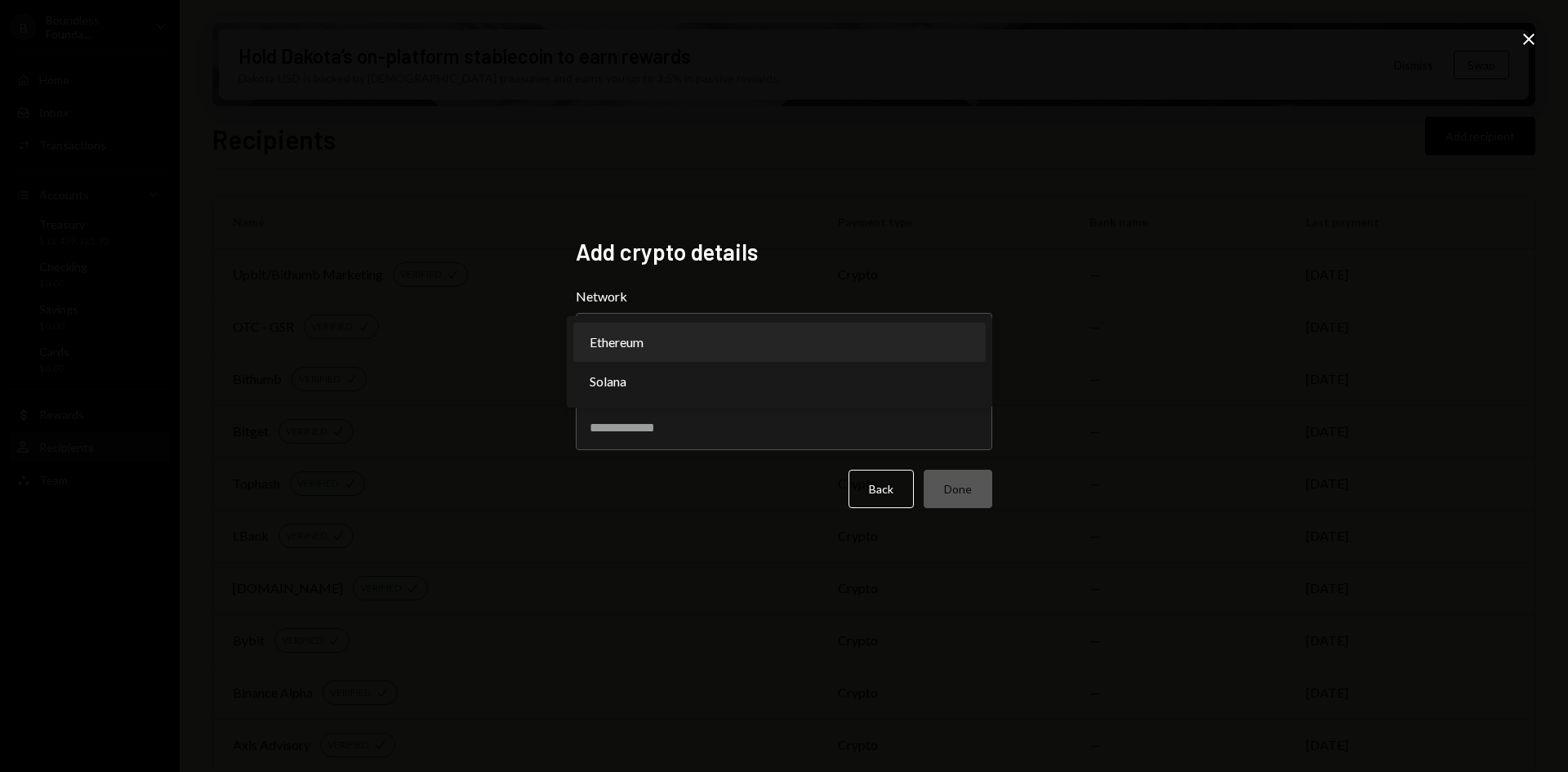
select select "**********"
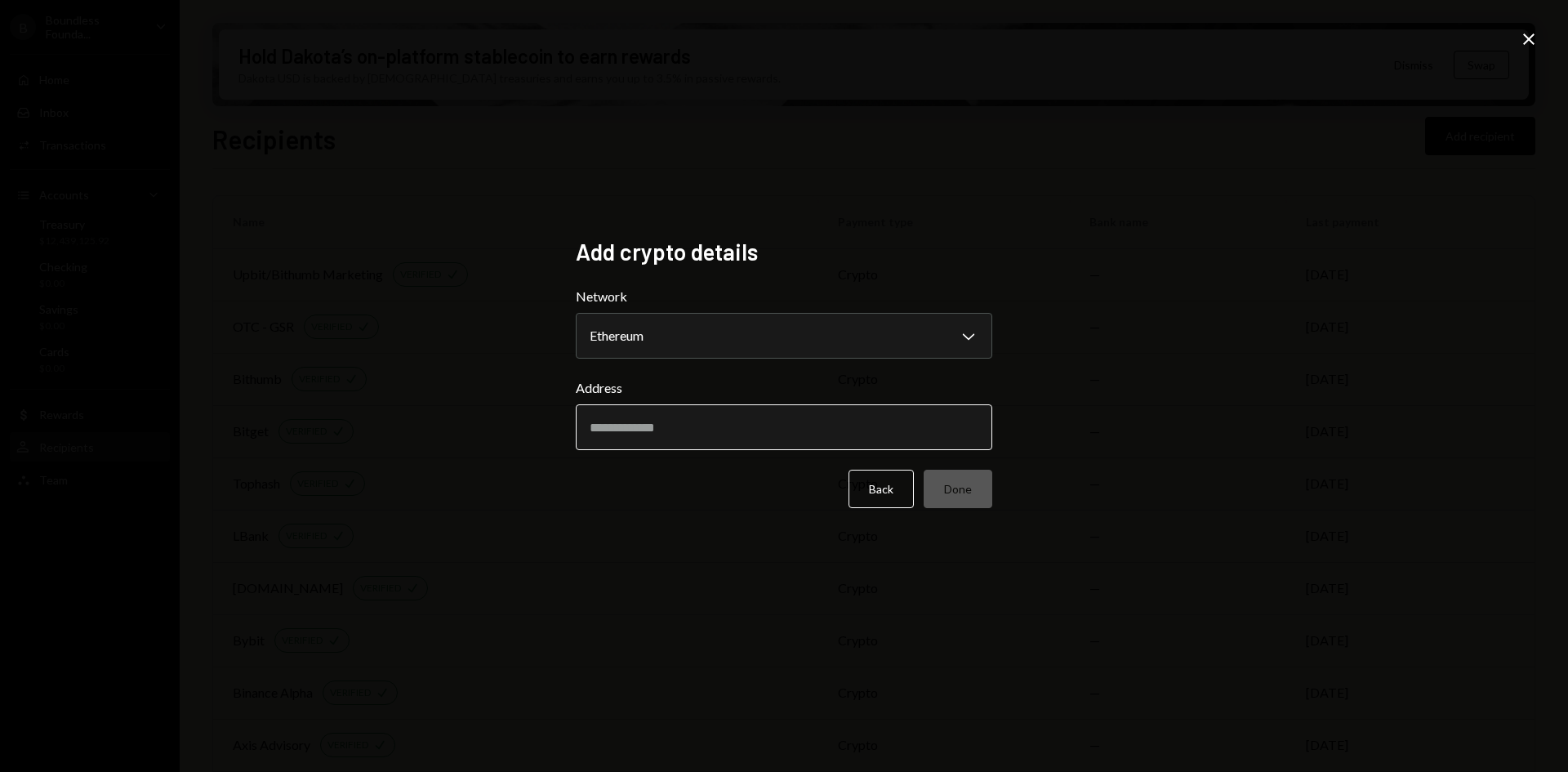
click at [673, 428] on input "Address" at bounding box center [783, 427] width 417 height 46
paste input "**********"
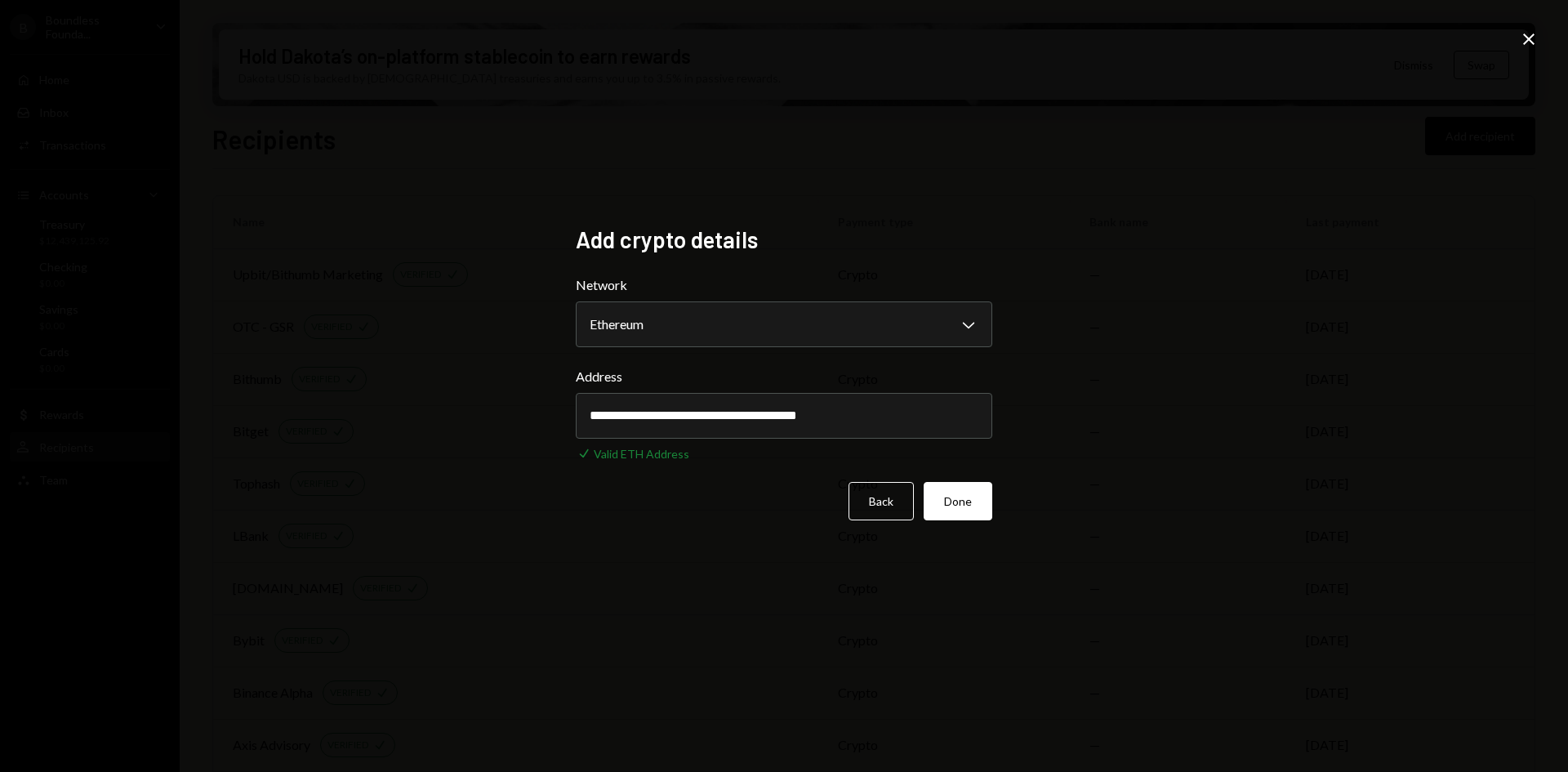
type input "**********"
click at [438, 406] on div "**********" at bounding box center [784, 386] width 1568 height 772
click at [445, 277] on div "**********" at bounding box center [784, 386] width 1568 height 772
click at [975, 504] on button "Done" at bounding box center [958, 501] width 68 height 38
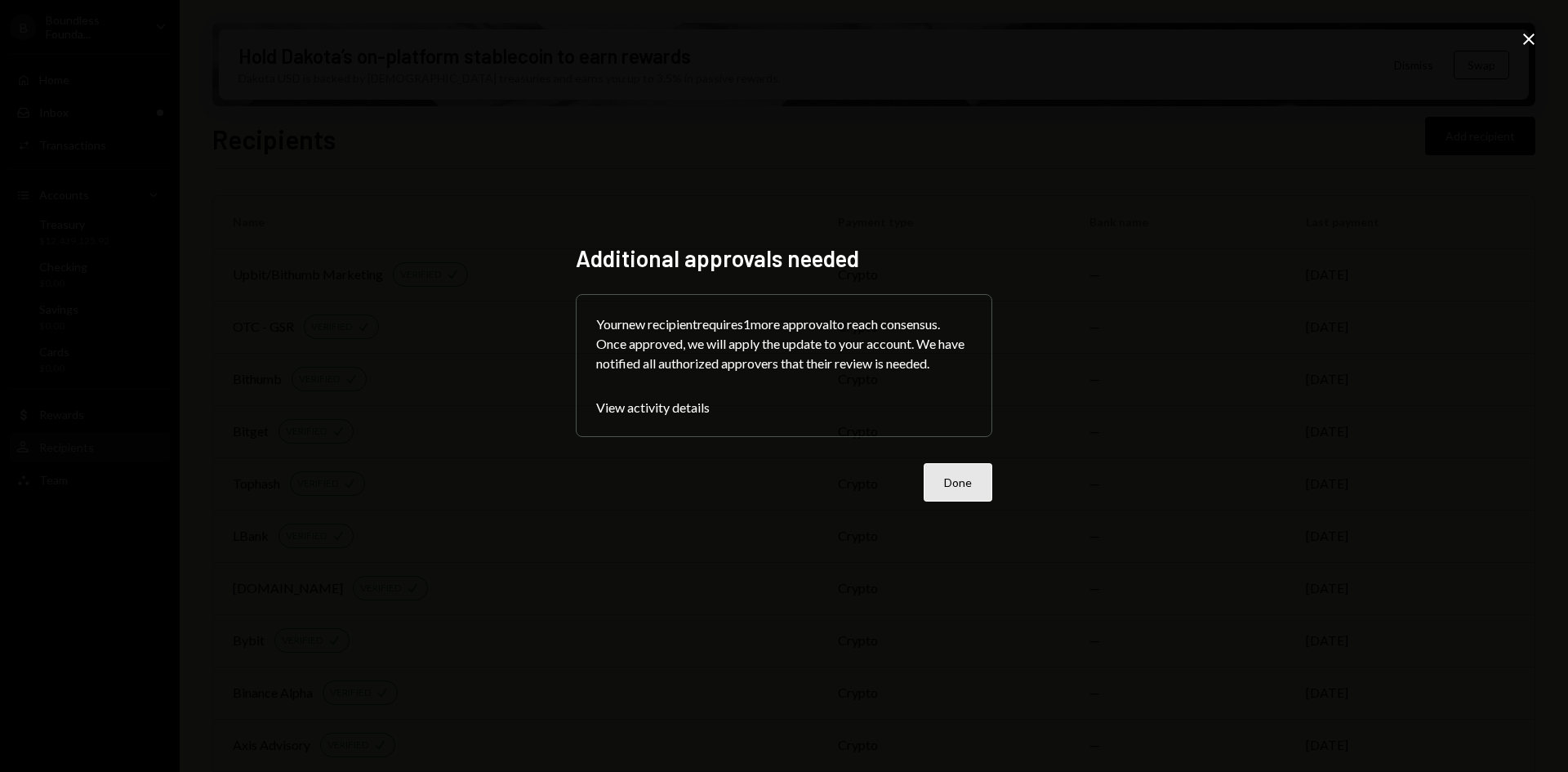
click at [961, 491] on button "Done" at bounding box center [958, 482] width 68 height 38
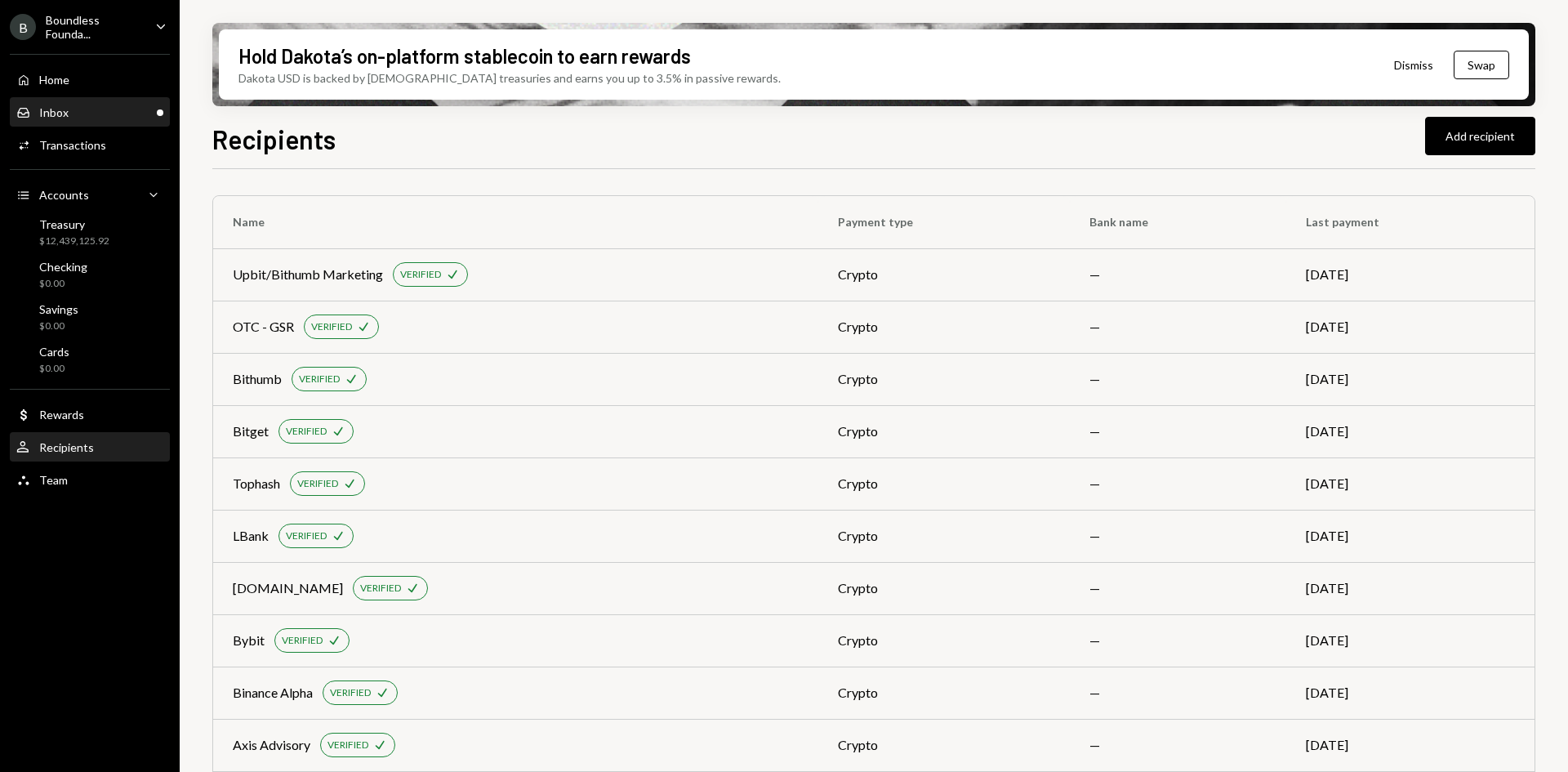
click at [108, 114] on div "Inbox Inbox" at bounding box center [89, 112] width 147 height 14
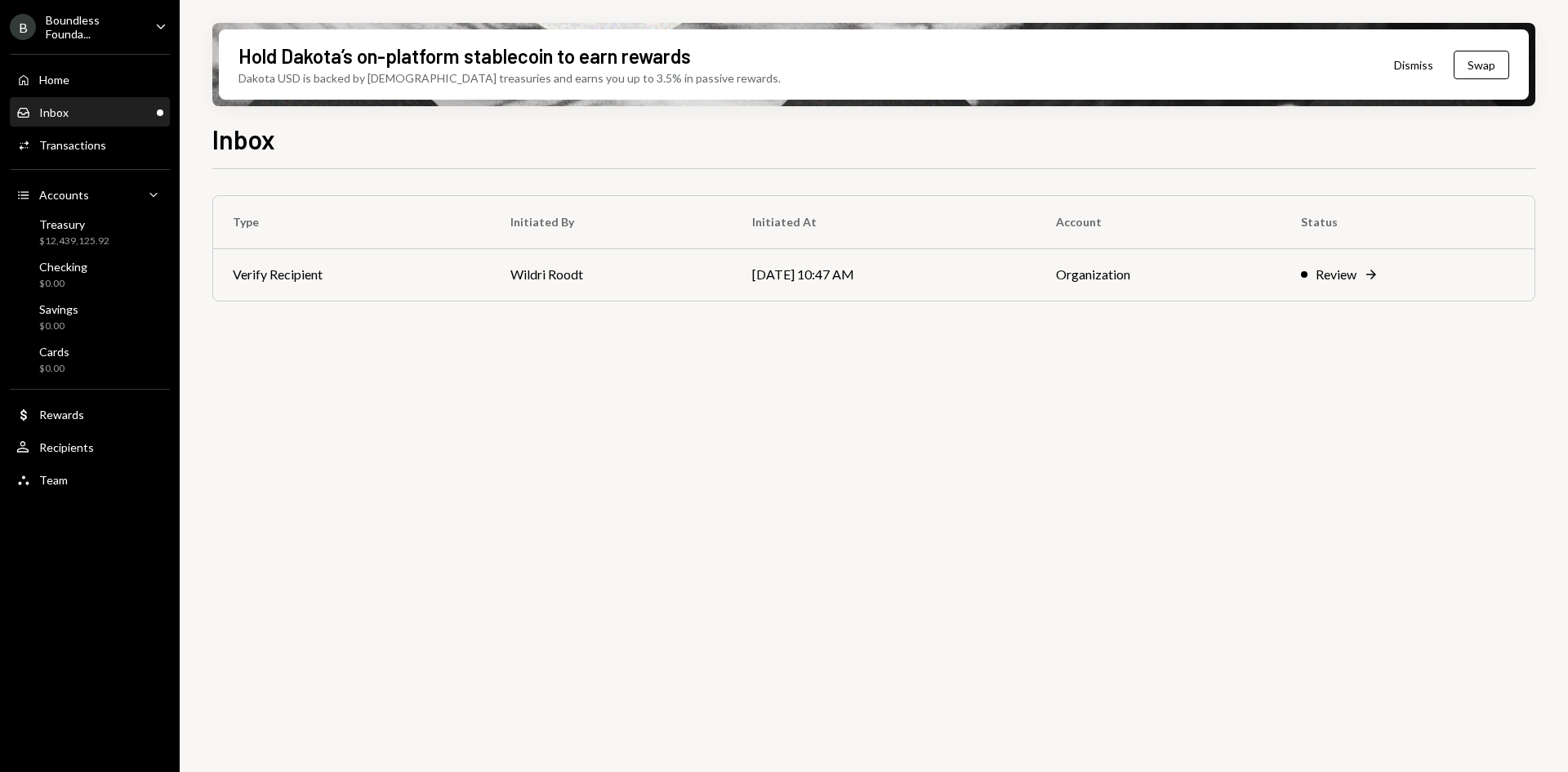
drag, startPoint x: 716, startPoint y: 470, endPoint x: 720, endPoint y: 439, distance: 31.3
click at [716, 470] on div "Type Initiated By Initiated At Account Status Verify Recipient Wildri Roodt 09/…" at bounding box center [874, 480] width 1323 height 622
click at [101, 109] on div "Inbox Inbox" at bounding box center [89, 112] width 147 height 14
click at [131, 114] on div "Inbox Inbox" at bounding box center [89, 112] width 147 height 14
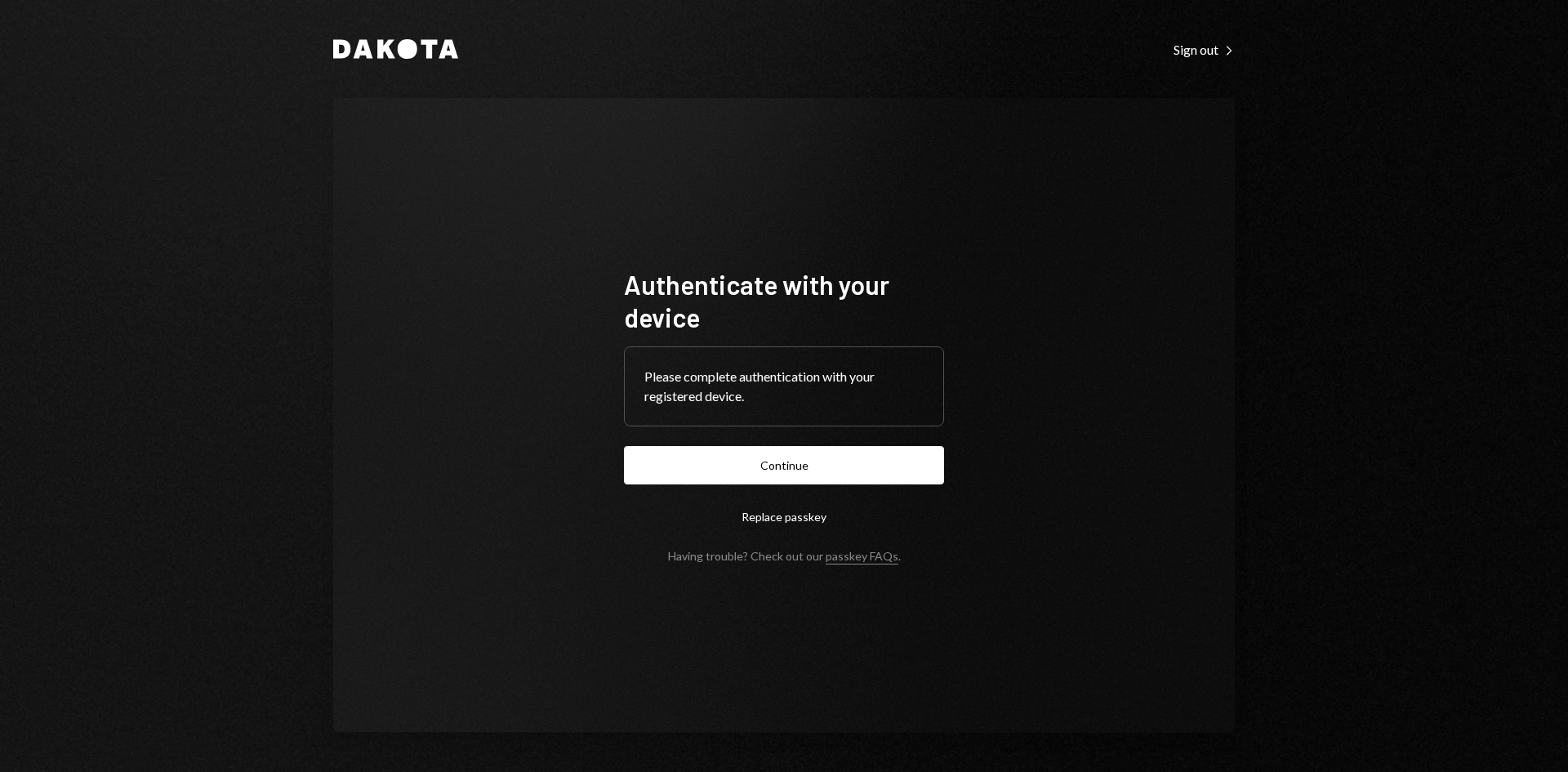
click at [809, 464] on button "Continue" at bounding box center [783, 465] width 320 height 38
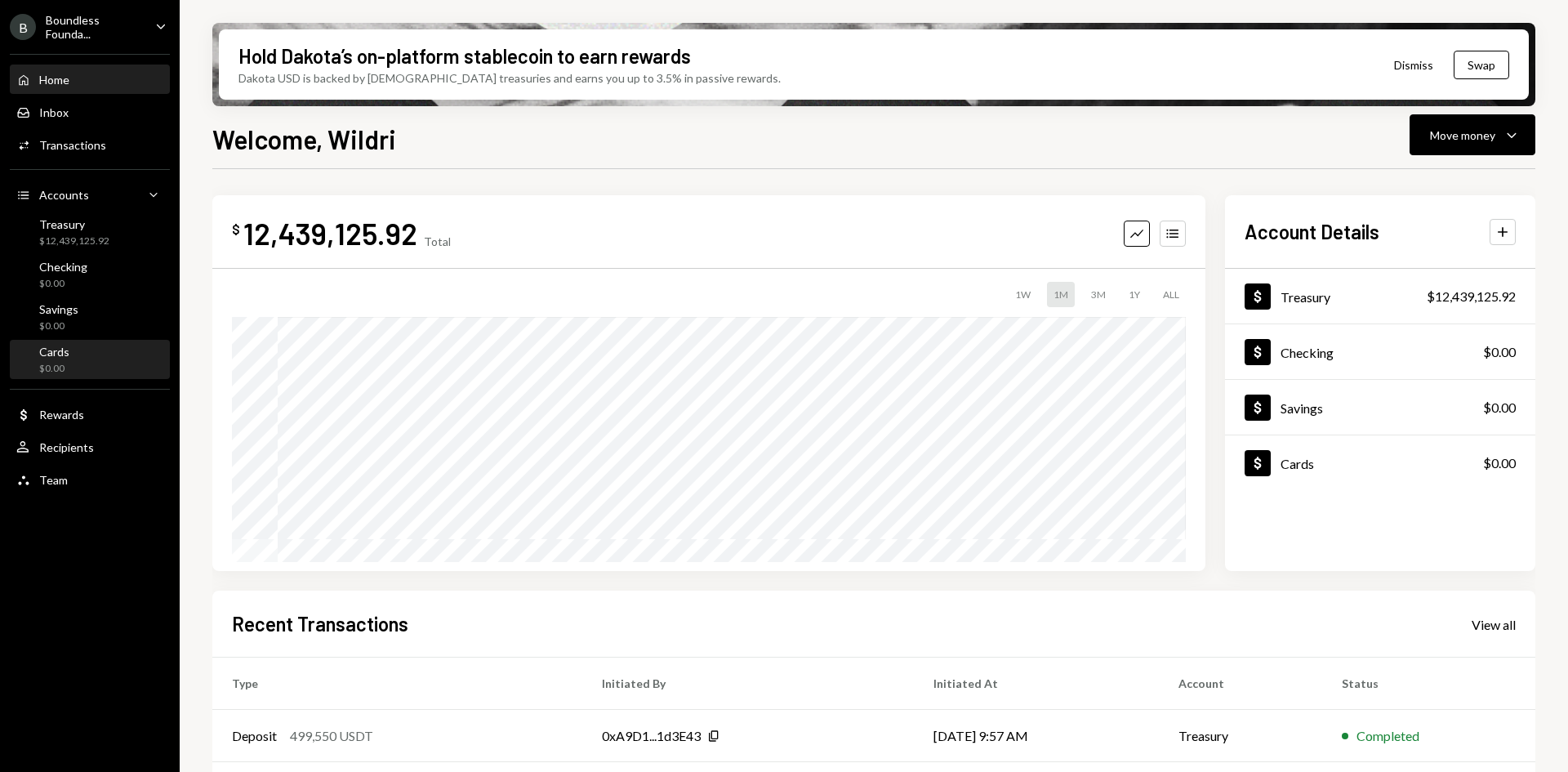
click at [68, 349] on div "Cards" at bounding box center [54, 351] width 30 height 14
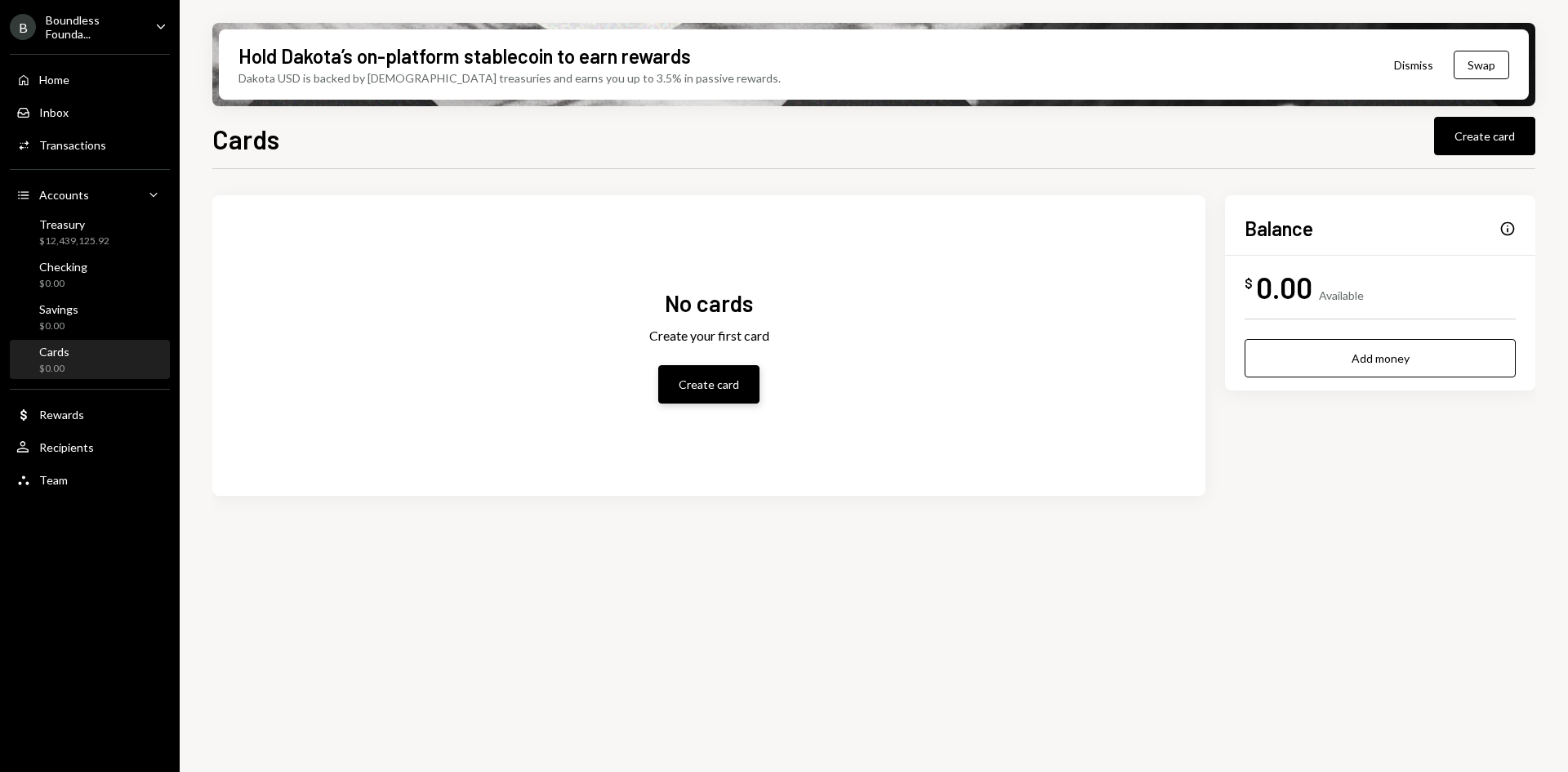
click at [713, 377] on button "Create card" at bounding box center [708, 385] width 102 height 38
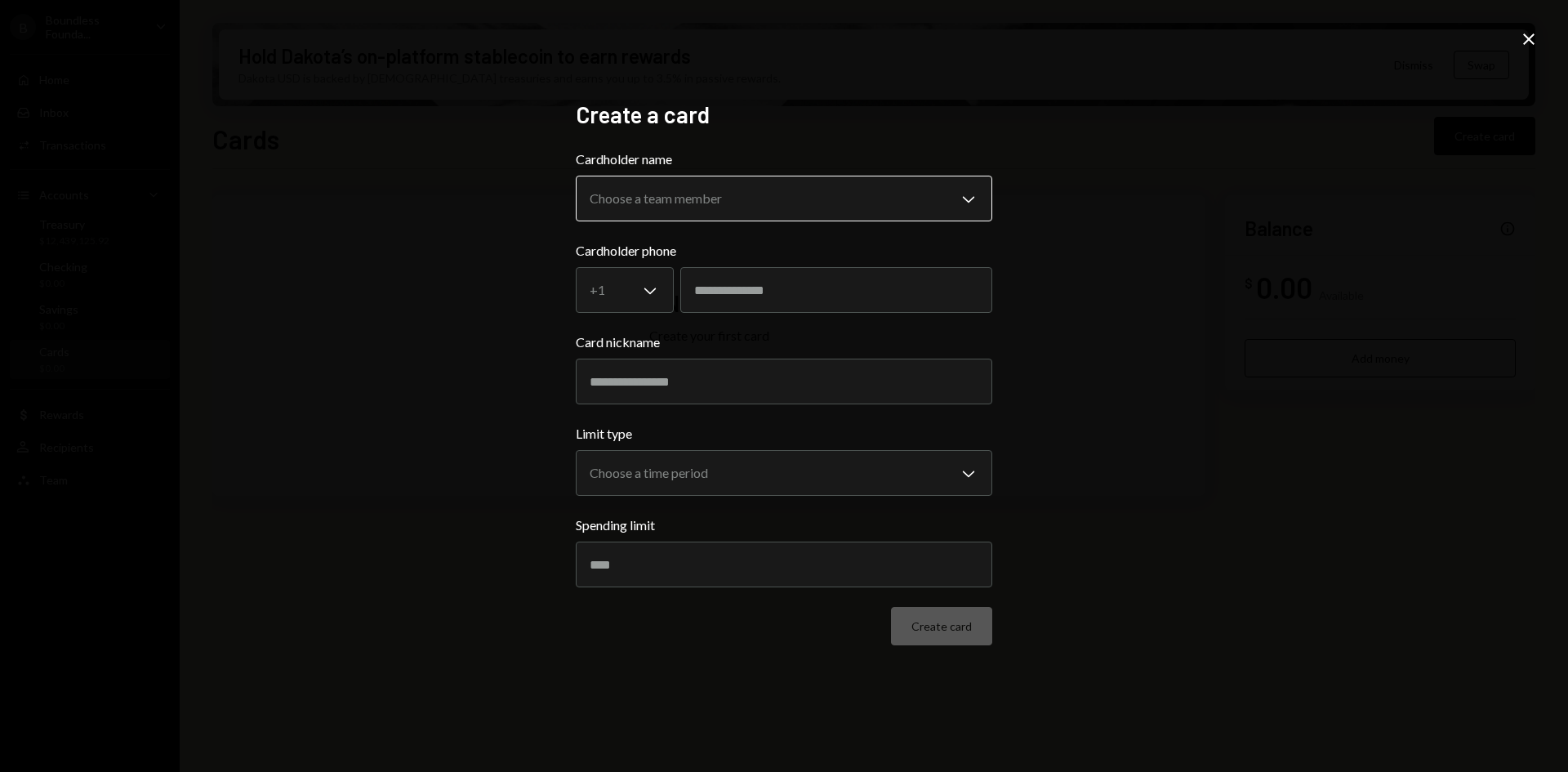
click at [718, 203] on body "**********" at bounding box center [784, 386] width 1568 height 772
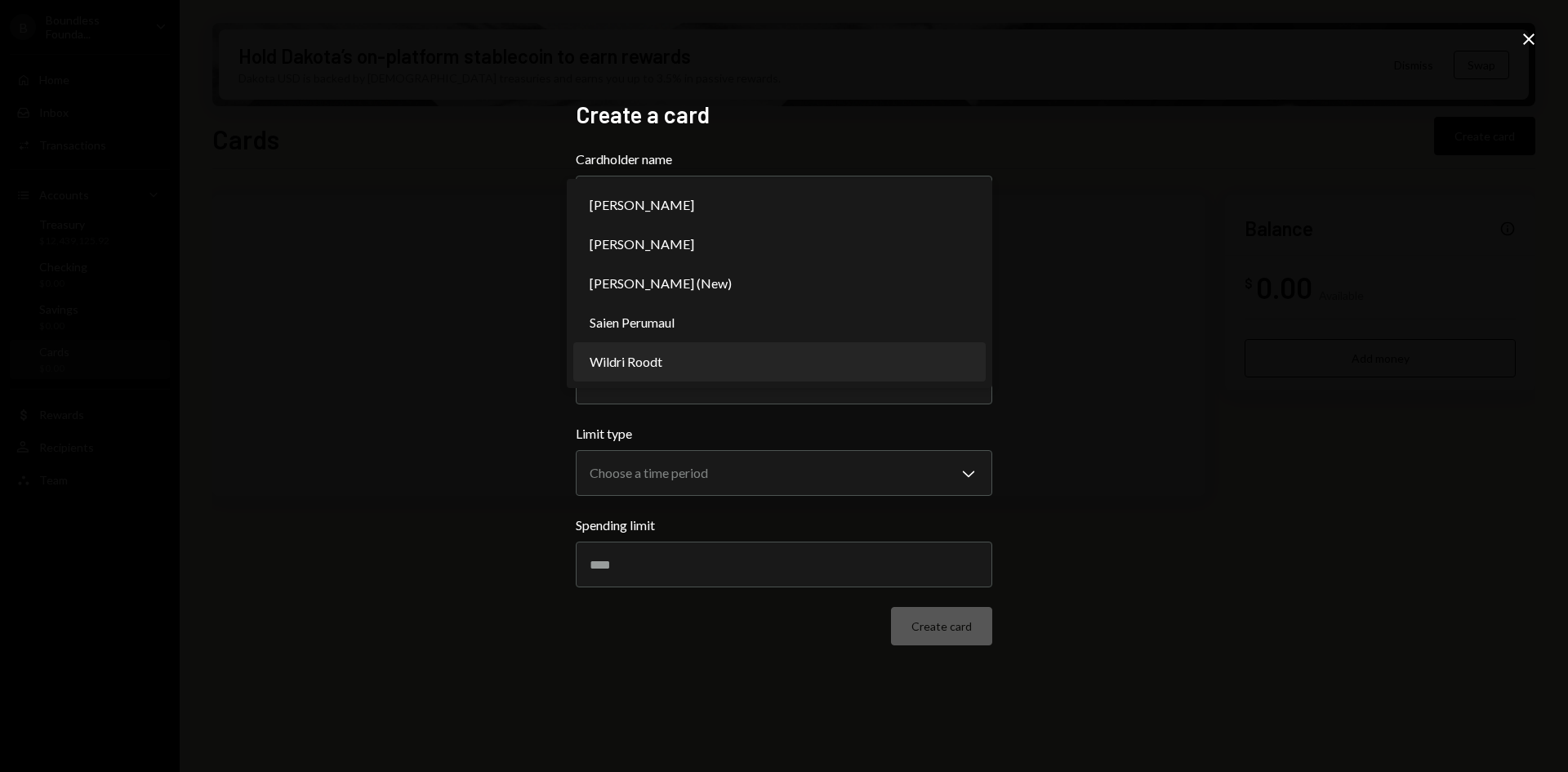
select select "**********"
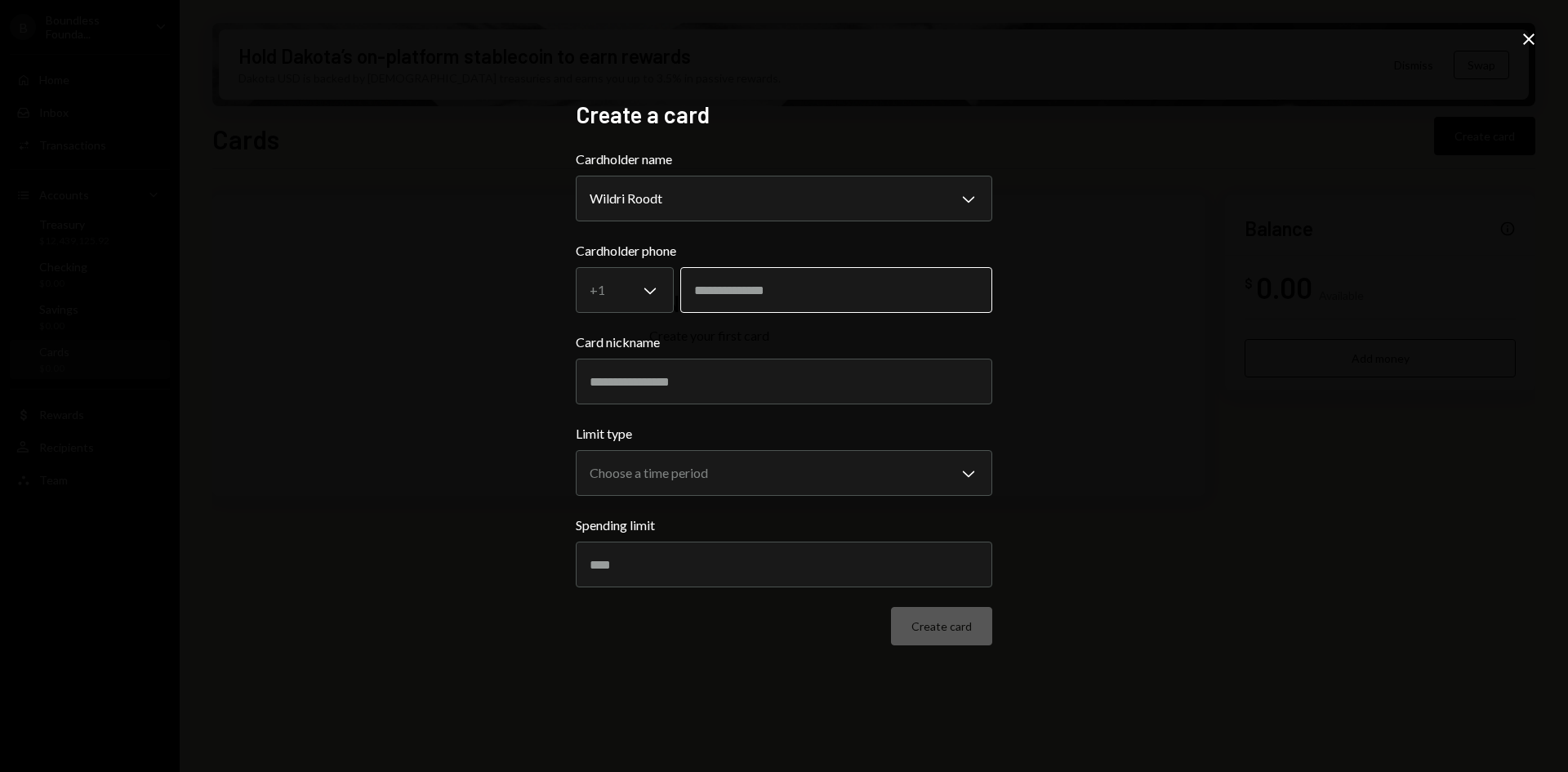
click at [735, 294] on input "tel" at bounding box center [836, 290] width 312 height 46
type input "**********"
click at [680, 386] on input "Card nickname" at bounding box center [783, 382] width 417 height 46
type input "****"
click at [653, 476] on body "**********" at bounding box center [784, 386] width 1568 height 772
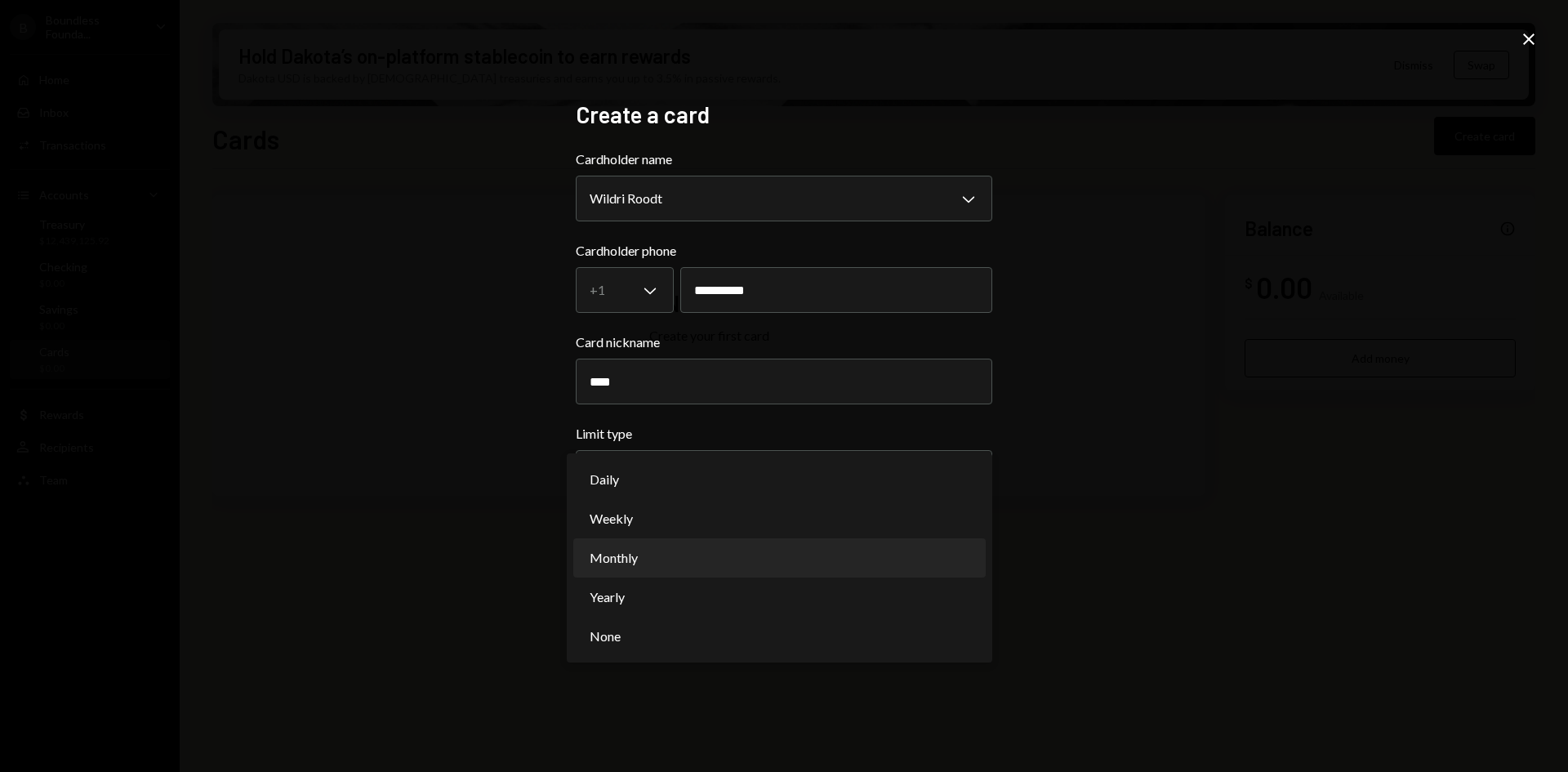
select select "**********"
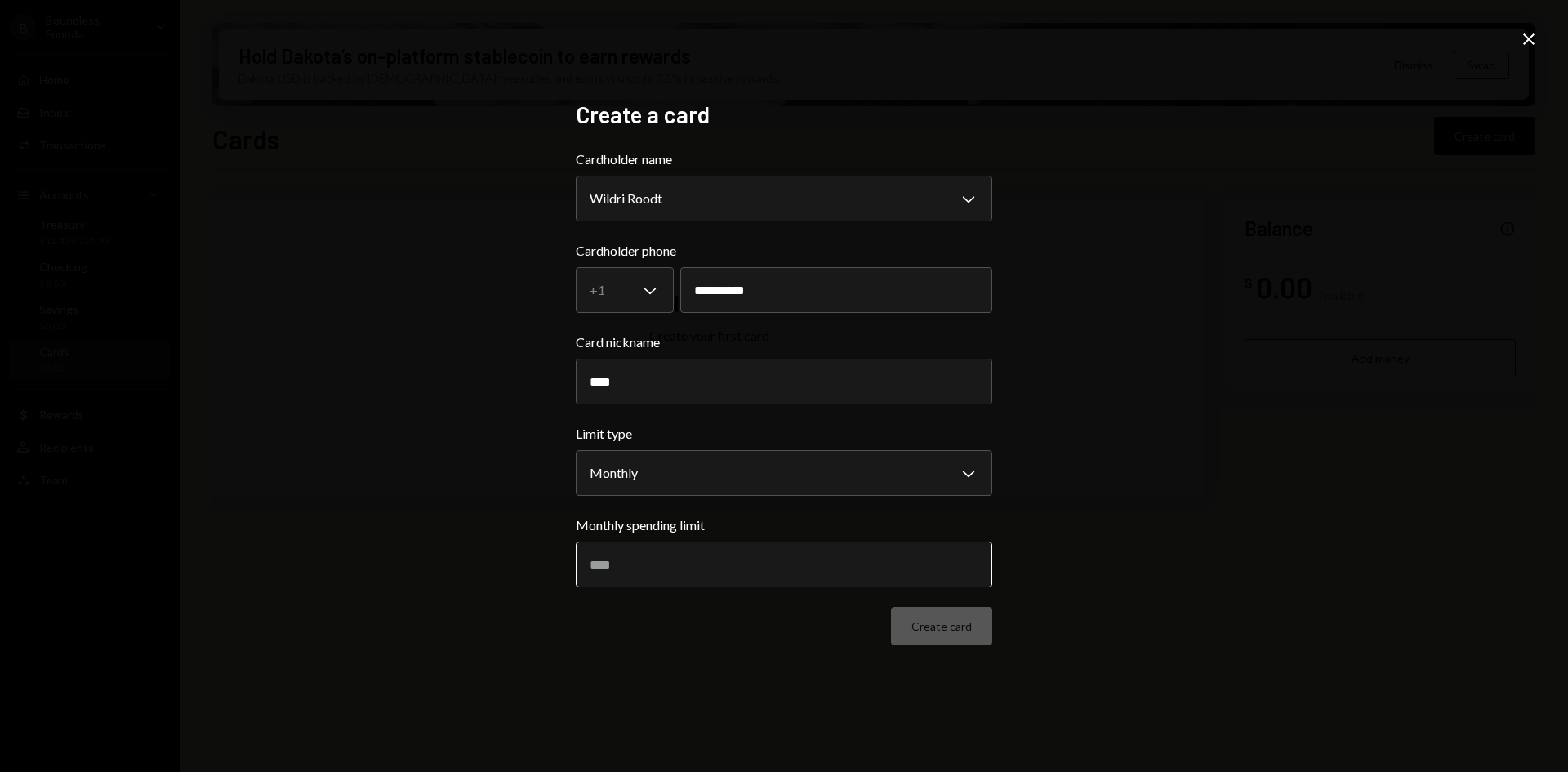
click at [686, 566] on input "Monthly spending limit" at bounding box center [783, 564] width 417 height 46
type input "******"
click at [920, 622] on button "Create card" at bounding box center [941, 626] width 102 height 38
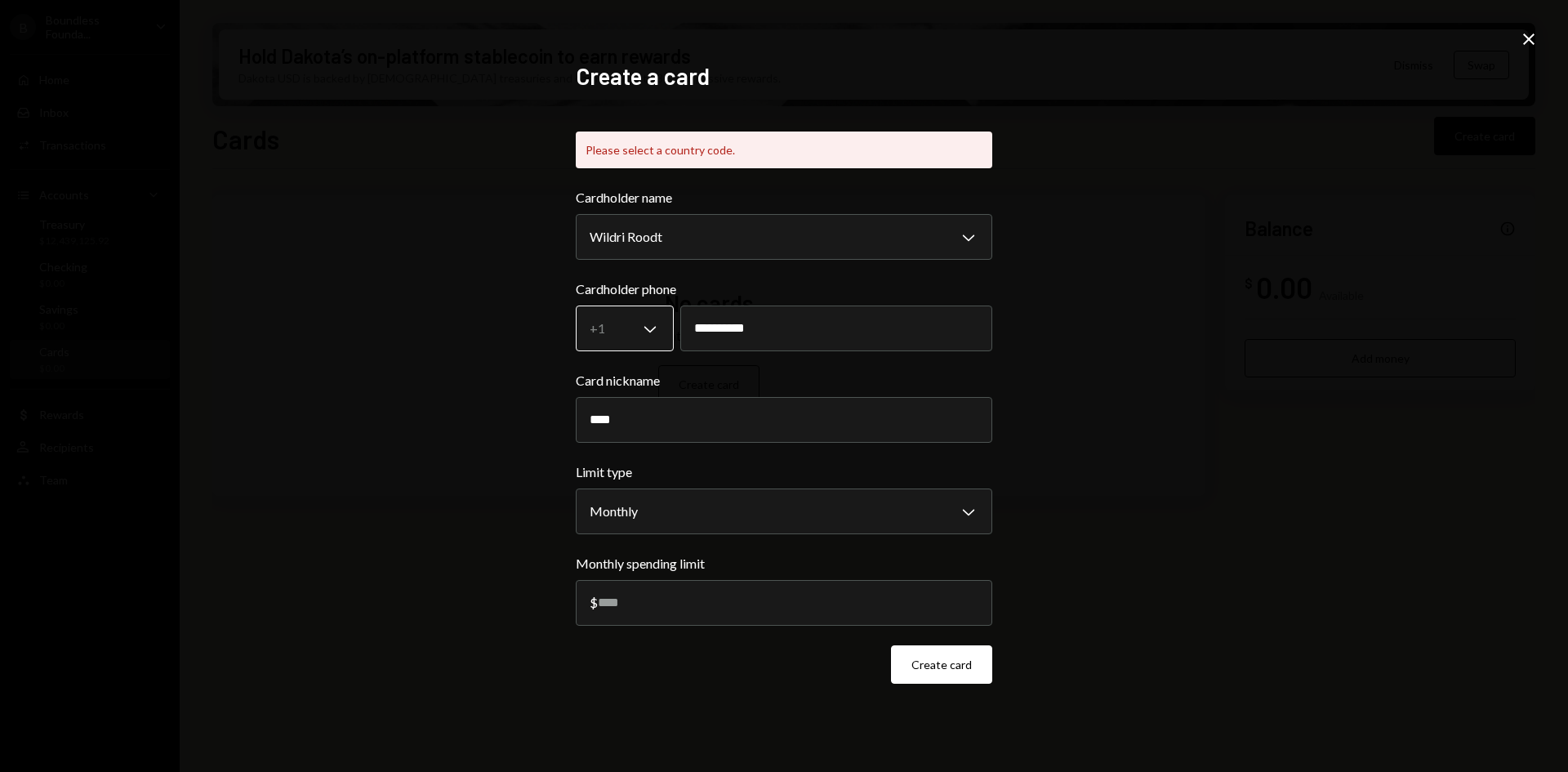
click at [653, 322] on body "**********" at bounding box center [784, 386] width 1568 height 772
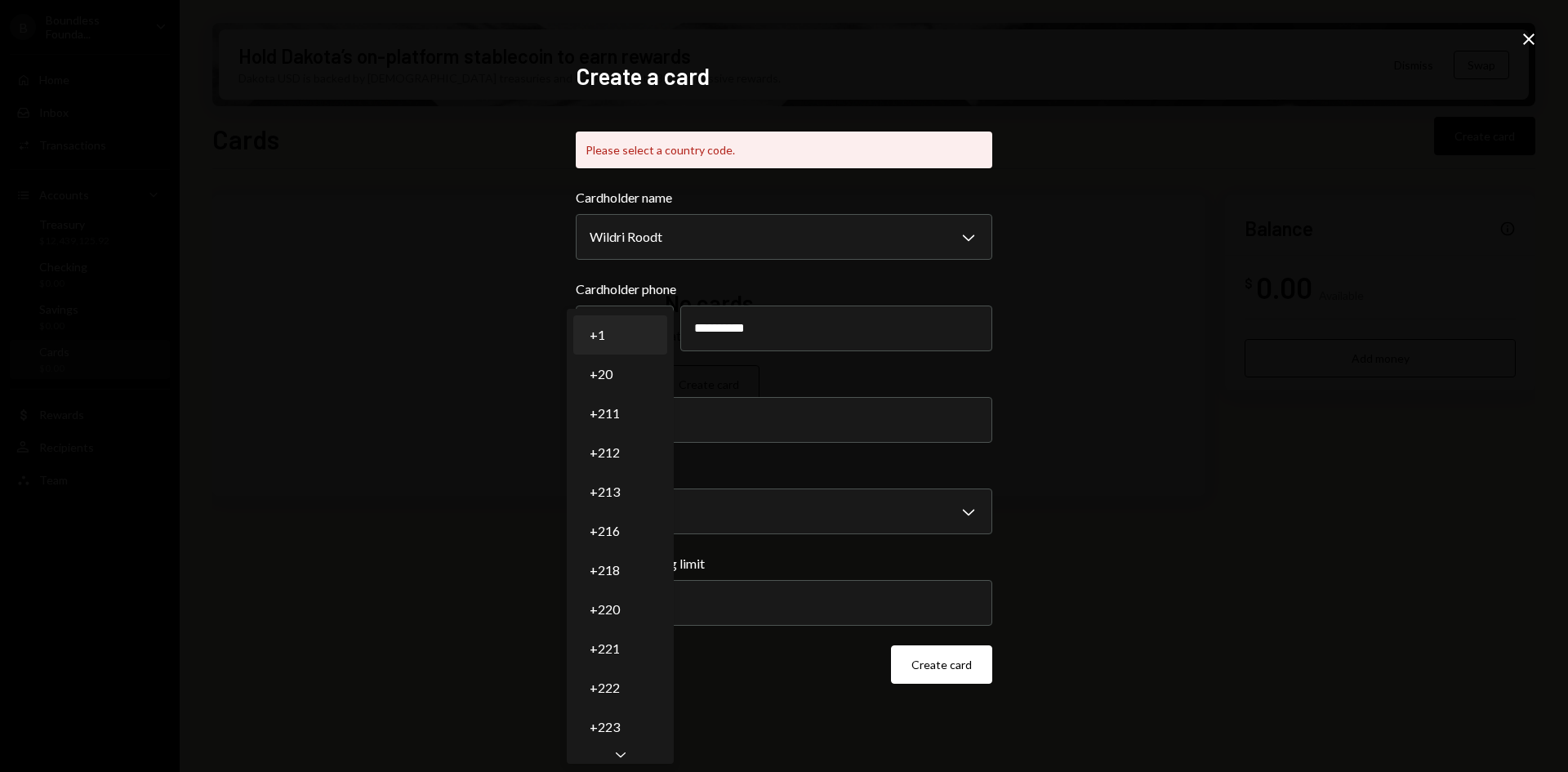
select select "*"
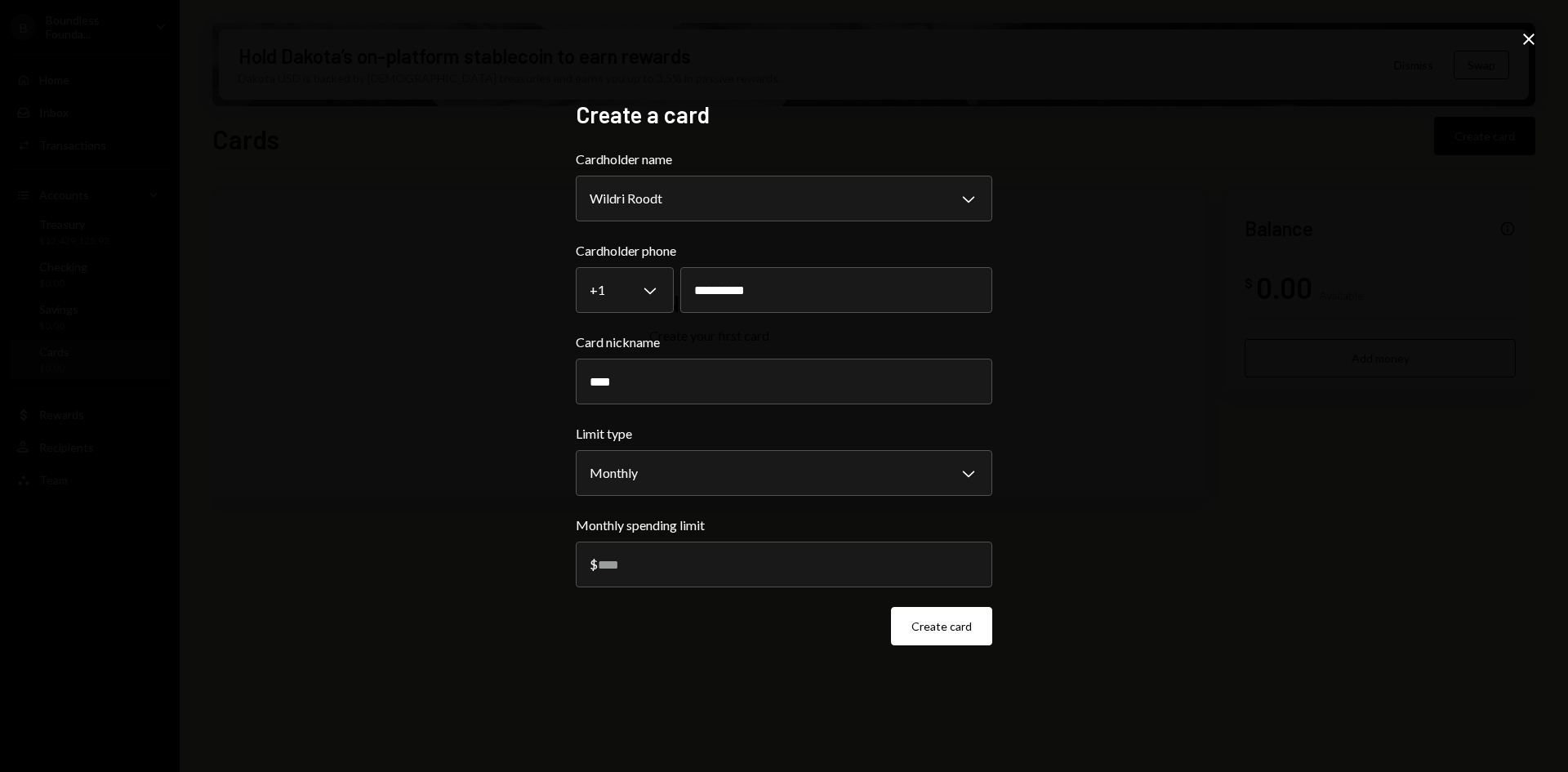
click at [1017, 311] on div "**********" at bounding box center [784, 386] width 1568 height 772
click at [932, 628] on button "Create card" at bounding box center [941, 626] width 102 height 38
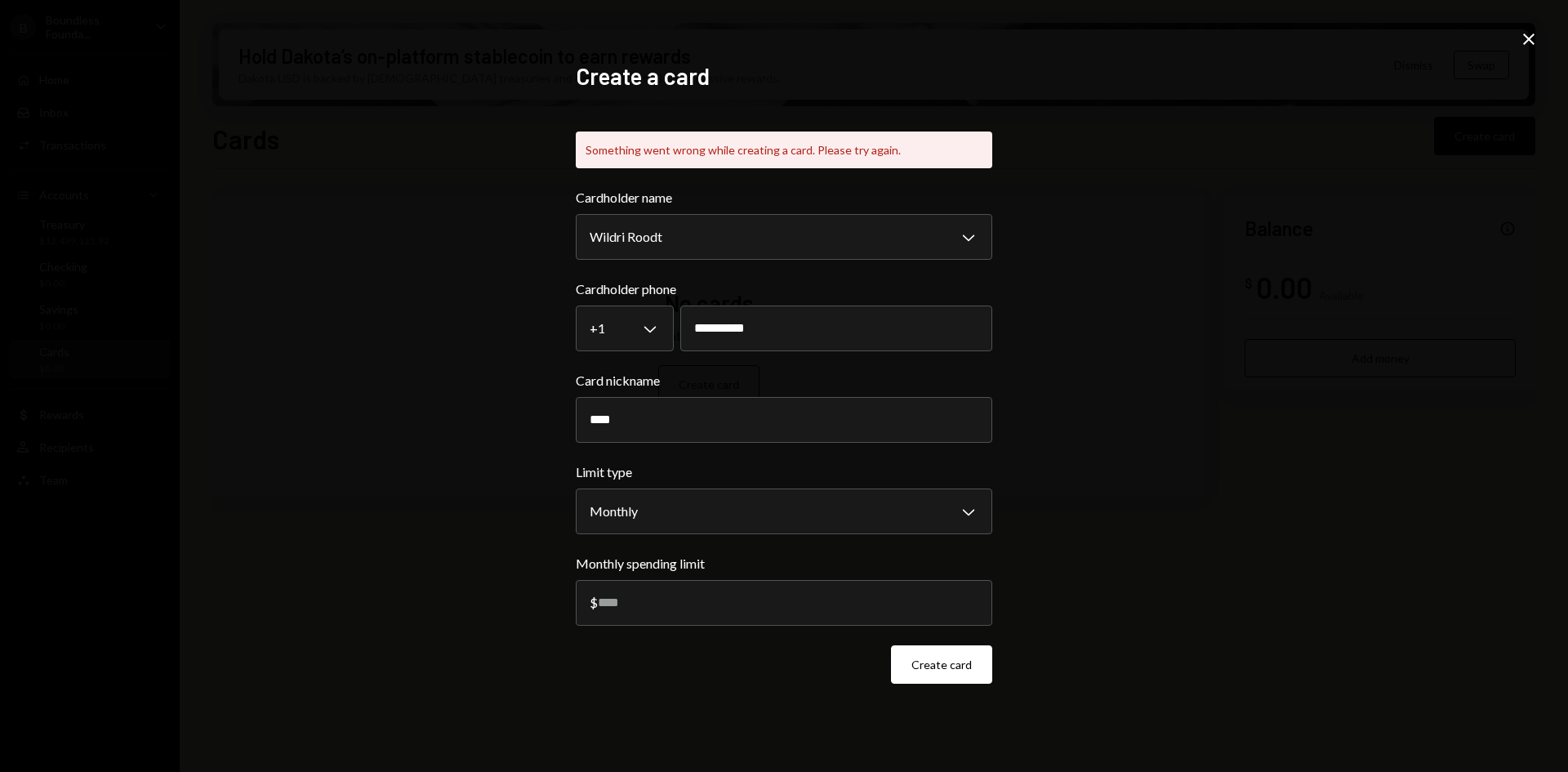
click at [1527, 38] on icon at bounding box center [1528, 39] width 11 height 11
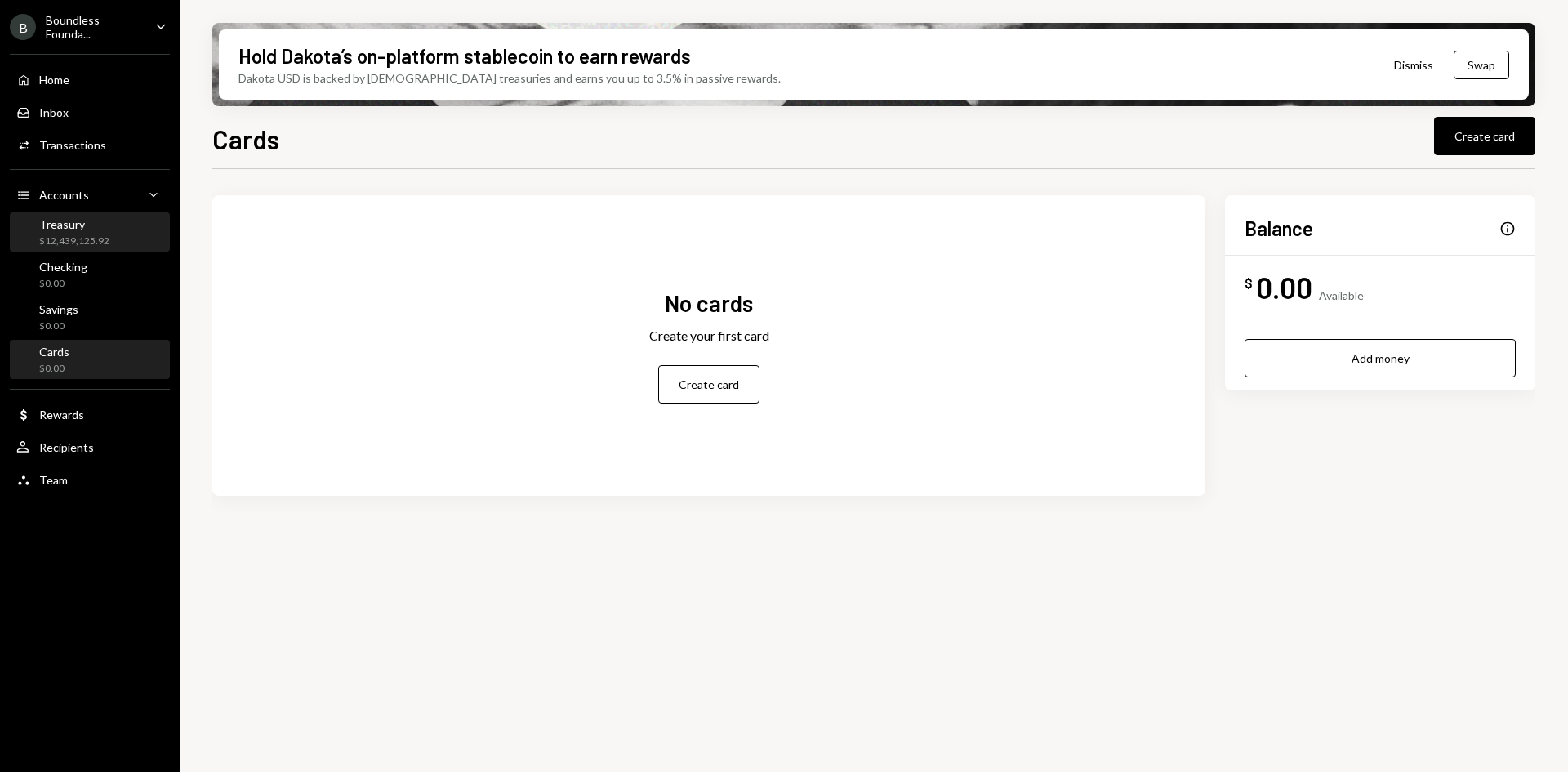
click at [82, 235] on div "$12,439,125.92" at bounding box center [74, 241] width 70 height 14
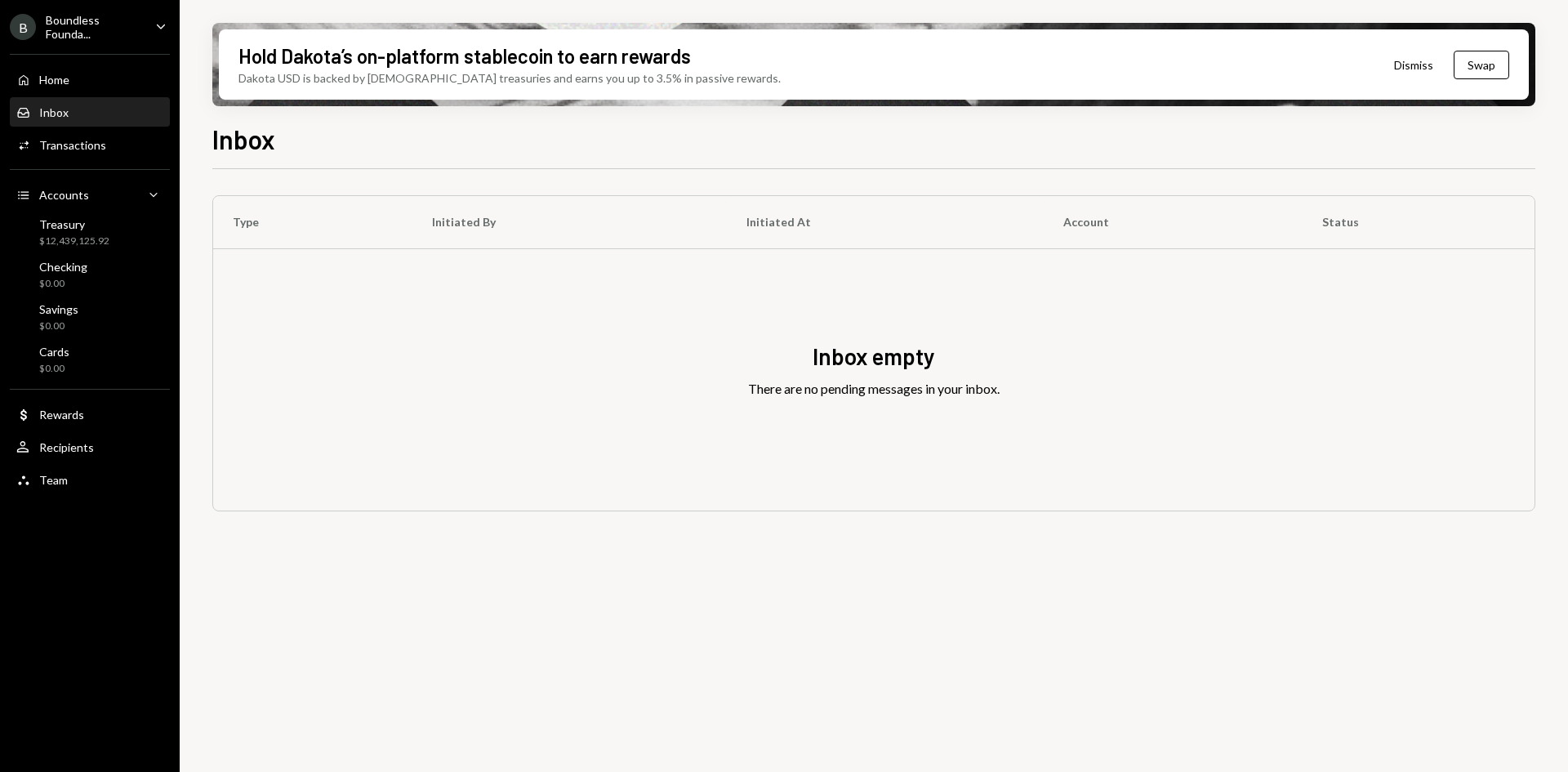
drag, startPoint x: 1443, startPoint y: 183, endPoint x: 1433, endPoint y: 183, distance: 10.0
click at [1443, 183] on div "Type Initiated By Initiated At Account Status Inbox empty There are no pending …" at bounding box center [874, 356] width 1323 height 375
click at [81, 142] on div "Transactions" at bounding box center [72, 144] width 67 height 14
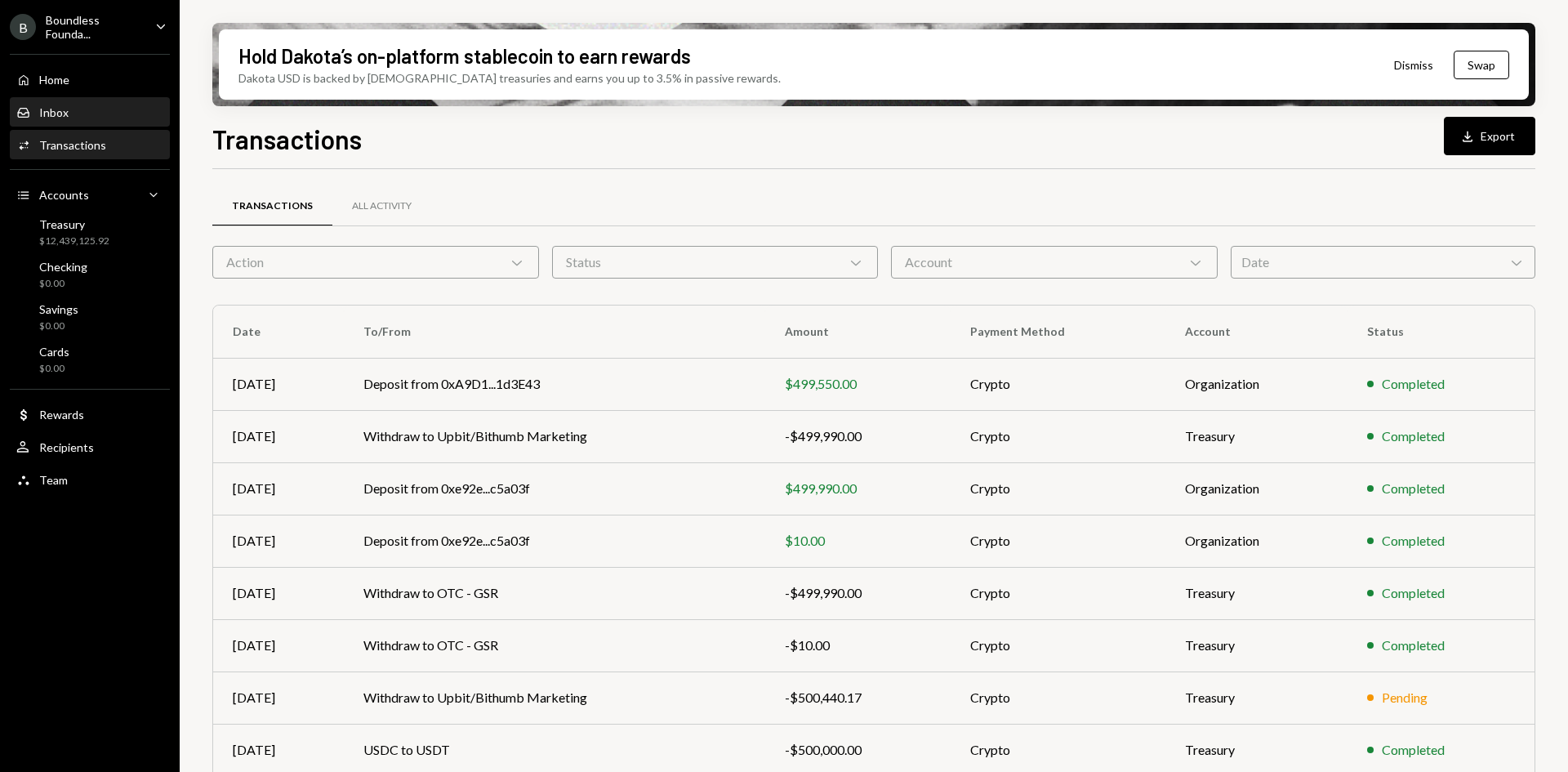
click at [90, 122] on div "Inbox Inbox" at bounding box center [89, 112] width 147 height 28
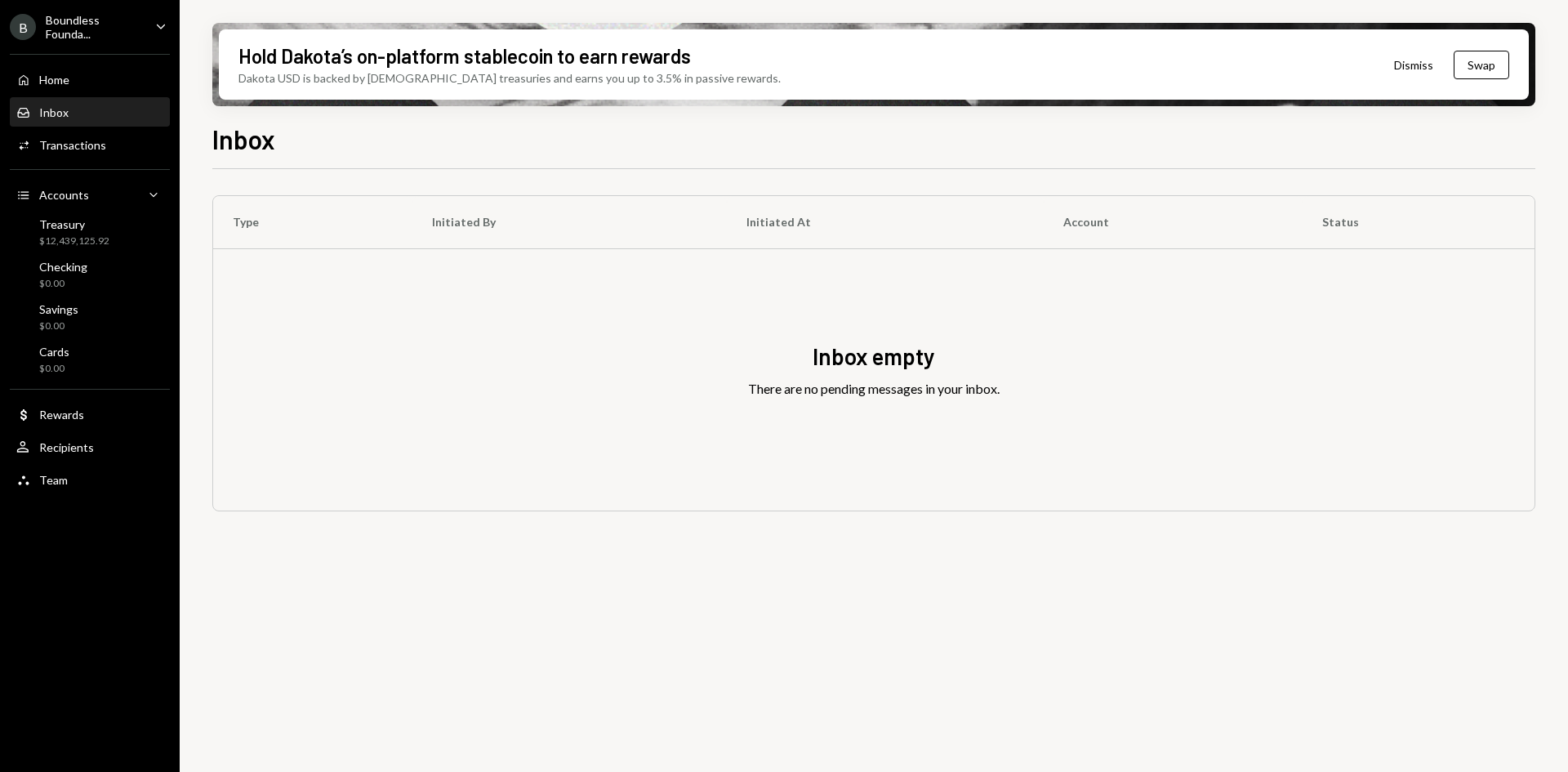
click at [90, 146] on div "Transactions" at bounding box center [72, 144] width 67 height 14
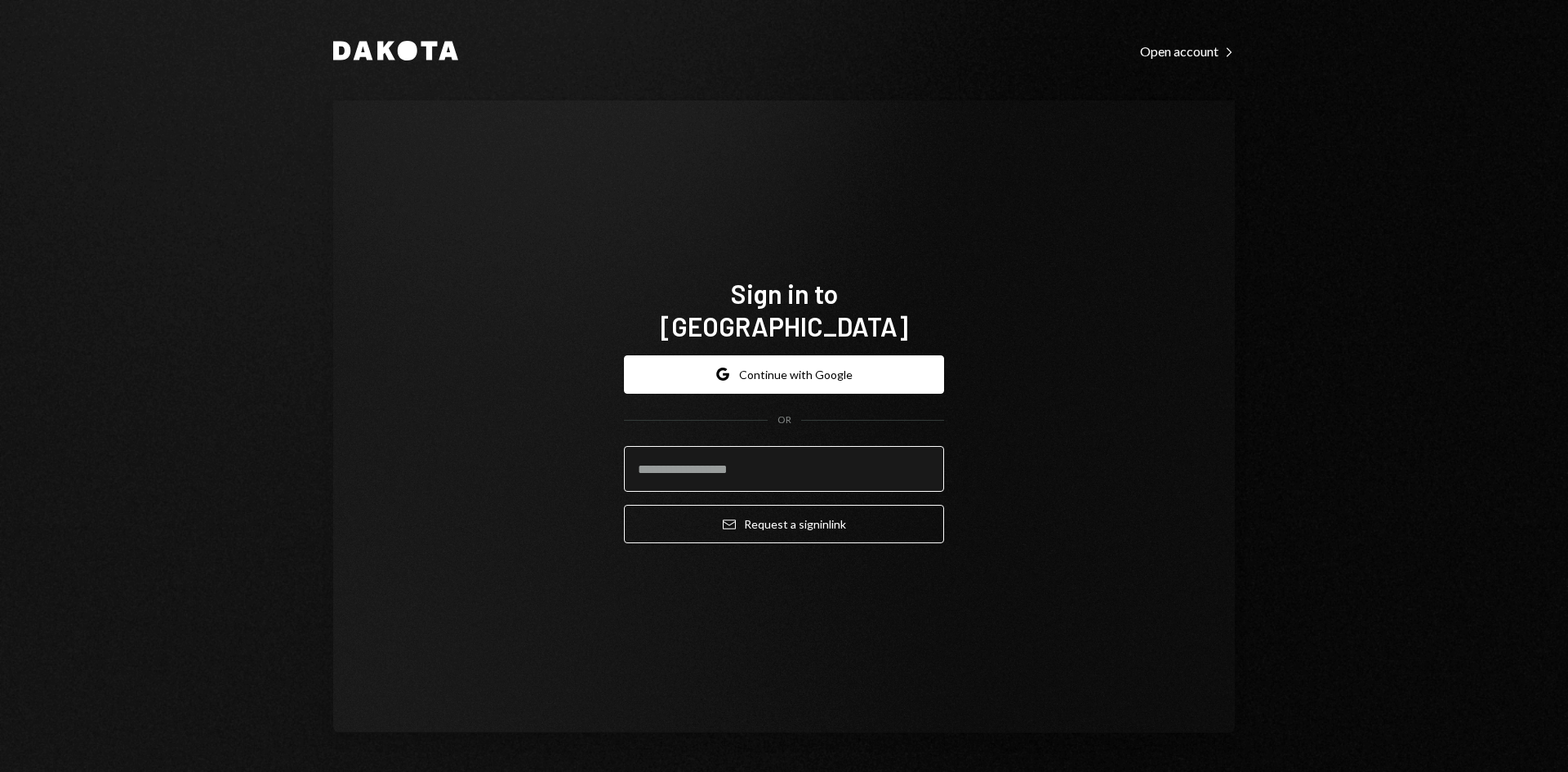
click at [733, 450] on input "email" at bounding box center [783, 469] width 320 height 46
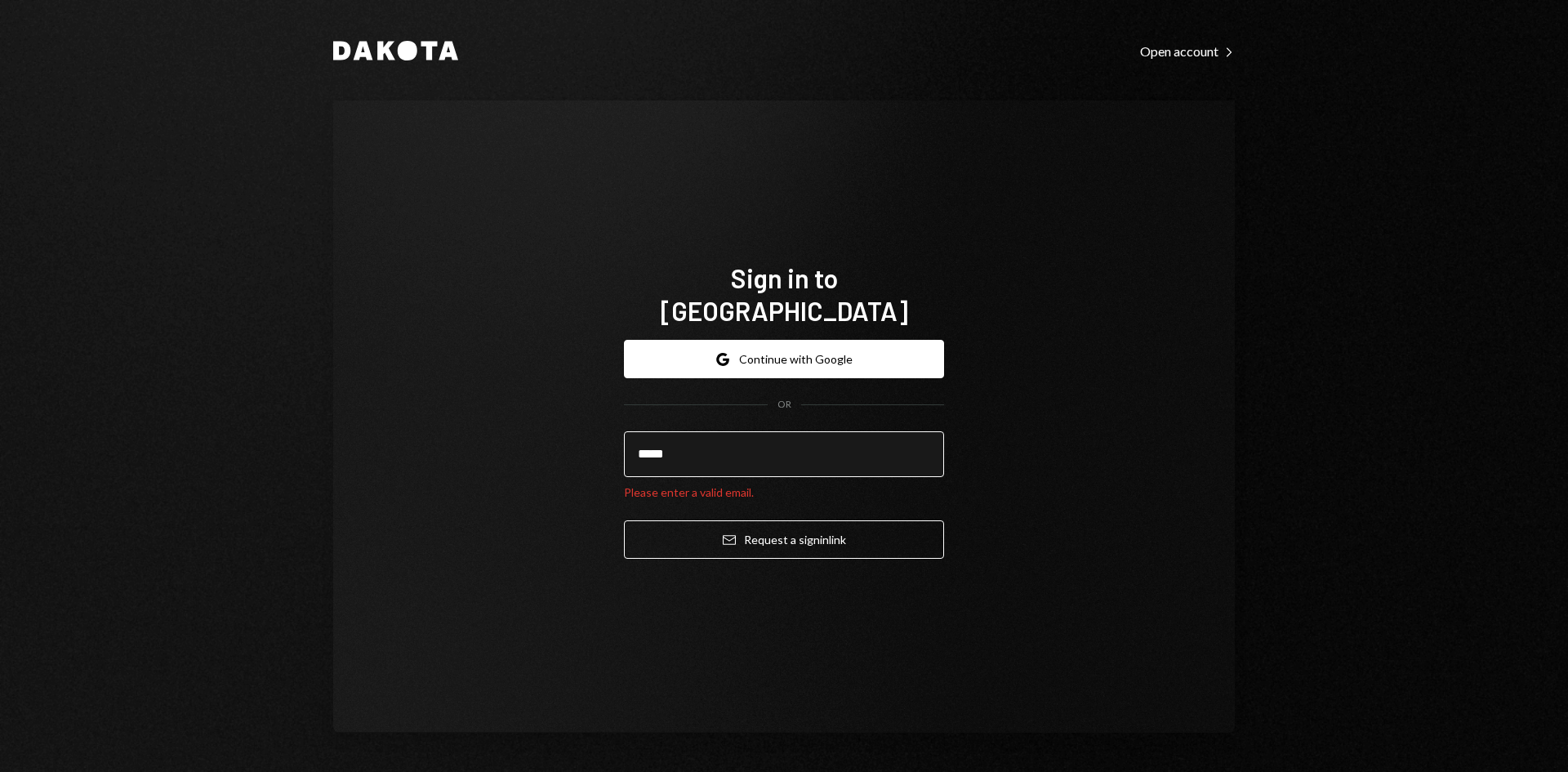
type input "**********"
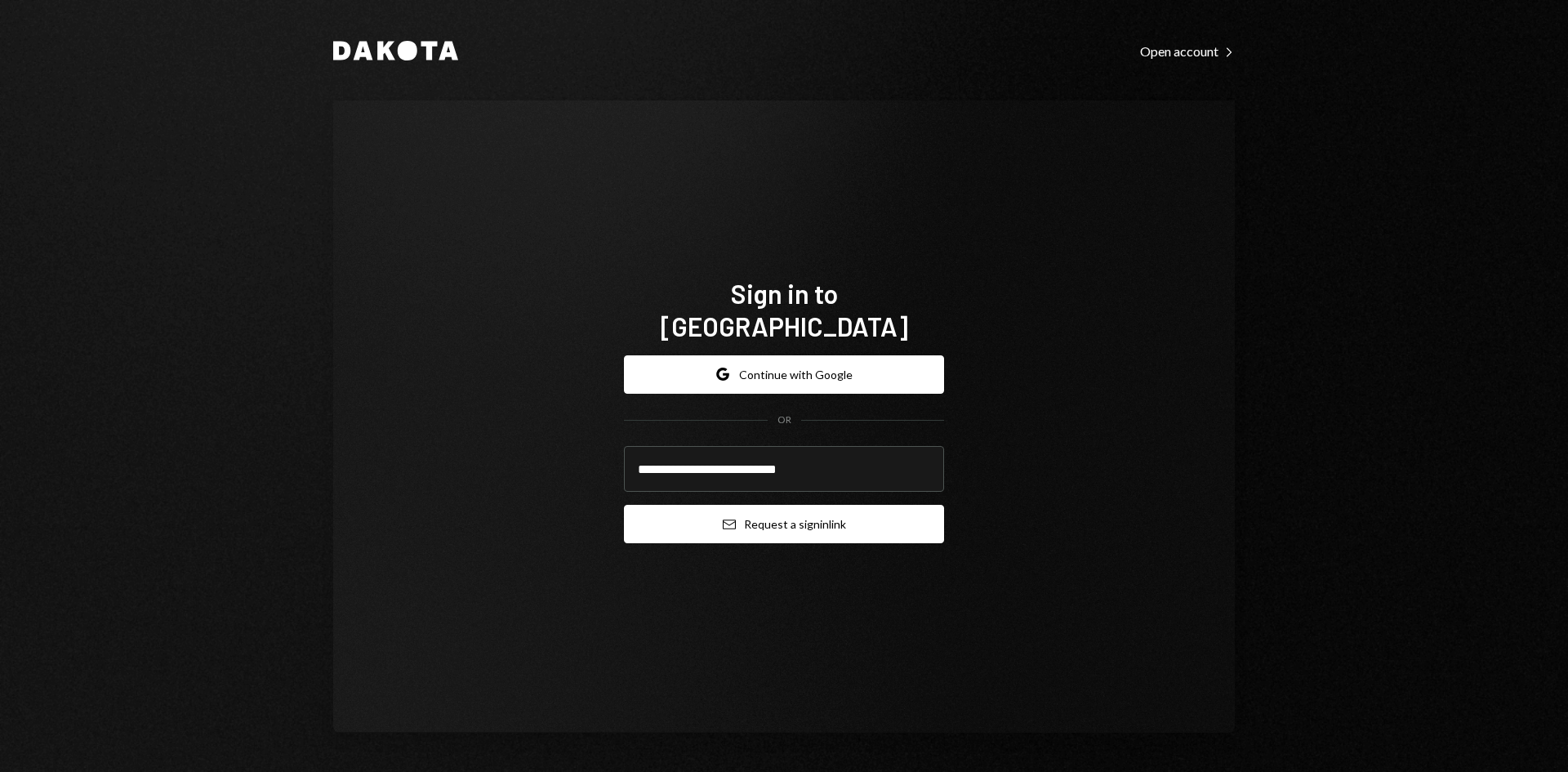
click at [774, 509] on button "Email Request a sign in link" at bounding box center [783, 524] width 320 height 38
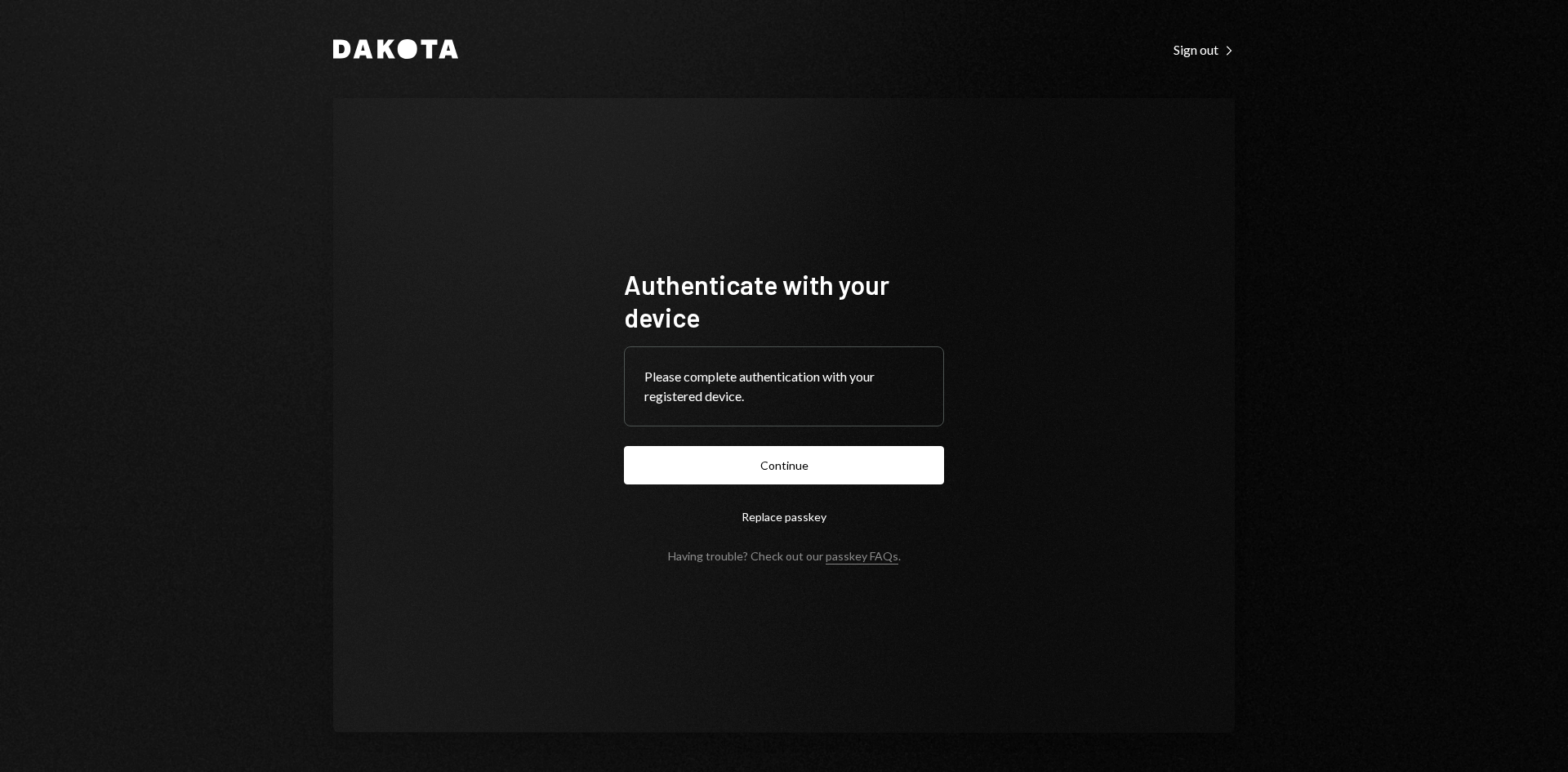
click at [778, 485] on form "Authenticate with your device Please complete authentication with your register…" at bounding box center [783, 415] width 320 height 295
click at [785, 471] on button "Continue" at bounding box center [783, 465] width 320 height 38
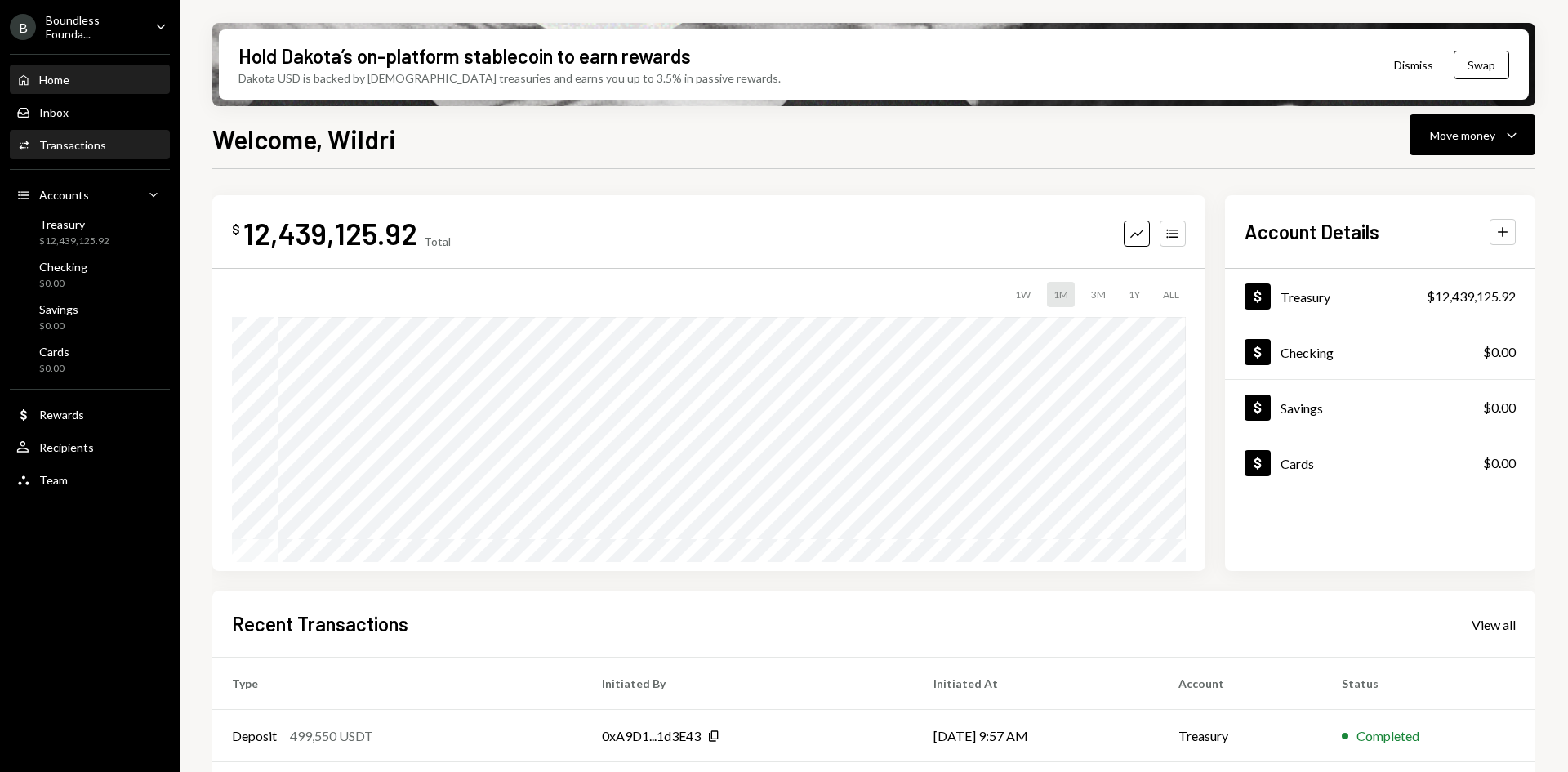
click at [98, 138] on div "Transactions" at bounding box center [72, 144] width 67 height 14
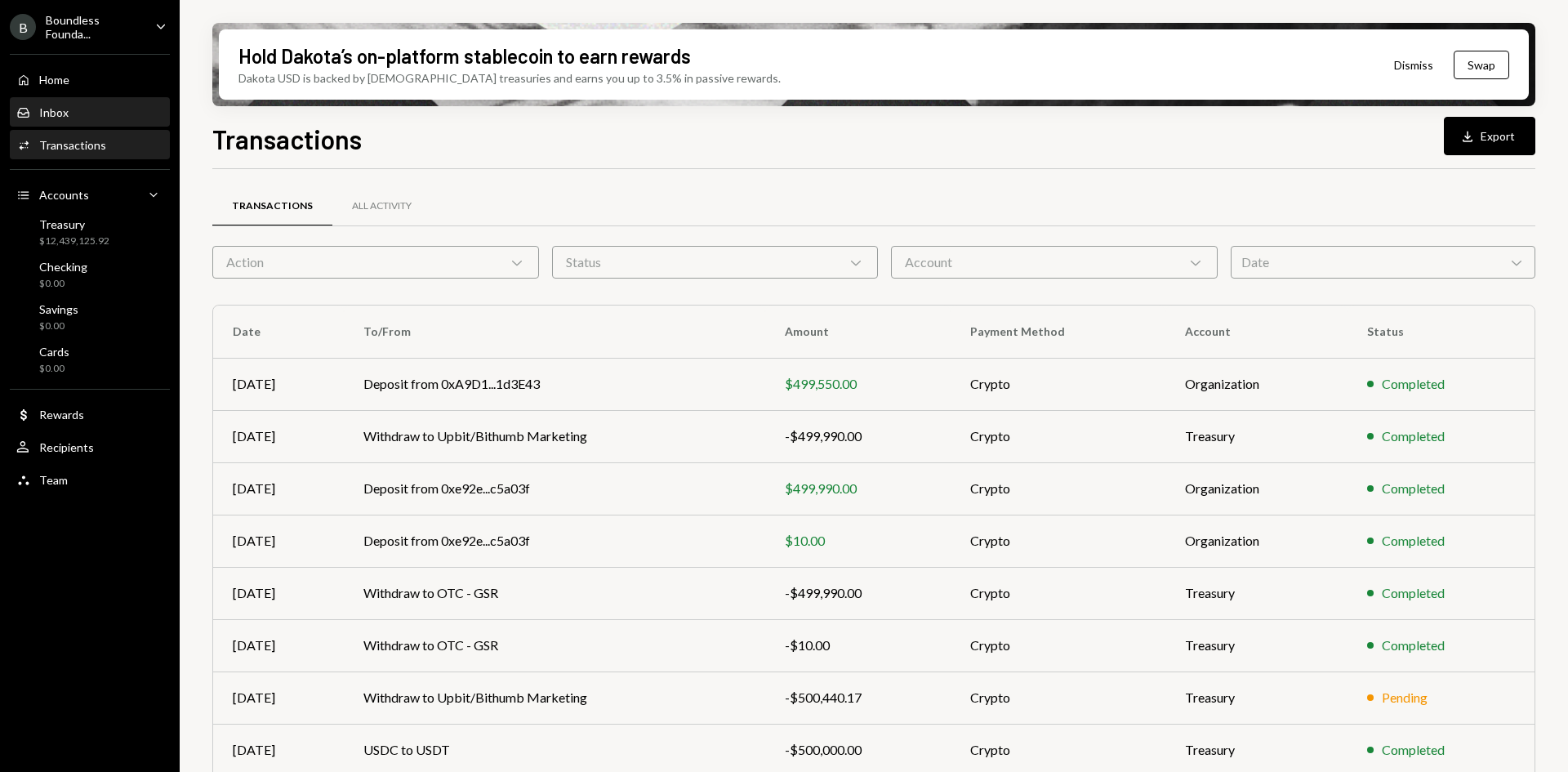
click at [108, 120] on div "Inbox Inbox" at bounding box center [89, 112] width 147 height 28
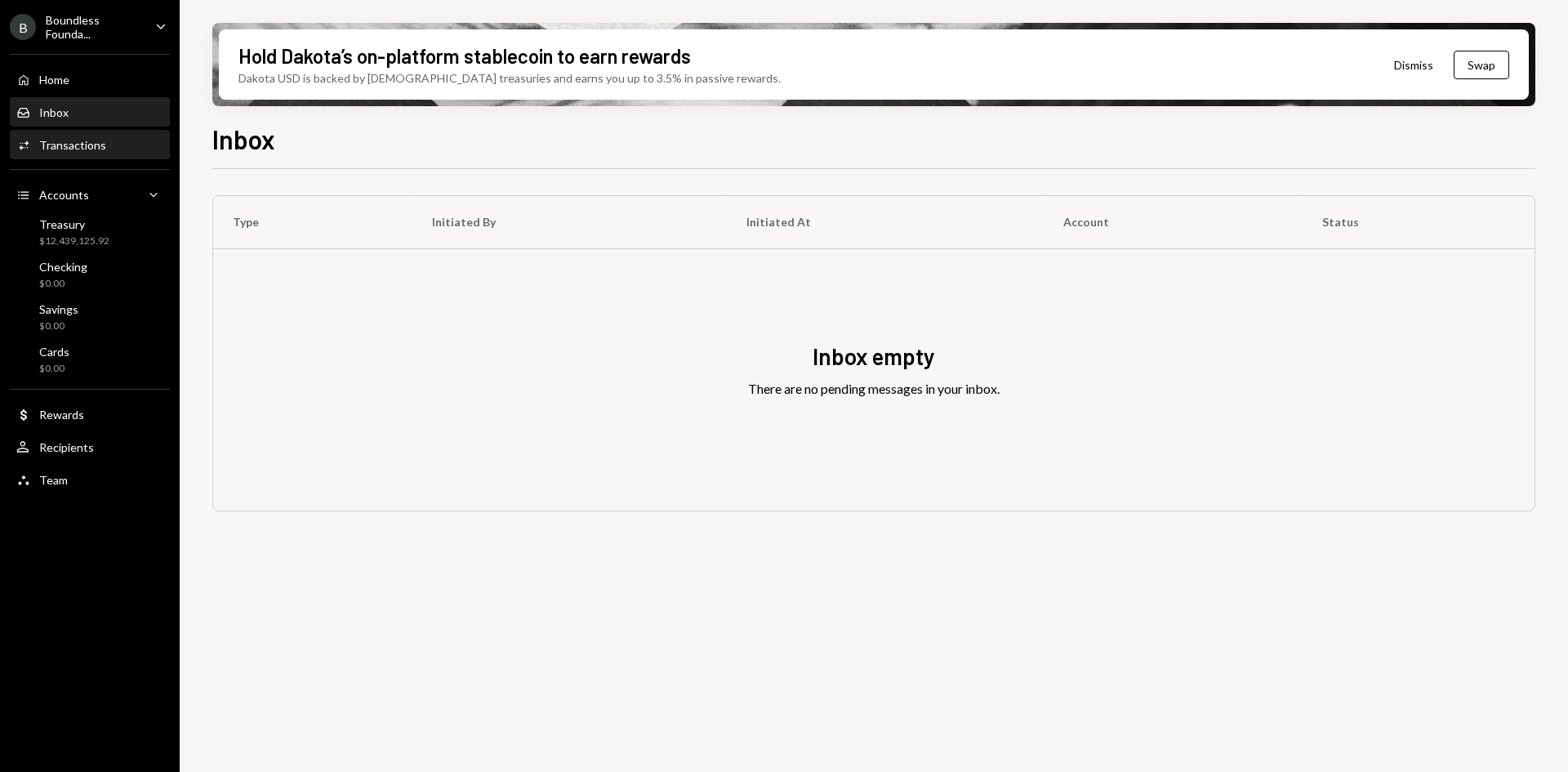
click at [106, 153] on div "Activities Transactions" at bounding box center [89, 144] width 147 height 28
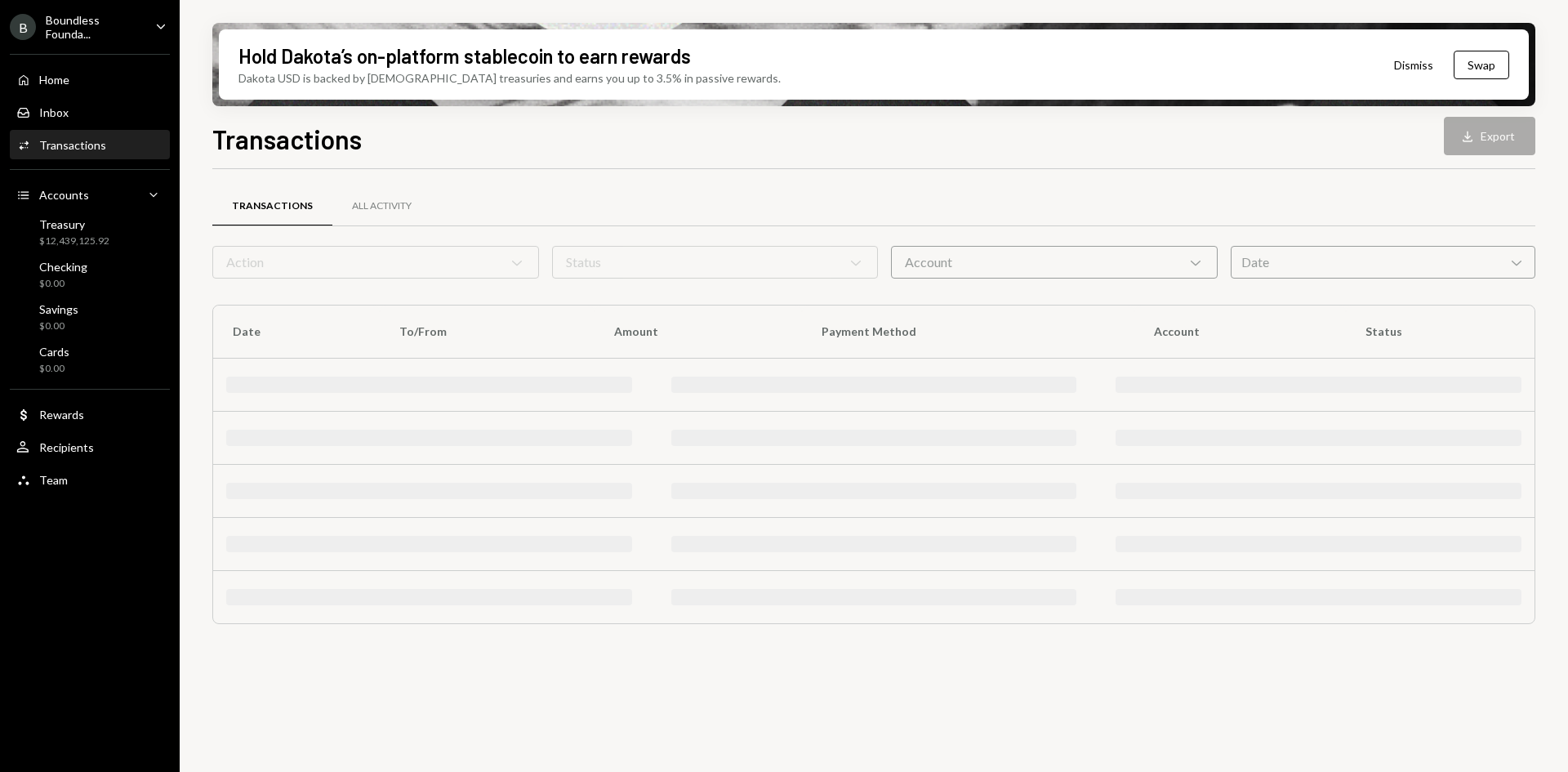
click at [103, 125] on div "Inbox Inbox" at bounding box center [89, 112] width 147 height 28
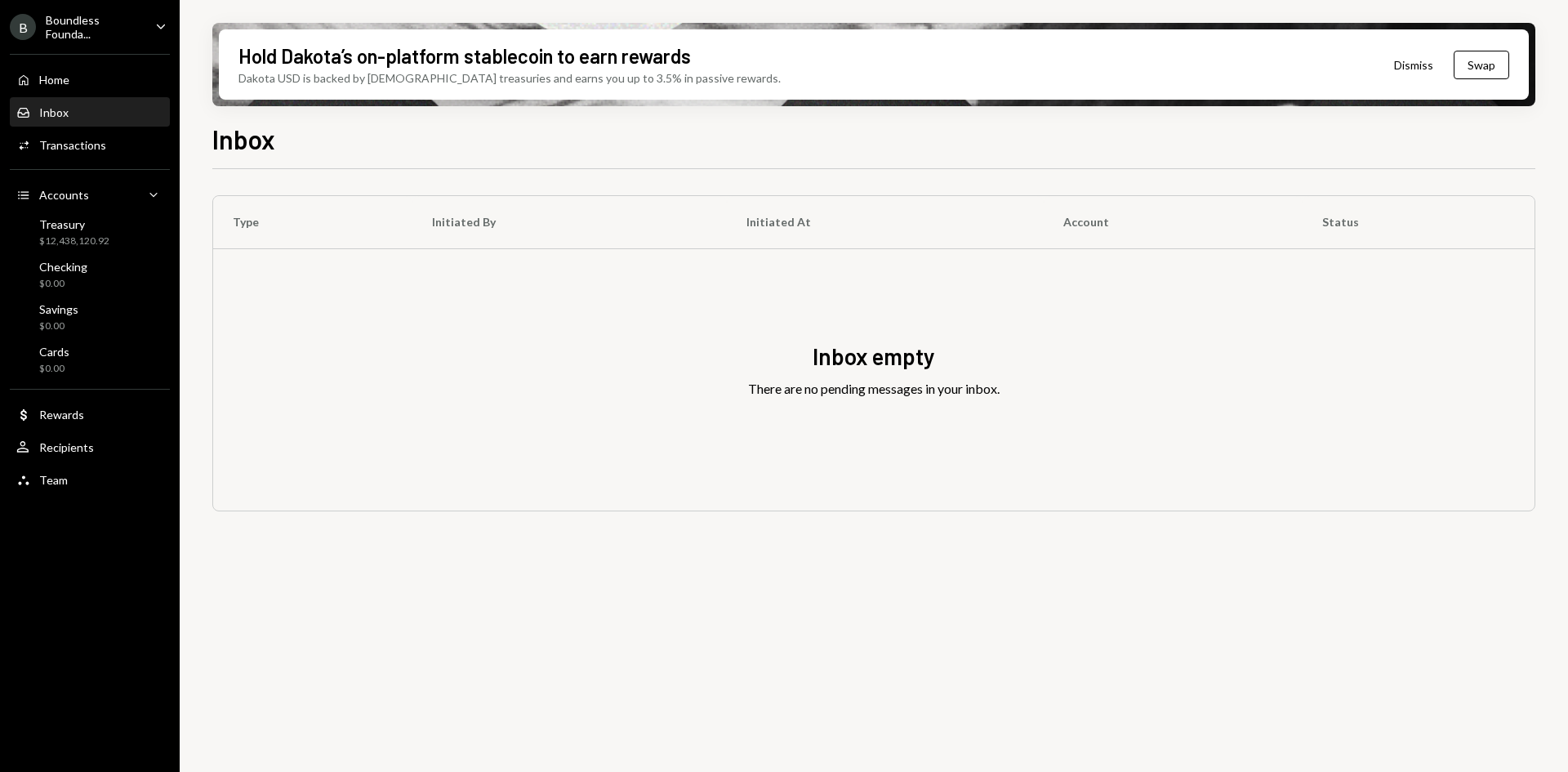
click at [1424, 330] on div "Inbox empty There are no pending messages in your inbox." at bounding box center [874, 379] width 1321 height 261
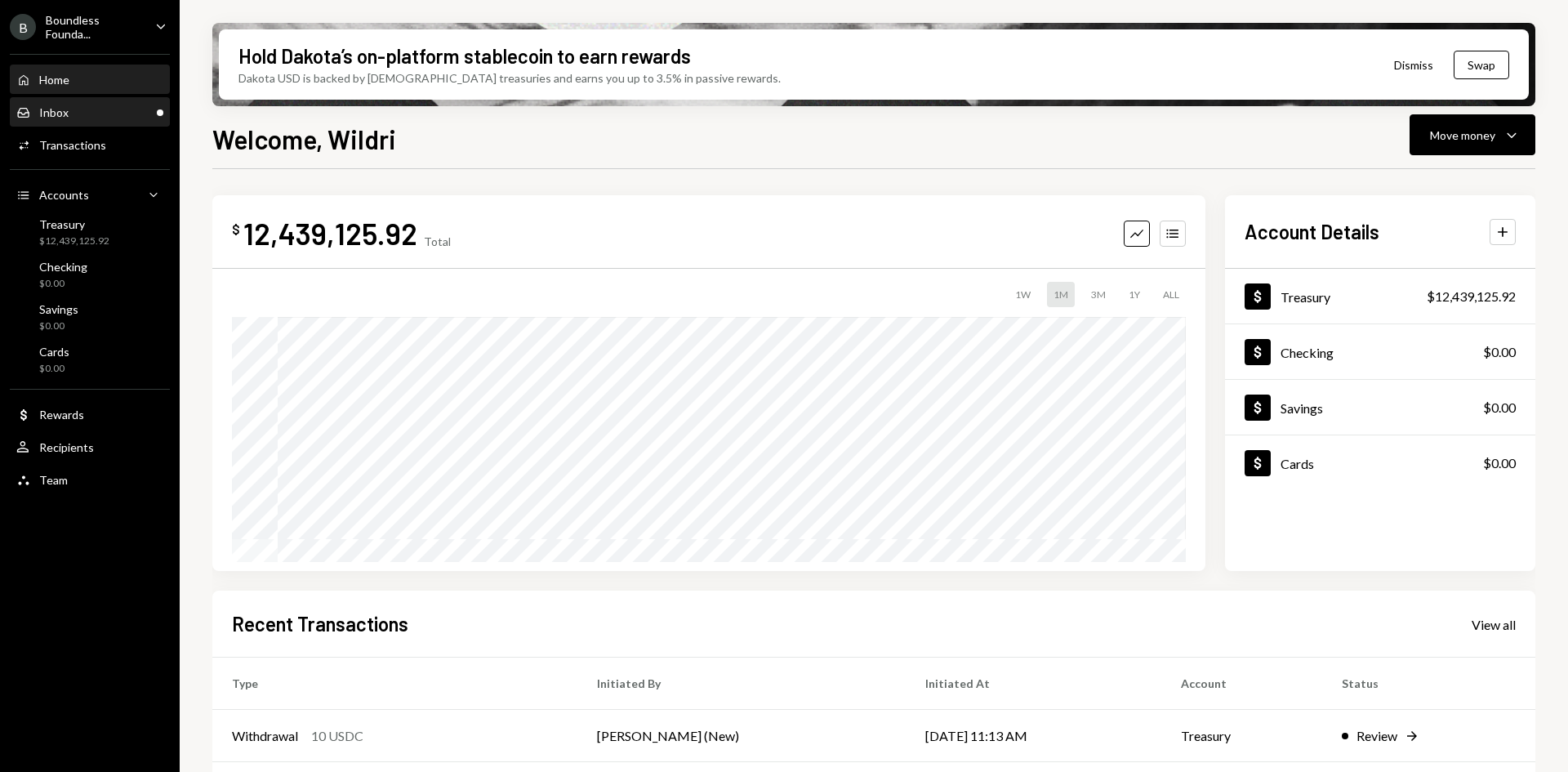
click at [119, 118] on div "Inbox Inbox" at bounding box center [89, 112] width 147 height 14
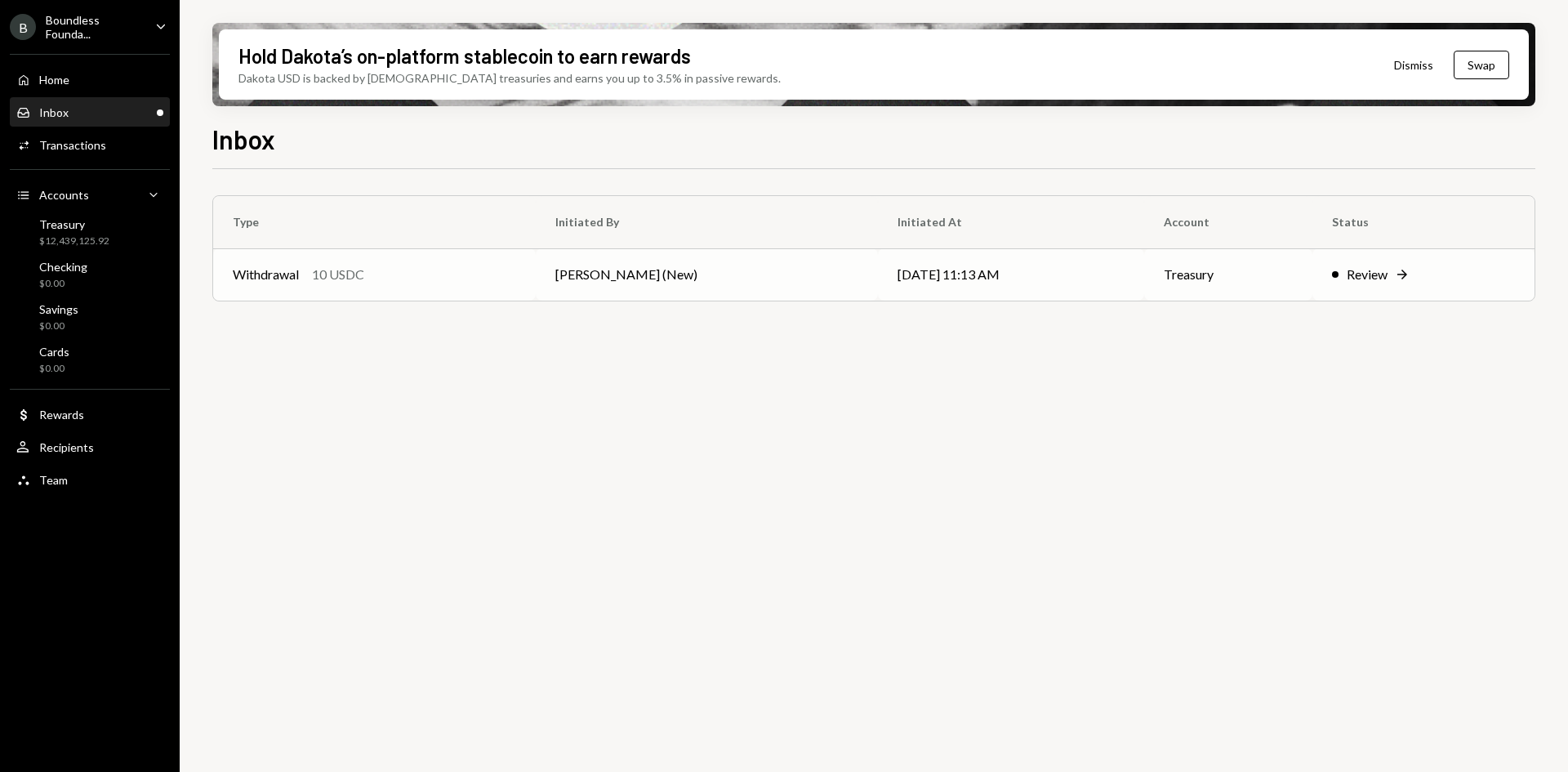
click at [878, 270] on td "[DATE] 11:13 AM" at bounding box center [1011, 273] width 267 height 52
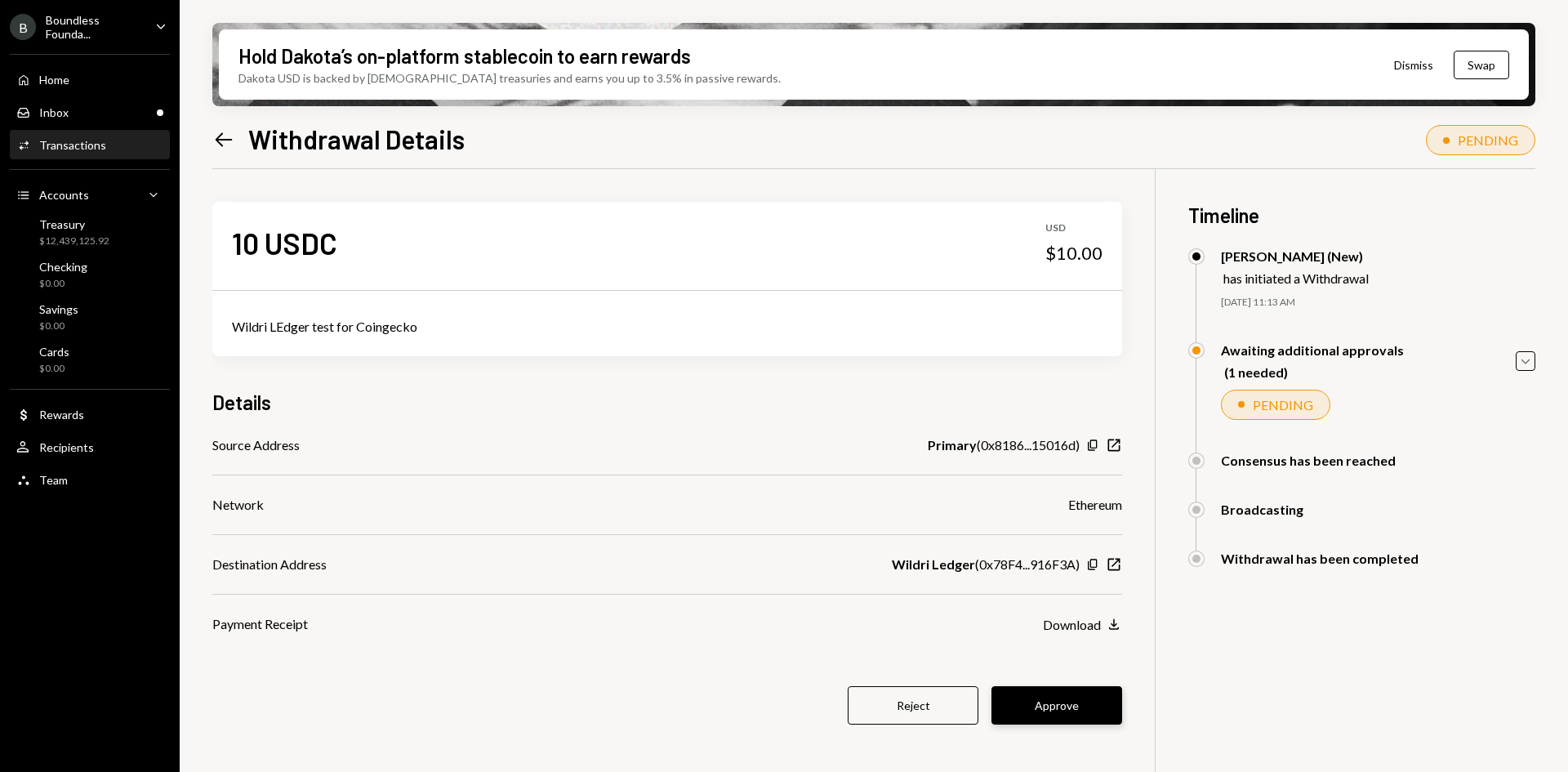
click at [1063, 698] on button "Approve" at bounding box center [1056, 706] width 131 height 38
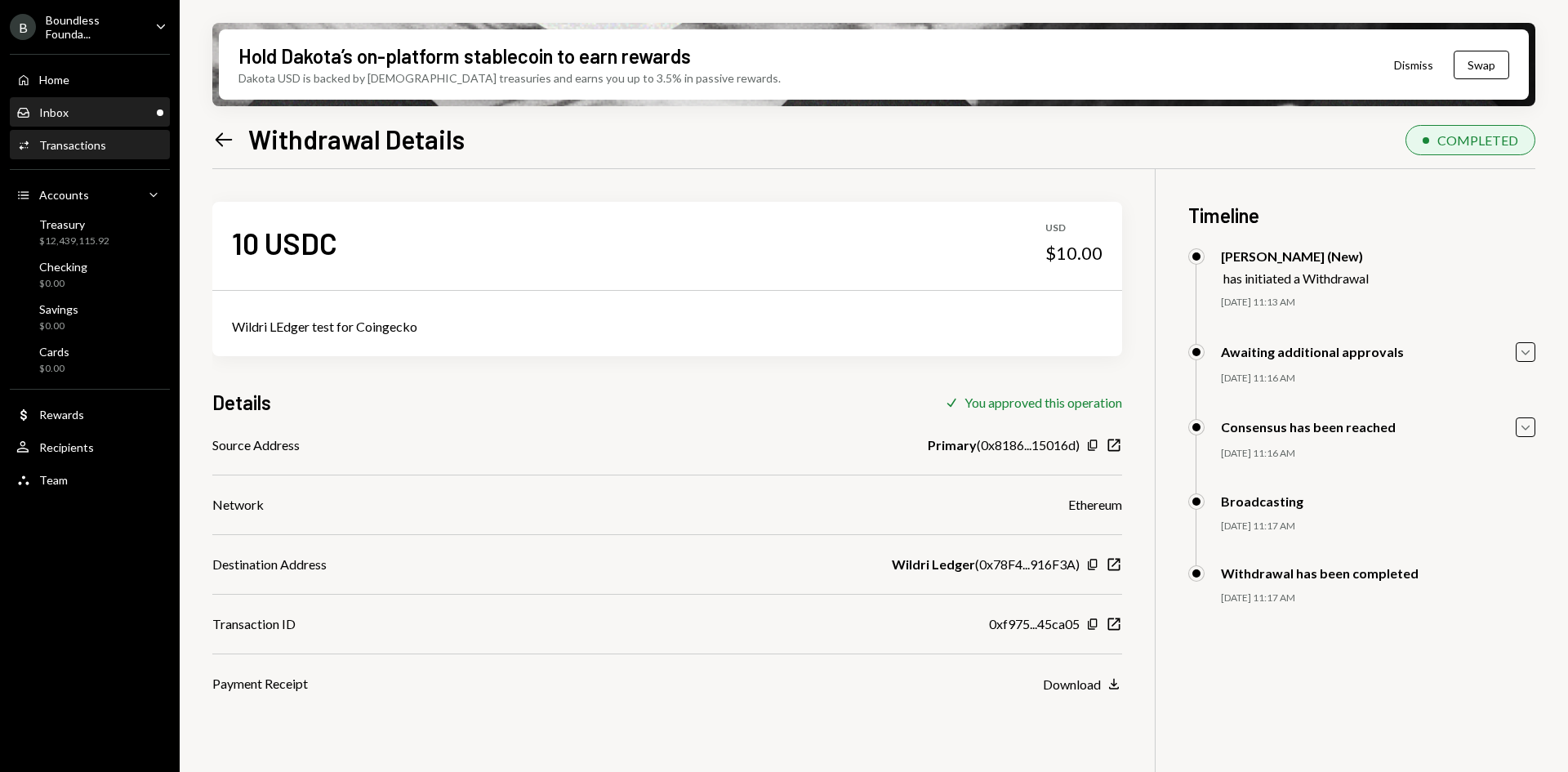
click at [88, 114] on div "Inbox Inbox" at bounding box center [89, 112] width 147 height 14
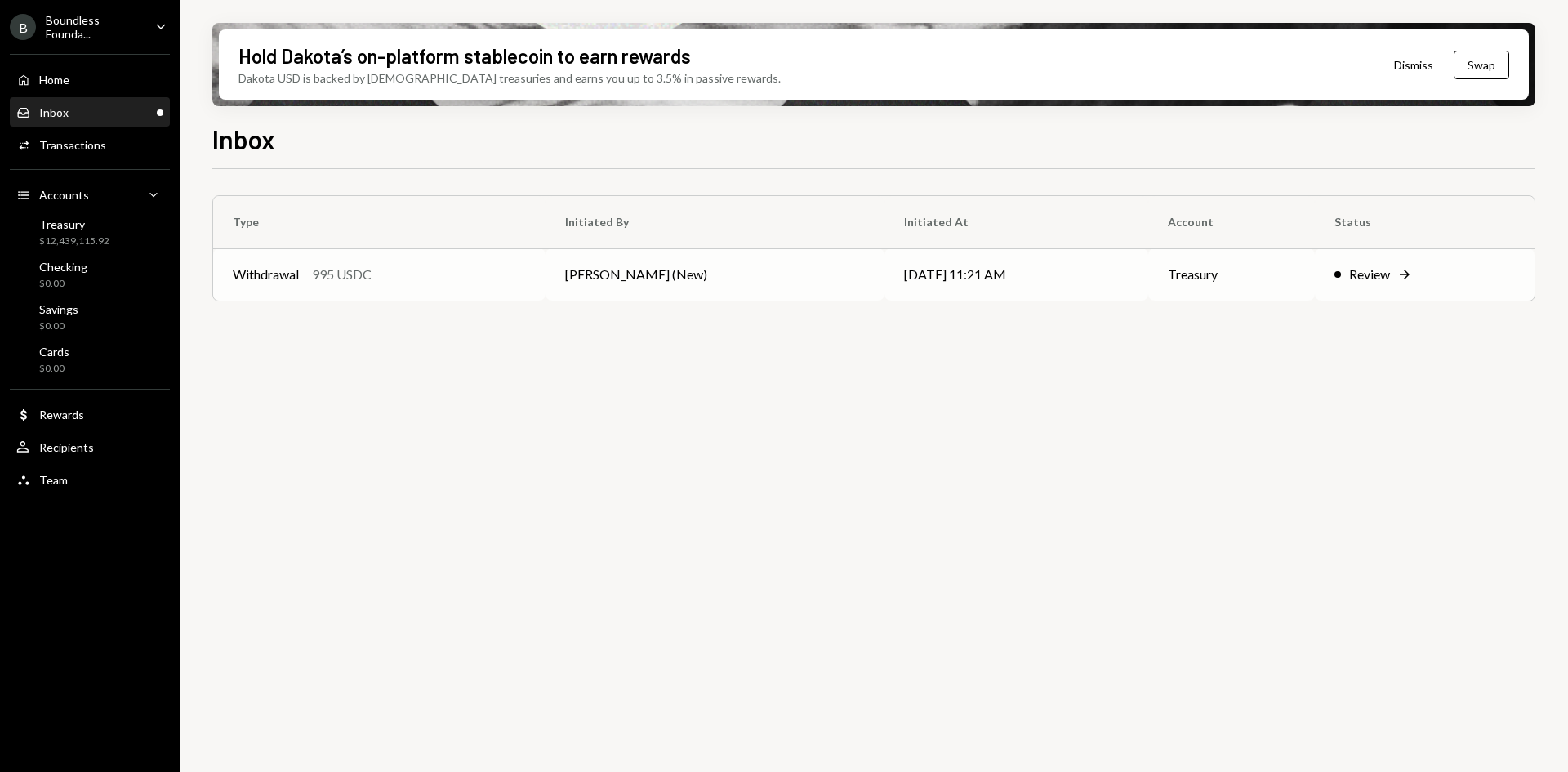
click at [600, 269] on td "Joab Matthews (New)" at bounding box center [715, 273] width 339 height 52
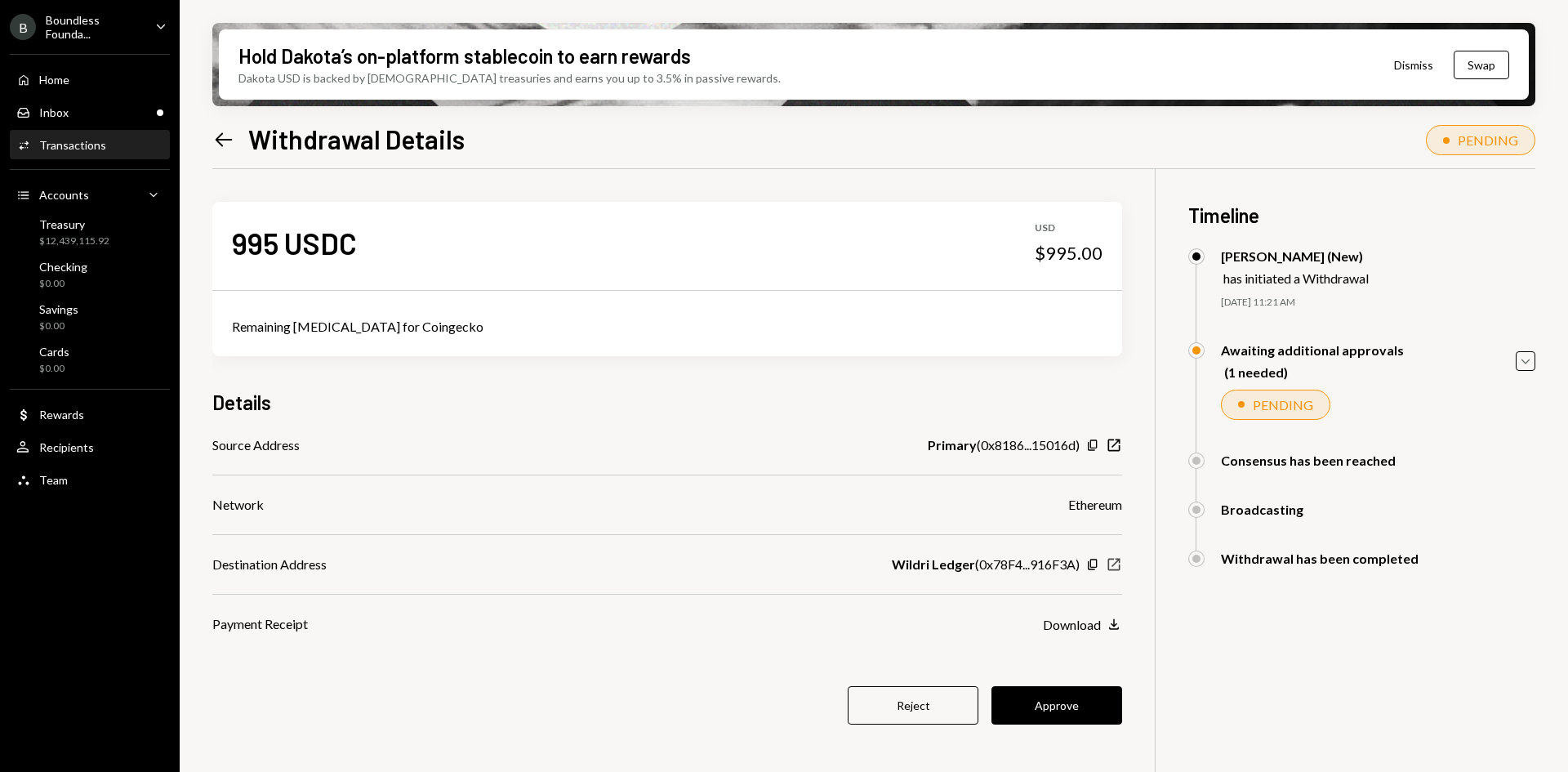
click at [1111, 565] on icon "New Window" at bounding box center [1113, 564] width 16 height 16
click at [1057, 693] on button "Approve" at bounding box center [1056, 706] width 131 height 38
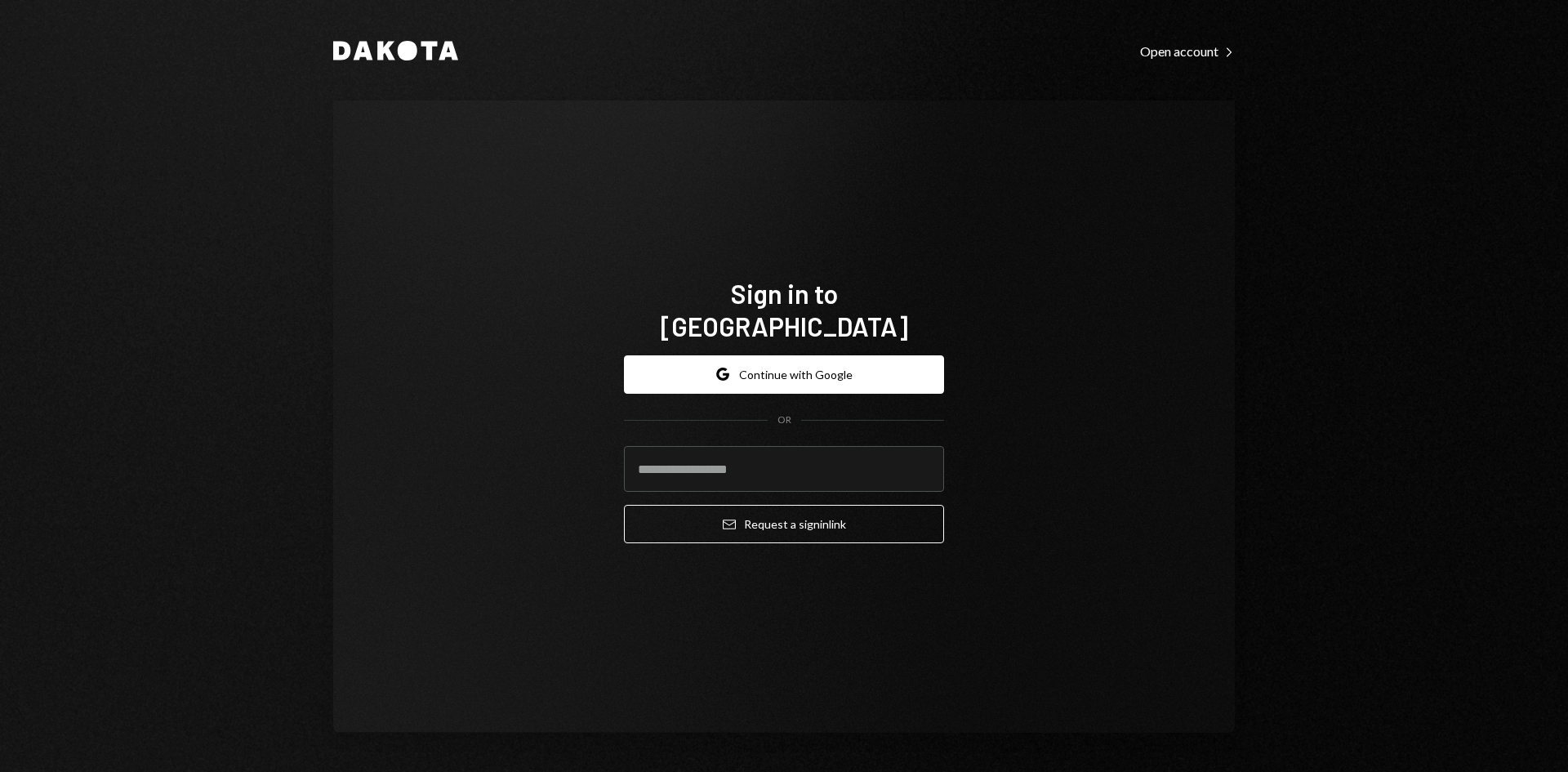
click at [0, 771] on com-1password-button at bounding box center [0, 772] width 0 height 0
click at [716, 461] on input "email" at bounding box center [783, 469] width 320 height 46
type input "**********"
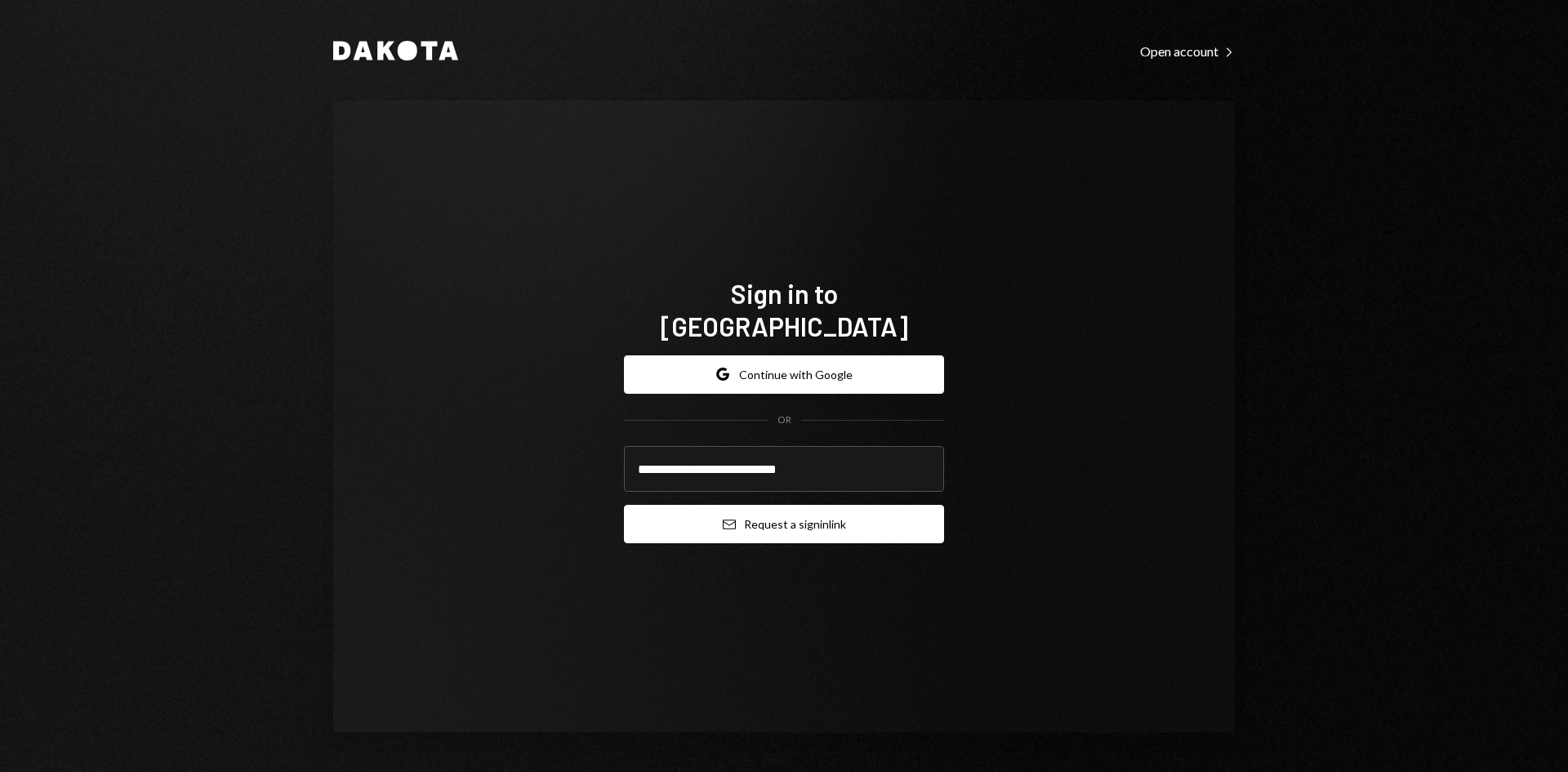
click at [792, 518] on button "Email Request a sign in link" at bounding box center [783, 524] width 320 height 38
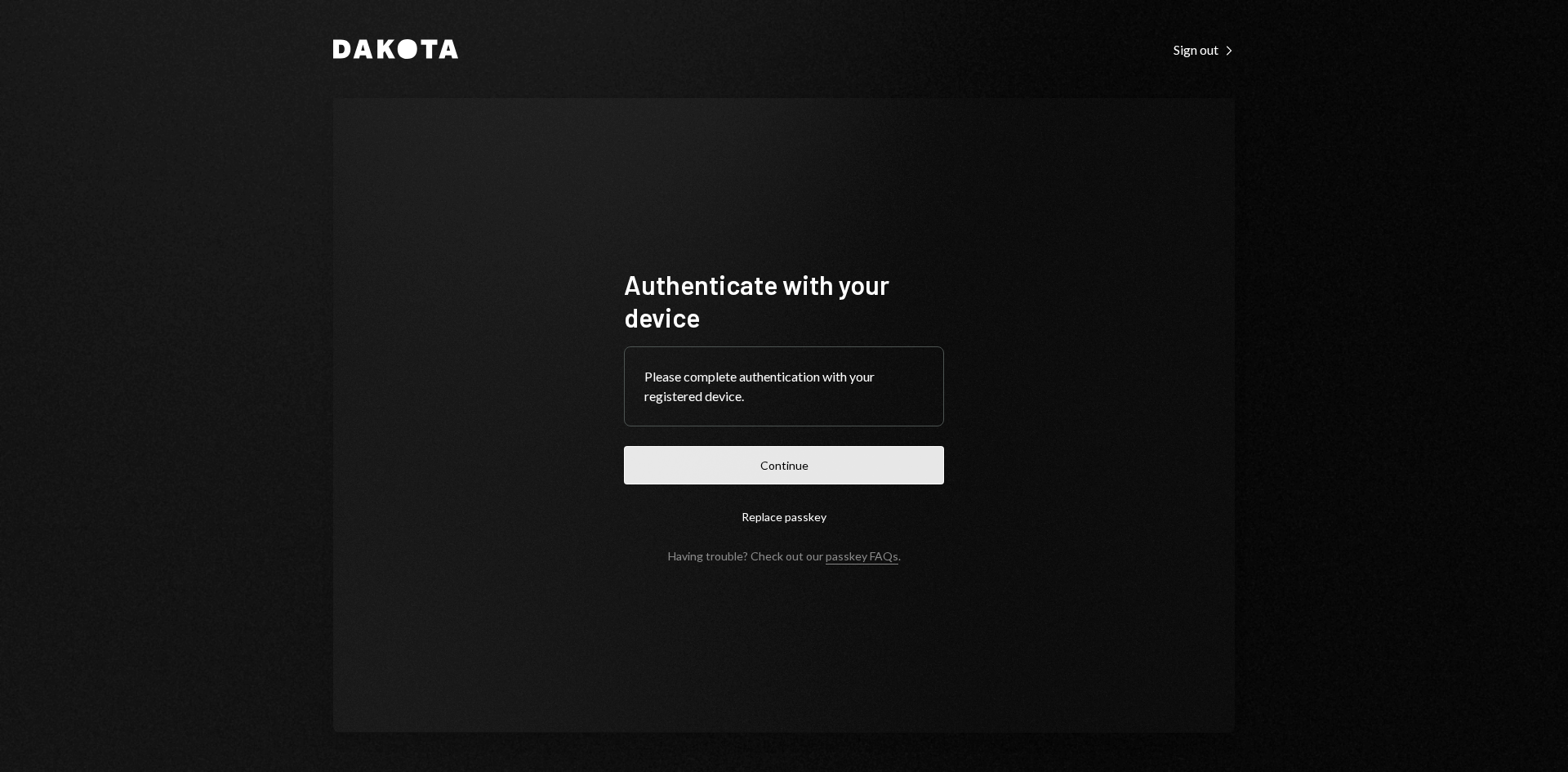
click at [758, 454] on button "Continue" at bounding box center [783, 465] width 320 height 38
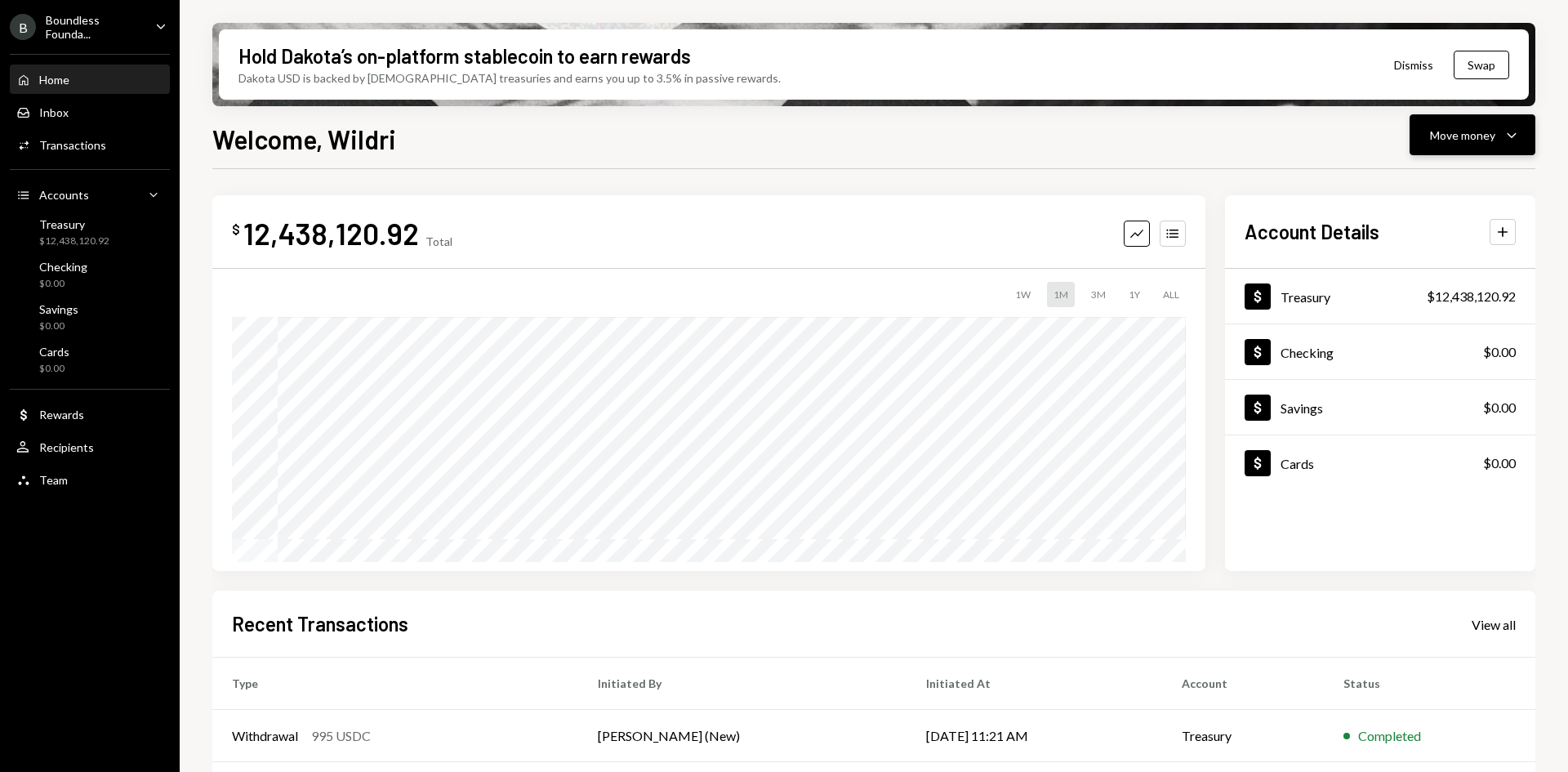
click at [1512, 131] on icon "Caret Down" at bounding box center [1511, 135] width 20 height 20
click at [1425, 254] on div "Deposit" at bounding box center [1459, 257] width 120 height 17
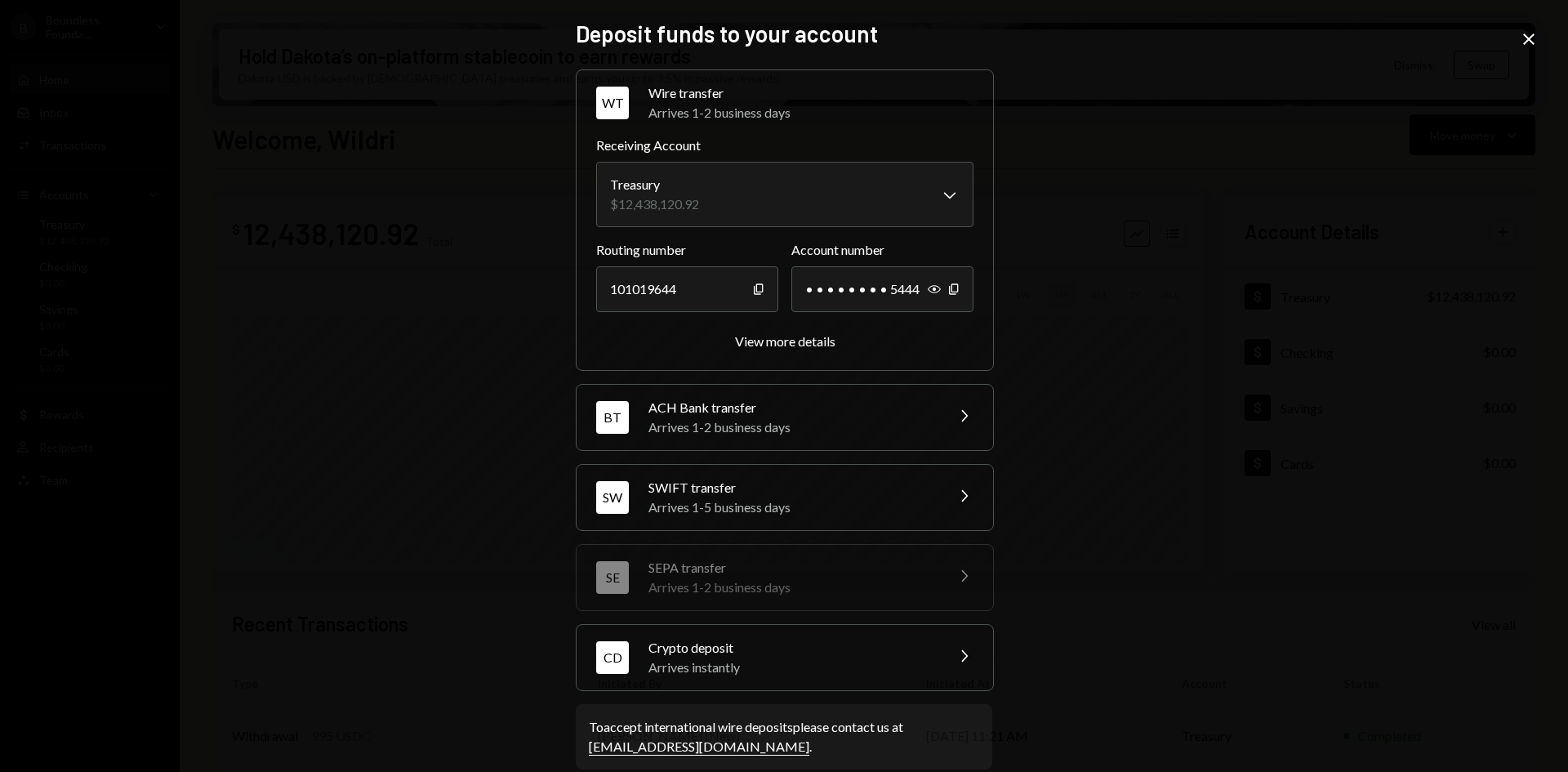
click at [773, 665] on div "Arrives instantly" at bounding box center [791, 667] width 286 height 20
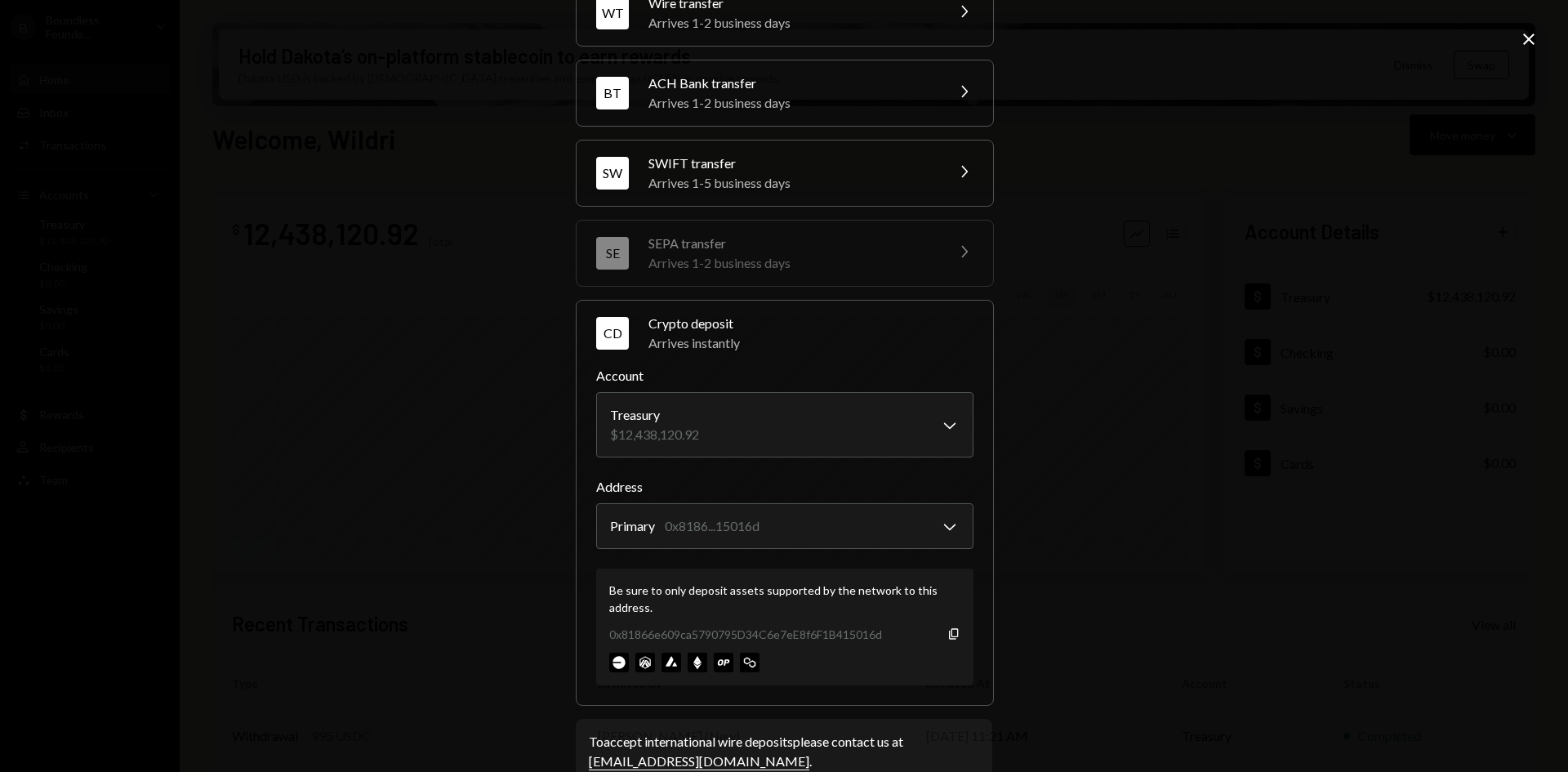
scroll to position [128, 0]
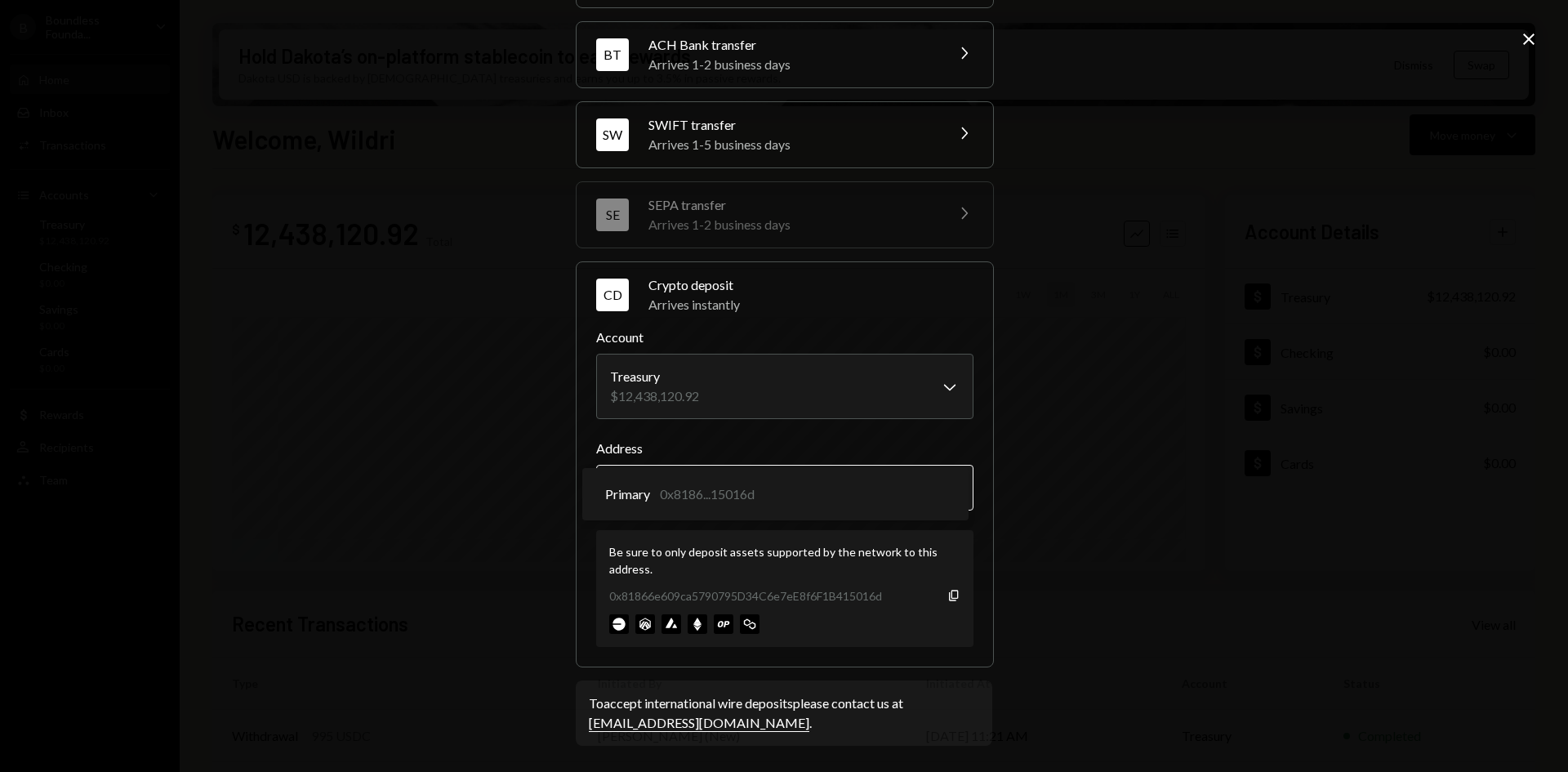
click at [903, 486] on body "B Boundless Founda... Caret Down Home Home Inbox Inbox Activities Transactions …" at bounding box center [784, 386] width 1568 height 772
click at [937, 377] on body "B Boundless Founda... Caret Down Home Home Inbox Inbox Activities Transactions …" at bounding box center [784, 386] width 1568 height 772
click at [917, 478] on body "B Boundless Founda... Caret Down Home Home Inbox Inbox Activities Transactions …" at bounding box center [784, 386] width 1568 height 772
click at [938, 494] on body "B Boundless Founda... Caret Down Home Home Inbox Inbox Activities Transactions …" at bounding box center [784, 386] width 1568 height 772
click at [943, 494] on body "B Boundless Founda... Caret Down Home Home Inbox Inbox Activities Transactions …" at bounding box center [784, 386] width 1568 height 772
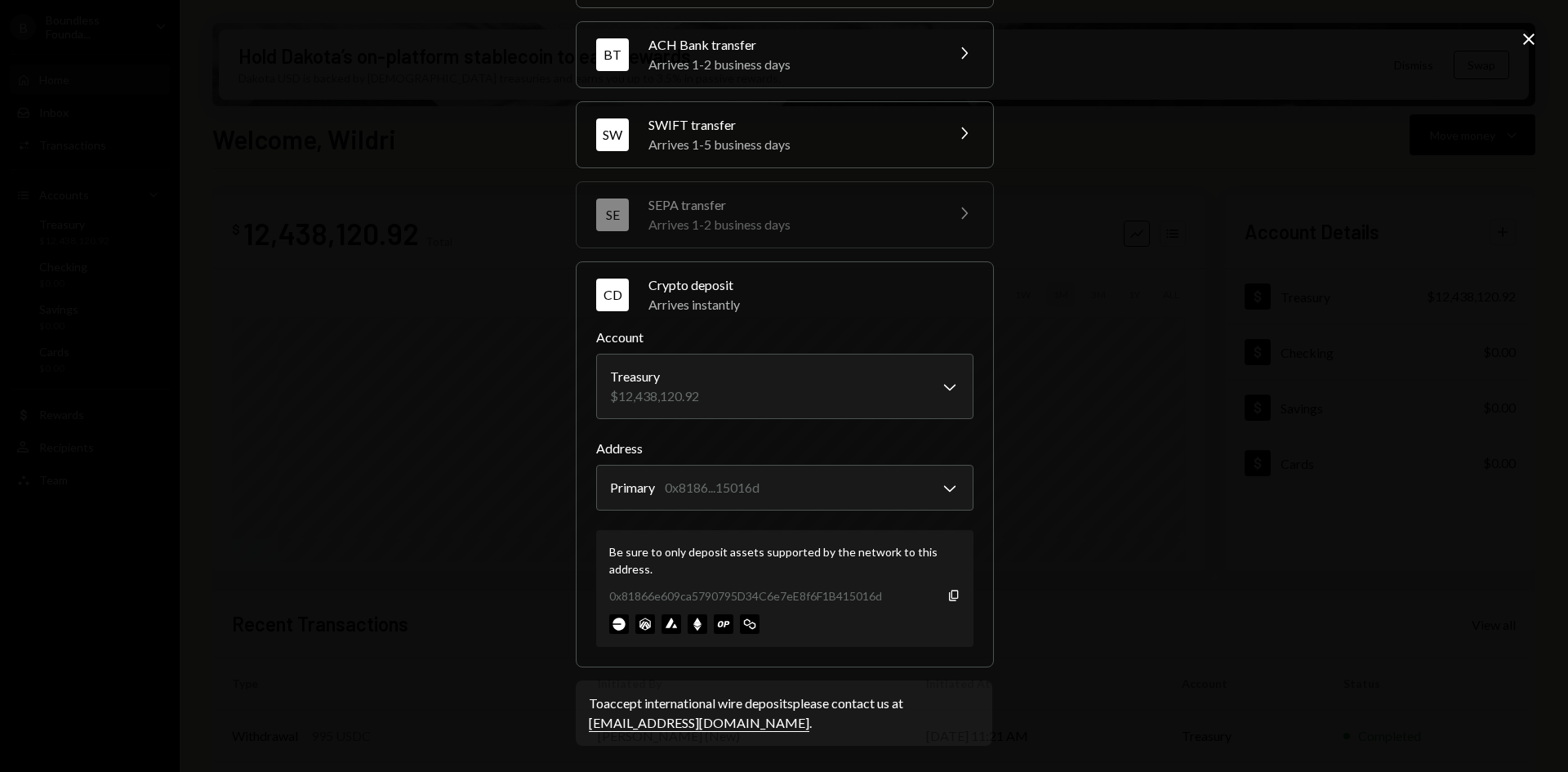
click at [1516, 34] on div "**********" at bounding box center [784, 386] width 1568 height 772
click at [1533, 37] on icon "Close" at bounding box center [1528, 39] width 20 height 20
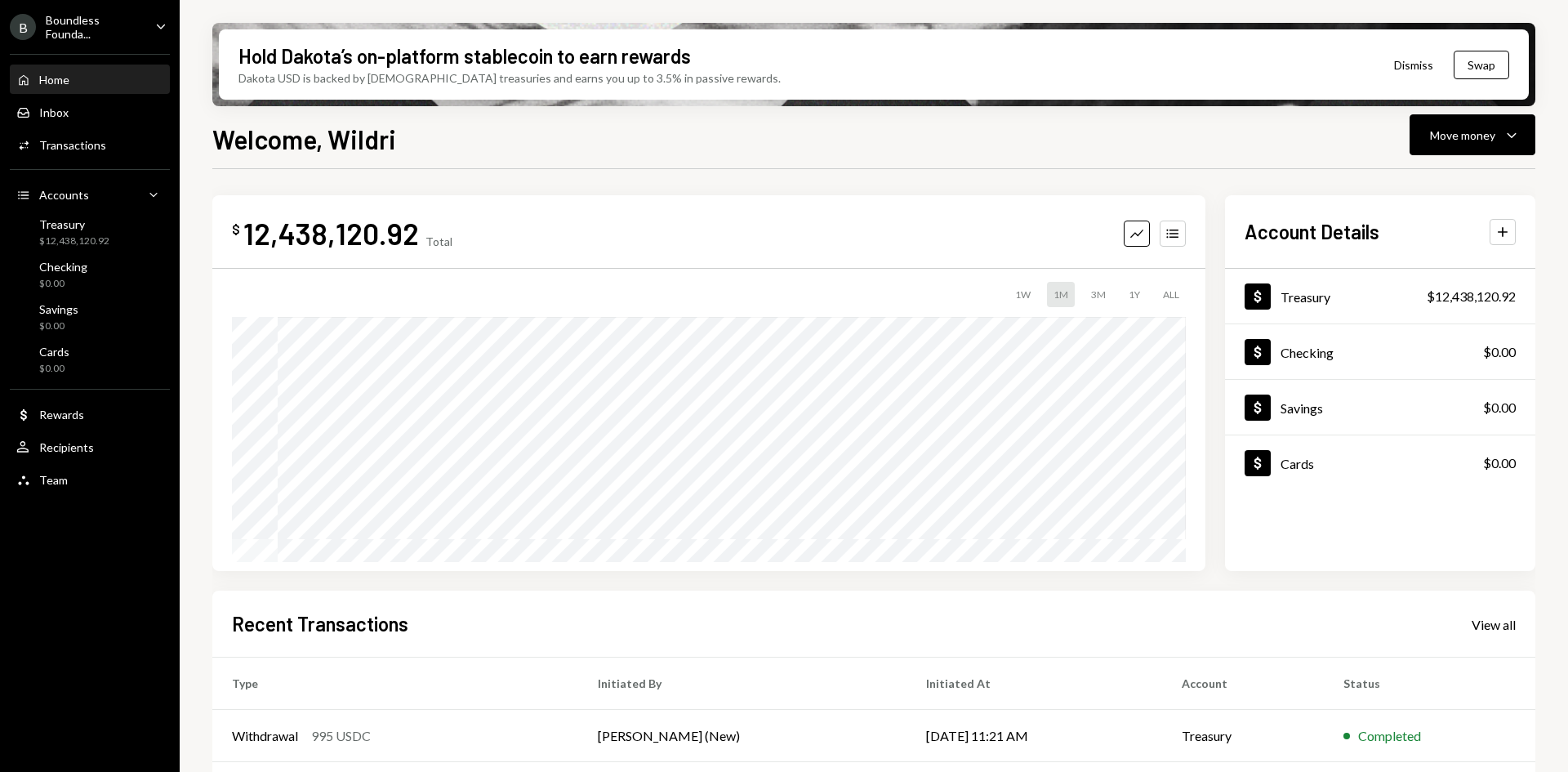
click at [163, 23] on icon "Caret Down" at bounding box center [160, 26] width 18 height 18
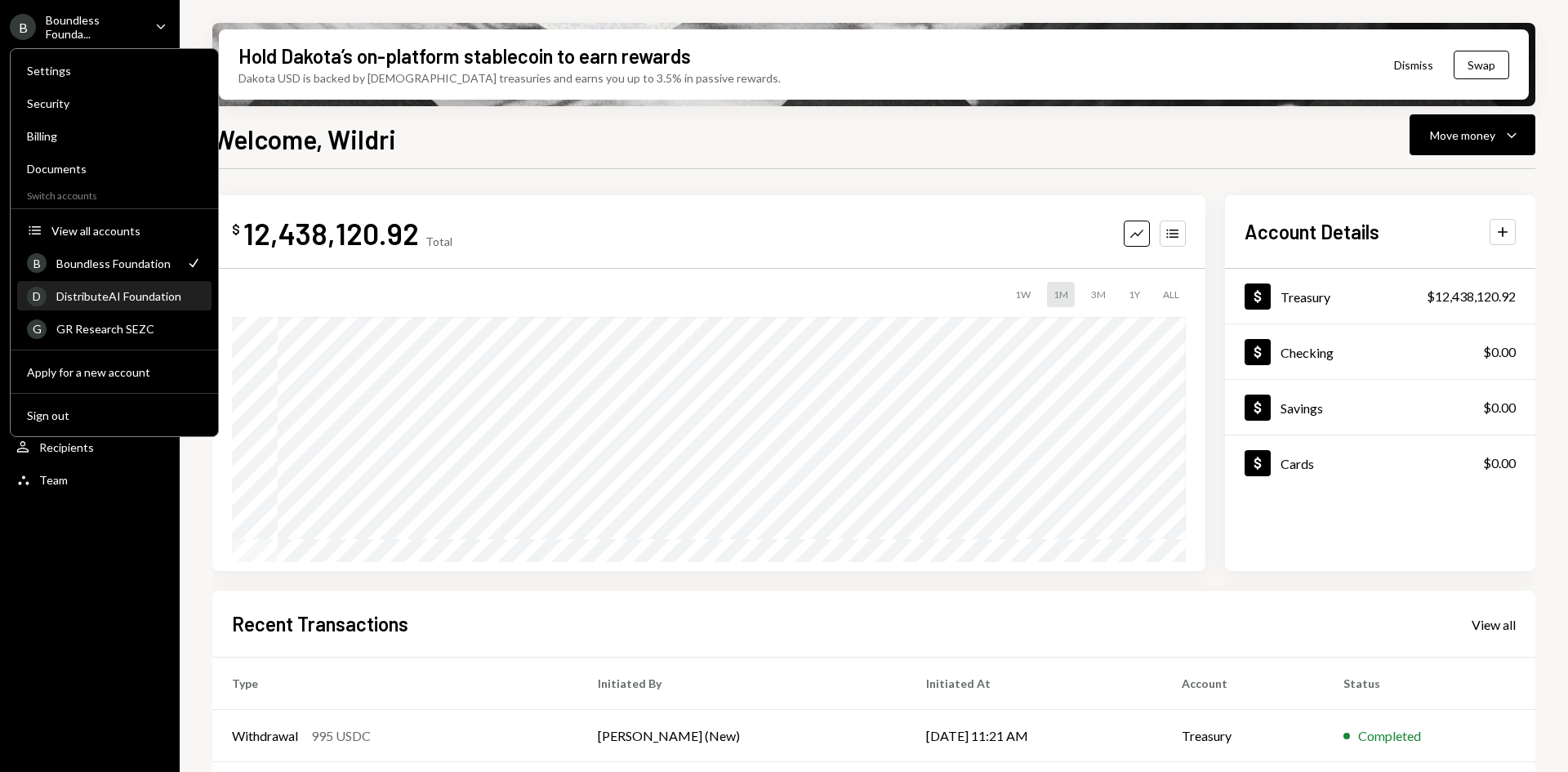
click at [125, 300] on div "DistributeAI Foundation" at bounding box center [128, 296] width 145 height 14
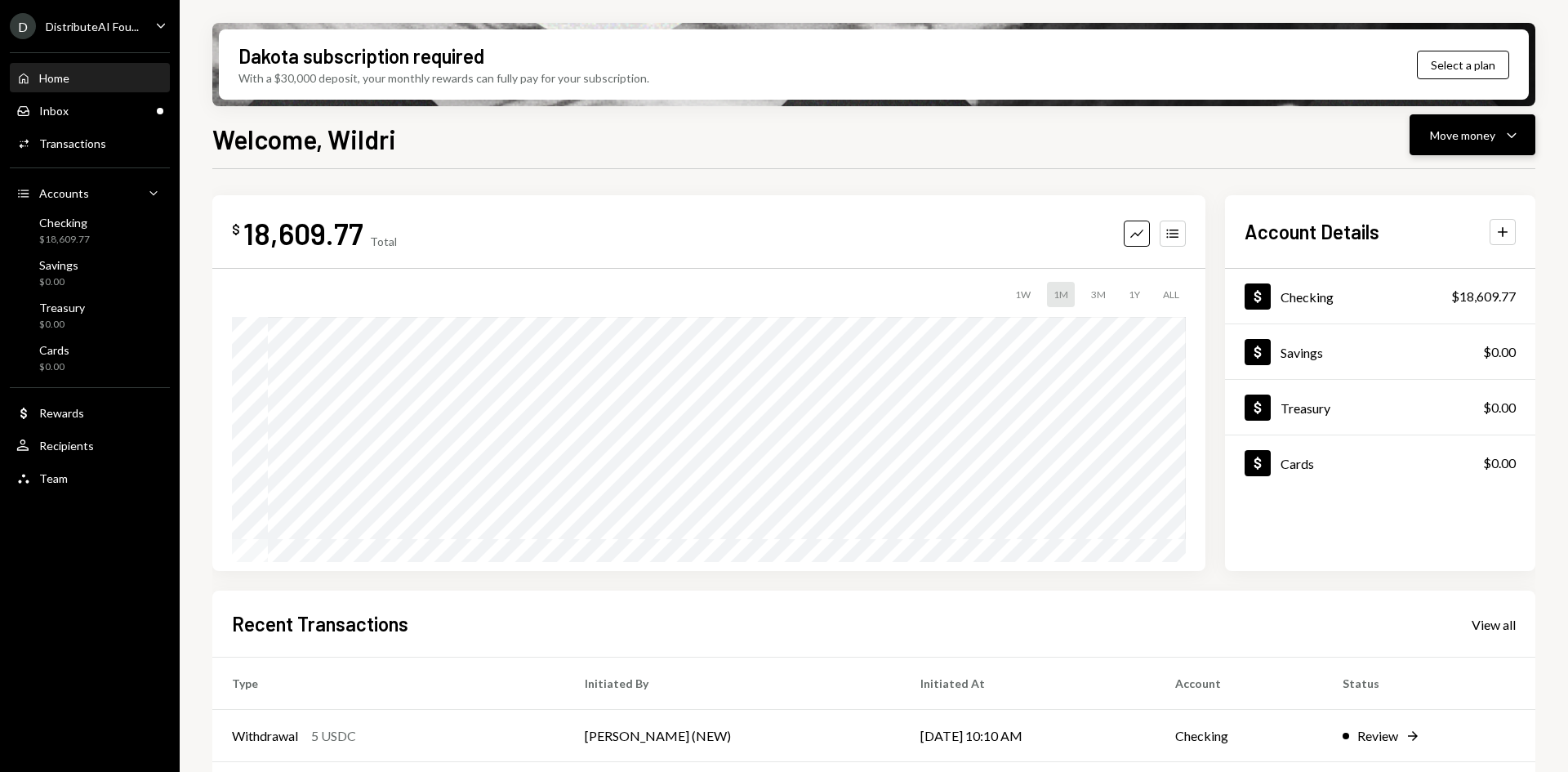
click at [1514, 128] on icon "Caret Down" at bounding box center [1511, 135] width 20 height 20
click at [1435, 266] on div "Deposit Deposit" at bounding box center [1447, 257] width 163 height 37
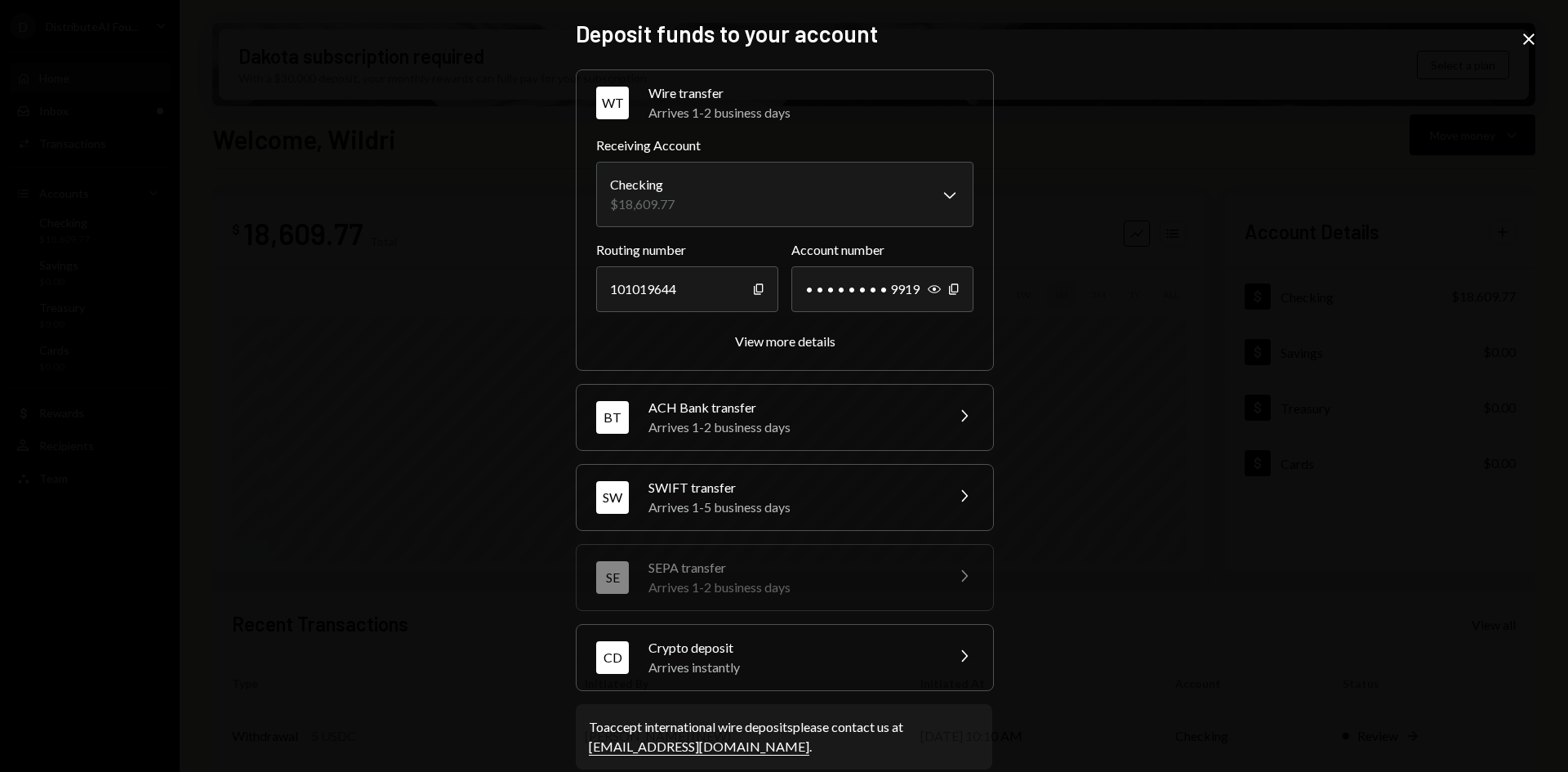
click at [770, 675] on div "Arrives instantly" at bounding box center [791, 667] width 286 height 20
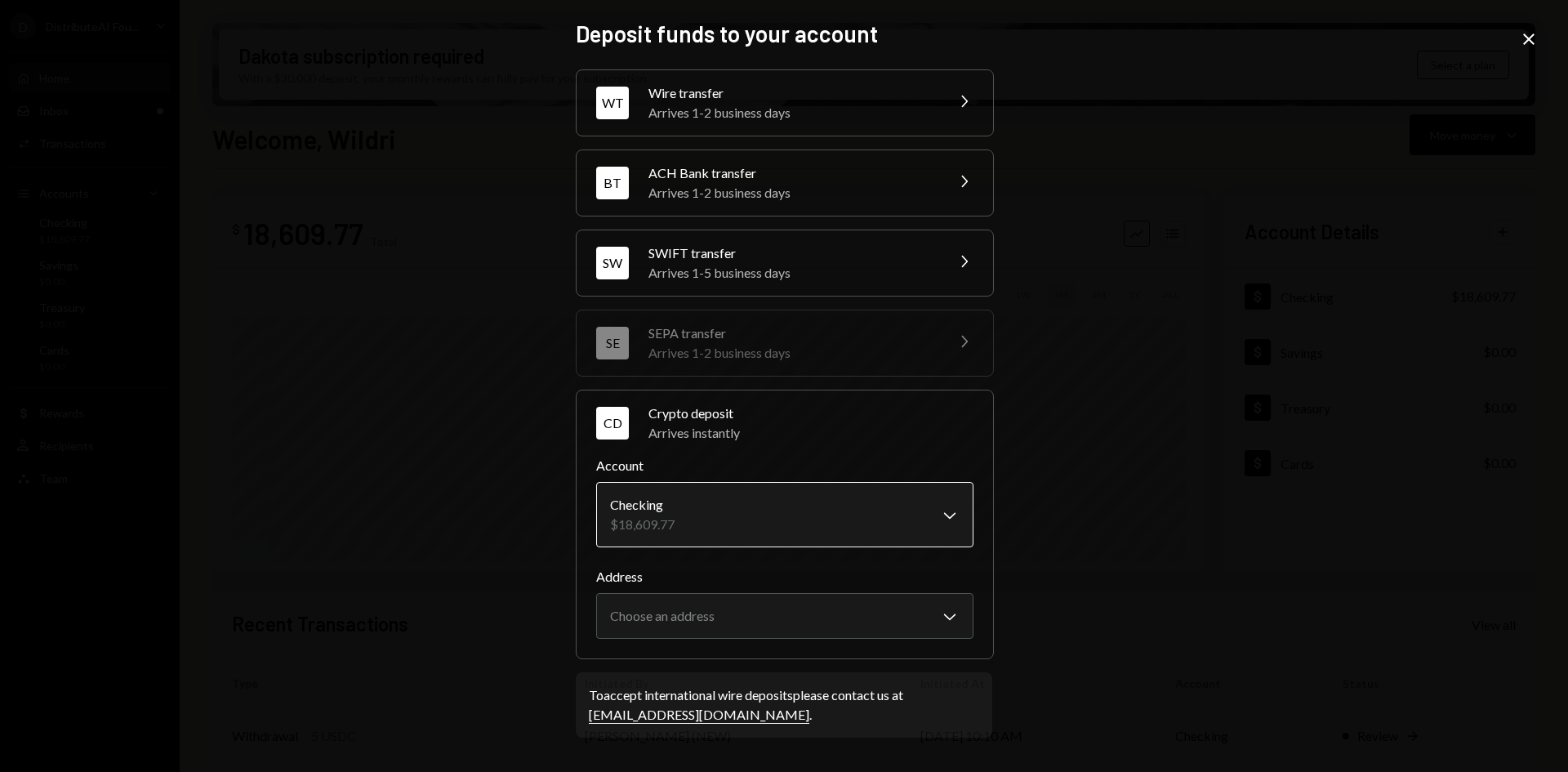
click at [795, 526] on body "D DistributeAI Fou... Caret Down Home Home Inbox Inbox Activities Transactions …" at bounding box center [784, 386] width 1568 height 772
click at [793, 615] on body "D DistributeAI Fou... Caret Down Home Home Inbox Inbox Activities Transactions …" at bounding box center [784, 386] width 1568 height 772
select select "**********"
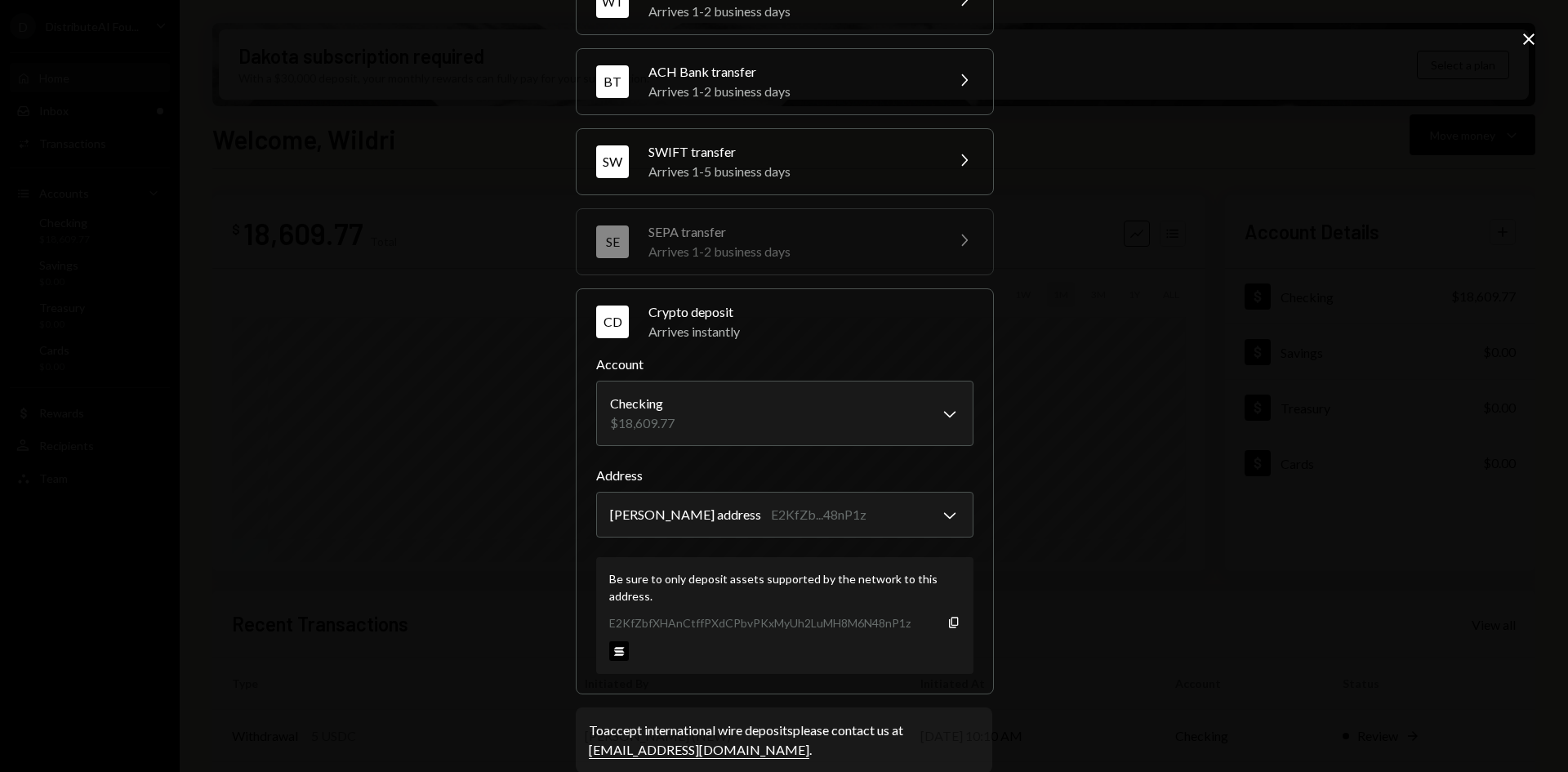
scroll to position [128, 0]
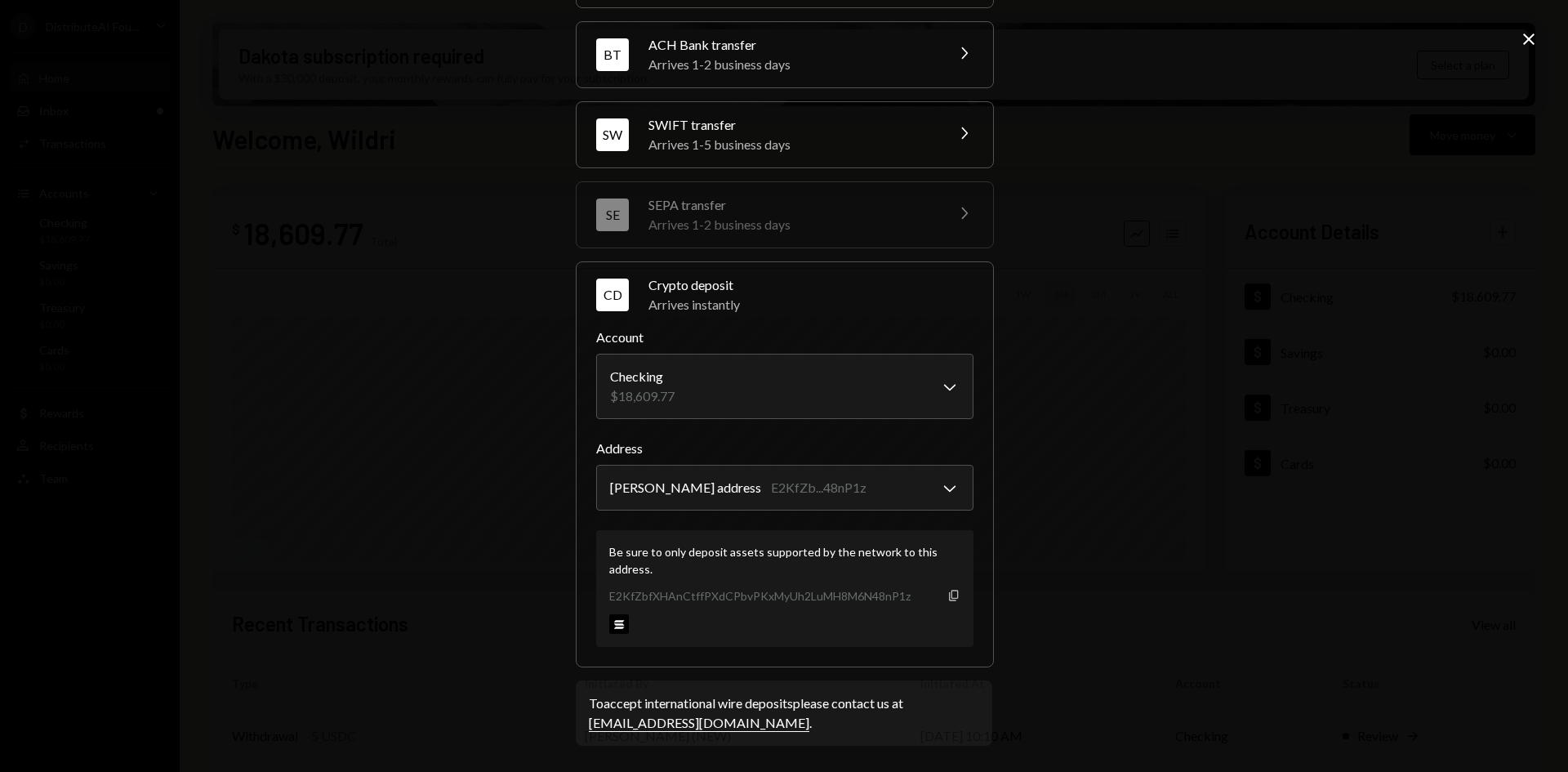
click at [949, 595] on icon "button" at bounding box center [953, 594] width 9 height 10
click at [1245, 418] on div "**********" at bounding box center [784, 386] width 1568 height 772
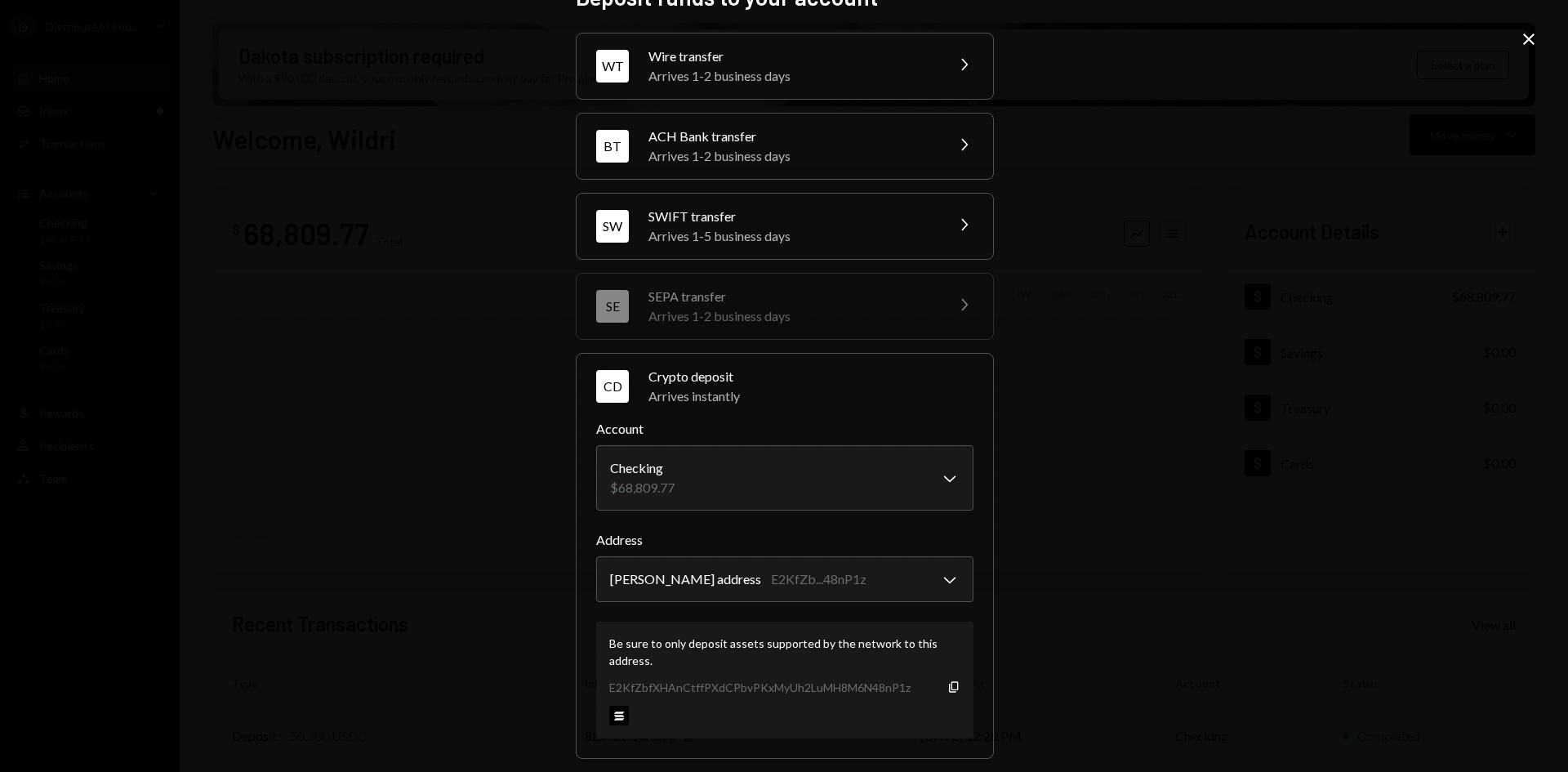
scroll to position [0, 0]
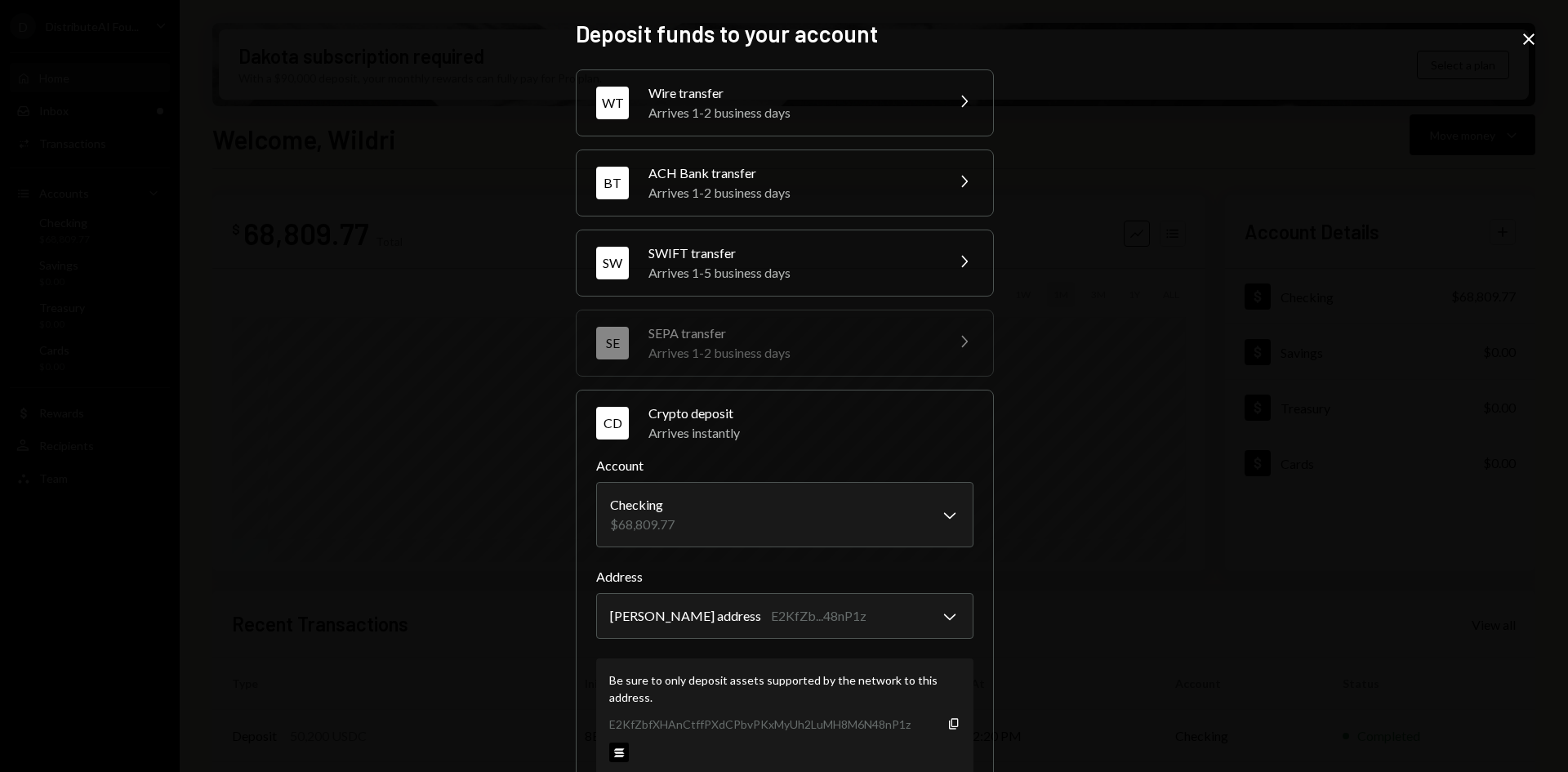
click at [1533, 38] on icon "Close" at bounding box center [1528, 39] width 20 height 20
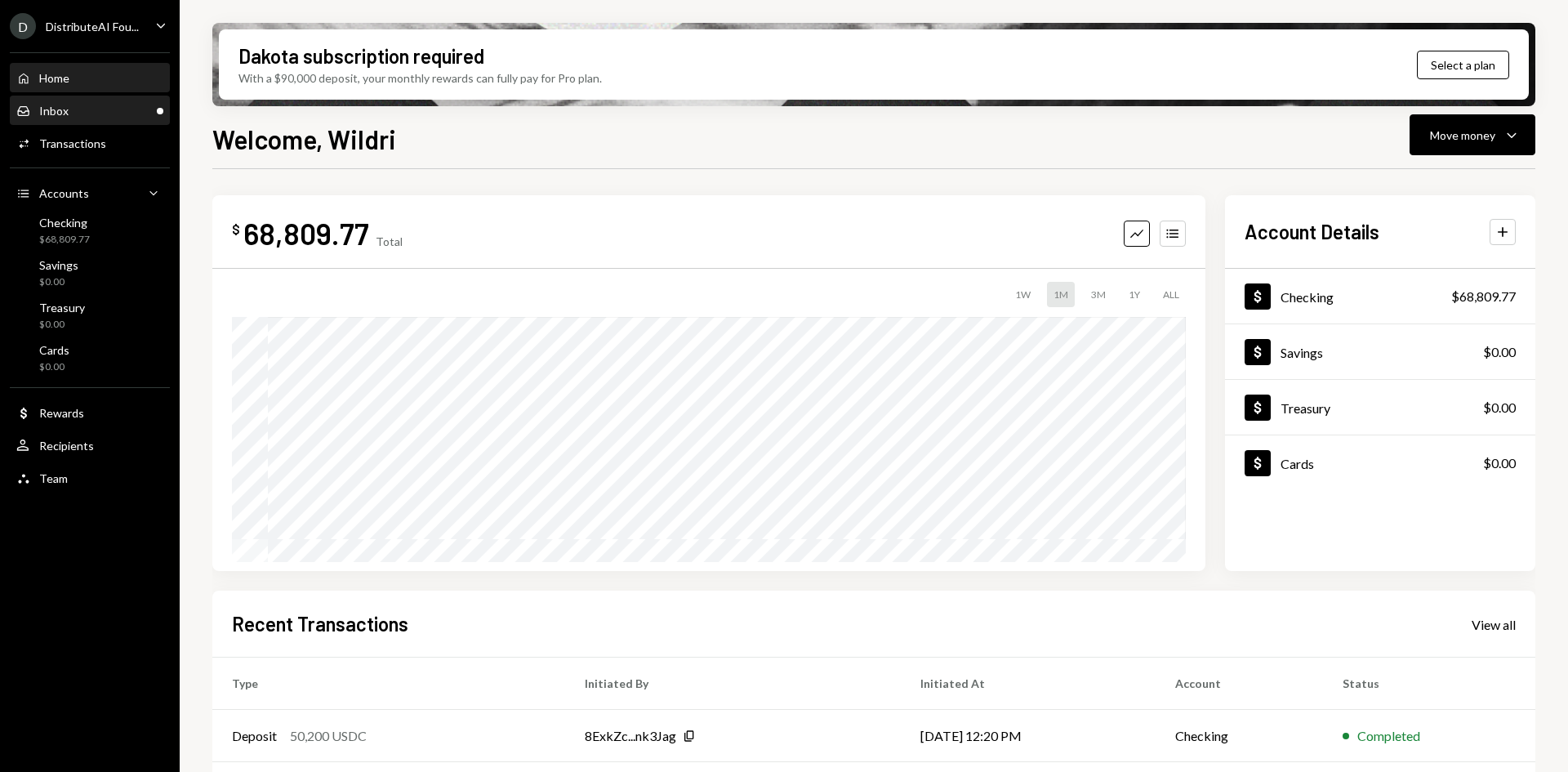
click at [132, 117] on div "Inbox Inbox" at bounding box center [89, 110] width 147 height 14
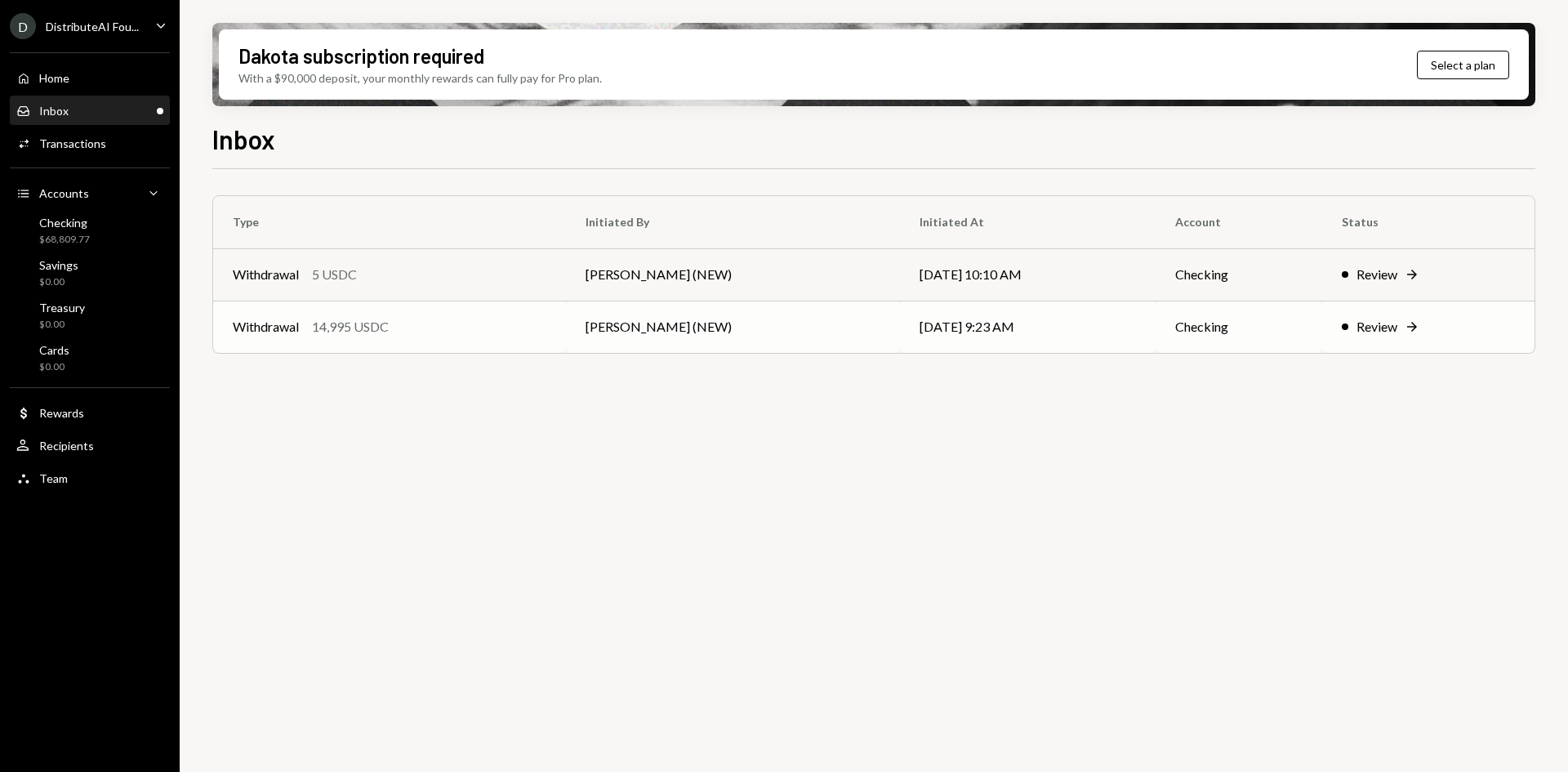
click at [725, 326] on td "[PERSON_NAME] (NEW)" at bounding box center [733, 327] width 335 height 52
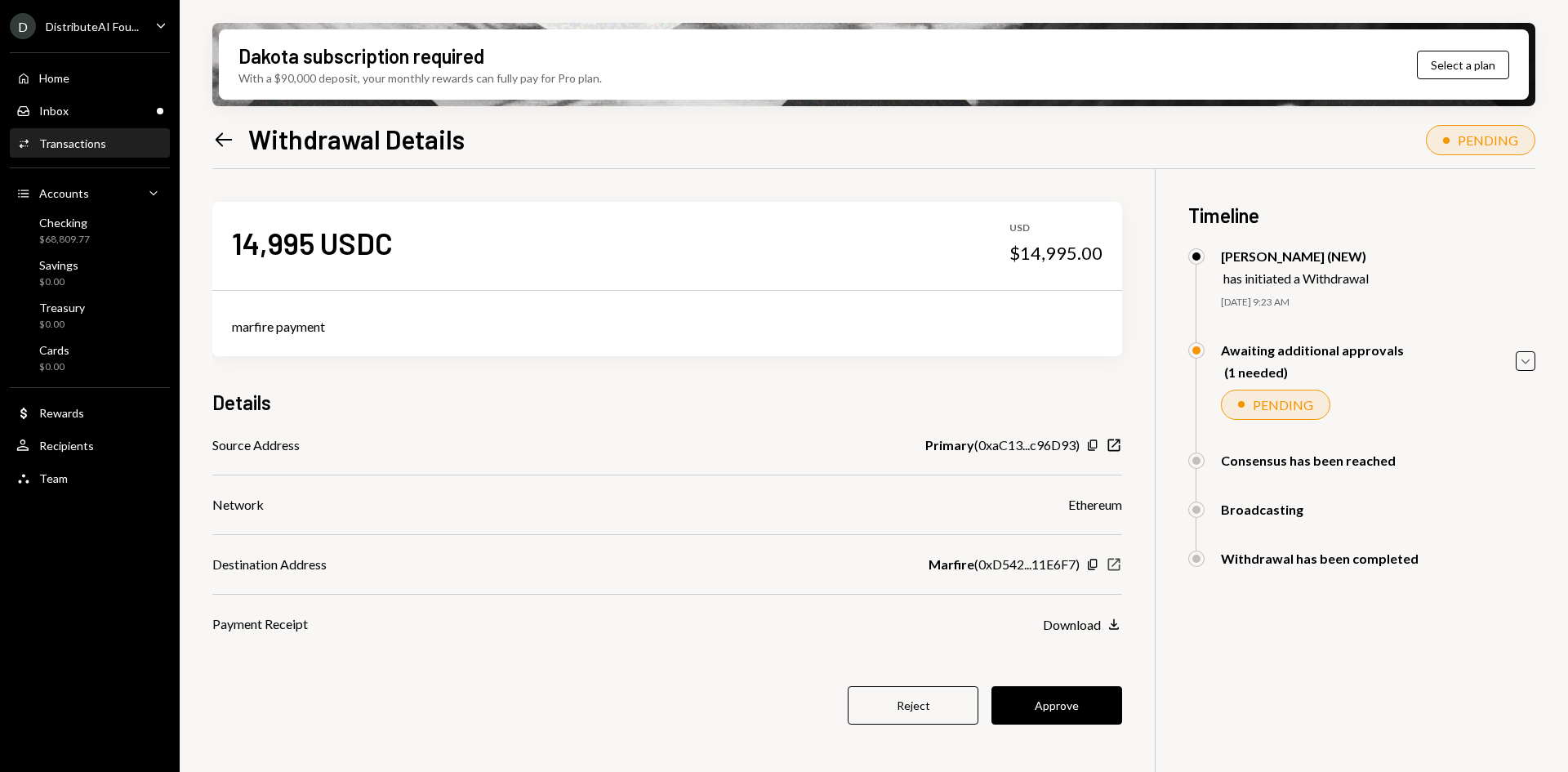
click at [1112, 569] on icon "New Window" at bounding box center [1113, 564] width 16 height 16
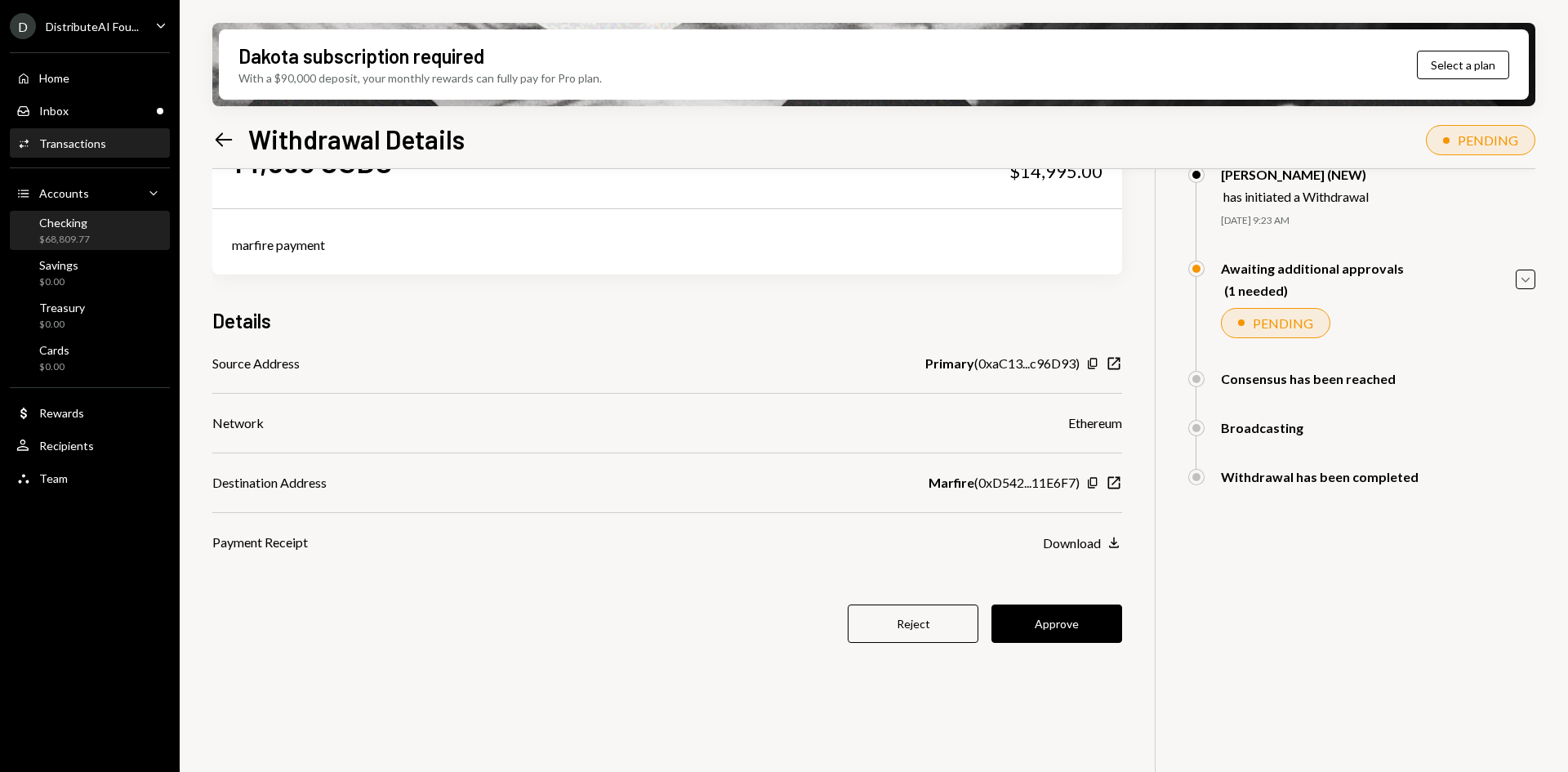
click at [75, 233] on div "$68,809.77" at bounding box center [64, 239] width 50 height 14
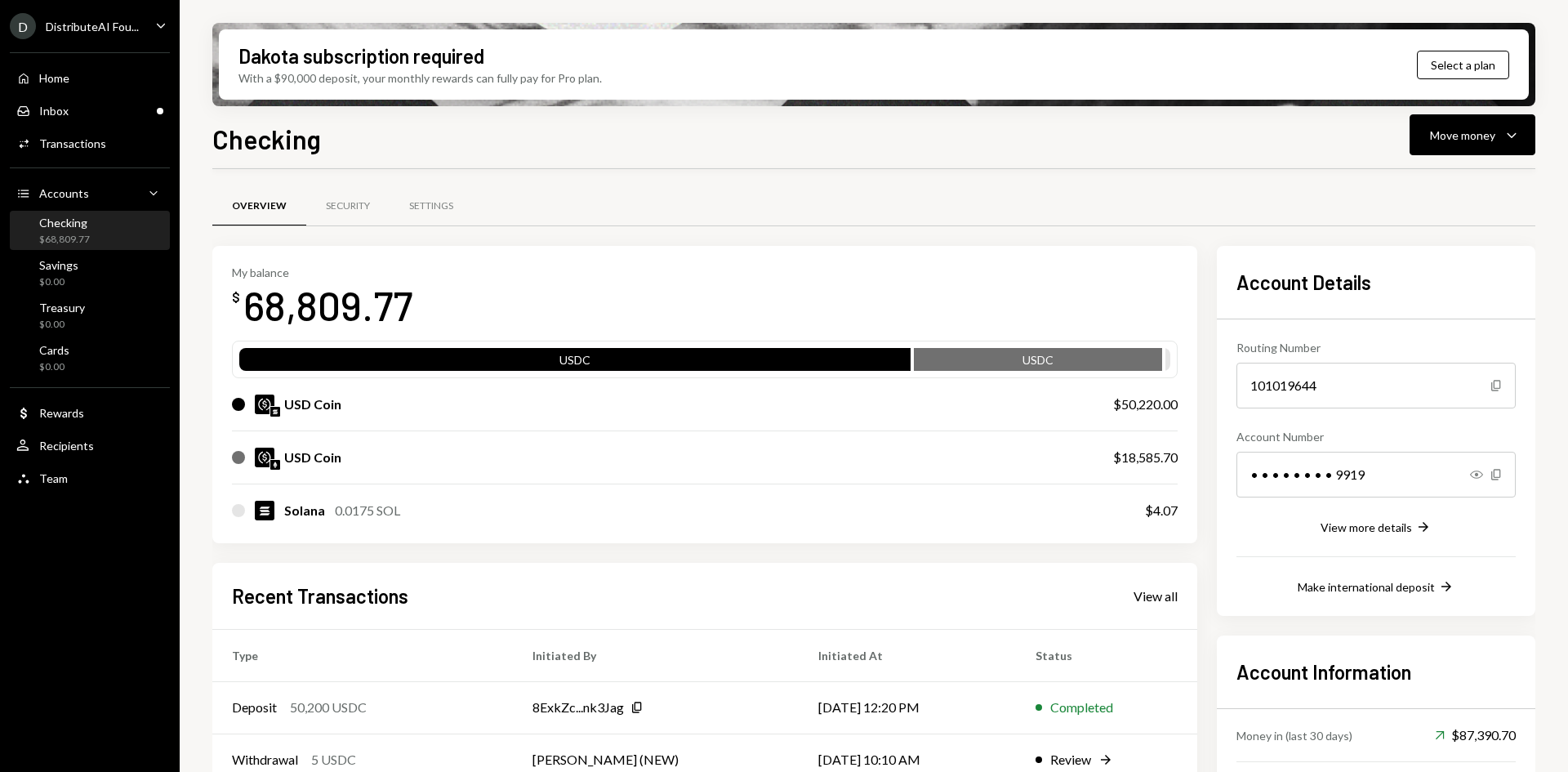
scroll to position [82, 0]
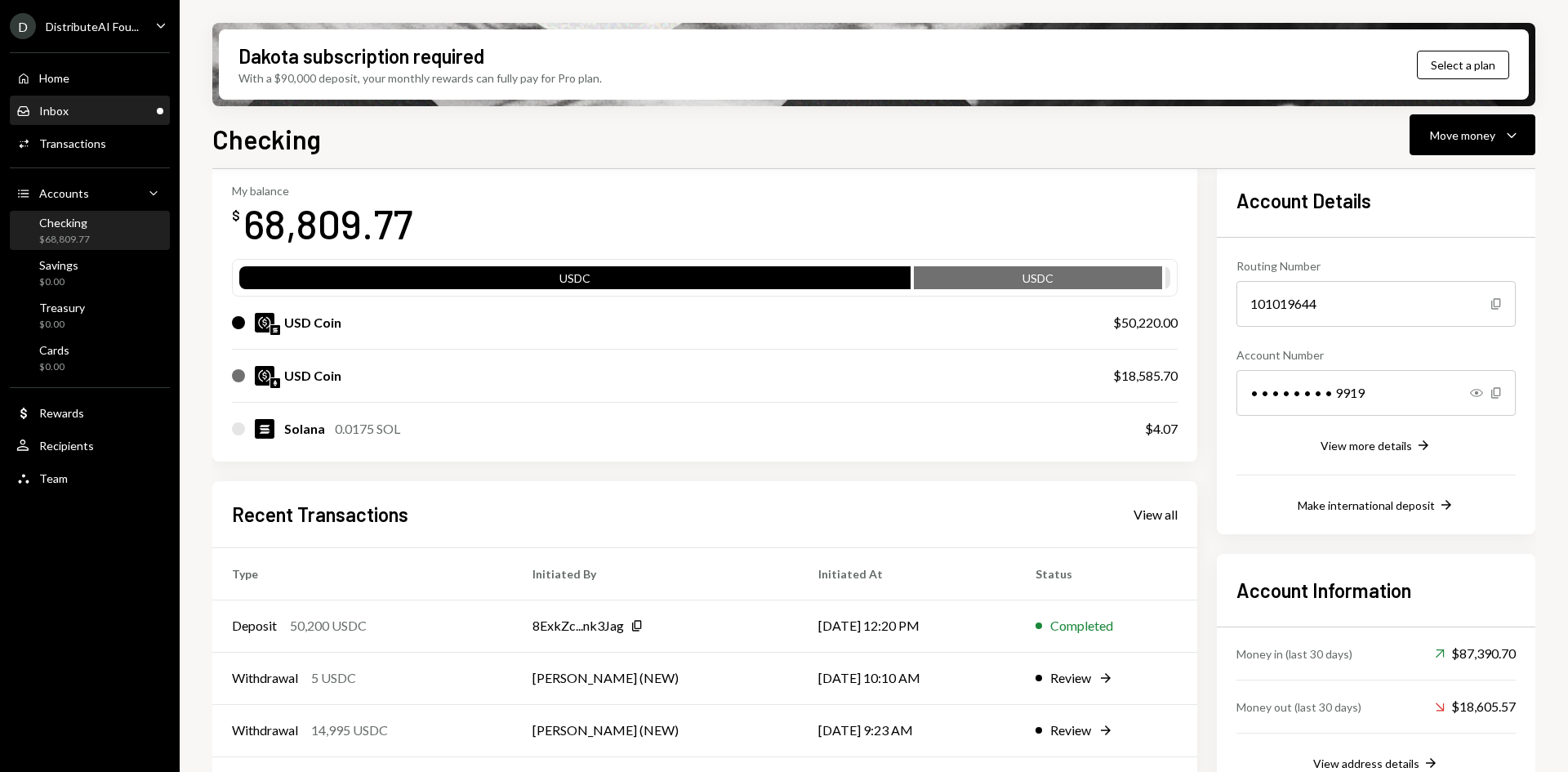
click at [124, 104] on div "Inbox Inbox" at bounding box center [89, 110] width 147 height 14
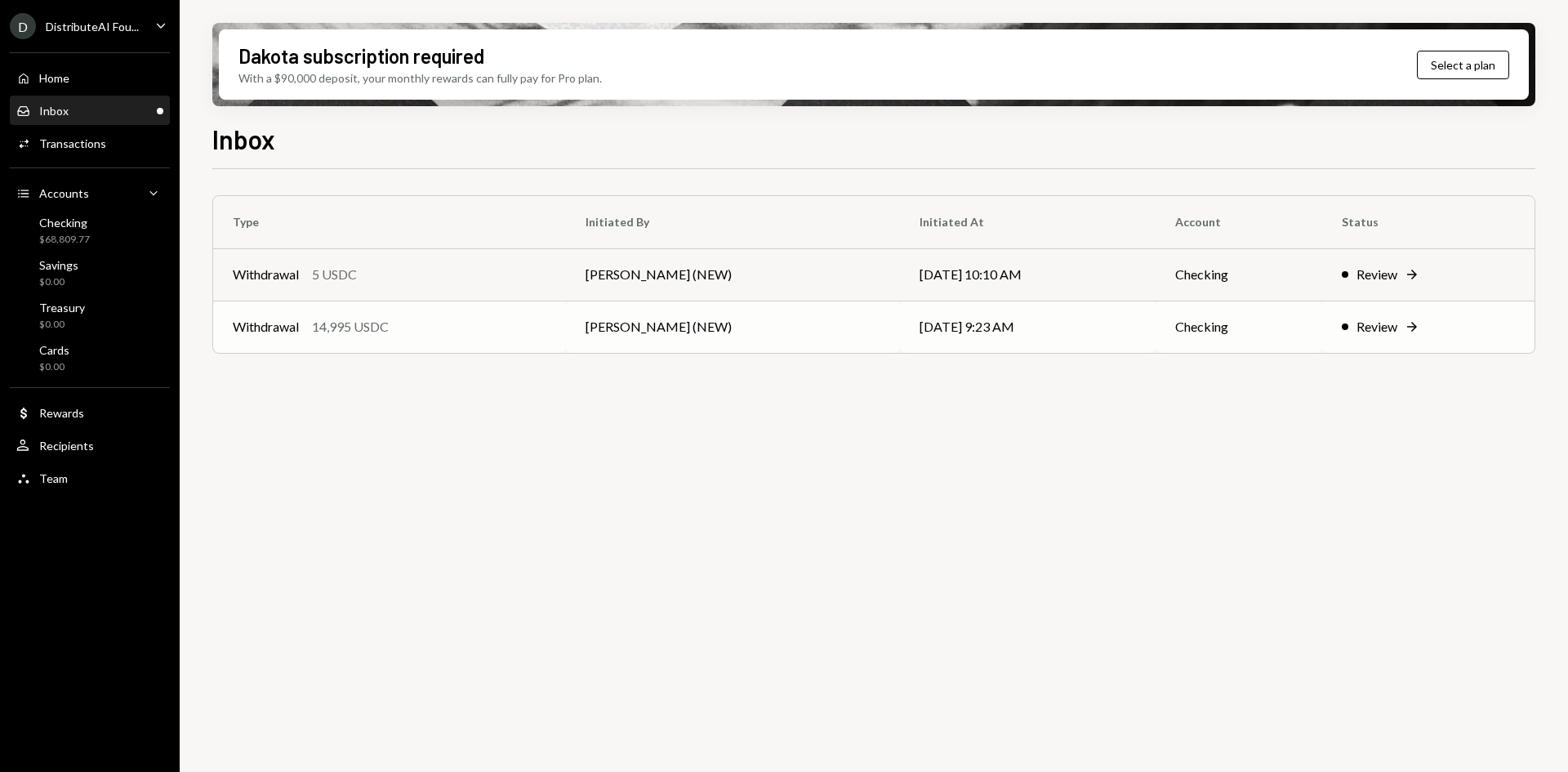
click at [1122, 324] on td "[DATE] 9:23 AM" at bounding box center [1027, 327] width 254 height 52
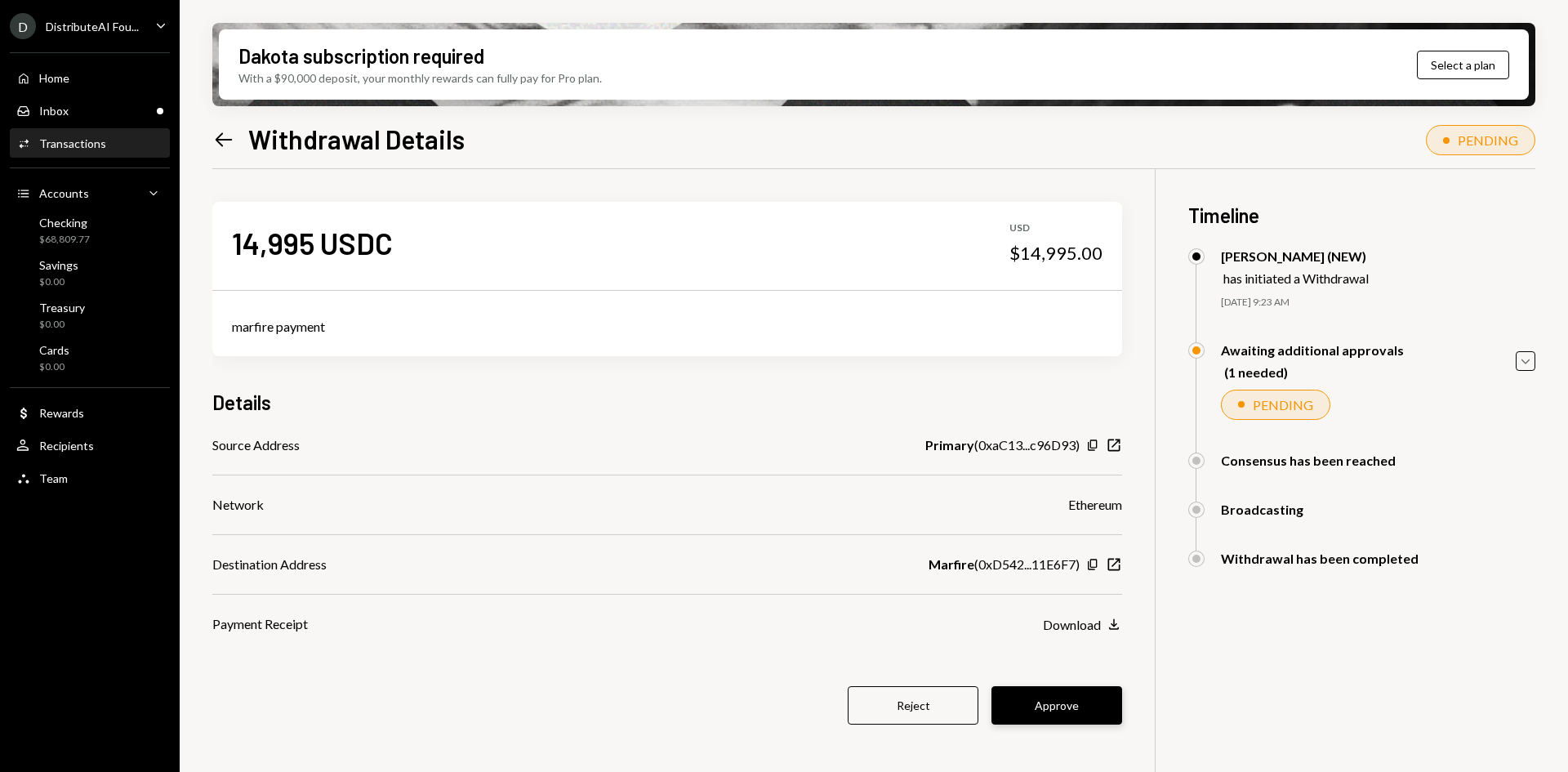
click at [1061, 704] on button "Approve" at bounding box center [1056, 706] width 131 height 38
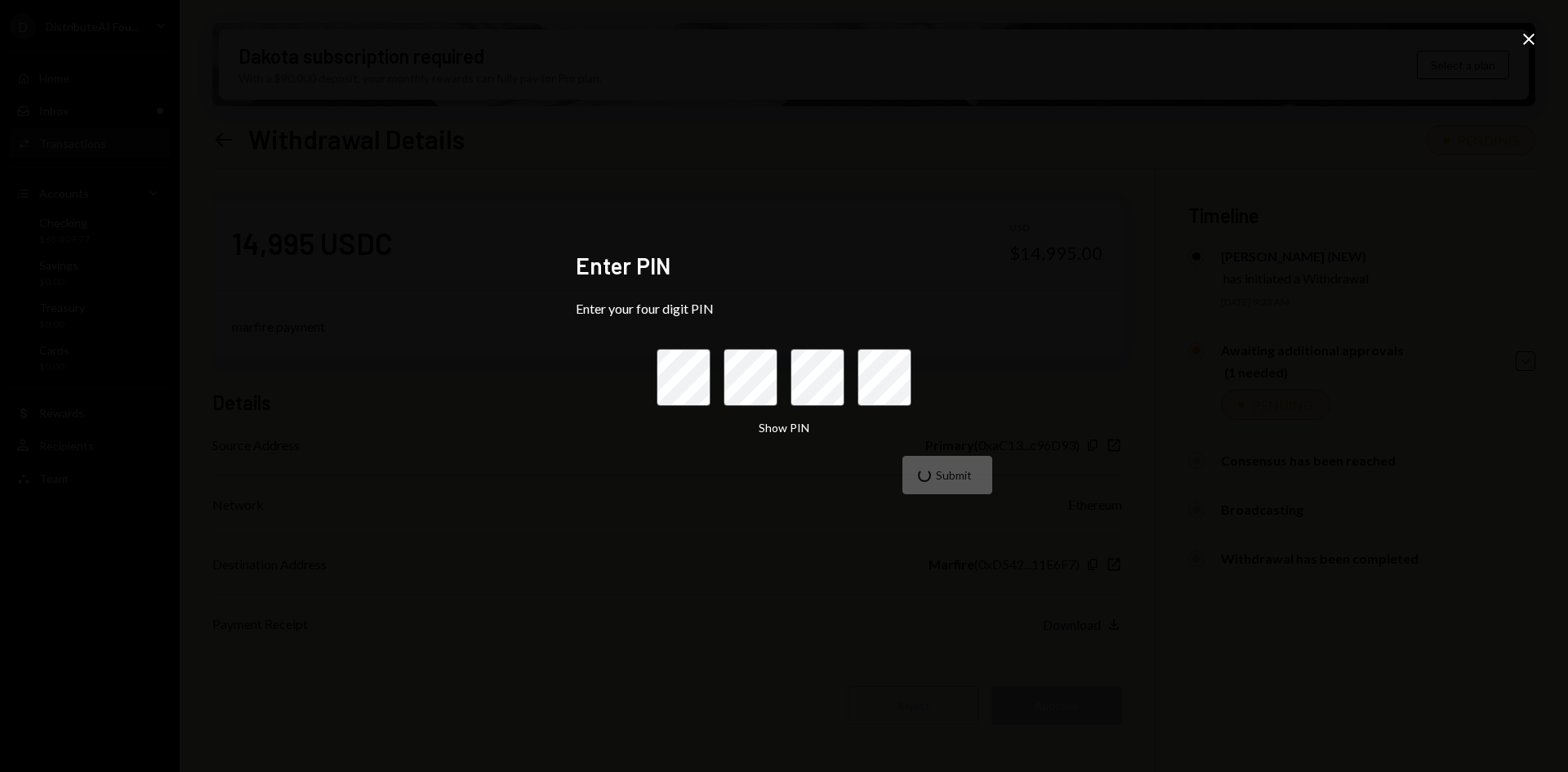
click at [1478, 95] on div "Enter PIN Enter your four digit PIN Show PIN Submit Close" at bounding box center [784, 386] width 1568 height 772
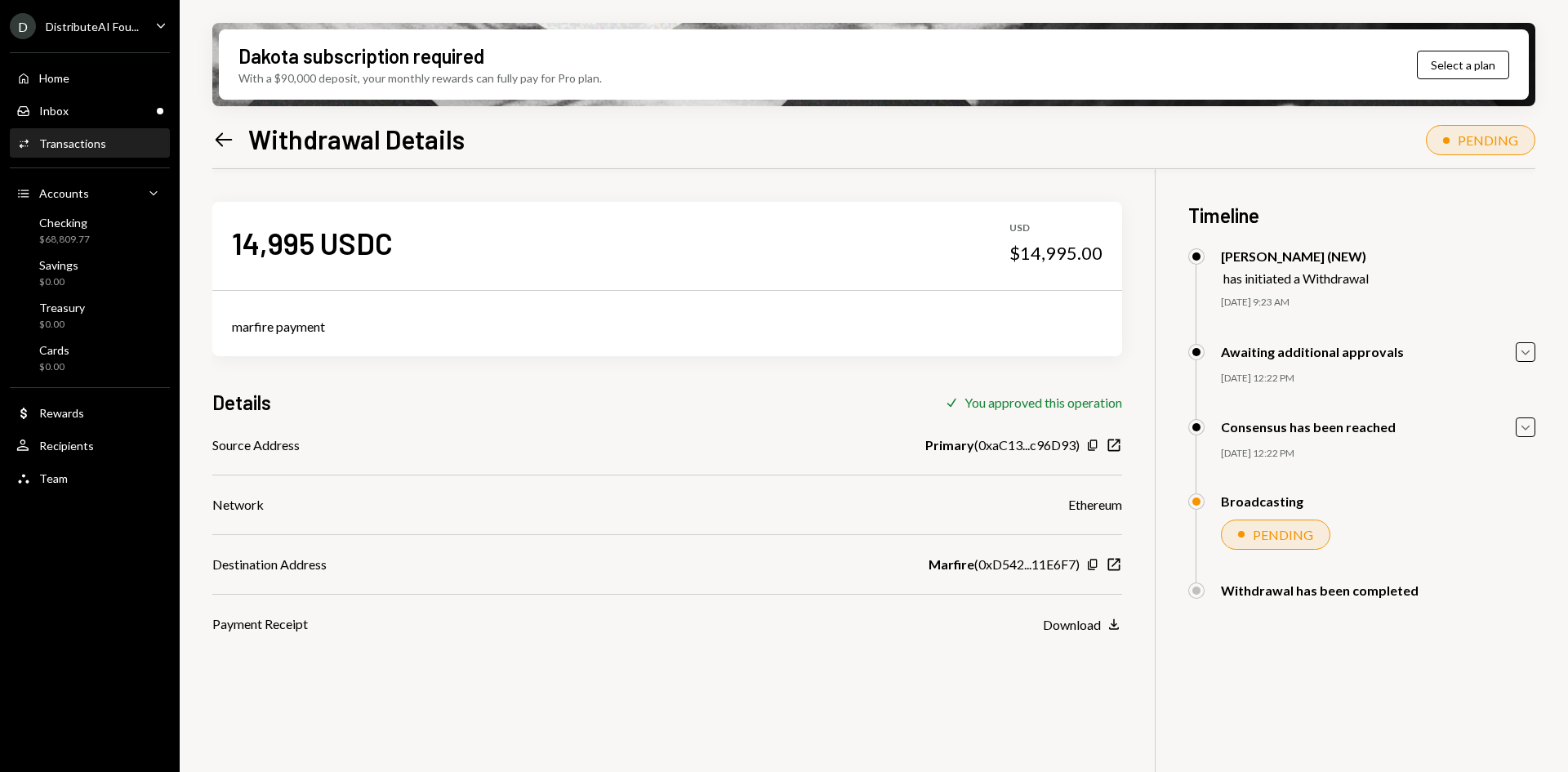
scroll to position [82, 0]
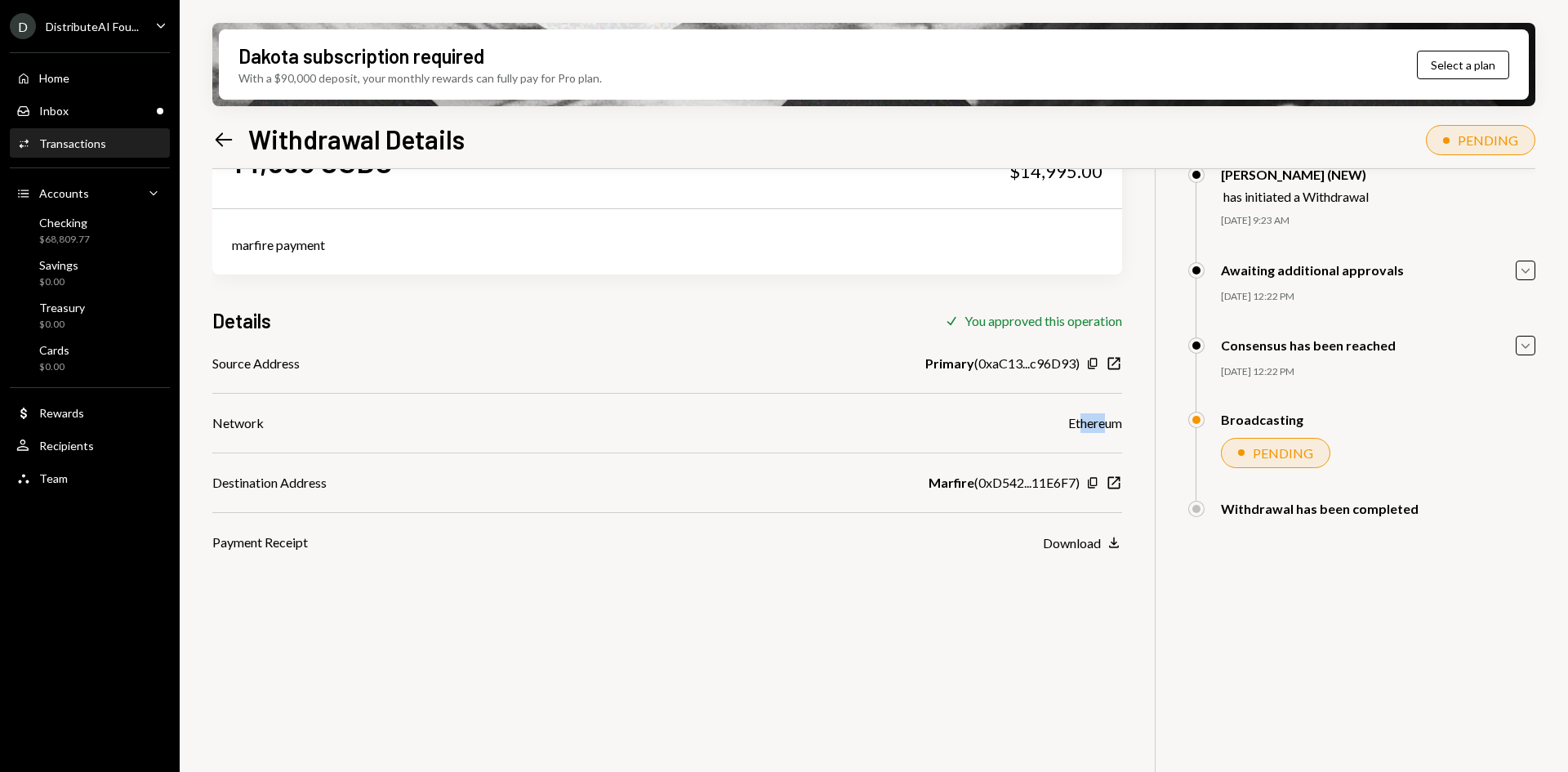
drag, startPoint x: 1079, startPoint y: 423, endPoint x: 1105, endPoint y: 424, distance: 26.0
click at [1105, 424] on div "Ethereum" at bounding box center [1094, 423] width 54 height 20
drag, startPoint x: 1055, startPoint y: 363, endPoint x: 1009, endPoint y: 366, distance: 46.1
click at [1009, 366] on div "Primary ( 0xaC13...c96D93 )" at bounding box center [1002, 363] width 155 height 20
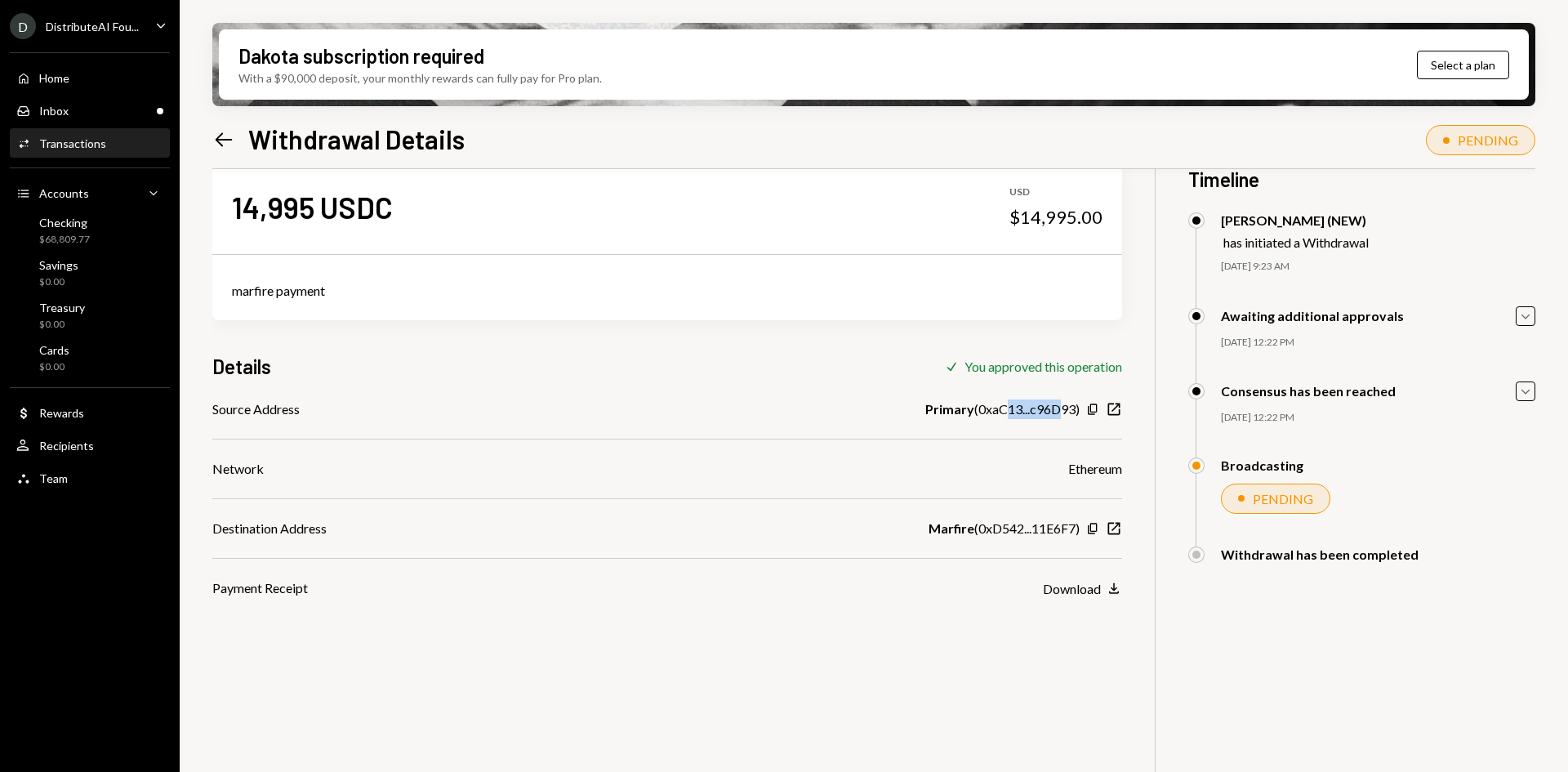
scroll to position [0, 0]
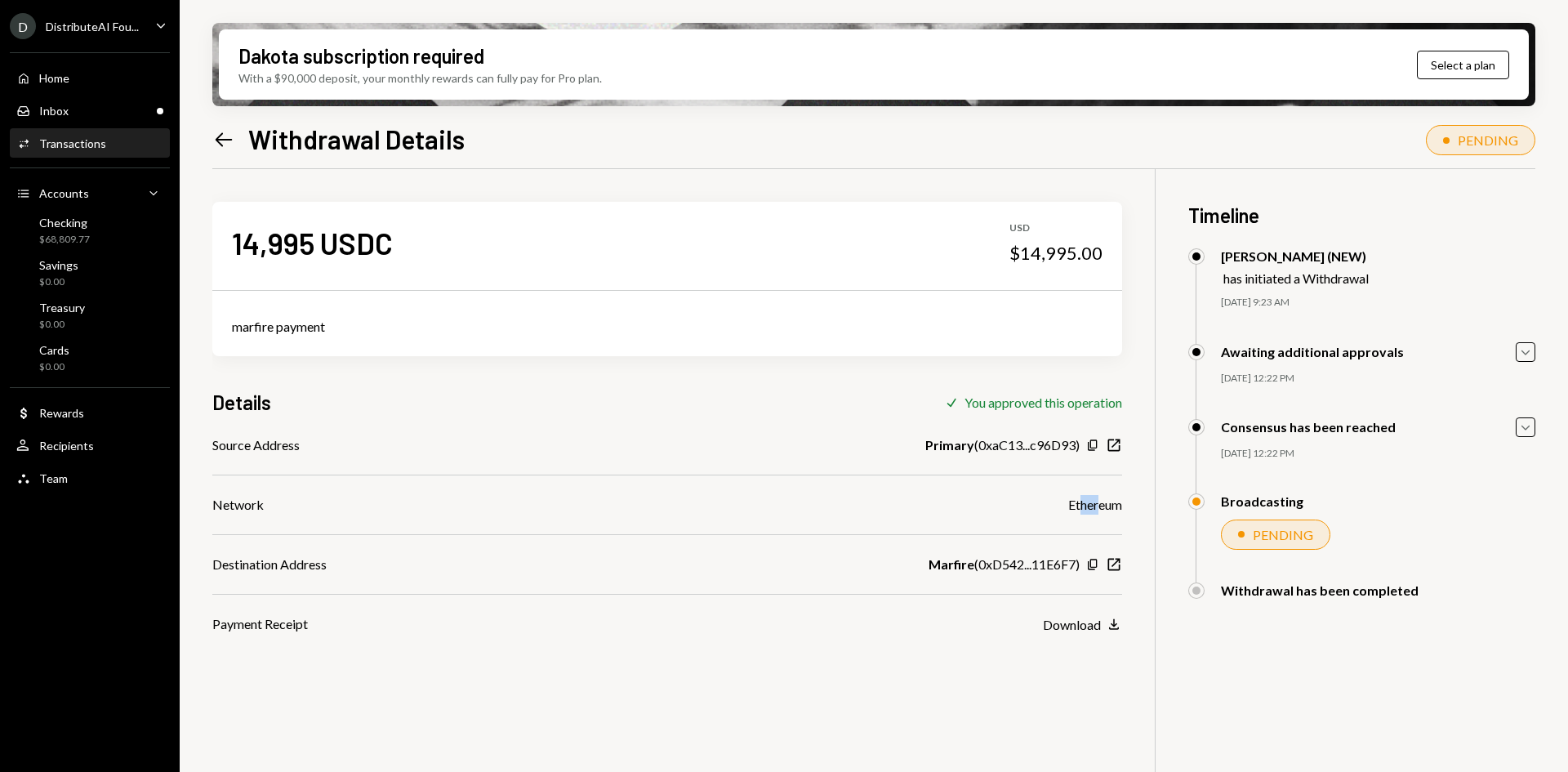
drag, startPoint x: 1076, startPoint y: 495, endPoint x: 1097, endPoint y: 494, distance: 21.0
click at [1097, 494] on div "Source Address Primary ( 0xaC13...c96D93 ) Copy New Window Network Ethereum Des…" at bounding box center [667, 534] width 909 height 198
drag, startPoint x: 968, startPoint y: 562, endPoint x: 1034, endPoint y: 564, distance: 66.0
click at [1027, 565] on div "Marfire ( 0xD542...11E6F7 )" at bounding box center [1003, 564] width 151 height 20
click at [993, 627] on div "Payment Receipt Download Download" at bounding box center [667, 624] width 909 height 20
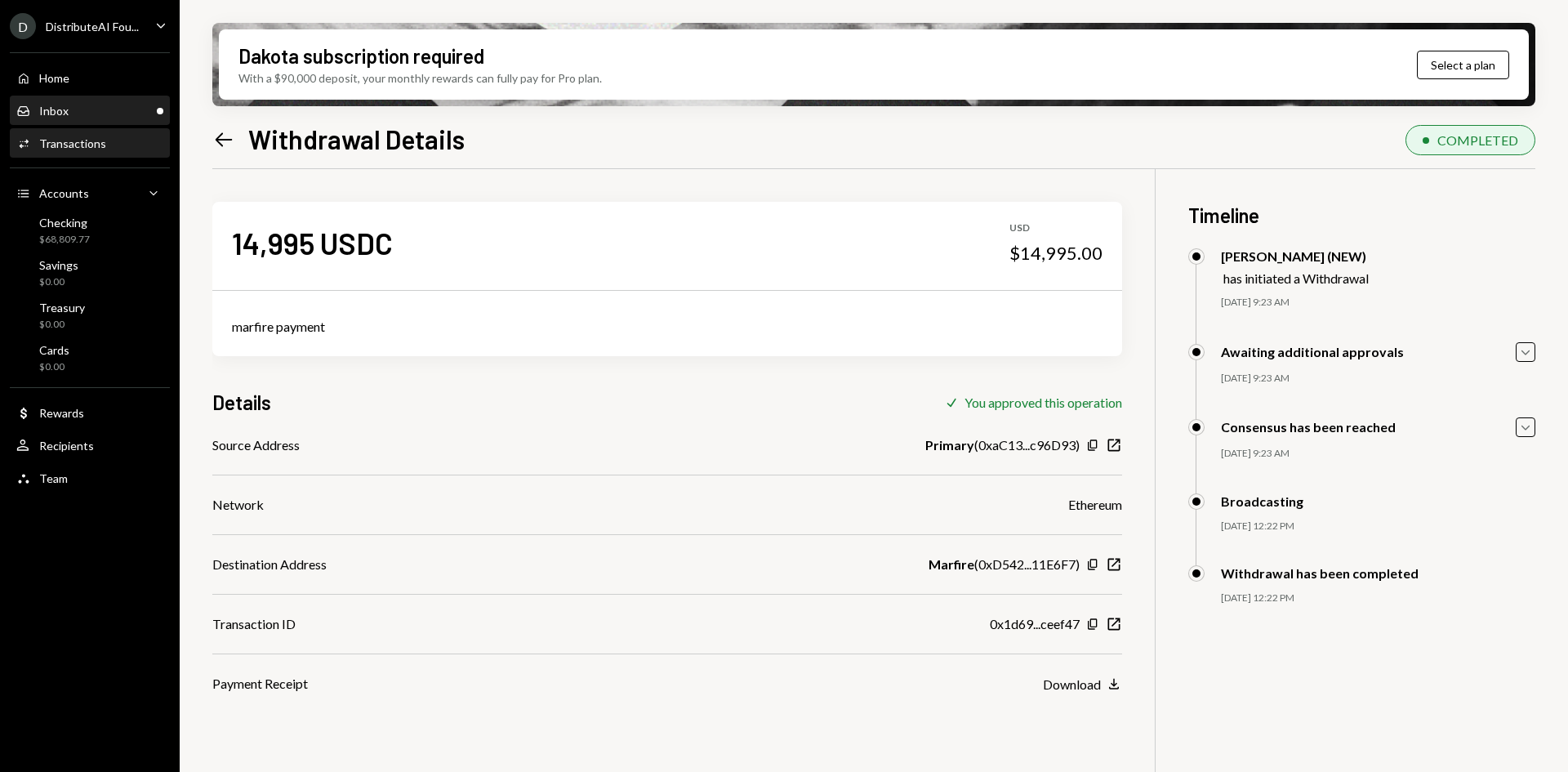
click at [130, 103] on div "Inbox Inbox" at bounding box center [89, 110] width 147 height 28
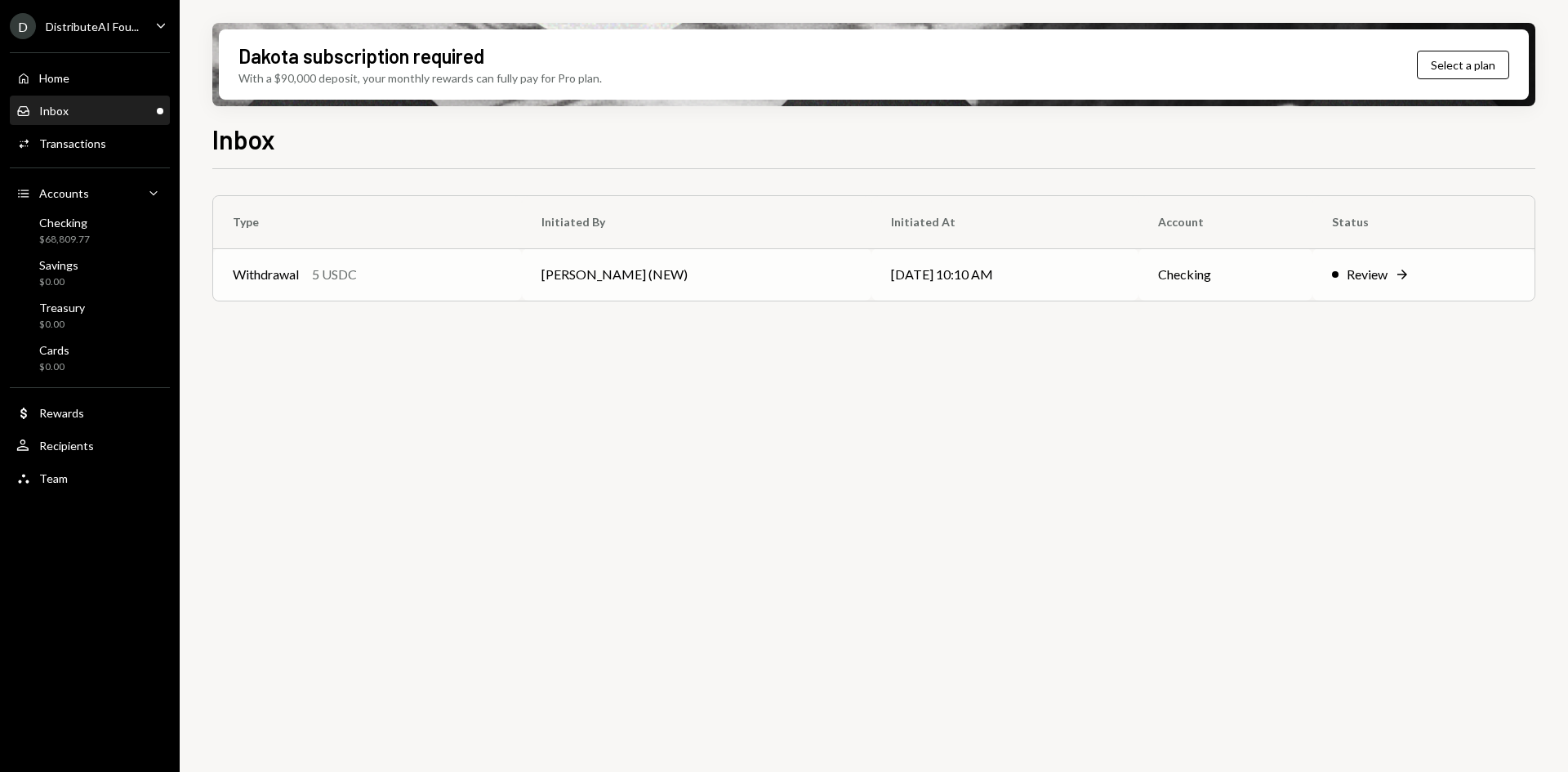
click at [599, 273] on td "[PERSON_NAME] (NEW)" at bounding box center [697, 273] width 350 height 52
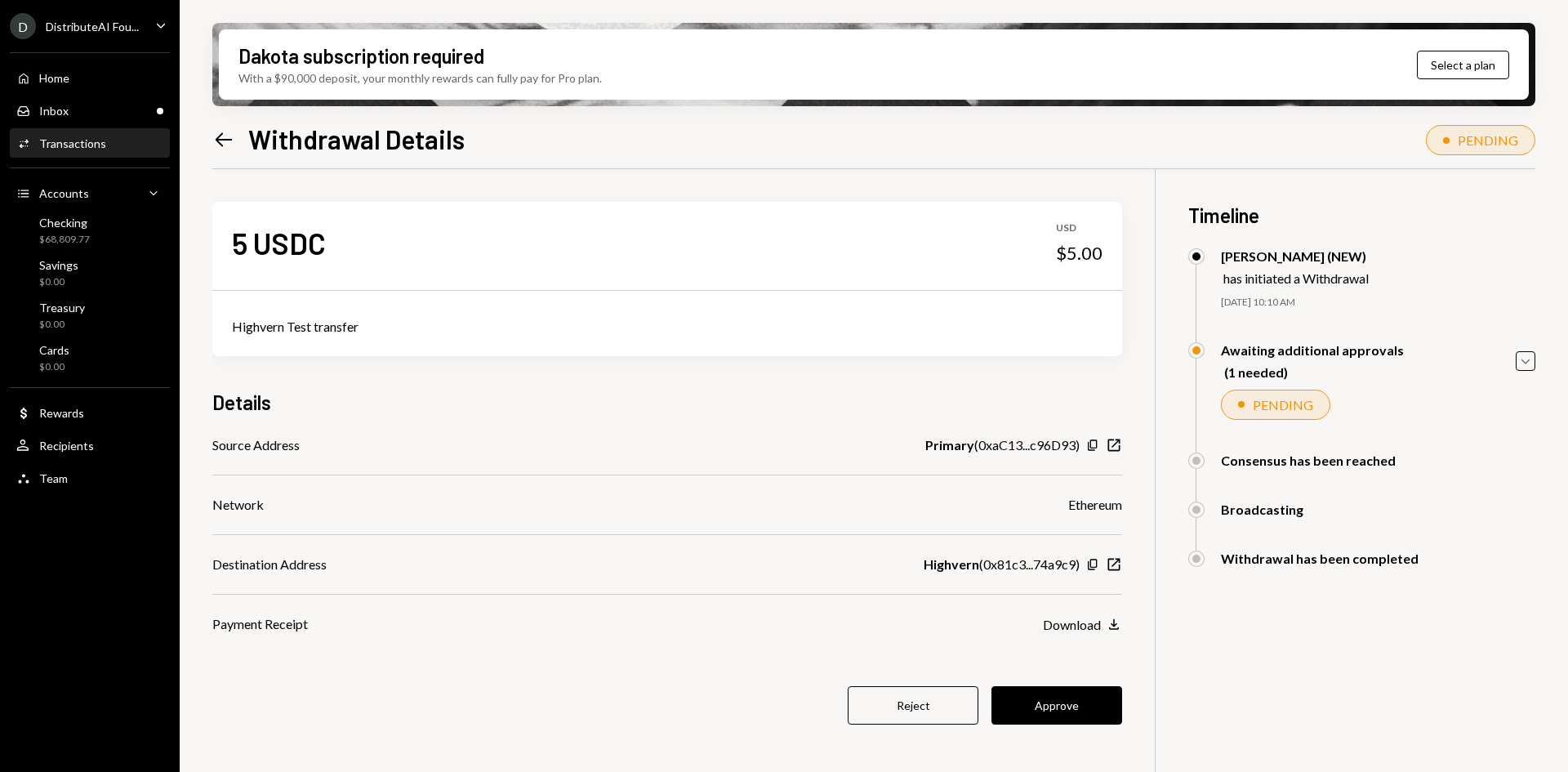
scroll to position [82, 0]
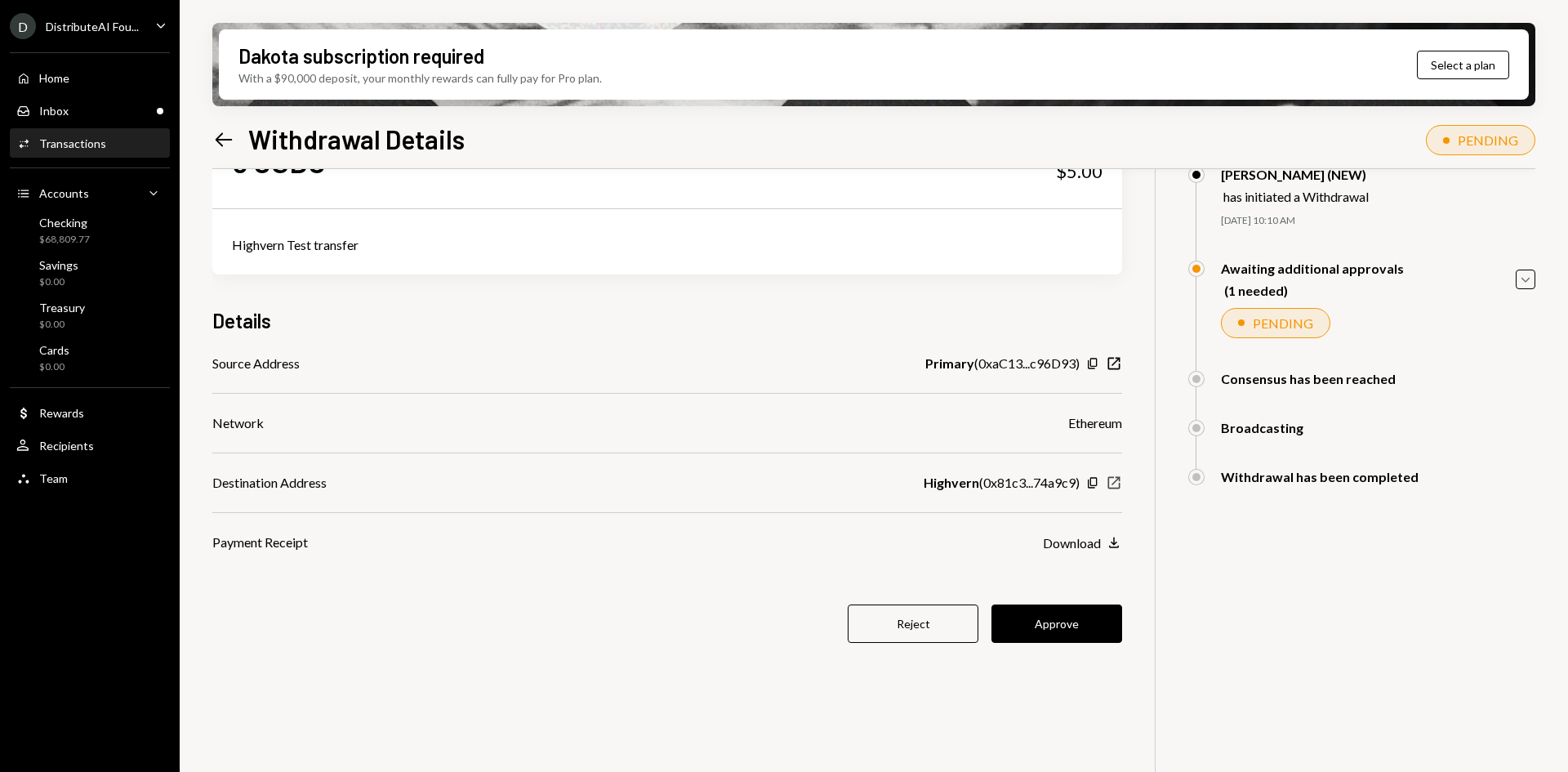
click at [1107, 479] on icon "New Window" at bounding box center [1113, 482] width 16 height 16
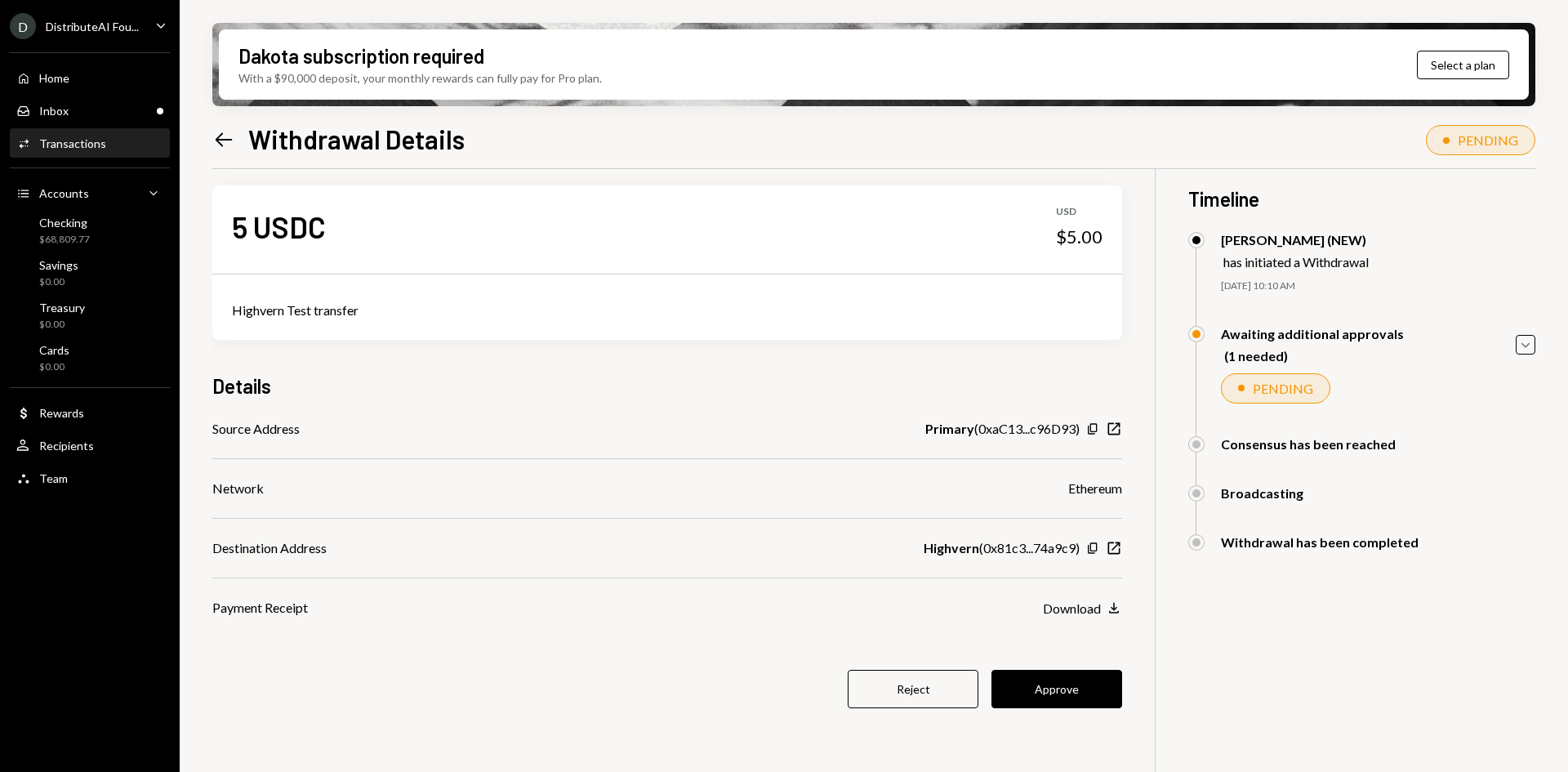
scroll to position [0, 0]
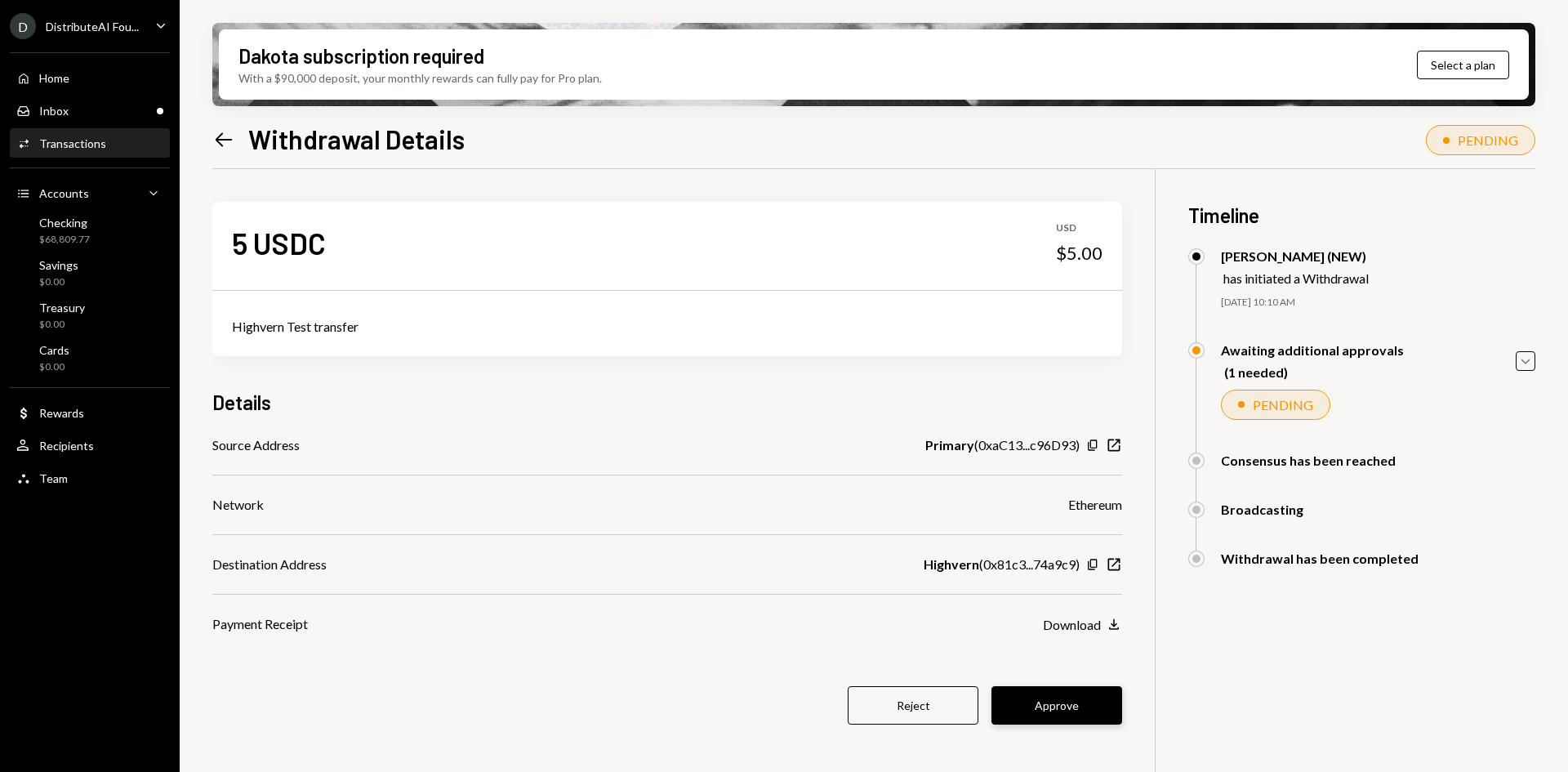
click at [1058, 705] on button "Approve" at bounding box center [1056, 706] width 131 height 38
